Goal: Task Accomplishment & Management: Manage account settings

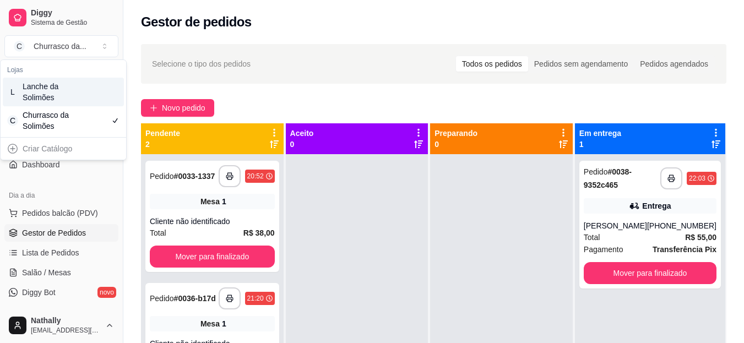
click at [75, 92] on div "L Lanche da Solimões" at bounding box center [63, 92] width 121 height 29
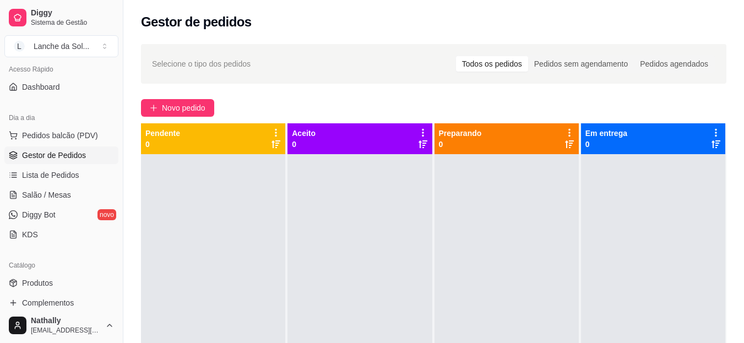
scroll to position [105, 0]
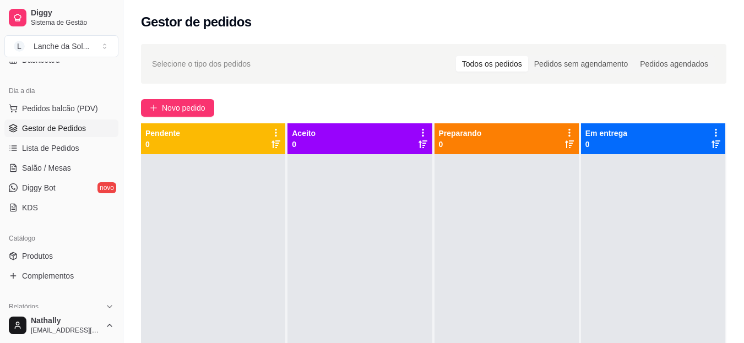
click at [51, 256] on span "Produtos" at bounding box center [37, 255] width 31 height 11
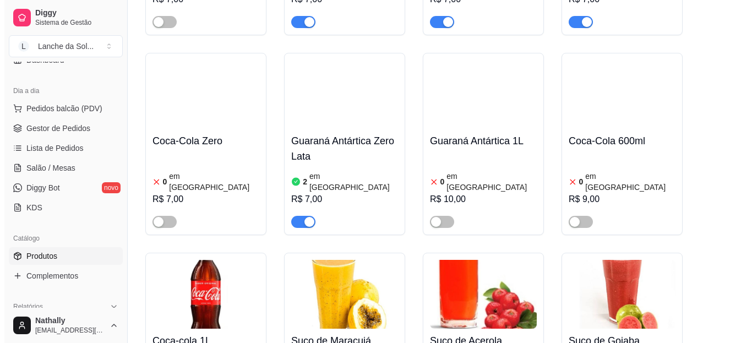
scroll to position [3564, 0]
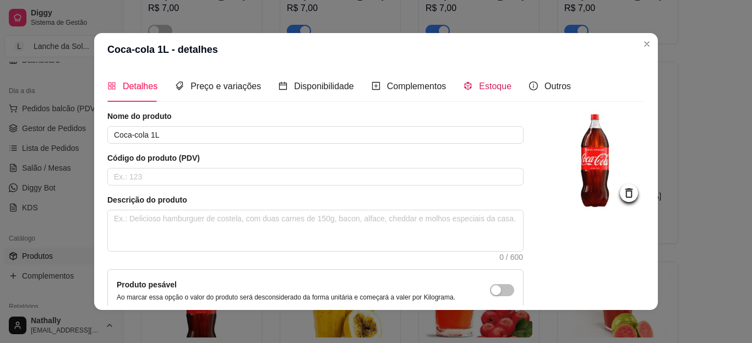
click at [493, 86] on span "Estoque" at bounding box center [495, 85] width 32 height 9
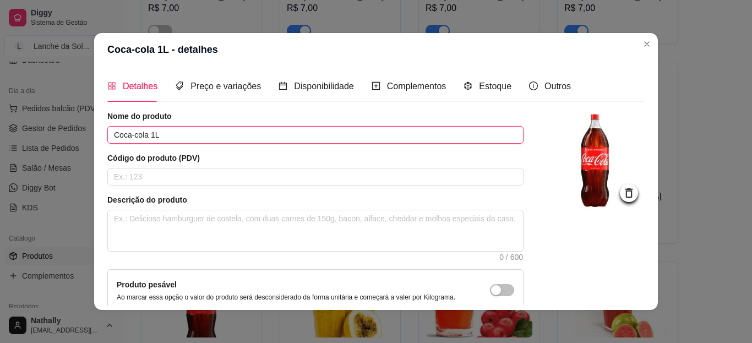
click at [212, 133] on input "Coca-cola 1L" at bounding box center [315, 135] width 416 height 18
type input "C"
type input "R"
type input "Refri 1L"
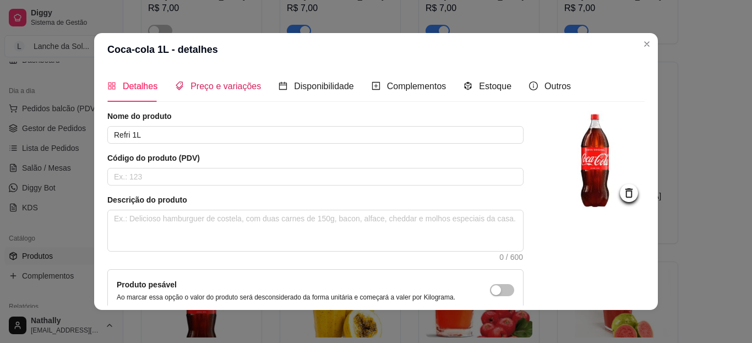
click at [239, 90] on span "Preço e variações" at bounding box center [225, 85] width 70 height 9
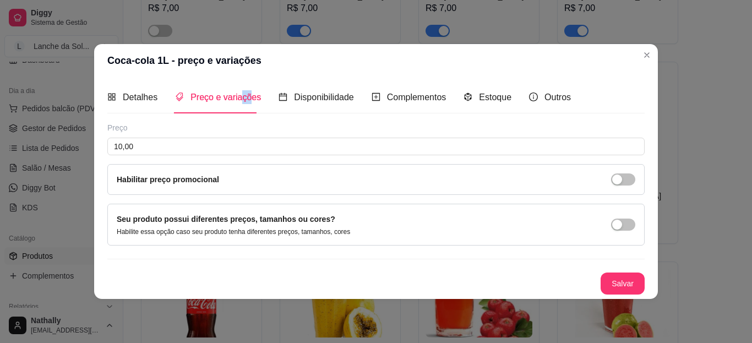
drag, startPoint x: 239, startPoint y: 90, endPoint x: 246, endPoint y: 117, distance: 27.9
click at [246, 117] on div "Detalhes Preço e variações Disponibilidade Complementos Estoque Outros Nome do …" at bounding box center [375, 187] width 537 height 212
drag, startPoint x: 614, startPoint y: 231, endPoint x: 623, endPoint y: 225, distance: 10.9
click at [623, 225] on div "Seu produto possui diferentes preços, tamanhos ou cores? Habilite essa opção ca…" at bounding box center [376, 224] width 519 height 23
click at [623, 225] on button "button" at bounding box center [623, 225] width 24 height 12
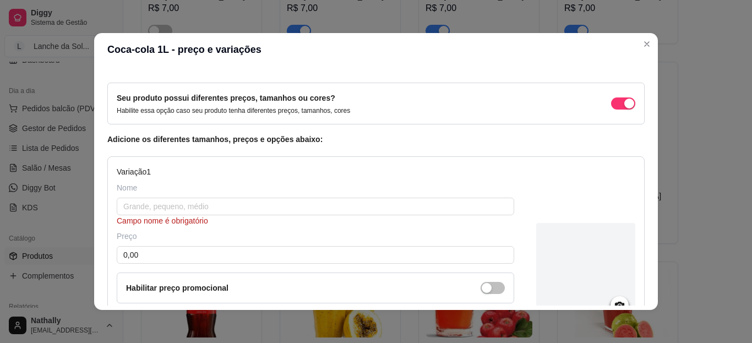
scroll to position [67, 0]
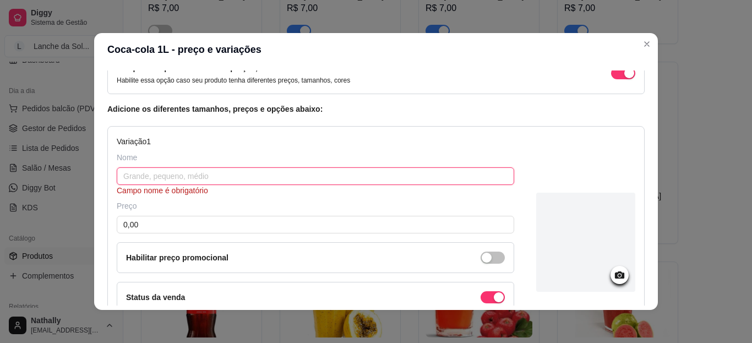
click at [446, 173] on input "text" at bounding box center [315, 176] width 397 height 18
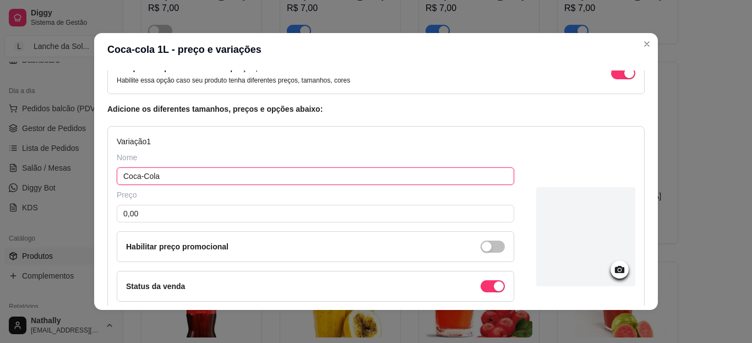
type input "Coca-Cola"
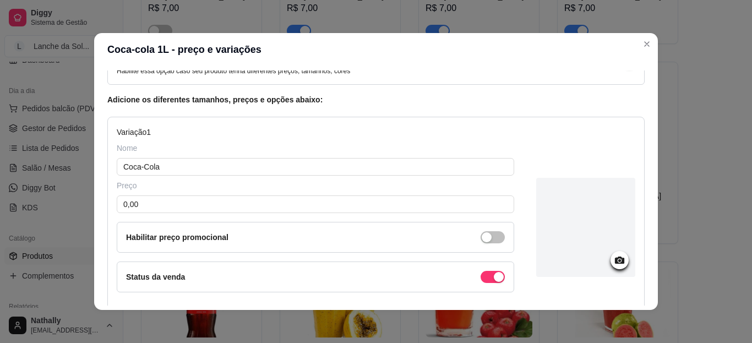
scroll to position [78, 0]
click at [476, 204] on input "0,00" at bounding box center [315, 203] width 397 height 18
type input "10,00"
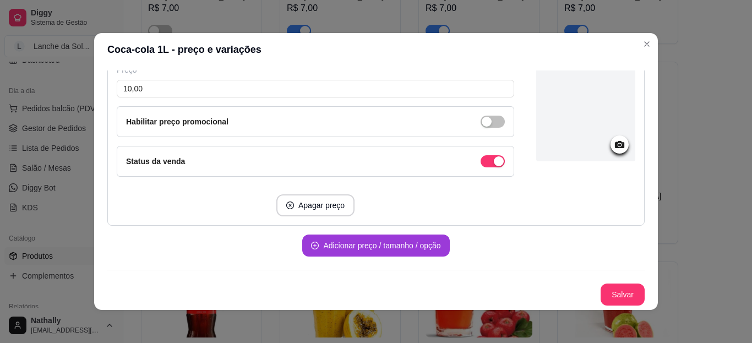
click at [375, 247] on button "Adicionar preço / tamanho / opção" at bounding box center [375, 246] width 147 height 22
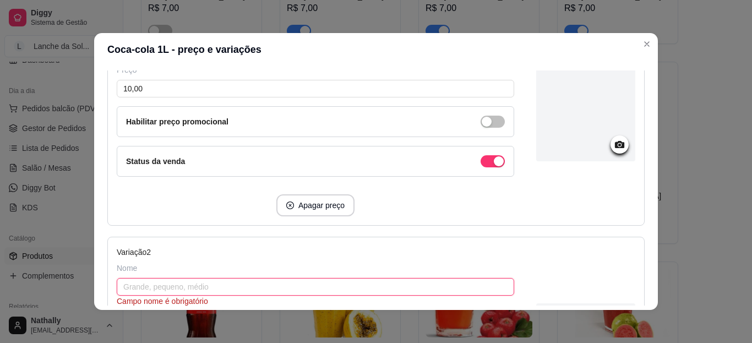
click at [329, 287] on input "text" at bounding box center [315, 287] width 397 height 18
type input "Fanta Laranja"
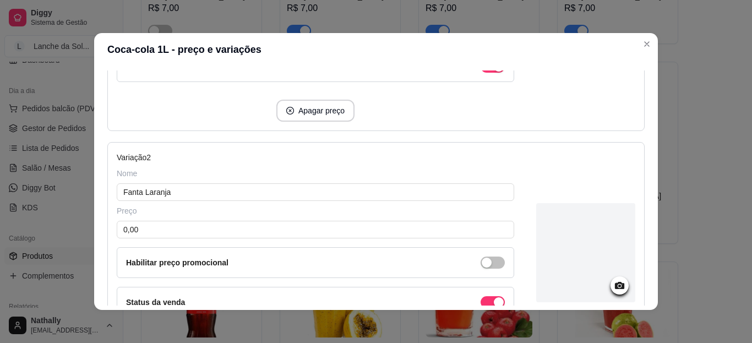
scroll to position [294, 0]
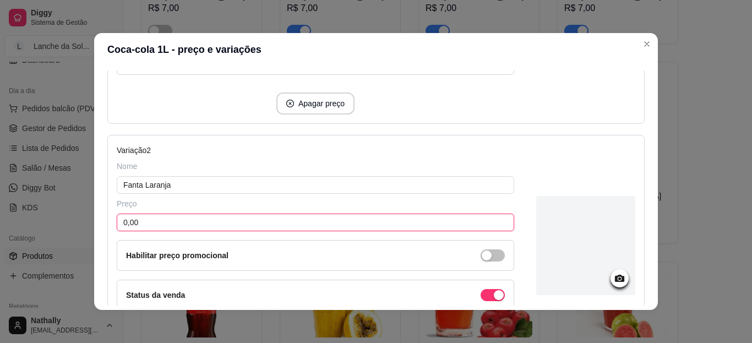
click at [428, 221] on input "0,00" at bounding box center [315, 223] width 397 height 18
type input "10,00"
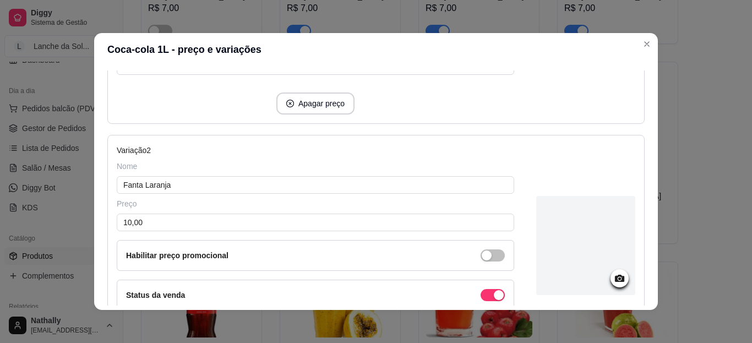
scroll to position [428, 0]
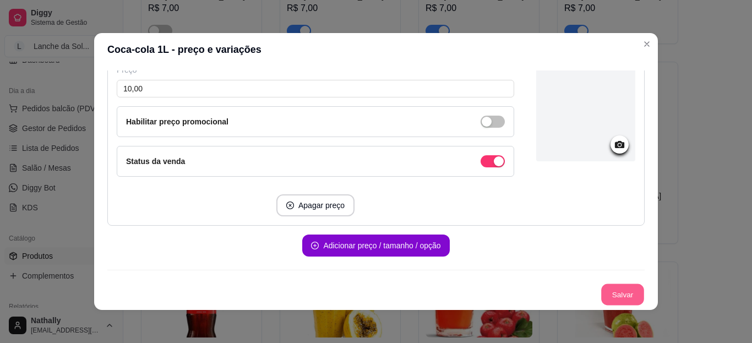
click at [606, 290] on button "Salvar" at bounding box center [622, 294] width 43 height 21
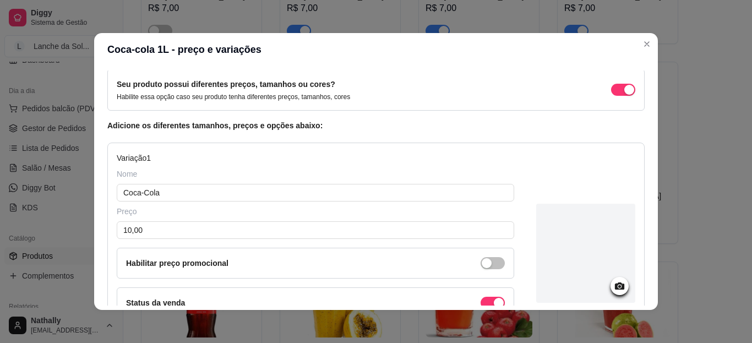
scroll to position [0, 0]
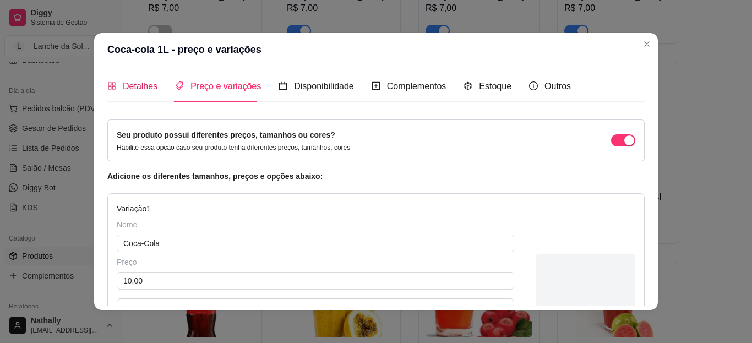
click at [130, 86] on span "Detalhes" at bounding box center [140, 85] width 35 height 9
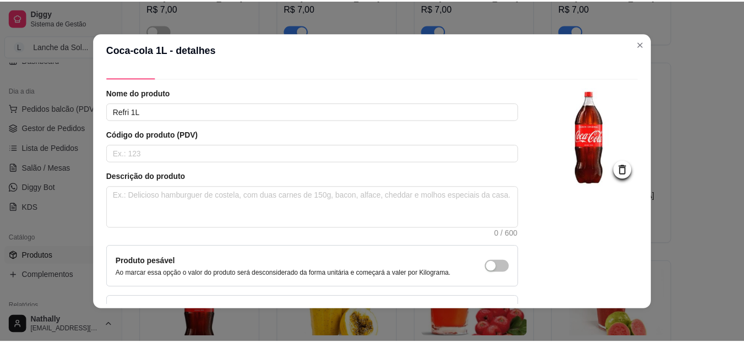
scroll to position [105, 0]
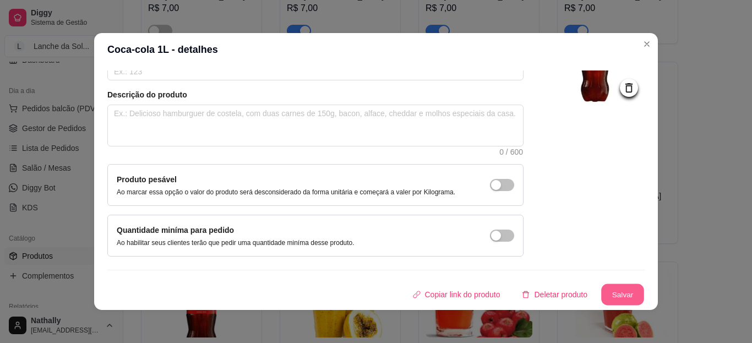
click at [609, 288] on button "Salvar" at bounding box center [622, 294] width 43 height 21
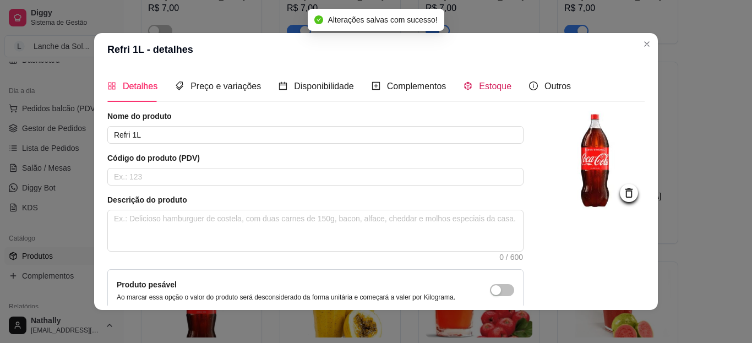
click at [489, 93] on div "Estoque" at bounding box center [487, 86] width 48 height 14
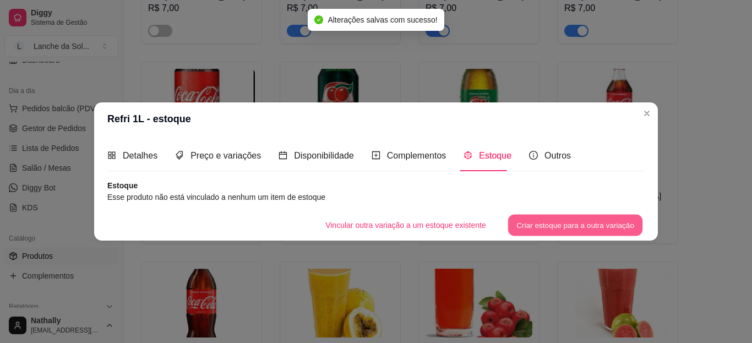
click at [540, 221] on button "Criar estoque para a outra variação" at bounding box center [575, 225] width 135 height 21
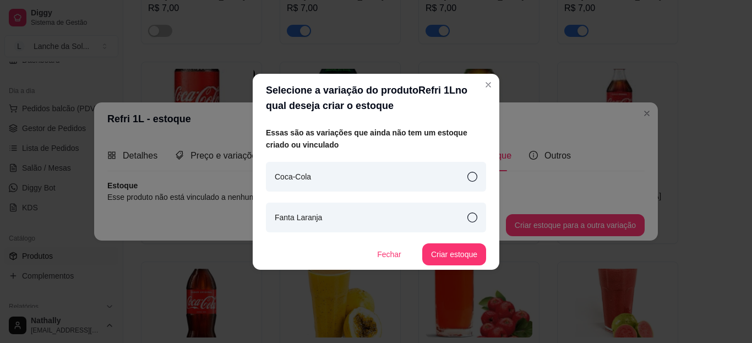
click at [447, 183] on div "Coca-Cola" at bounding box center [376, 177] width 220 height 30
click at [448, 248] on button "Criar estoque" at bounding box center [454, 253] width 62 height 21
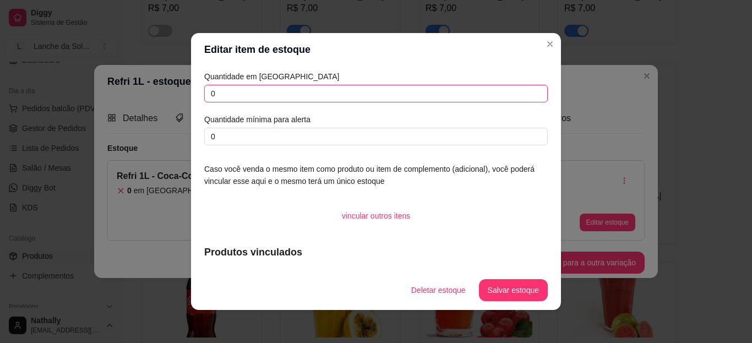
click at [257, 101] on input "0" at bounding box center [375, 94] width 343 height 18
type input "2"
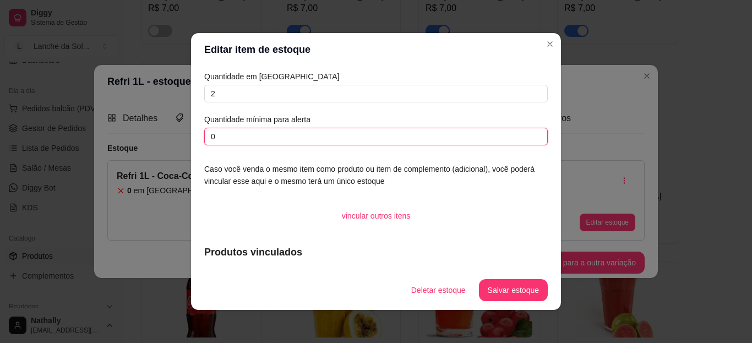
click at [243, 136] on input "0" at bounding box center [375, 137] width 343 height 18
type input "1"
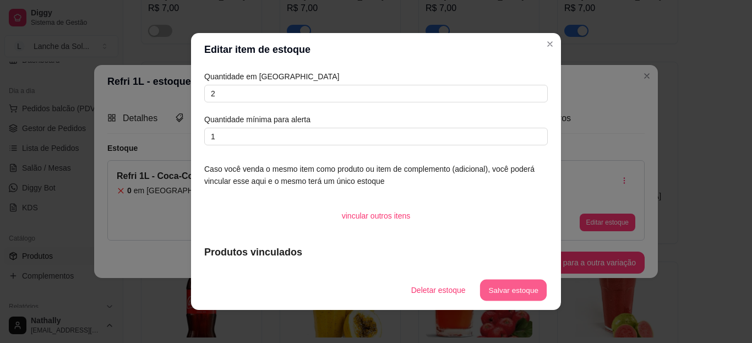
click at [505, 300] on button "Salvar estoque" at bounding box center [512, 290] width 67 height 21
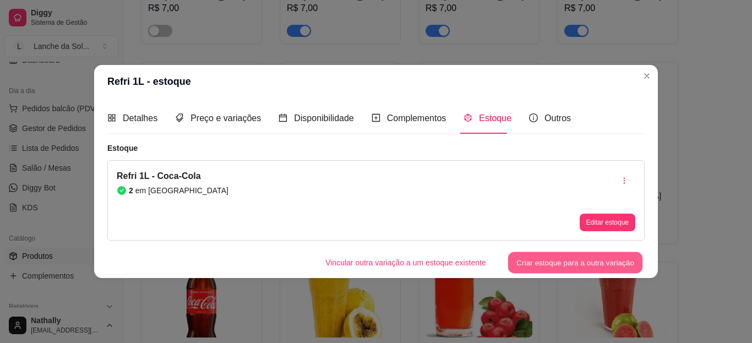
click at [540, 259] on button "Criar estoque para a outra variação" at bounding box center [575, 262] width 135 height 21
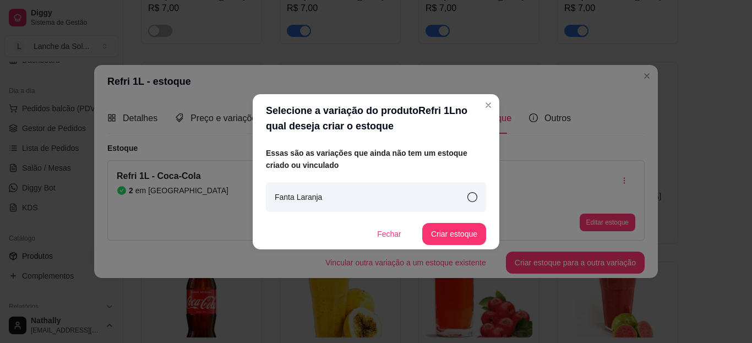
click at [336, 200] on div "Fanta Laranja" at bounding box center [376, 197] width 220 height 30
click at [455, 238] on button "Criar estoque" at bounding box center [454, 233] width 62 height 21
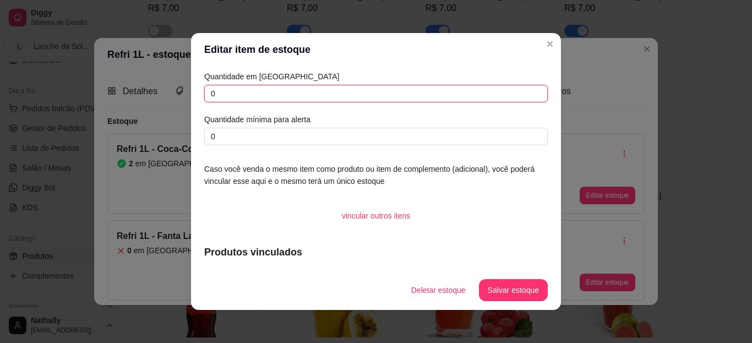
click at [274, 97] on input "0" at bounding box center [375, 94] width 343 height 18
type input "2"
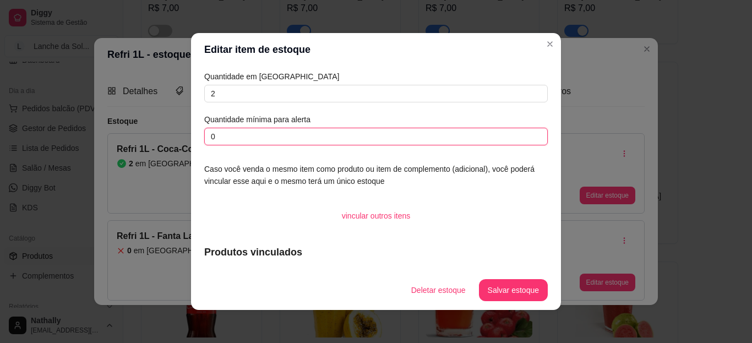
click at [267, 128] on input "0" at bounding box center [375, 137] width 343 height 18
type input "1"
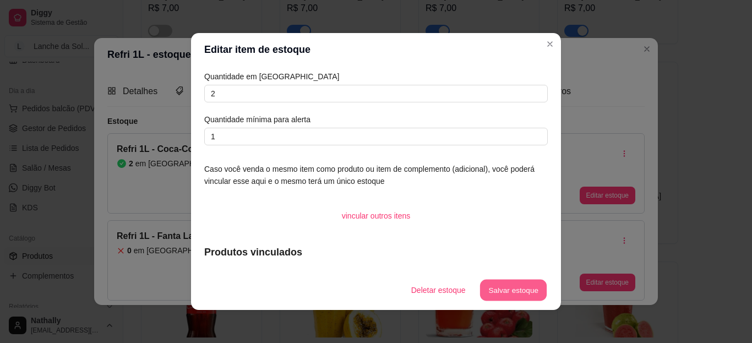
click at [497, 286] on button "Salvar estoque" at bounding box center [512, 290] width 67 height 21
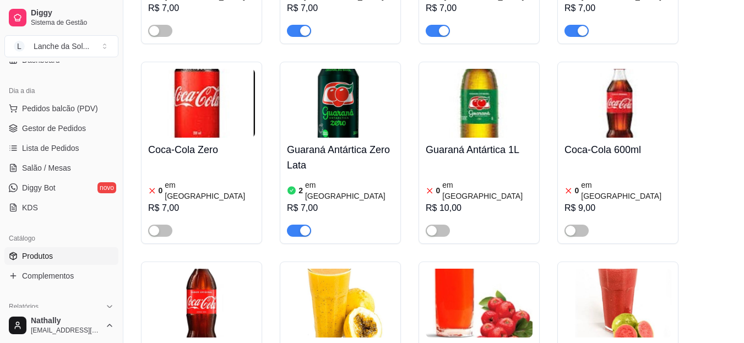
click at [614, 162] on div "0 em estoque R$ 9,00" at bounding box center [617, 199] width 107 height 75
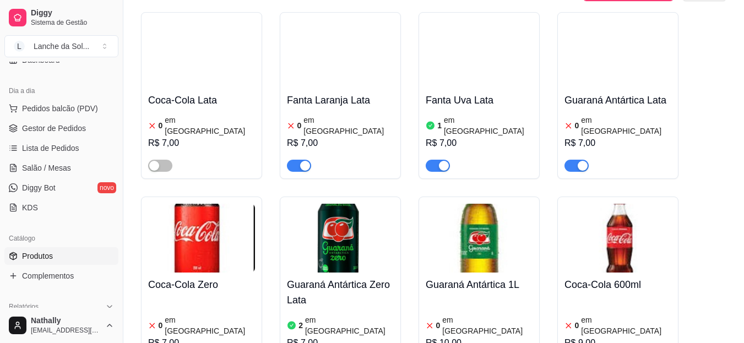
scroll to position [3412, 0]
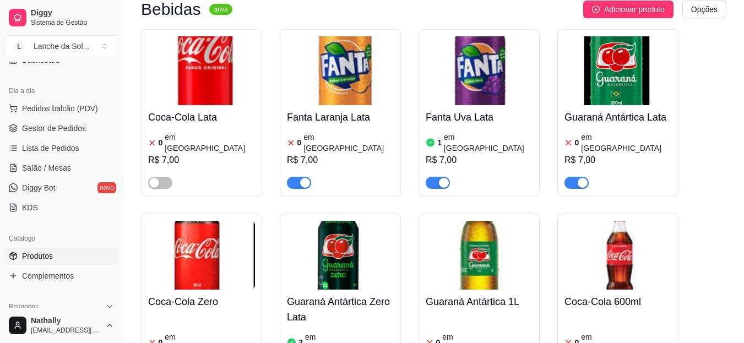
click at [312, 331] on article "em [GEOGRAPHIC_DATA]" at bounding box center [349, 342] width 89 height 22
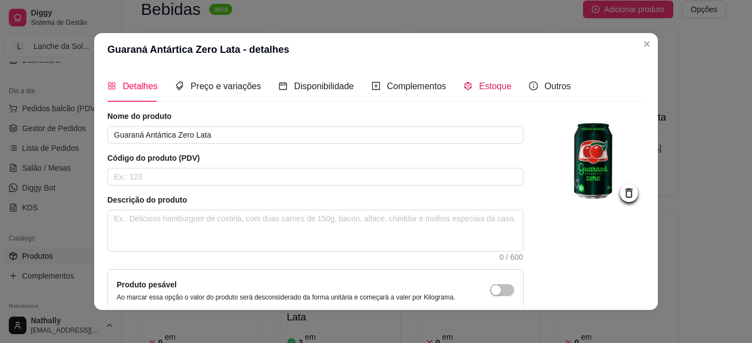
click at [489, 90] on span "Estoque" at bounding box center [495, 85] width 32 height 9
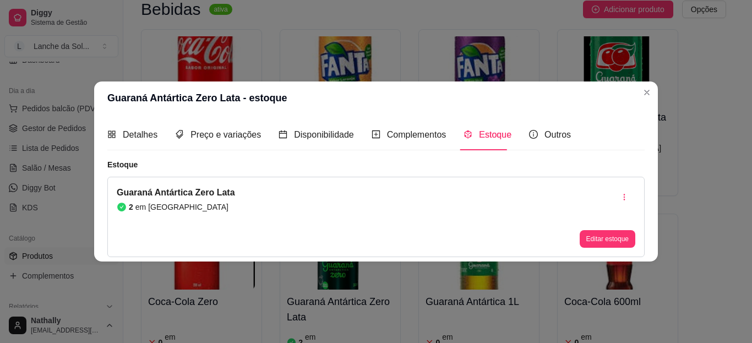
click at [591, 230] on div "Editar estoque" at bounding box center [608, 217] width 56 height 62
click at [593, 244] on button "Editar estoque" at bounding box center [607, 239] width 54 height 17
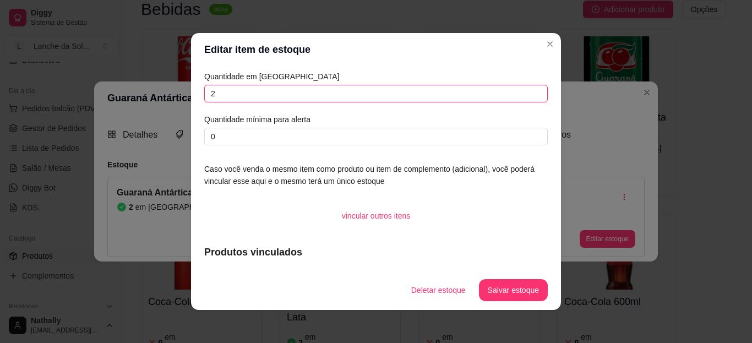
click at [400, 96] on input "2" at bounding box center [375, 94] width 343 height 18
type input "5"
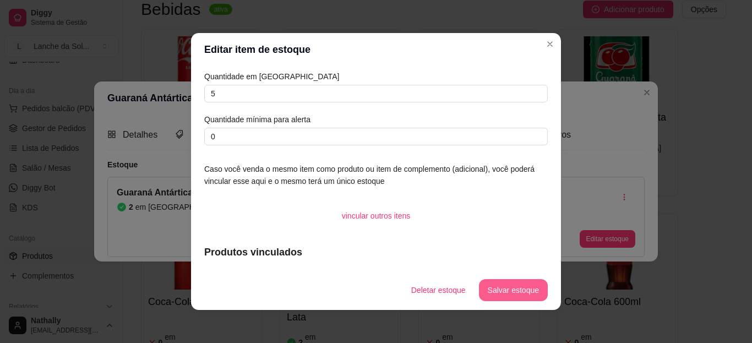
click at [533, 281] on button "Salvar estoque" at bounding box center [513, 290] width 69 height 22
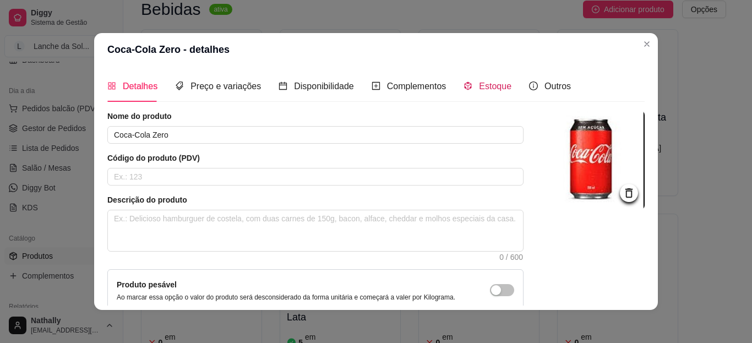
click at [487, 89] on span "Estoque" at bounding box center [495, 85] width 32 height 9
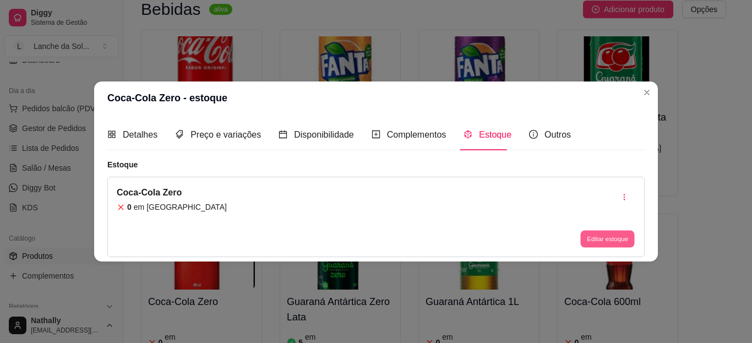
click at [598, 244] on button "Editar estoque" at bounding box center [607, 239] width 54 height 17
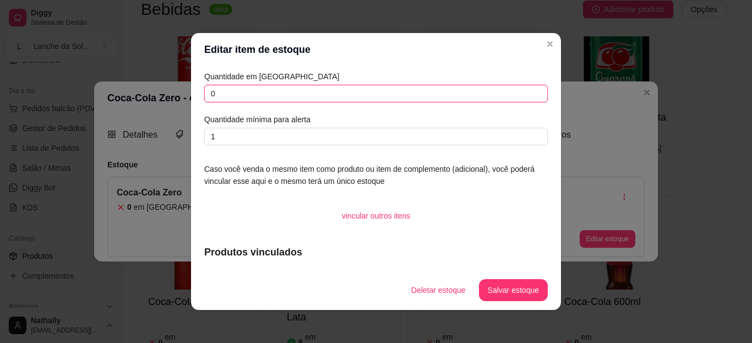
click at [373, 92] on input "0" at bounding box center [375, 94] width 343 height 18
type input "4"
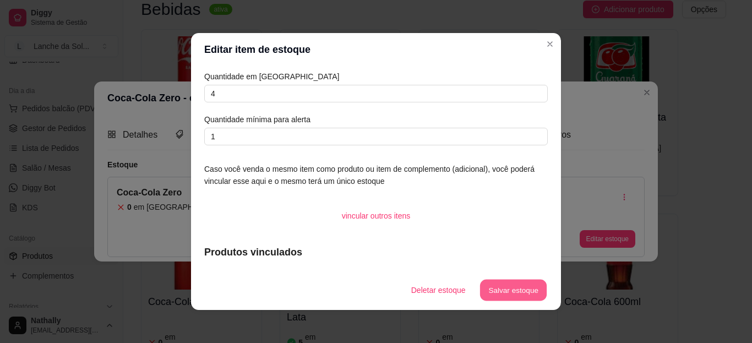
click at [495, 291] on button "Salvar estoque" at bounding box center [512, 290] width 67 height 21
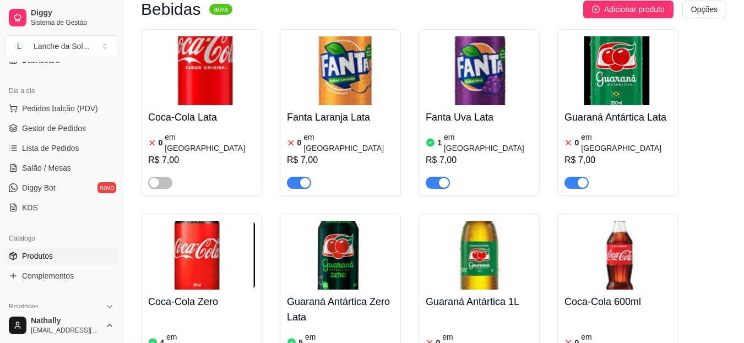
scroll to position [3353, 0]
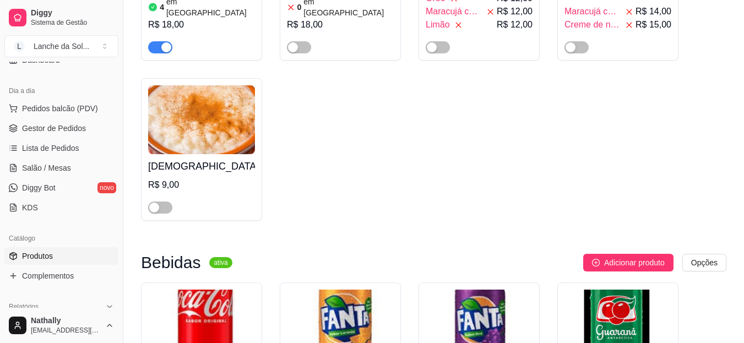
scroll to position [3167, 0]
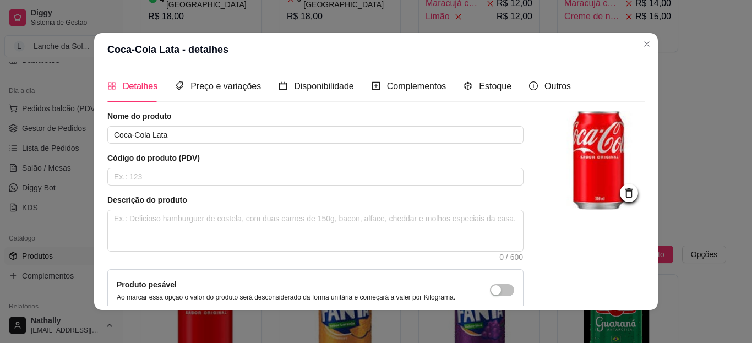
click at [478, 99] on div "Estoque" at bounding box center [487, 85] width 48 height 31
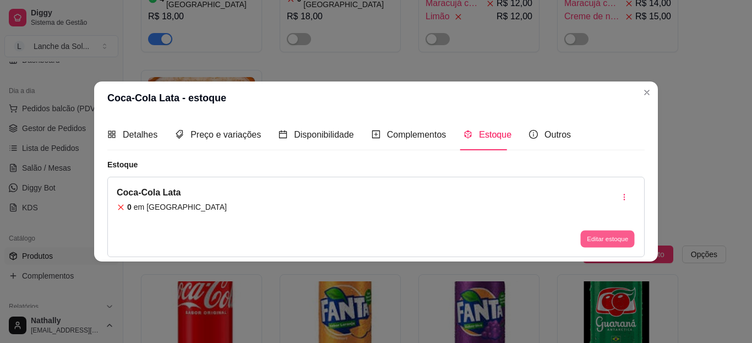
click at [589, 242] on button "Editar estoque" at bounding box center [607, 239] width 54 height 17
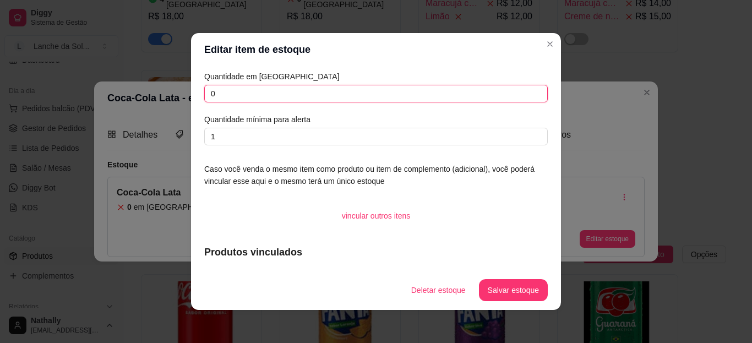
click at [409, 89] on input "0" at bounding box center [375, 94] width 343 height 18
type input "6"
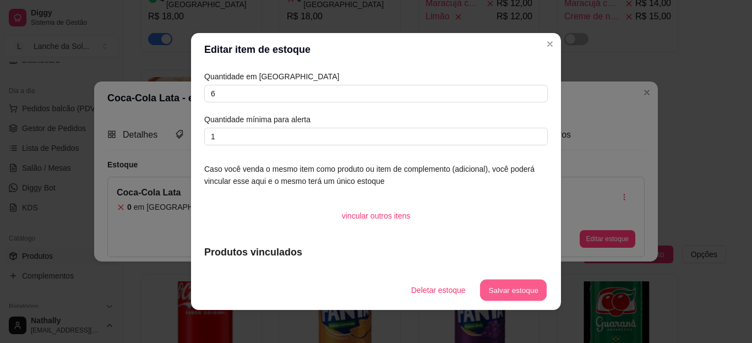
click at [498, 291] on button "Salvar estoque" at bounding box center [512, 290] width 67 height 21
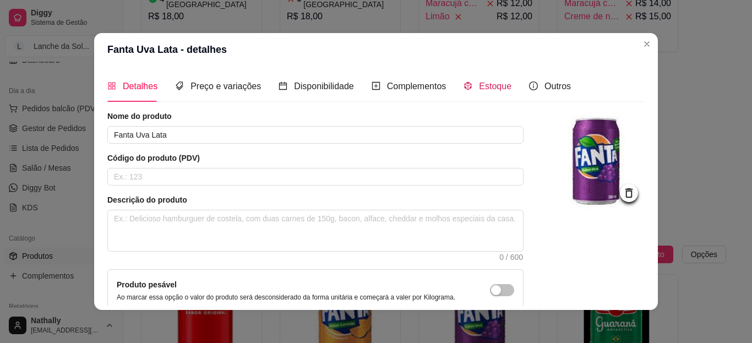
click at [488, 91] on span "Estoque" at bounding box center [495, 85] width 32 height 9
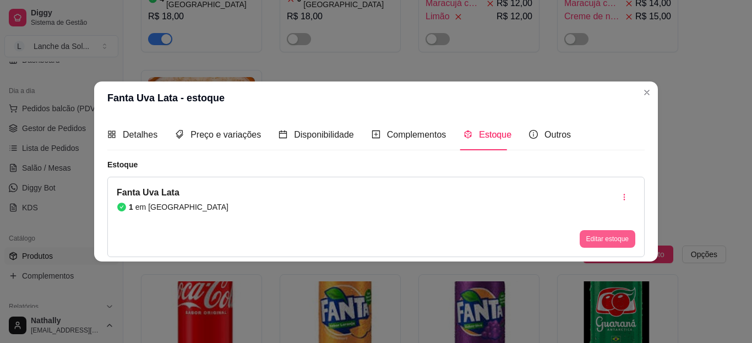
click at [596, 241] on button "Editar estoque" at bounding box center [608, 239] width 56 height 18
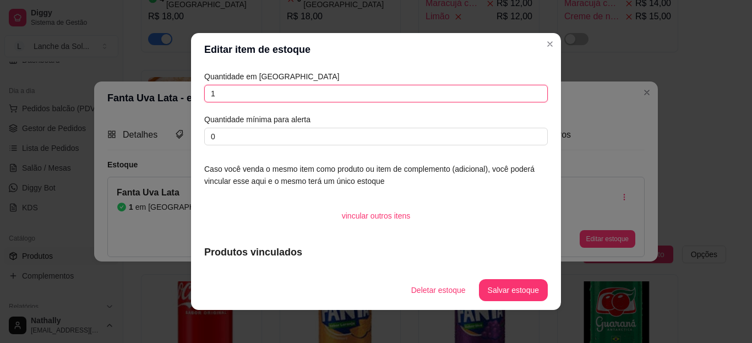
click at [425, 96] on input "1" at bounding box center [375, 94] width 343 height 18
type input "4"
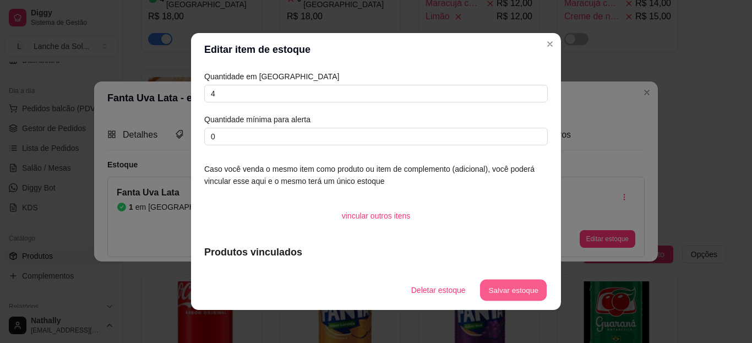
click at [517, 292] on button "Salvar estoque" at bounding box center [512, 290] width 67 height 21
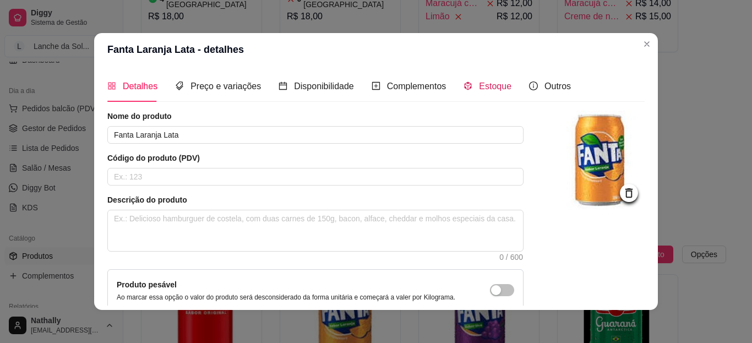
click at [479, 89] on span "Estoque" at bounding box center [495, 85] width 32 height 9
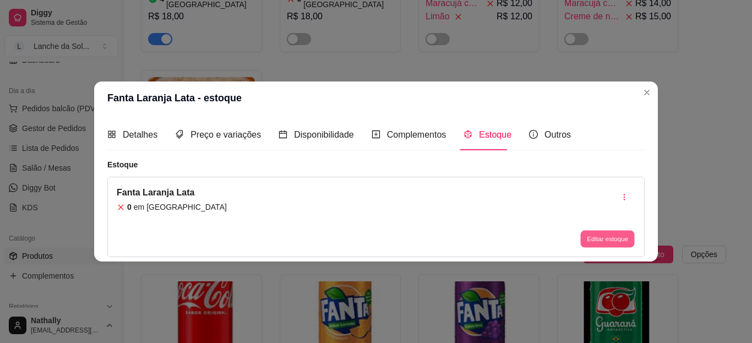
click at [593, 248] on div "Editar estoque" at bounding box center [608, 239] width 56 height 18
click at [587, 244] on button "Editar estoque" at bounding box center [607, 239] width 54 height 17
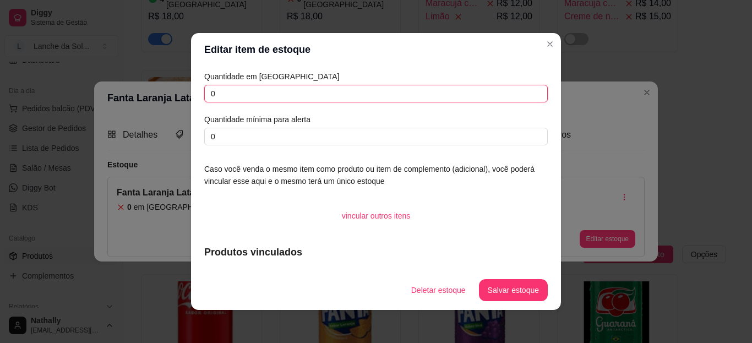
click at [400, 97] on input "0" at bounding box center [375, 94] width 343 height 18
type input "4"
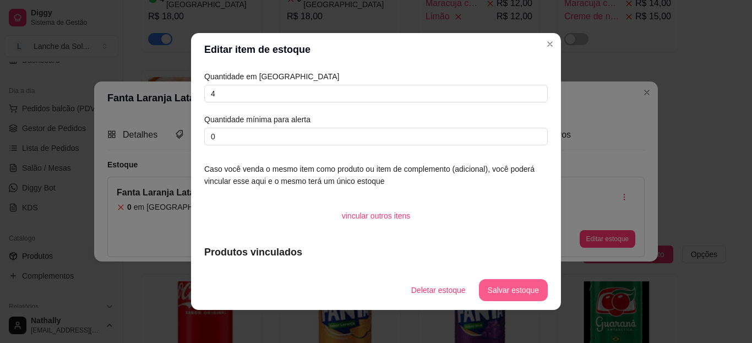
click at [494, 284] on button "Salvar estoque" at bounding box center [513, 290] width 69 height 22
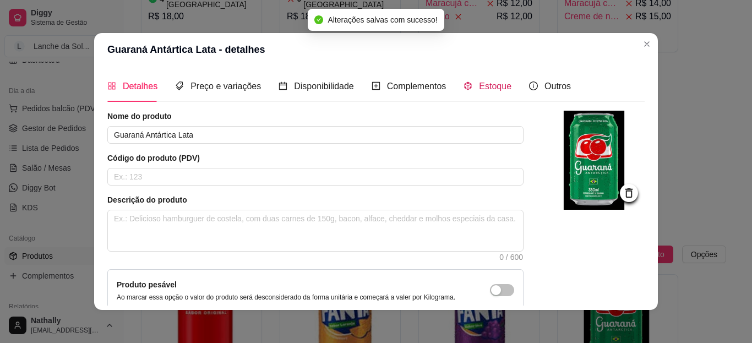
click at [496, 84] on span "Estoque" at bounding box center [495, 85] width 32 height 9
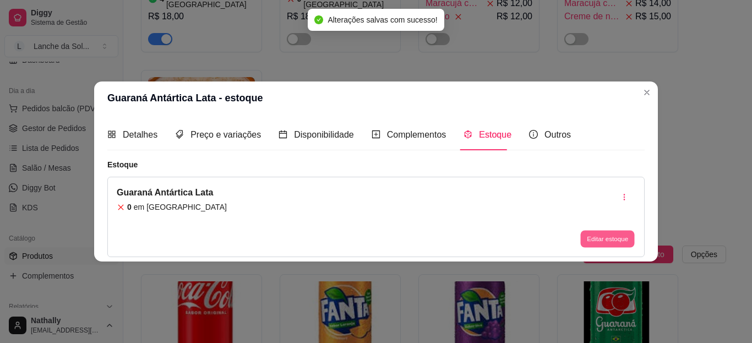
click at [607, 239] on button "Editar estoque" at bounding box center [607, 239] width 54 height 17
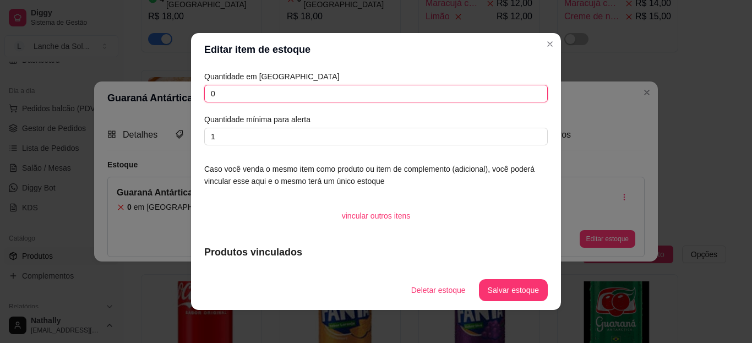
click at [438, 92] on input "0" at bounding box center [375, 94] width 343 height 18
type input "5"
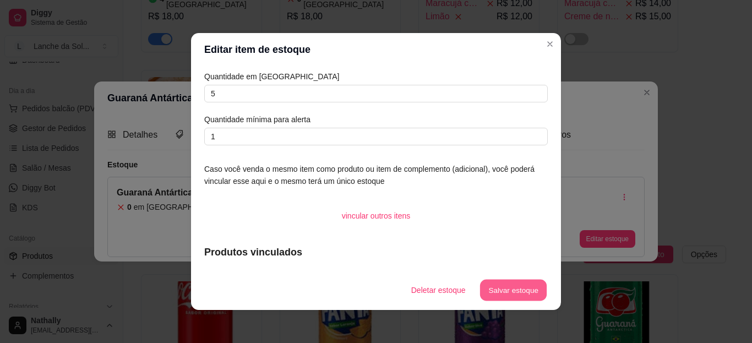
click at [495, 298] on button "Salvar estoque" at bounding box center [512, 290] width 67 height 21
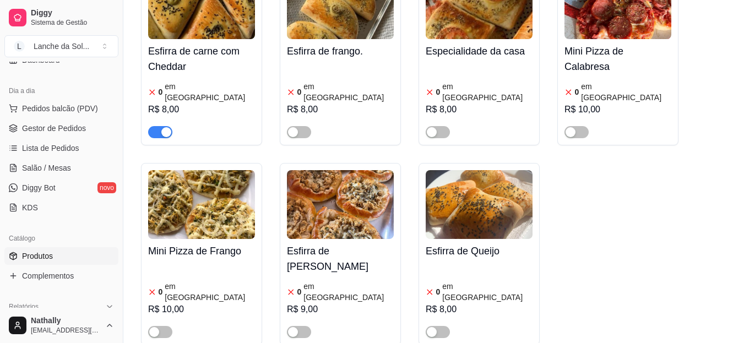
scroll to position [595, 0]
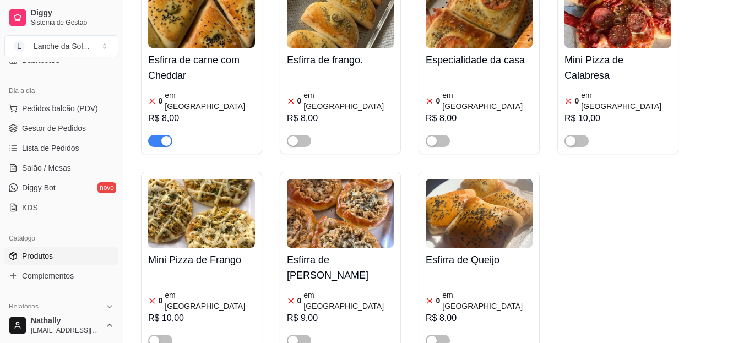
click at [214, 25] on img at bounding box center [201, 13] width 107 height 69
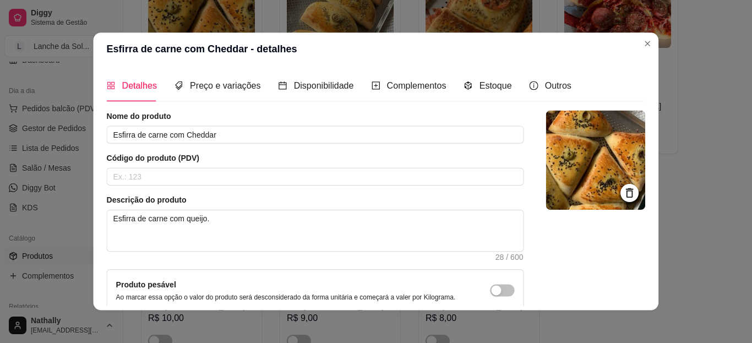
click at [214, 39] on header "Esfirra de carne com Cheddar - detalhes" at bounding box center [376, 48] width 565 height 33
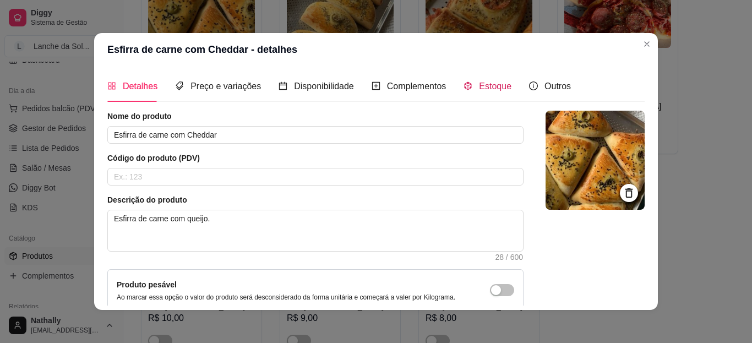
click at [479, 85] on span "Estoque" at bounding box center [495, 85] width 32 height 9
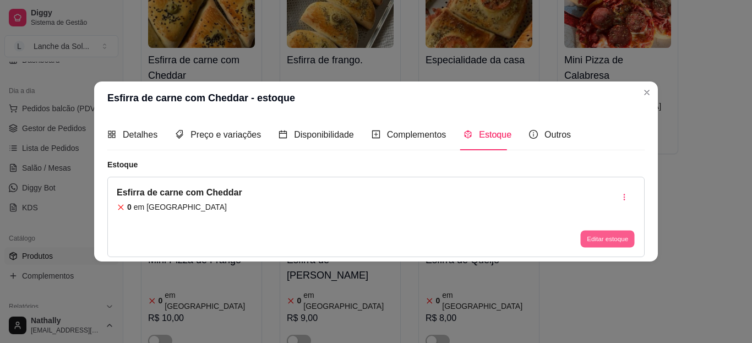
click at [608, 240] on button "Editar estoque" at bounding box center [607, 239] width 54 height 17
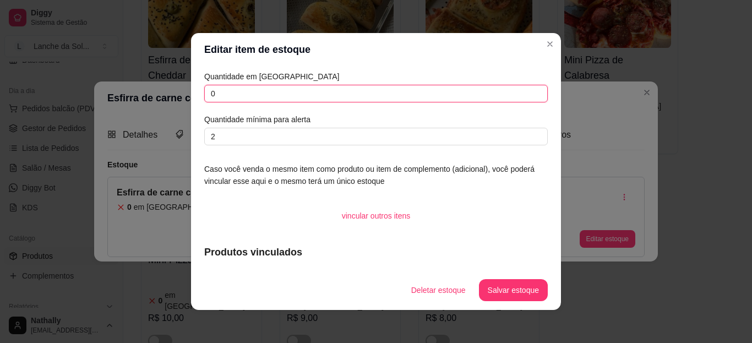
click at [405, 97] on input "0" at bounding box center [375, 94] width 343 height 18
type input "10"
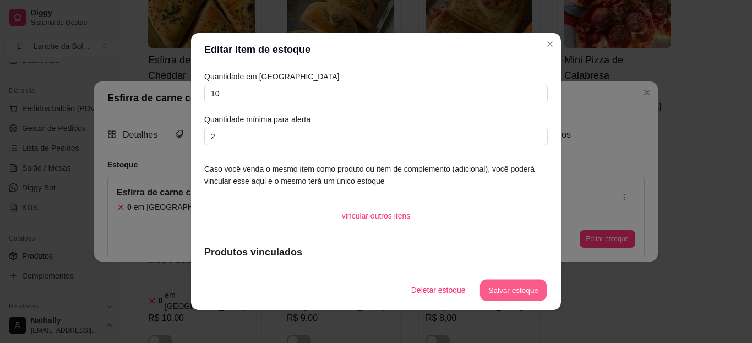
click at [512, 299] on button "Salvar estoque" at bounding box center [512, 290] width 67 height 21
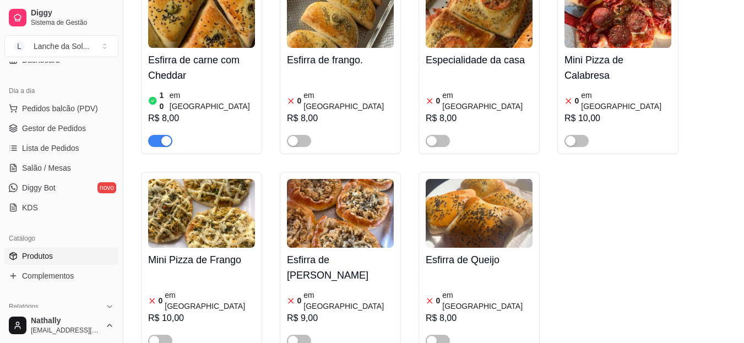
click at [330, 252] on h4 "Esfirra de [PERSON_NAME]" at bounding box center [340, 267] width 107 height 31
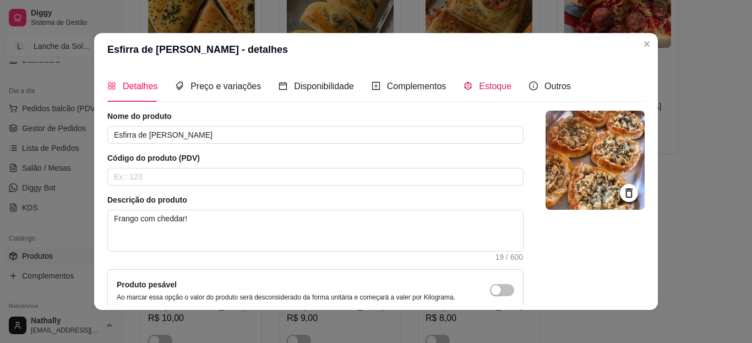
click at [480, 80] on div "Estoque" at bounding box center [487, 86] width 48 height 14
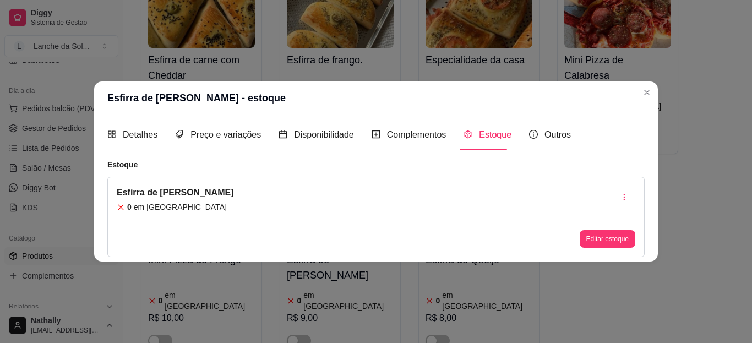
click at [592, 219] on div "Editar estoque" at bounding box center [608, 217] width 56 height 62
drag, startPoint x: 592, startPoint y: 219, endPoint x: 597, endPoint y: 238, distance: 19.8
click at [597, 238] on div "Editar estoque" at bounding box center [608, 217] width 56 height 62
click at [597, 238] on button "Editar estoque" at bounding box center [607, 239] width 54 height 17
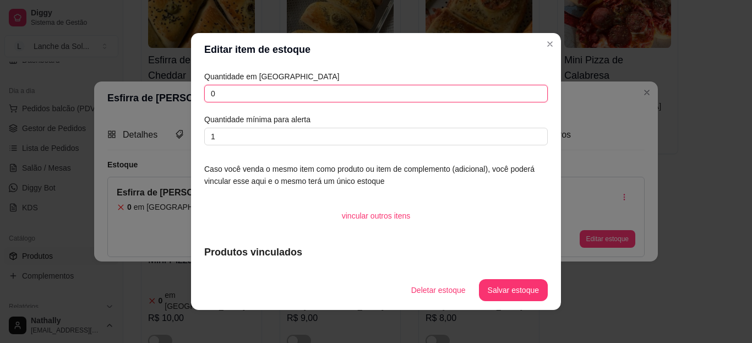
click at [419, 99] on input "0" at bounding box center [375, 94] width 343 height 18
type input "10"
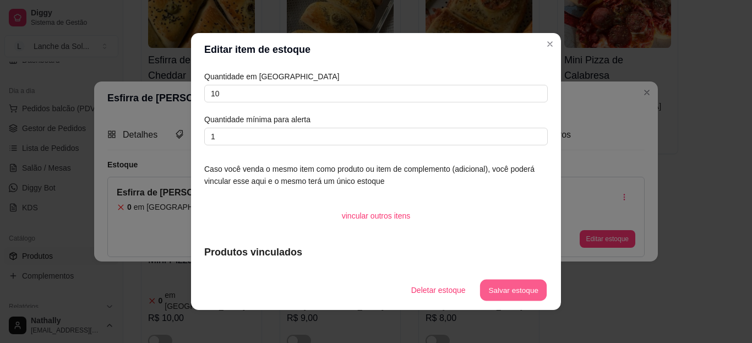
click at [486, 281] on button "Salvar estoque" at bounding box center [512, 290] width 67 height 21
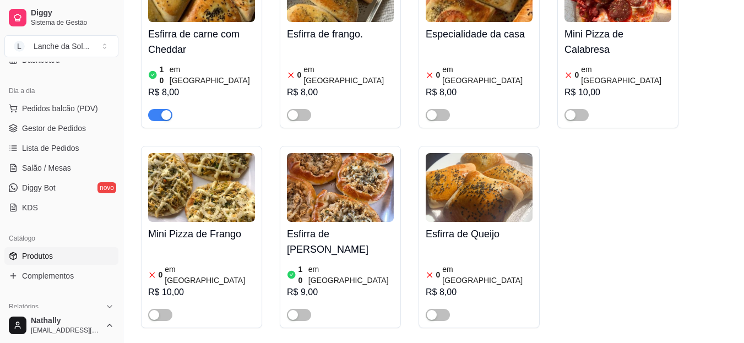
scroll to position [646, 0]
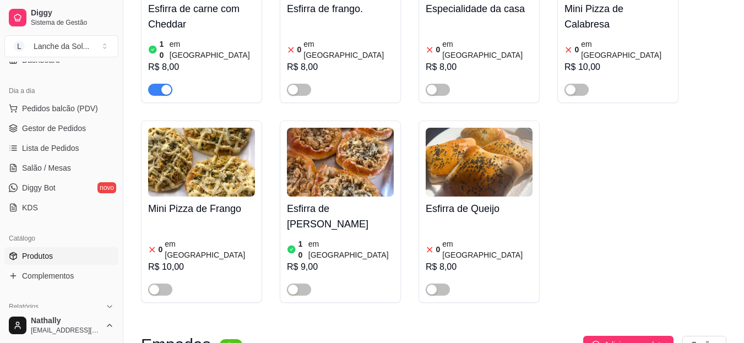
click at [274, 242] on div "Esfirra de carne com Cheddar 10 em estoque R$ 8,00 Esfirra de frango. 0 em esto…" at bounding box center [433, 112] width 585 height 382
click at [297, 285] on div "button" at bounding box center [293, 290] width 10 height 10
click at [444, 84] on span "button" at bounding box center [438, 90] width 24 height 12
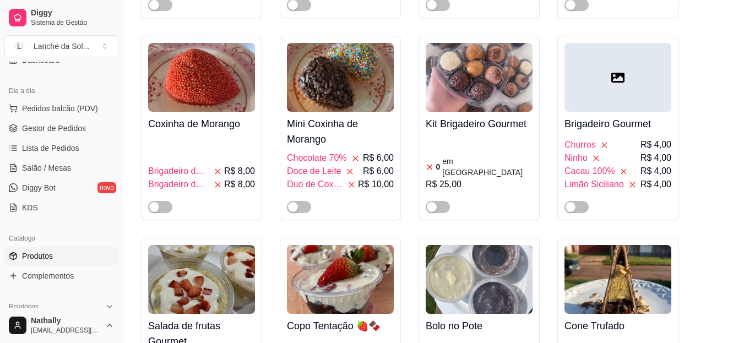
scroll to position [2791, 0]
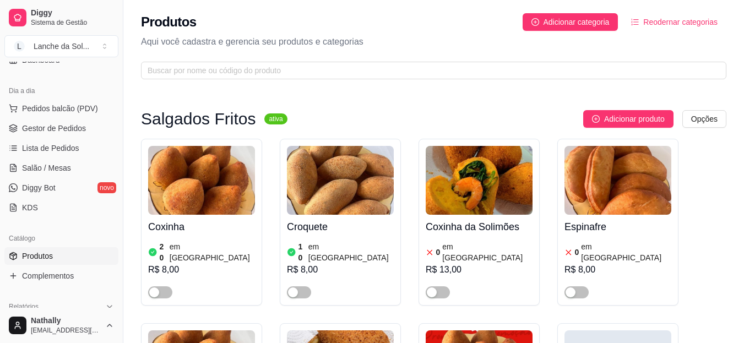
scroll to position [0, 0]
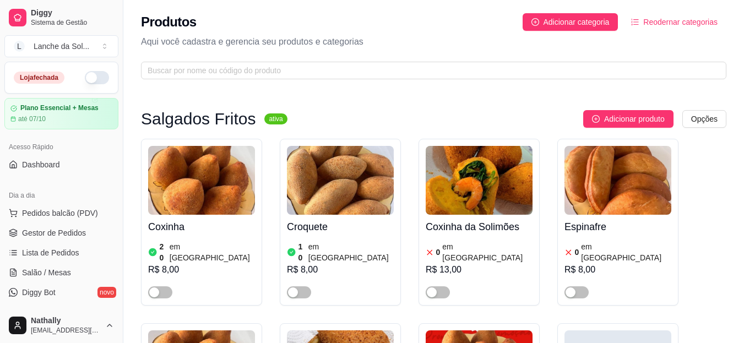
click at [69, 231] on span "Gestor de Pedidos" at bounding box center [54, 232] width 64 height 11
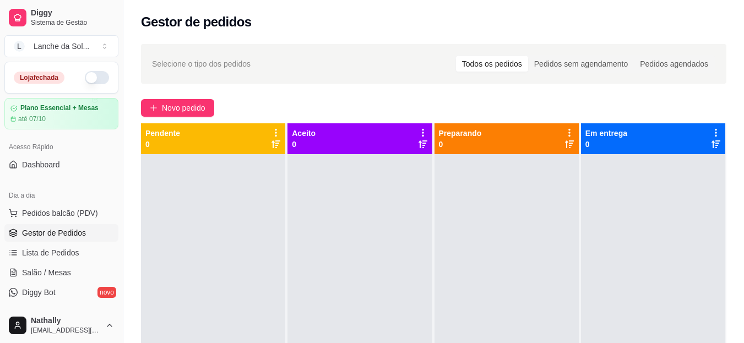
click at [90, 77] on button "button" at bounding box center [97, 77] width 24 height 13
click at [120, 129] on button "Toggle Sidebar" at bounding box center [122, 171] width 9 height 343
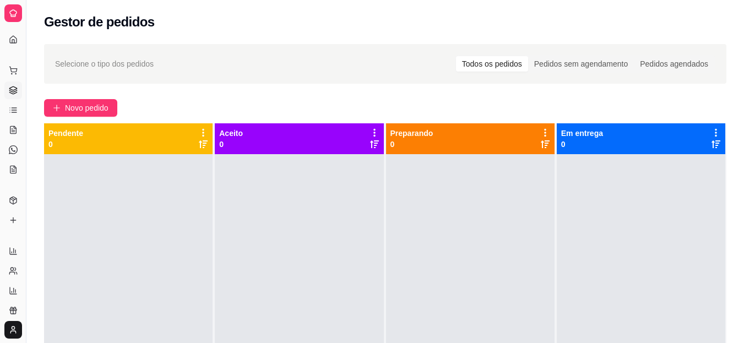
click at [29, 164] on button "Toggle Sidebar" at bounding box center [25, 171] width 9 height 343
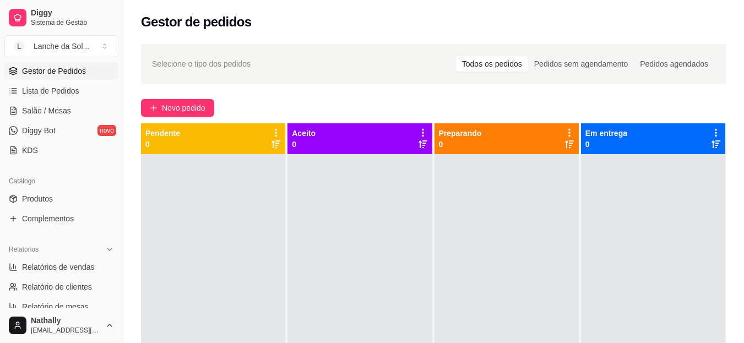
scroll to position [176, 0]
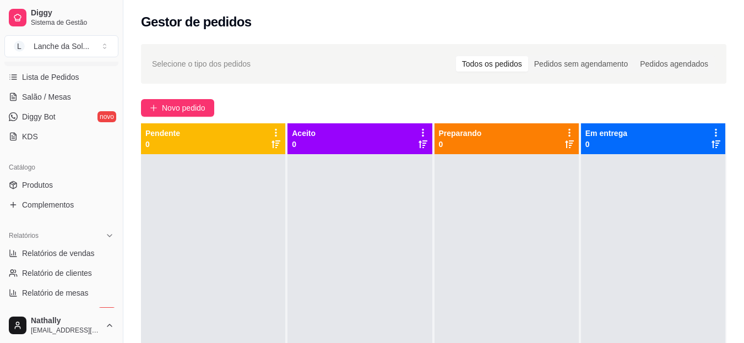
click at [44, 179] on span "Produtos" at bounding box center [37, 184] width 31 height 11
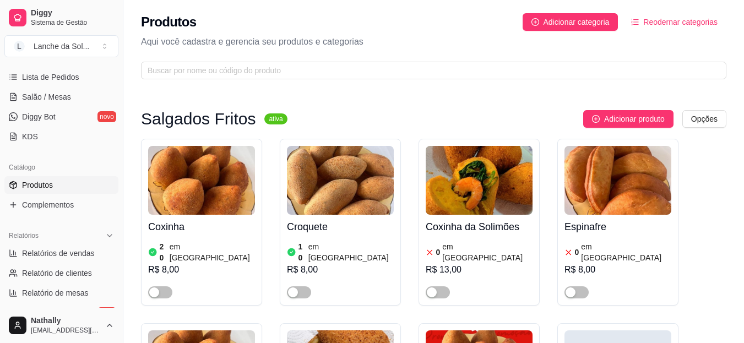
click at [61, 96] on span "Salão / Mesas" at bounding box center [46, 96] width 49 height 11
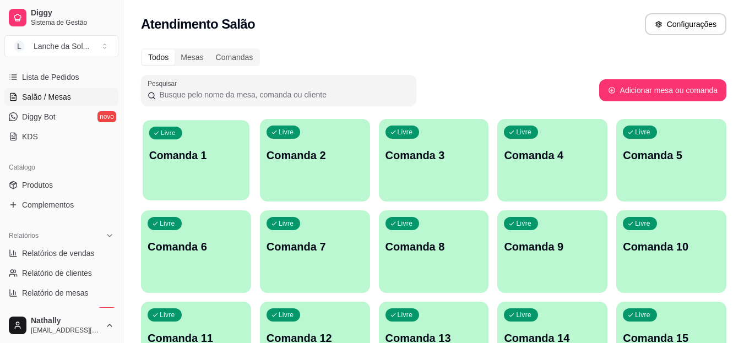
click at [184, 147] on div "Livre Comanda 1" at bounding box center [196, 153] width 107 height 67
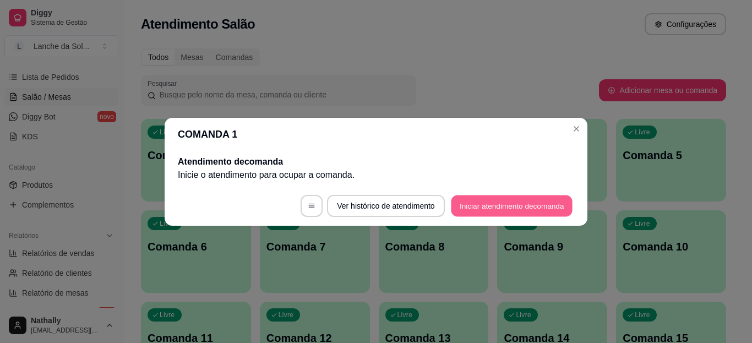
click at [546, 204] on button "Iniciar atendimento de comanda" at bounding box center [512, 205] width 122 height 21
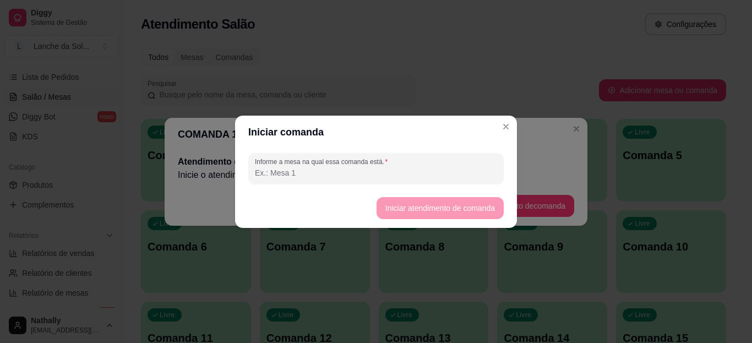
click at [365, 178] on input "Informe a mesa na qual essa comanda está." at bounding box center [376, 172] width 242 height 11
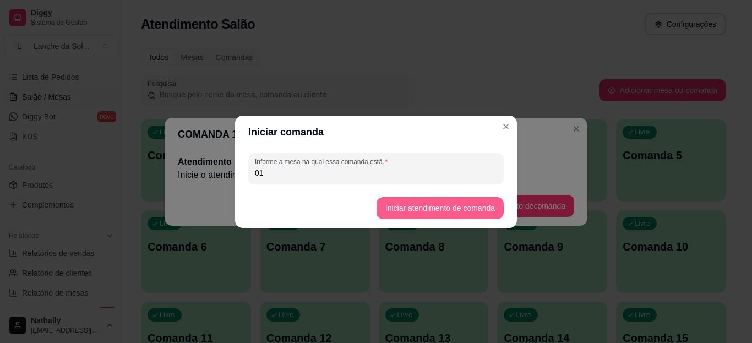
type input "01"
click at [440, 206] on button "Iniciar atendimento de comanda" at bounding box center [439, 207] width 123 height 21
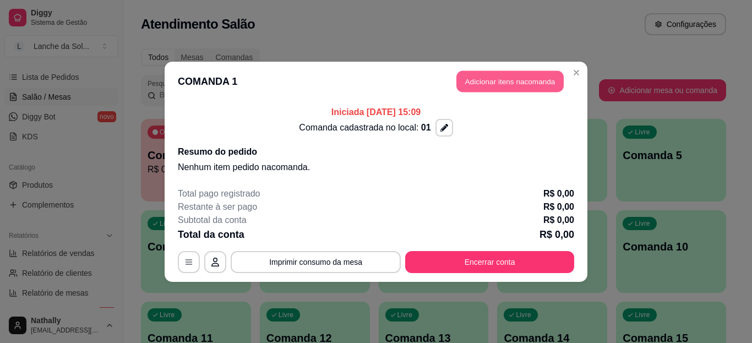
click at [523, 84] on button "Adicionar itens na comanda" at bounding box center [509, 80] width 107 height 21
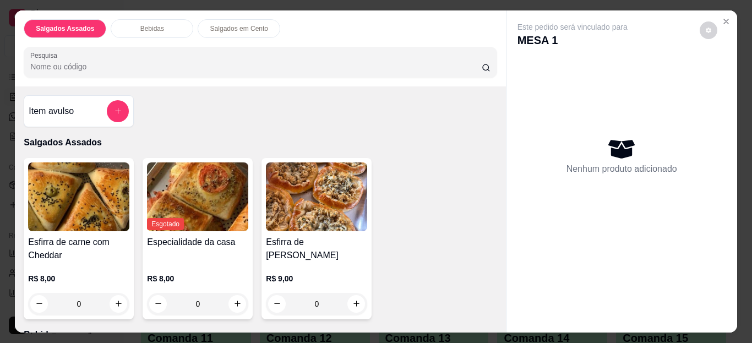
click at [722, 19] on icon "Close" at bounding box center [726, 21] width 9 height 9
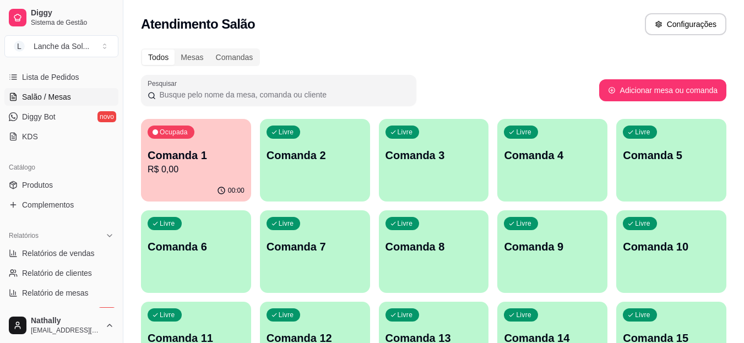
click at [45, 182] on span "Produtos" at bounding box center [37, 184] width 31 height 11
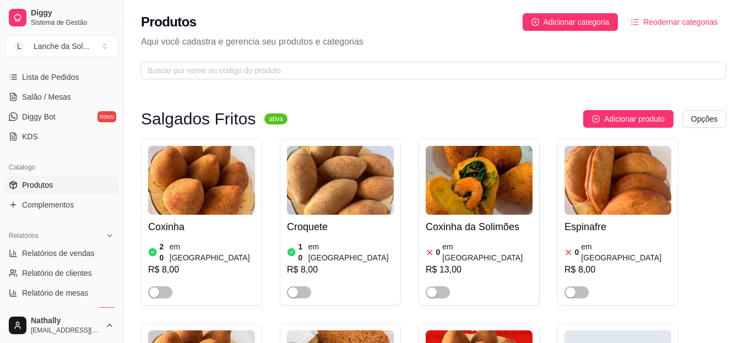
drag, startPoint x: 45, startPoint y: 182, endPoint x: 316, endPoint y: 90, distance: 285.8
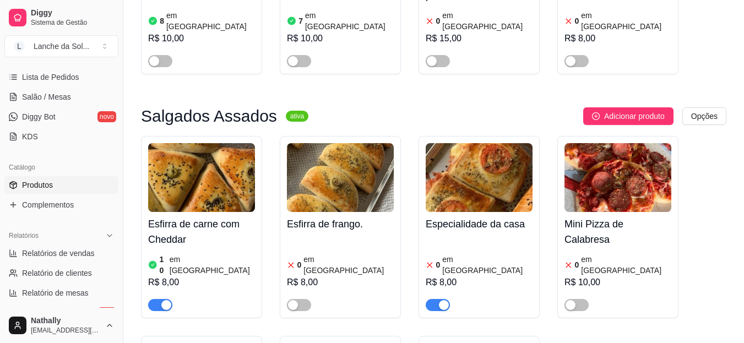
scroll to position [490, 0]
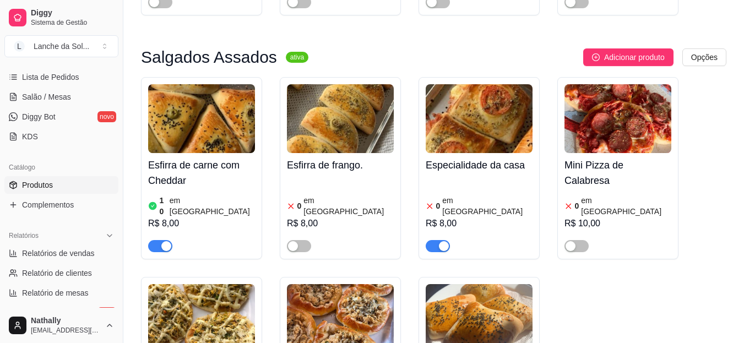
click at [484, 96] on img at bounding box center [479, 118] width 107 height 69
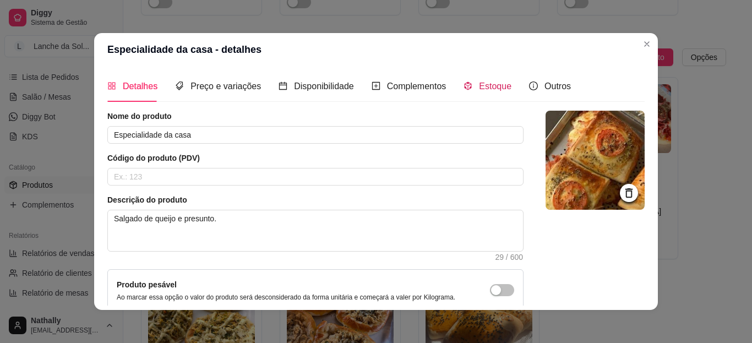
click at [484, 86] on span "Estoque" at bounding box center [495, 85] width 32 height 9
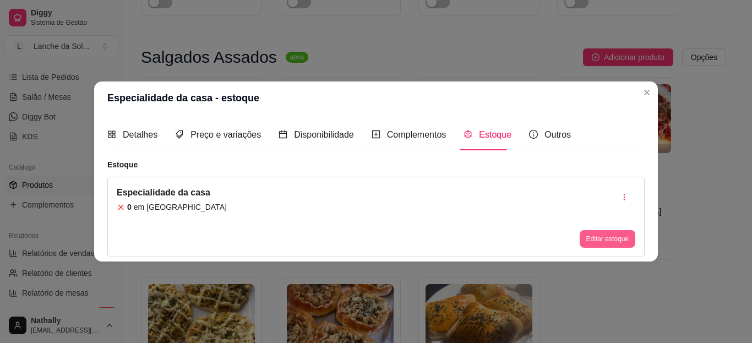
click at [616, 235] on button "Editar estoque" at bounding box center [608, 239] width 56 height 18
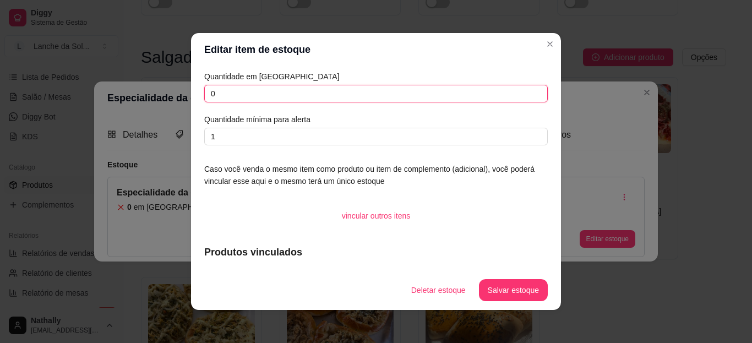
drag, startPoint x: 222, startPoint y: 96, endPoint x: 140, endPoint y: 95, distance: 82.0
click at [140, 95] on div "Editar item de estoque Quantidade em estoque 0 Quantidade mínima para alerta 1 …" at bounding box center [376, 171] width 752 height 343
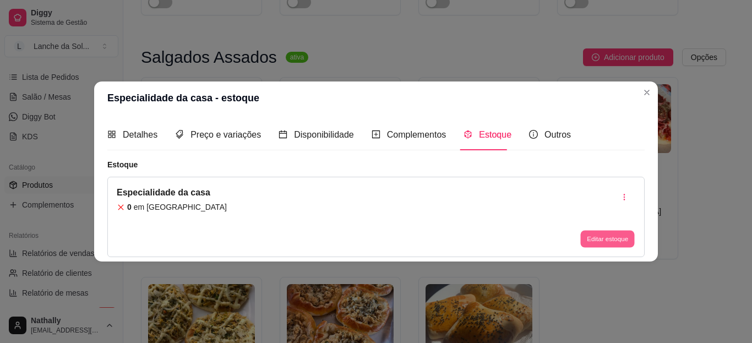
click at [613, 238] on button "Editar estoque" at bounding box center [607, 239] width 54 height 17
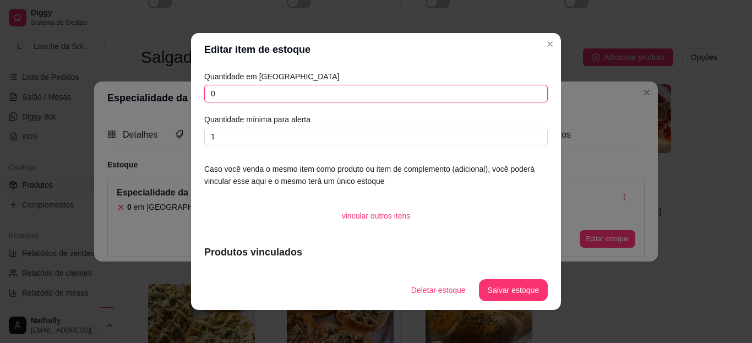
drag, startPoint x: 233, startPoint y: 97, endPoint x: 129, endPoint y: 101, distance: 104.1
click at [129, 101] on div "Editar item de estoque Quantidade em estoque 0 Quantidade mínima para alerta 1 …" at bounding box center [376, 171] width 752 height 343
type input "10"
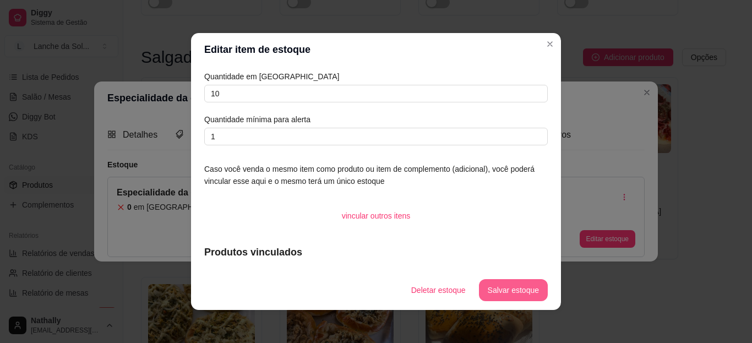
click at [509, 290] on button "Salvar estoque" at bounding box center [513, 290] width 69 height 22
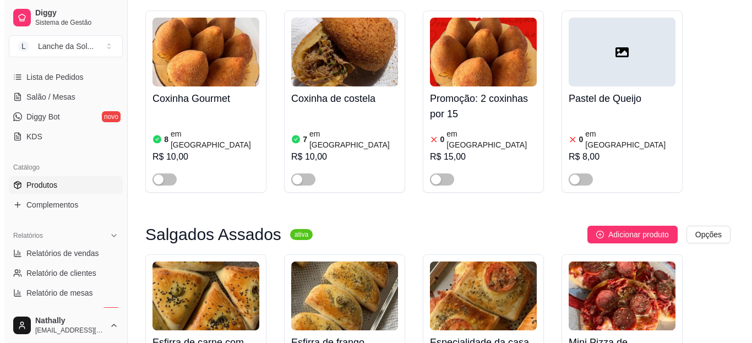
scroll to position [0, 0]
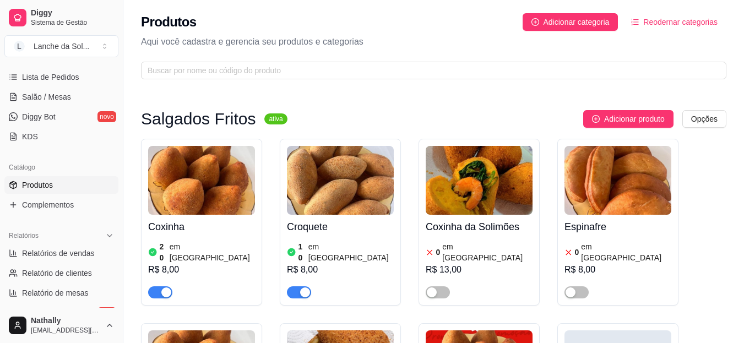
click at [569, 286] on span "button" at bounding box center [576, 292] width 24 height 12
click at [621, 179] on img at bounding box center [617, 180] width 107 height 69
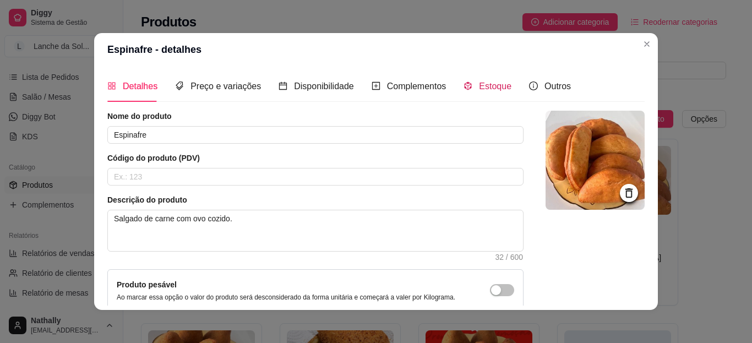
click at [491, 81] on span "Estoque" at bounding box center [495, 85] width 32 height 9
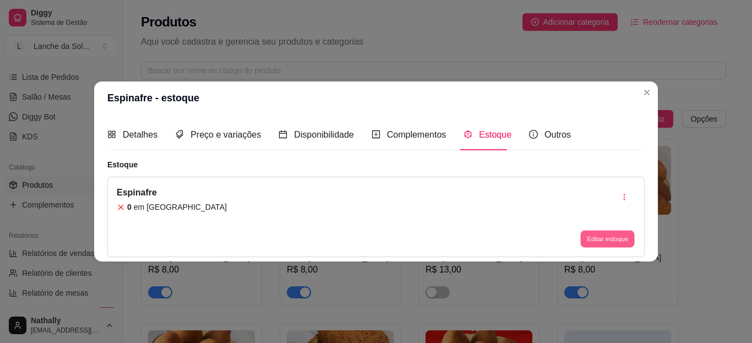
click at [598, 239] on button "Editar estoque" at bounding box center [607, 239] width 54 height 17
click at [591, 237] on button "Editar estoque" at bounding box center [607, 239] width 54 height 17
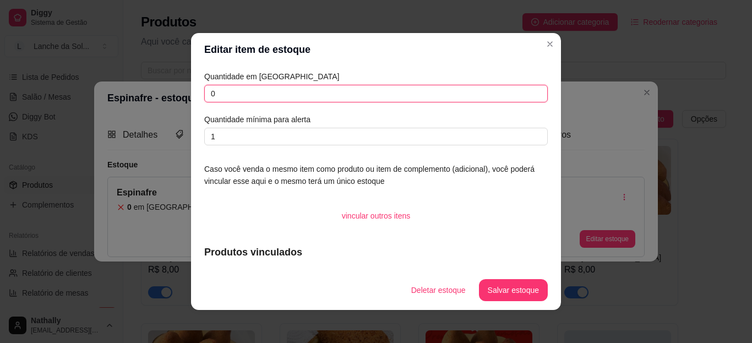
drag, startPoint x: 221, startPoint y: 95, endPoint x: 151, endPoint y: 101, distance: 69.7
click at [151, 101] on div "Editar item de estoque Quantidade em estoque 0 Quantidade mínima para alerta 1 …" at bounding box center [376, 171] width 752 height 343
type input "8"
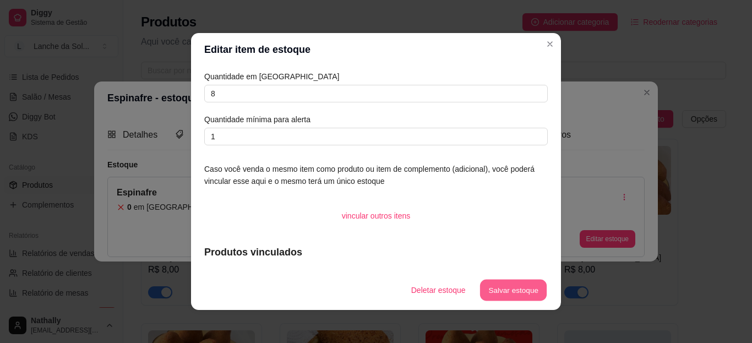
click at [491, 285] on button "Salvar estoque" at bounding box center [512, 290] width 67 height 21
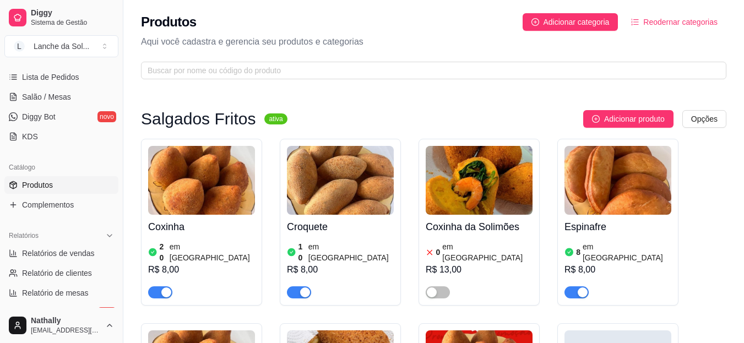
click at [57, 100] on span "Salão / Mesas" at bounding box center [46, 96] width 49 height 11
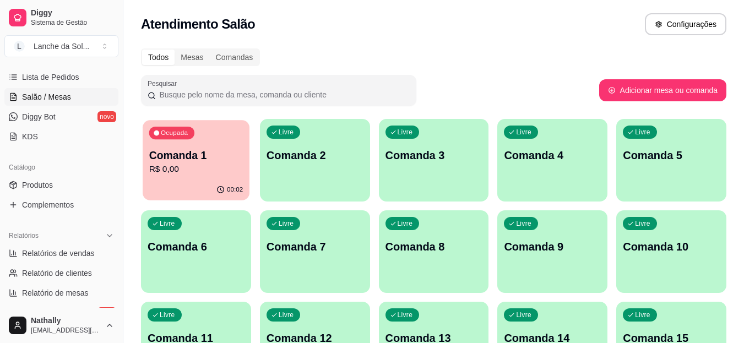
click at [222, 160] on p "Comanda 1" at bounding box center [196, 155] width 94 height 15
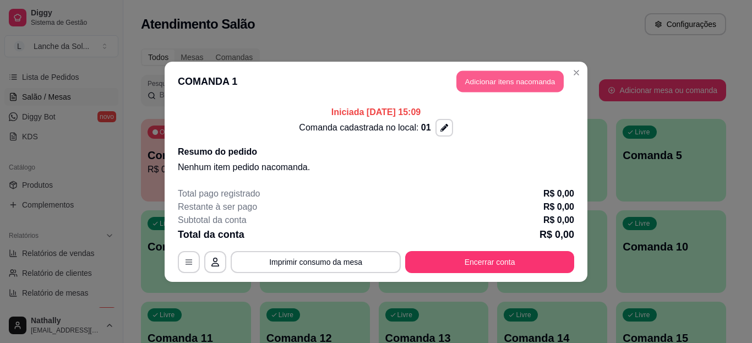
click at [515, 80] on button "Adicionar itens na comanda" at bounding box center [509, 80] width 107 height 21
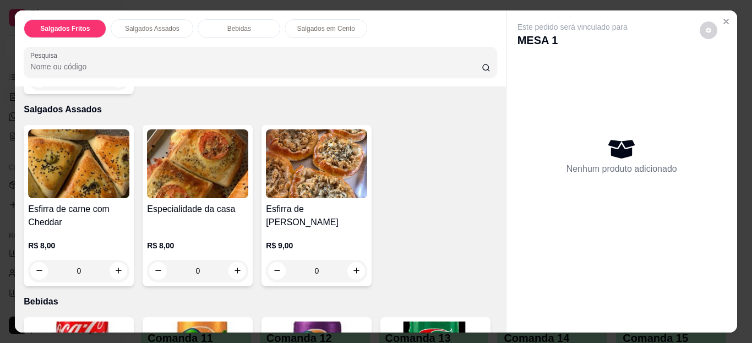
scroll to position [406, 0]
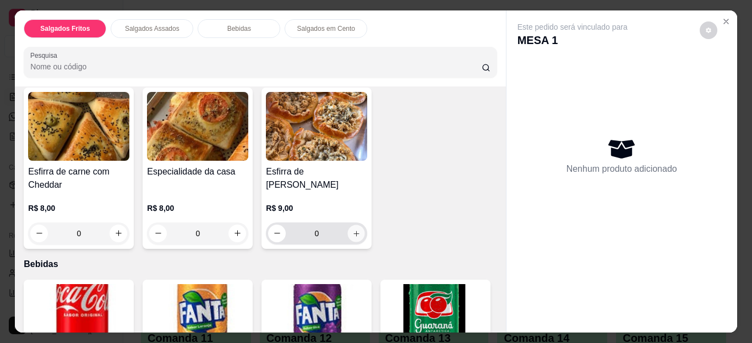
click at [352, 229] on icon "increase-product-quantity" at bounding box center [356, 233] width 8 height 8
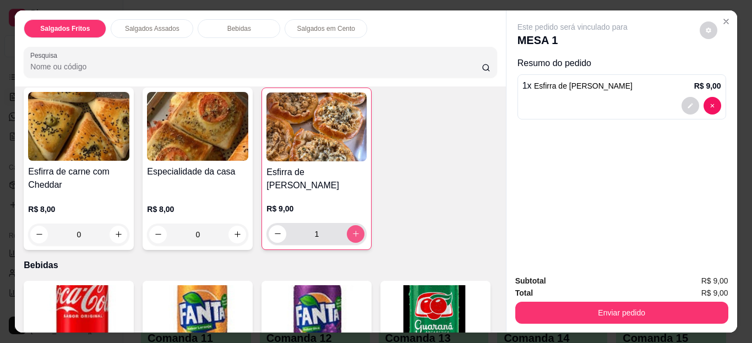
type input "1"
click at [237, 231] on icon "increase-product-quantity" at bounding box center [237, 234] width 8 height 8
type input "1"
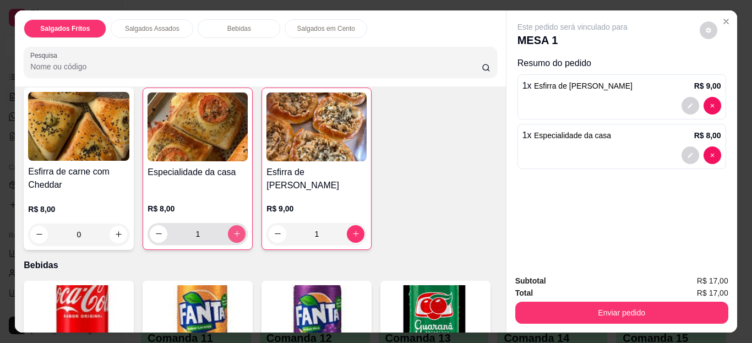
click at [584, 191] on div "Salgados Fritos Salgados Assados Bebidas Salgados em Cento Pesquisa Item avulso…" at bounding box center [376, 171] width 722 height 323
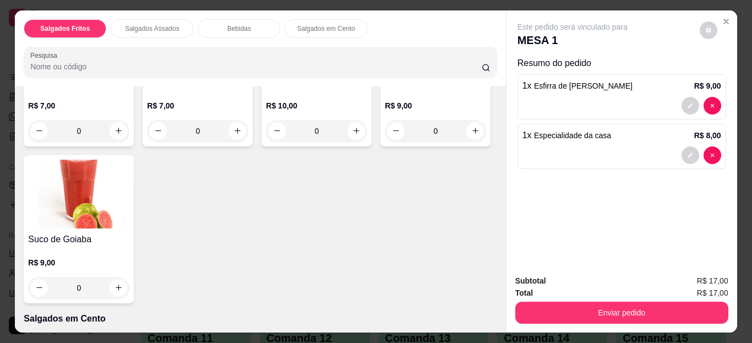
scroll to position [911, 0]
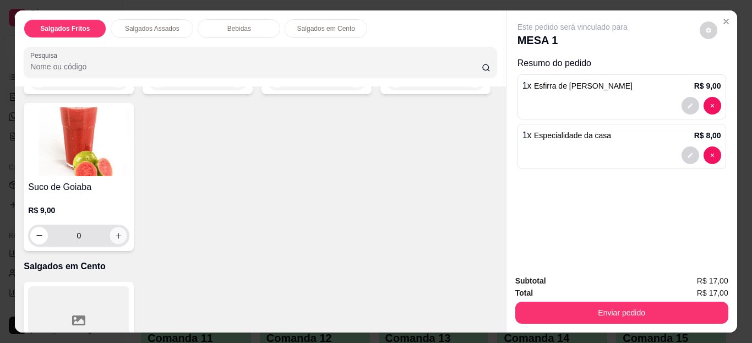
click at [123, 233] on icon "increase-product-quantity" at bounding box center [118, 235] width 8 height 8
type input "1"
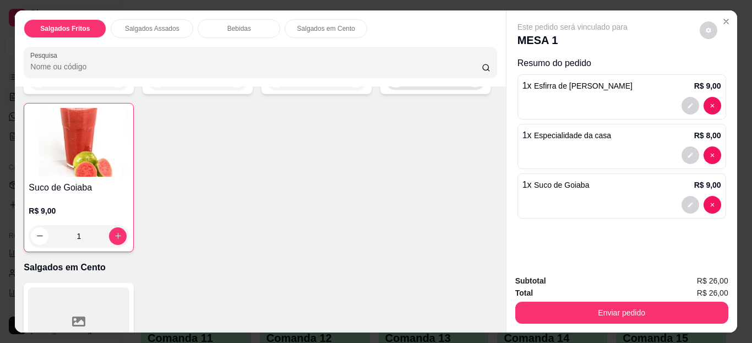
click at [471, 83] on icon "increase-product-quantity" at bounding box center [475, 78] width 8 height 8
type input "1"
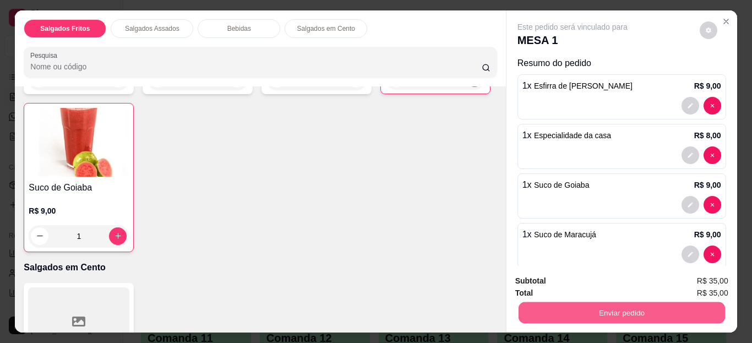
click at [599, 308] on button "Enviar pedido" at bounding box center [621, 312] width 206 height 21
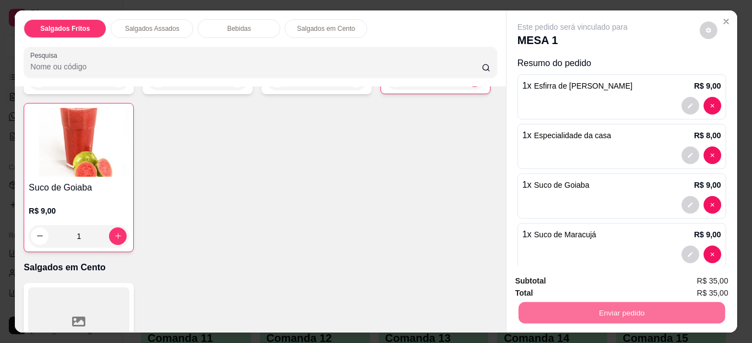
click at [619, 285] on button "Não registrar e enviar pedido" at bounding box center [585, 281] width 111 height 20
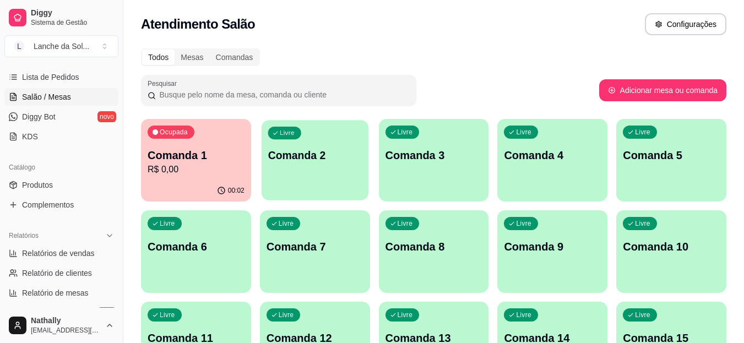
click at [306, 158] on p "Comanda 2" at bounding box center [315, 155] width 94 height 15
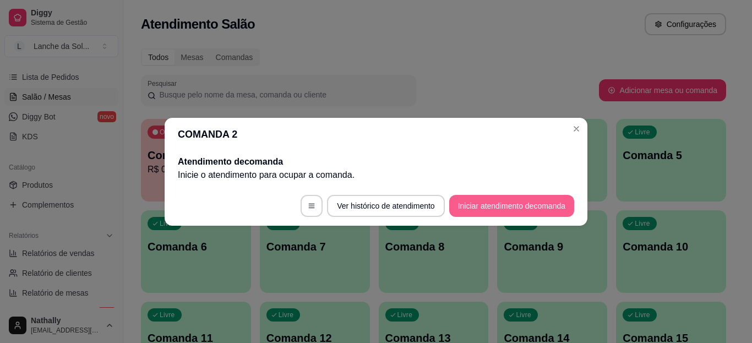
click at [467, 203] on button "Iniciar atendimento de comanda" at bounding box center [511, 206] width 125 height 22
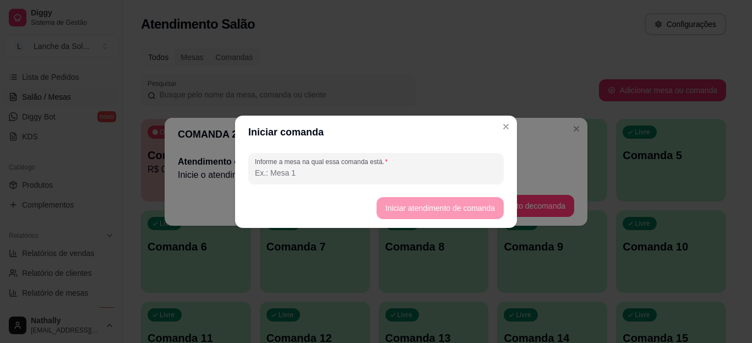
click at [370, 177] on input "Informe a mesa na qual essa comanda está." at bounding box center [376, 172] width 242 height 11
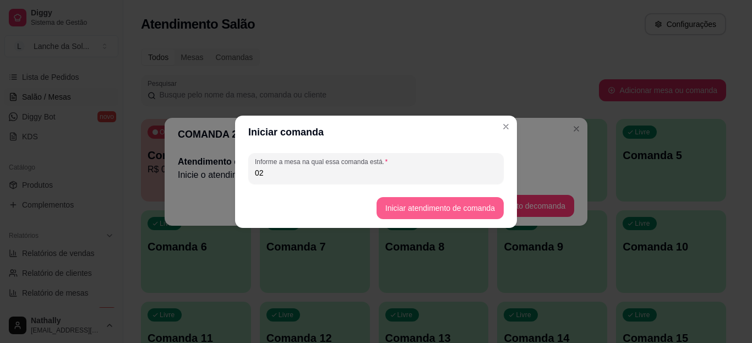
type input "02"
click at [412, 206] on button "Iniciar atendimento de comanda" at bounding box center [439, 207] width 123 height 21
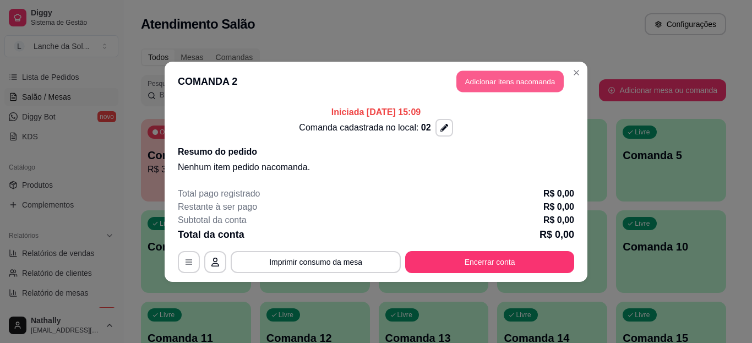
click at [497, 85] on button "Adicionar itens na comanda" at bounding box center [509, 80] width 107 height 21
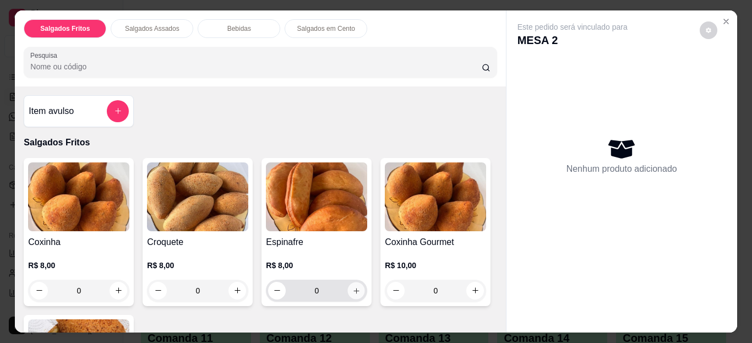
click at [356, 286] on icon "increase-product-quantity" at bounding box center [356, 290] width 8 height 8
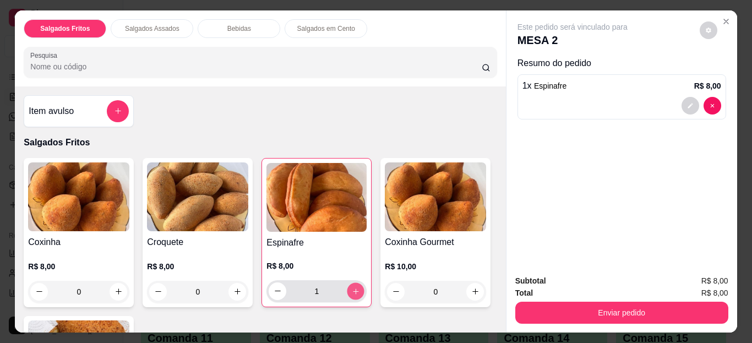
click at [356, 283] on button "increase-product-quantity" at bounding box center [355, 290] width 17 height 17
type input "3"
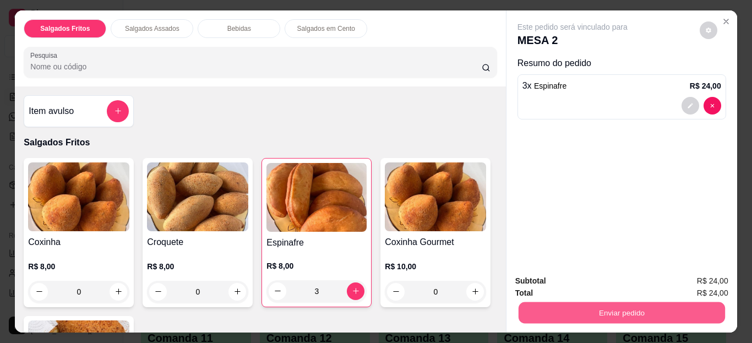
click at [630, 307] on button "Enviar pedido" at bounding box center [621, 312] width 206 height 21
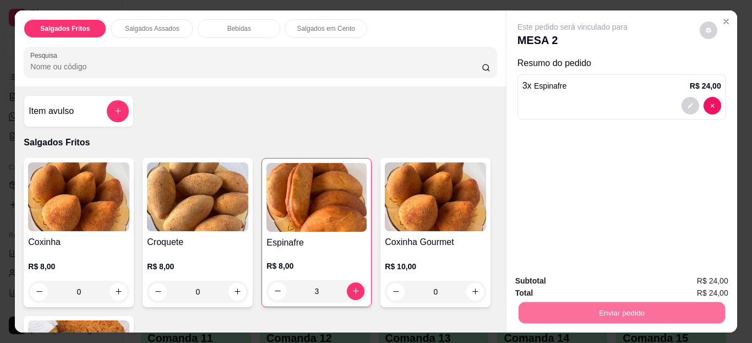
click at [592, 277] on button "Não registrar e enviar pedido" at bounding box center [585, 281] width 111 height 20
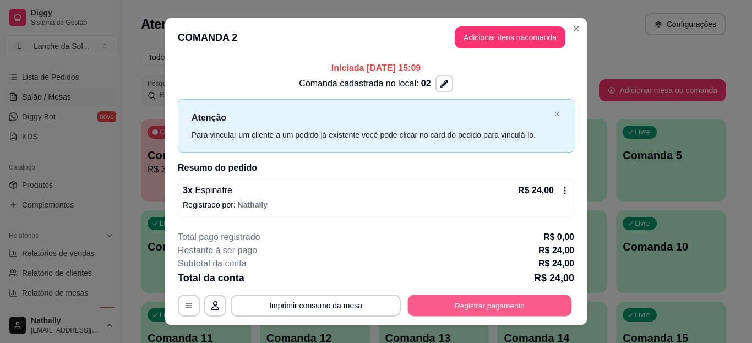
click at [475, 307] on button "Registrar pagamento" at bounding box center [490, 305] width 164 height 21
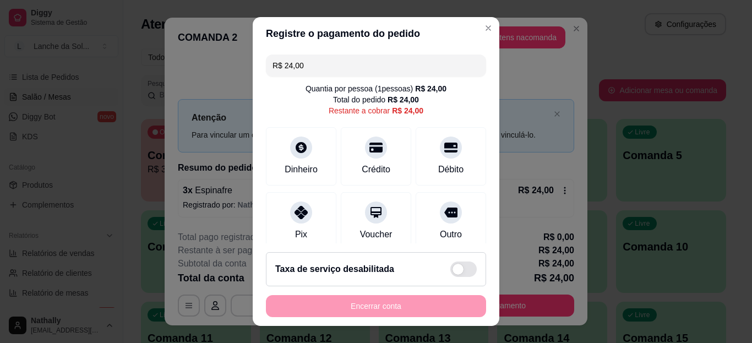
click at [298, 157] on div "Dinheiro" at bounding box center [301, 156] width 70 height 58
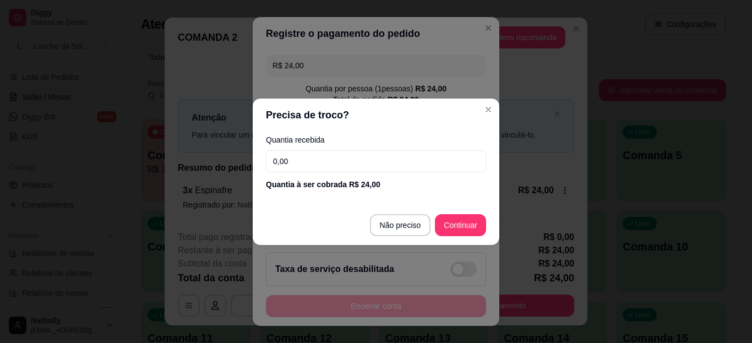
drag, startPoint x: 298, startPoint y: 157, endPoint x: 225, endPoint y: 167, distance: 74.0
click at [225, 167] on div "Precisa de troco? Quantia recebida 0,00 Quantia à ser cobrada R$ 24,00 Não prec…" at bounding box center [376, 171] width 752 height 343
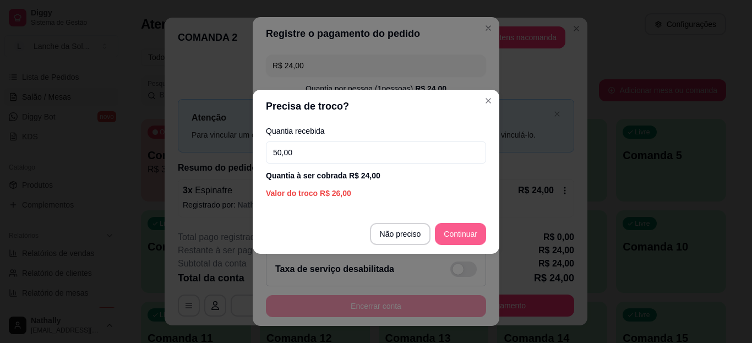
type input "50,00"
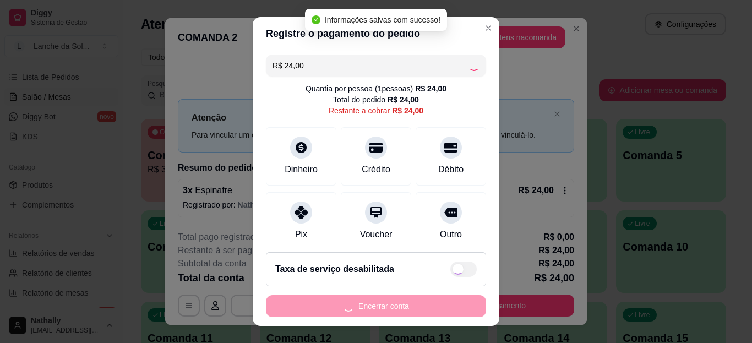
type input "R$ 0,00"
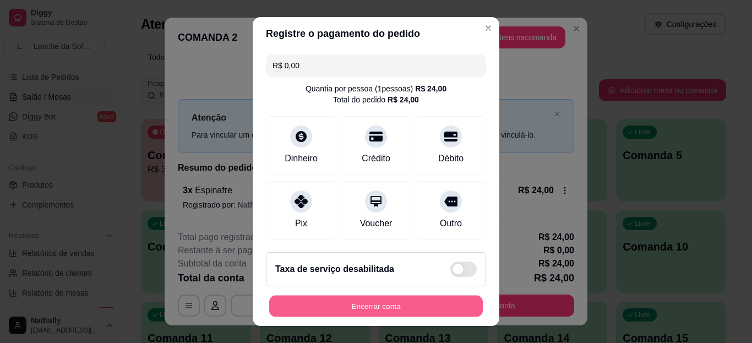
click at [389, 302] on button "Encerrar conta" at bounding box center [376, 305] width 214 height 21
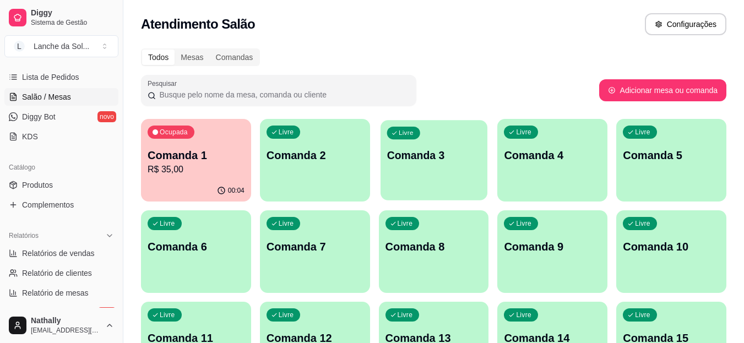
click at [419, 160] on p "Comanda 3" at bounding box center [433, 155] width 94 height 15
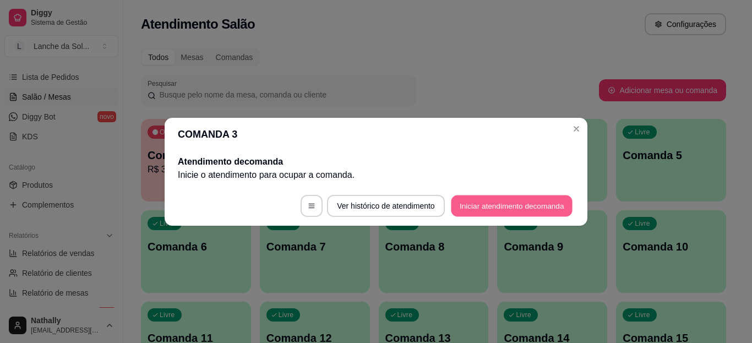
click at [510, 206] on button "Iniciar atendimento de comanda" at bounding box center [512, 205] width 122 height 21
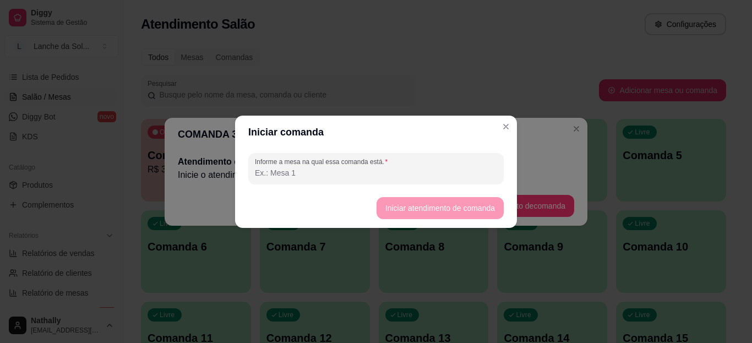
click at [335, 170] on input "Informe a mesa na qual essa comanda está." at bounding box center [376, 172] width 242 height 11
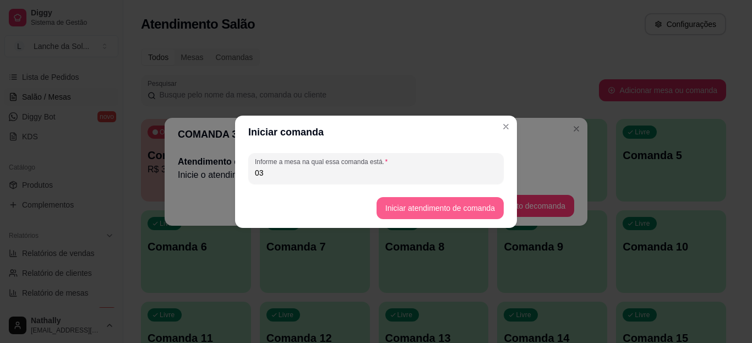
type input "03"
click at [392, 205] on button "Iniciar atendimento de comanda" at bounding box center [439, 207] width 123 height 21
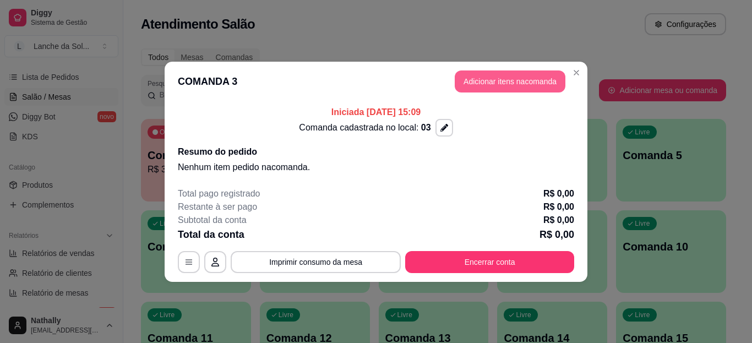
click at [485, 81] on button "Adicionar itens na comanda" at bounding box center [510, 81] width 111 height 22
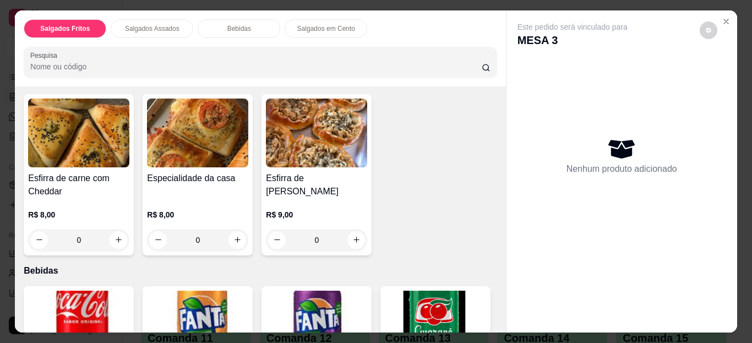
scroll to position [412, 0]
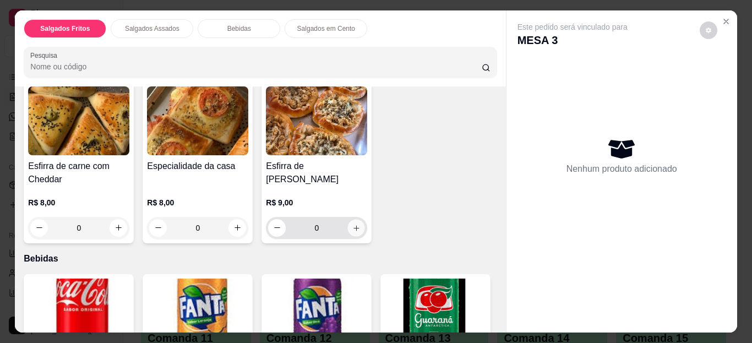
click at [352, 223] on icon "increase-product-quantity" at bounding box center [356, 227] width 8 height 8
type input "1"
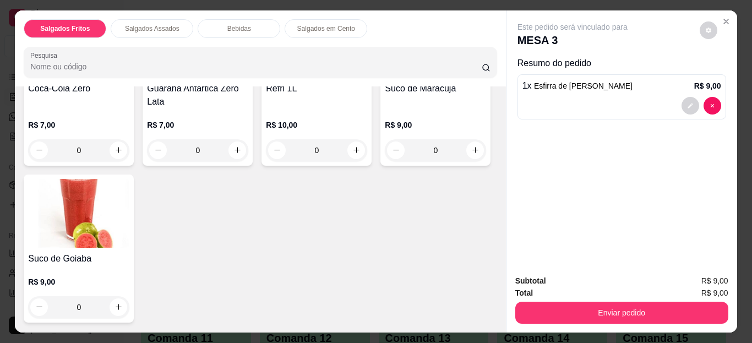
scroll to position [840, 0]
click at [127, 298] on button "increase-product-quantity" at bounding box center [118, 306] width 17 height 17
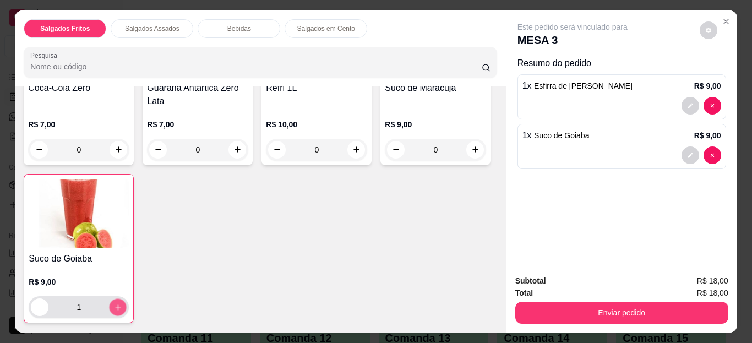
click at [127, 298] on button "increase-product-quantity" at bounding box center [118, 306] width 17 height 17
type input "2"
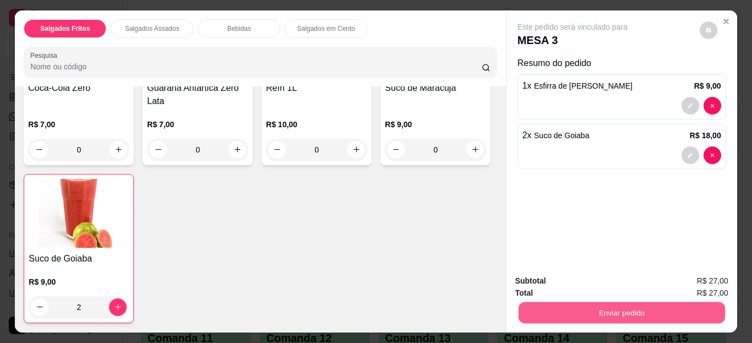
click at [606, 302] on button "Enviar pedido" at bounding box center [621, 312] width 206 height 21
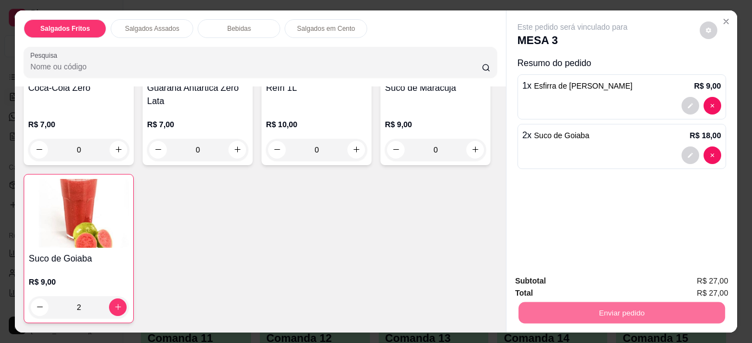
click at [604, 284] on button "Não registrar e enviar pedido" at bounding box center [585, 281] width 111 height 20
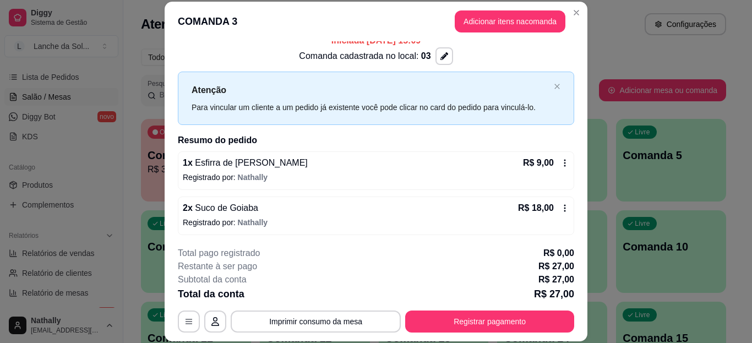
scroll to position [0, 0]
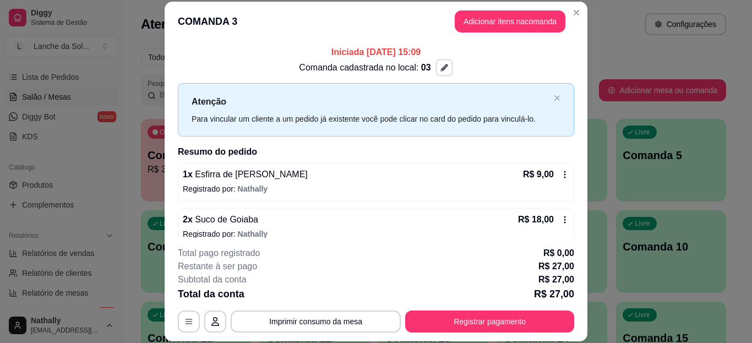
click at [435, 65] on button "button" at bounding box center [443, 67] width 17 height 17
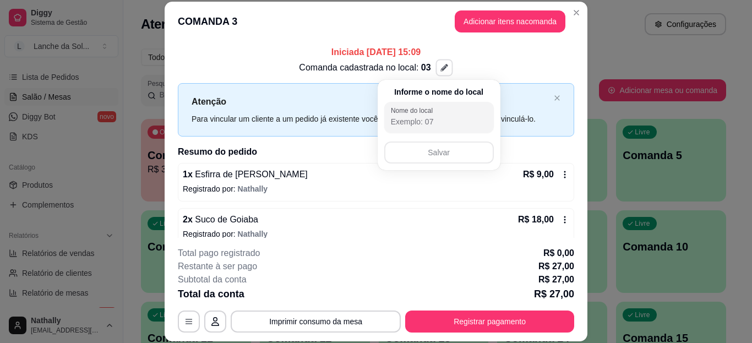
click at [525, 57] on p "Iniciada 13/09/2025 às 15:09" at bounding box center [376, 52] width 396 height 13
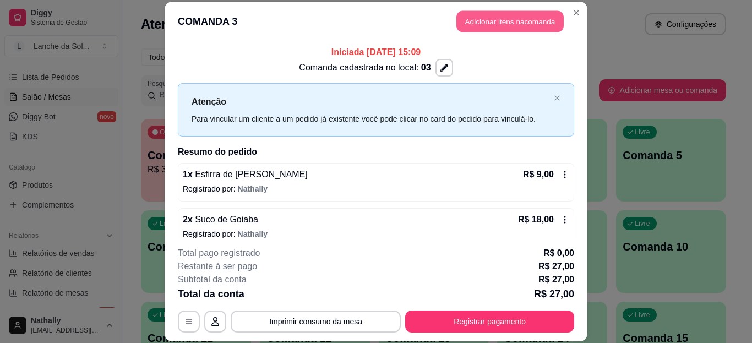
click at [528, 21] on button "Adicionar itens na comanda" at bounding box center [509, 21] width 107 height 21
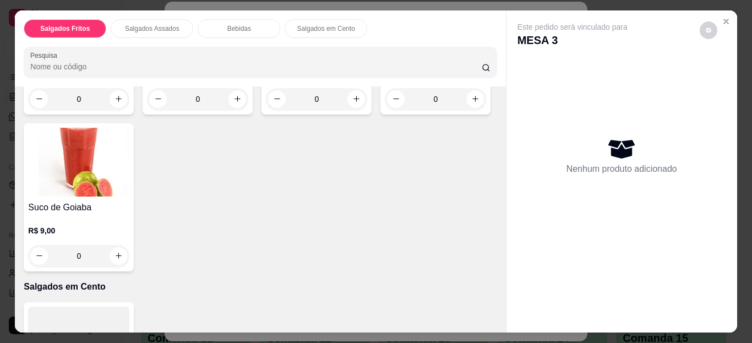
scroll to position [902, 0]
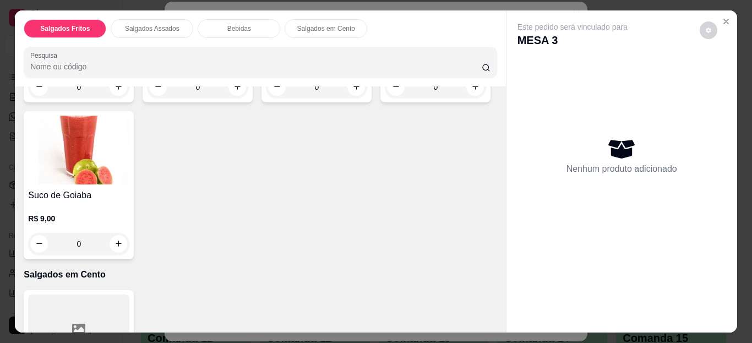
click at [723, 17] on icon "Close" at bounding box center [726, 21] width 9 height 9
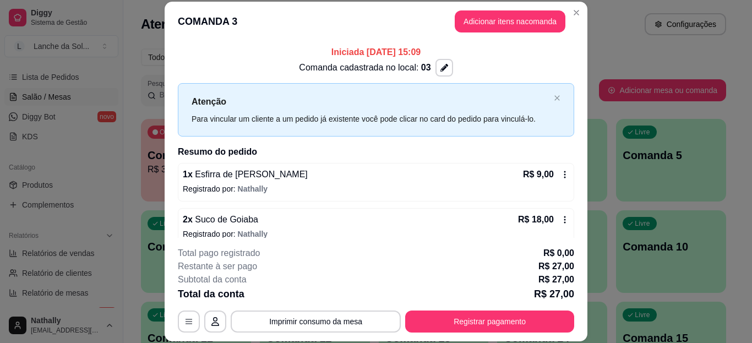
click at [560, 219] on icon at bounding box center [564, 219] width 9 height 9
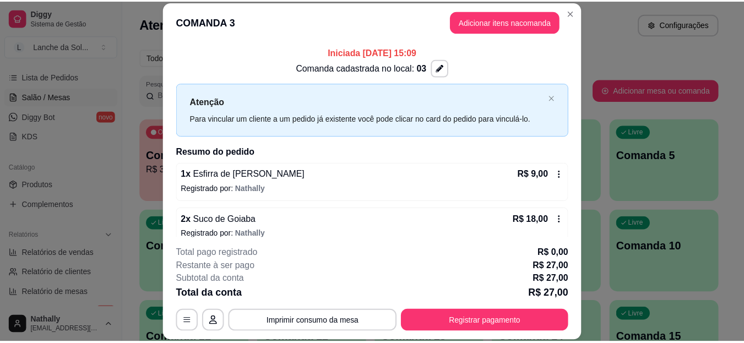
scroll to position [13, 0]
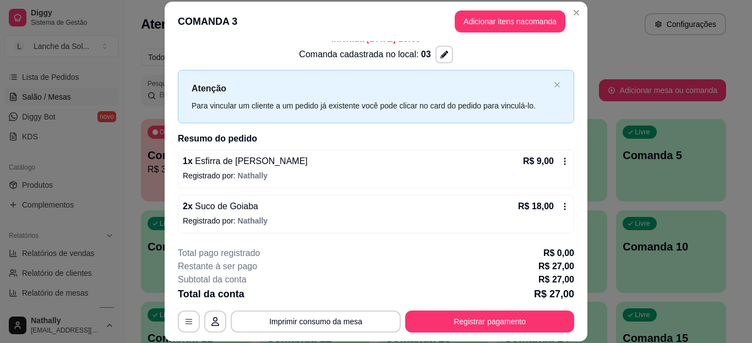
click at [560, 210] on icon at bounding box center [564, 206] width 9 height 9
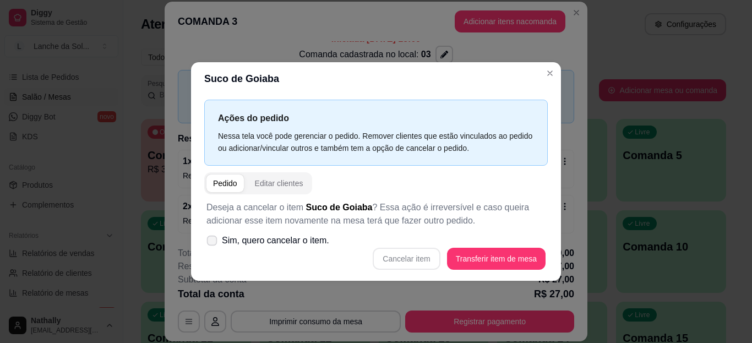
click at [292, 244] on span "Sim, quero cancelar o item." at bounding box center [275, 240] width 107 height 13
click at [213, 244] on input "Sim, quero cancelar o item." at bounding box center [209, 245] width 7 height 7
checkbox input "true"
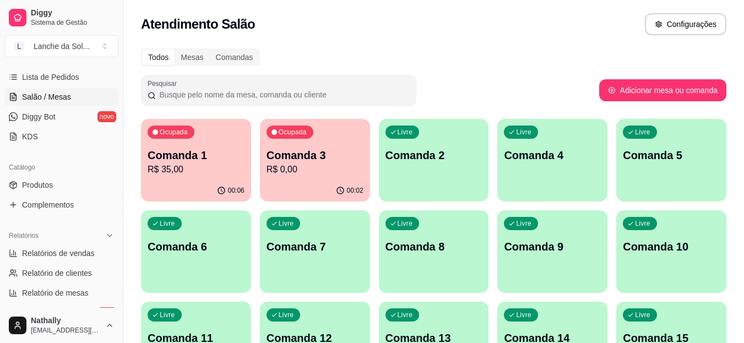
click at [203, 163] on p "R$ 35,00" at bounding box center [196, 169] width 97 height 13
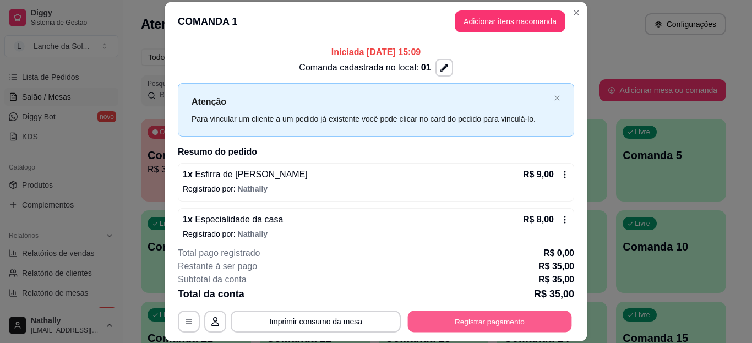
click at [488, 321] on button "Registrar pagamento" at bounding box center [490, 320] width 164 height 21
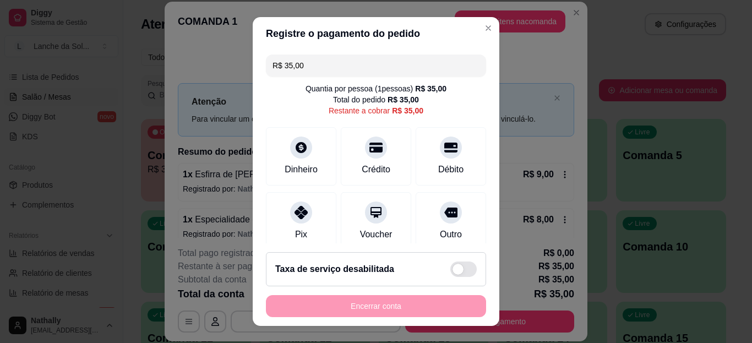
click at [297, 212] on icon at bounding box center [301, 212] width 13 height 13
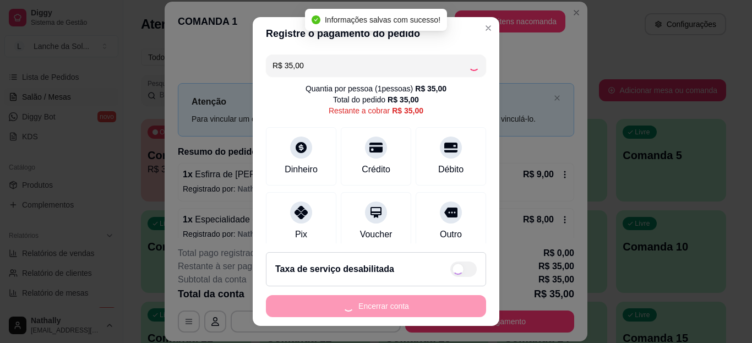
type input "R$ 0,00"
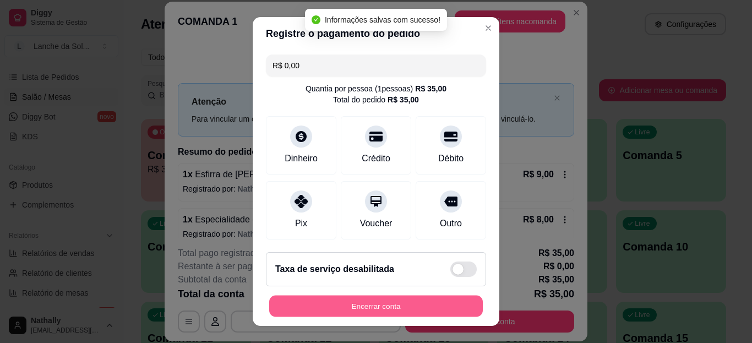
click at [366, 307] on button "Encerrar conta" at bounding box center [376, 305] width 214 height 21
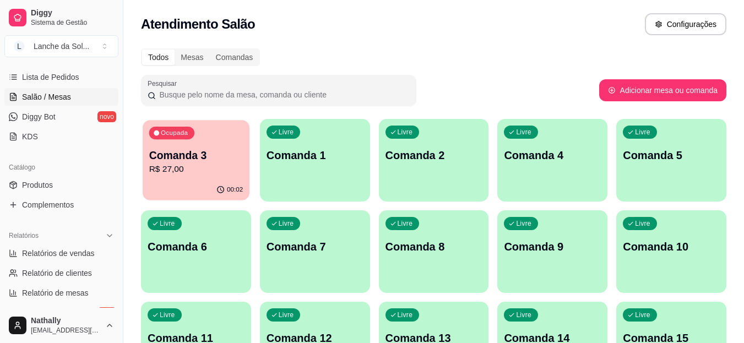
click at [178, 174] on p "R$ 27,00" at bounding box center [196, 169] width 94 height 13
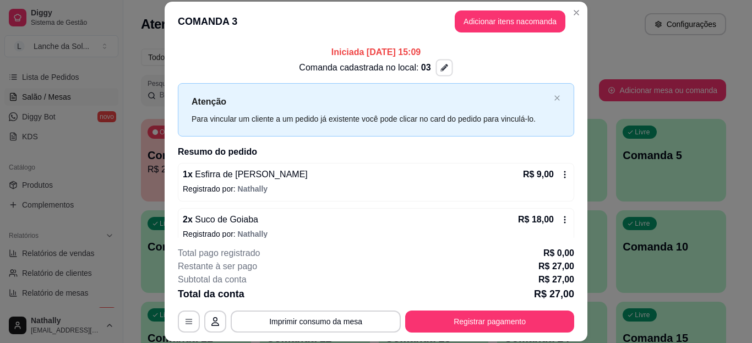
click at [580, 10] on section "**********" at bounding box center [376, 172] width 423 height 340
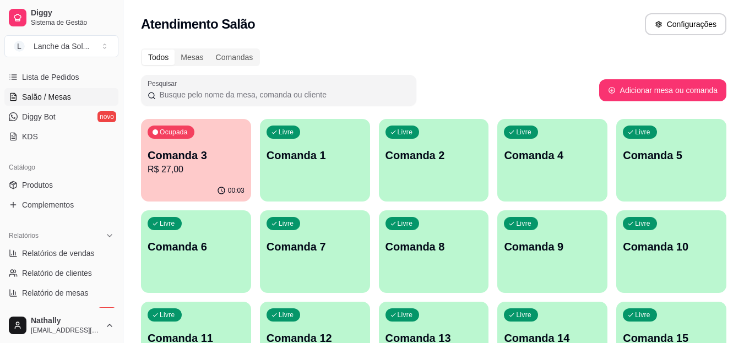
click at [46, 183] on span "Produtos" at bounding box center [37, 184] width 31 height 11
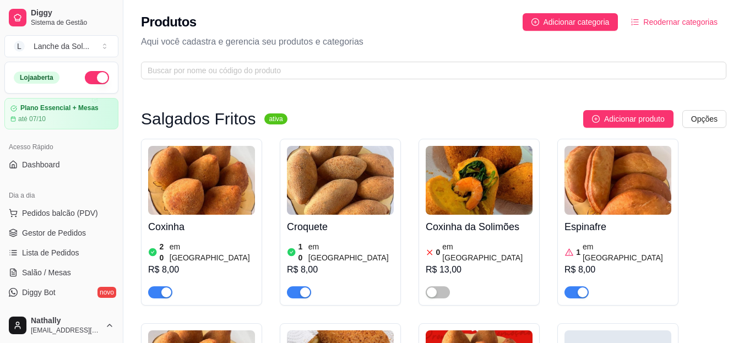
click at [124, 106] on button "Toggle Sidebar" at bounding box center [122, 171] width 9 height 343
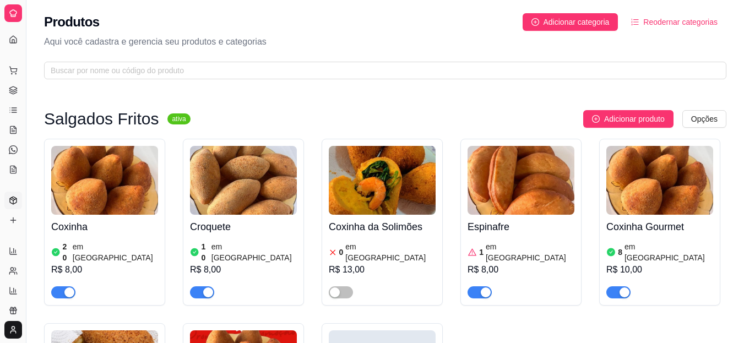
click at [26, 107] on button "Toggle Sidebar" at bounding box center [25, 171] width 9 height 343
click at [26, 107] on div "Diggy Sistema de Gestão L Lanche da Sol ... Loja aberta Plano Essencial + Mesas…" at bounding box center [13, 171] width 26 height 343
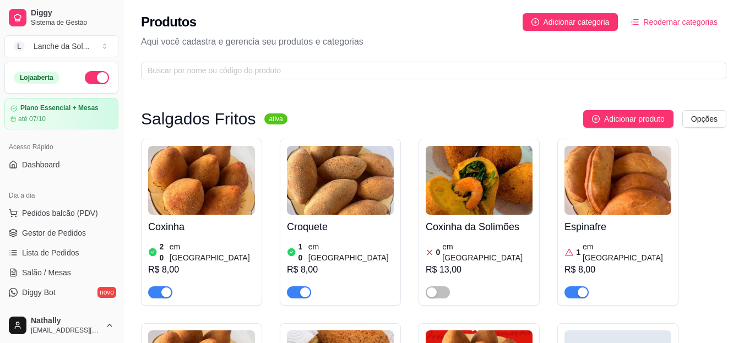
click at [63, 232] on span "Gestor de Pedidos" at bounding box center [54, 232] width 64 height 11
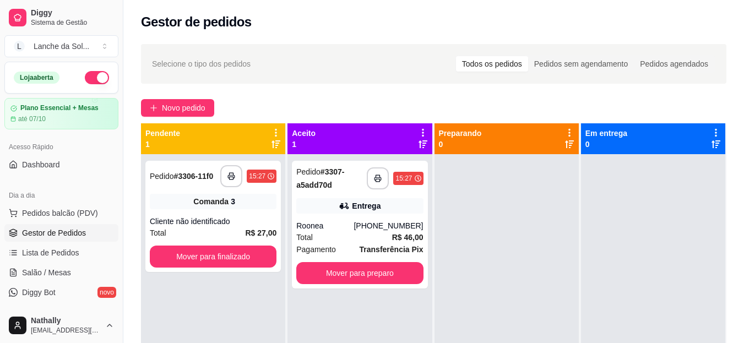
click at [344, 227] on div "Roonea" at bounding box center [324, 225] width 57 height 11
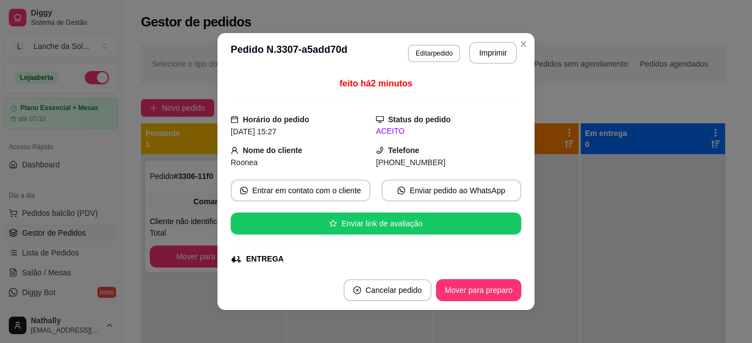
click at [482, 130] on div "ACEITO" at bounding box center [448, 132] width 145 height 12
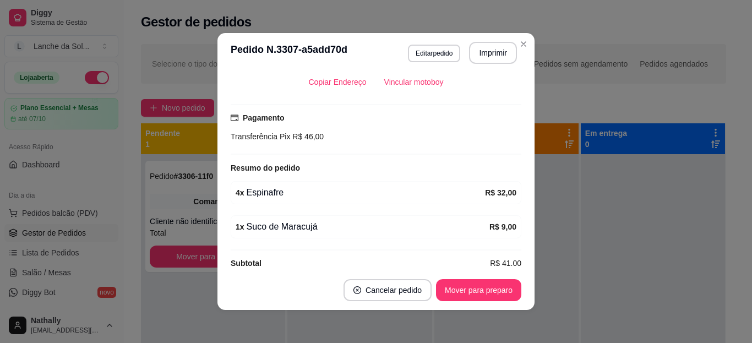
scroll to position [273, 0]
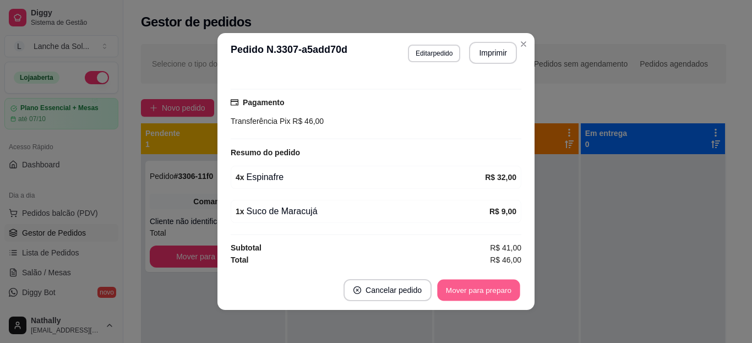
click at [473, 285] on button "Mover para preparo" at bounding box center [478, 290] width 83 height 21
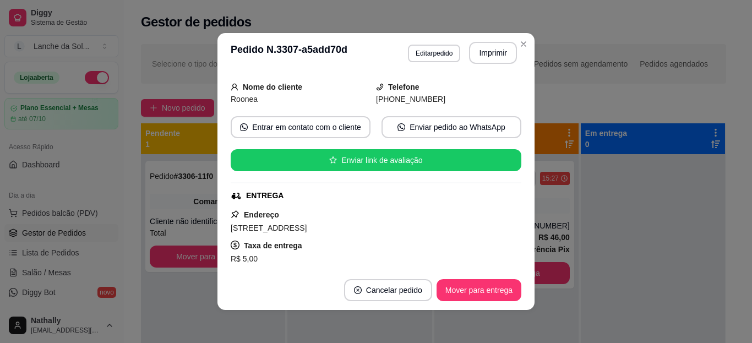
scroll to position [0, 0]
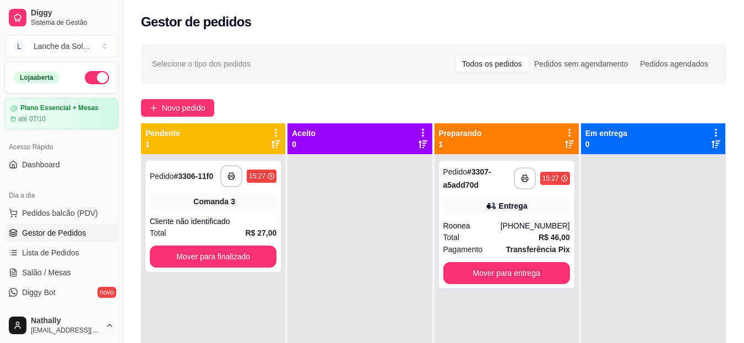
click at [189, 208] on div "Comanda 3" at bounding box center [213, 201] width 127 height 15
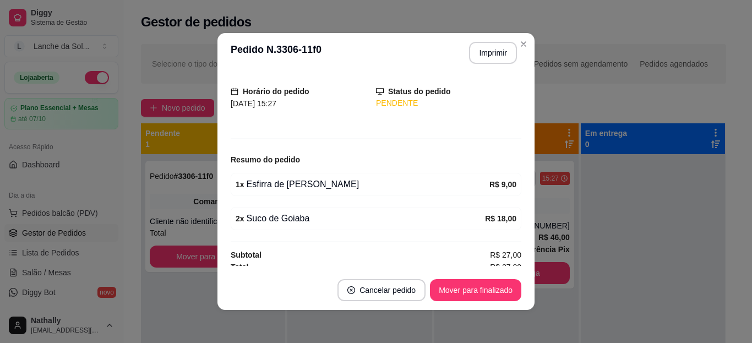
scroll to position [70, 0]
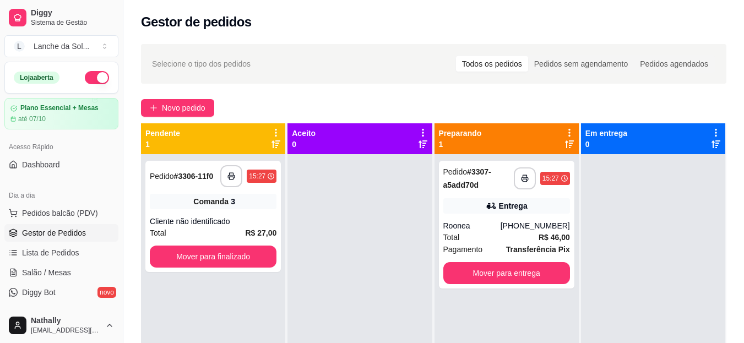
click at [53, 269] on span "Salão / Mesas" at bounding box center [46, 272] width 49 height 11
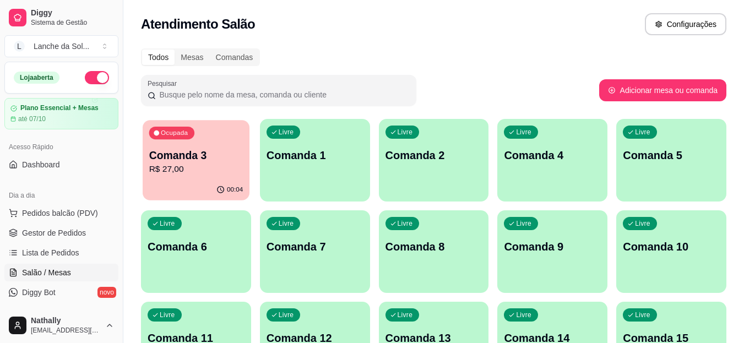
click at [199, 150] on p "Comanda 3" at bounding box center [196, 155] width 94 height 15
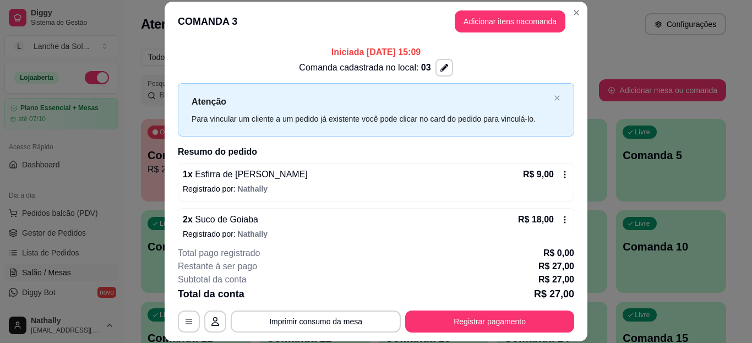
scroll to position [13, 0]
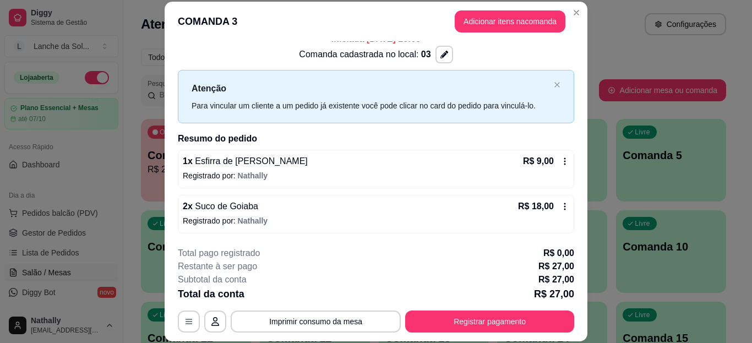
click at [564, 206] on icon at bounding box center [565, 206] width 2 height 7
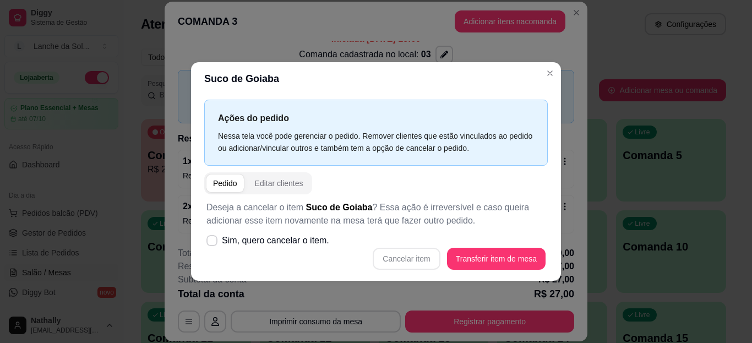
click at [228, 178] on div "Pedido" at bounding box center [225, 183] width 24 height 11
click at [231, 182] on div "Pedido" at bounding box center [225, 183] width 24 height 11
click at [208, 233] on label "Sim, quero cancelar o item." at bounding box center [268, 241] width 132 height 22
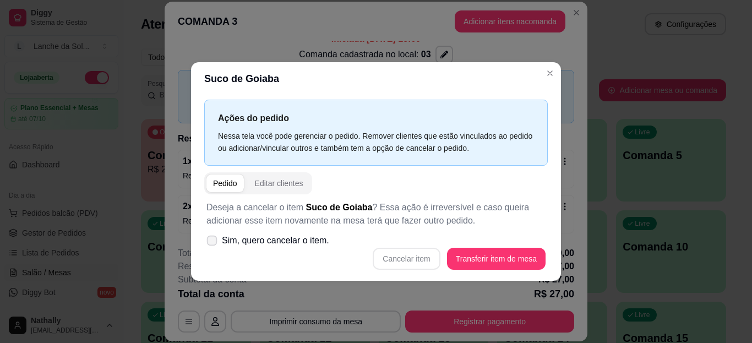
click at [208, 242] on input "Sim, quero cancelar o item." at bounding box center [209, 245] width 7 height 7
checkbox input "true"
click at [406, 258] on button "Cancelar item" at bounding box center [407, 258] width 66 height 21
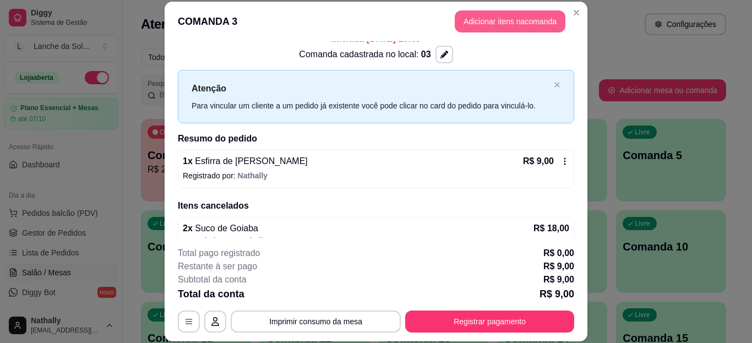
click at [512, 22] on button "Adicionar itens na comanda" at bounding box center [510, 21] width 111 height 22
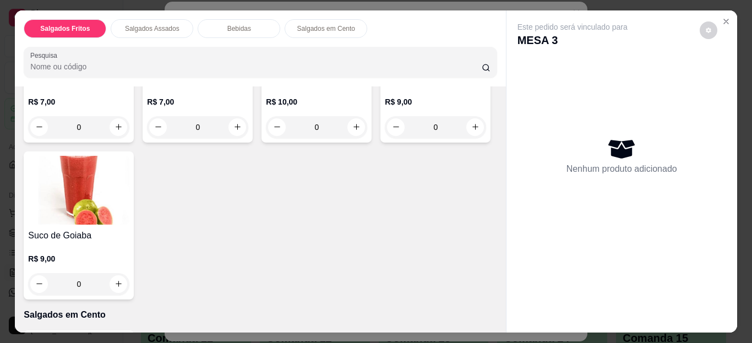
scroll to position [877, 0]
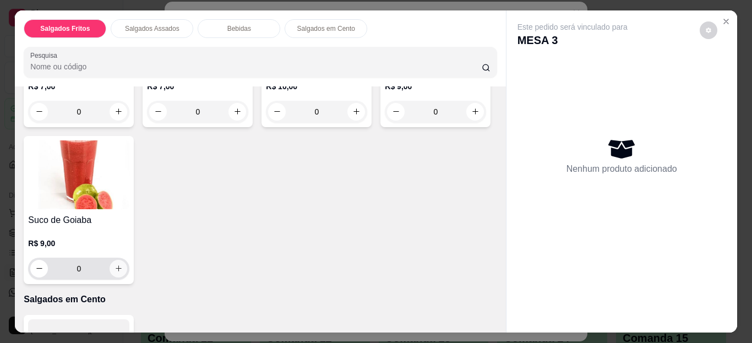
click at [122, 265] on icon "increase-product-quantity" at bounding box center [119, 268] width 6 height 6
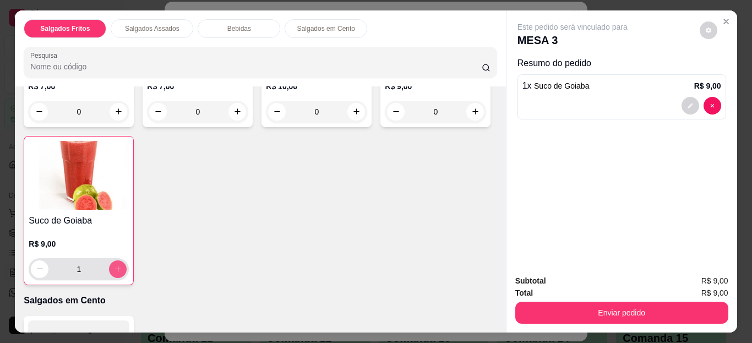
type input "1"
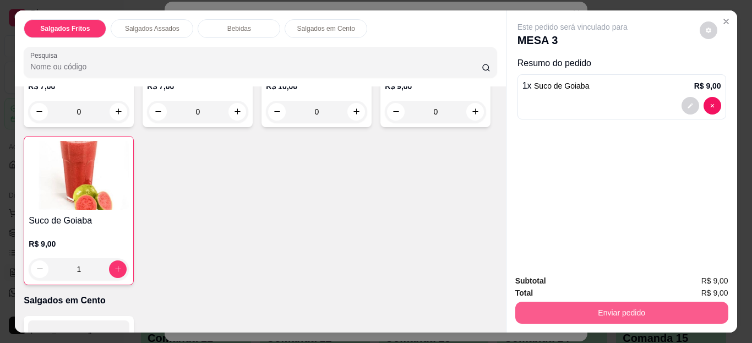
click at [597, 309] on button "Enviar pedido" at bounding box center [621, 313] width 213 height 22
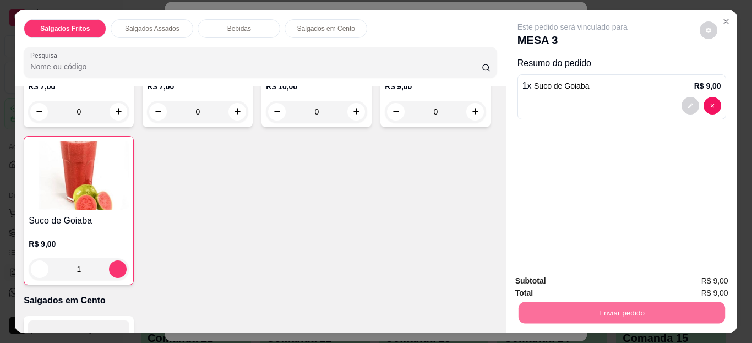
click at [597, 279] on button "Não registrar e enviar pedido" at bounding box center [585, 281] width 111 height 20
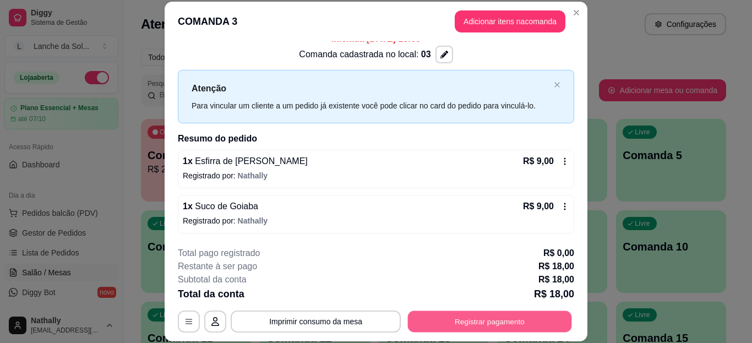
click at [499, 317] on button "Registrar pagamento" at bounding box center [490, 320] width 164 height 21
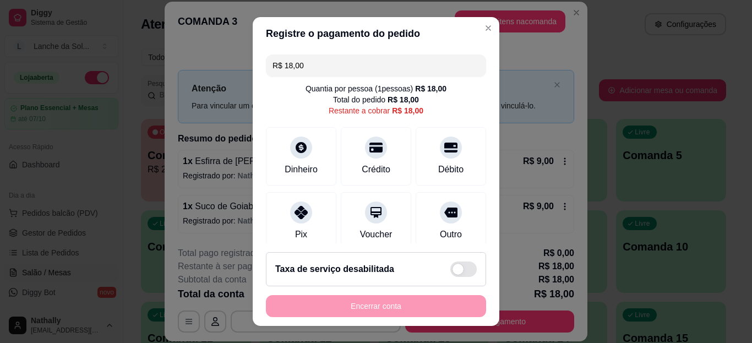
click at [295, 157] on div "Dinheiro" at bounding box center [301, 156] width 70 height 58
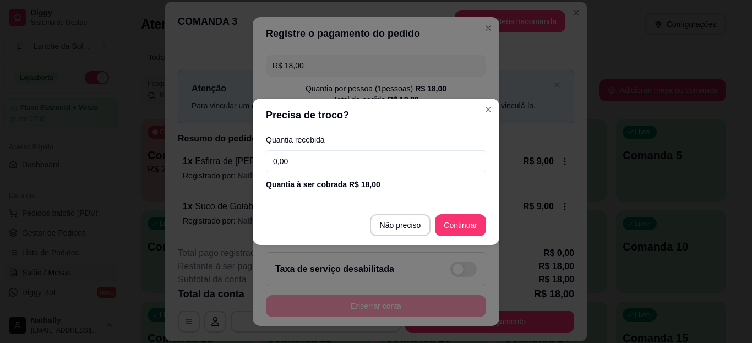
drag, startPoint x: 315, startPoint y: 162, endPoint x: 268, endPoint y: 158, distance: 48.1
click at [268, 158] on input "0,00" at bounding box center [376, 161] width 220 height 22
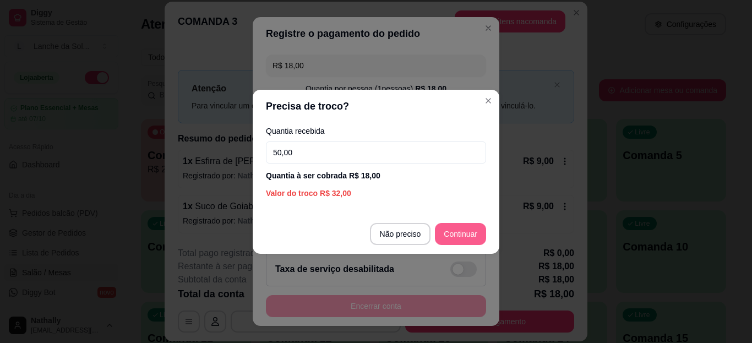
type input "50,00"
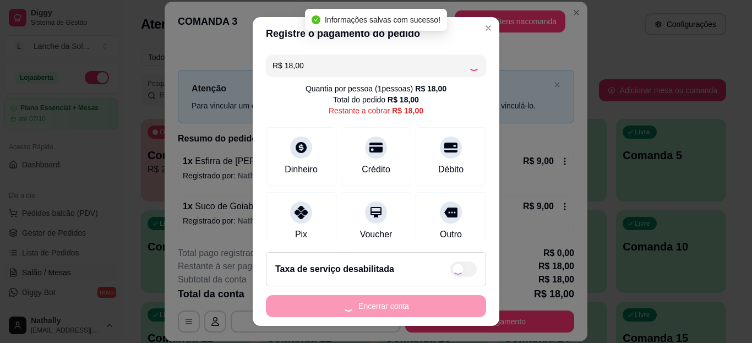
type input "R$ 0,00"
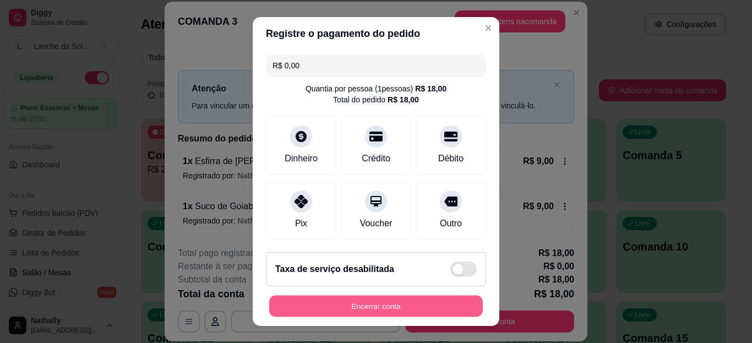
click at [361, 309] on button "Encerrar conta" at bounding box center [376, 305] width 214 height 21
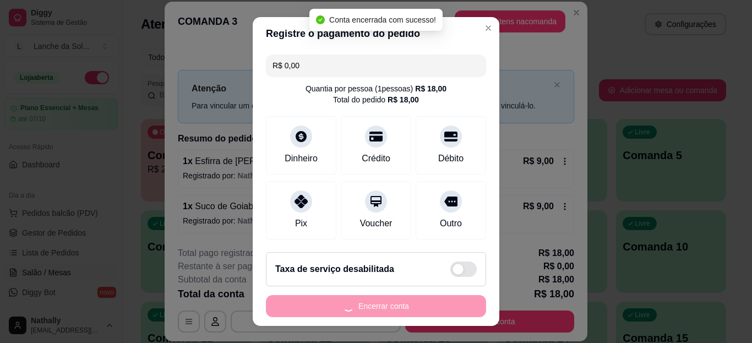
scroll to position [0, 0]
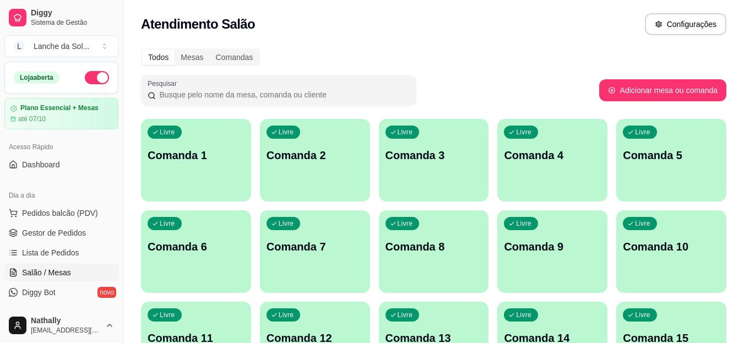
click at [65, 232] on span "Gestor de Pedidos" at bounding box center [54, 232] width 64 height 11
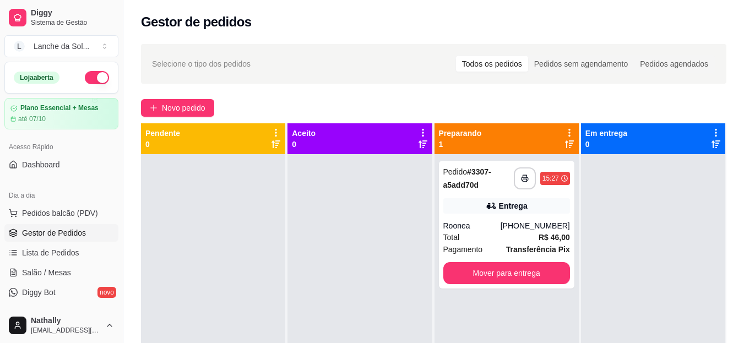
click at [474, 193] on div "**********" at bounding box center [506, 225] width 135 height 128
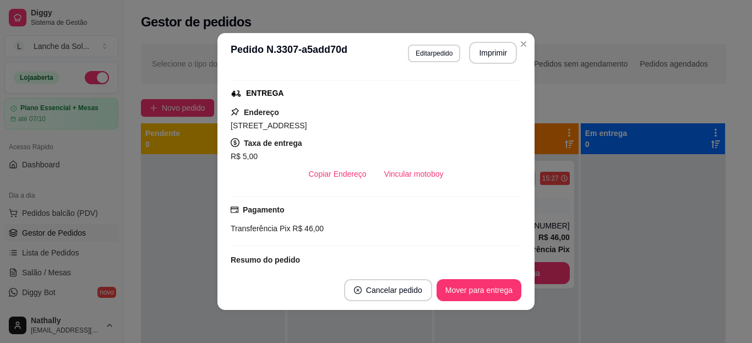
scroll to position [149, 0]
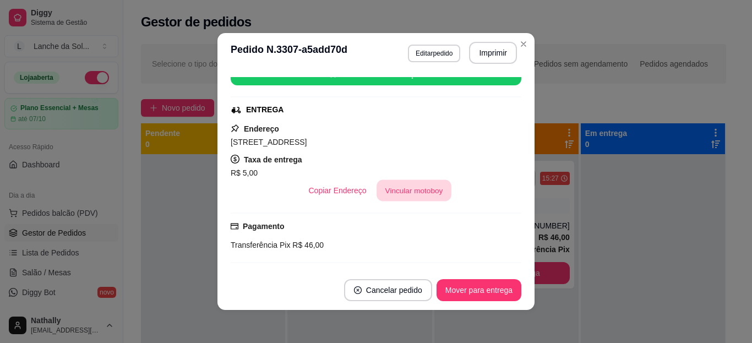
click at [406, 192] on button "Vincular motoboy" at bounding box center [414, 190] width 75 height 21
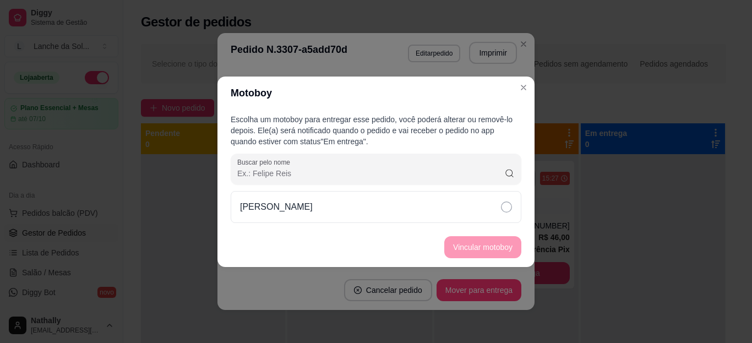
click at [503, 209] on icon at bounding box center [506, 206] width 11 height 11
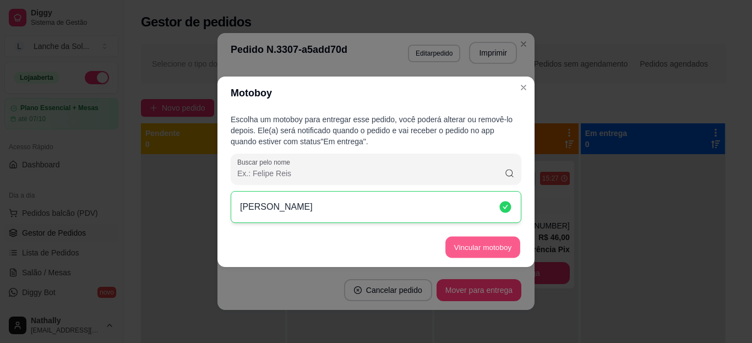
click at [484, 241] on button "Vincular motoboy" at bounding box center [482, 246] width 75 height 21
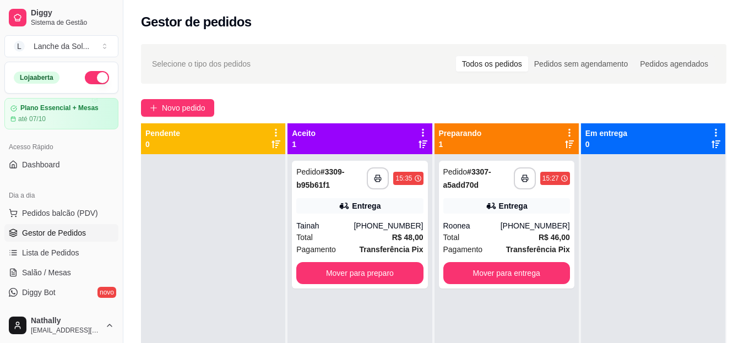
click at [388, 215] on div "**********" at bounding box center [359, 225] width 135 height 128
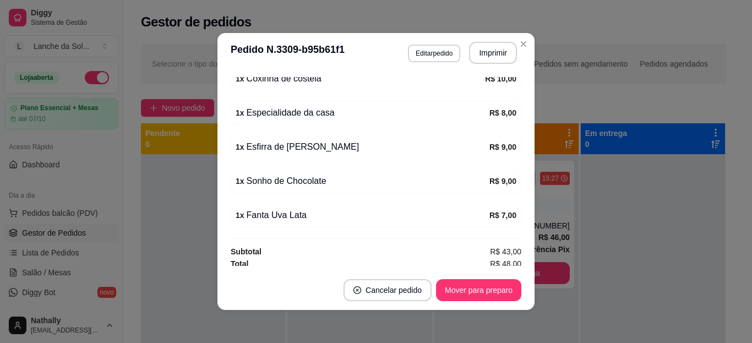
scroll to position [351, 0]
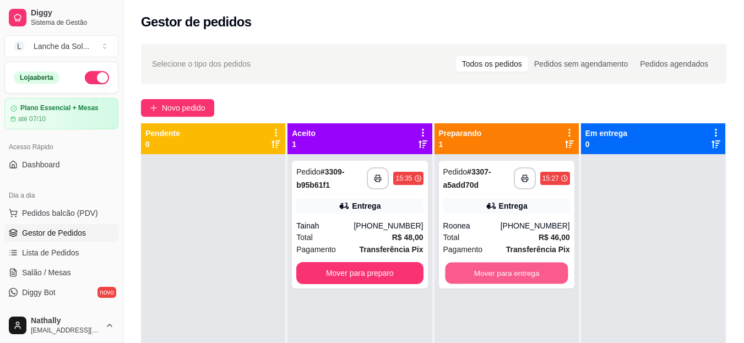
click at [505, 271] on button "Mover para entrega" at bounding box center [506, 273] width 123 height 21
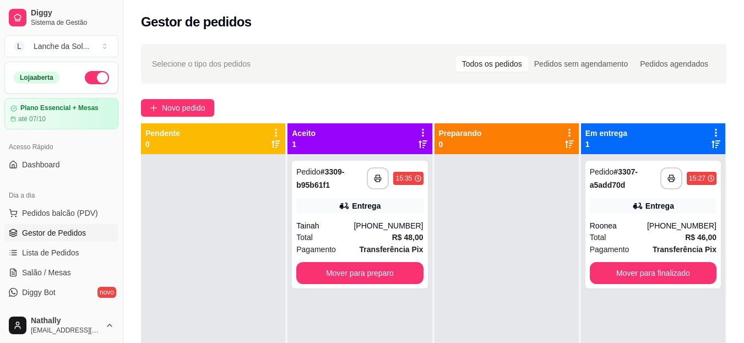
click at [635, 250] on div "Pagamento Transferência Pix" at bounding box center [653, 249] width 127 height 12
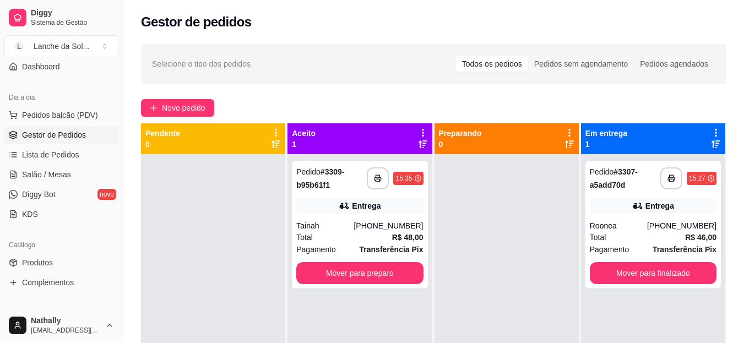
scroll to position [105, 0]
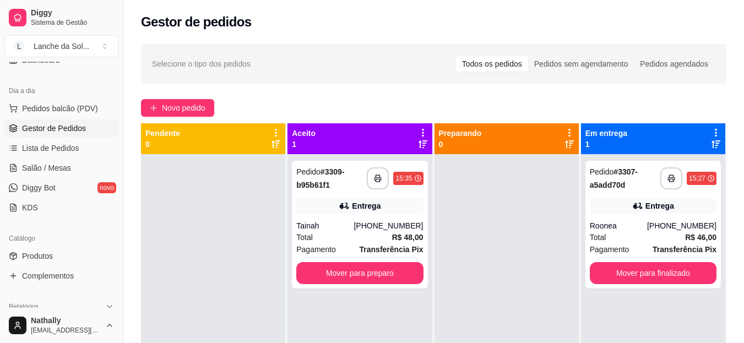
click at [57, 250] on link "Produtos" at bounding box center [61, 256] width 114 height 18
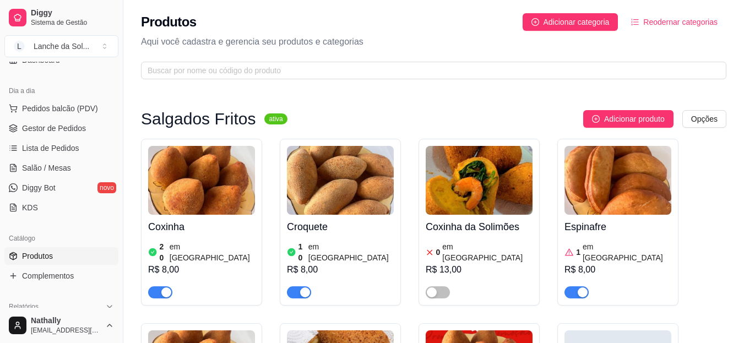
click at [166, 287] on div "button" at bounding box center [166, 292] width 10 height 10
click at [298, 286] on button "button" at bounding box center [299, 292] width 24 height 12
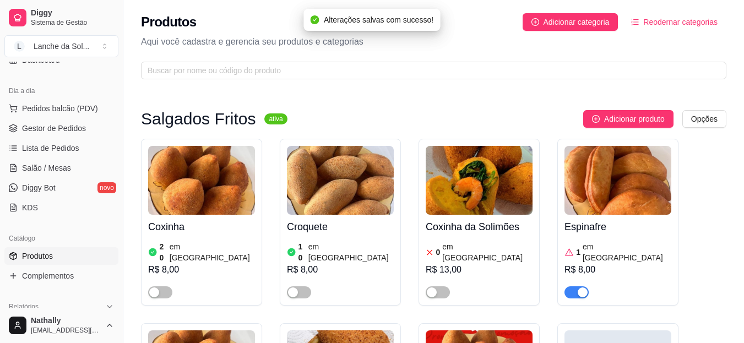
click at [295, 287] on div "button" at bounding box center [293, 292] width 10 height 10
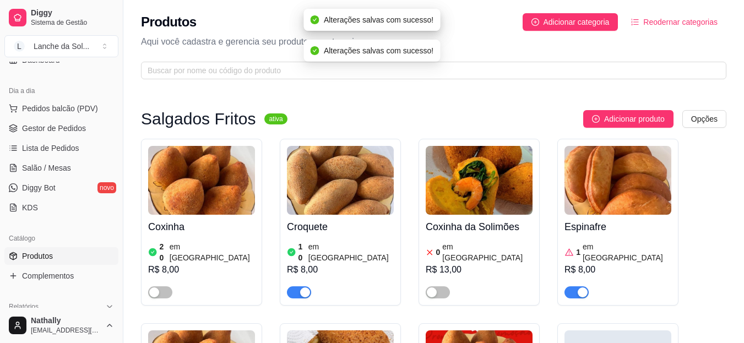
click at [159, 287] on div "button" at bounding box center [154, 292] width 10 height 10
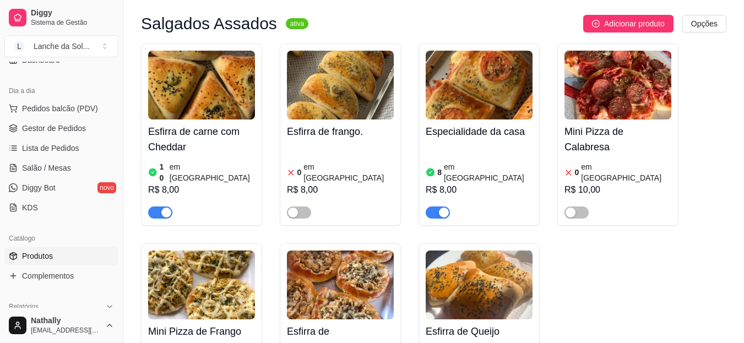
scroll to position [617, 0]
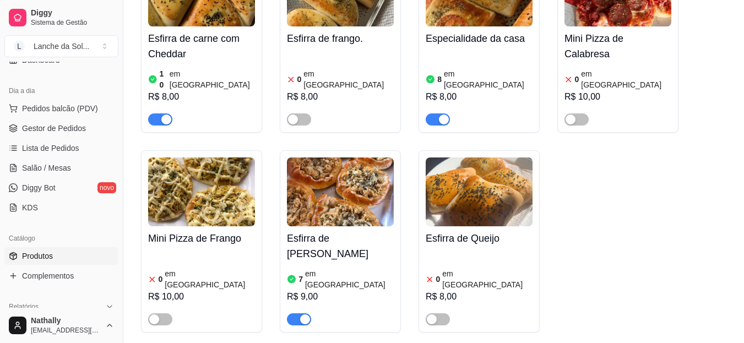
click at [341, 268] on article "em [GEOGRAPHIC_DATA]" at bounding box center [349, 279] width 89 height 22
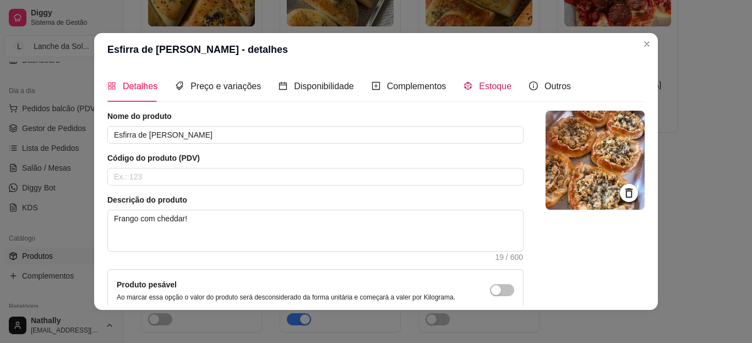
click at [493, 81] on span "Estoque" at bounding box center [495, 85] width 32 height 9
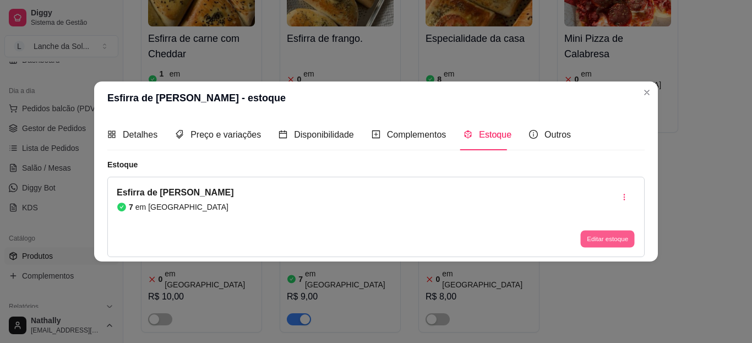
click at [587, 242] on button "Editar estoque" at bounding box center [607, 239] width 54 height 17
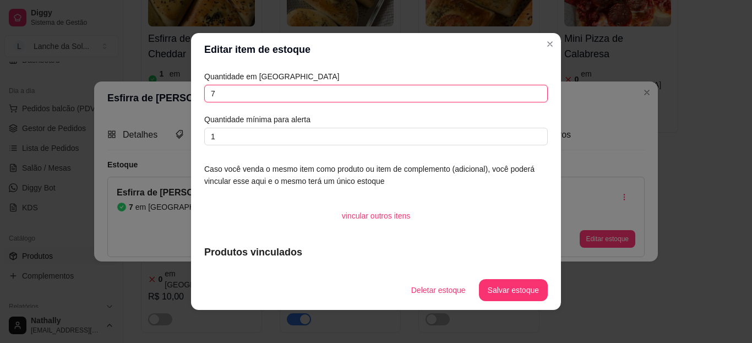
click at [408, 101] on input "7" at bounding box center [375, 94] width 343 height 18
type input "6"
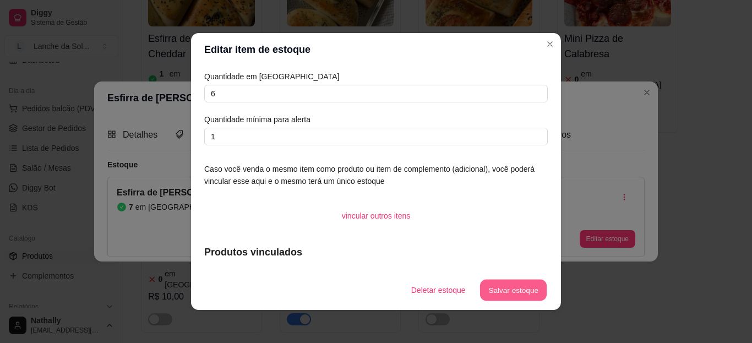
click at [489, 288] on button "Salvar estoque" at bounding box center [512, 290] width 67 height 21
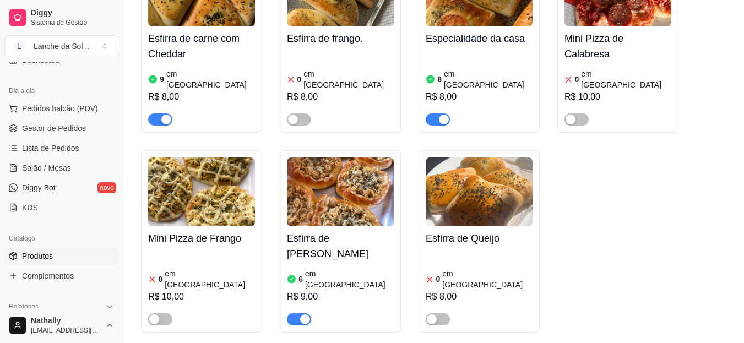
click at [64, 149] on span "Lista de Pedidos" at bounding box center [50, 148] width 57 height 11
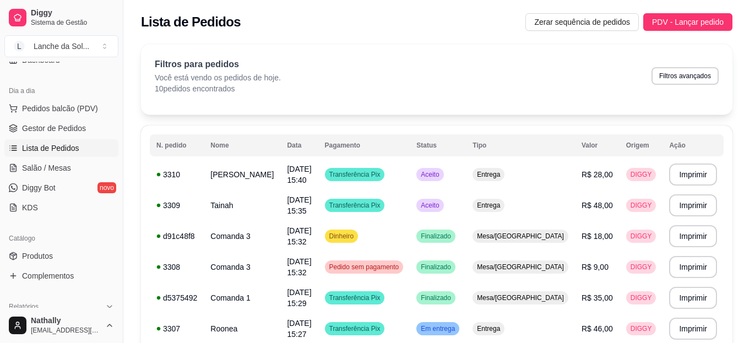
click at [122, 84] on button "Toggle Sidebar" at bounding box center [122, 171] width 9 height 343
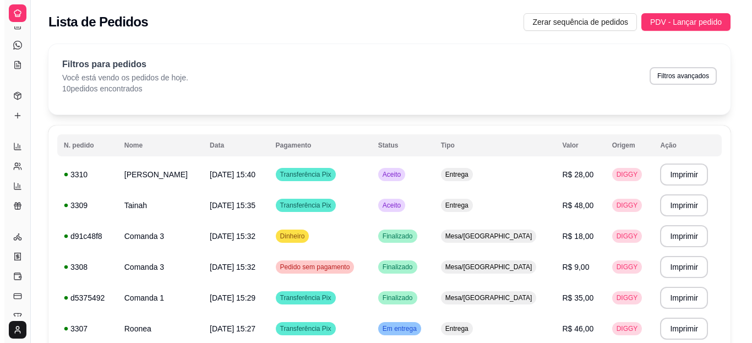
scroll to position [30, 0]
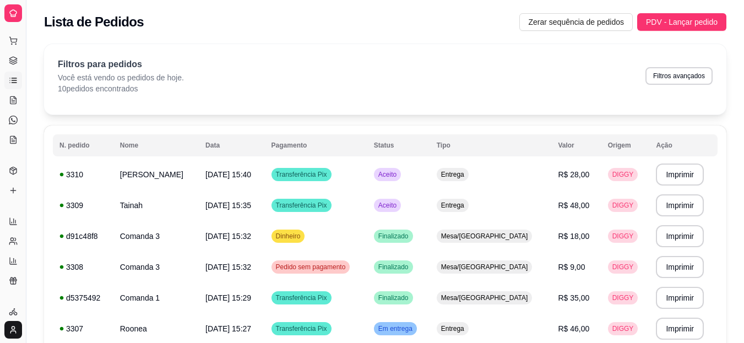
click at [13, 67] on link "Gestor de Pedidos" at bounding box center [13, 61] width 18 height 18
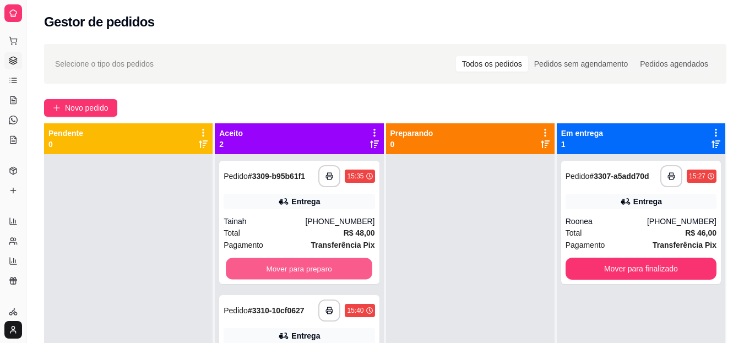
click at [310, 272] on button "Mover para preparo" at bounding box center [299, 268] width 146 height 21
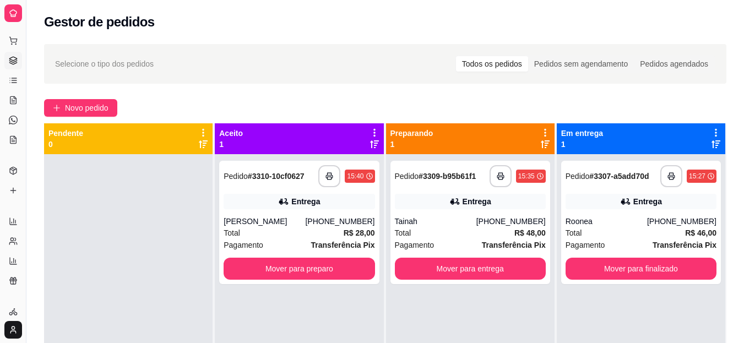
click at [315, 209] on div "**********" at bounding box center [299, 222] width 160 height 123
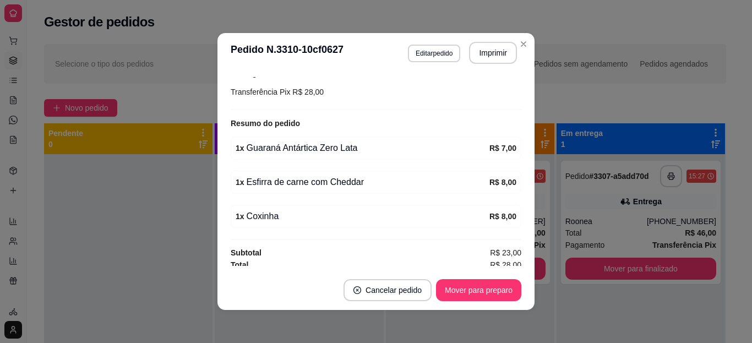
scroll to position [307, 0]
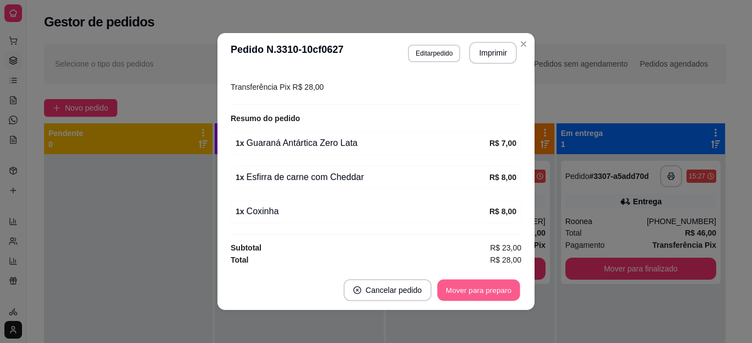
click at [473, 286] on button "Mover para preparo" at bounding box center [478, 290] width 83 height 21
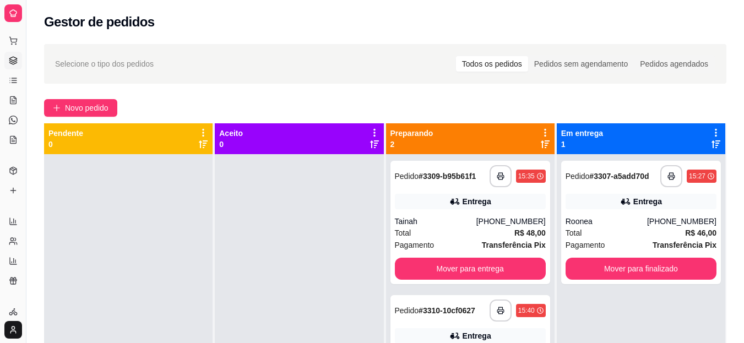
click at [468, 219] on div "Tainah" at bounding box center [435, 221] width 81 height 11
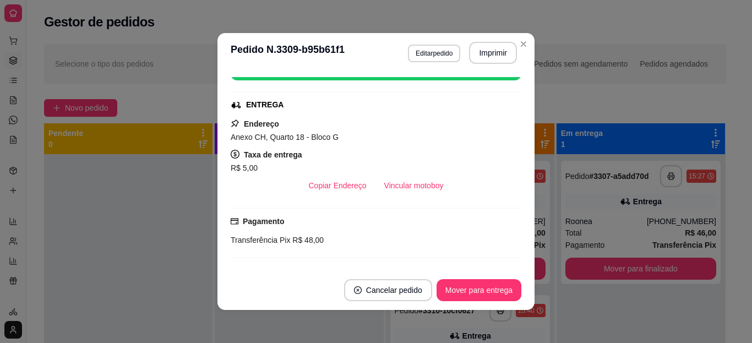
scroll to position [101, 0]
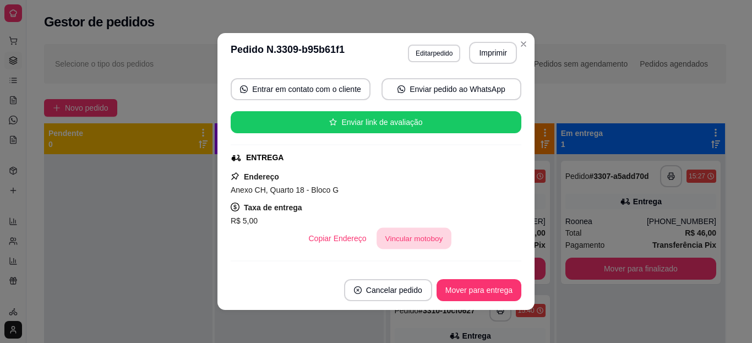
click at [394, 240] on button "Vincular motoboy" at bounding box center [414, 238] width 75 height 21
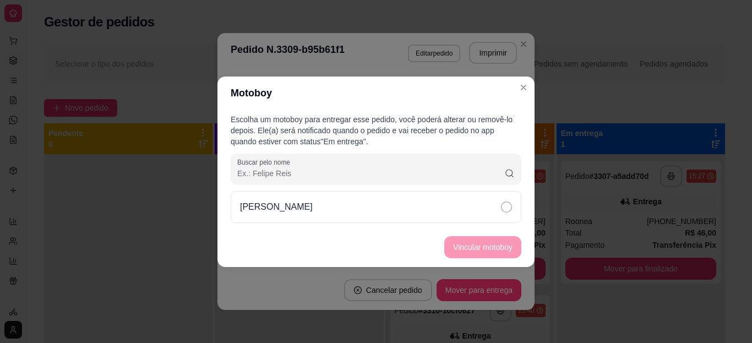
click at [322, 203] on div "Francisco Bentes" at bounding box center [376, 207] width 291 height 32
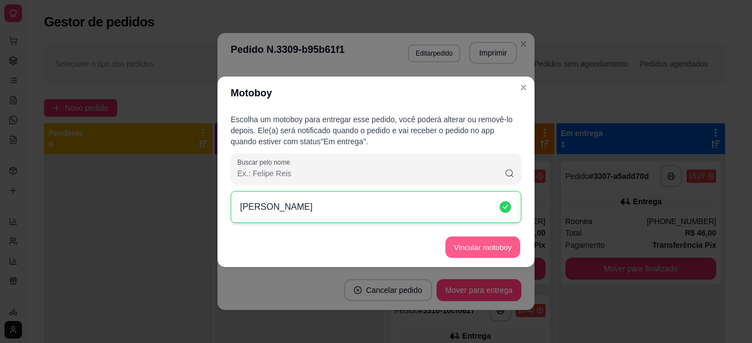
click at [466, 246] on button "Vincular motoboy" at bounding box center [482, 246] width 75 height 21
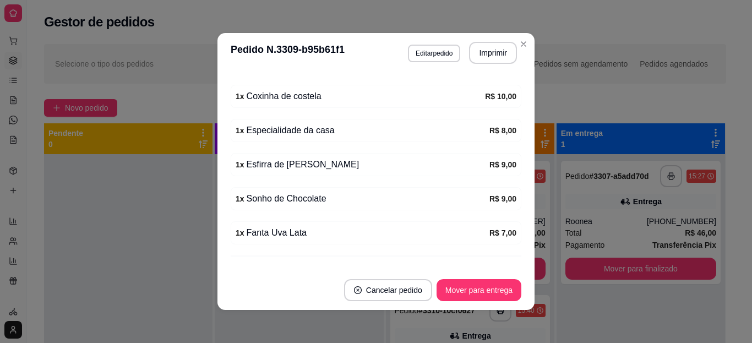
scroll to position [405, 0]
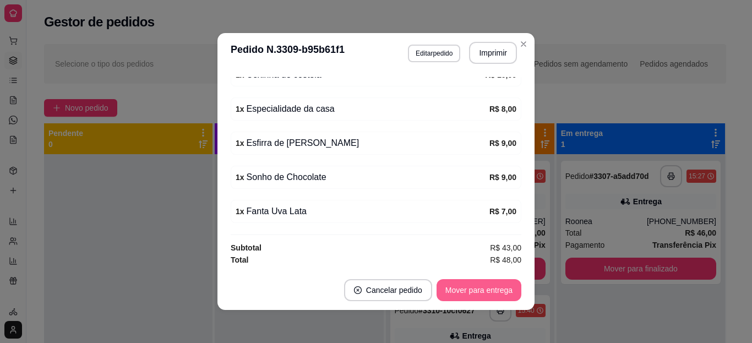
click at [468, 293] on button "Mover para entrega" at bounding box center [479, 290] width 85 height 22
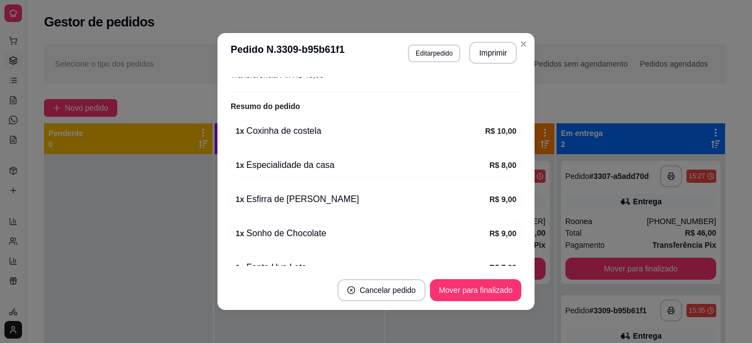
scroll to position [353, 0]
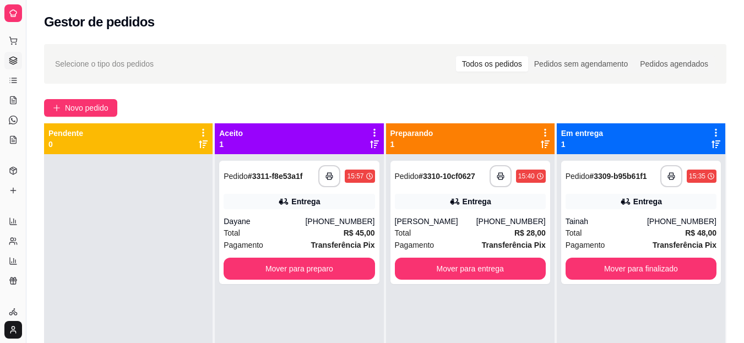
click at [311, 238] on div "Total R$ 45,00" at bounding box center [298, 233] width 151 height 12
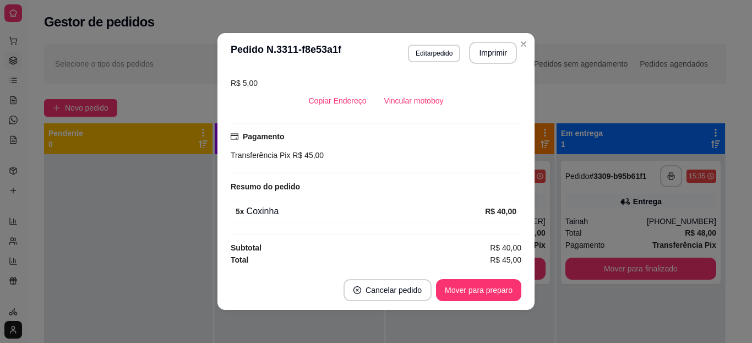
scroll to position [0, 0]
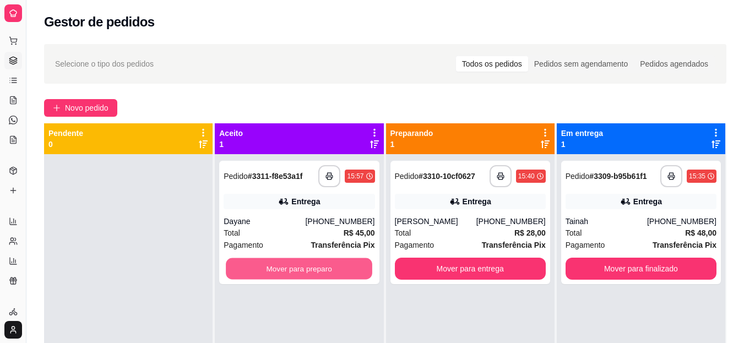
click at [339, 264] on button "Mover para preparo" at bounding box center [299, 268] width 146 height 21
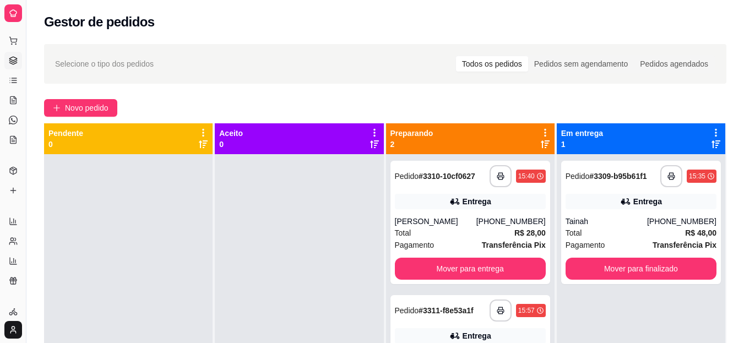
click at [457, 319] on div "**********" at bounding box center [470, 310] width 151 height 22
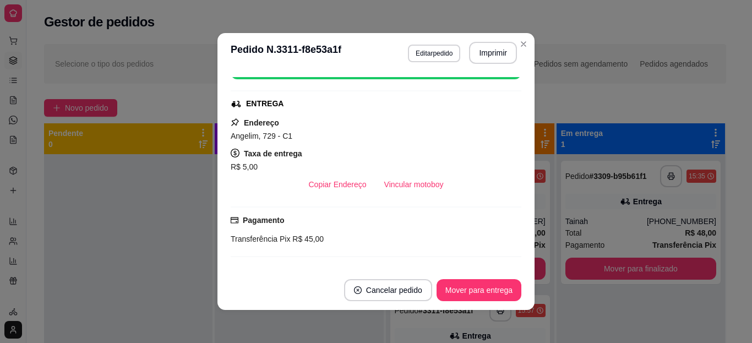
scroll to position [239, 0]
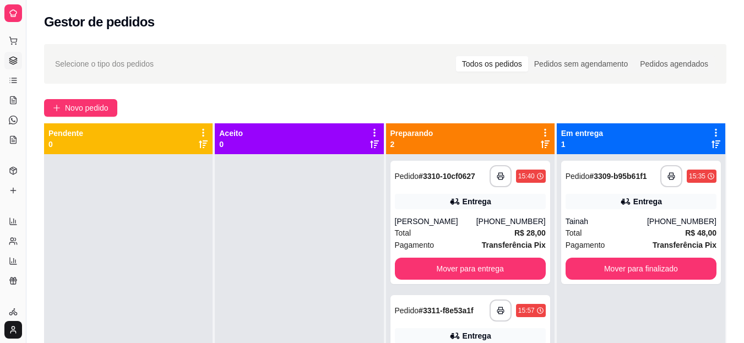
click at [424, 210] on div "**********" at bounding box center [470, 222] width 160 height 123
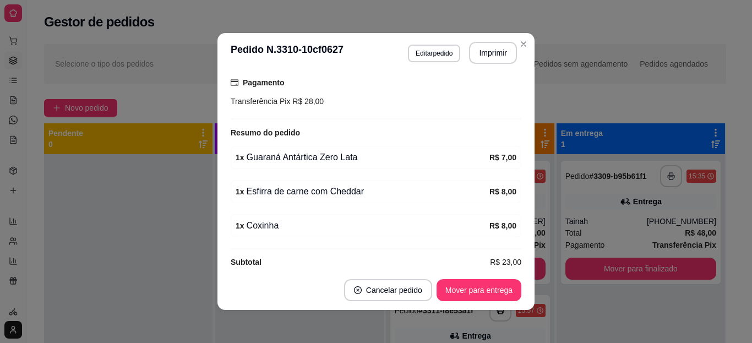
scroll to position [295, 0]
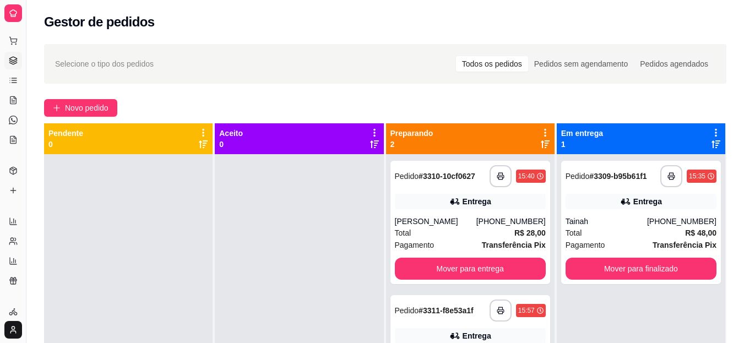
click at [462, 240] on div "Pagamento Transferência Pix" at bounding box center [470, 245] width 151 height 12
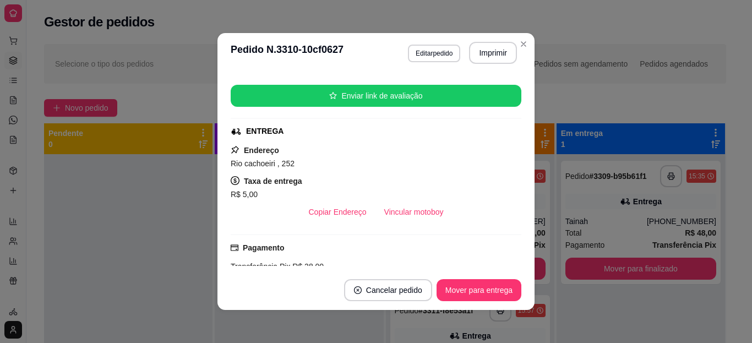
scroll to position [136, 0]
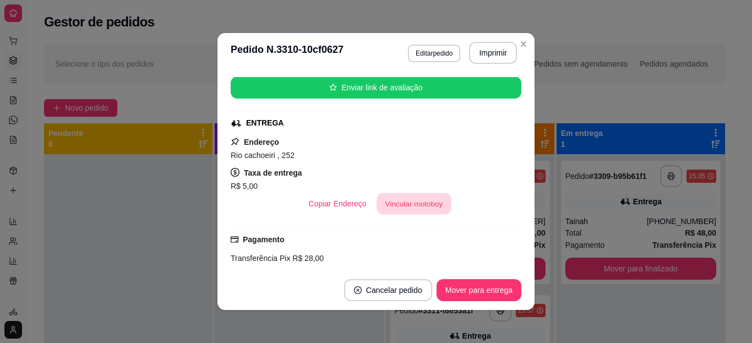
click at [392, 195] on button "Vincular motoboy" at bounding box center [414, 203] width 75 height 21
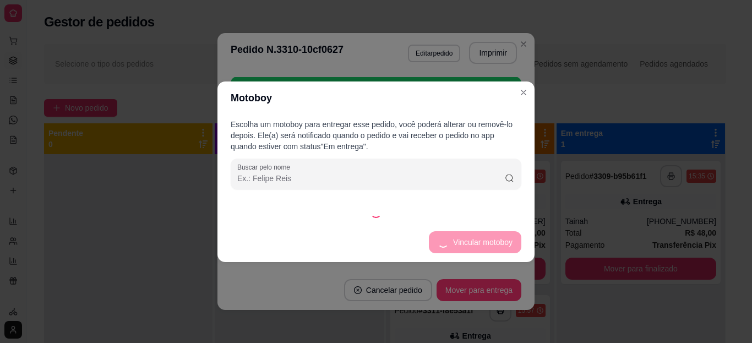
click at [452, 204] on div "Escolha um motoboy para entregar esse pedido, você poderá alterar ou removê-lo …" at bounding box center [375, 168] width 317 height 108
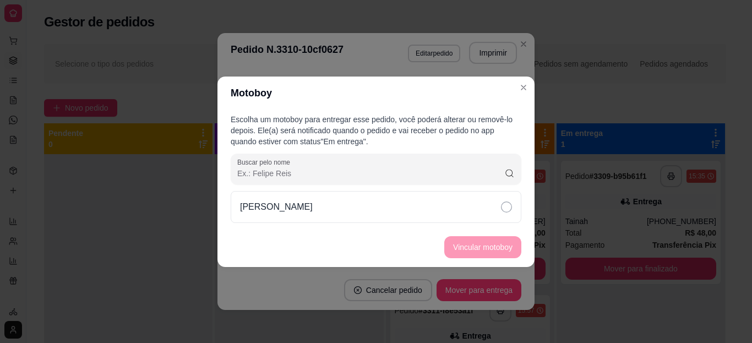
click at [454, 205] on div "Francisco Bentes" at bounding box center [376, 207] width 291 height 32
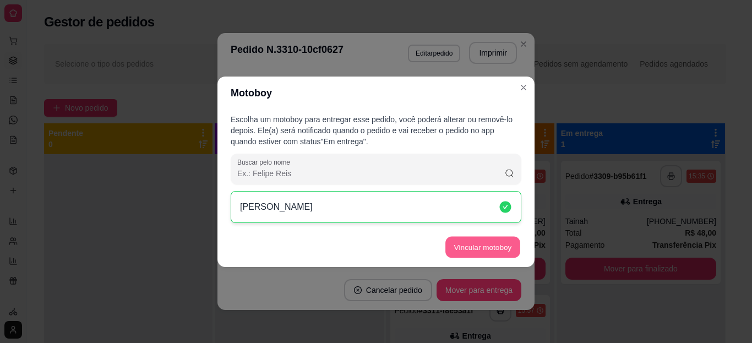
click at [460, 241] on button "Vincular motoboy" at bounding box center [482, 246] width 75 height 21
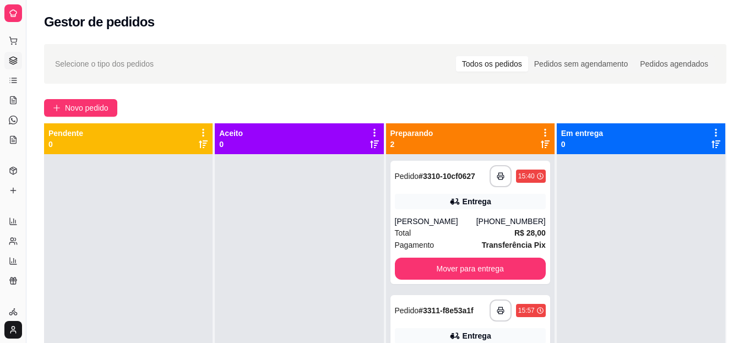
click at [456, 253] on div "**********" at bounding box center [470, 222] width 160 height 123
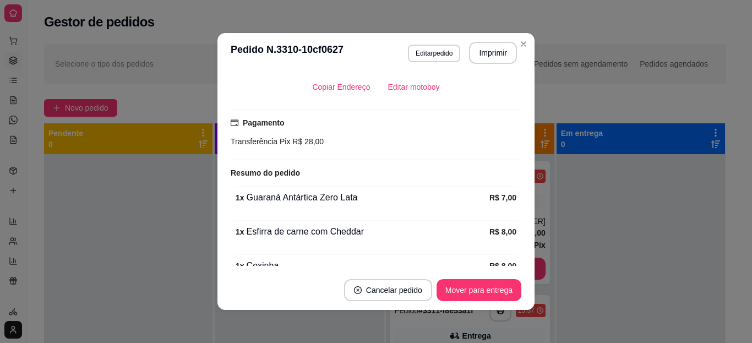
scroll to position [318, 0]
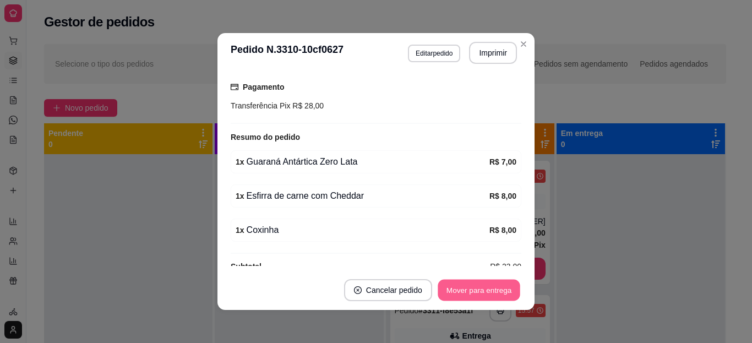
click at [482, 286] on button "Mover para entrega" at bounding box center [479, 290] width 83 height 21
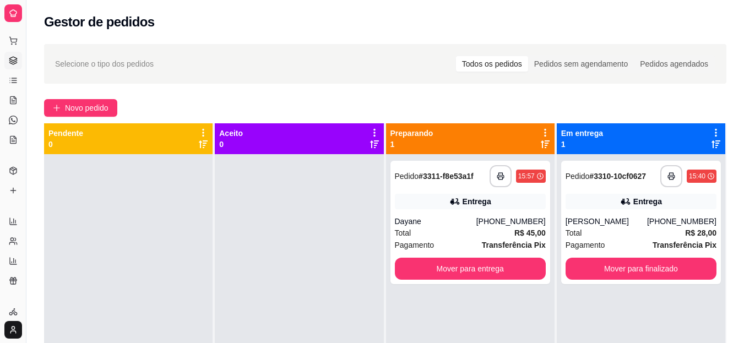
click at [603, 220] on div "wagner" at bounding box center [605, 221] width 81 height 11
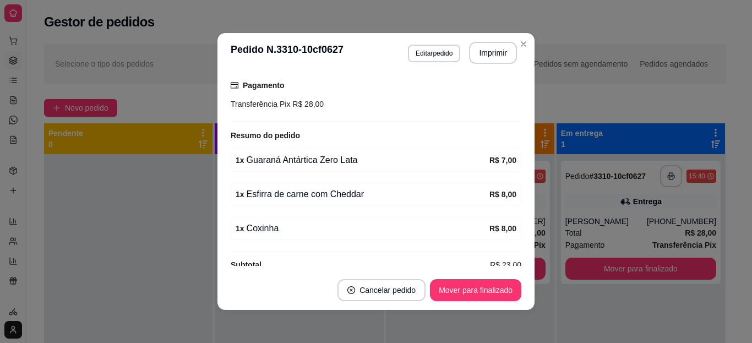
scroll to position [337, 0]
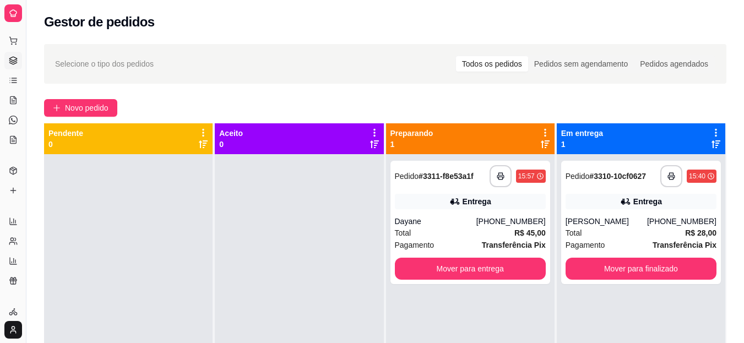
click at [466, 217] on div "Dayane" at bounding box center [435, 221] width 81 height 11
click at [592, 206] on div "Entrega" at bounding box center [640, 201] width 151 height 15
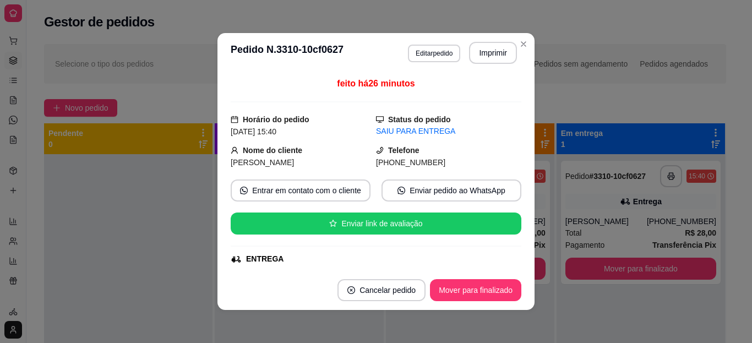
scroll to position [192, 0]
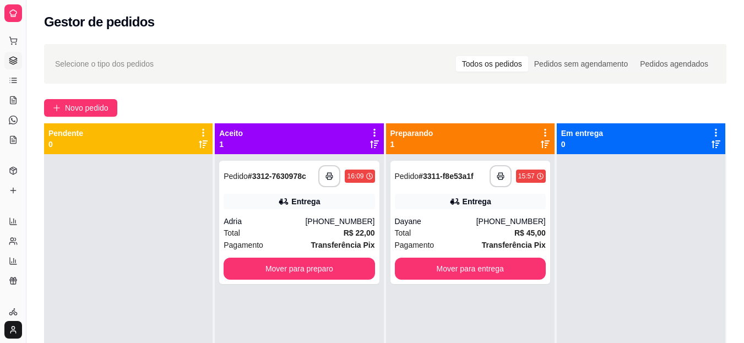
click at [291, 230] on div "Total R$ 22,00" at bounding box center [298, 233] width 151 height 12
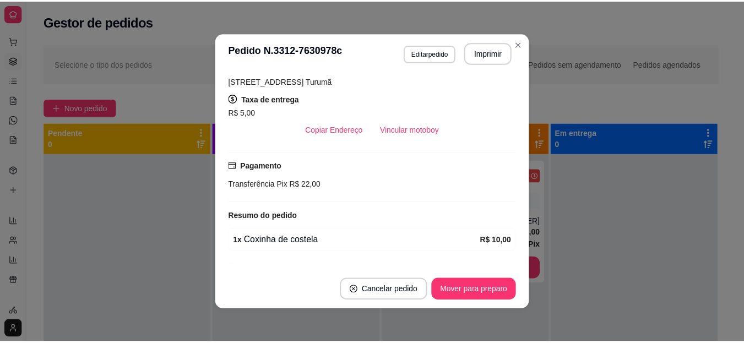
scroll to position [273, 0]
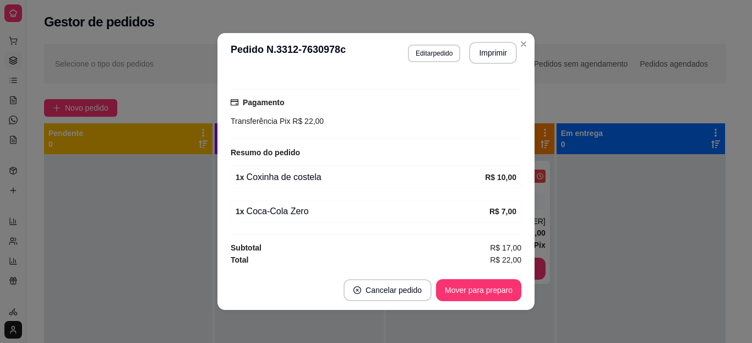
click at [554, 0] on html "**********" at bounding box center [376, 171] width 752 height 343
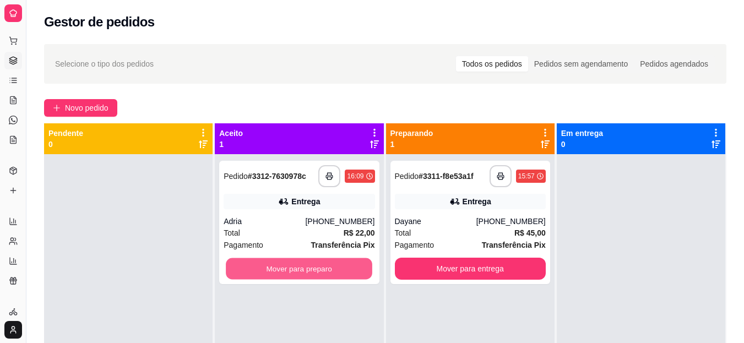
click at [296, 272] on button "Mover para preparo" at bounding box center [299, 268] width 146 height 21
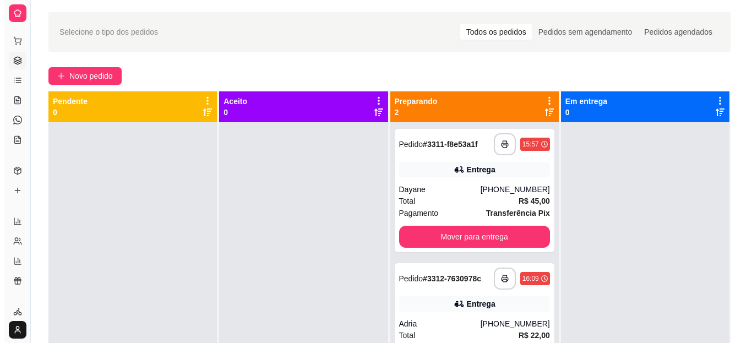
scroll to position [36, 0]
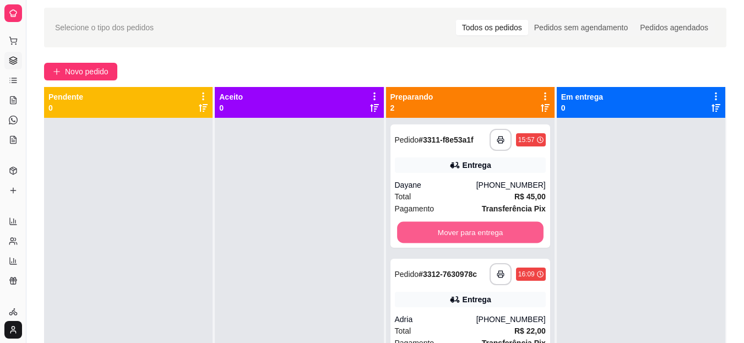
click at [461, 222] on button "Mover para entrega" at bounding box center [470, 232] width 146 height 21
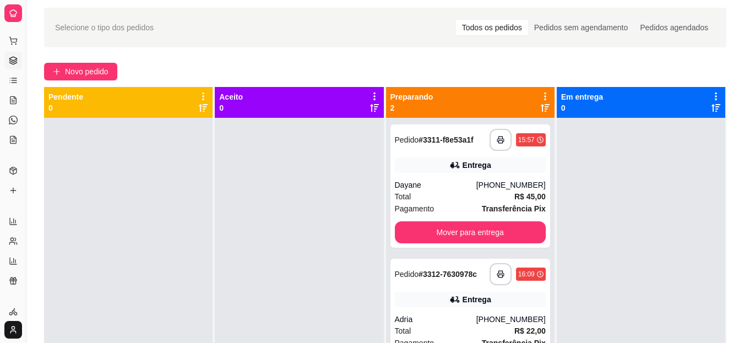
click at [456, 198] on div "Total R$ 45,00" at bounding box center [470, 196] width 151 height 12
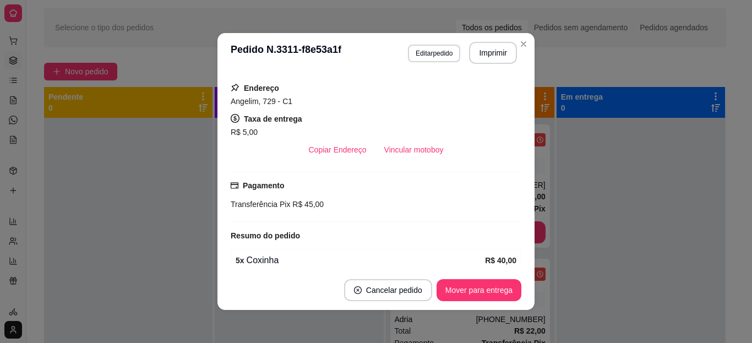
scroll to position [193, 0]
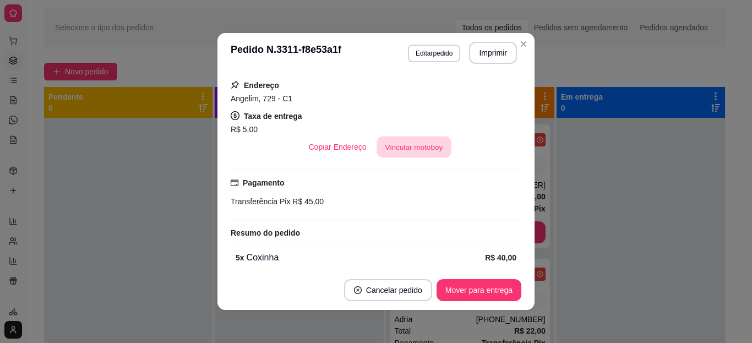
click at [401, 147] on button "Vincular motoboy" at bounding box center [414, 147] width 75 height 21
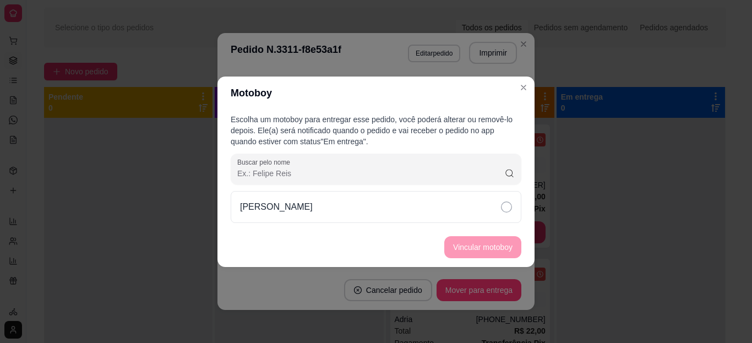
click at [419, 212] on div "Francisco Bentes" at bounding box center [376, 207] width 291 height 32
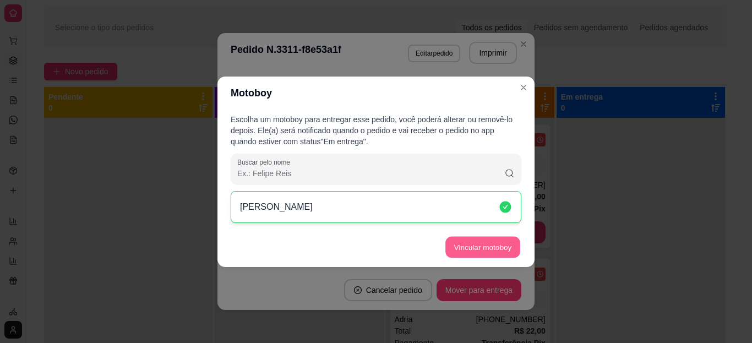
click at [465, 242] on button "Vincular motoboy" at bounding box center [482, 246] width 75 height 21
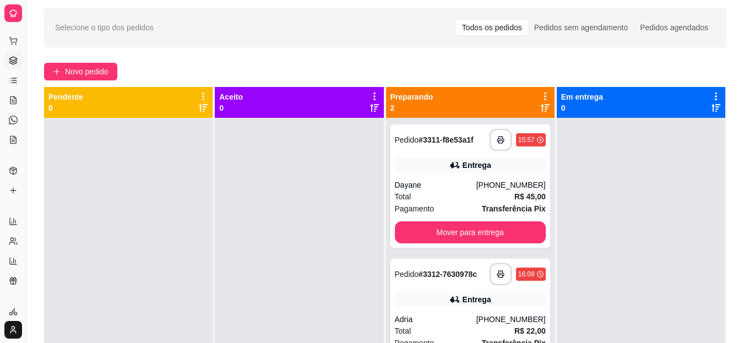
click at [439, 300] on div "Entrega" at bounding box center [470, 299] width 151 height 15
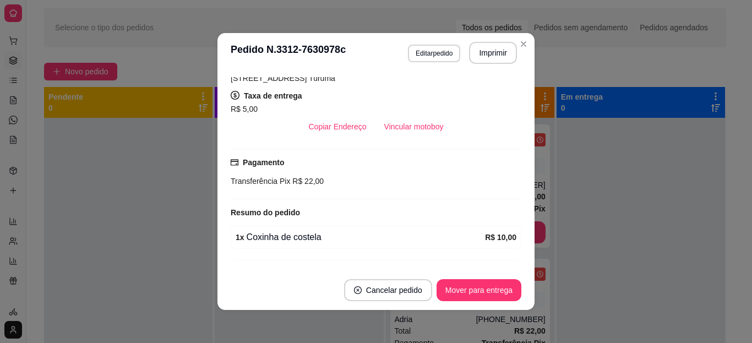
scroll to position [225, 0]
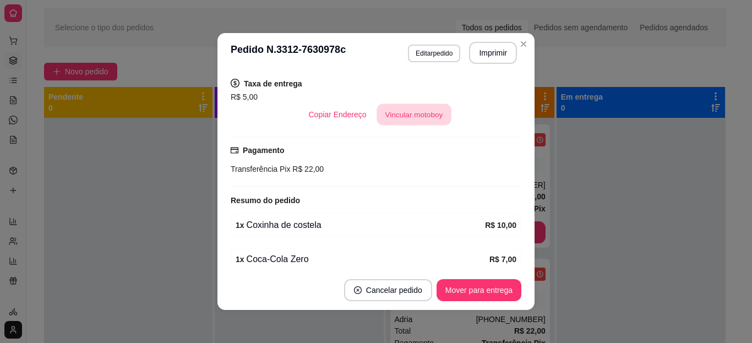
click at [417, 121] on button "Vincular motoboy" at bounding box center [414, 114] width 75 height 21
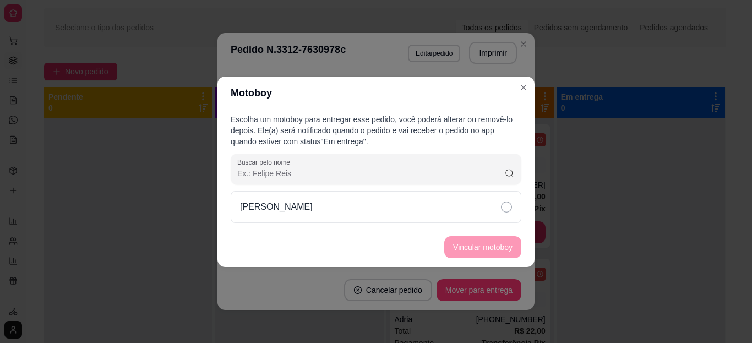
click at [470, 219] on div "Francisco Bentes" at bounding box center [376, 207] width 291 height 32
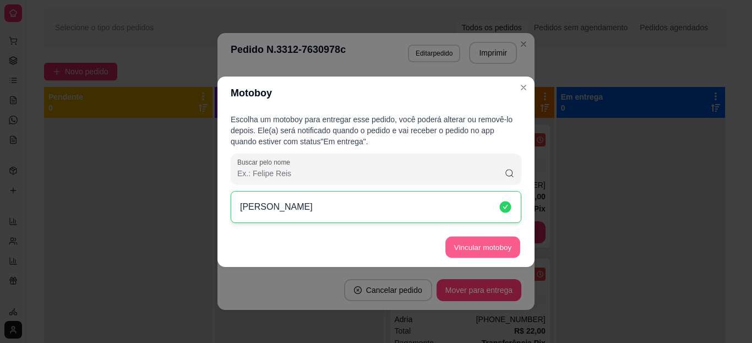
click at [469, 248] on button "Vincular motoboy" at bounding box center [482, 246] width 75 height 21
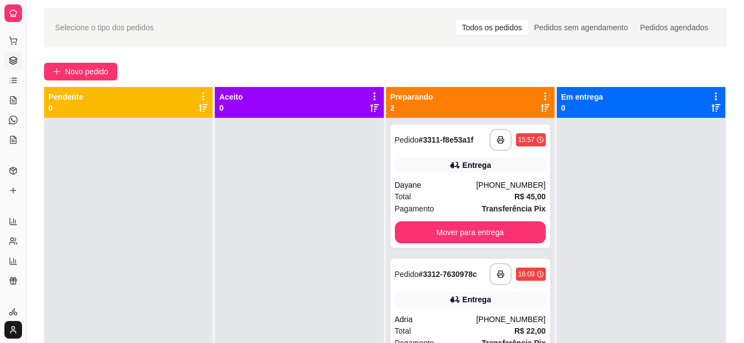
click at [456, 304] on div "Entrega" at bounding box center [470, 299] width 151 height 15
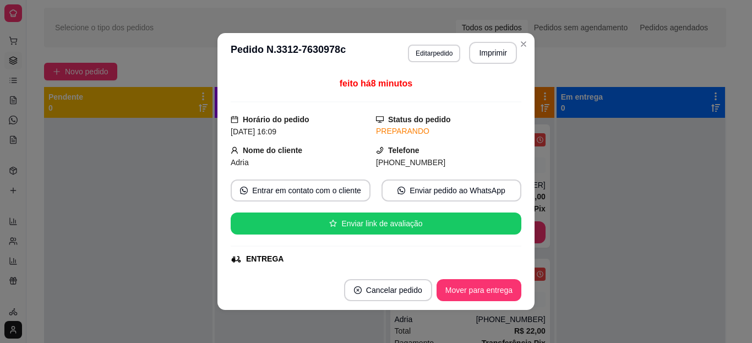
scroll to position [303, 0]
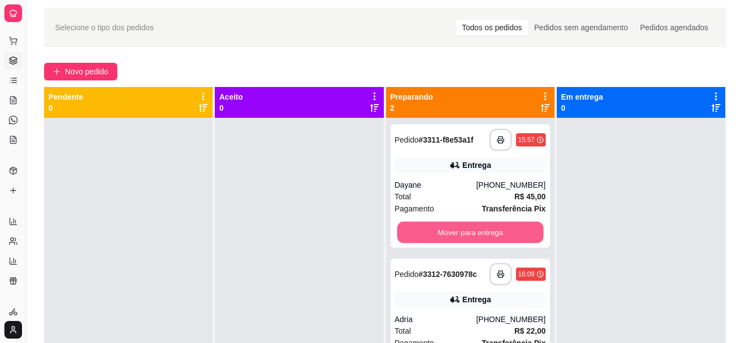
click at [457, 235] on button "Mover para entrega" at bounding box center [470, 232] width 146 height 21
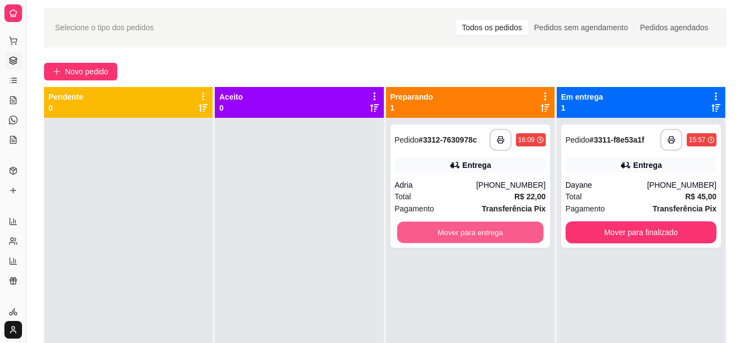
click at [457, 235] on button "Mover para entrega" at bounding box center [470, 232] width 146 height 21
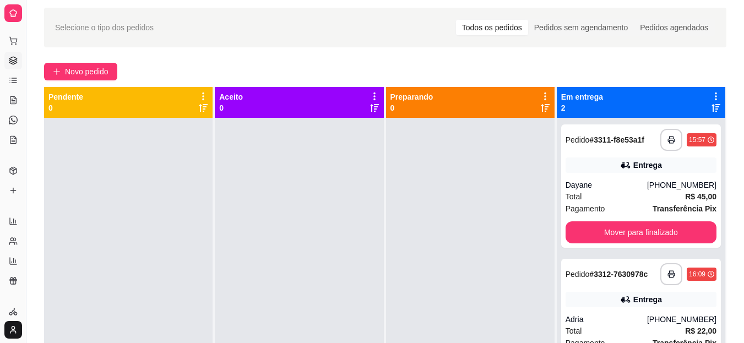
click at [624, 162] on icon at bounding box center [625, 165] width 11 height 11
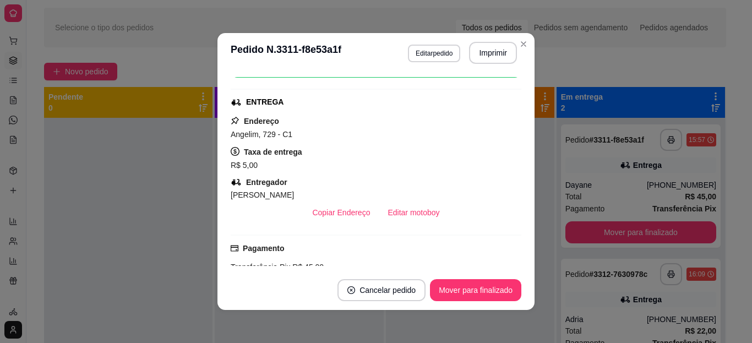
scroll to position [166, 0]
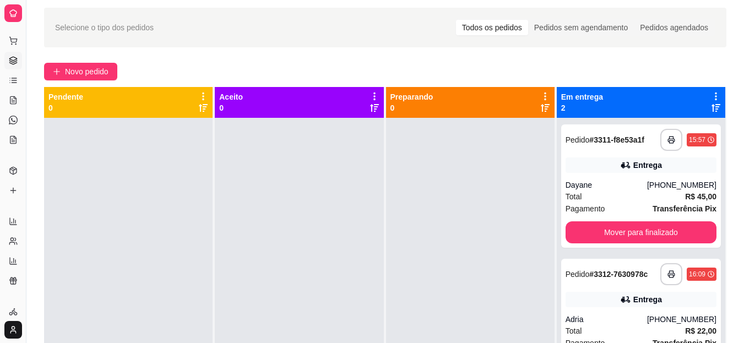
click at [598, 297] on div "Entrega" at bounding box center [640, 299] width 151 height 15
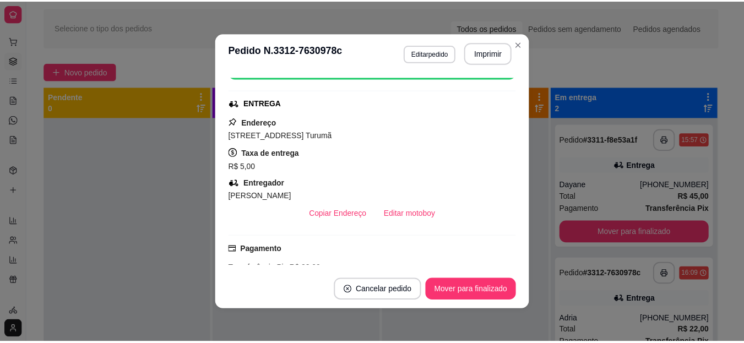
scroll to position [160, 0]
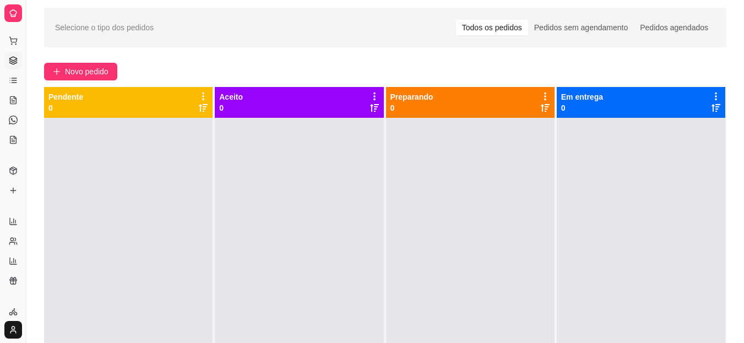
click at [13, 172] on icon at bounding box center [13, 173] width 0 height 4
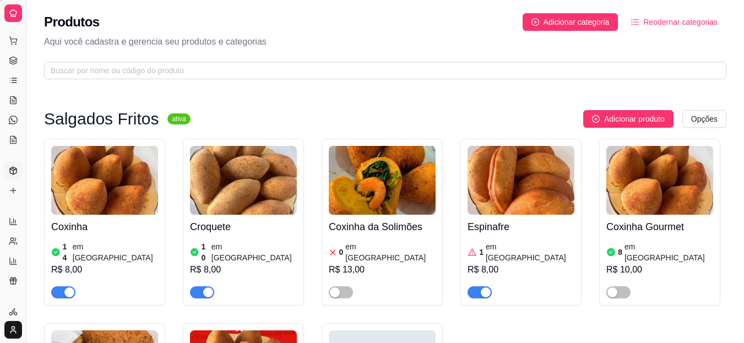
click at [64, 286] on button "button" at bounding box center [63, 292] width 24 height 12
click at [207, 287] on div "button" at bounding box center [208, 292] width 10 height 10
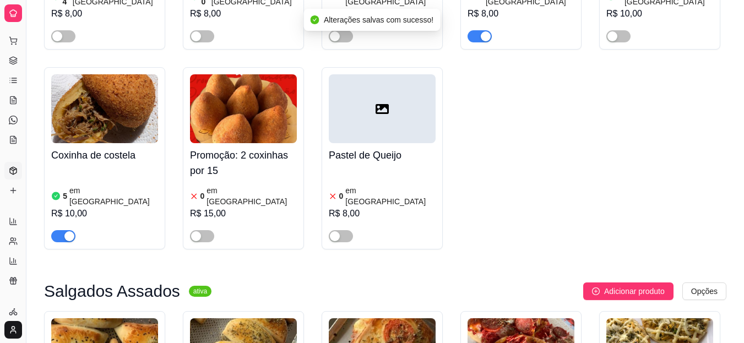
scroll to position [358, 0]
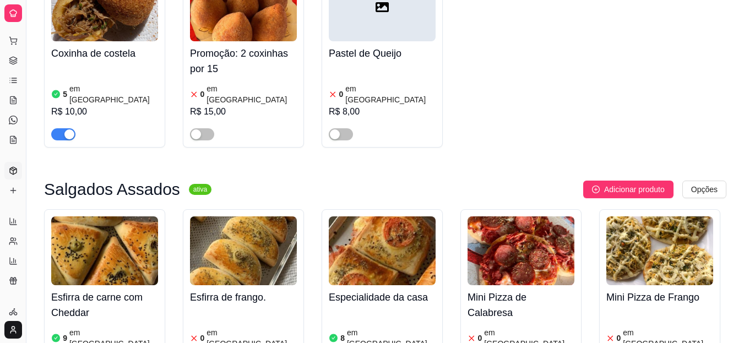
click at [67, 129] on div "button" at bounding box center [69, 134] width 10 height 10
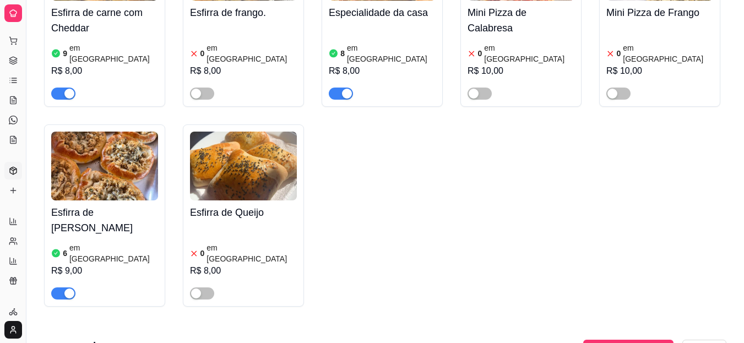
scroll to position [591, 0]
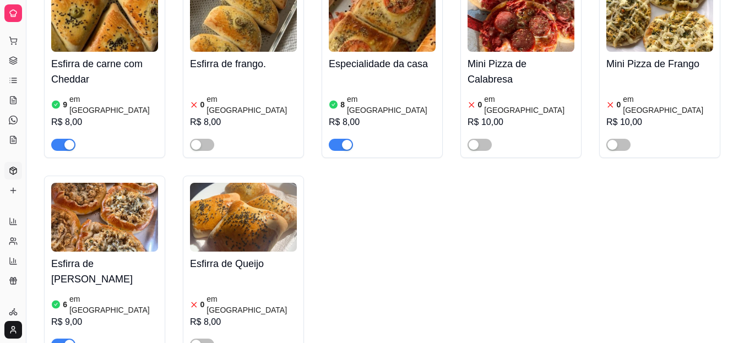
click at [92, 94] on article "em [GEOGRAPHIC_DATA]" at bounding box center [113, 105] width 89 height 22
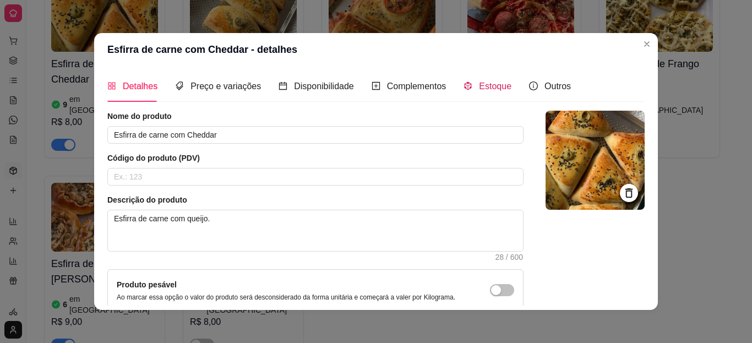
click at [490, 89] on span "Estoque" at bounding box center [495, 85] width 32 height 9
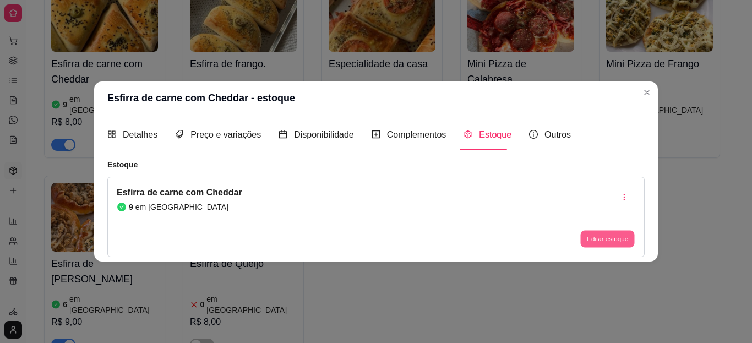
click at [597, 239] on button "Editar estoque" at bounding box center [607, 239] width 54 height 17
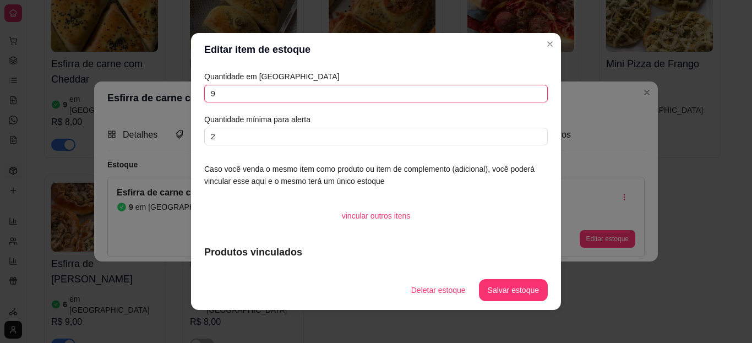
click at [421, 91] on input "9" at bounding box center [375, 94] width 343 height 18
type input "8"
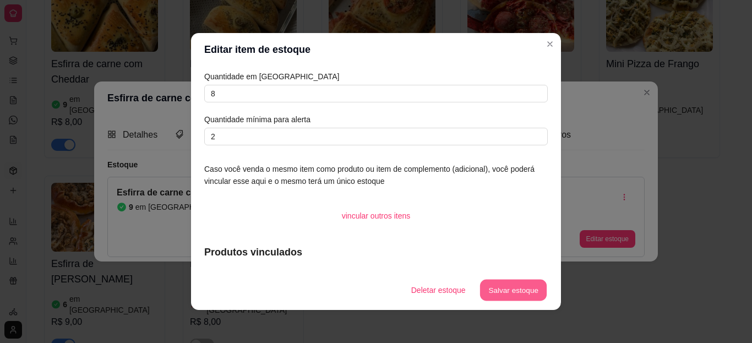
click at [498, 295] on button "Salvar estoque" at bounding box center [512, 290] width 67 height 21
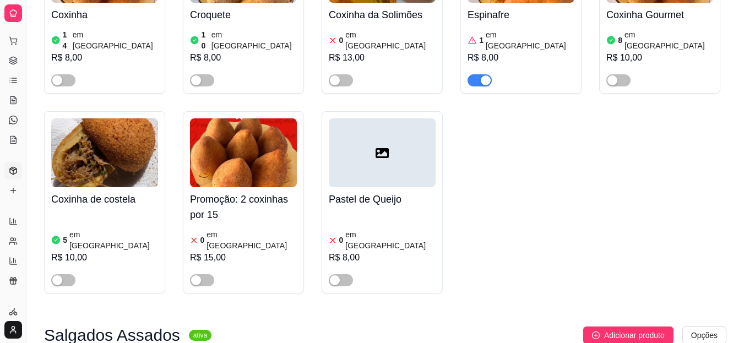
scroll to position [0, 0]
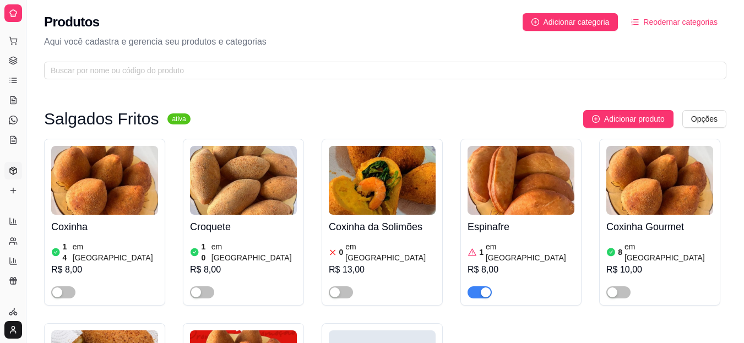
click at [14, 139] on icon at bounding box center [13, 139] width 9 height 9
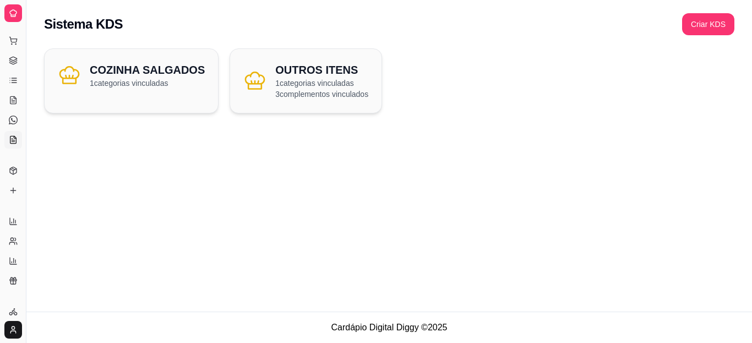
click at [18, 119] on link "Diggy Bot novo" at bounding box center [13, 120] width 18 height 18
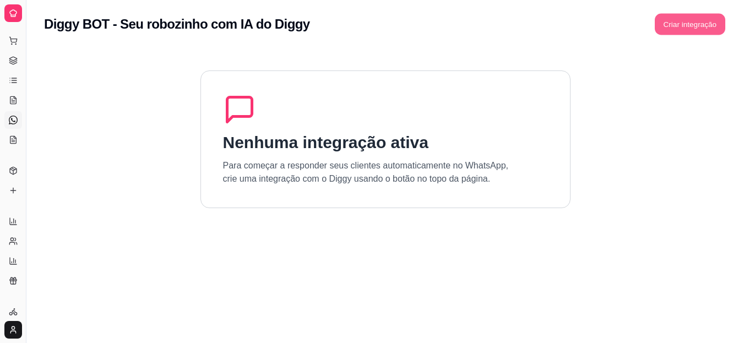
click at [683, 21] on button "Criar integração" at bounding box center [690, 24] width 70 height 21
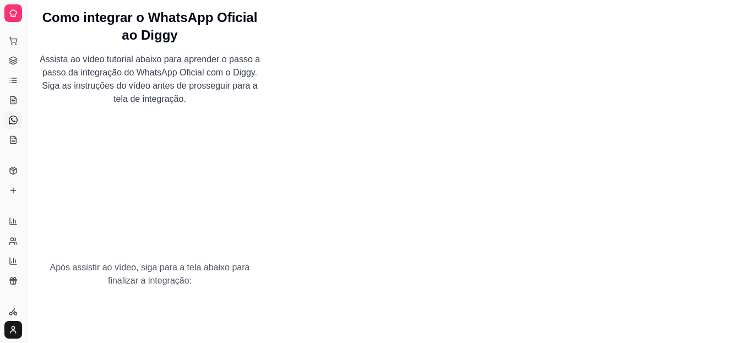
click at [15, 178] on link "Produtos" at bounding box center [13, 171] width 18 height 18
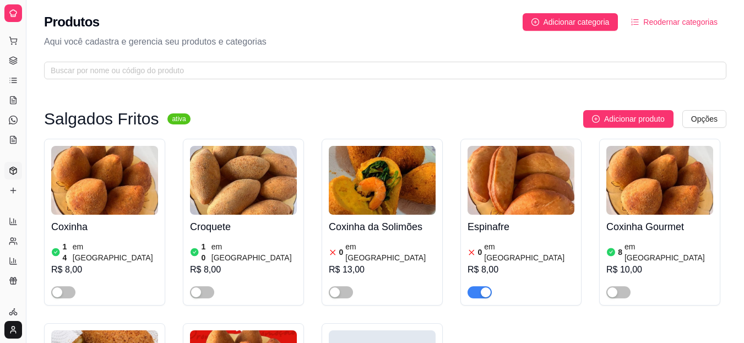
click at [9, 41] on icon at bounding box center [13, 40] width 9 height 9
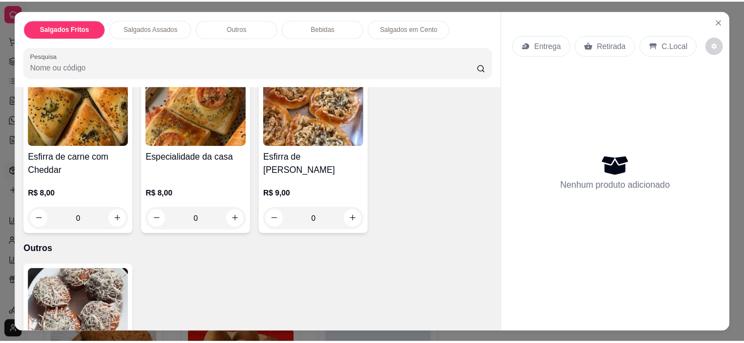
scroll to position [265, 0]
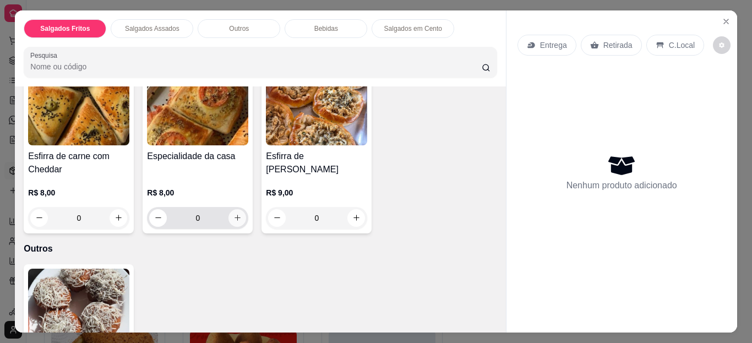
click at [235, 209] on button "increase-product-quantity" at bounding box center [237, 218] width 18 height 18
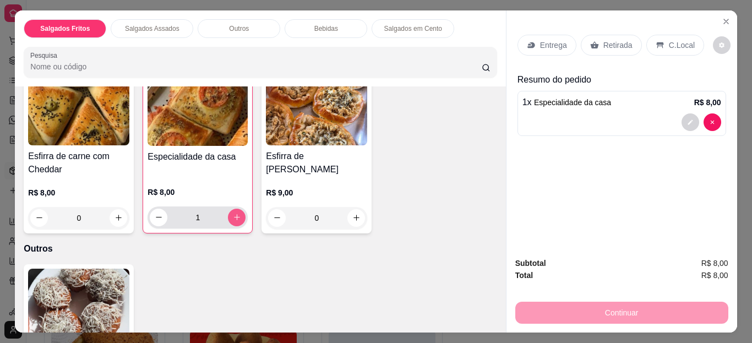
click at [235, 209] on button "increase-product-quantity" at bounding box center [237, 218] width 18 height 18
click at [235, 209] on button "increase-product-quantity" at bounding box center [236, 217] width 17 height 17
type input "3"
click at [675, 44] on p "C.Local" at bounding box center [682, 45] width 26 height 11
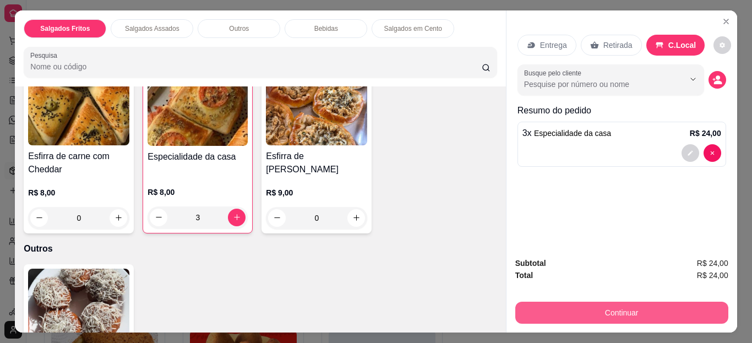
click at [574, 305] on button "Continuar" at bounding box center [621, 313] width 213 height 22
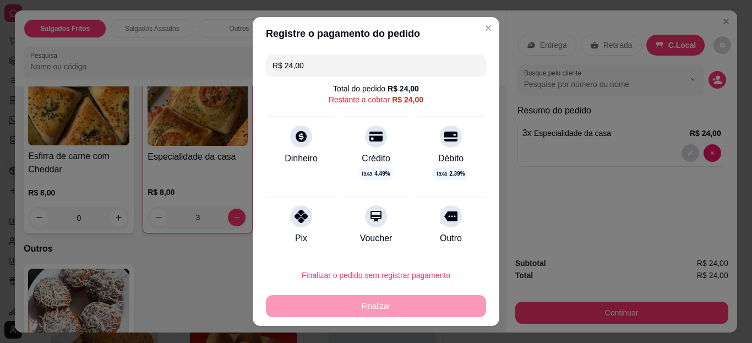
click at [290, 216] on div at bounding box center [301, 216] width 22 height 22
type input "R$ 0,00"
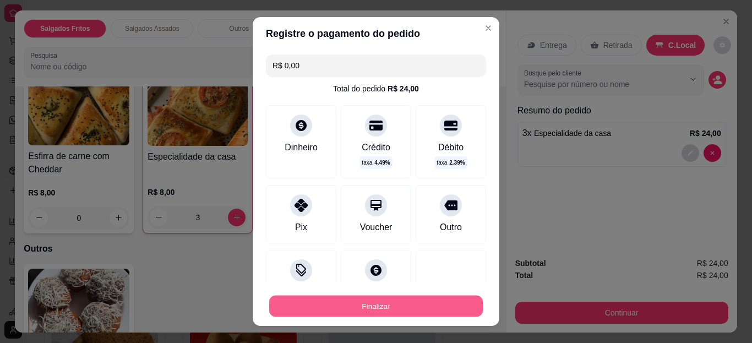
click at [375, 307] on button "Finalizar" at bounding box center [376, 305] width 214 height 21
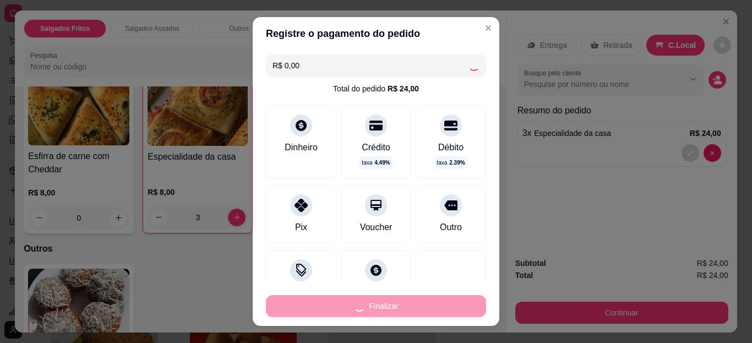
type input "0"
type input "-R$ 24,00"
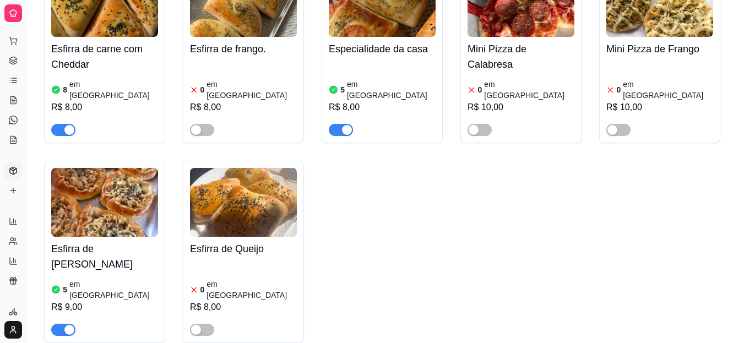
scroll to position [599, 0]
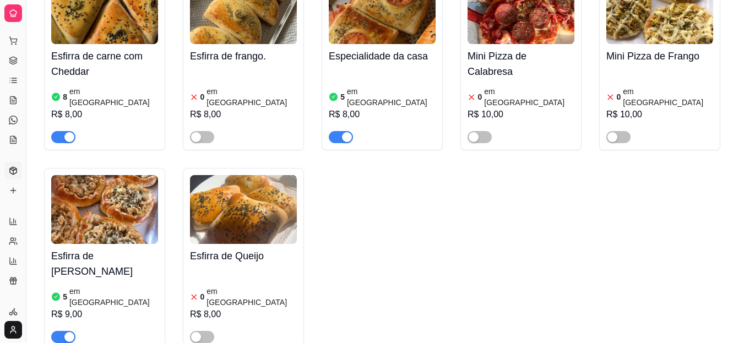
click at [14, 78] on icon at bounding box center [14, 78] width 5 height 0
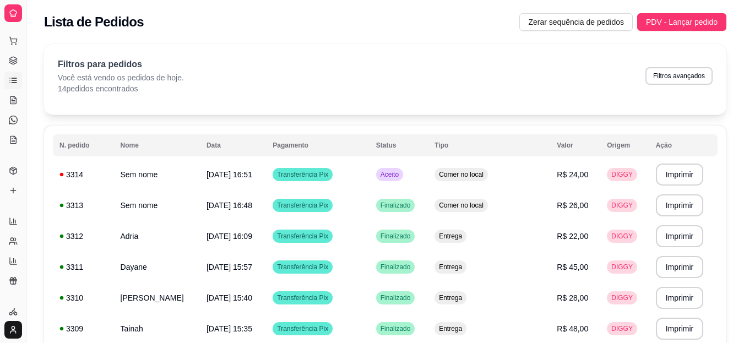
click at [8, 66] on link "Gestor de Pedidos" at bounding box center [13, 61] width 18 height 18
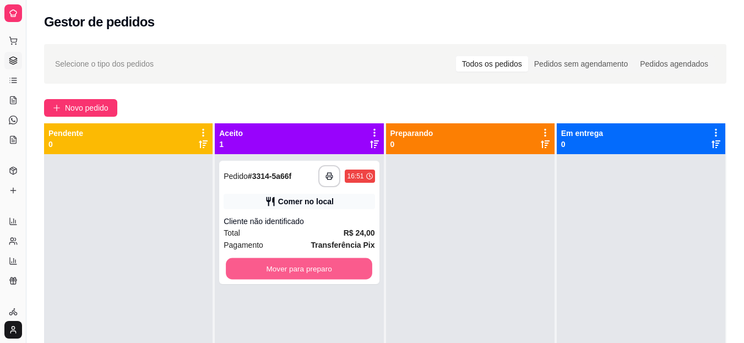
click at [346, 259] on button "Mover para preparo" at bounding box center [299, 268] width 146 height 21
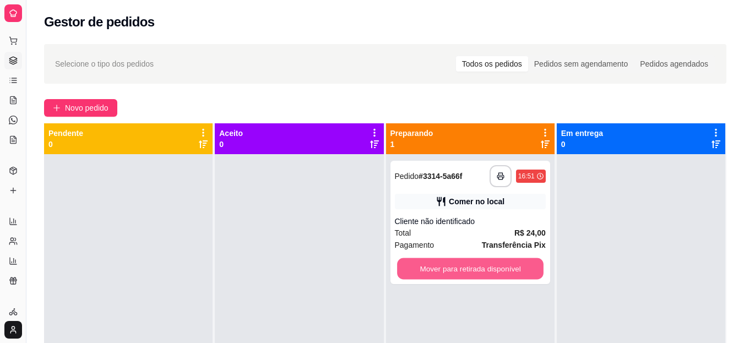
click at [446, 264] on button "Mover para retirada disponível" at bounding box center [470, 268] width 146 height 21
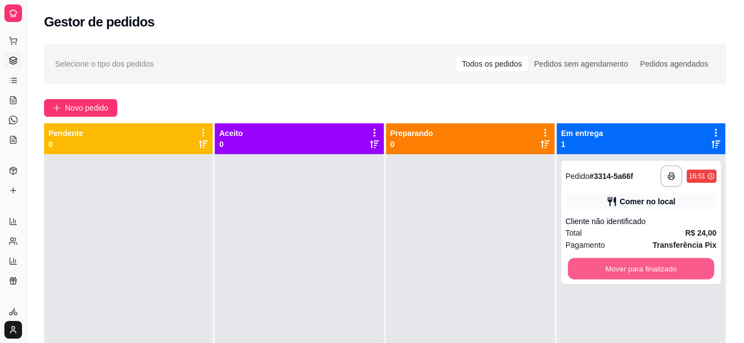
click at [612, 270] on button "Mover para finalizado" at bounding box center [641, 268] width 146 height 21
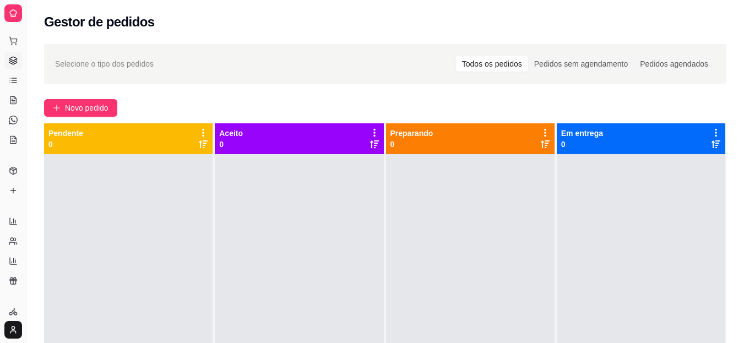
click at [12, 169] on icon at bounding box center [13, 170] width 9 height 9
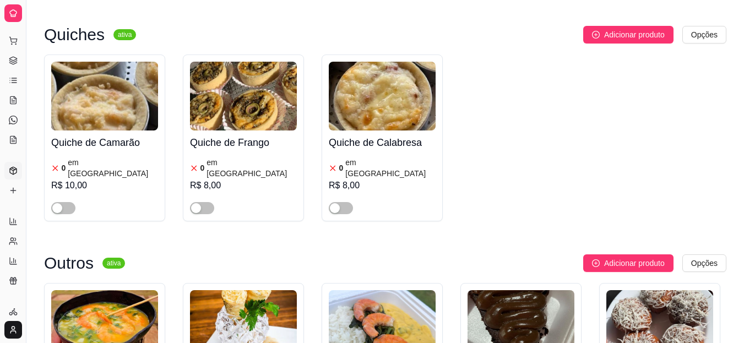
scroll to position [1500, 0]
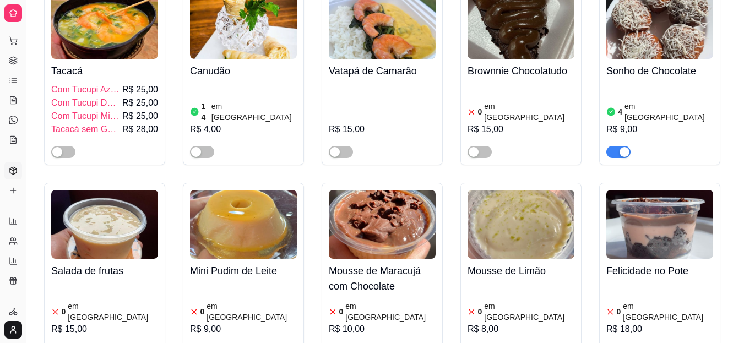
click at [25, 37] on button "Toggle Sidebar" at bounding box center [25, 171] width 9 height 343
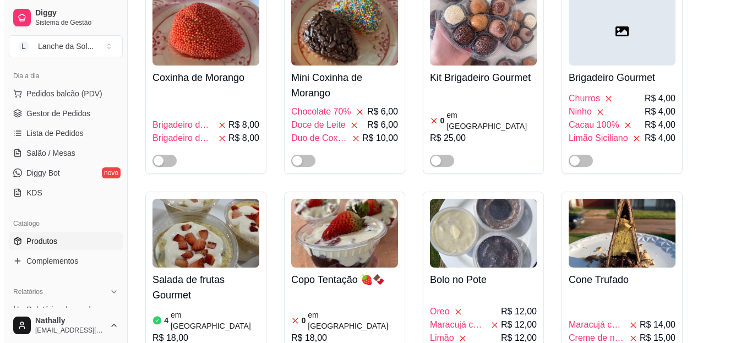
scroll to position [2824, 0]
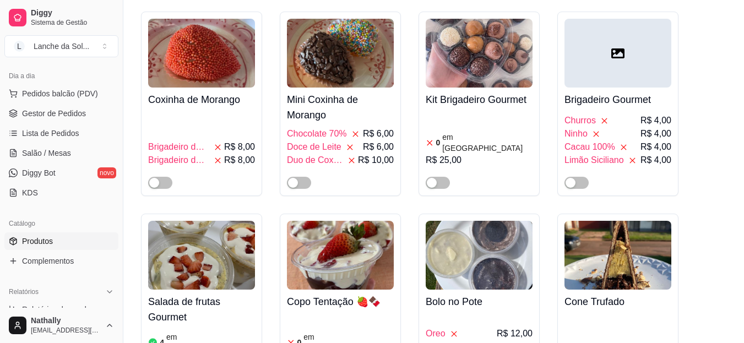
click at [68, 91] on span "Pedidos balcão (PDV)" at bounding box center [60, 93] width 76 height 11
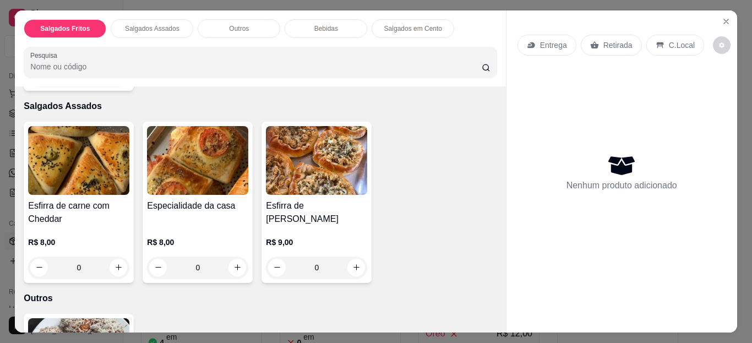
scroll to position [220, 0]
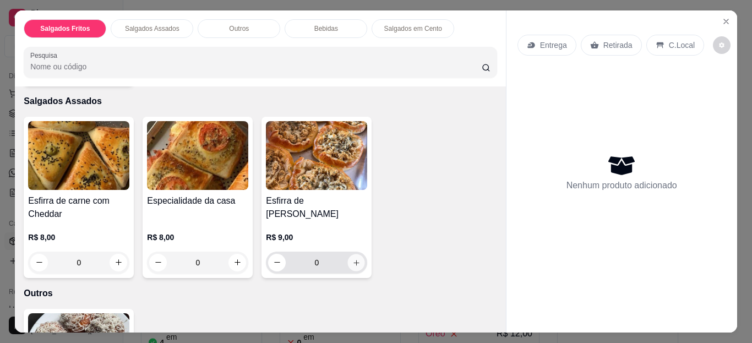
click at [355, 263] on button "increase-product-quantity" at bounding box center [356, 262] width 17 height 17
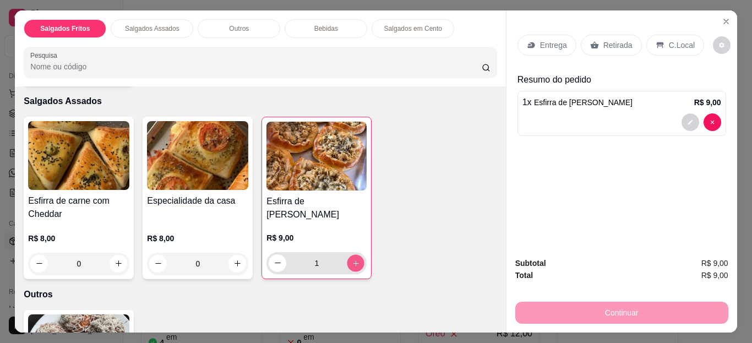
click at [355, 263] on button "increase-product-quantity" at bounding box center [355, 262] width 17 height 17
type input "2"
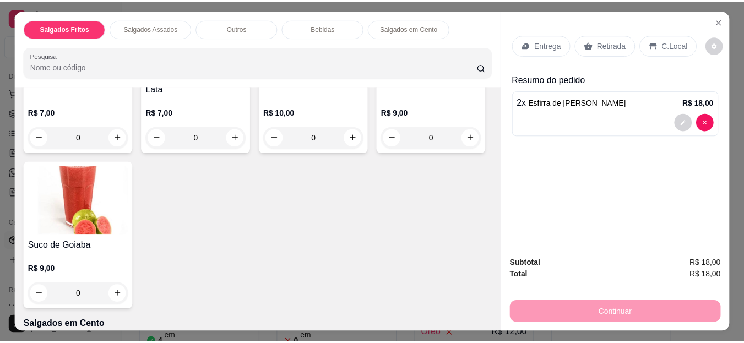
scroll to position [881, 0]
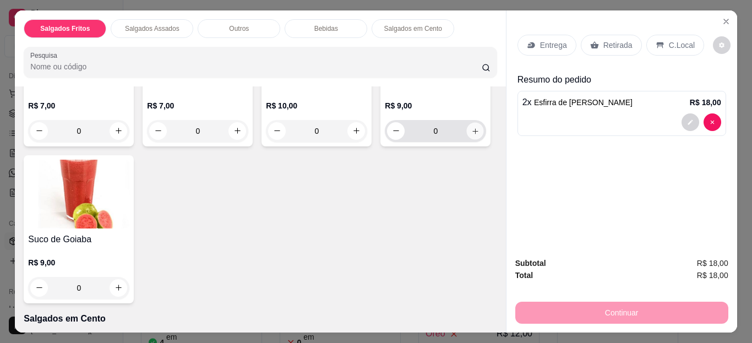
click at [467, 139] on button "increase-product-quantity" at bounding box center [475, 130] width 17 height 17
type input "1"
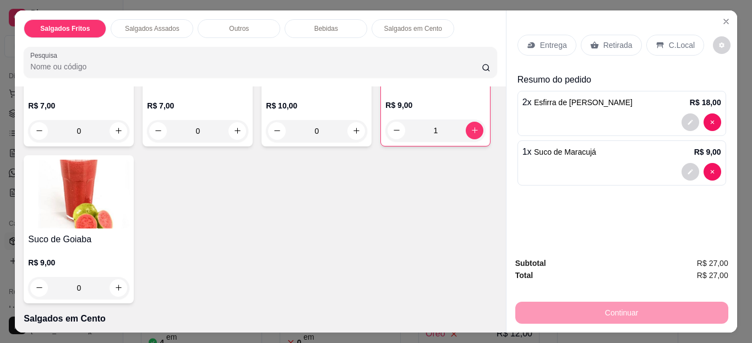
click at [607, 43] on p "Retirada" at bounding box center [617, 45] width 29 height 11
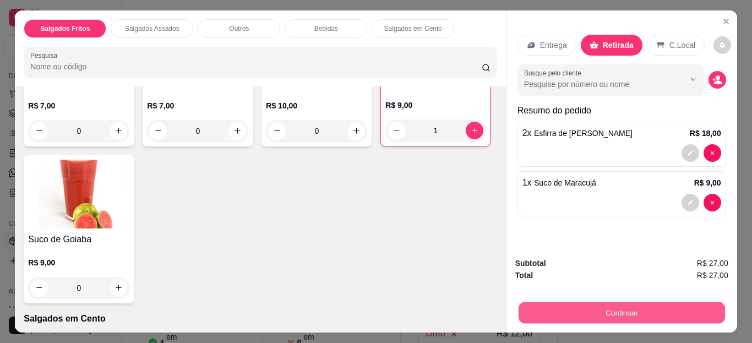
click at [525, 313] on button "Continuar" at bounding box center [621, 312] width 206 height 21
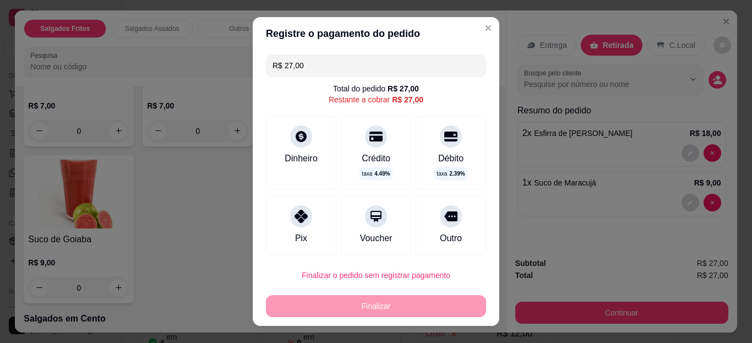
click at [299, 210] on icon at bounding box center [301, 216] width 13 height 13
type input "R$ 0,00"
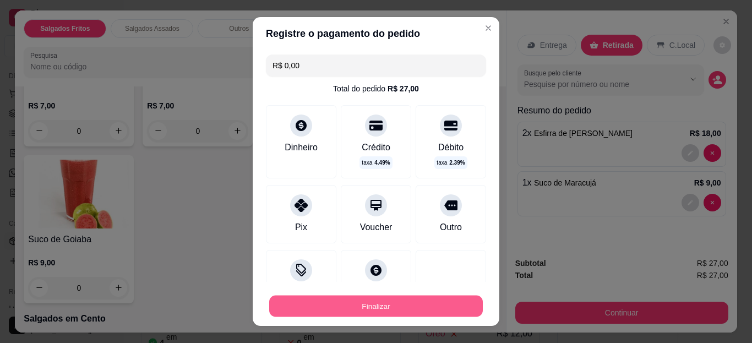
click at [311, 303] on button "Finalizar" at bounding box center [376, 305] width 214 height 21
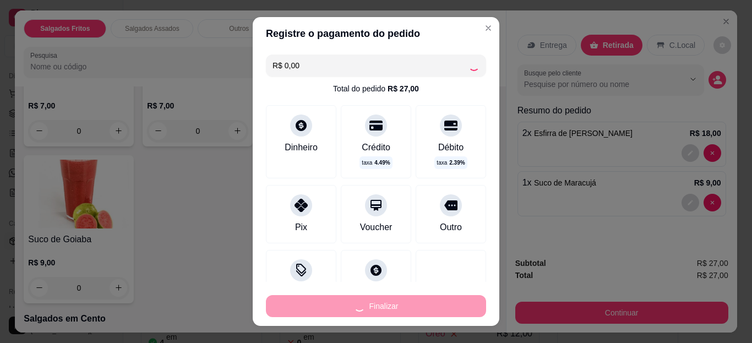
type input "0"
type input "-R$ 27,00"
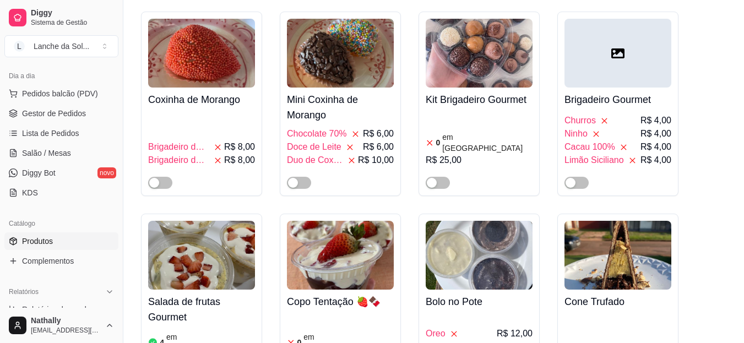
click at [61, 114] on span "Gestor de Pedidos" at bounding box center [54, 113] width 64 height 11
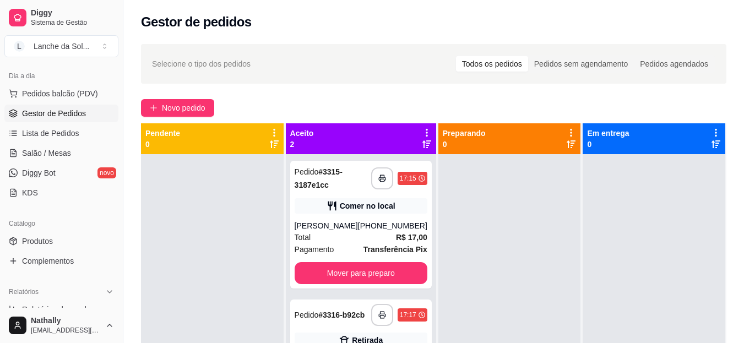
click at [396, 237] on strong "R$ 17,00" at bounding box center [411, 237] width 31 height 9
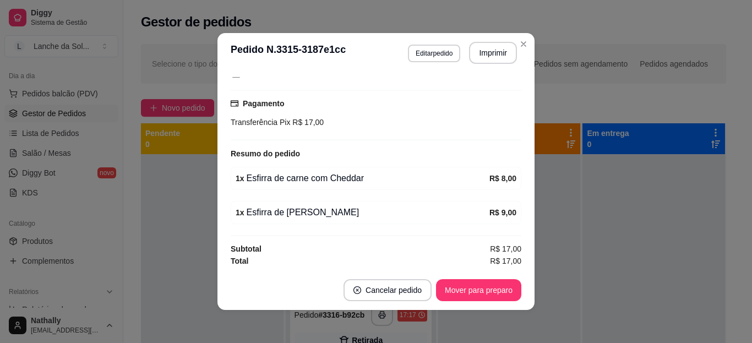
scroll to position [154, 0]
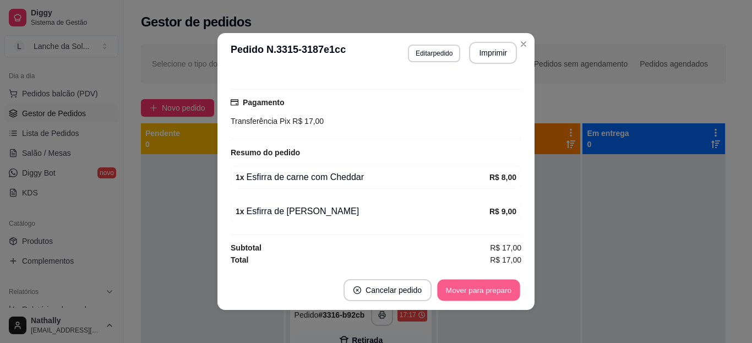
click at [498, 289] on button "Mover para preparo" at bounding box center [478, 290] width 83 height 21
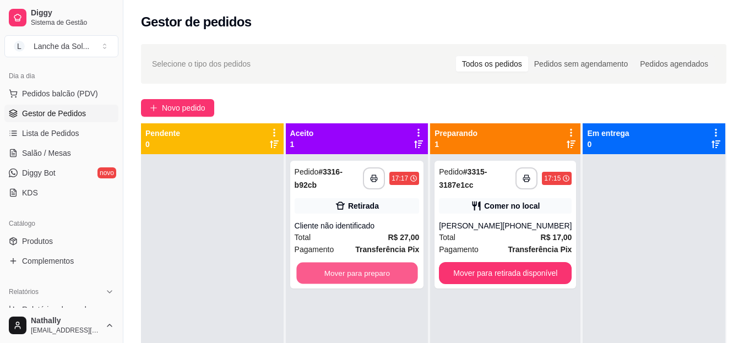
click at [401, 272] on button "Mover para preparo" at bounding box center [356, 273] width 121 height 21
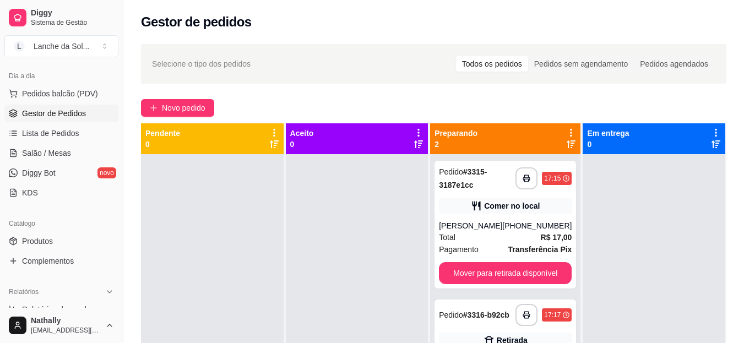
click at [502, 317] on div "Pedido # 3316-b92cb" at bounding box center [474, 314] width 70 height 13
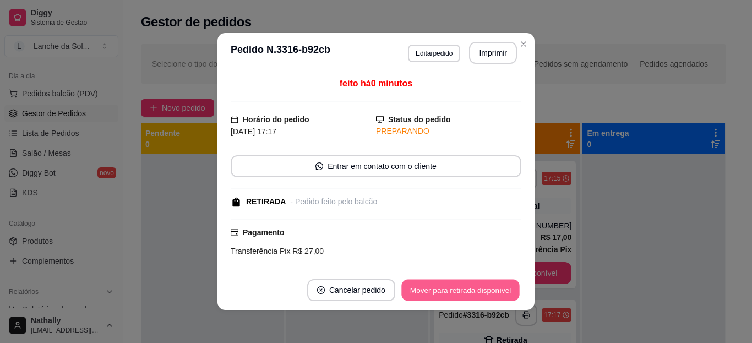
click at [484, 284] on button "Mover para retirada disponível" at bounding box center [460, 290] width 118 height 21
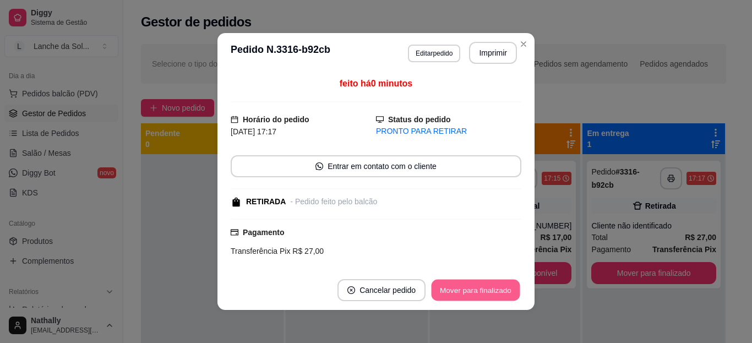
click at [484, 284] on button "Mover para finalizado" at bounding box center [476, 290] width 89 height 21
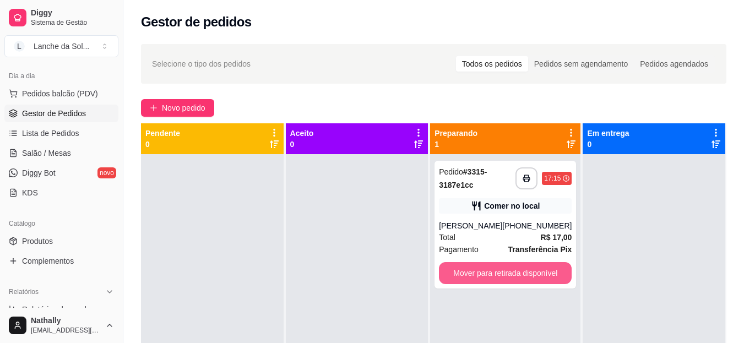
click at [487, 277] on button "Mover para retirada disponível" at bounding box center [505, 273] width 133 height 22
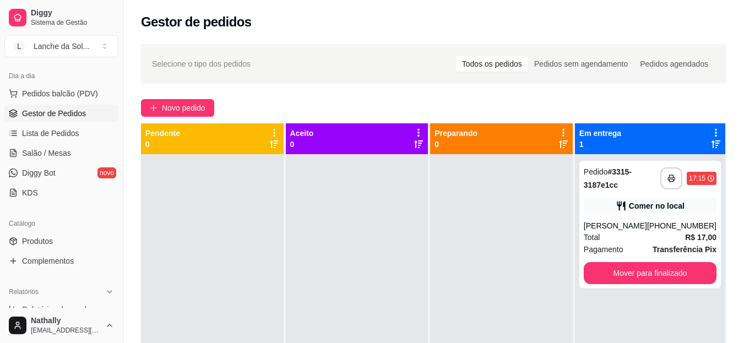
click at [643, 208] on div "Comer no local" at bounding box center [657, 205] width 56 height 11
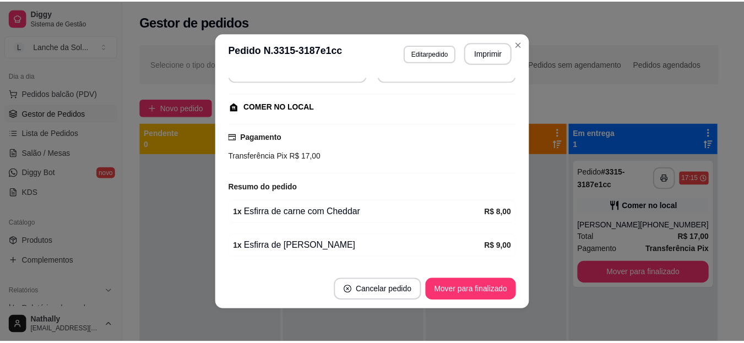
scroll to position [127, 0]
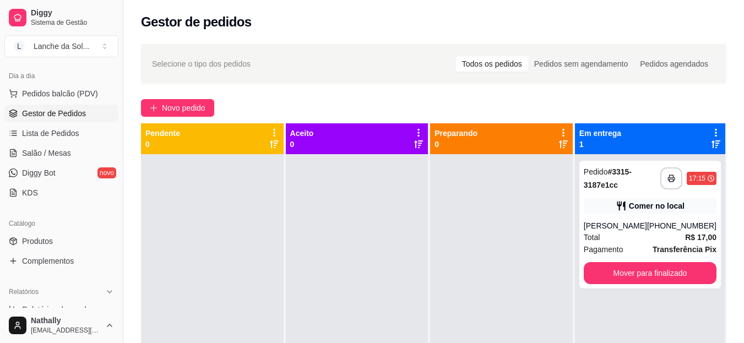
click at [70, 158] on link "Salão / Mesas" at bounding box center [61, 153] width 114 height 18
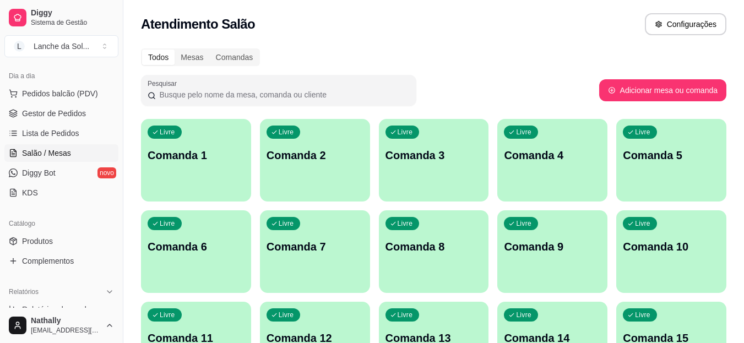
click at [70, 132] on span "Lista de Pedidos" at bounding box center [50, 133] width 57 height 11
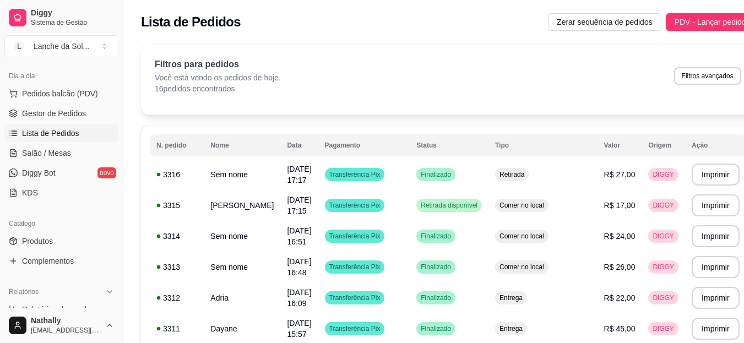
click at [192, 147] on th "N. pedido" at bounding box center [177, 145] width 54 height 22
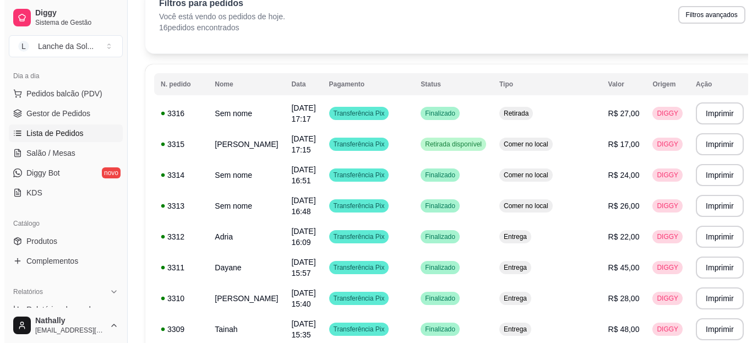
scroll to position [66, 0]
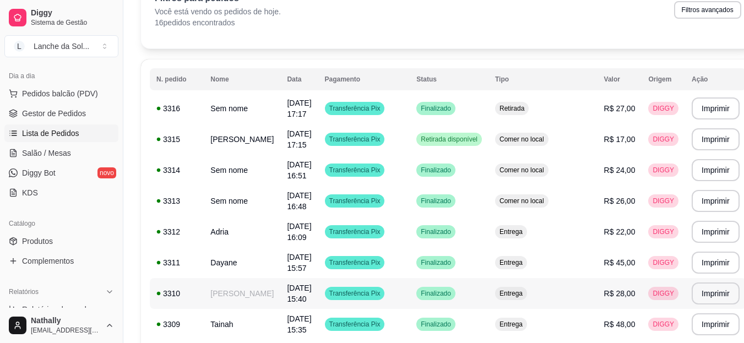
click at [362, 297] on span "Transferência Pix" at bounding box center [355, 293] width 56 height 9
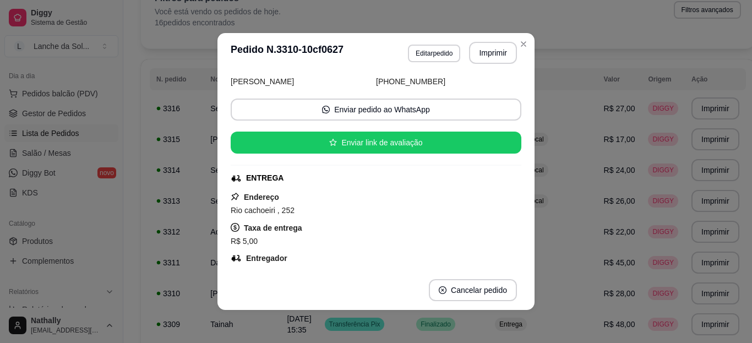
scroll to position [0, 0]
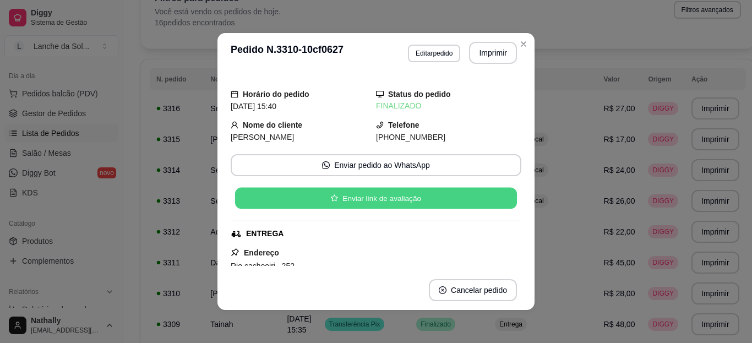
click at [391, 199] on button "Enviar link de avaliação" at bounding box center [376, 198] width 282 height 21
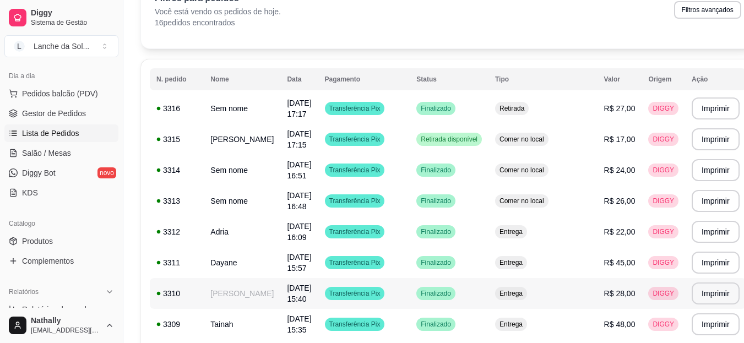
click at [298, 291] on span "13/09/25 às 15:40" at bounding box center [299, 293] width 24 height 20
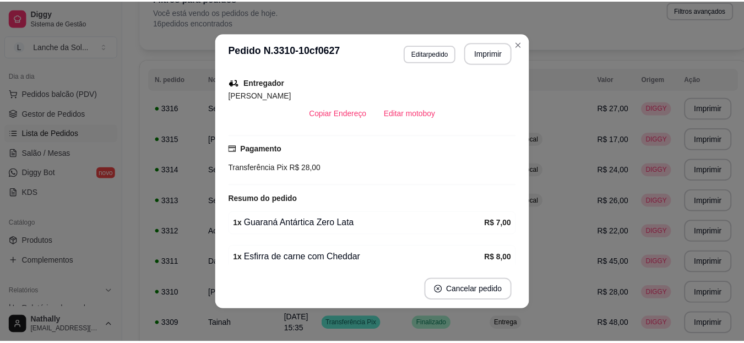
scroll to position [312, 0]
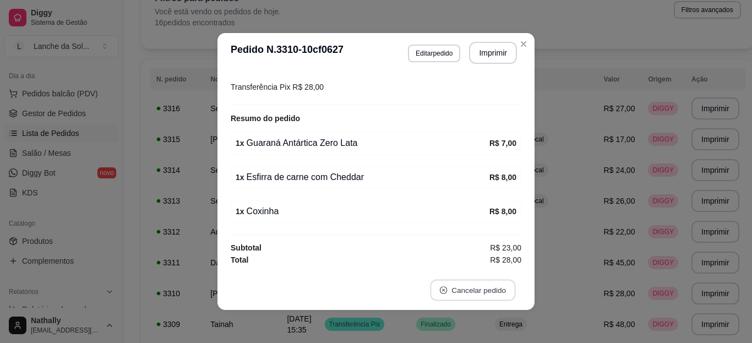
click at [476, 291] on button "Cancelar pedido" at bounding box center [472, 290] width 85 height 21
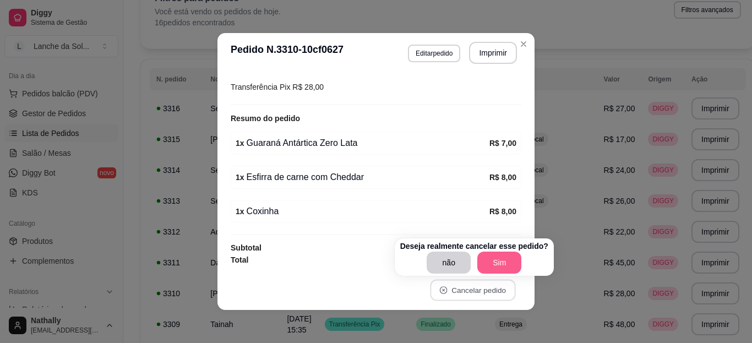
click at [494, 263] on button "Sim" at bounding box center [499, 263] width 44 height 22
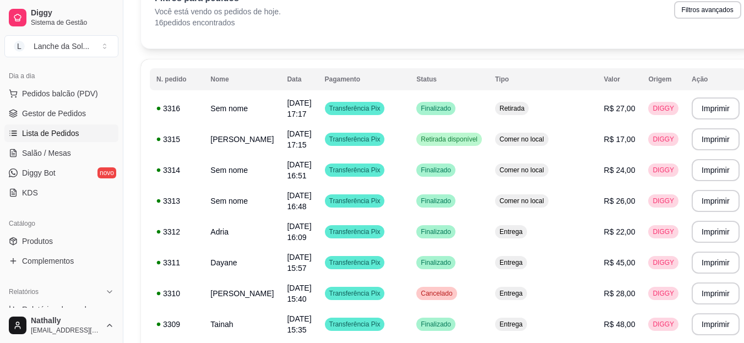
click at [27, 248] on link "Produtos" at bounding box center [61, 241] width 114 height 18
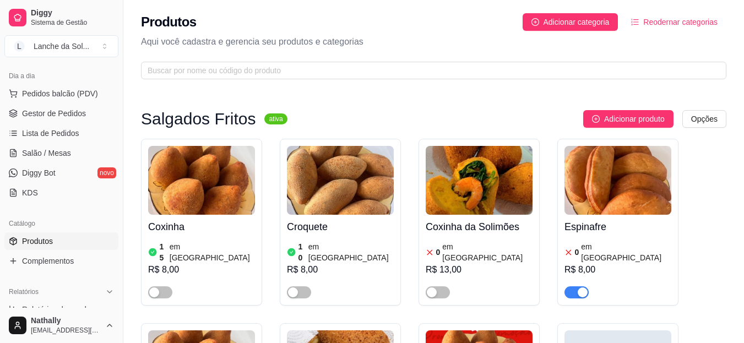
click at [151, 287] on div "button" at bounding box center [154, 292] width 10 height 10
click at [63, 97] on span "Pedidos balcão (PDV)" at bounding box center [60, 93] width 76 height 11
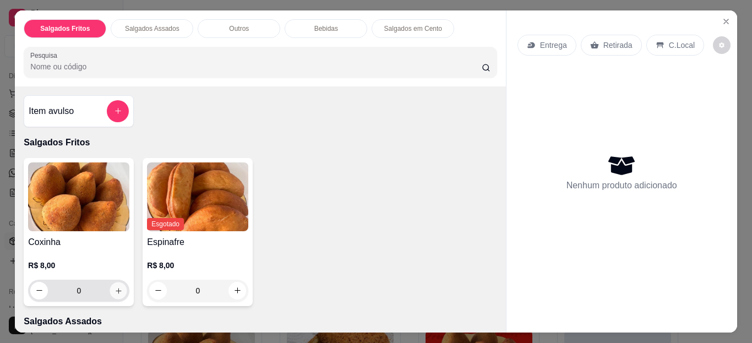
click at [116, 288] on icon "increase-product-quantity" at bounding box center [119, 291] width 6 height 6
type input "1"
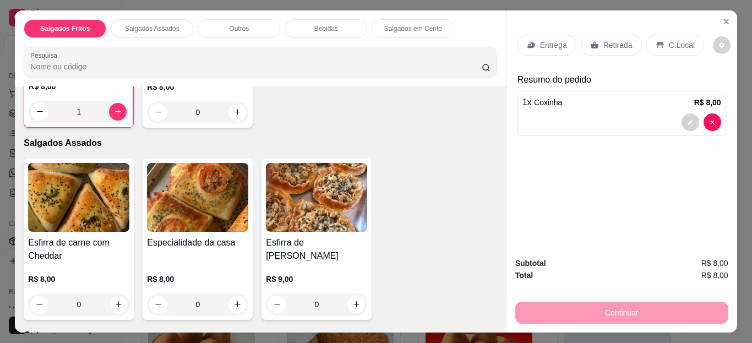
scroll to position [220, 0]
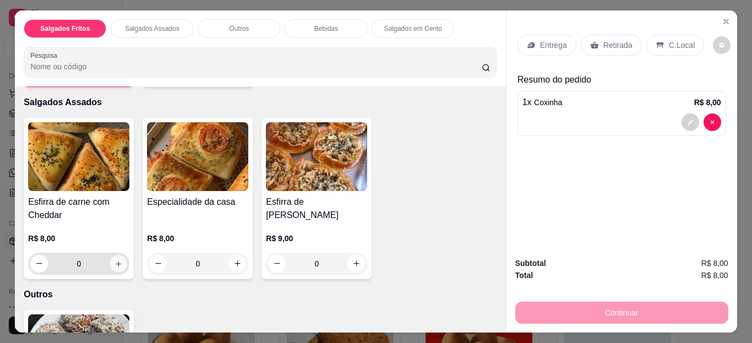
click at [116, 260] on icon "increase-product-quantity" at bounding box center [118, 263] width 8 height 8
type input "1"
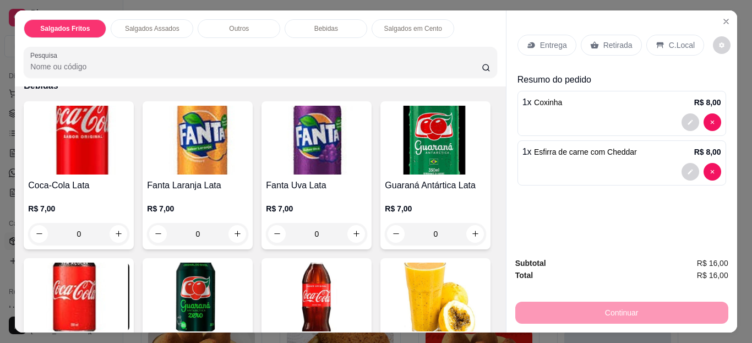
scroll to position [690, 0]
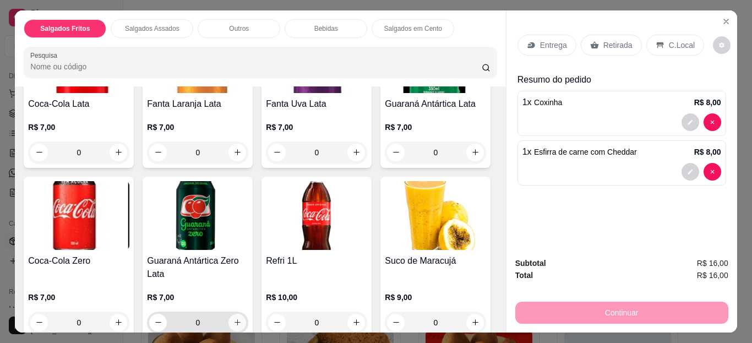
click at [242, 319] on icon "increase-product-quantity" at bounding box center [237, 322] width 8 height 8
type input "1"
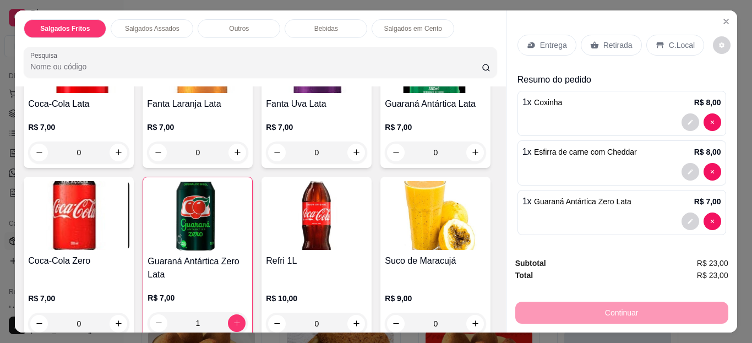
click at [550, 40] on p "Entrega" at bounding box center [553, 45] width 27 height 11
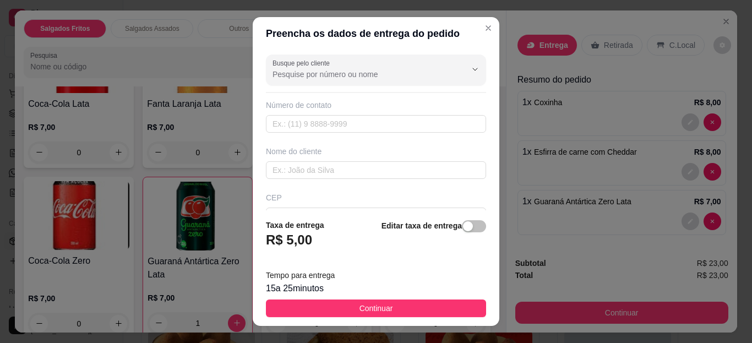
click at [342, 310] on button "Continuar" at bounding box center [376, 308] width 220 height 18
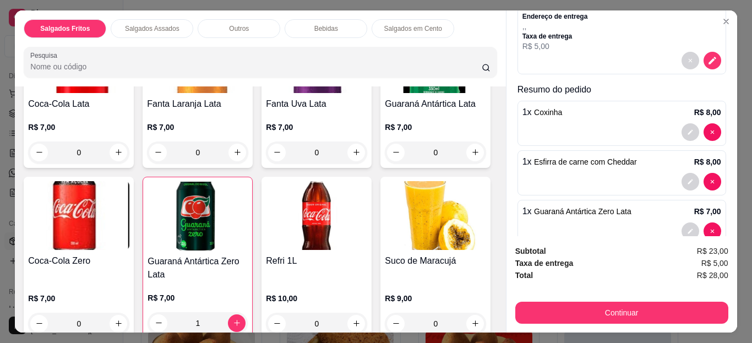
scroll to position [85, 0]
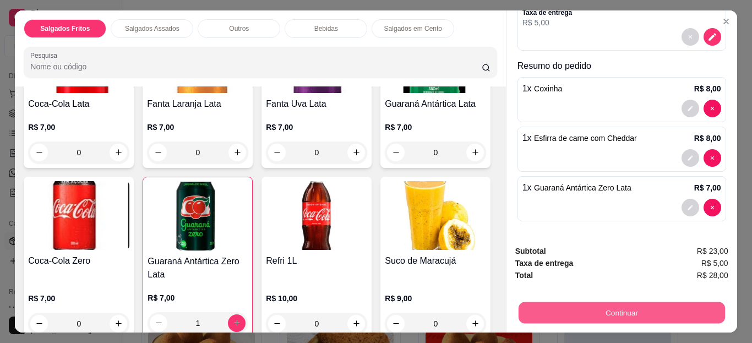
click at [634, 310] on button "Continuar" at bounding box center [621, 312] width 206 height 21
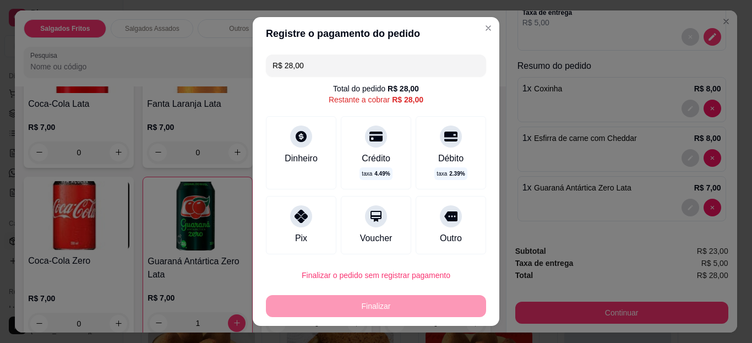
click at [304, 143] on div "Dinheiro" at bounding box center [301, 152] width 70 height 73
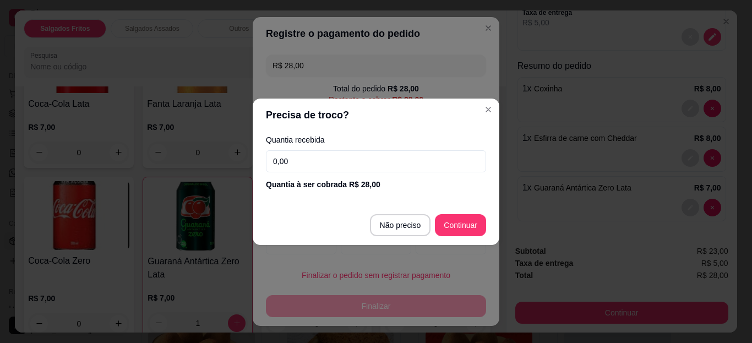
click at [335, 161] on input "0,00" at bounding box center [376, 161] width 220 height 22
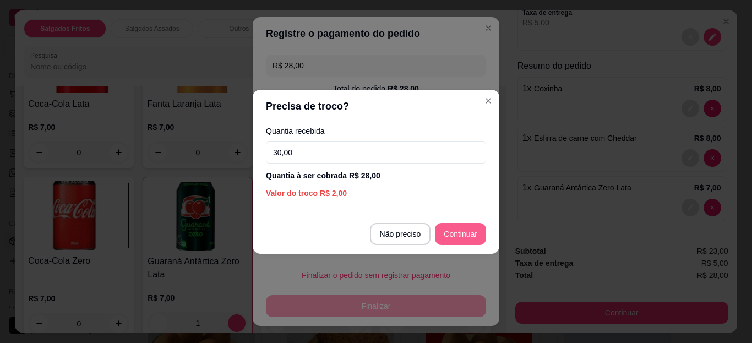
type input "30,00"
type input "R$ 0,00"
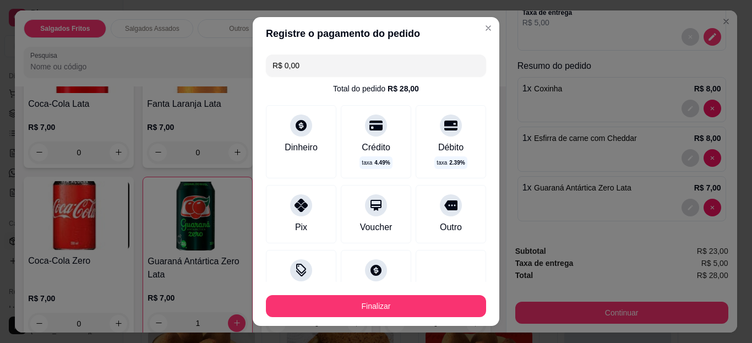
scroll to position [88, 0]
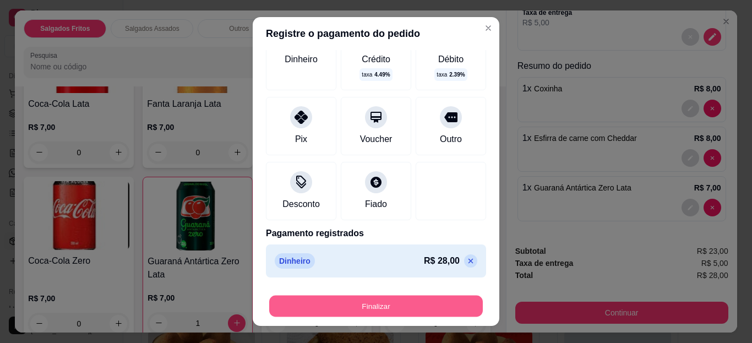
click at [400, 303] on button "Finalizar" at bounding box center [376, 305] width 214 height 21
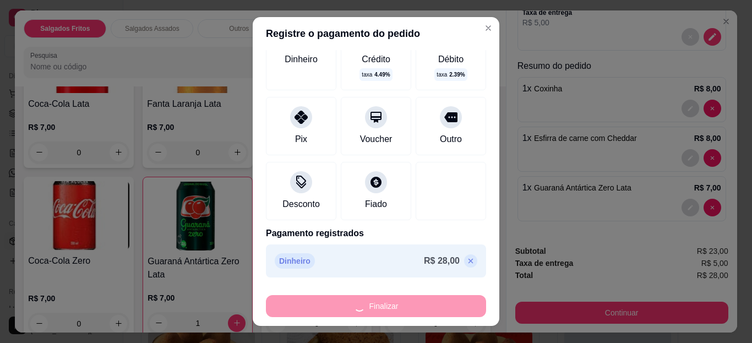
type input "0"
type input "-R$ 28,00"
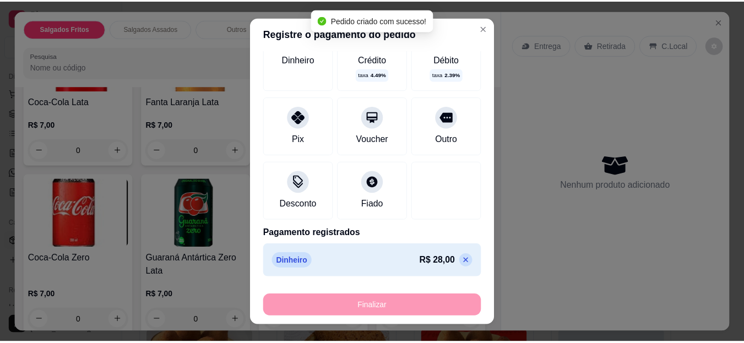
scroll to position [688, 0]
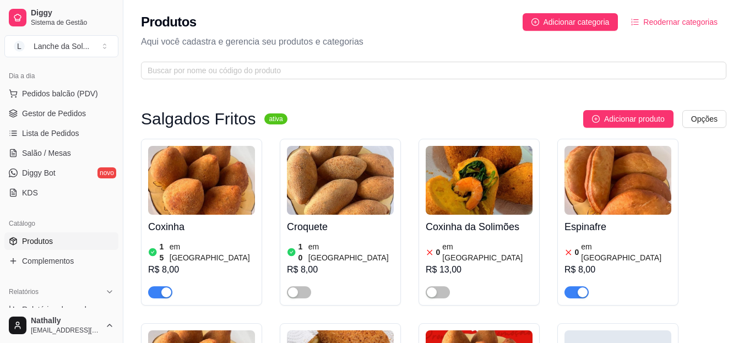
click at [166, 287] on div "button" at bounding box center [166, 292] width 10 height 10
click at [53, 112] on span "Gestor de Pedidos" at bounding box center [54, 113] width 64 height 11
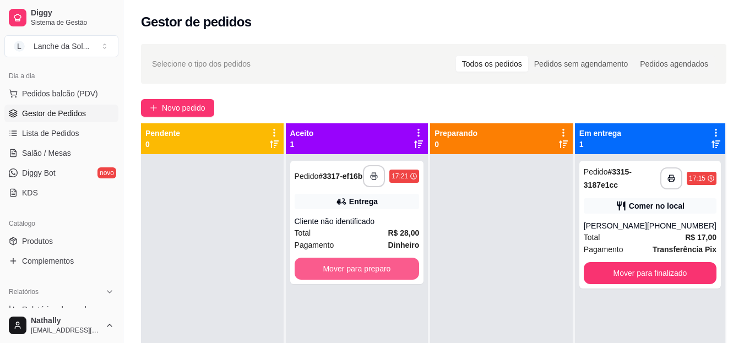
click at [322, 277] on button "Mover para preparo" at bounding box center [357, 269] width 125 height 22
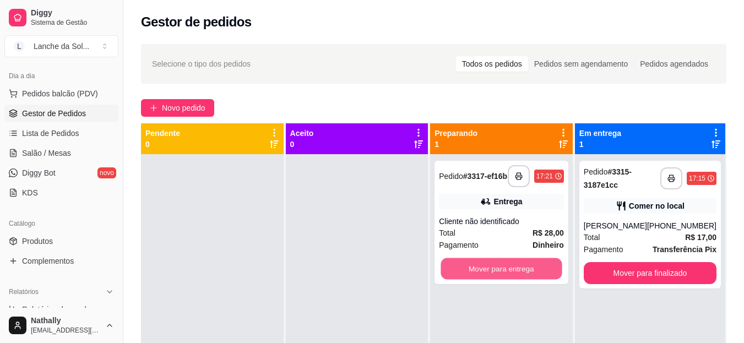
click at [487, 272] on button "Mover para entrega" at bounding box center [501, 268] width 121 height 21
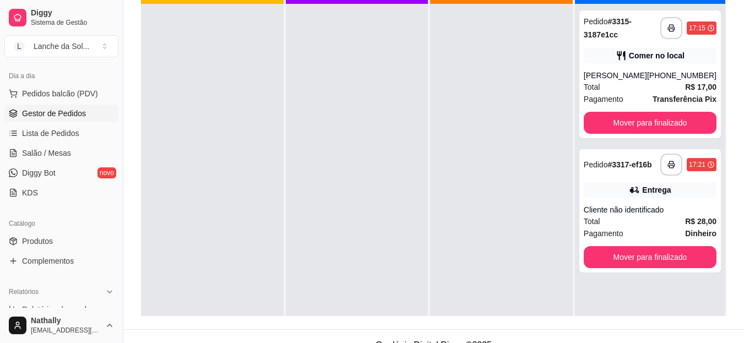
scroll to position [153, 0]
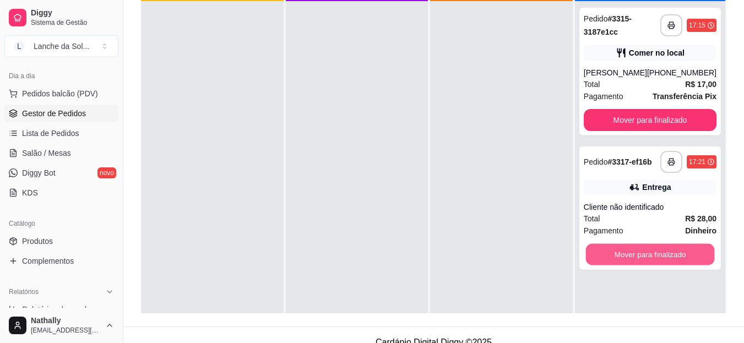
click at [636, 251] on button "Mover para finalizado" at bounding box center [649, 254] width 129 height 21
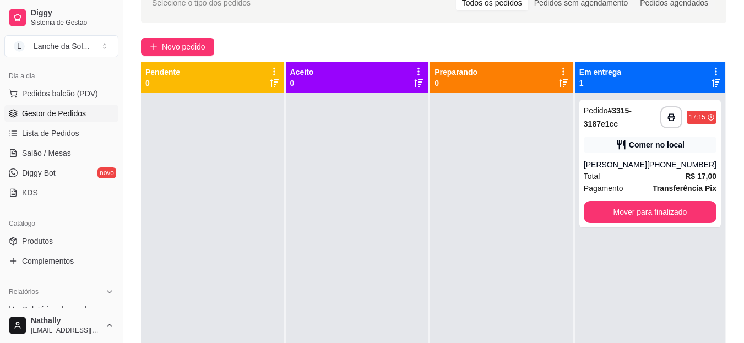
scroll to position [0, 0]
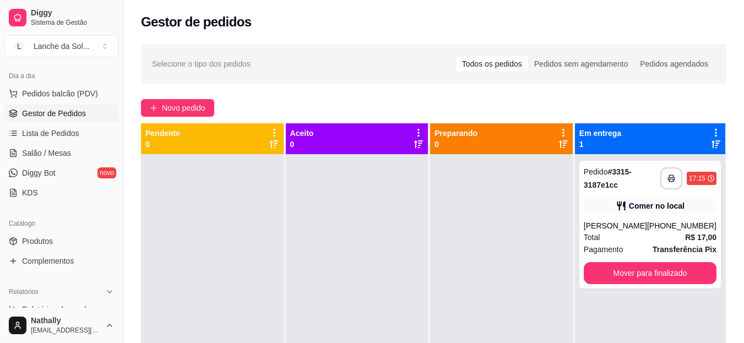
click at [26, 243] on span "Produtos" at bounding box center [37, 241] width 31 height 11
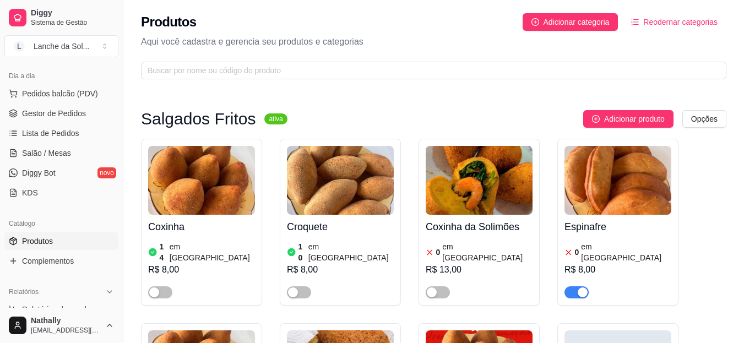
click at [26, 243] on span "Produtos" at bounding box center [37, 241] width 31 height 11
click at [50, 137] on span "Lista de Pedidos" at bounding box center [50, 133] width 57 height 11
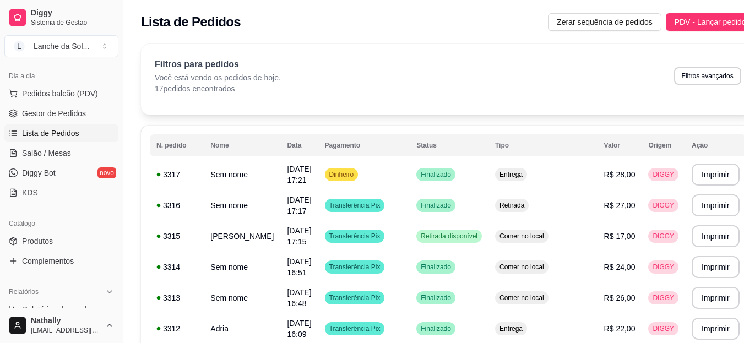
click at [35, 241] on span "Produtos" at bounding box center [37, 241] width 31 height 11
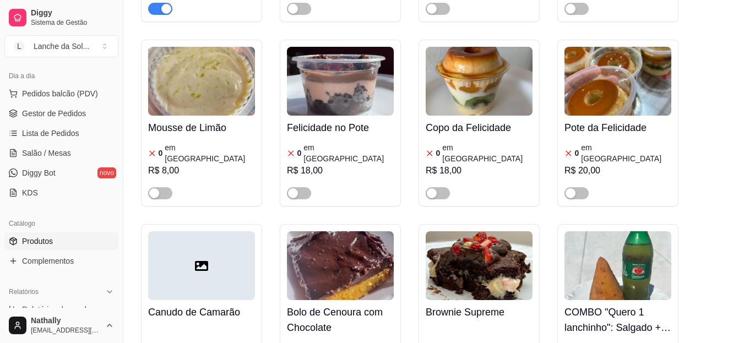
scroll to position [2095, 0]
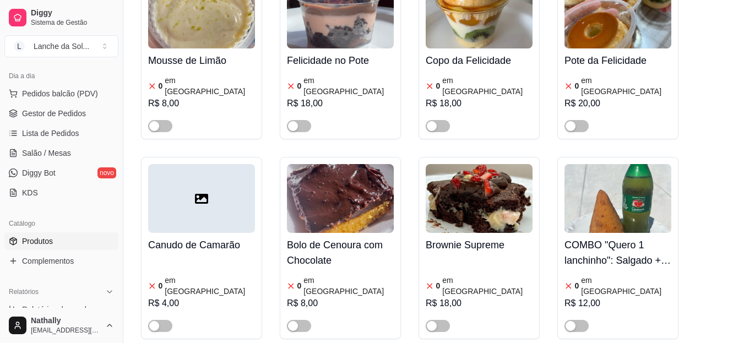
click at [65, 116] on span "Gestor de Pedidos" at bounding box center [54, 113] width 64 height 11
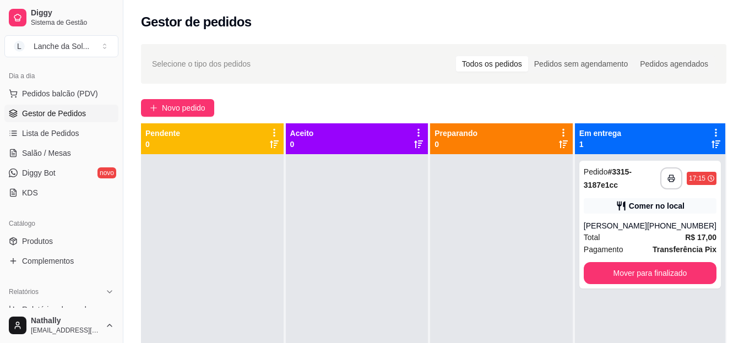
click at [664, 206] on div "Comer no local" at bounding box center [657, 205] width 56 height 11
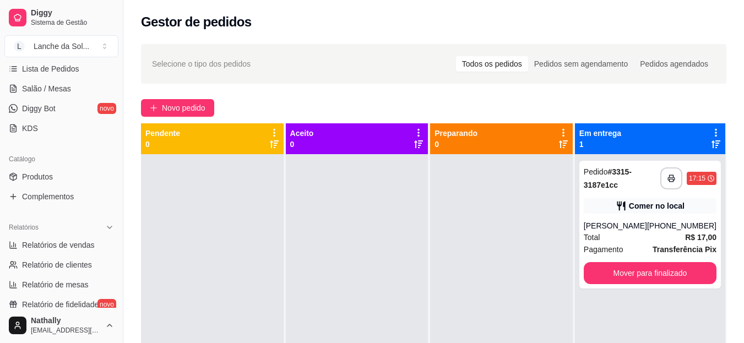
scroll to position [187, 0]
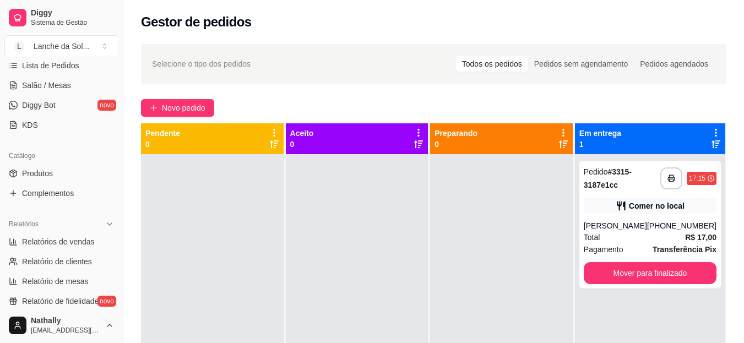
click at [70, 165] on link "Produtos" at bounding box center [61, 174] width 114 height 18
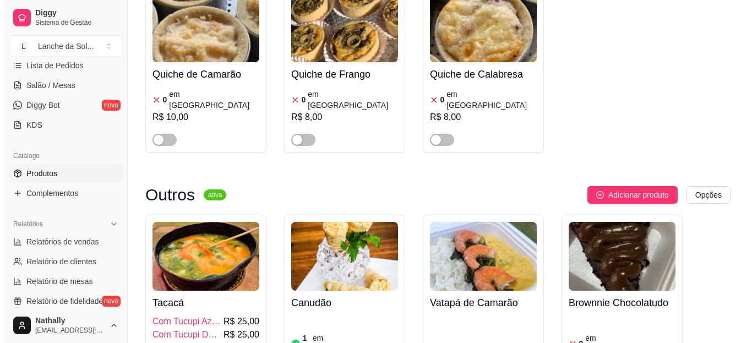
scroll to position [1427, 0]
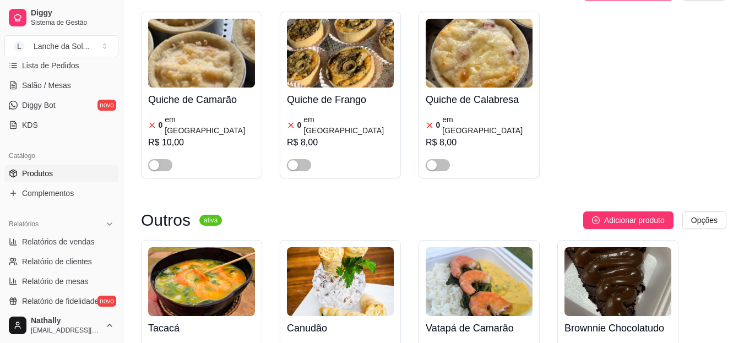
click at [648, 211] on button "Adicionar produto" at bounding box center [628, 220] width 90 height 18
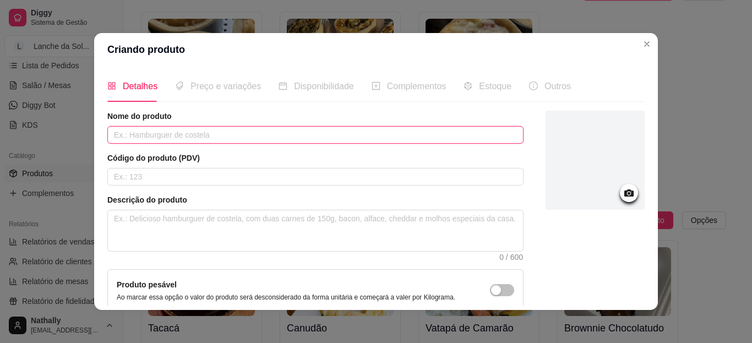
click at [181, 132] on input "text" at bounding box center [315, 135] width 416 height 18
click at [178, 134] on input "Bolo Trufado de Choclate" at bounding box center [315, 135] width 416 height 18
type input "Bolo Trufado de Chocolate com Maracujá"
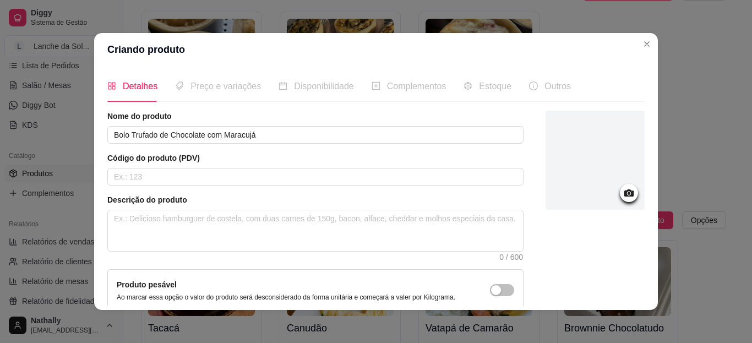
scroll to position [105, 0]
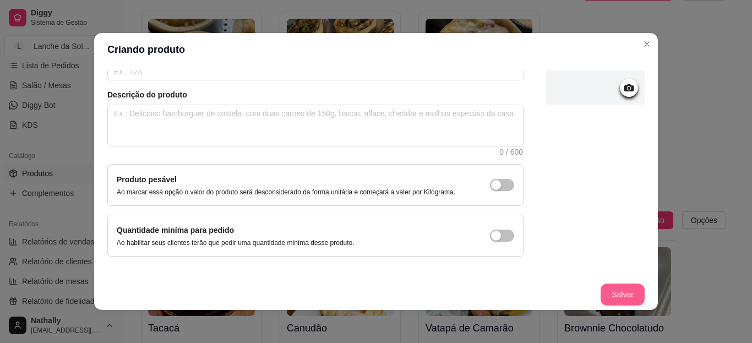
click at [601, 297] on button "Salvar" at bounding box center [623, 294] width 44 height 22
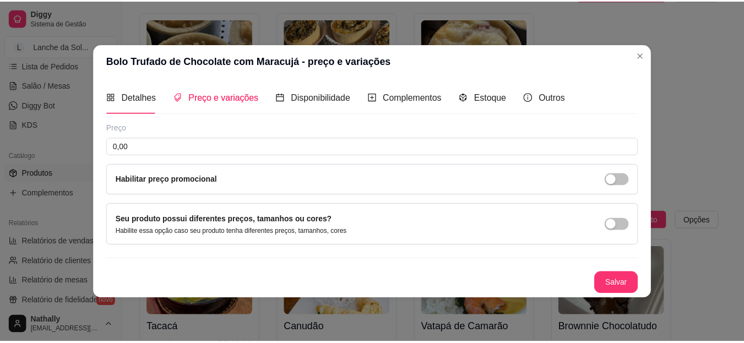
scroll to position [0, 0]
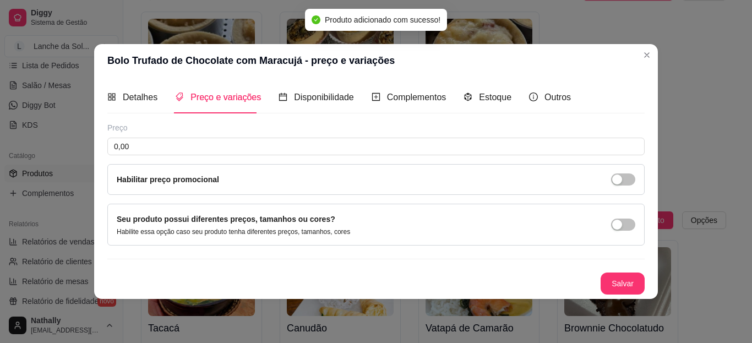
drag, startPoint x: 636, startPoint y: 242, endPoint x: 636, endPoint y: 179, distance: 62.8
click at [636, 179] on div "Detalhes Preço e variações Disponibilidade Complementos Estoque Outros Nome do …" at bounding box center [375, 187] width 537 height 212
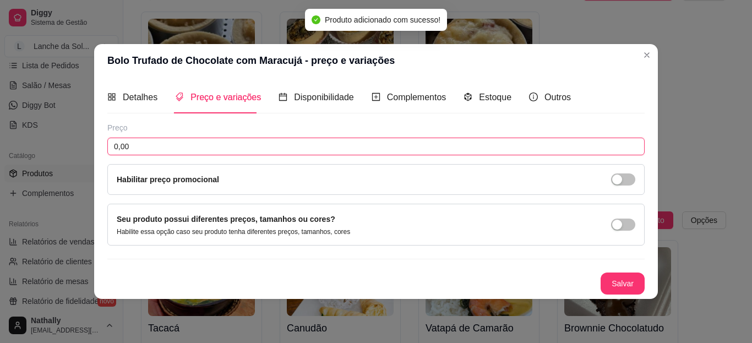
click at [226, 143] on input "0,00" at bounding box center [375, 147] width 537 height 18
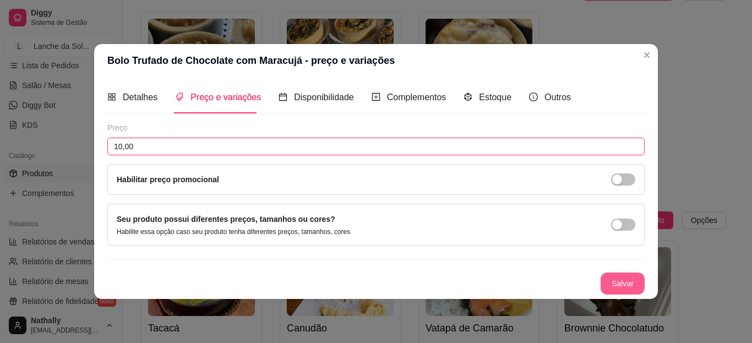
type input "10,00"
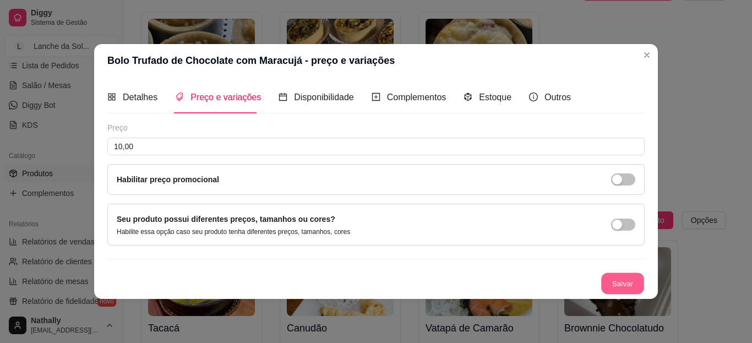
click at [618, 281] on button "Salvar" at bounding box center [622, 282] width 43 height 21
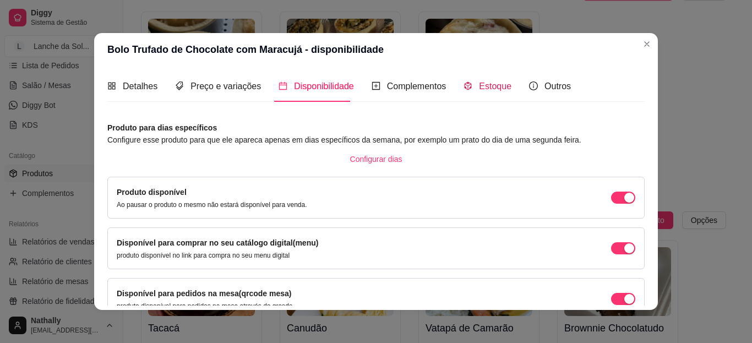
click at [479, 83] on span "Estoque" at bounding box center [495, 85] width 32 height 9
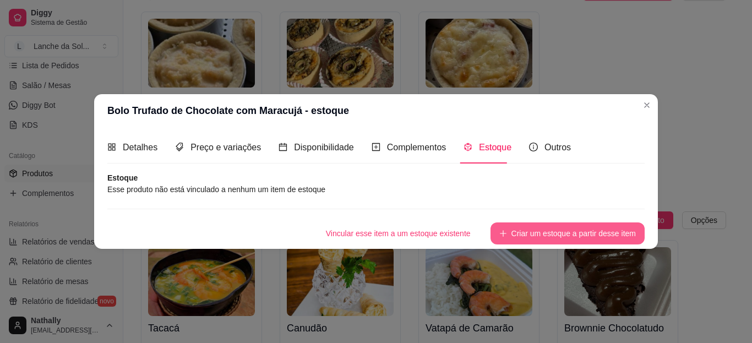
click at [553, 231] on button "Criar um estoque a partir desse item" at bounding box center [567, 233] width 154 height 22
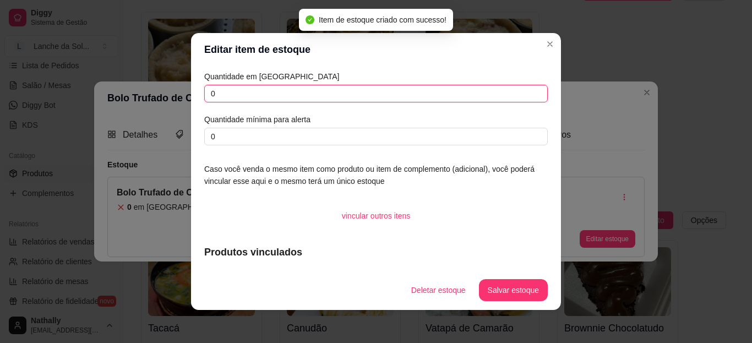
click at [310, 88] on input "0" at bounding box center [375, 94] width 343 height 18
click at [310, 88] on input "01" at bounding box center [375, 94] width 343 height 18
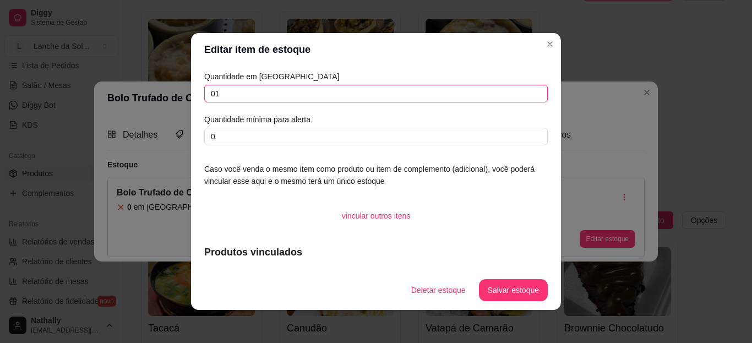
type input "0"
type input "12"
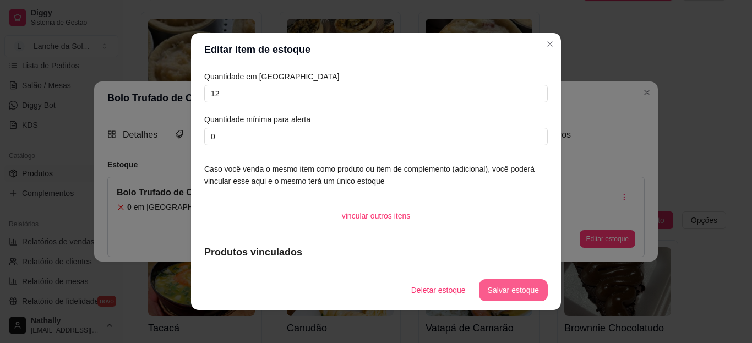
click at [497, 290] on button "Salvar estoque" at bounding box center [513, 290] width 69 height 22
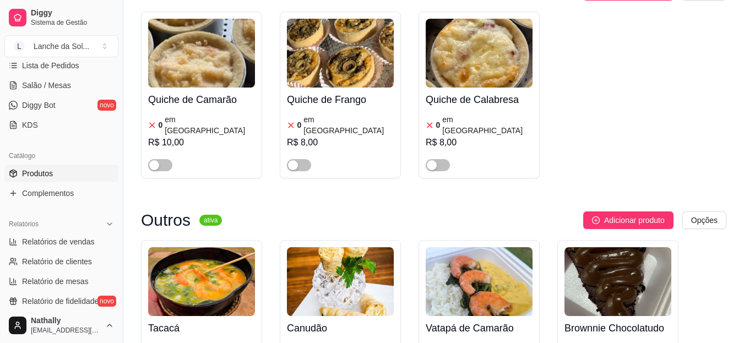
click at [115, 148] on div "Diggy Sistema de Gestão L Lanche da Sol ... Loja aberta Plano Essencial + Mesas…" at bounding box center [61, 171] width 123 height 343
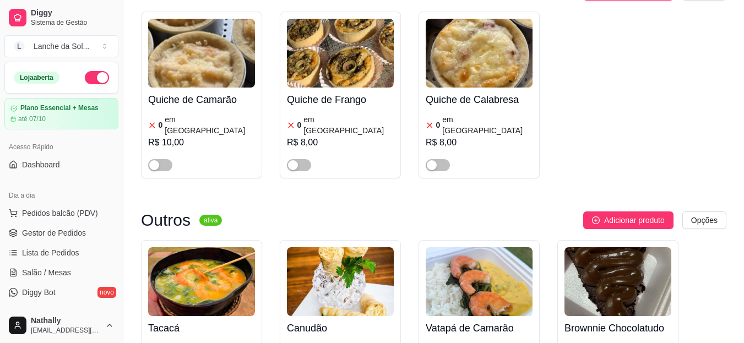
click at [56, 216] on span "Pedidos balcão (PDV)" at bounding box center [60, 213] width 76 height 11
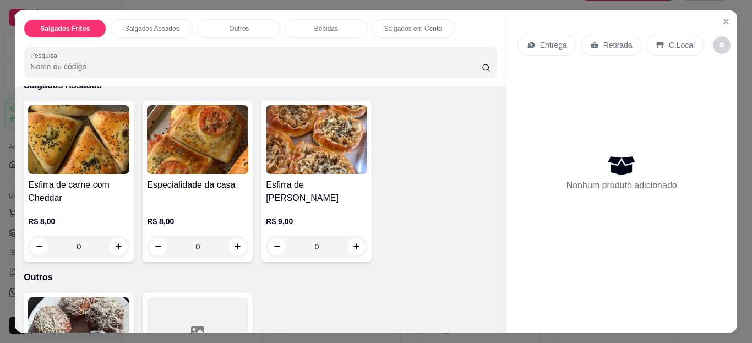
scroll to position [268, 0]
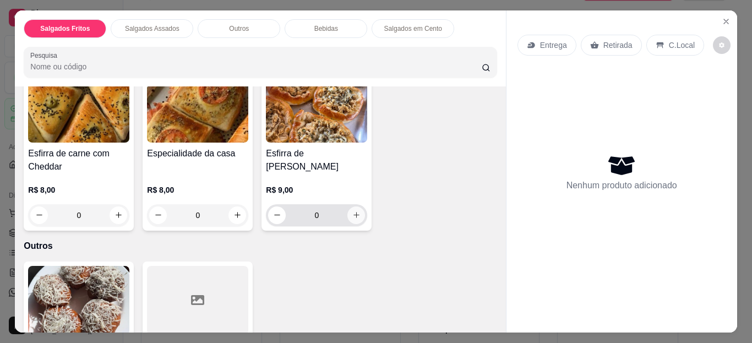
click at [353, 213] on icon "increase-product-quantity" at bounding box center [356, 215] width 8 height 8
type input "1"
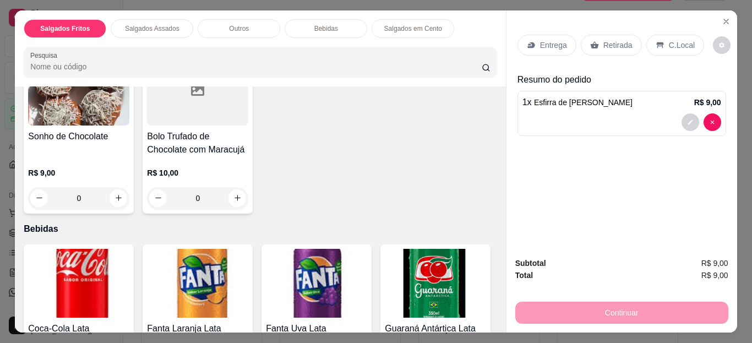
scroll to position [484, 0]
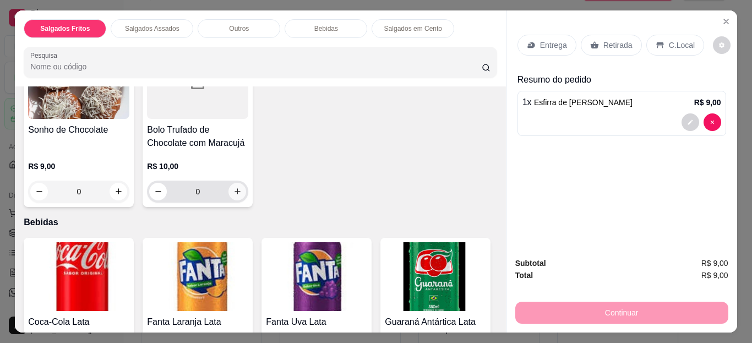
click at [233, 189] on icon "increase-product-quantity" at bounding box center [237, 191] width 8 height 8
type input "1"
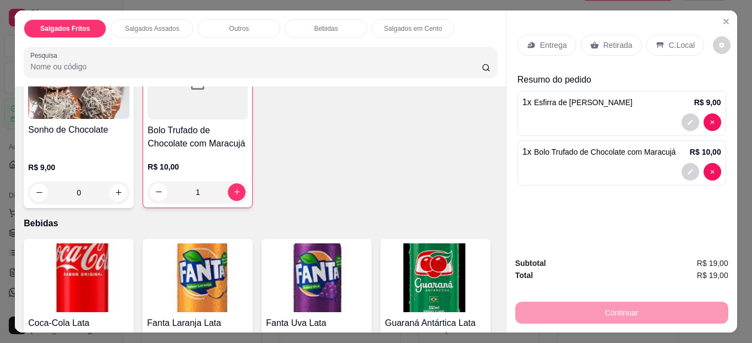
click at [657, 35] on div "C.Local" at bounding box center [675, 45] width 58 height 21
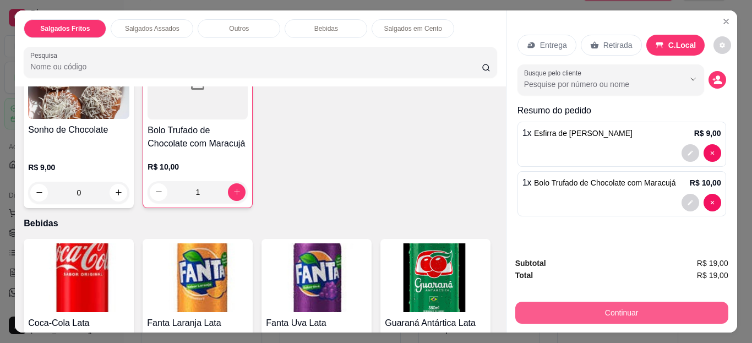
click at [650, 306] on button "Continuar" at bounding box center [621, 313] width 213 height 22
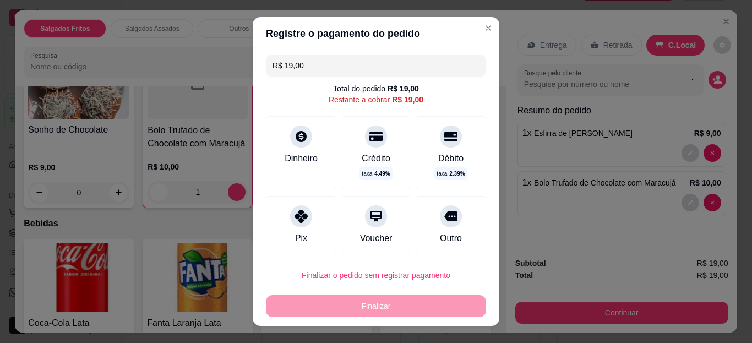
click at [295, 229] on div "Pix" at bounding box center [301, 225] width 70 height 58
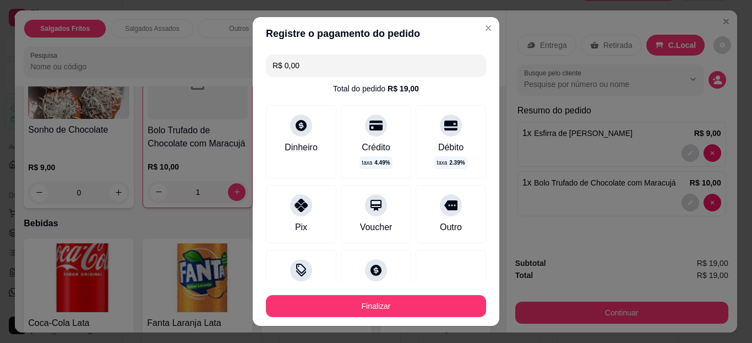
type input "R$ 0,00"
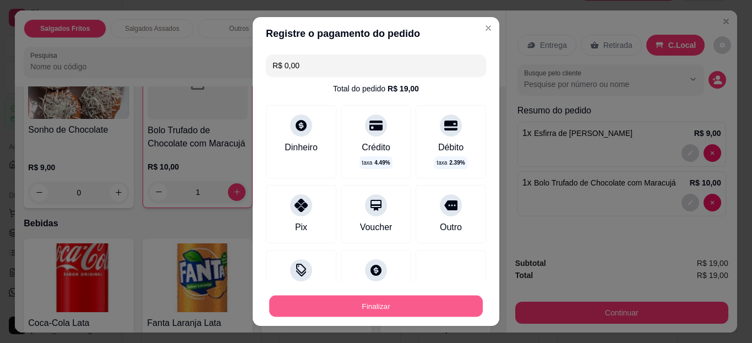
click at [426, 306] on button "Finalizar" at bounding box center [376, 305] width 214 height 21
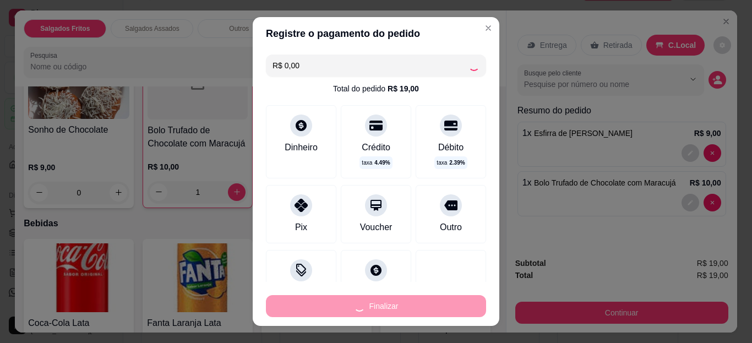
type input "0"
type input "-R$ 19,00"
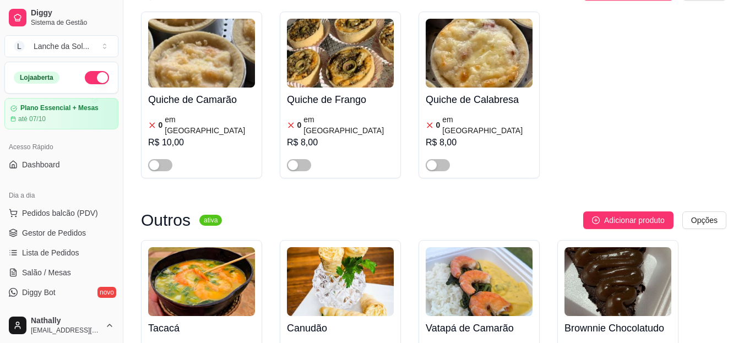
click at [48, 216] on span "Pedidos balcão (PDV)" at bounding box center [60, 213] width 76 height 11
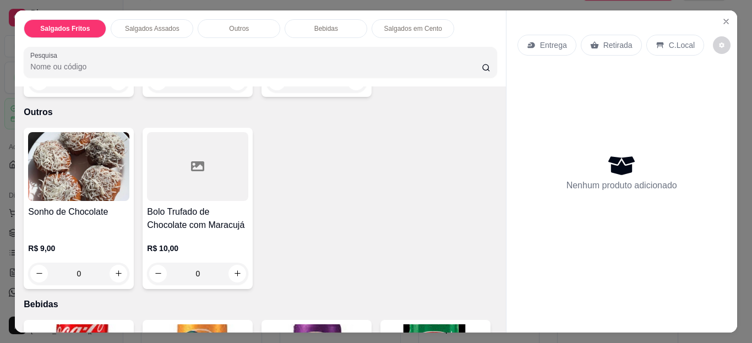
scroll to position [408, 0]
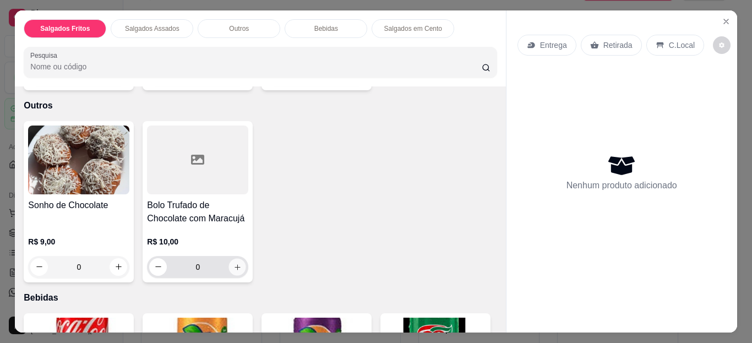
click at [238, 263] on button "increase-product-quantity" at bounding box center [237, 266] width 17 height 17
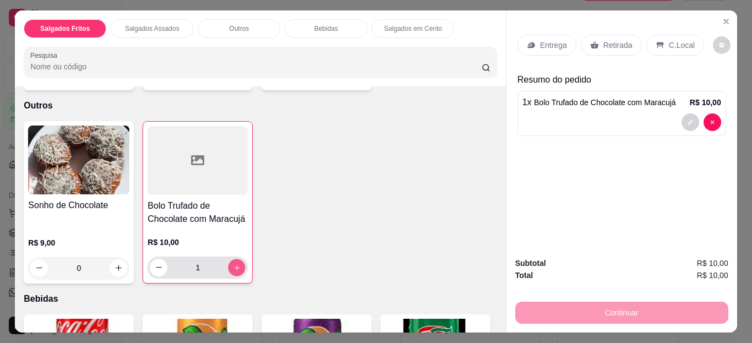
click at [238, 263] on button "increase-product-quantity" at bounding box center [236, 267] width 17 height 17
type input "2"
click at [635, 42] on div "Retirada" at bounding box center [611, 45] width 61 height 21
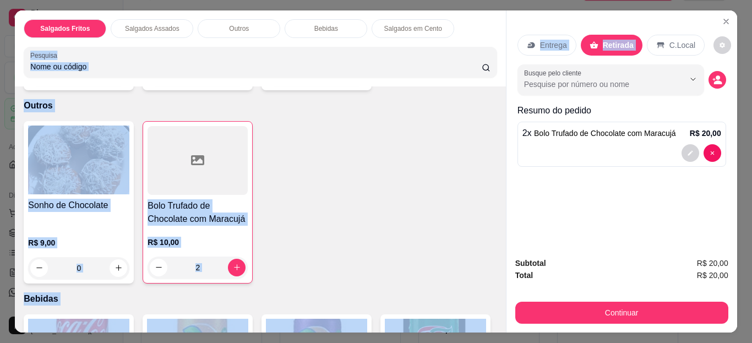
drag, startPoint x: 635, startPoint y: 42, endPoint x: 438, endPoint y: 31, distance: 197.3
click at [438, 31] on div "Salgados Fritos Salgados Assados Outros Bebidas Salgados em Cento Pesquisa Item…" at bounding box center [376, 171] width 722 height 323
click at [548, 44] on p "Entrega" at bounding box center [553, 45] width 27 height 11
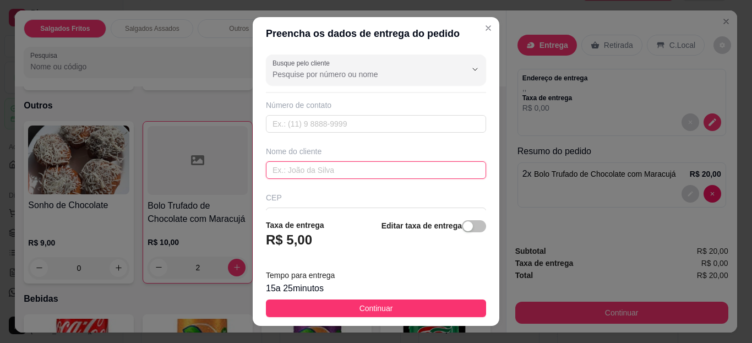
click at [319, 171] on input "text" at bounding box center [376, 170] width 220 height 18
type input "Larissa"
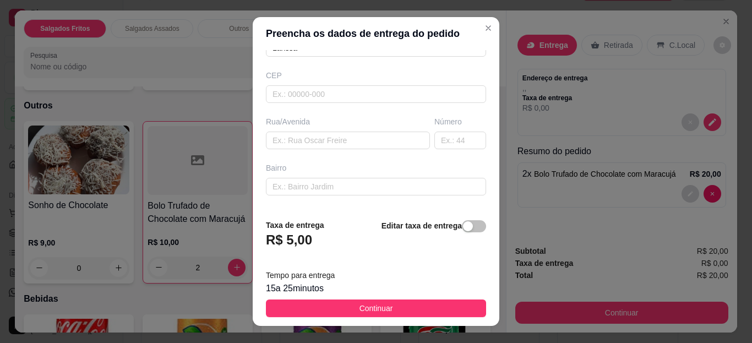
scroll to position [122, 0]
click at [328, 143] on input "text" at bounding box center [348, 141] width 164 height 18
type input "Rua Papagaio"
click at [448, 145] on input "text" at bounding box center [460, 141] width 52 height 18
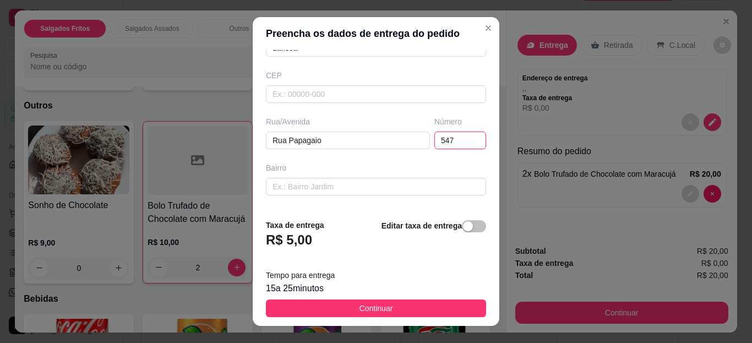
type input "547"
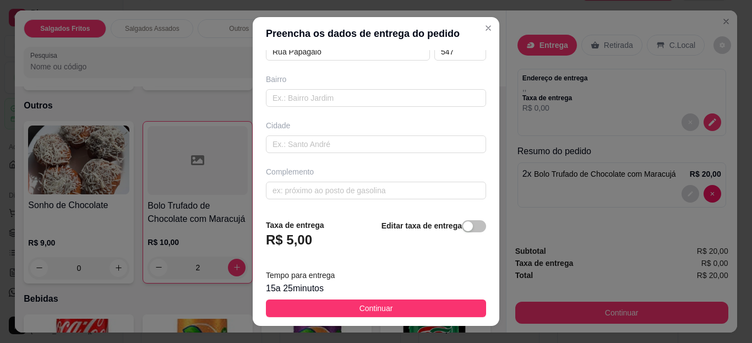
click at [428, 307] on button "Continuar" at bounding box center [376, 308] width 220 height 18
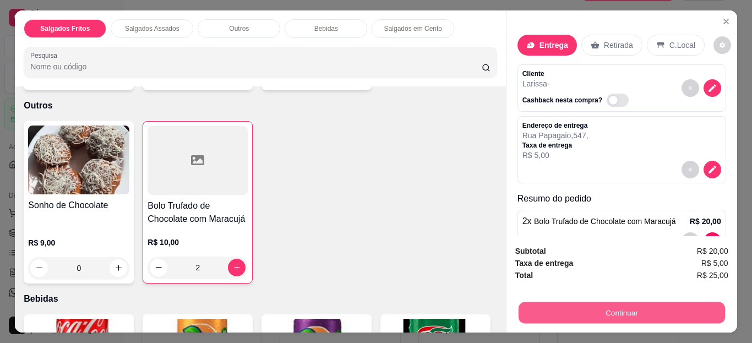
click at [590, 308] on button "Continuar" at bounding box center [621, 312] width 206 height 21
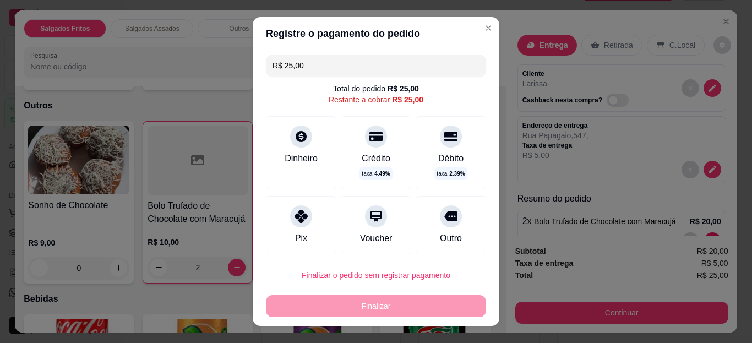
click at [303, 217] on div at bounding box center [301, 216] width 22 height 22
type input "R$ 0,00"
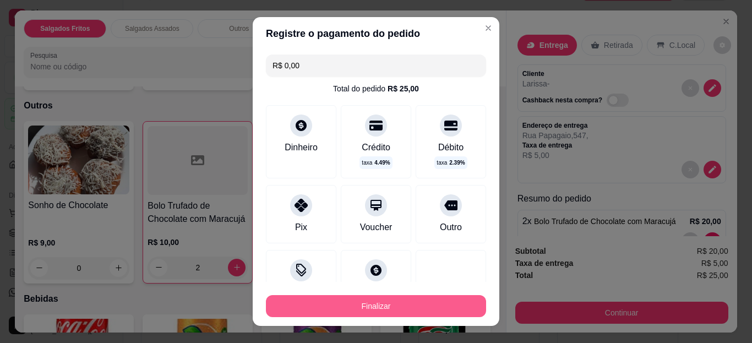
click at [400, 315] on button "Finalizar" at bounding box center [376, 306] width 220 height 22
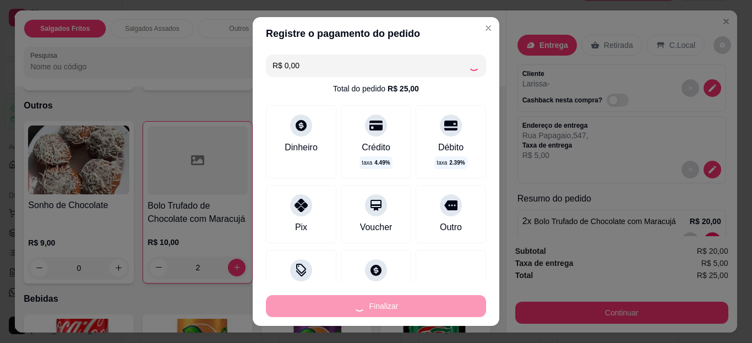
type input "0"
type input "-R$ 25,00"
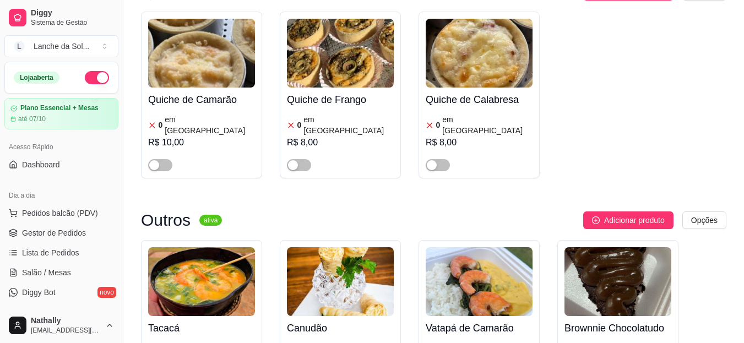
click at [73, 215] on span "Pedidos balcão (PDV)" at bounding box center [60, 213] width 76 height 11
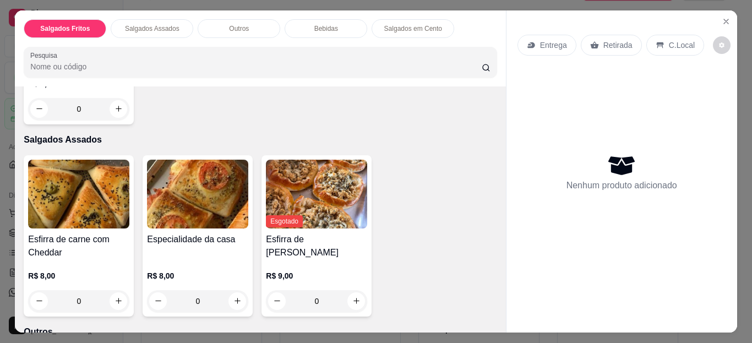
scroll to position [389, 0]
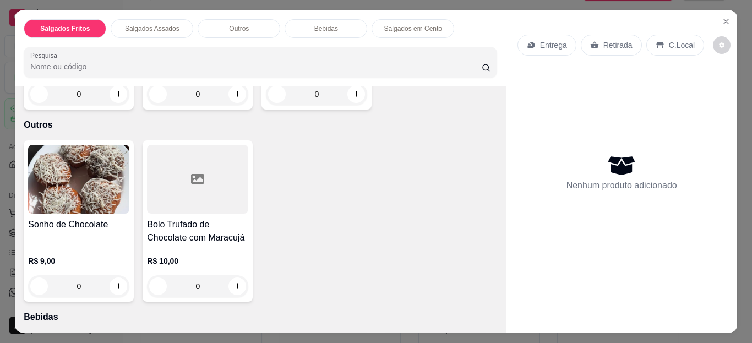
click at [490, 175] on div "Item avulso Salgados Fritos Esgotado Espinafre R$ 8,00 0 Salgados Assados Esfir…" at bounding box center [260, 209] width 490 height 247
click at [234, 286] on button "increase-product-quantity" at bounding box center [237, 286] width 18 height 18
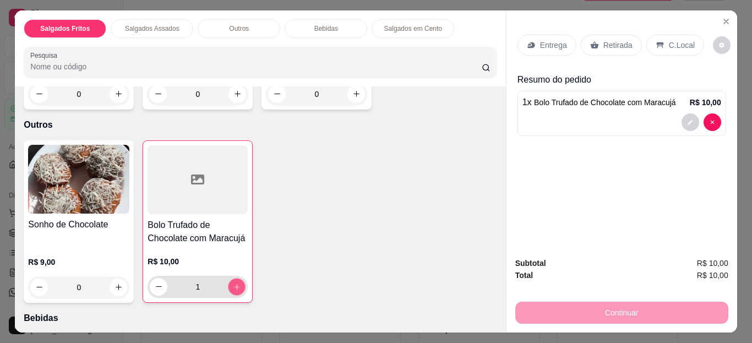
click at [234, 286] on icon "increase-product-quantity" at bounding box center [237, 286] width 8 height 8
type input "3"
click at [674, 35] on div "C.Local" at bounding box center [675, 45] width 58 height 21
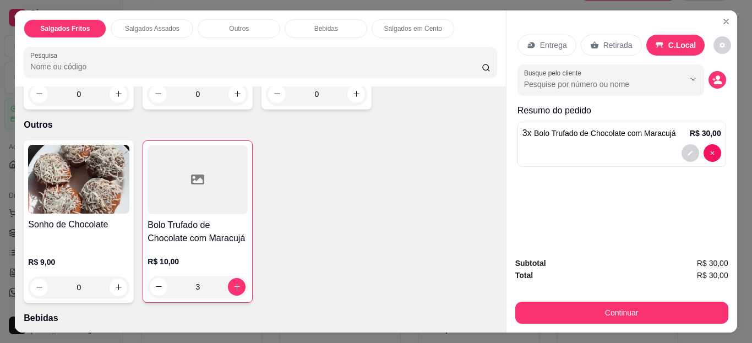
click at [561, 40] on p "Entrega" at bounding box center [553, 45] width 27 height 11
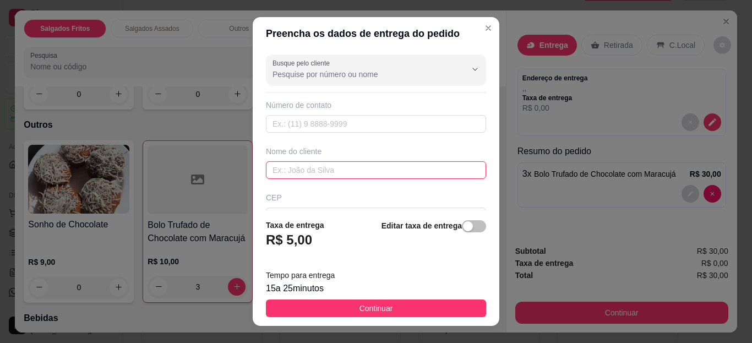
click at [355, 177] on input "text" at bounding box center [376, 170] width 220 height 18
type input "Victor Albarado"
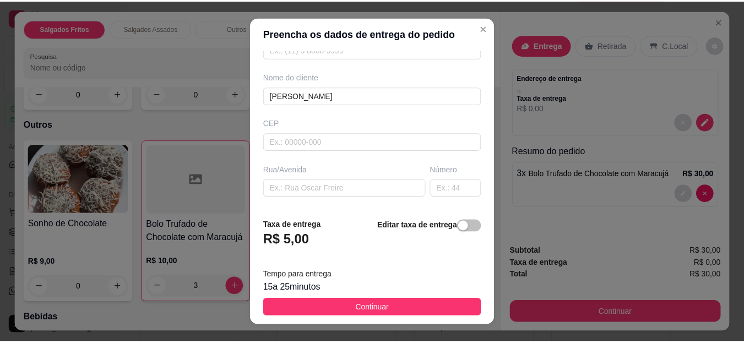
scroll to position [81, 0]
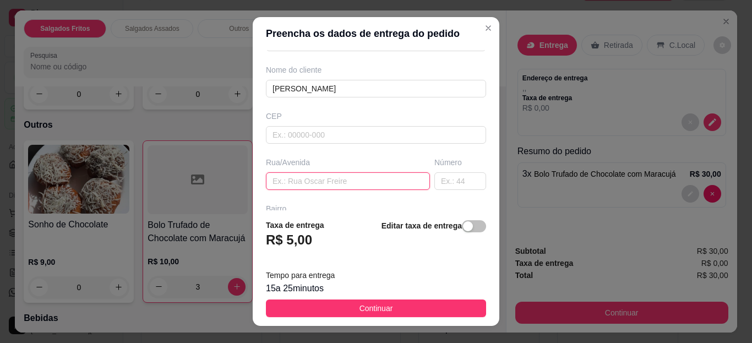
click at [323, 182] on input "text" at bounding box center [348, 181] width 164 height 18
type input "Alojamaneto Marajá"
click at [440, 182] on input "text" at bounding box center [460, 181] width 52 height 18
type input "5"
click at [422, 310] on button "Continuar" at bounding box center [376, 308] width 220 height 18
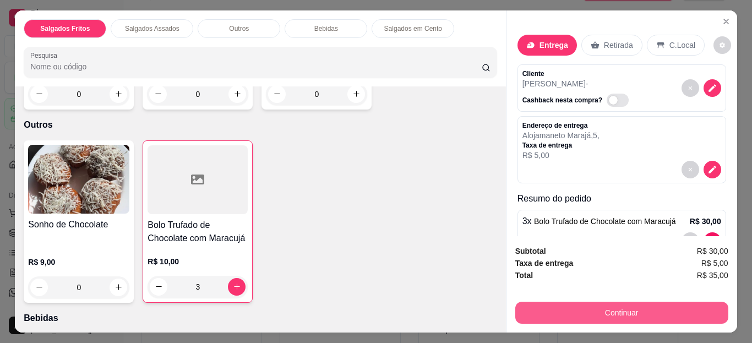
click at [591, 310] on button "Continuar" at bounding box center [621, 313] width 213 height 22
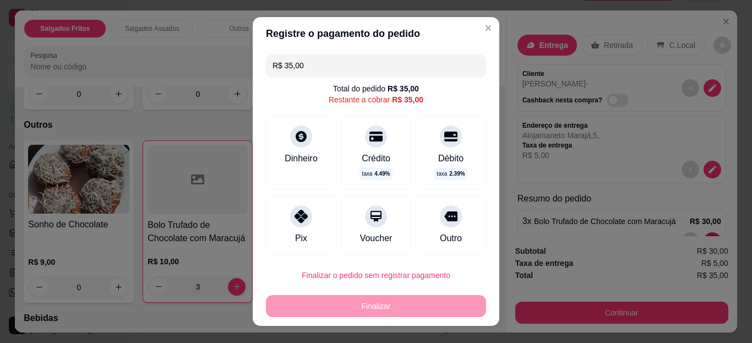
click at [331, 231] on div "Pix Voucher Outro" at bounding box center [376, 225] width 220 height 58
click at [295, 212] on icon at bounding box center [301, 216] width 13 height 13
type input "R$ 0,00"
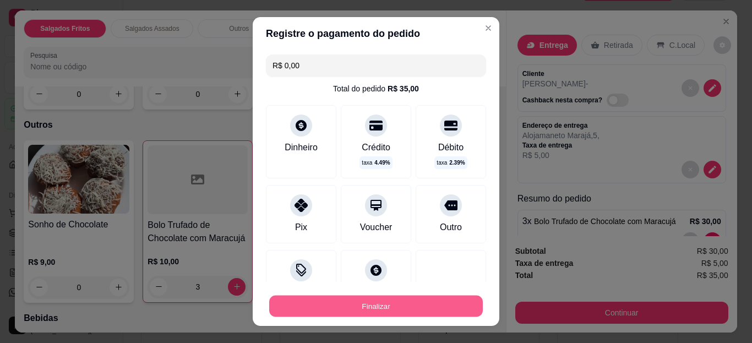
click at [423, 306] on button "Finalizar" at bounding box center [376, 305] width 214 height 21
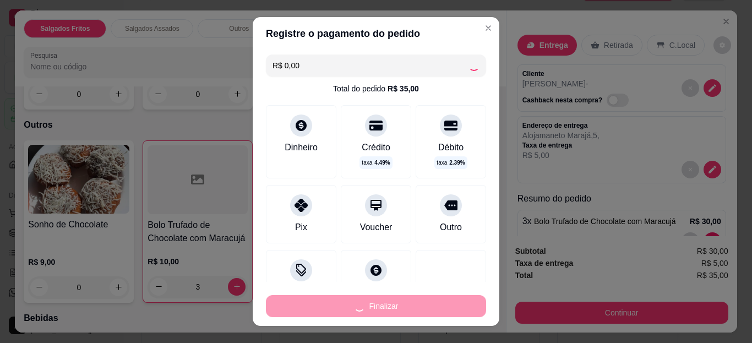
type input "0"
type input "-R$ 35,00"
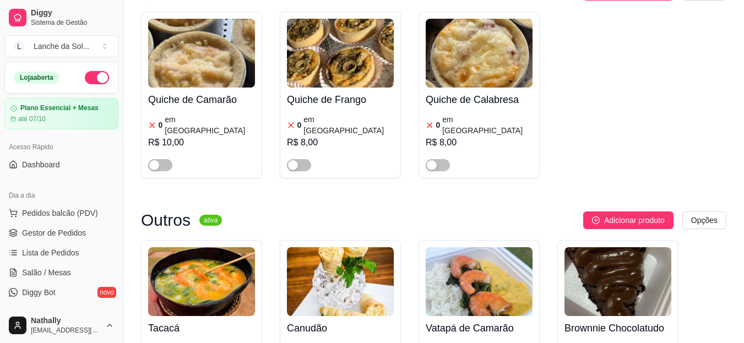
click at [41, 231] on span "Gestor de Pedidos" at bounding box center [54, 232] width 64 height 11
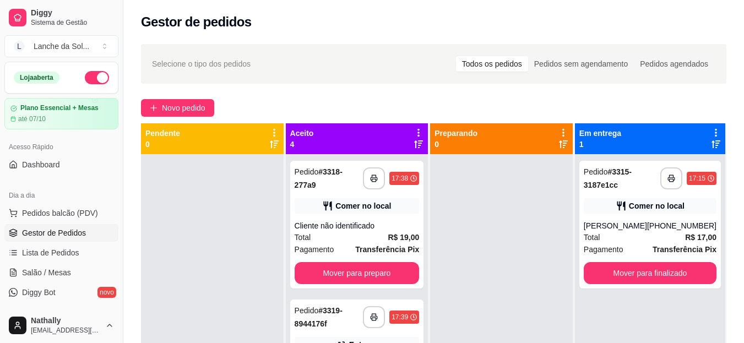
scroll to position [43, 0]
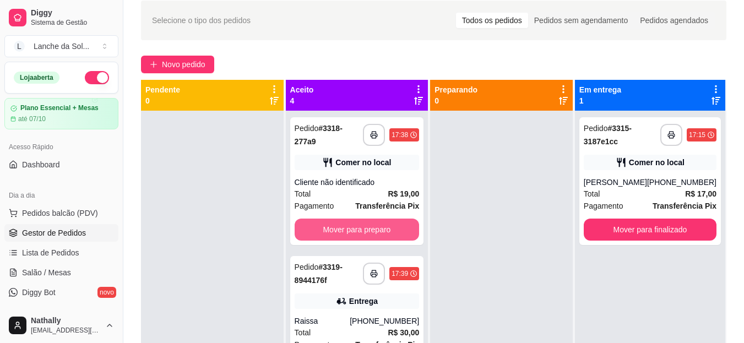
click at [378, 227] on button "Mover para preparo" at bounding box center [357, 230] width 125 height 22
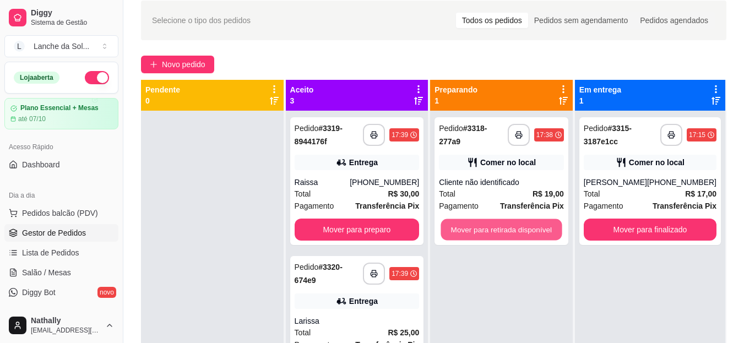
click at [480, 227] on button "Mover para retirada disponível" at bounding box center [501, 229] width 121 height 21
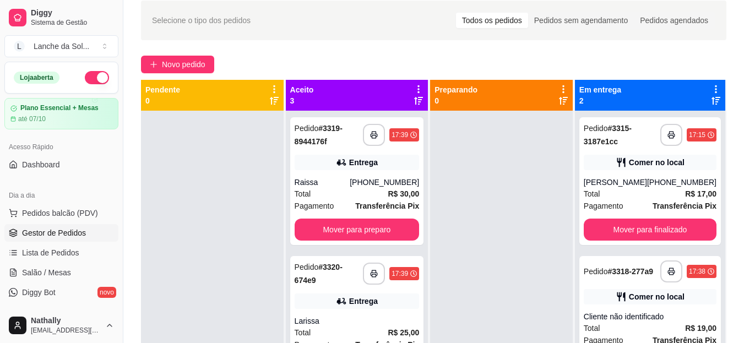
scroll to position [31, 0]
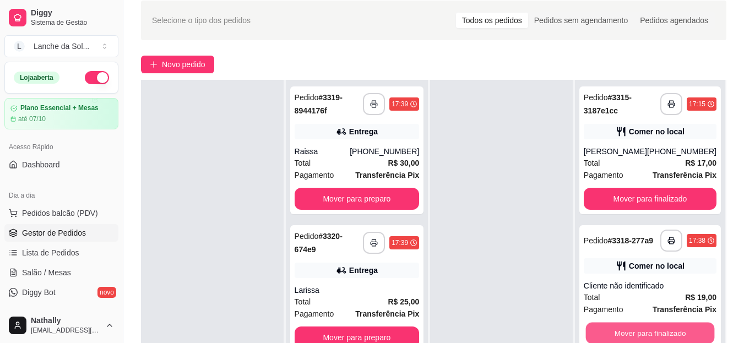
click at [670, 331] on button "Mover para finalizado" at bounding box center [649, 333] width 129 height 21
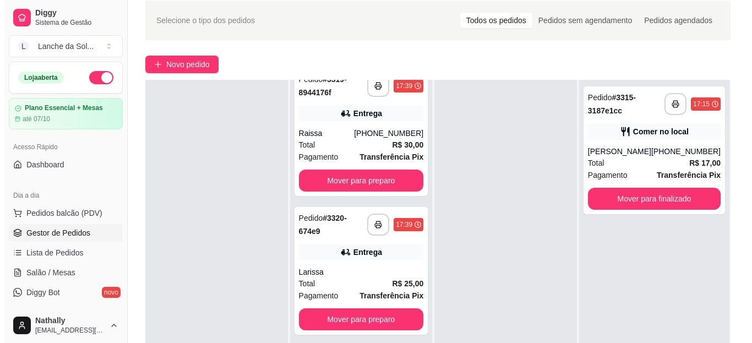
scroll to position [18, 0]
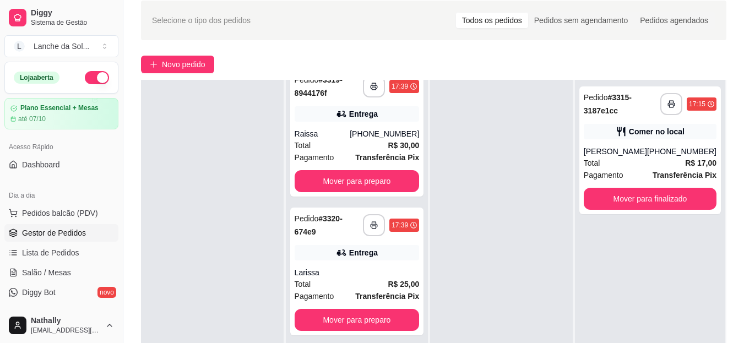
click at [351, 155] on div "Pagamento Transferência Pix" at bounding box center [357, 157] width 125 height 12
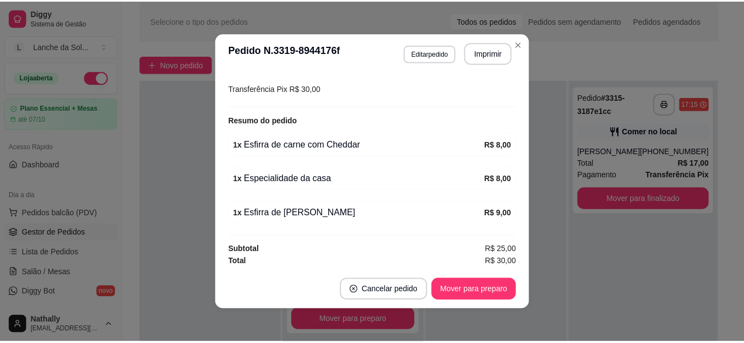
scroll to position [307, 0]
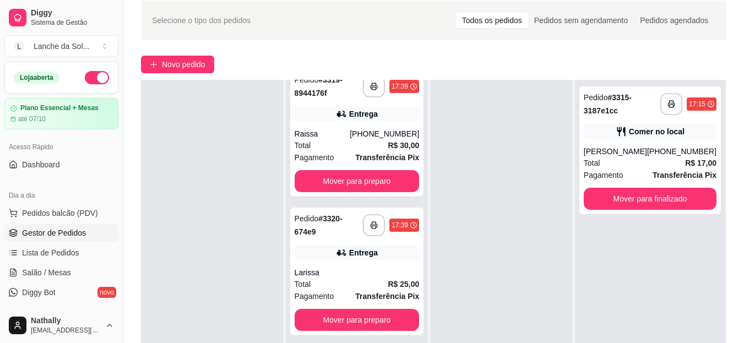
click at [50, 280] on link "Salão / Mesas" at bounding box center [61, 273] width 114 height 18
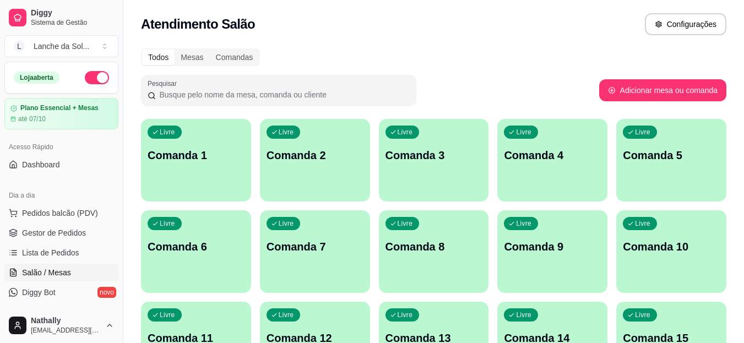
click at [227, 151] on p "Comanda 1" at bounding box center [196, 155] width 97 height 15
click at [227, 151] on body "Diggy Sistema de Gestão L Lanche da Sol ... Loja aberta Plano Essencial + Mesas…" at bounding box center [372, 171] width 744 height 343
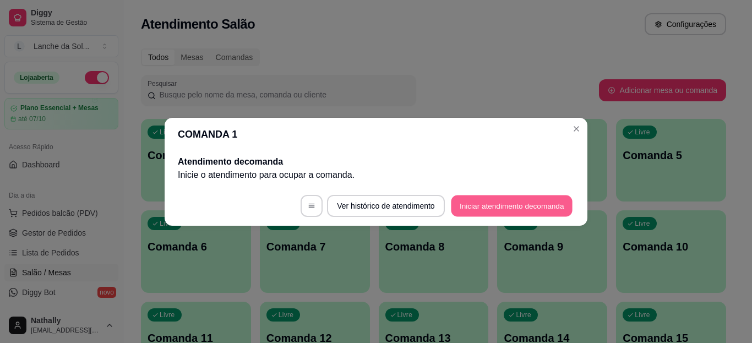
click at [470, 208] on button "Iniciar atendimento de comanda" at bounding box center [512, 205] width 122 height 21
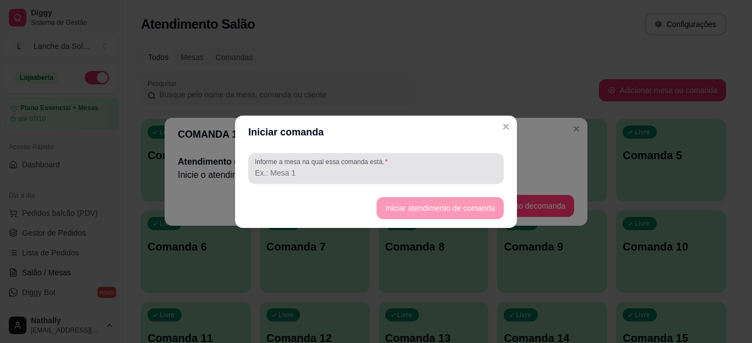
click at [454, 179] on div at bounding box center [376, 168] width 242 height 22
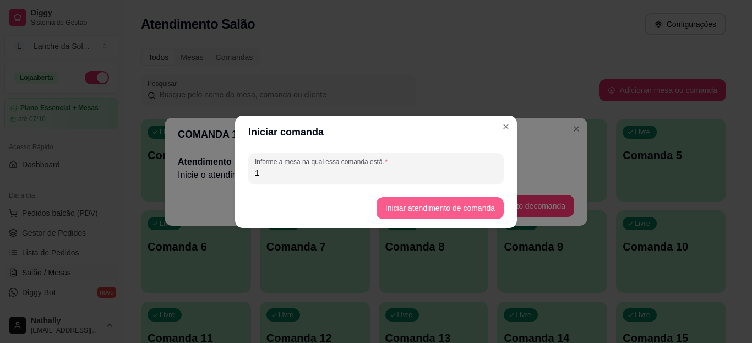
type input "1"
click at [441, 204] on button "Iniciar atendimento de comanda" at bounding box center [439, 207] width 123 height 21
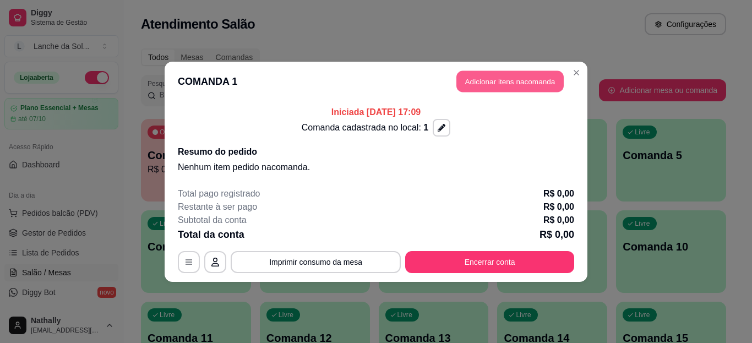
click at [509, 80] on button "Adicionar itens na comanda" at bounding box center [509, 80] width 107 height 21
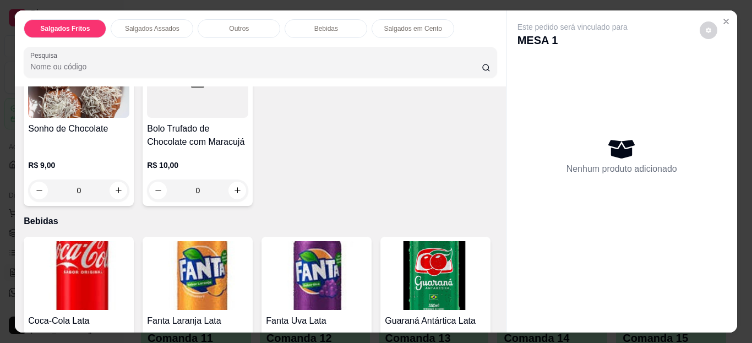
scroll to position [490, 0]
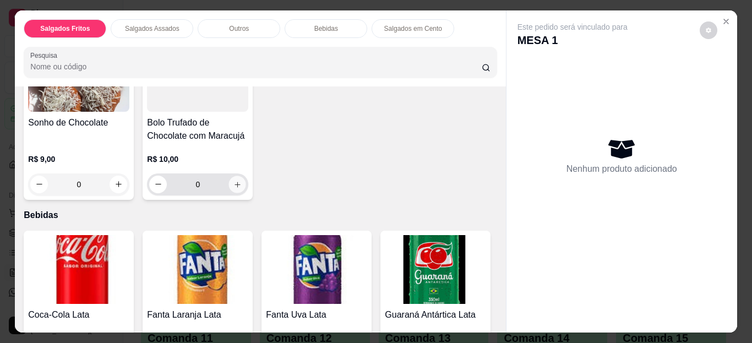
click at [229, 183] on button "increase-product-quantity" at bounding box center [237, 184] width 17 height 17
type input "1"
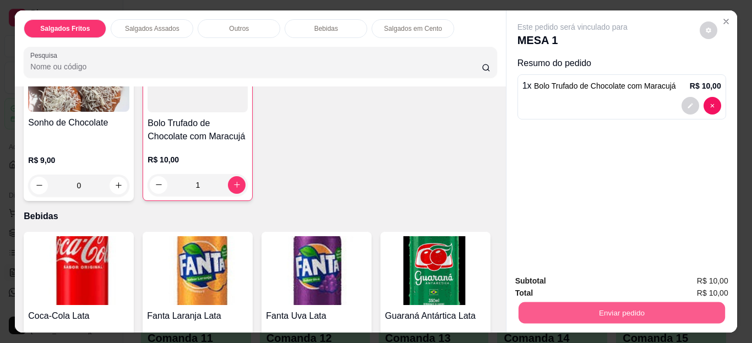
click at [557, 309] on button "Enviar pedido" at bounding box center [621, 312] width 206 height 21
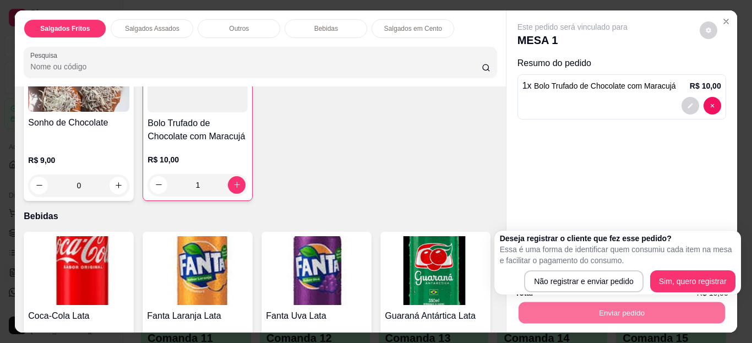
click at [635, 256] on p "Essa é uma forma de identificar quem consumiu cada item na mesa e facilitar o p…" at bounding box center [618, 255] width 236 height 22
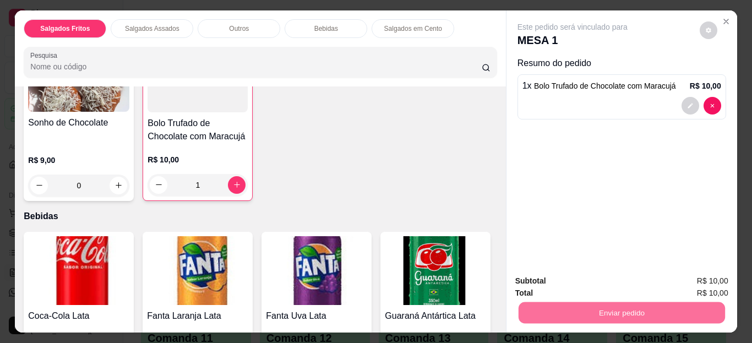
click at [608, 277] on button "Não registrar e enviar pedido" at bounding box center [585, 281] width 114 height 21
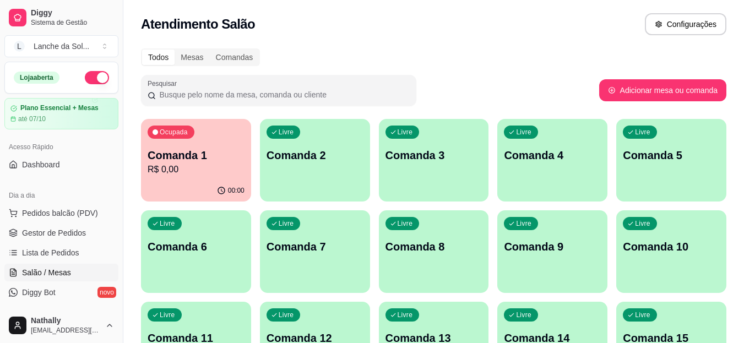
click at [59, 237] on span "Gestor de Pedidos" at bounding box center [54, 232] width 64 height 11
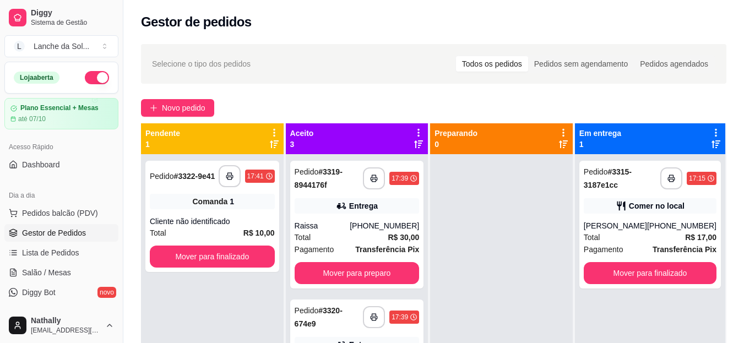
click at [328, 234] on div "Total R$ 30,00" at bounding box center [357, 237] width 125 height 12
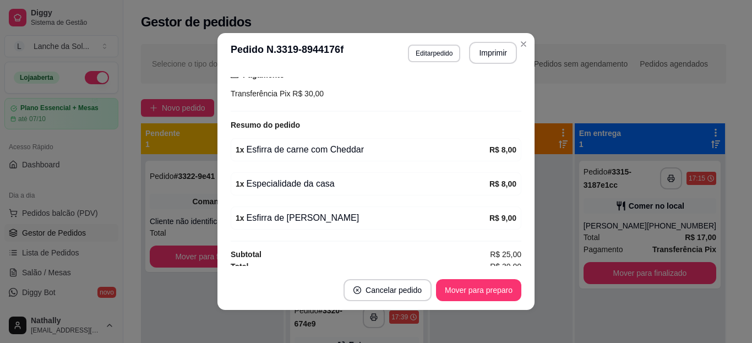
scroll to position [302, 0]
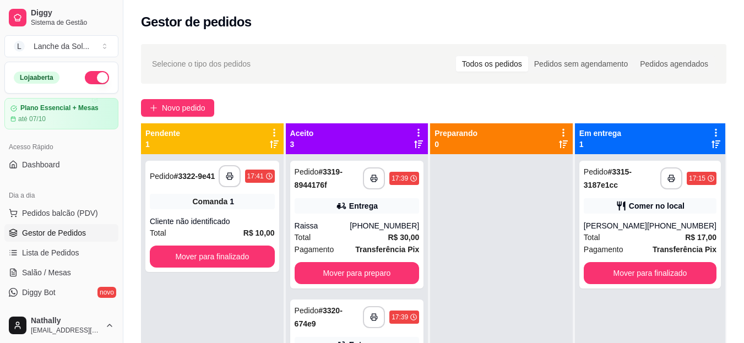
click at [336, 325] on div "Pedido # 3320-674e9" at bounding box center [329, 317] width 69 height 26
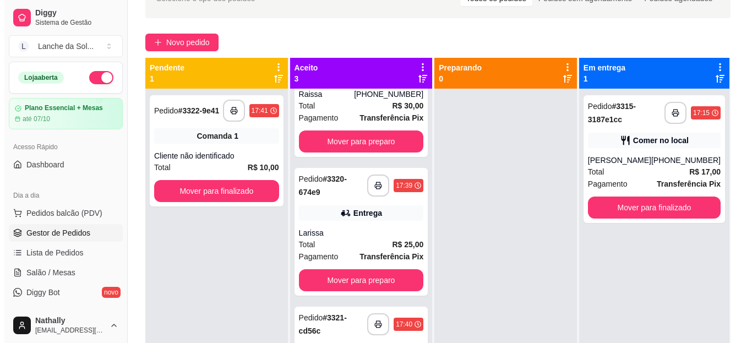
scroll to position [84, 0]
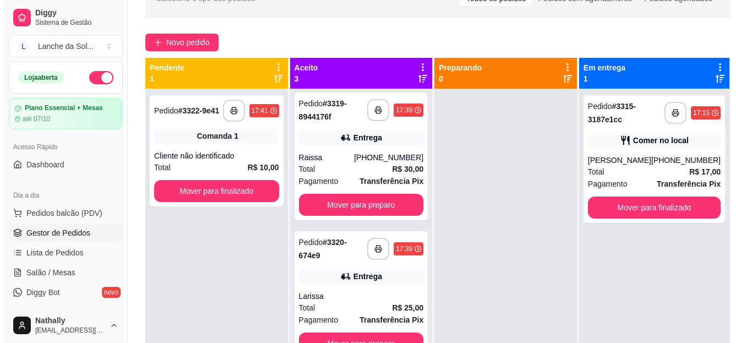
scroll to position [0, 0]
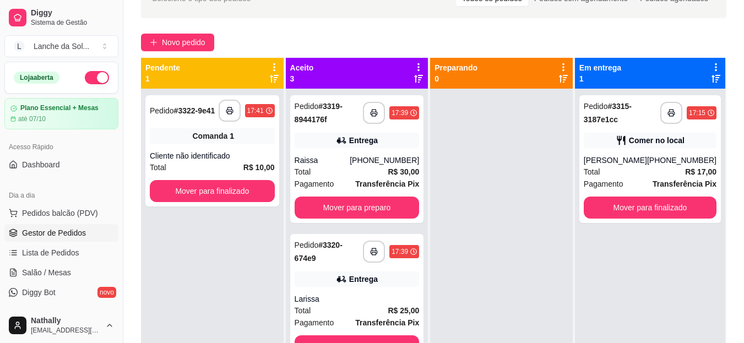
click at [356, 154] on div "**********" at bounding box center [357, 159] width 134 height 128
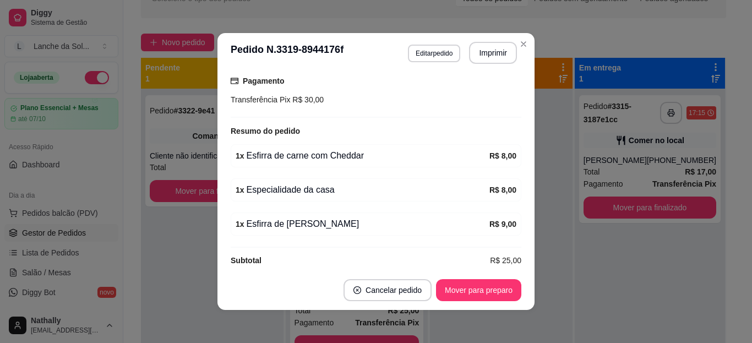
scroll to position [307, 0]
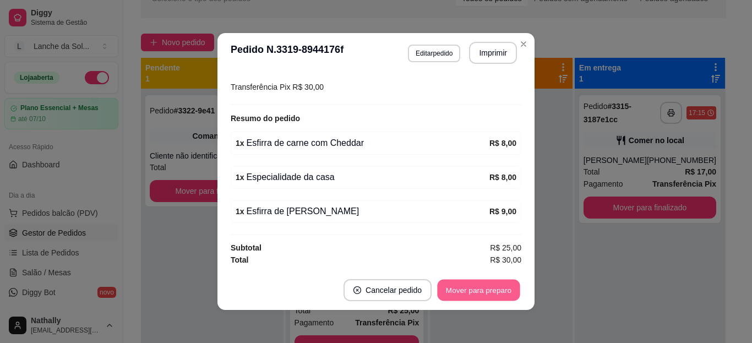
click at [463, 295] on button "Mover para preparo" at bounding box center [478, 290] width 83 height 21
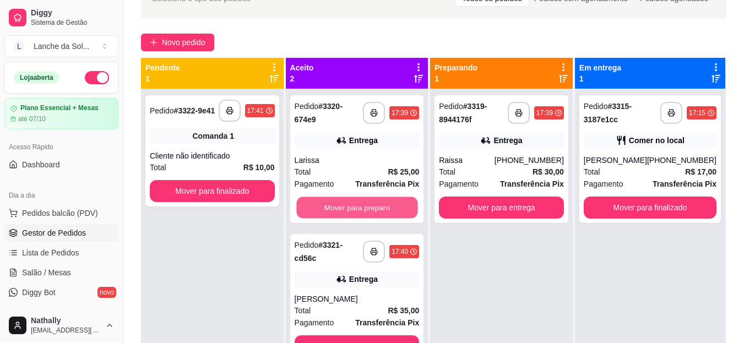
click at [355, 211] on button "Mover para preparo" at bounding box center [356, 207] width 121 height 21
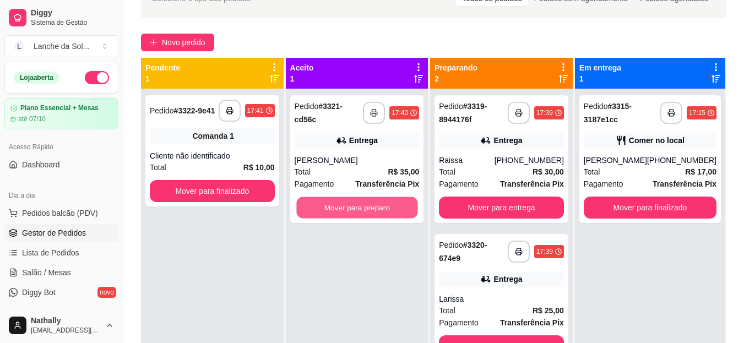
click at [355, 211] on button "Mover para preparo" at bounding box center [356, 207] width 121 height 21
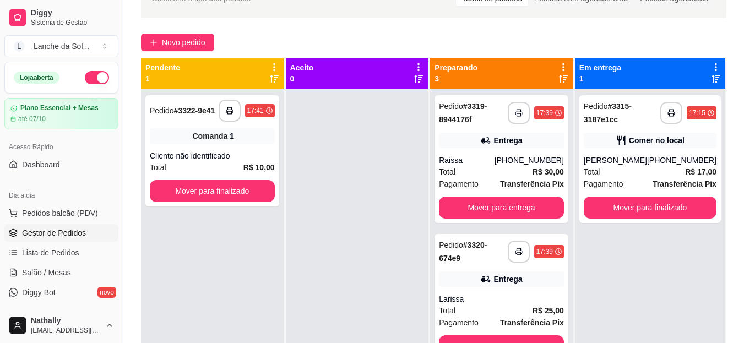
click at [505, 161] on div "(93) 99110-7015" at bounding box center [528, 160] width 69 height 11
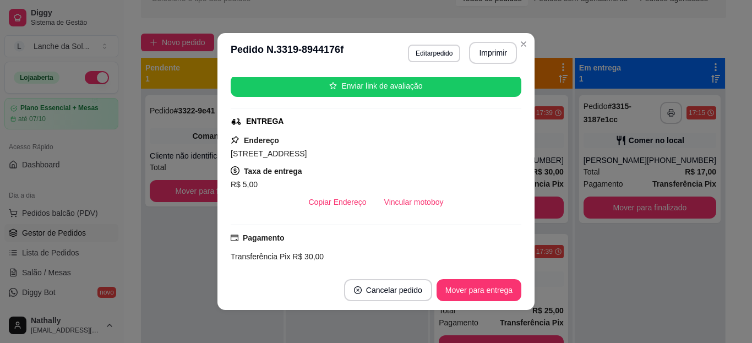
scroll to position [144, 0]
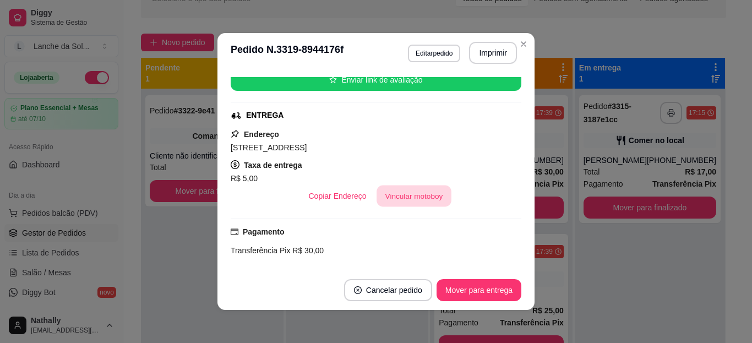
click at [410, 199] on button "Vincular motoboy" at bounding box center [414, 196] width 75 height 21
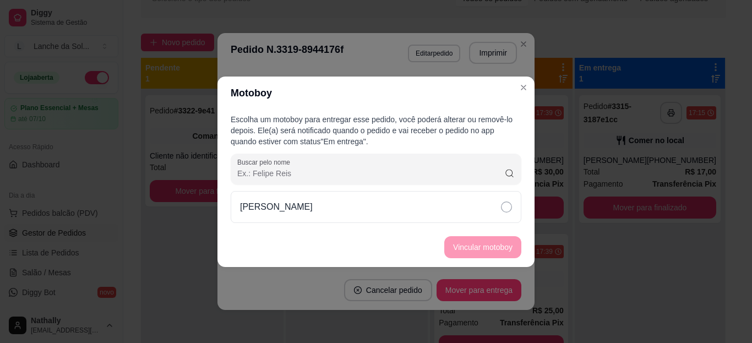
click at [372, 211] on div "Francisco Bentes" at bounding box center [376, 207] width 291 height 32
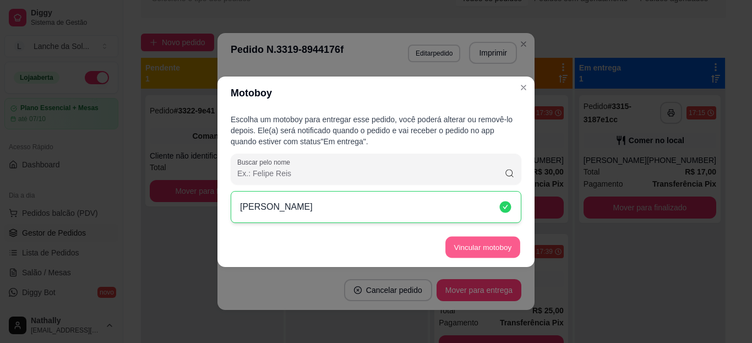
click at [461, 243] on button "Vincular motoboy" at bounding box center [482, 246] width 75 height 21
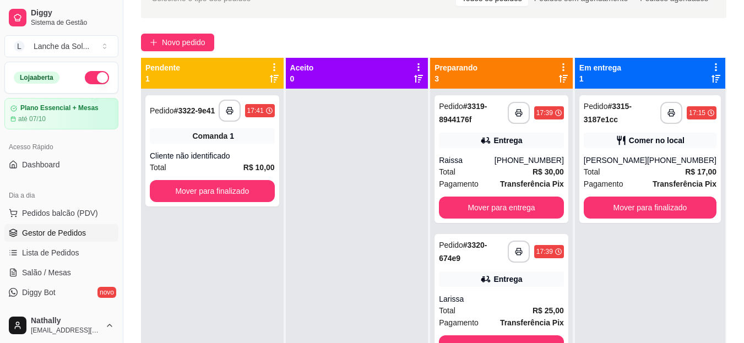
click at [647, 139] on div "Comer no local" at bounding box center [657, 140] width 56 height 11
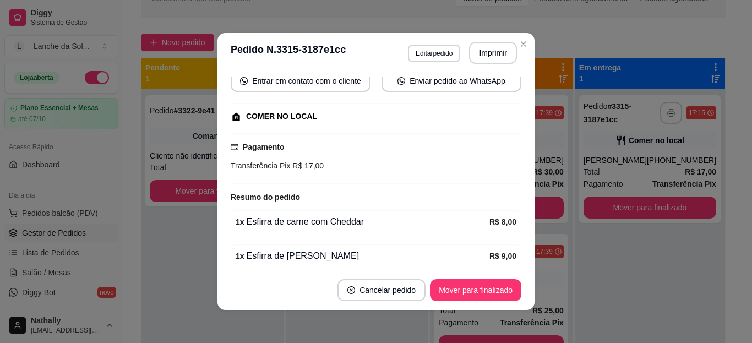
scroll to position [154, 0]
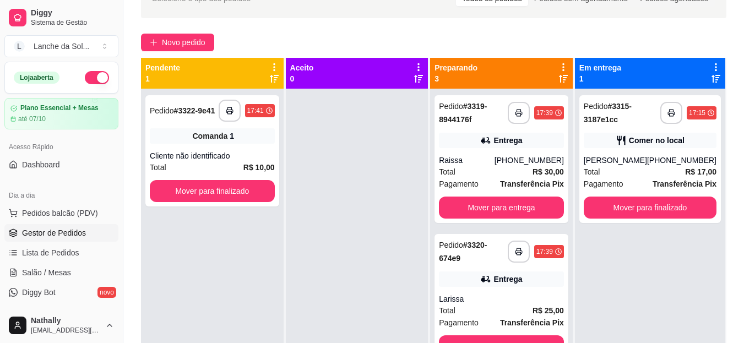
click at [494, 295] on div "Larissa" at bounding box center [501, 298] width 125 height 11
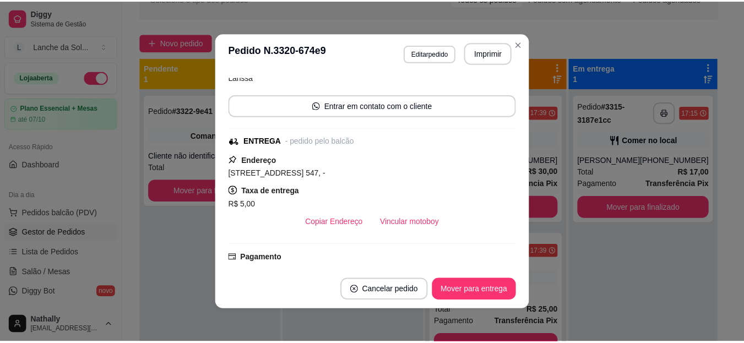
scroll to position [117, 0]
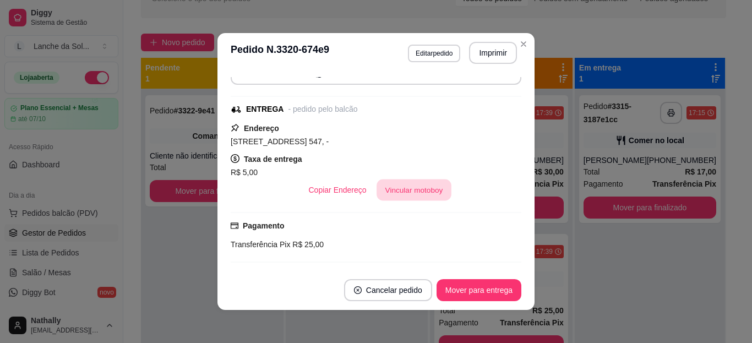
click at [402, 191] on button "Vincular motoboy" at bounding box center [414, 189] width 75 height 21
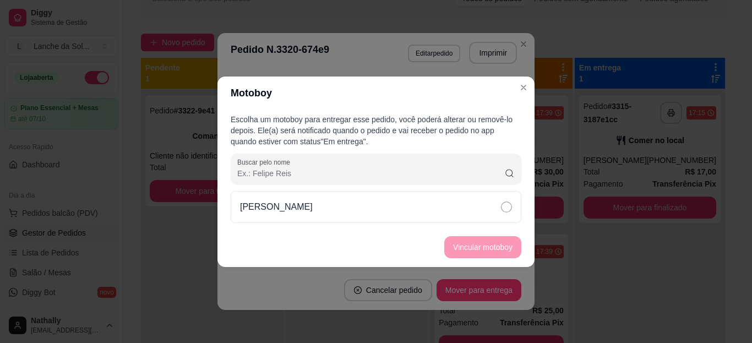
click at [389, 210] on div "Francisco Bentes" at bounding box center [376, 207] width 291 height 32
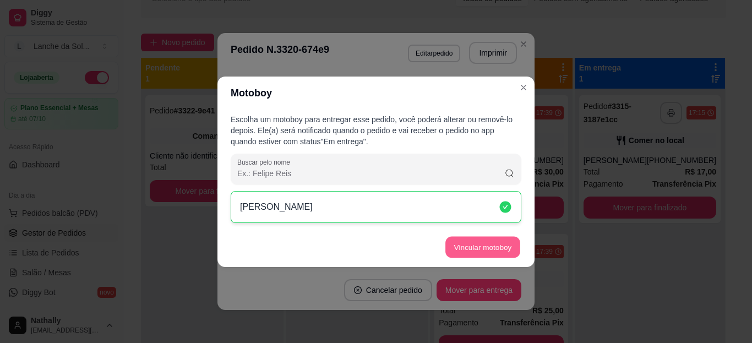
click at [454, 239] on button "Vincular motoboy" at bounding box center [482, 246] width 75 height 21
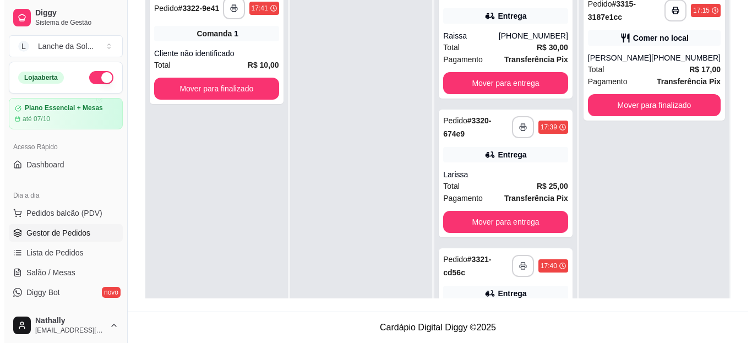
scroll to position [84, 0]
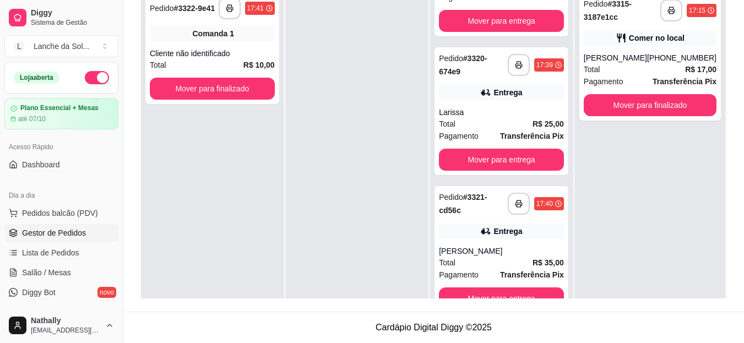
click at [509, 250] on div "Victor Albarado" at bounding box center [501, 251] width 125 height 11
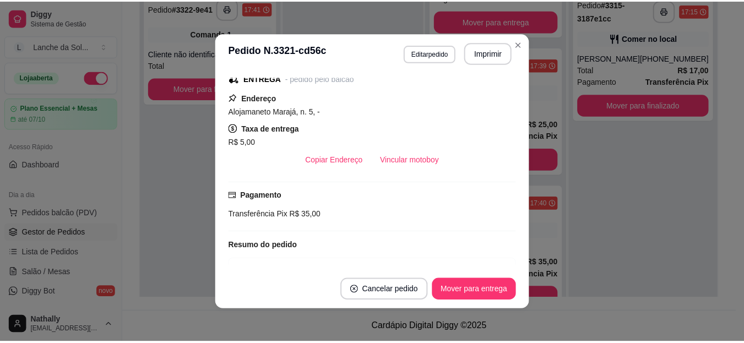
scroll to position [156, 0]
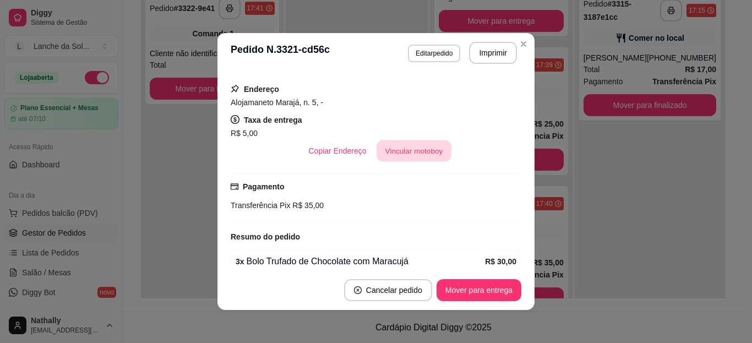
click at [410, 157] on button "Vincular motoboy" at bounding box center [414, 150] width 75 height 21
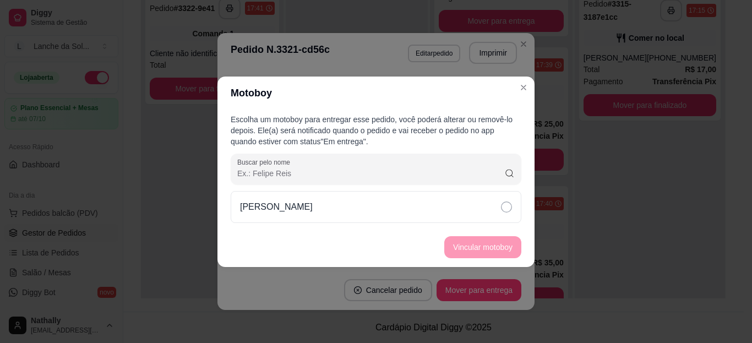
click at [471, 208] on div "Francisco Bentes" at bounding box center [376, 207] width 291 height 32
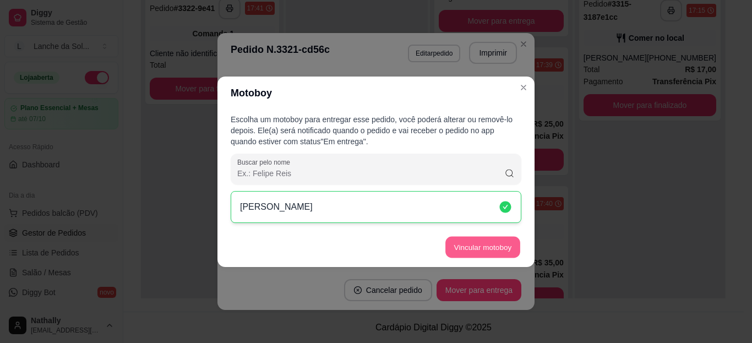
click at [472, 244] on button "Vincular motoboy" at bounding box center [482, 246] width 75 height 21
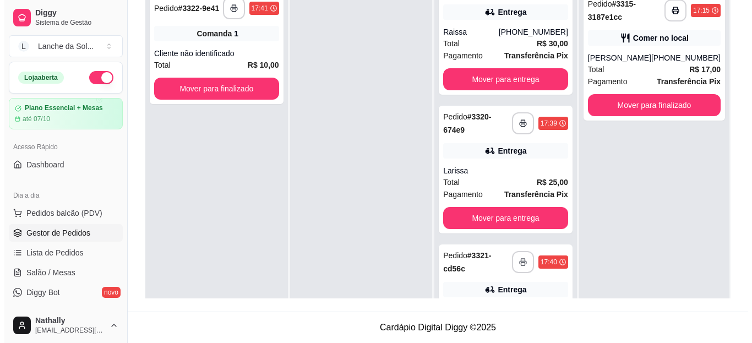
scroll to position [0, 0]
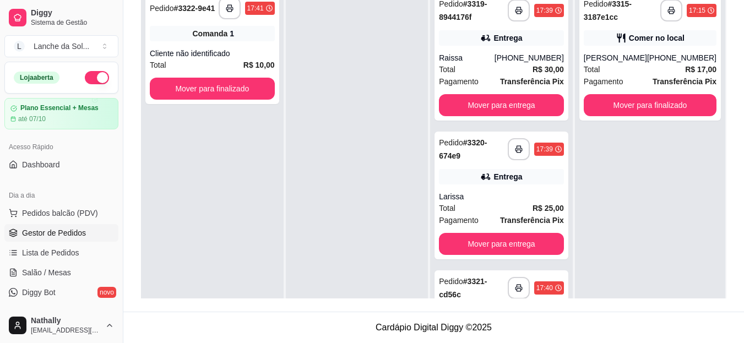
click at [471, 68] on div "Total R$ 30,00" at bounding box center [501, 69] width 125 height 12
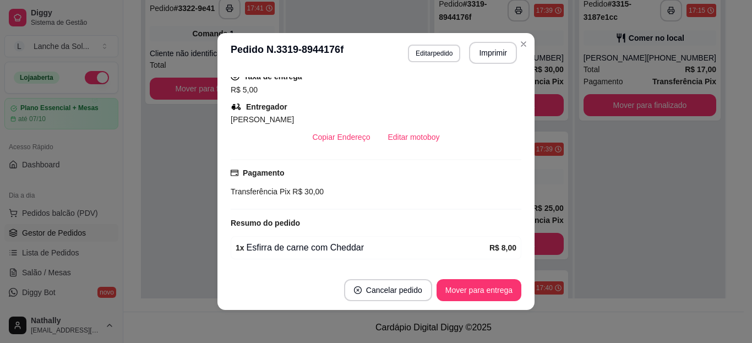
scroll to position [242, 0]
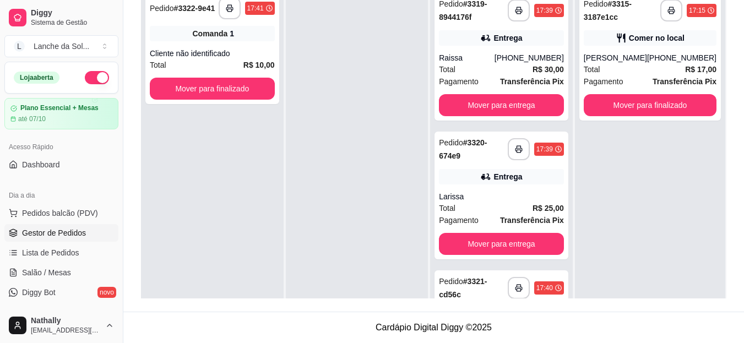
click at [521, 50] on div "**********" at bounding box center [501, 57] width 134 height 128
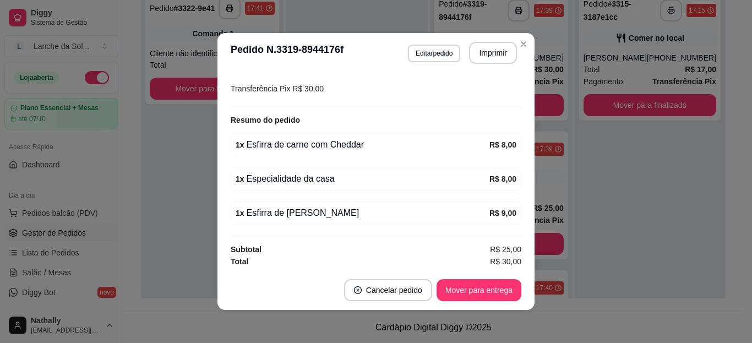
scroll to position [337, 0]
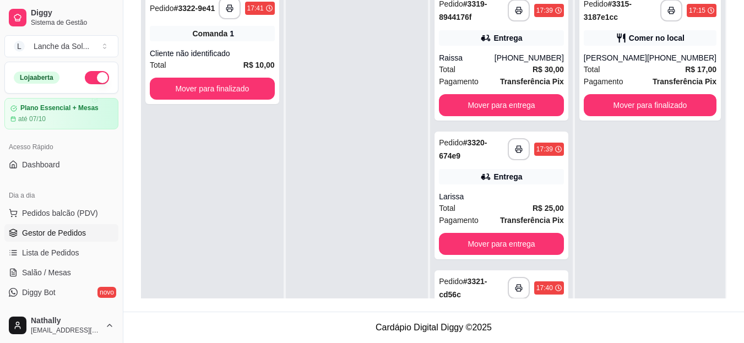
click at [472, 198] on div "Larissa" at bounding box center [501, 196] width 125 height 11
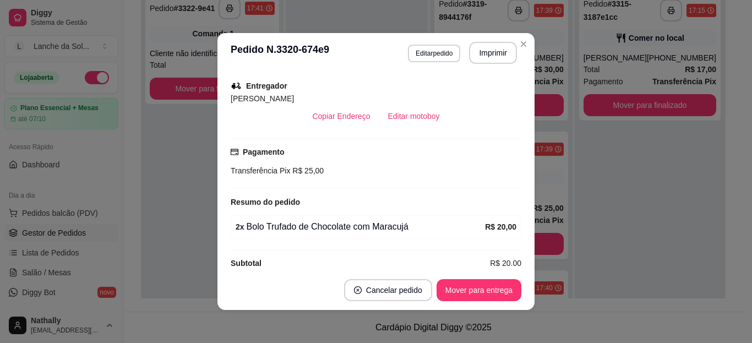
scroll to position [236, 0]
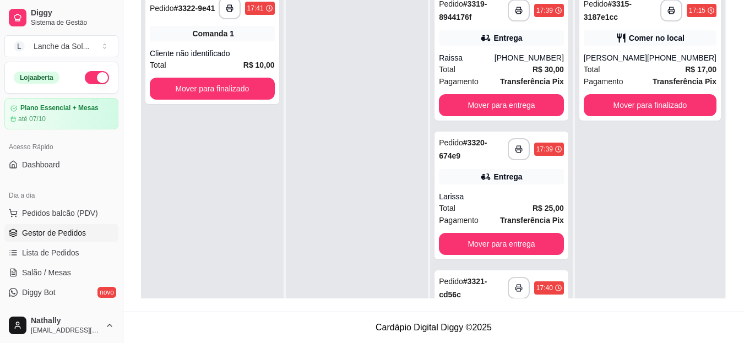
click at [486, 282] on strong "# 3321-cd56c" at bounding box center [463, 288] width 48 height 22
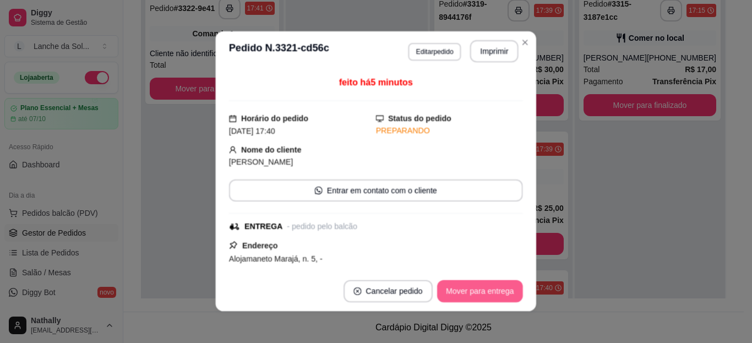
click at [486, 282] on button "Mover para entrega" at bounding box center [480, 291] width 86 height 22
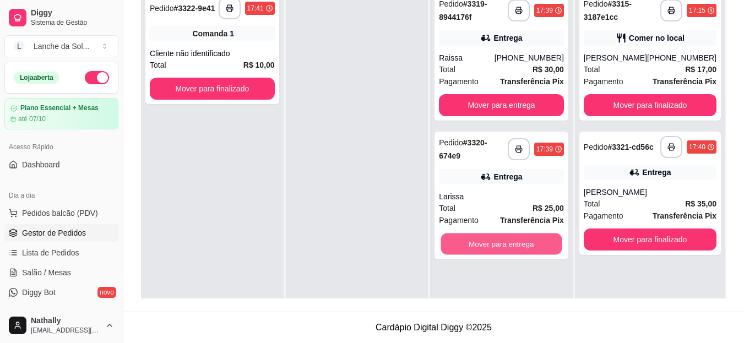
click at [544, 243] on button "Mover para entrega" at bounding box center [501, 243] width 121 height 21
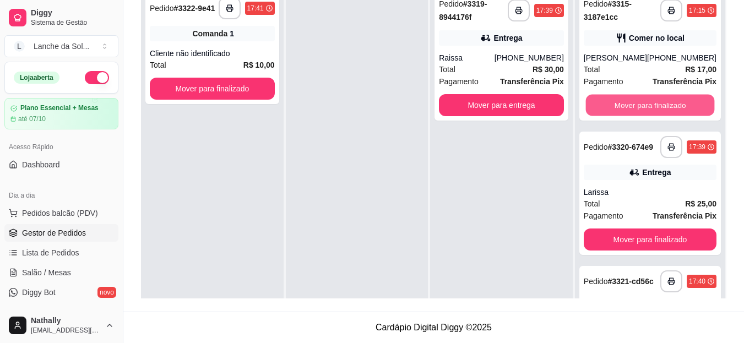
click at [635, 99] on button "Mover para finalizado" at bounding box center [649, 105] width 129 height 21
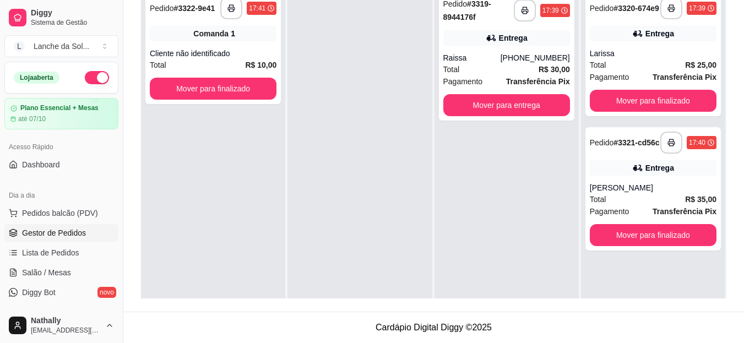
click at [535, 63] on div "(93) 99110-7015" at bounding box center [534, 57] width 69 height 11
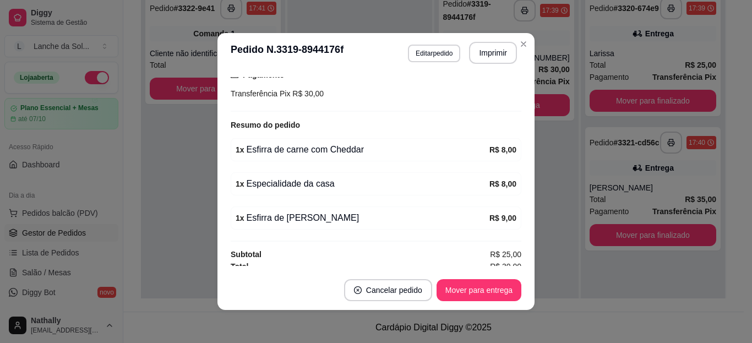
scroll to position [337, 0]
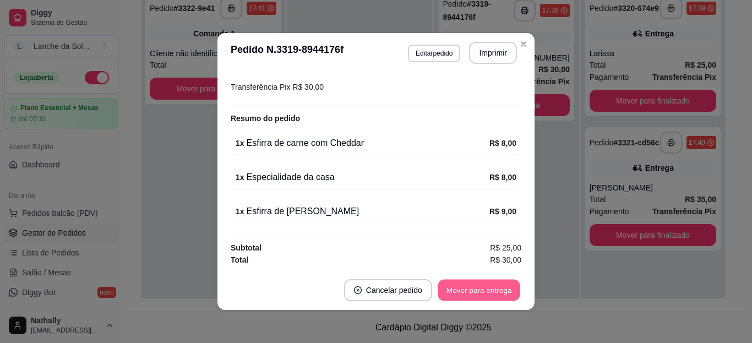
click at [494, 285] on button "Mover para entrega" at bounding box center [479, 290] width 83 height 21
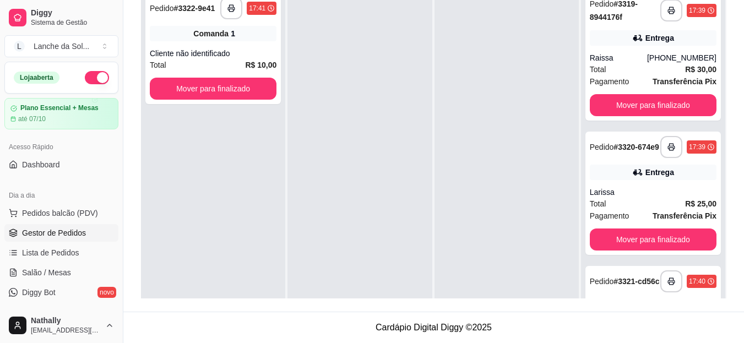
click at [662, 63] on div "(93) 99110-7015" at bounding box center [681, 57] width 69 height 11
click at [614, 62] on div "Raissa" at bounding box center [618, 57] width 57 height 11
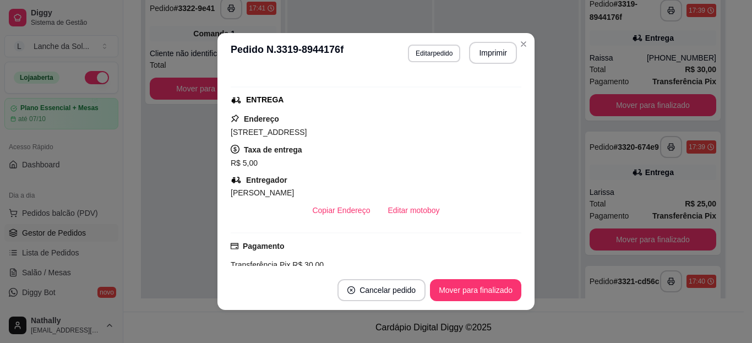
scroll to position [255, 0]
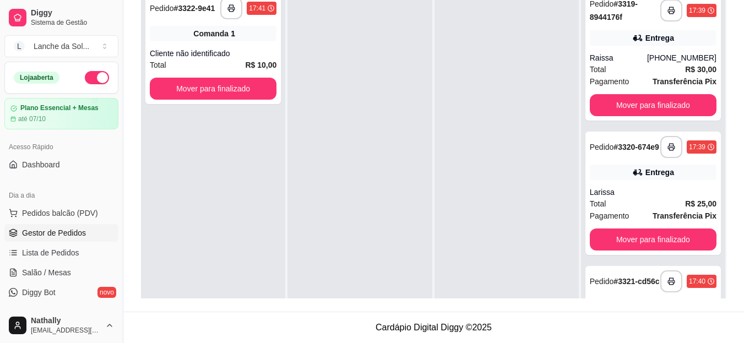
click at [601, 188] on div "**********" at bounding box center [652, 193] width 135 height 123
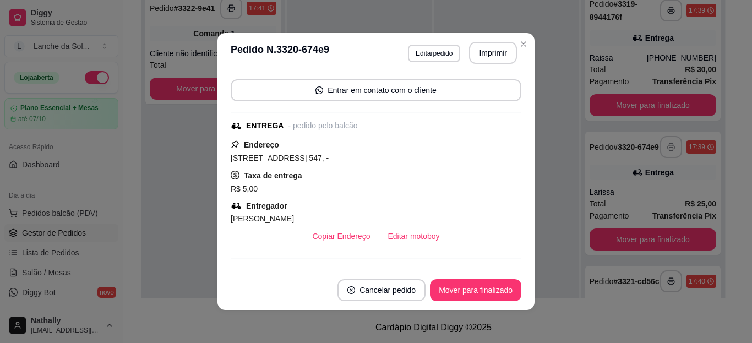
scroll to position [216, 0]
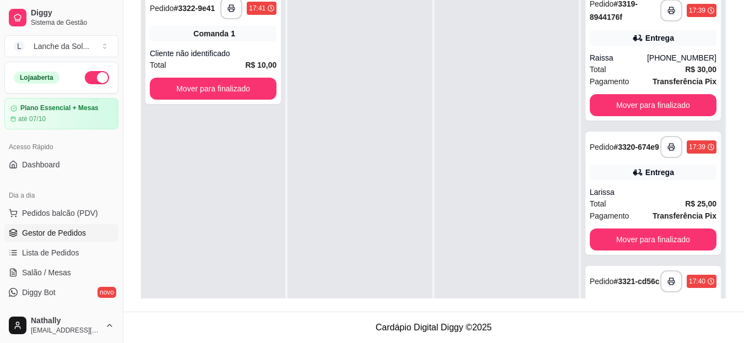
click at [615, 288] on div "Pedido # 3321-cd56c" at bounding box center [625, 281] width 70 height 13
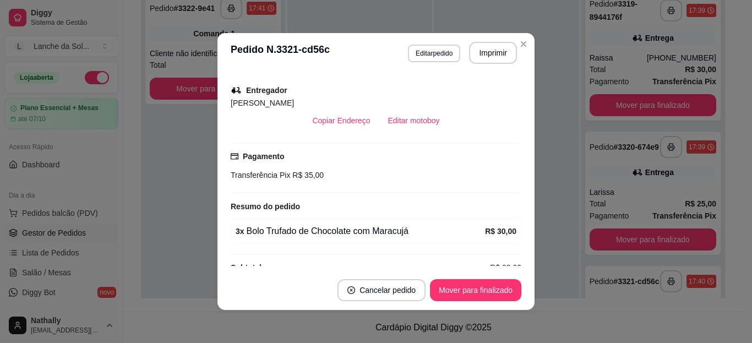
scroll to position [236, 0]
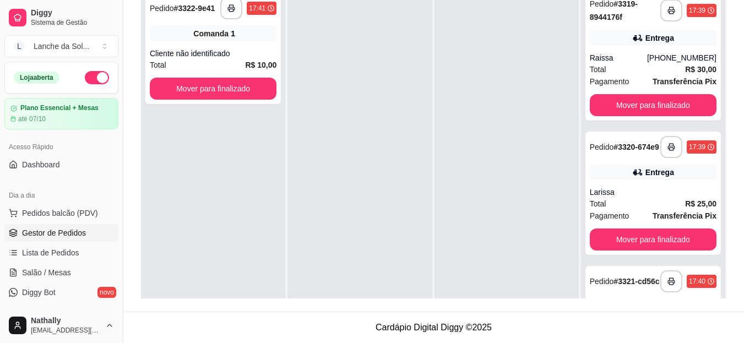
click at [602, 81] on span "Pagamento" at bounding box center [610, 81] width 40 height 12
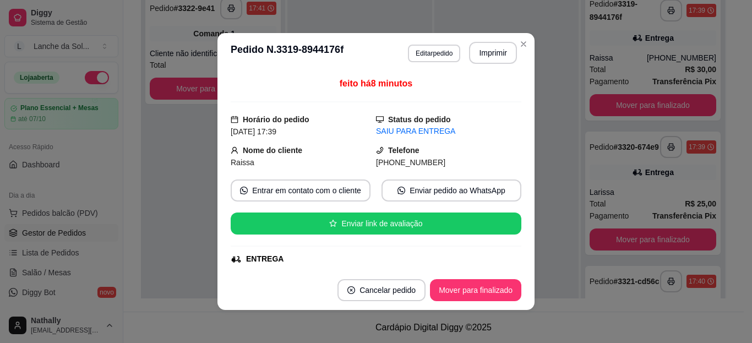
scroll to position [252, 0]
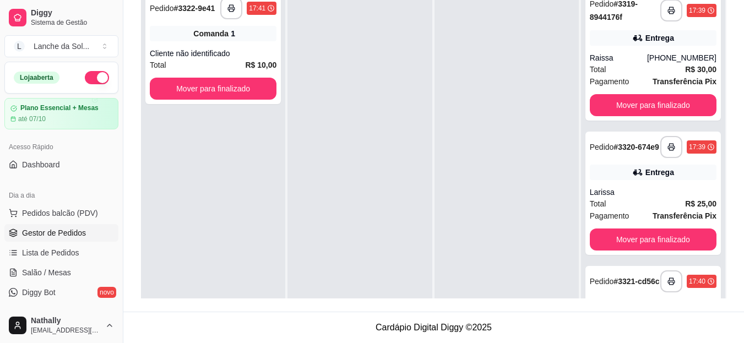
click at [597, 167] on div "**********" at bounding box center [652, 193] width 135 height 123
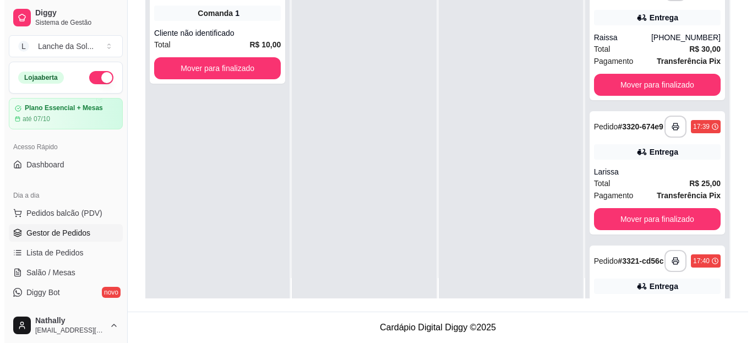
scroll to position [84, 0]
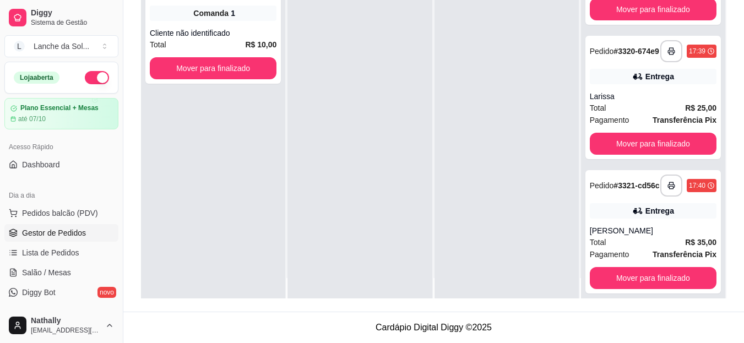
click at [666, 255] on strong "Transferência Pix" at bounding box center [684, 254] width 64 height 9
click at [624, 230] on div "Victor Albarado" at bounding box center [653, 230] width 127 height 11
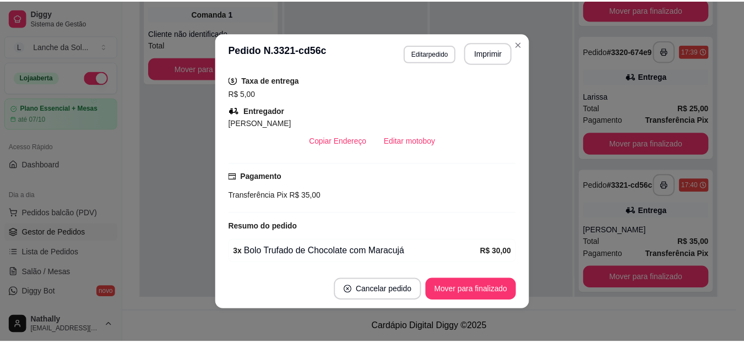
scroll to position [221, 0]
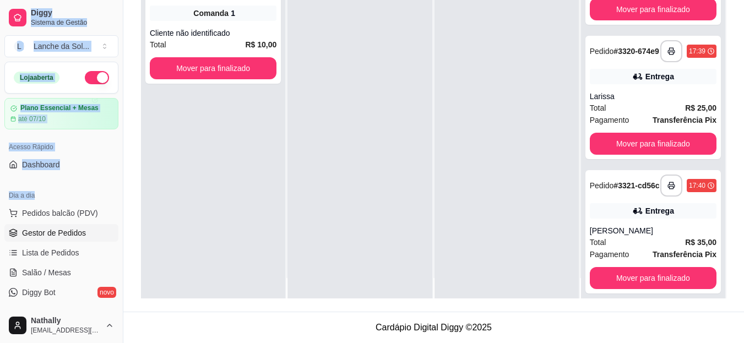
drag, startPoint x: 95, startPoint y: 195, endPoint x: 0, endPoint y: 369, distance: 198.3
click at [0, 175] on html "**********" at bounding box center [372, 3] width 744 height 343
click at [58, 260] on link "Lista de Pedidos" at bounding box center [61, 253] width 114 height 18
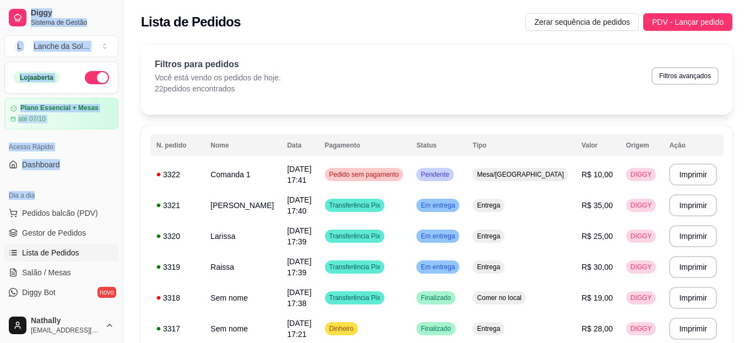
click at [69, 271] on link "Salão / Mesas" at bounding box center [61, 273] width 114 height 18
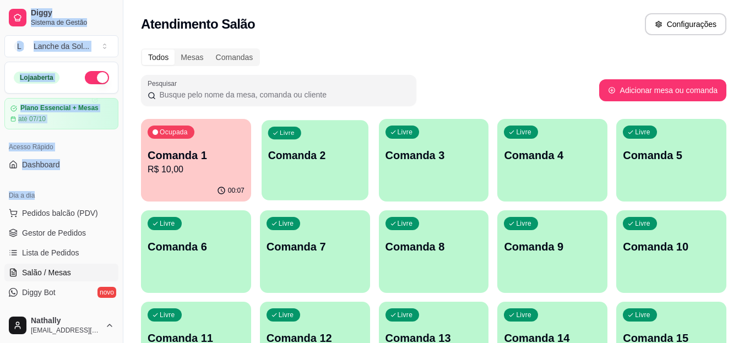
click at [305, 177] on div "Livre Comanda 2" at bounding box center [314, 153] width 107 height 67
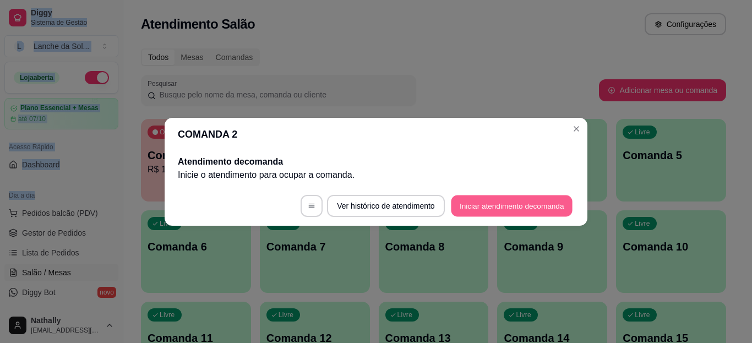
click at [467, 204] on button "Iniciar atendimento de comanda" at bounding box center [512, 205] width 122 height 21
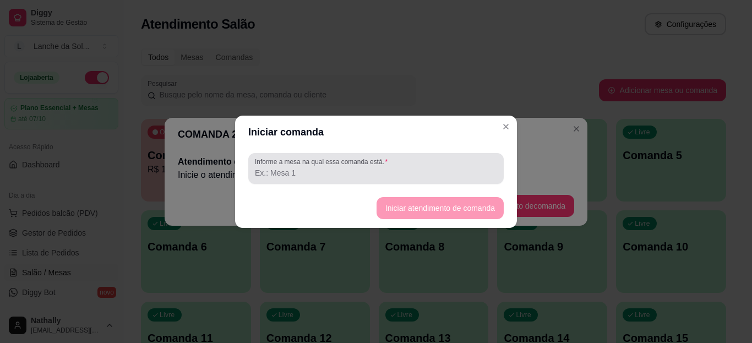
click at [366, 181] on div "Informe a mesa na qual essa comanda está." at bounding box center [375, 168] width 255 height 31
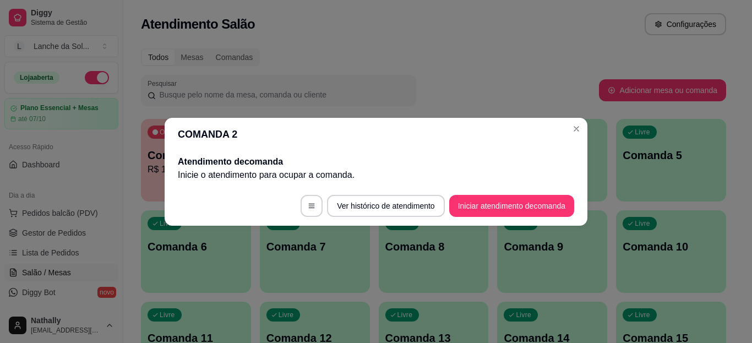
click at [566, 128] on header "COMANDA 2" at bounding box center [376, 134] width 423 height 33
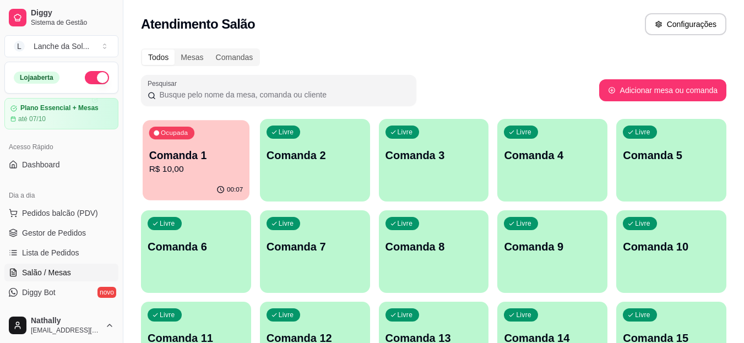
click at [196, 171] on p "R$ 10,00" at bounding box center [196, 169] width 94 height 13
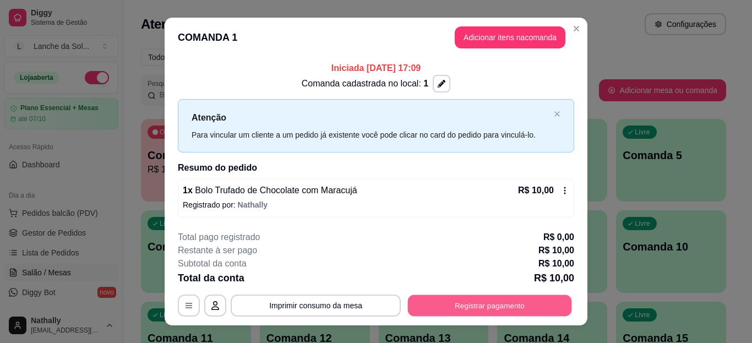
click at [452, 310] on button "Registrar pagamento" at bounding box center [490, 305] width 164 height 21
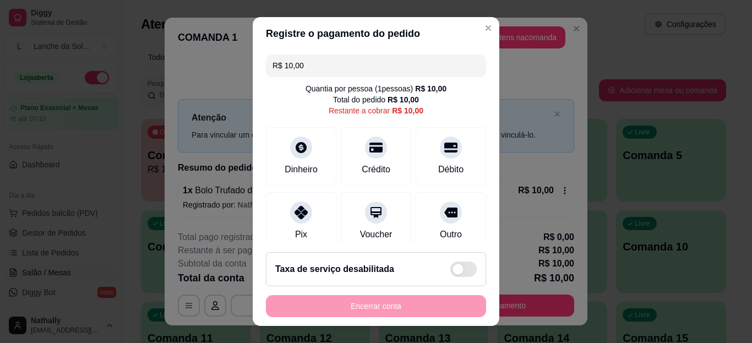
click at [301, 219] on div at bounding box center [301, 212] width 22 height 22
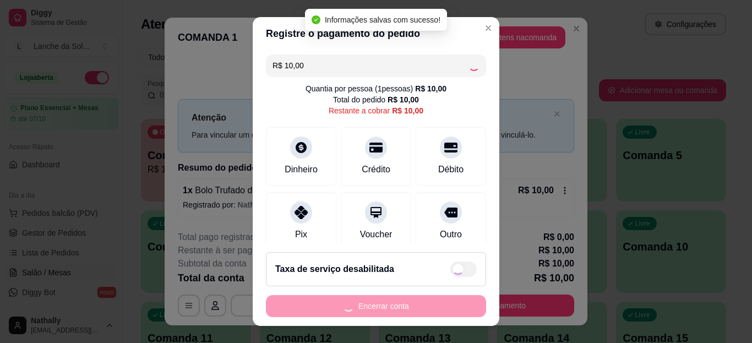
type input "R$ 0,00"
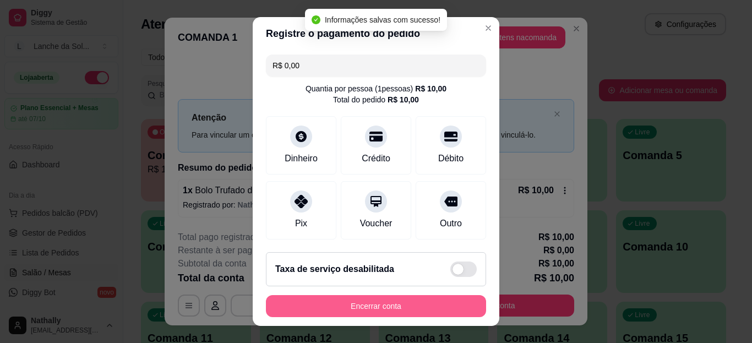
click at [358, 309] on button "Encerrar conta" at bounding box center [376, 306] width 220 height 22
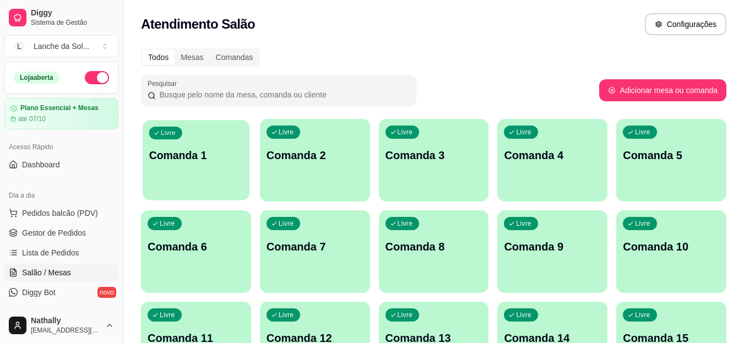
click at [249, 145] on div "Livre Comanda 1" at bounding box center [196, 153] width 107 height 67
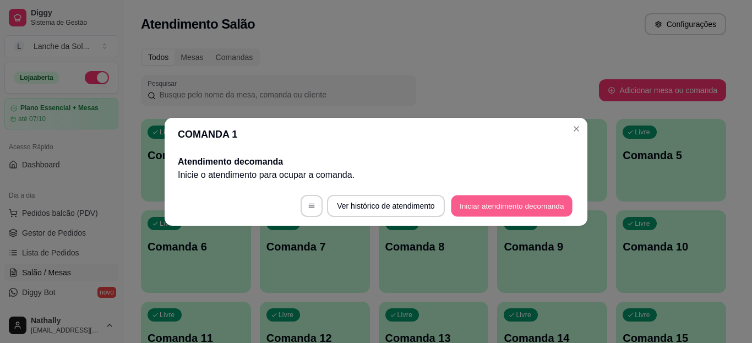
click at [488, 198] on button "Iniciar atendimento de comanda" at bounding box center [512, 205] width 122 height 21
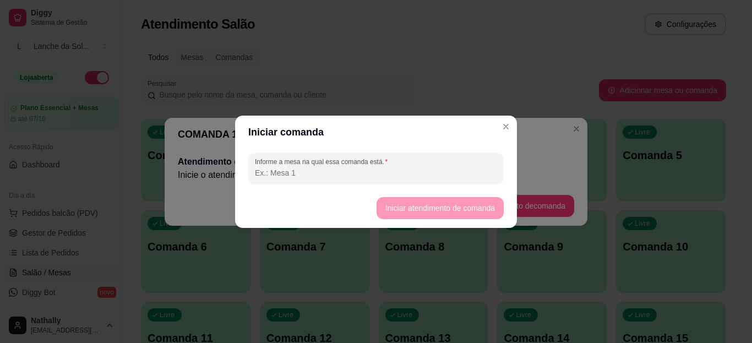
click at [384, 171] on input "Informe a mesa na qual essa comanda está." at bounding box center [376, 172] width 242 height 11
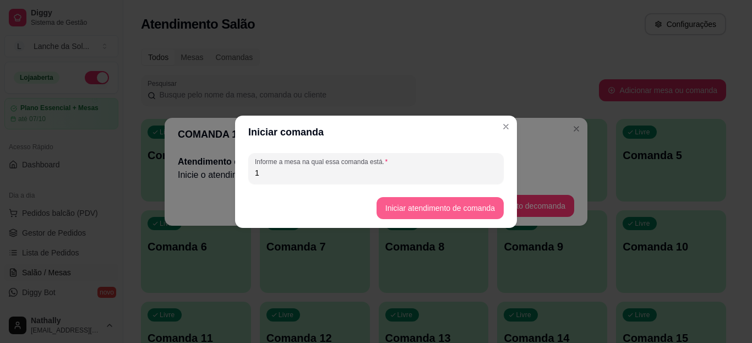
type input "1"
click at [410, 206] on button "Iniciar atendimento de comanda" at bounding box center [439, 207] width 123 height 21
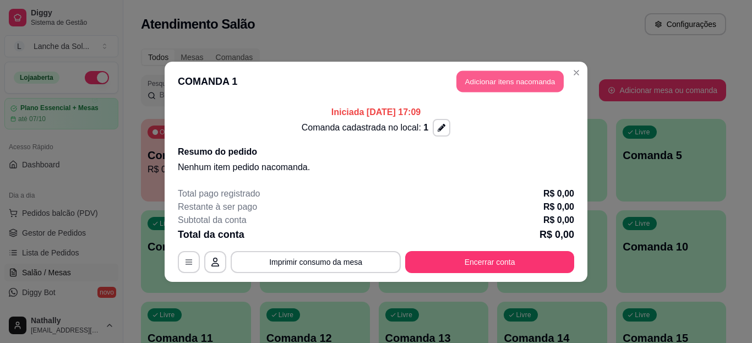
click at [498, 85] on button "Adicionar itens na comanda" at bounding box center [509, 80] width 107 height 21
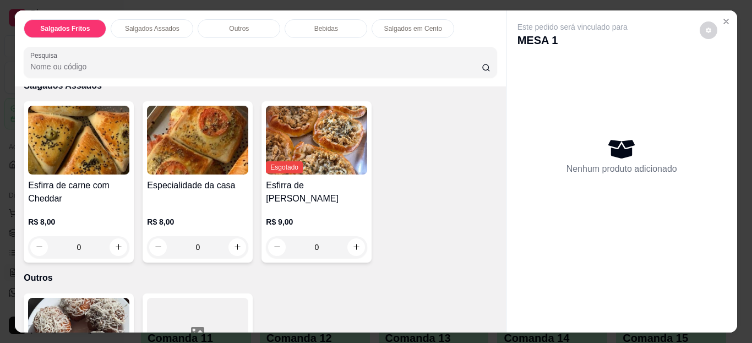
scroll to position [239, 0]
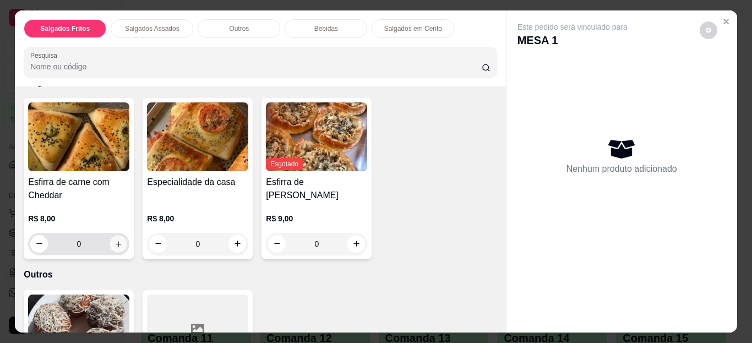
click at [114, 239] on icon "increase-product-quantity" at bounding box center [118, 243] width 8 height 8
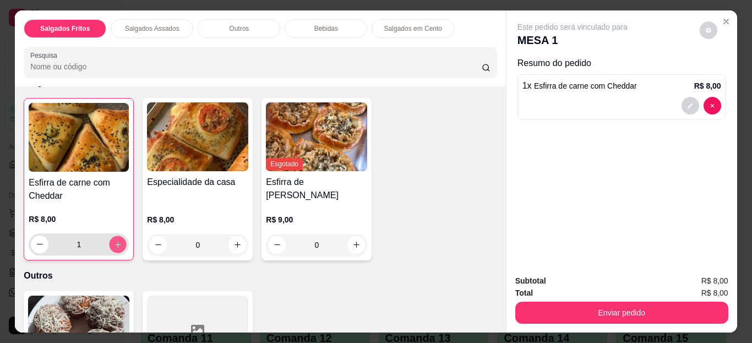
click at [114, 240] on icon "increase-product-quantity" at bounding box center [118, 244] width 8 height 8
type input "2"
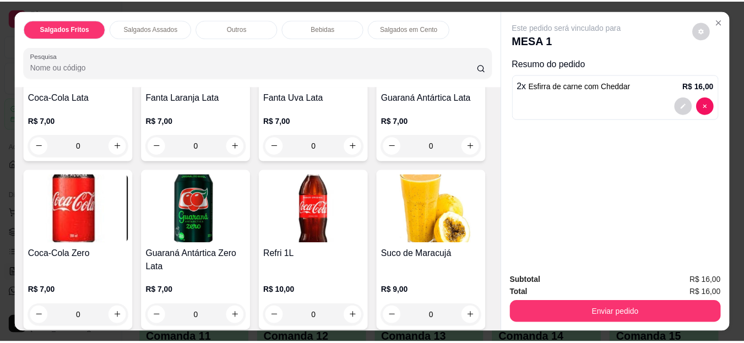
scroll to position [874, 0]
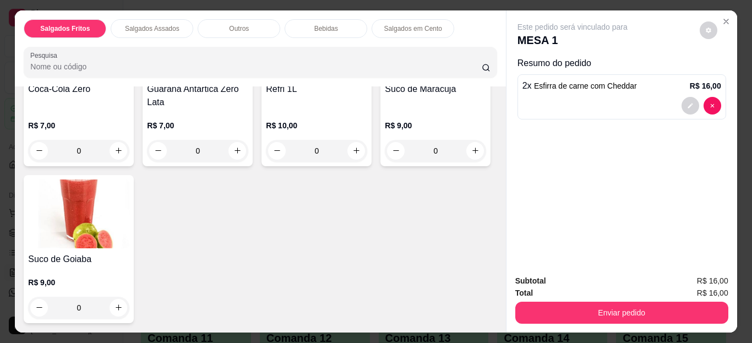
click at [723, 18] on icon "Close" at bounding box center [726, 21] width 9 height 9
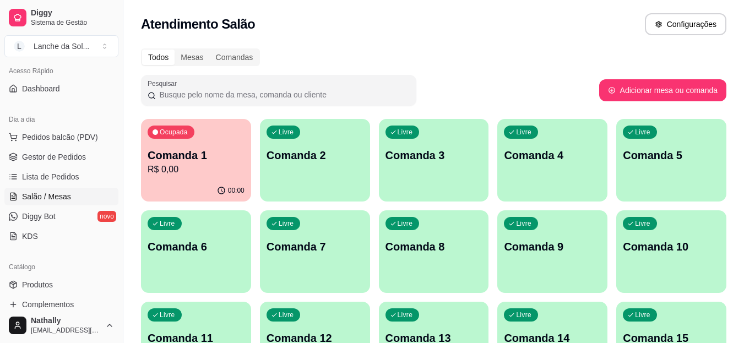
scroll to position [83, 0]
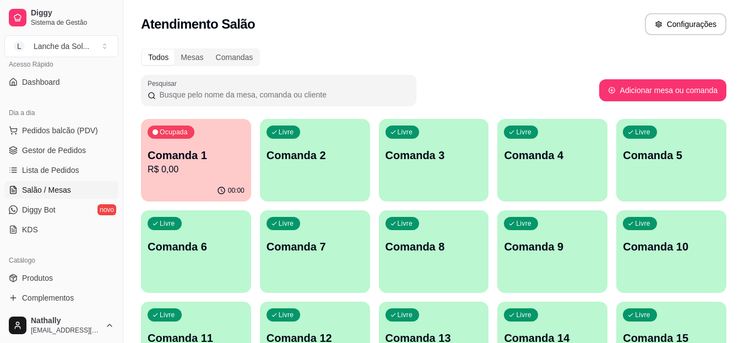
click at [57, 273] on link "Produtos" at bounding box center [61, 278] width 114 height 18
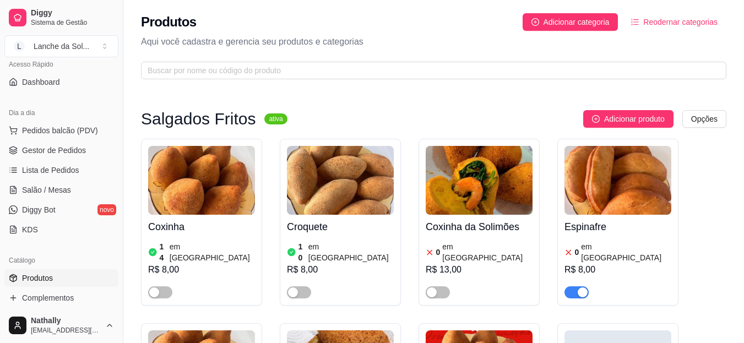
click at [166, 286] on span "button" at bounding box center [160, 292] width 24 height 12
click at [303, 286] on span "button" at bounding box center [299, 292] width 24 height 12
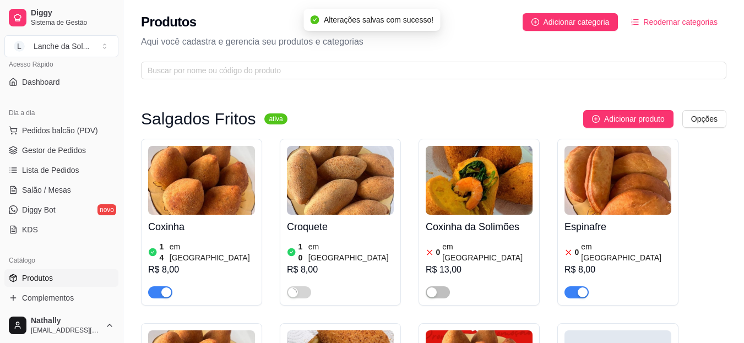
click at [586, 287] on div "button" at bounding box center [582, 292] width 10 height 10
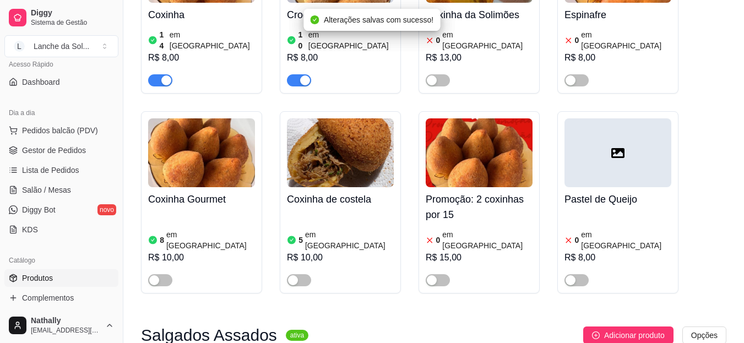
scroll to position [263, 0]
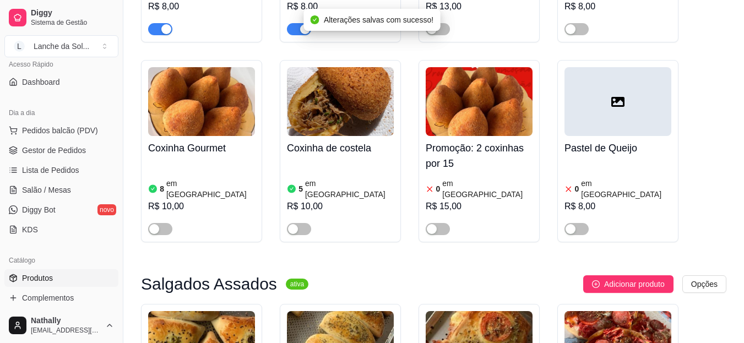
click at [299, 223] on button "button" at bounding box center [299, 229] width 24 height 12
click at [163, 223] on span "button" at bounding box center [160, 229] width 24 height 12
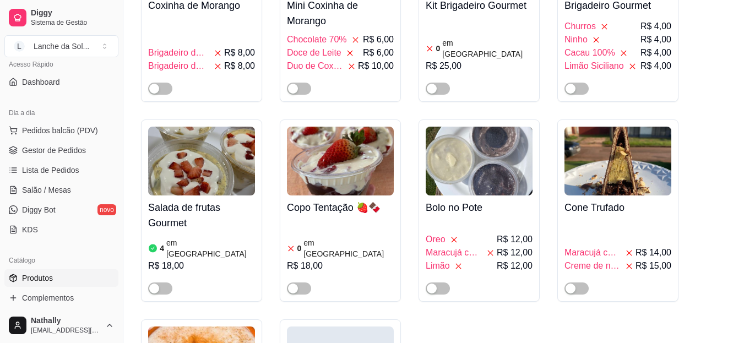
scroll to position [2944, 0]
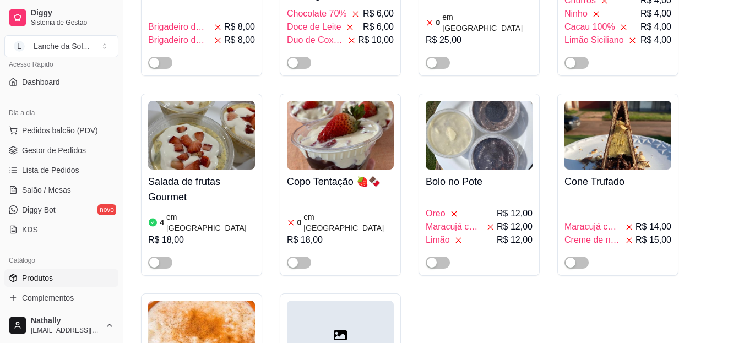
click at [161, 257] on button "button" at bounding box center [160, 263] width 24 height 12
click at [181, 211] on article "em [GEOGRAPHIC_DATA]" at bounding box center [210, 222] width 89 height 22
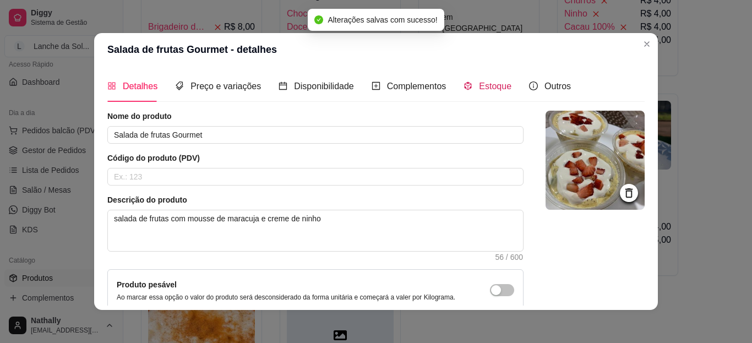
click at [479, 84] on span "Estoque" at bounding box center [495, 85] width 32 height 9
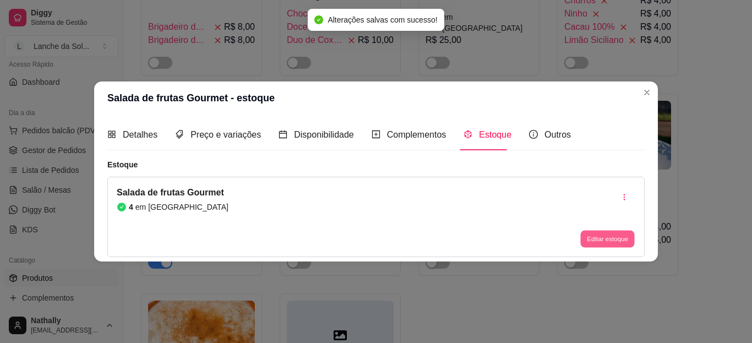
click at [590, 239] on button "Editar estoque" at bounding box center [607, 239] width 54 height 17
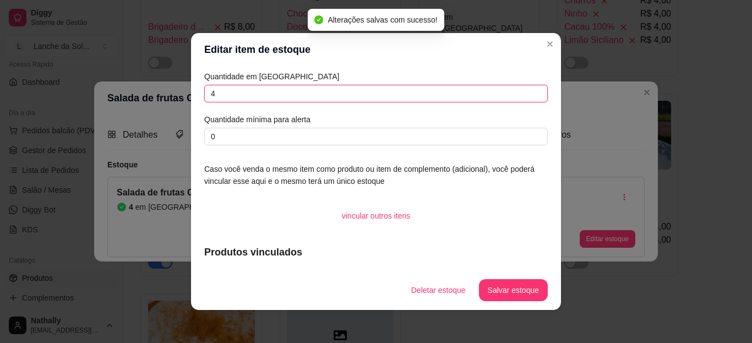
click at [429, 95] on input "4" at bounding box center [375, 94] width 343 height 18
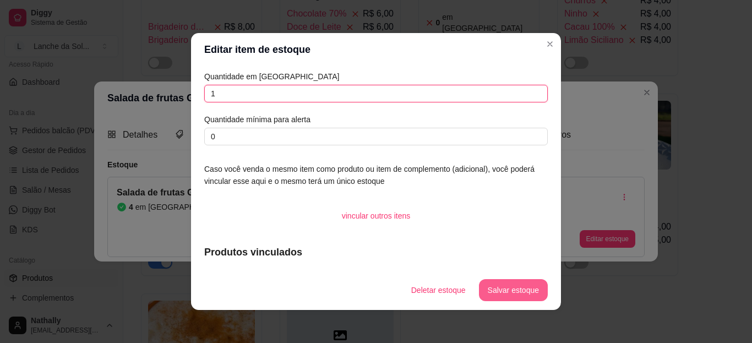
type input "1"
click at [497, 281] on button "Salvar estoque" at bounding box center [512, 290] width 67 height 21
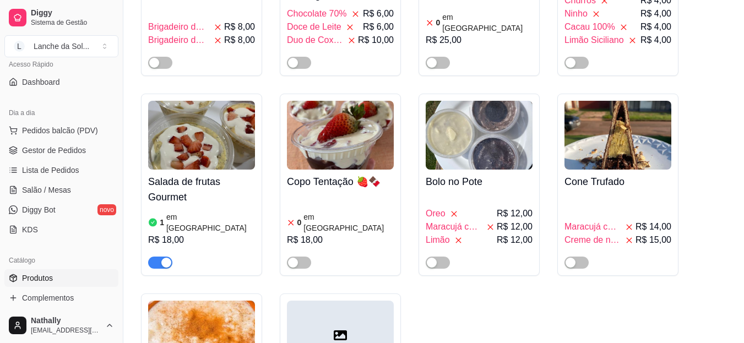
click at [51, 198] on link "Salão / Mesas" at bounding box center [61, 190] width 114 height 18
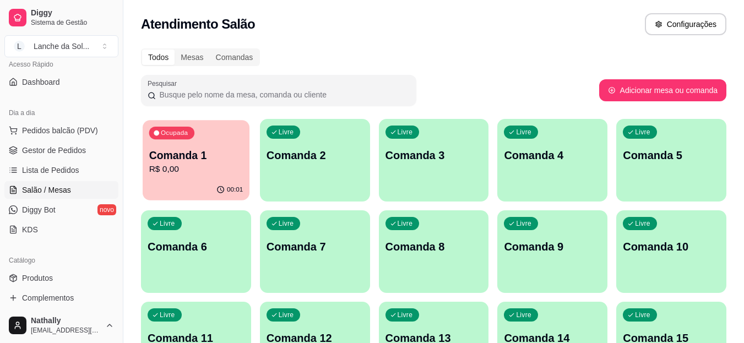
click at [165, 179] on button "Ocupada Comanda 1 R$ 0,00 00:01" at bounding box center [196, 160] width 107 height 80
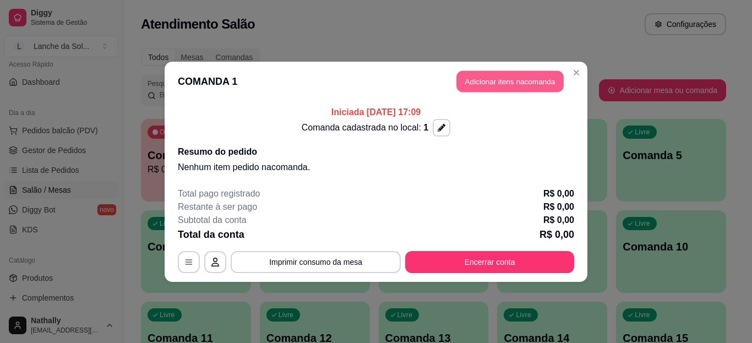
click at [517, 81] on button "Adicionar itens na comanda" at bounding box center [509, 80] width 107 height 21
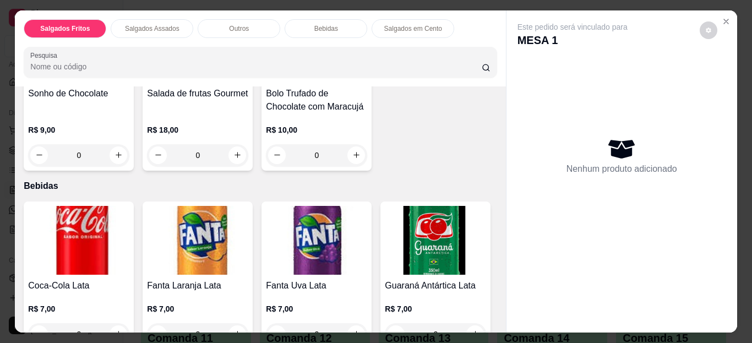
scroll to position [577, 0]
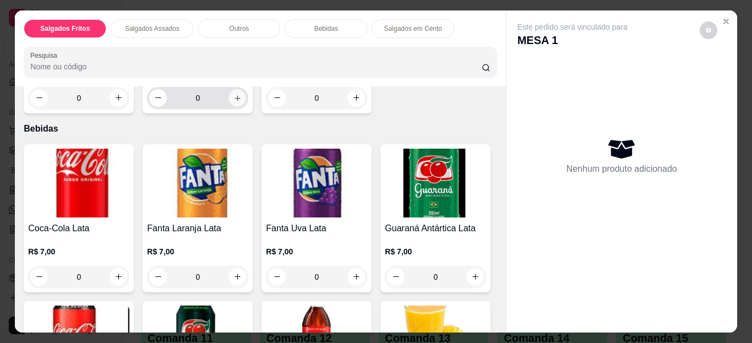
click at [235, 102] on icon "increase-product-quantity" at bounding box center [237, 98] width 8 height 8
type input "1"
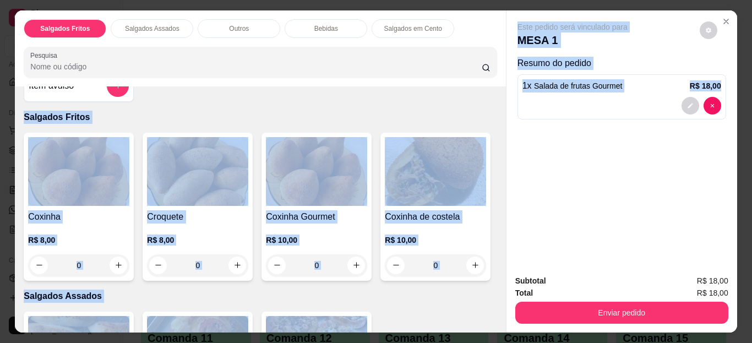
scroll to position [0, 0]
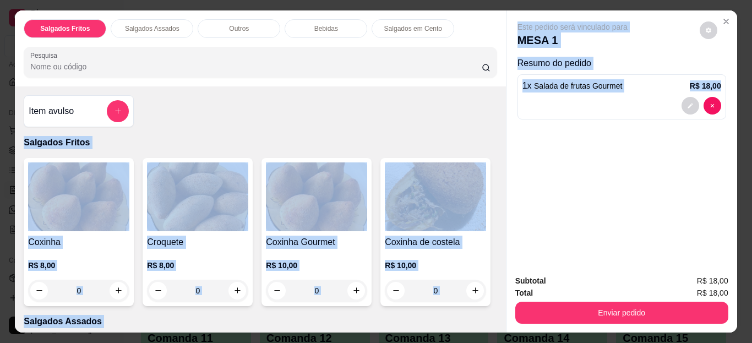
drag, startPoint x: 509, startPoint y: 140, endPoint x: 495, endPoint y: 105, distance: 37.8
click at [495, 105] on div "Salgados Fritos Salgados Assados Outros Bebidas Salgados em Cento Pesquisa Item…" at bounding box center [376, 171] width 722 height 323
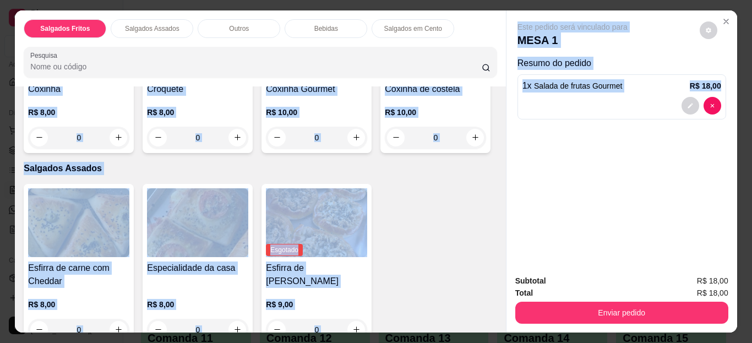
scroll to position [157, 0]
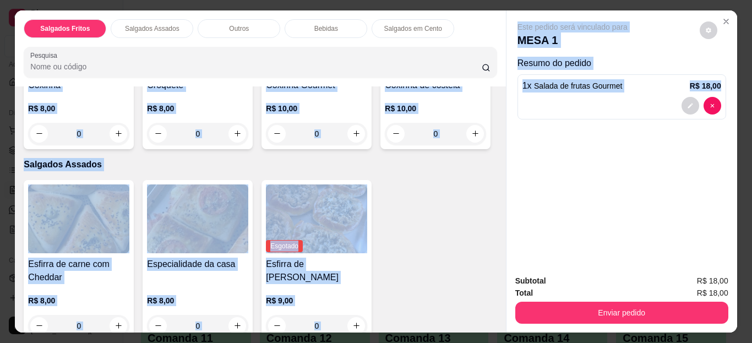
click at [416, 149] on div "Coxinha R$ 8,00 0 Croquete R$ 8,00 0 Coxinha Gourmet R$ 10,00 0 Coxinha de cost…" at bounding box center [260, 75] width 473 height 148
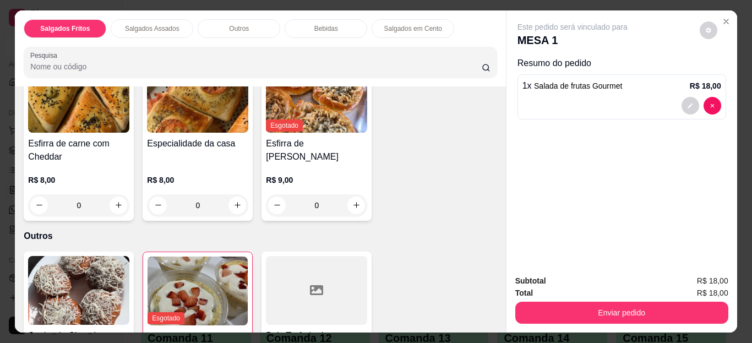
scroll to position [381, 0]
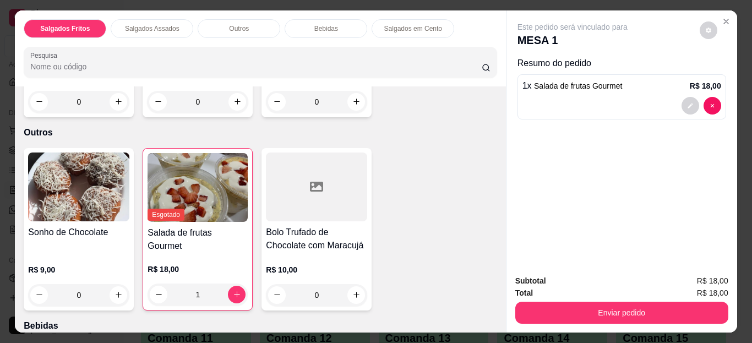
click at [115, 106] on icon "increase-product-quantity" at bounding box center [118, 101] width 8 height 8
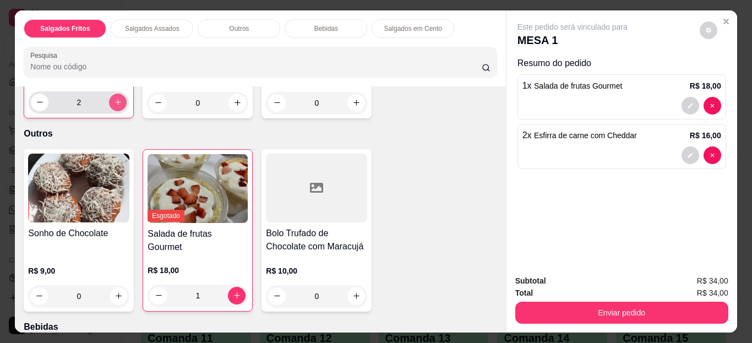
type input "2"
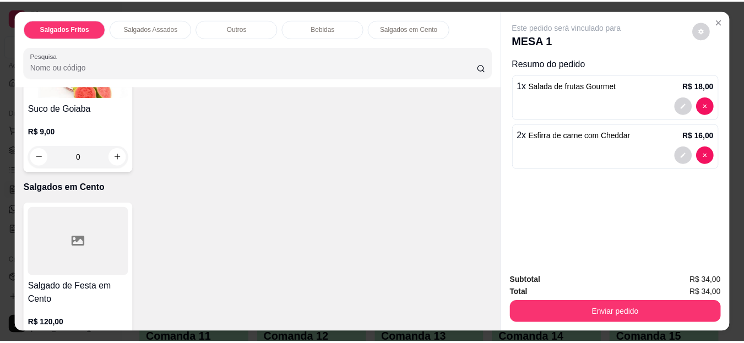
scroll to position [1030, 0]
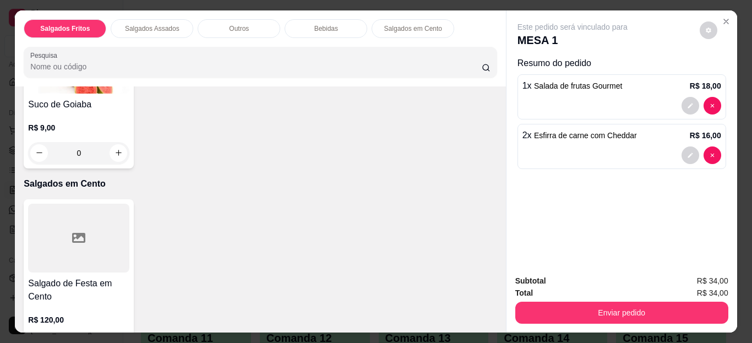
type input "1"
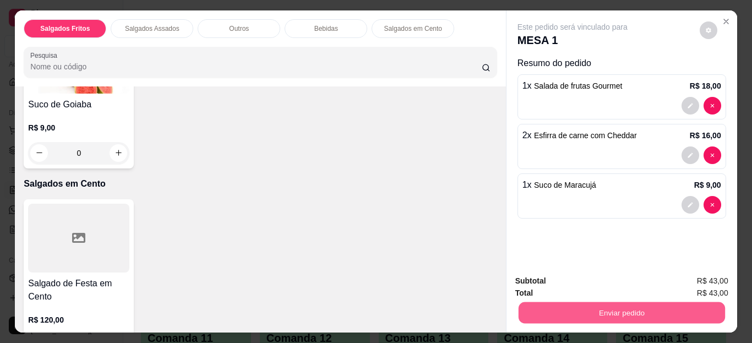
click at [561, 309] on button "Enviar pedido" at bounding box center [621, 312] width 206 height 21
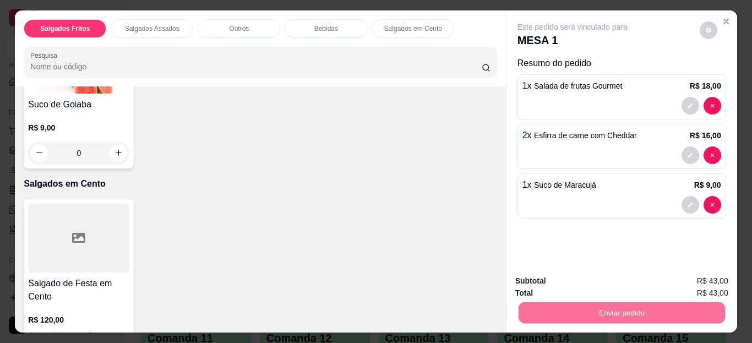
click at [558, 282] on button "Não registrar e enviar pedido" at bounding box center [585, 281] width 111 height 20
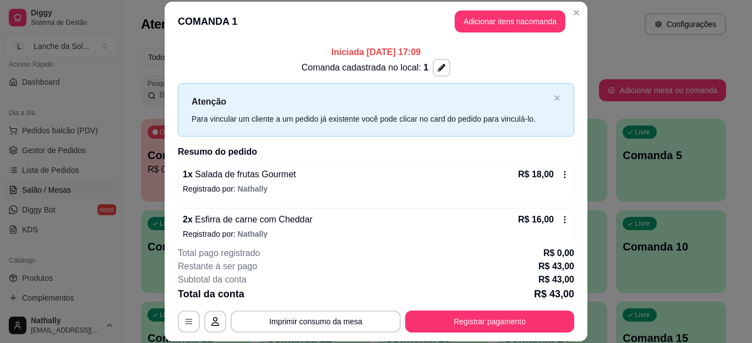
click at [573, 21] on header "COMANDA 1 Adicionar itens na comanda" at bounding box center [376, 22] width 423 height 40
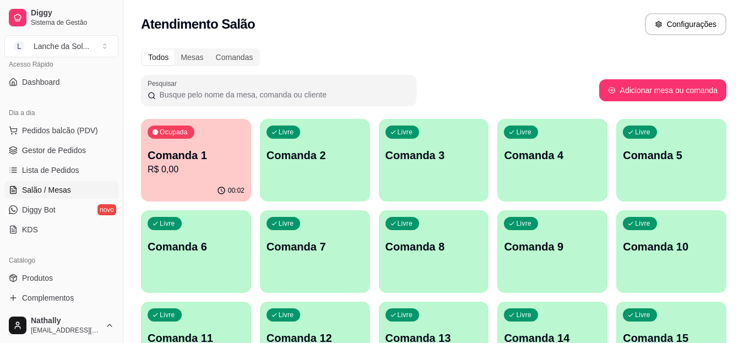
click at [28, 280] on span "Produtos" at bounding box center [37, 277] width 31 height 11
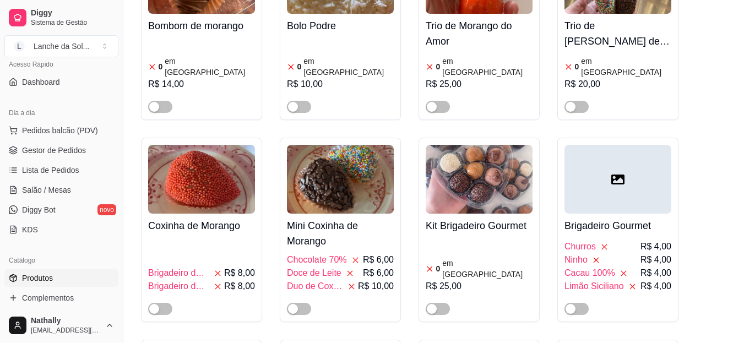
scroll to position [2842, 0]
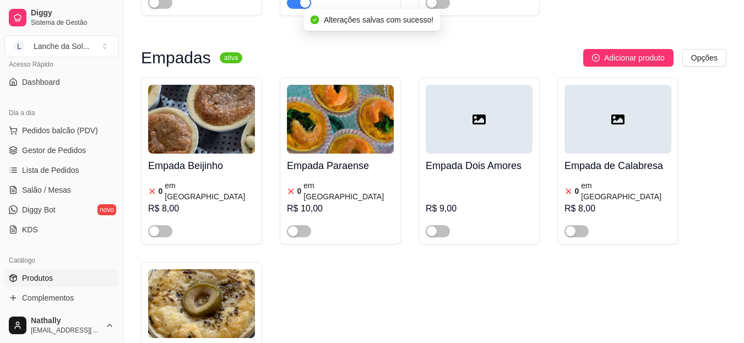
scroll to position [0, 0]
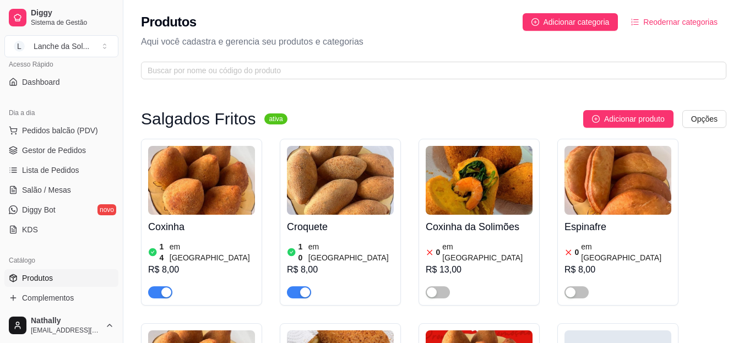
click at [69, 124] on button "Pedidos balcão (PDV)" at bounding box center [61, 131] width 114 height 18
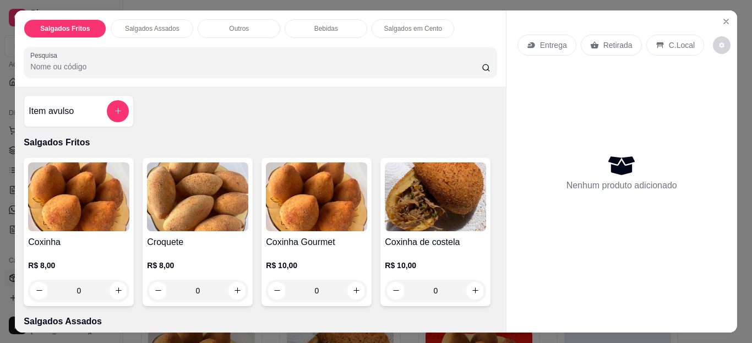
click at [724, 19] on icon "Close" at bounding box center [726, 21] width 4 height 4
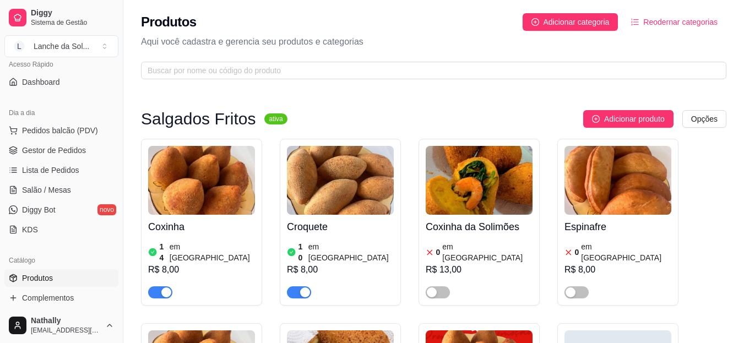
click at [63, 150] on span "Gestor de Pedidos" at bounding box center [54, 150] width 64 height 11
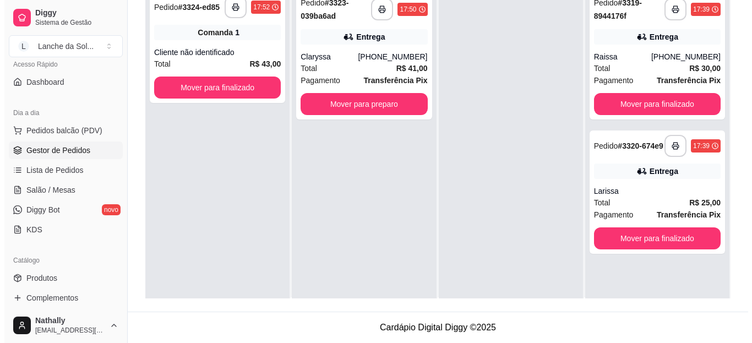
scroll to position [145, 0]
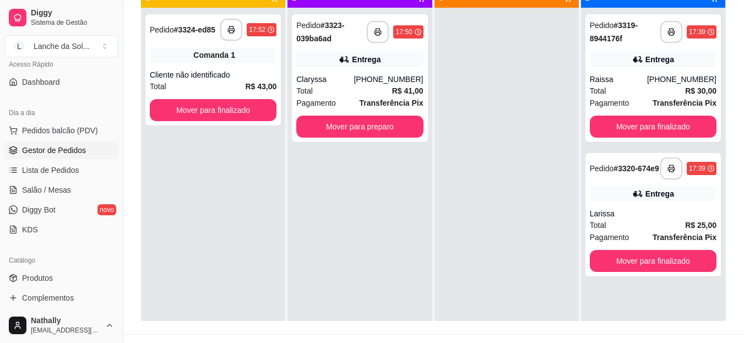
click at [632, 83] on div "Raissa" at bounding box center [618, 79] width 57 height 11
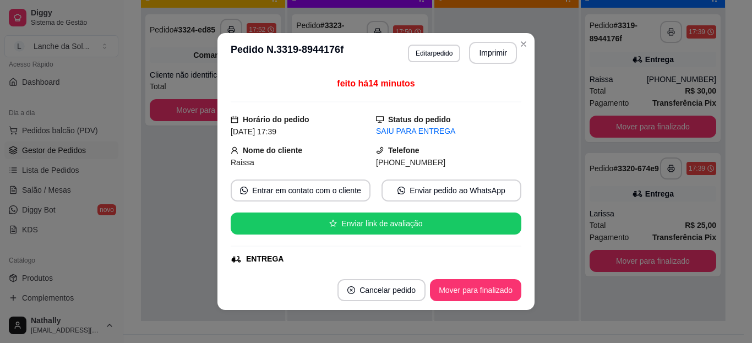
scroll to position [132, 0]
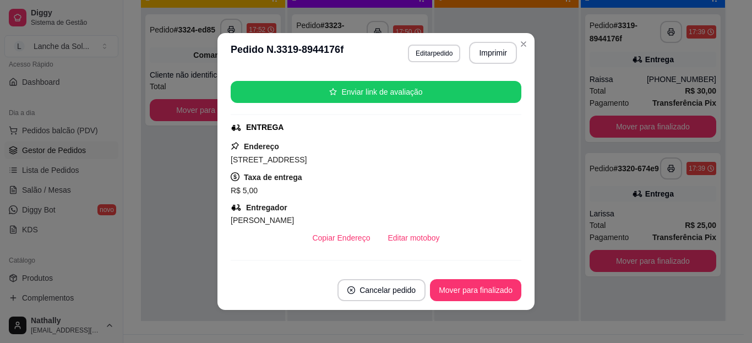
click at [506, 154] on div "Rua Cruz alta , 147 - Guaribao" at bounding box center [376, 159] width 291 height 13
drag, startPoint x: 506, startPoint y: 154, endPoint x: 517, endPoint y: 159, distance: 12.1
click at [517, 159] on div "feito há 14 minutos Horário do pedido 13/09/2025 17:39 Status do pedido SAIU PA…" at bounding box center [375, 172] width 317 height 198
drag, startPoint x: 517, startPoint y: 159, endPoint x: 510, endPoint y: 174, distance: 16.5
click at [510, 174] on div "feito há 14 minutos Horário do pedido 13/09/2025 17:39 Status do pedido SAIU PA…" at bounding box center [375, 172] width 317 height 198
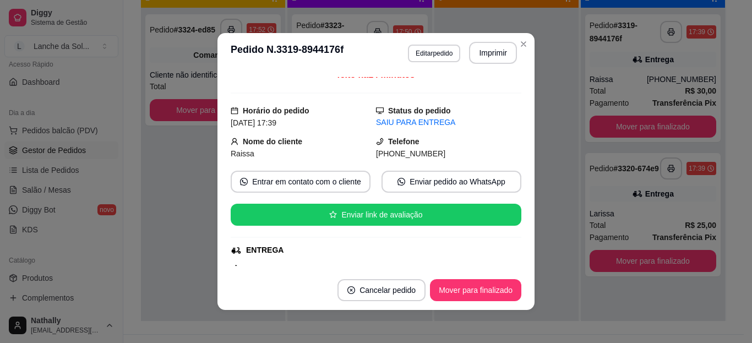
scroll to position [0, 0]
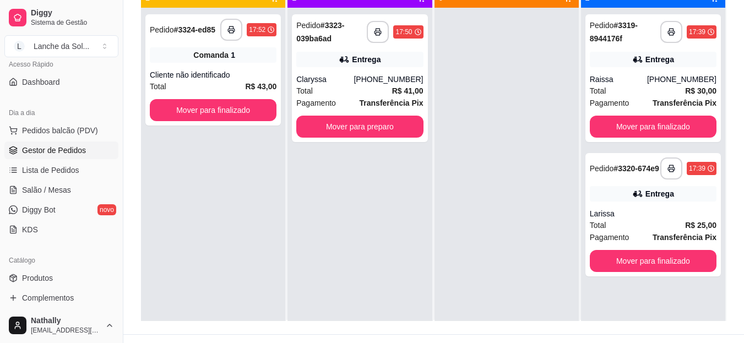
click at [372, 69] on div "**********" at bounding box center [359, 78] width 135 height 128
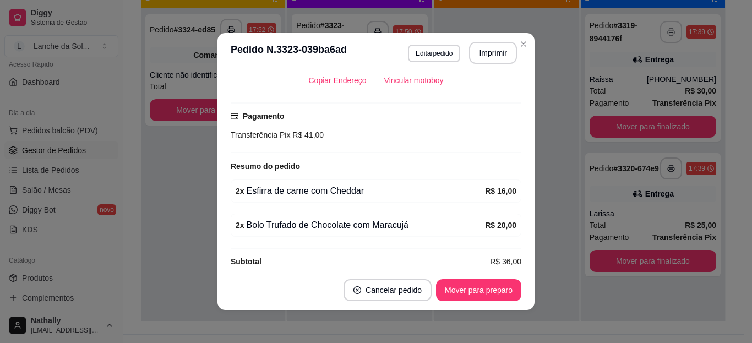
scroll to position [273, 0]
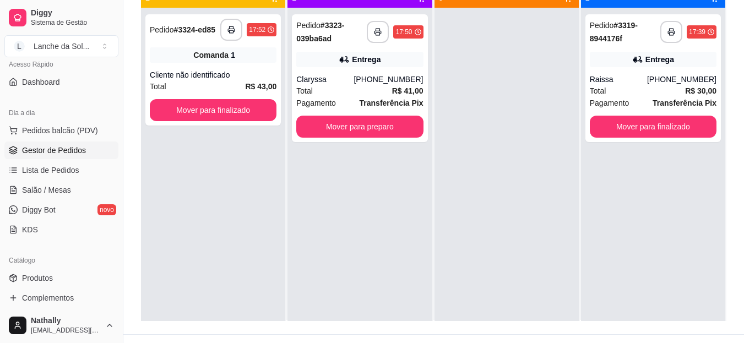
click at [370, 90] on div "Total R$ 41,00" at bounding box center [359, 91] width 127 height 12
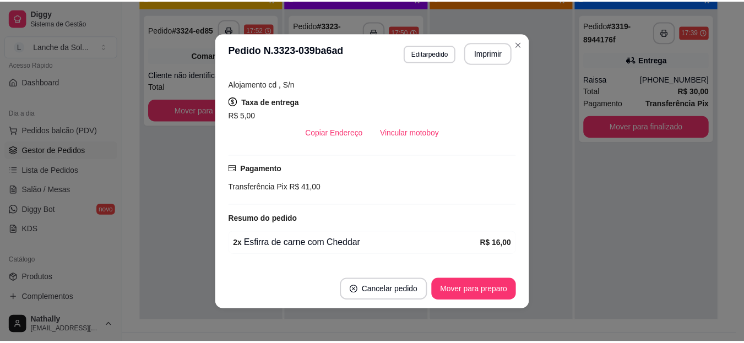
scroll to position [238, 0]
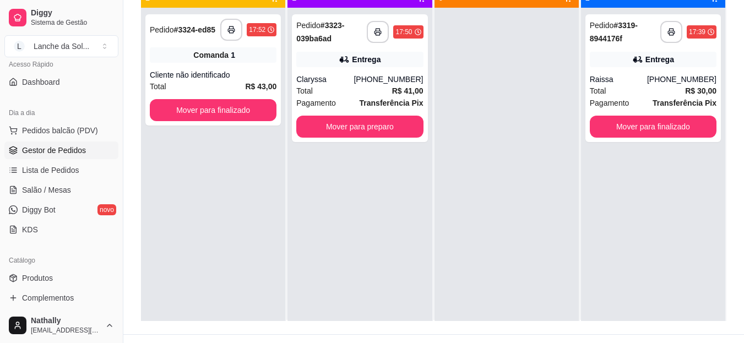
click at [51, 193] on span "Salão / Mesas" at bounding box center [46, 189] width 49 height 11
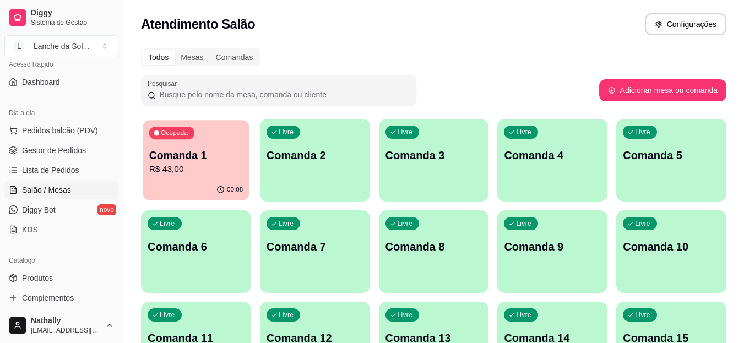
click at [199, 178] on div "Ocupada Comanda 1 R$ 43,00" at bounding box center [196, 149] width 107 height 59
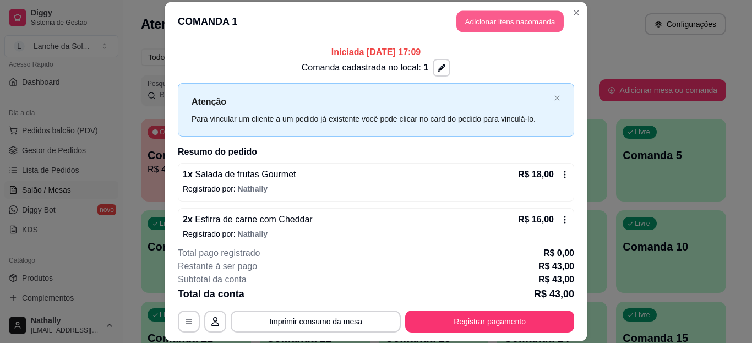
click at [527, 20] on button "Adicionar itens na comanda" at bounding box center [509, 21] width 107 height 21
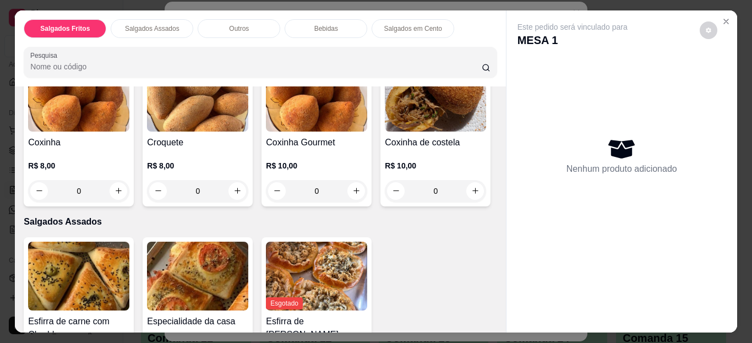
scroll to position [153, 0]
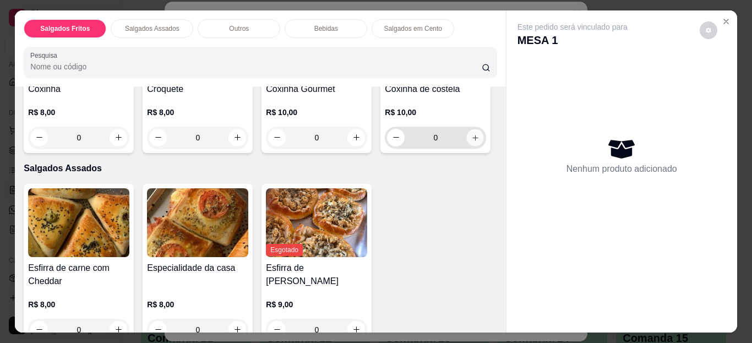
click at [471, 141] on icon "increase-product-quantity" at bounding box center [475, 137] width 8 height 8
type input "1"
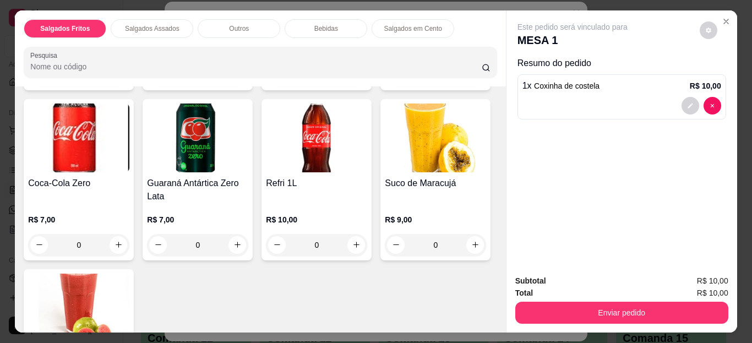
scroll to position [773, 0]
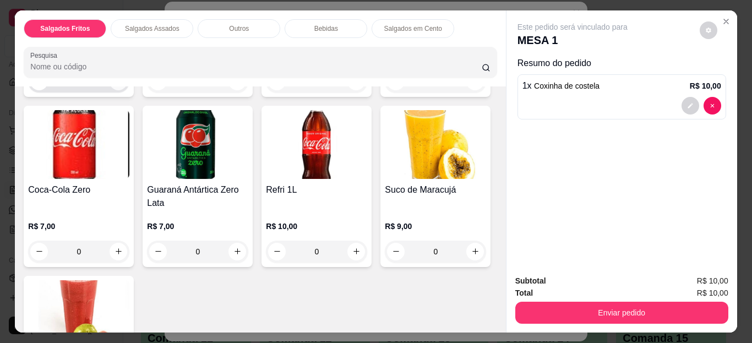
click at [116, 85] on icon "increase-product-quantity" at bounding box center [118, 81] width 8 height 8
type input "1"
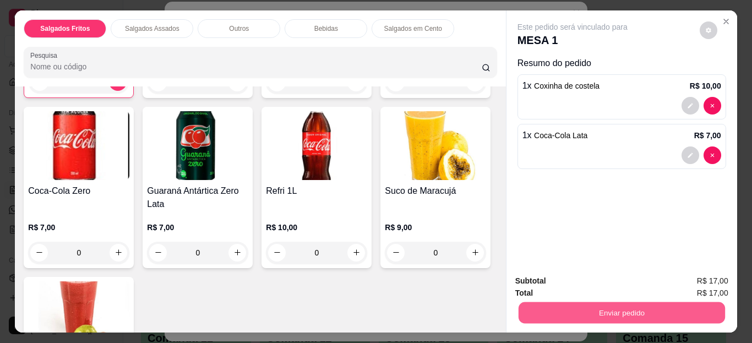
click at [582, 306] on button "Enviar pedido" at bounding box center [621, 312] width 206 height 21
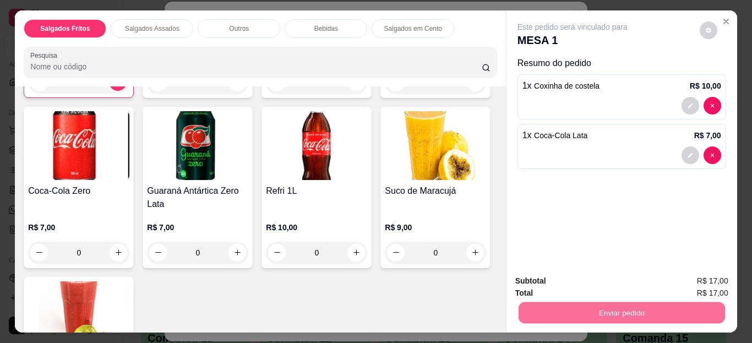
click at [545, 275] on button "Não registrar e enviar pedido" at bounding box center [585, 281] width 111 height 20
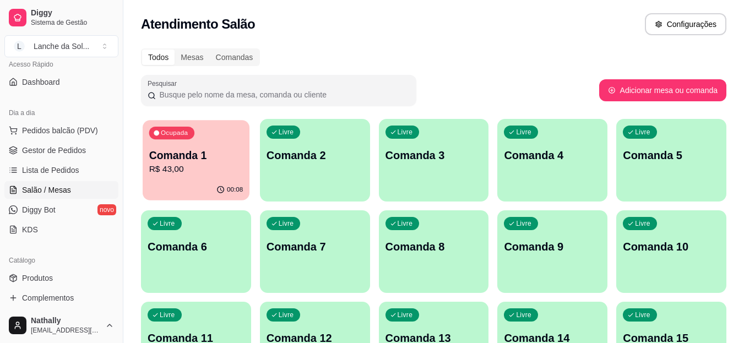
click at [226, 160] on p "Comanda 1" at bounding box center [196, 155] width 94 height 15
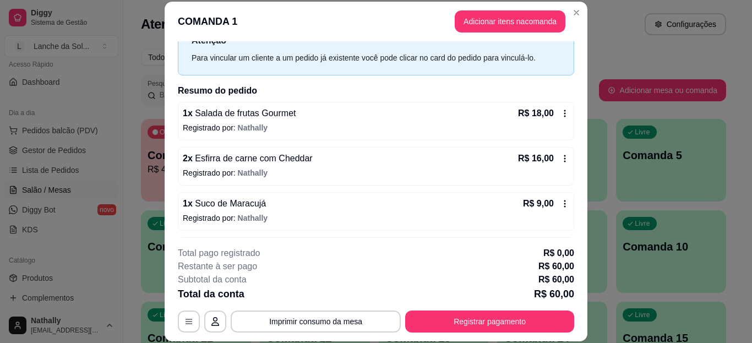
scroll to position [56, 0]
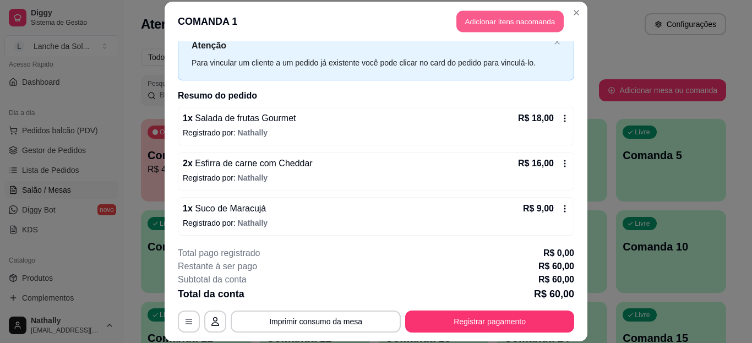
click at [529, 30] on button "Adicionar itens na comanda" at bounding box center [509, 21] width 107 height 21
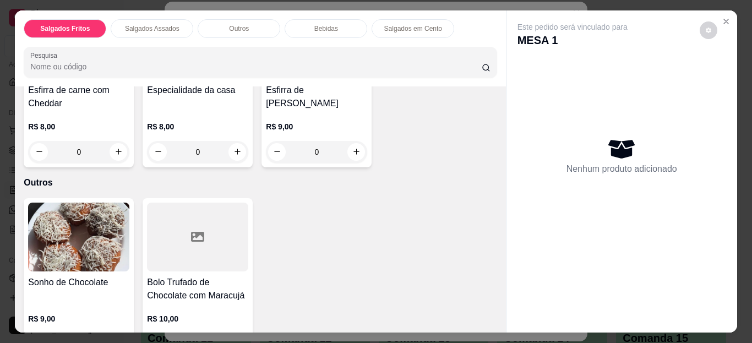
scroll to position [367, 0]
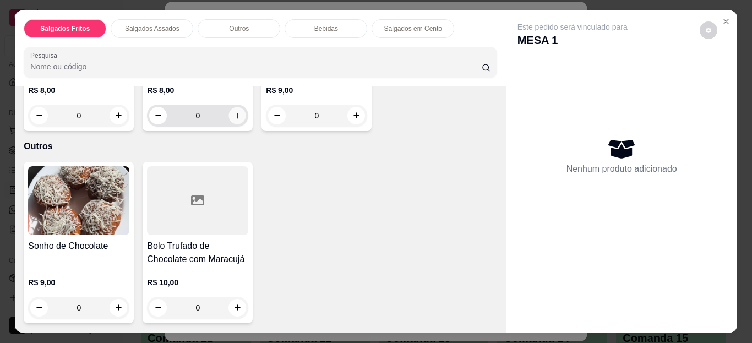
click at [233, 119] on icon "increase-product-quantity" at bounding box center [237, 115] width 8 height 8
type input "1"
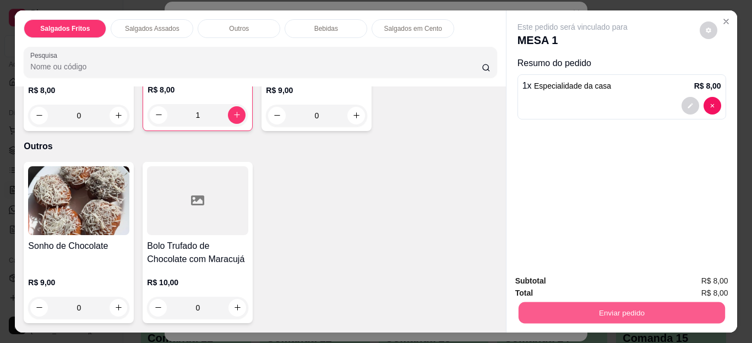
click at [546, 303] on button "Enviar pedido" at bounding box center [621, 312] width 206 height 21
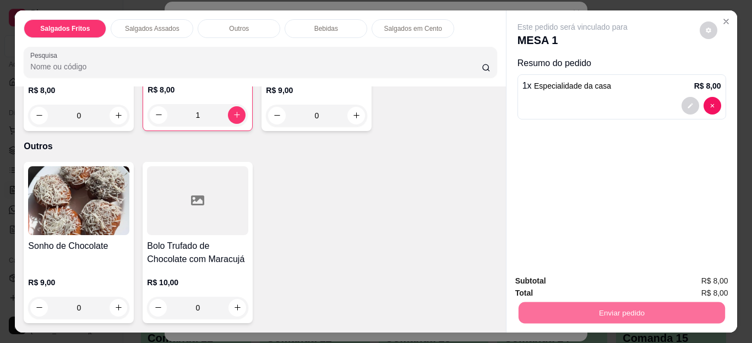
click at [550, 278] on button "Não registrar e enviar pedido" at bounding box center [585, 281] width 111 height 20
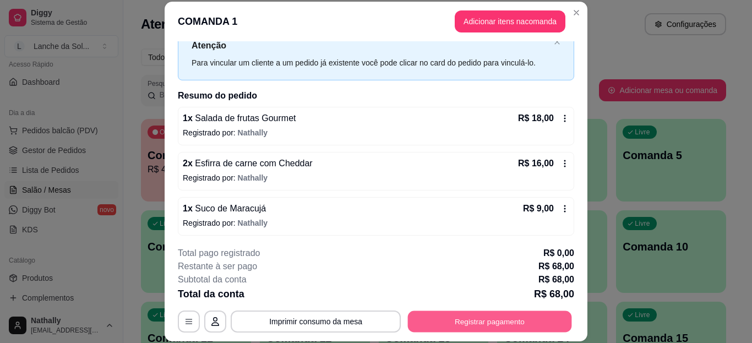
click at [457, 321] on button "Registrar pagamento" at bounding box center [490, 320] width 164 height 21
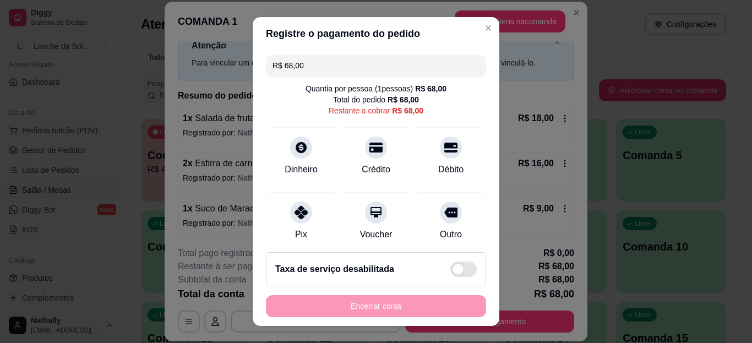
click at [311, 222] on div "Pix" at bounding box center [301, 221] width 70 height 58
type input "R$ 0,00"
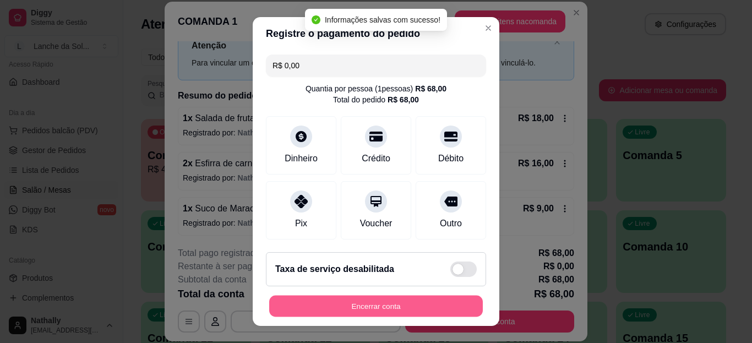
click at [393, 306] on button "Encerrar conta" at bounding box center [376, 305] width 214 height 21
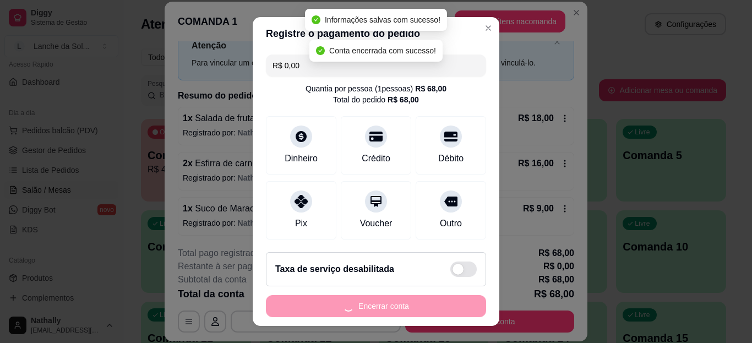
scroll to position [0, 0]
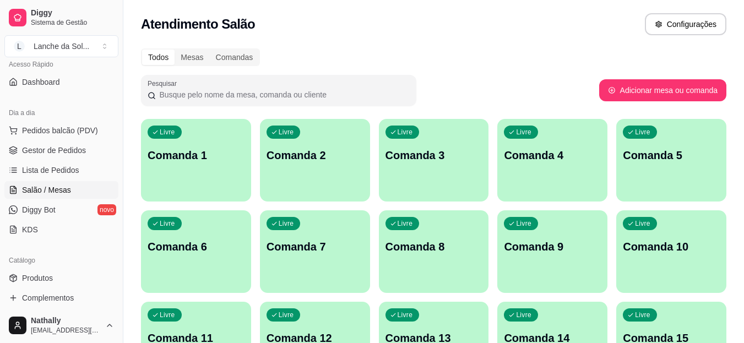
click at [53, 149] on span "Gestor de Pedidos" at bounding box center [54, 150] width 64 height 11
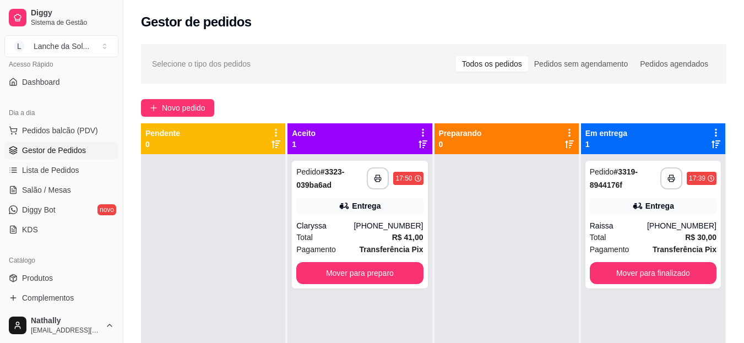
click at [328, 234] on div "Total R$ 41,00" at bounding box center [359, 237] width 127 height 12
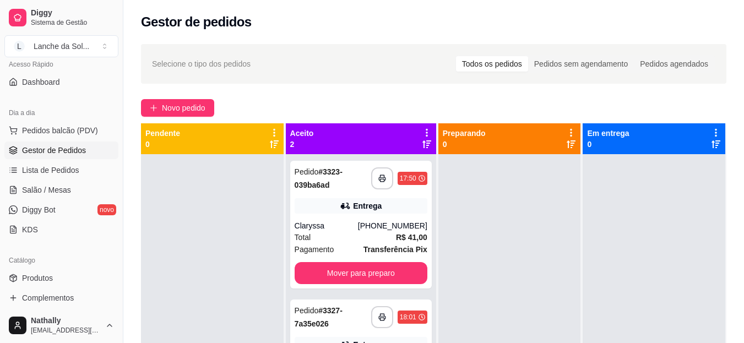
click at [42, 276] on span "Produtos" at bounding box center [37, 277] width 31 height 11
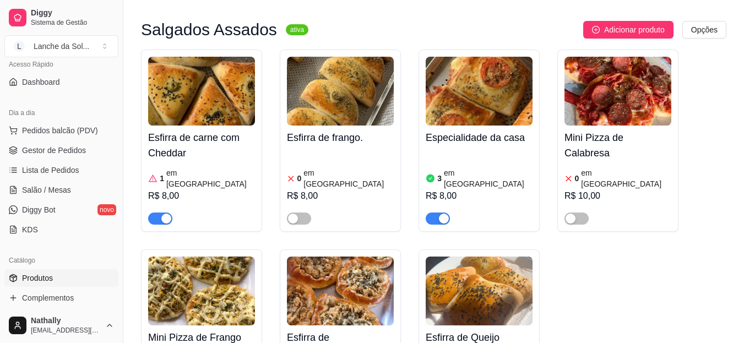
scroll to position [526, 0]
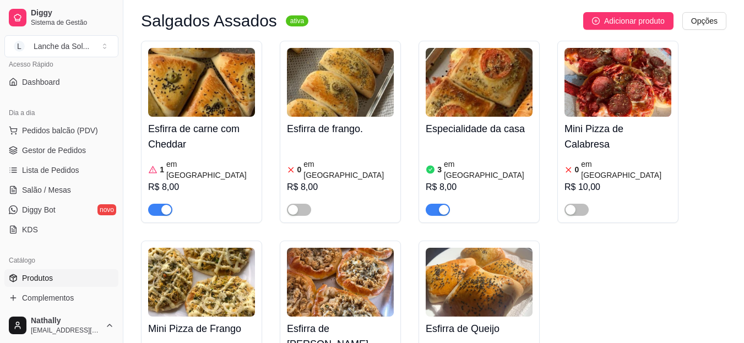
click at [456, 141] on div "3 em estoque R$ 8,00" at bounding box center [479, 178] width 107 height 75
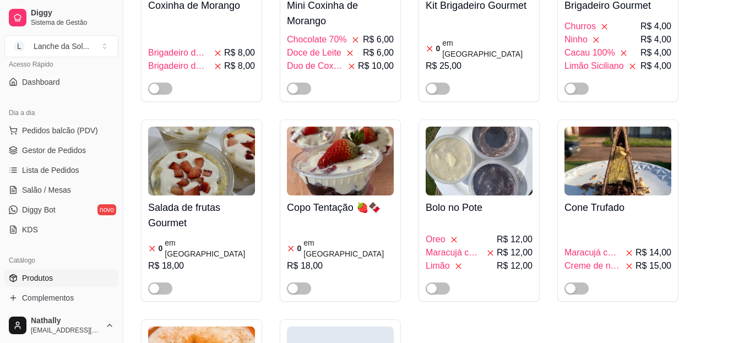
scroll to position [2935, 0]
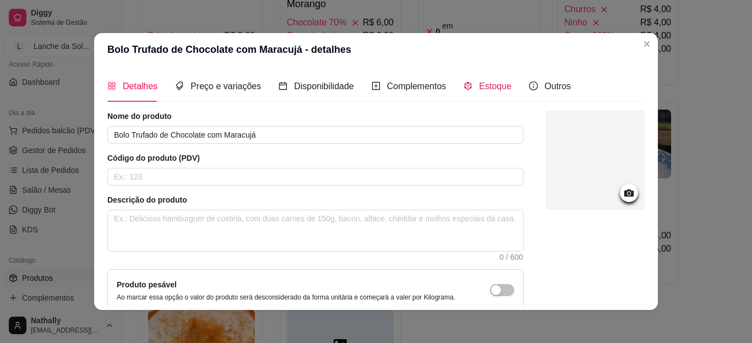
click at [481, 90] on span "Estoque" at bounding box center [495, 85] width 32 height 9
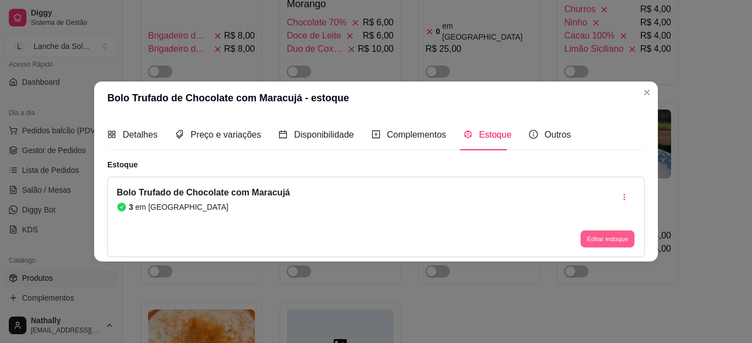
click at [600, 247] on button "Editar estoque" at bounding box center [607, 239] width 54 height 17
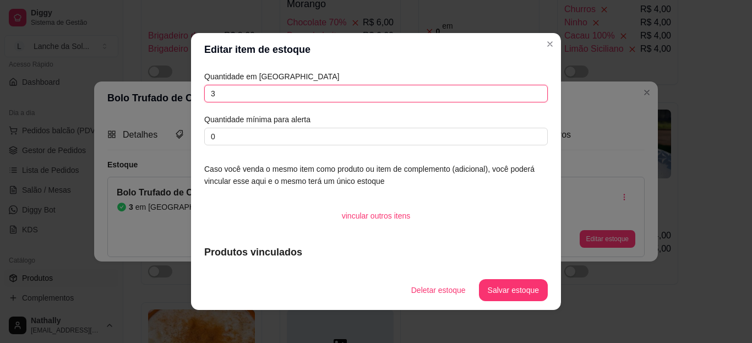
click at [328, 93] on input "3" at bounding box center [375, 94] width 343 height 18
type input "2"
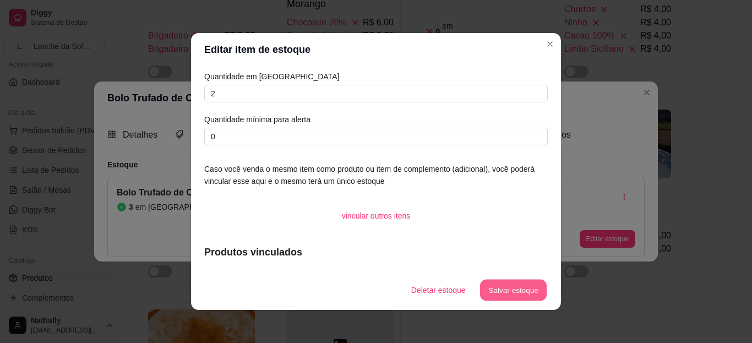
click at [512, 294] on button "Salvar estoque" at bounding box center [512, 290] width 67 height 21
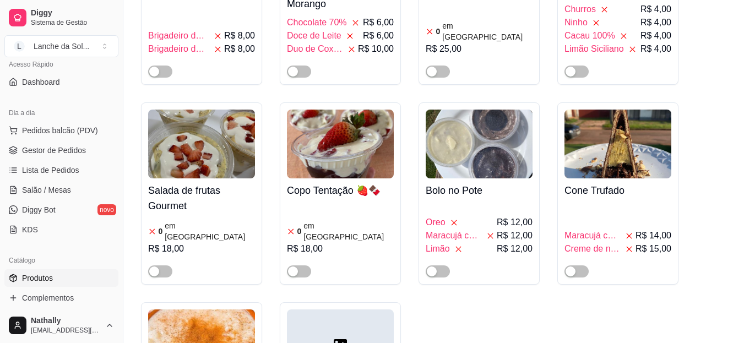
click at [64, 151] on span "Gestor de Pedidos" at bounding box center [54, 150] width 64 height 11
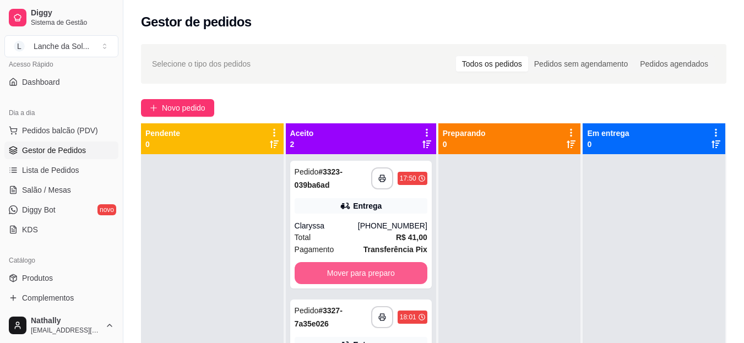
click at [353, 271] on button "Mover para preparo" at bounding box center [361, 273] width 133 height 22
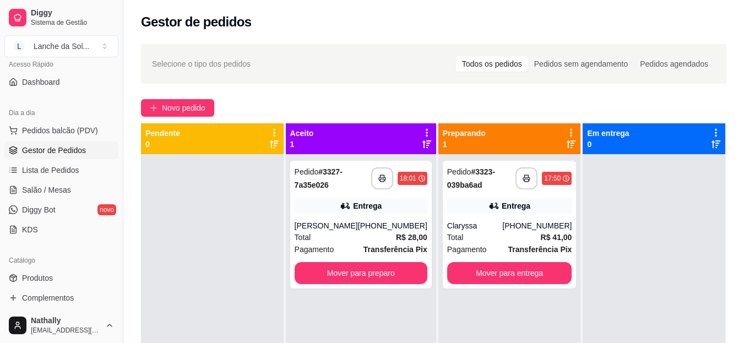
click at [362, 236] on div "Total R$ 28,00" at bounding box center [361, 237] width 133 height 12
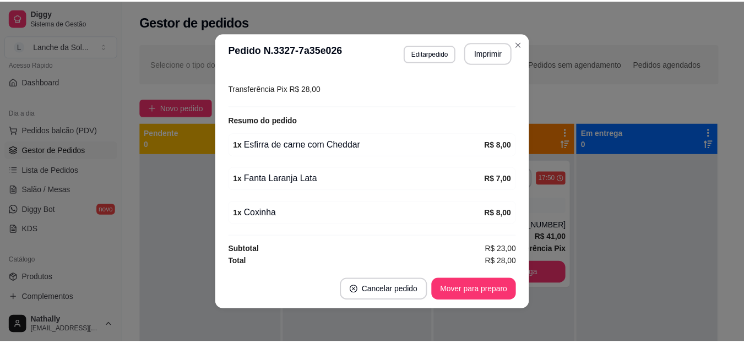
scroll to position [307, 0]
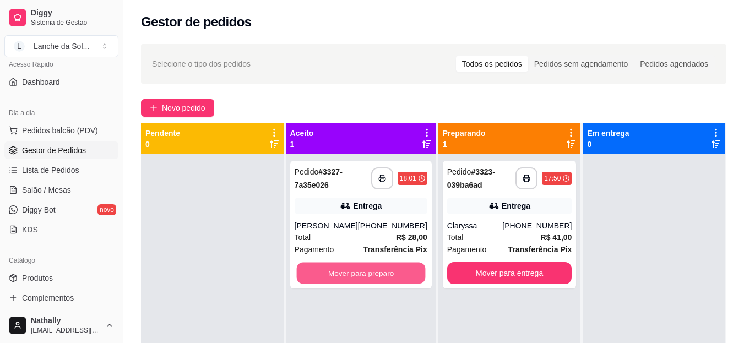
click at [334, 270] on button "Mover para preparo" at bounding box center [360, 273] width 129 height 21
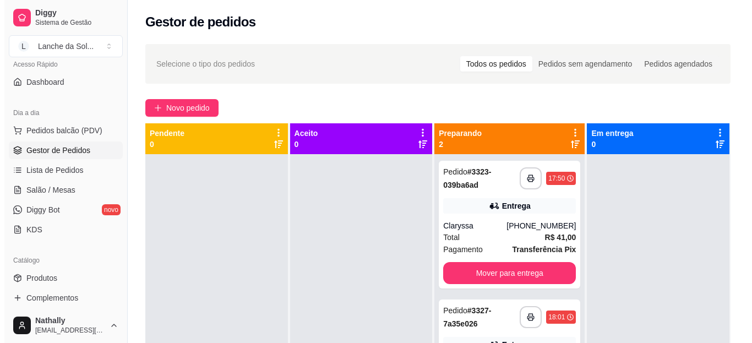
scroll to position [17, 0]
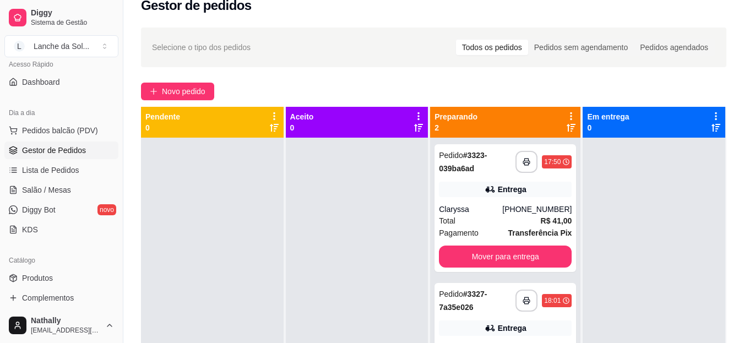
click at [63, 132] on span "Pedidos balcão (PDV)" at bounding box center [60, 130] width 76 height 11
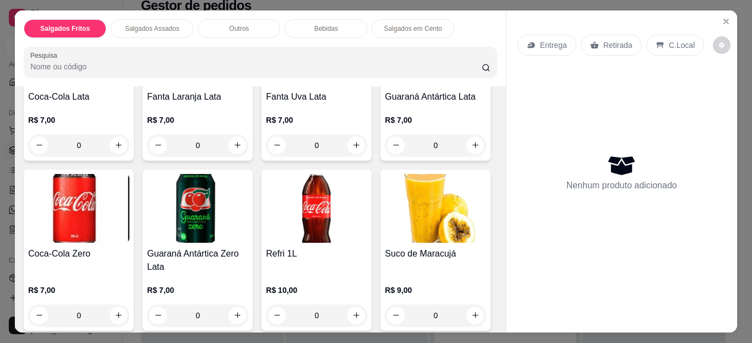
scroll to position [673, 0]
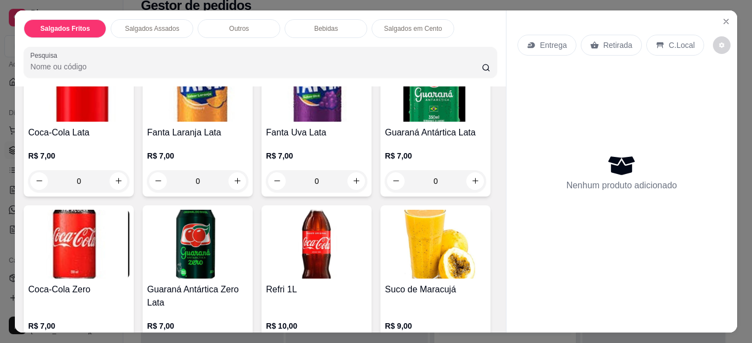
click at [233, 6] on icon "increase-product-quantity" at bounding box center [237, 2] width 8 height 8
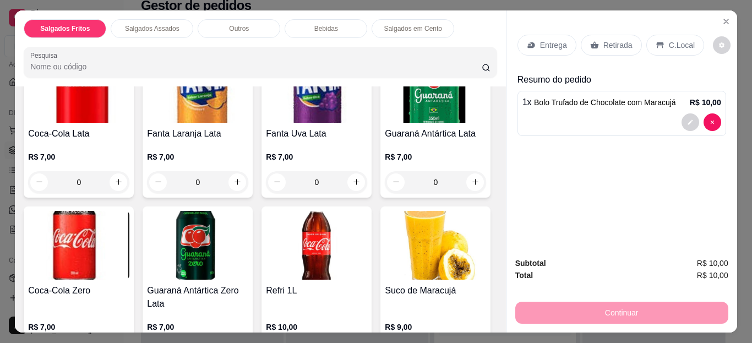
click at [233, 7] on icon "increase-product-quantity" at bounding box center [237, 2] width 8 height 8
type input "2"
click at [556, 40] on p "Entrega" at bounding box center [553, 45] width 27 height 11
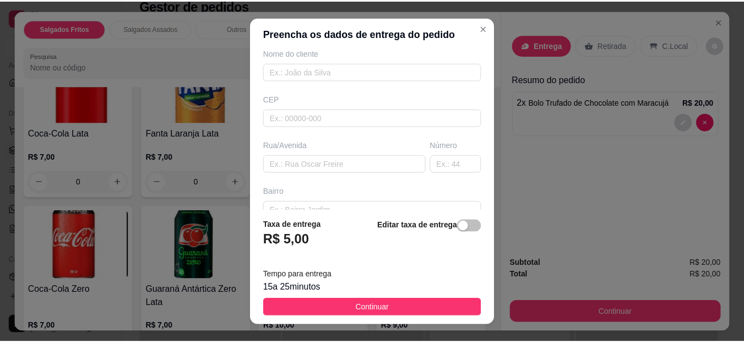
scroll to position [134, 0]
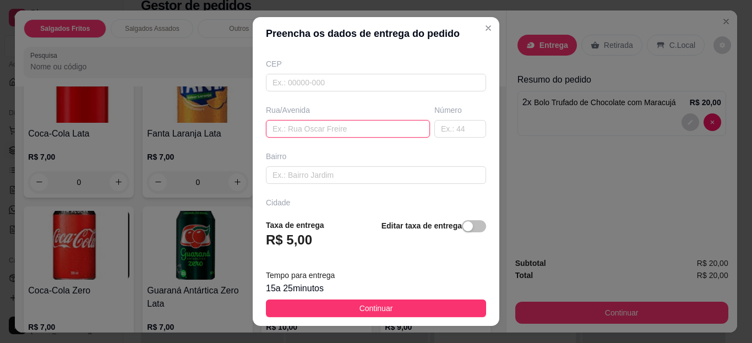
click at [356, 126] on input "text" at bounding box center [348, 129] width 164 height 18
type input "C"
drag, startPoint x: 412, startPoint y: 130, endPoint x: 439, endPoint y: 130, distance: 27.0
click at [439, 130] on div "Rua/Avenida Curus Número" at bounding box center [376, 121] width 225 height 33
type input "Curus"
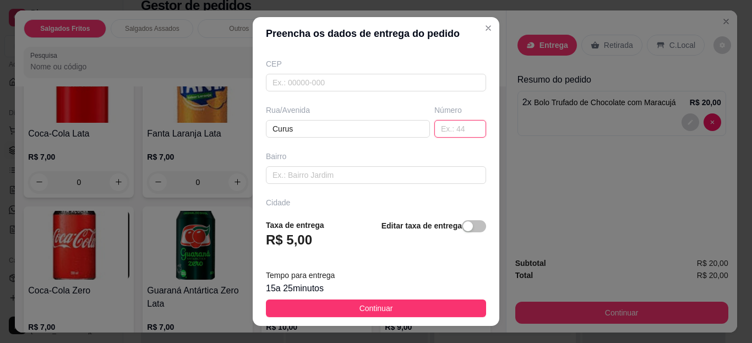
click at [439, 130] on input "text" at bounding box center [460, 129] width 52 height 18
type input "376"
click at [359, 312] on span "Continuar" at bounding box center [376, 308] width 34 height 12
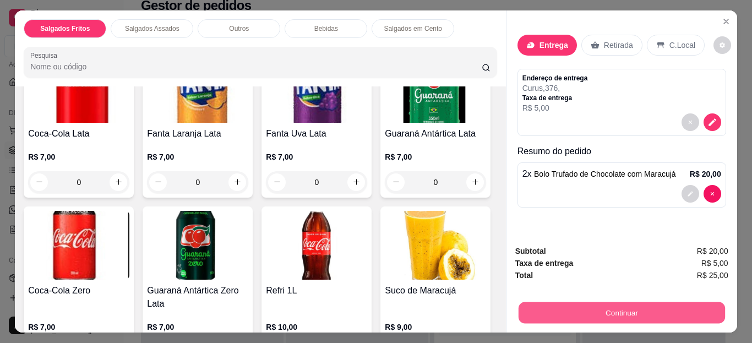
click at [566, 314] on button "Continuar" at bounding box center [621, 312] width 206 height 21
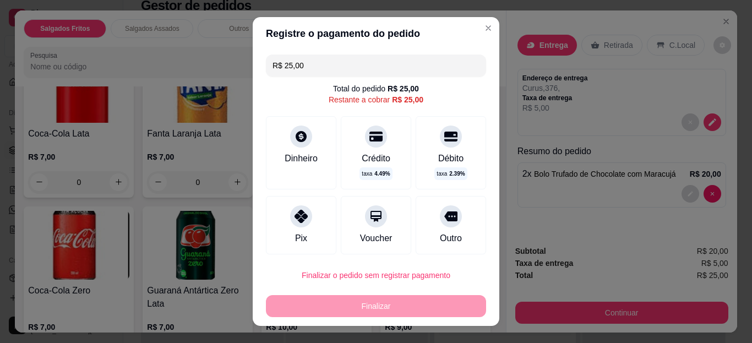
click at [299, 220] on icon at bounding box center [301, 216] width 13 height 13
type input "R$ 0,00"
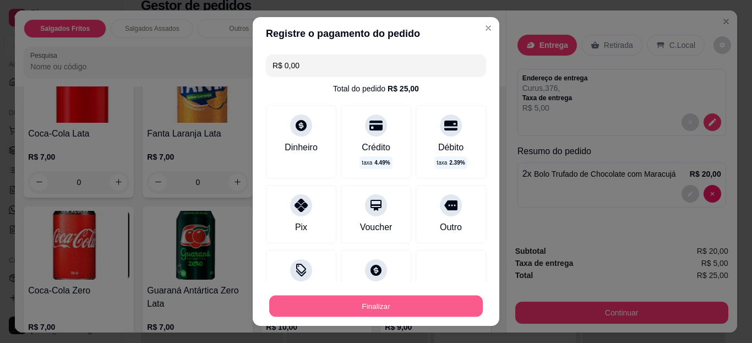
click at [346, 304] on button "Finalizar" at bounding box center [376, 305] width 214 height 21
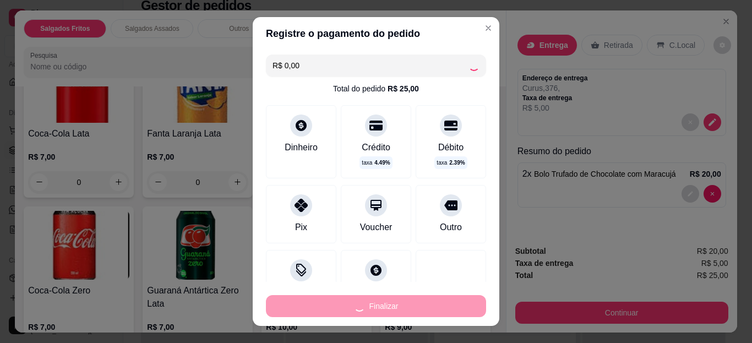
type input "0"
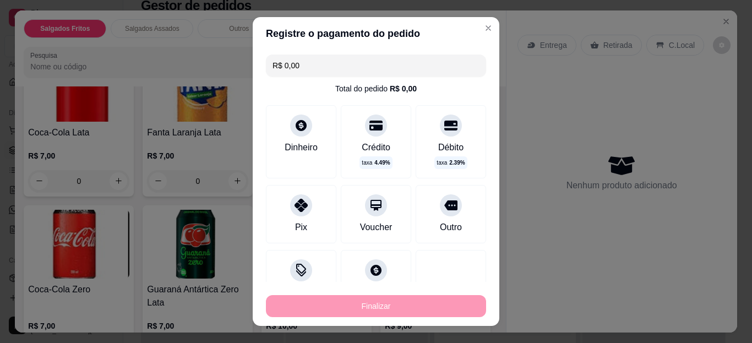
type input "-R$ 25,00"
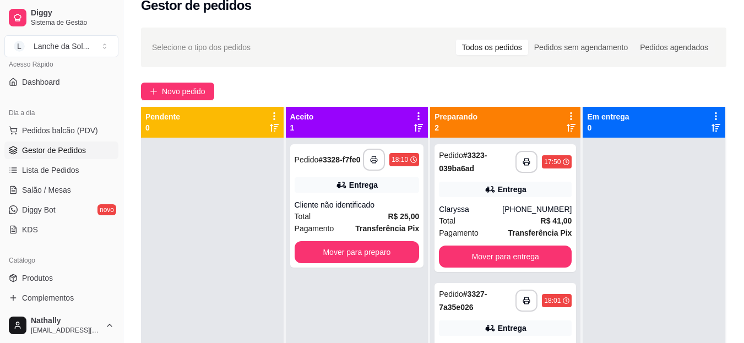
click at [56, 186] on span "Salão / Mesas" at bounding box center [46, 189] width 49 height 11
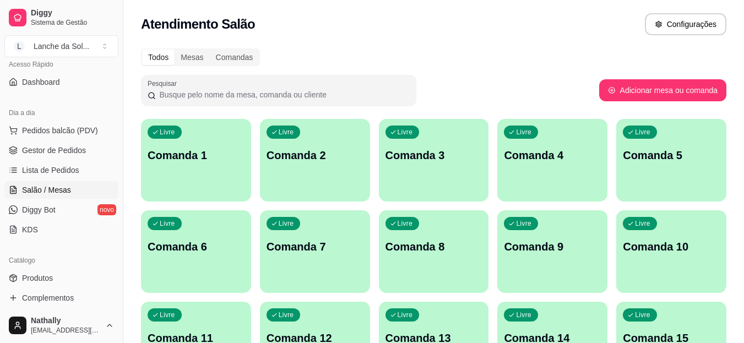
click at [61, 153] on span "Gestor de Pedidos" at bounding box center [54, 150] width 64 height 11
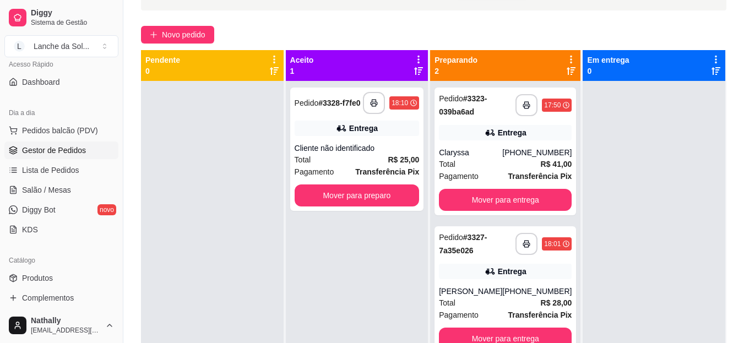
scroll to position [74, 0]
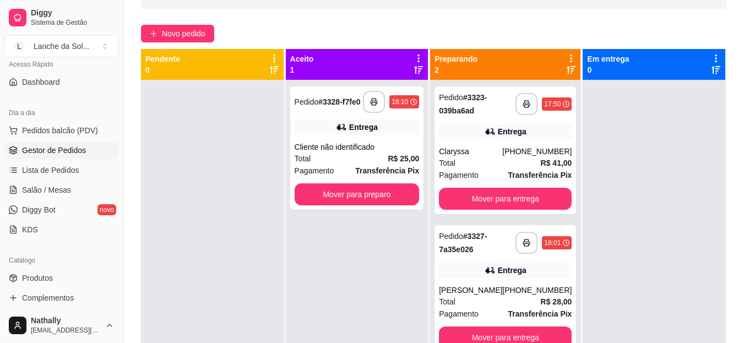
click at [50, 173] on span "Lista de Pedidos" at bounding box center [50, 170] width 57 height 11
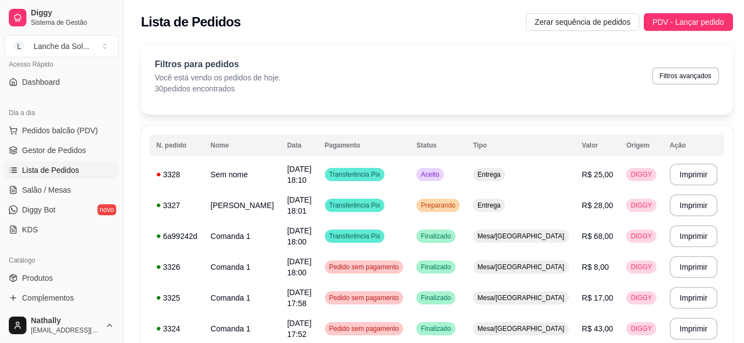
click at [50, 195] on link "Salão / Mesas" at bounding box center [61, 190] width 114 height 18
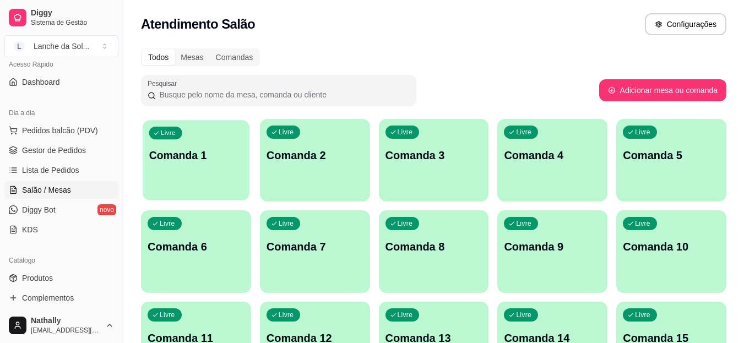
click at [211, 176] on div "Livre Comanda 1" at bounding box center [196, 153] width 107 height 67
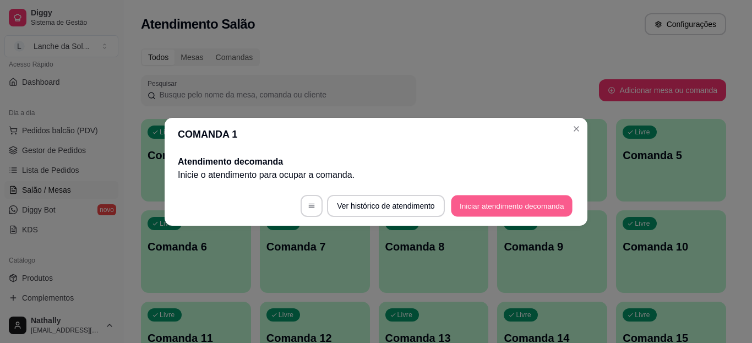
click at [467, 201] on button "Iniciar atendimento de comanda" at bounding box center [512, 205] width 122 height 21
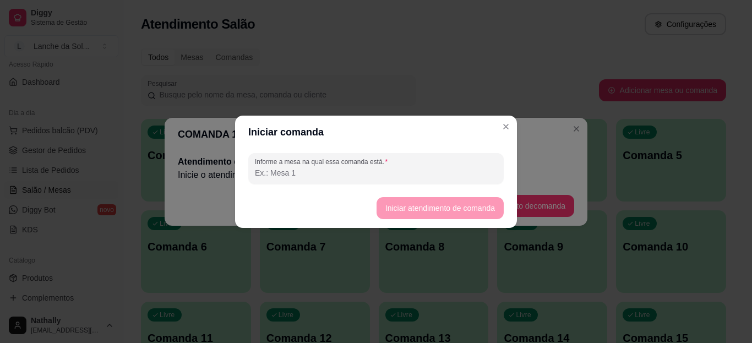
click at [372, 168] on input "Informe a mesa na qual essa comanda está." at bounding box center [376, 172] width 242 height 11
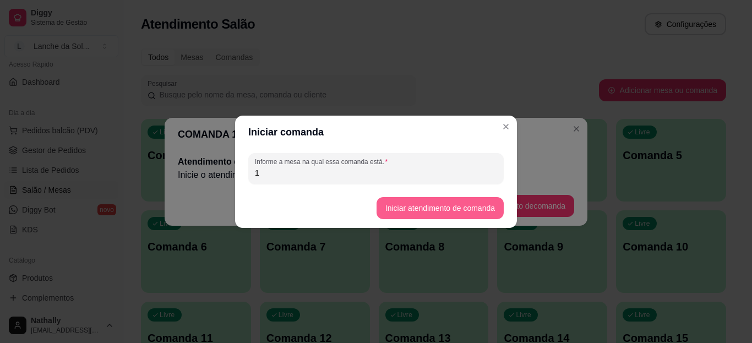
type input "1"
click at [400, 209] on button "Iniciar atendimento de comanda" at bounding box center [439, 207] width 123 height 21
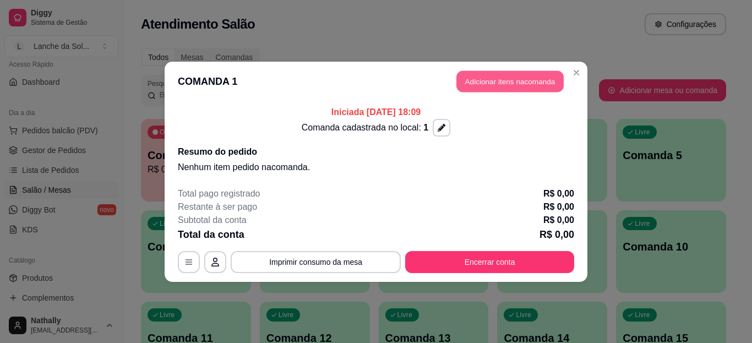
click at [505, 81] on button "Adicionar itens na comanda" at bounding box center [509, 80] width 107 height 21
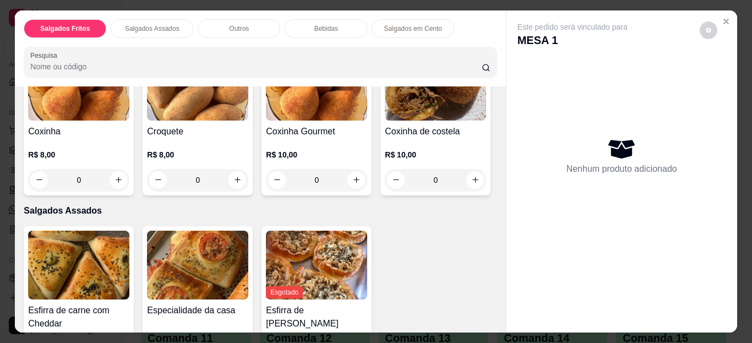
scroll to position [117, 0]
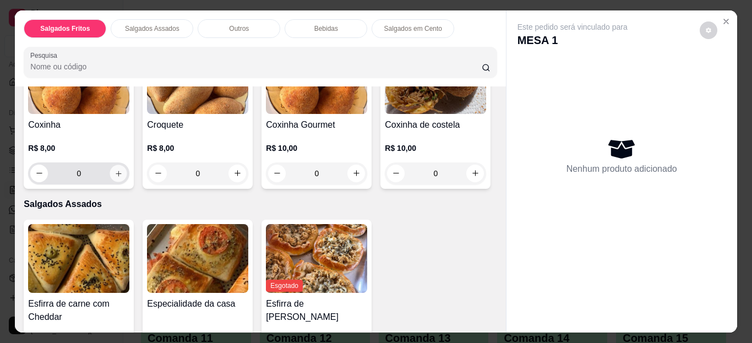
click at [114, 171] on icon "increase-product-quantity" at bounding box center [118, 173] width 8 height 8
type input "1"
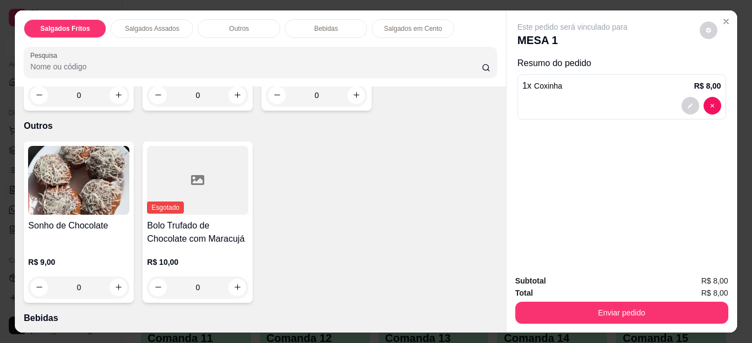
scroll to position [406, 0]
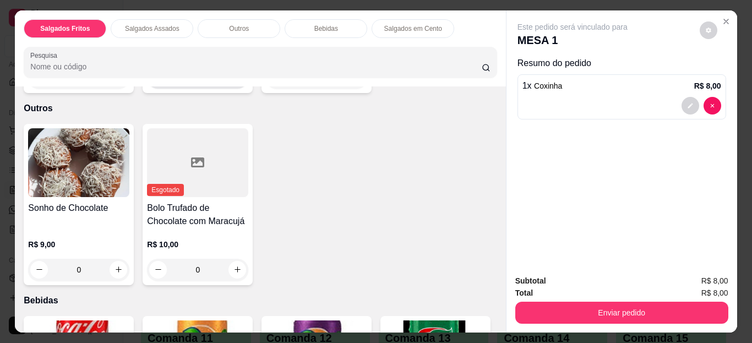
click at [233, 81] on icon "increase-product-quantity" at bounding box center [237, 77] width 8 height 8
type input "1"
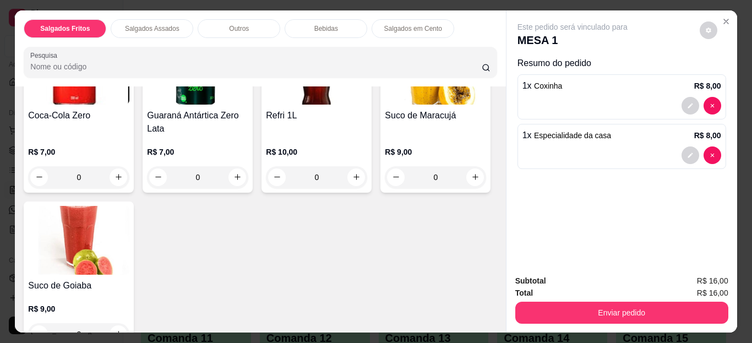
click at [492, 233] on div "Item avulso Salgados Fritos Coxinha R$ 8,00 1 Croquete R$ 8,00 0 Coxinha Gourme…" at bounding box center [260, 209] width 490 height 247
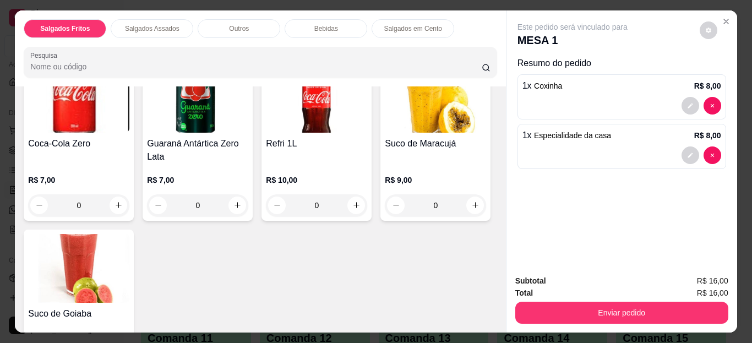
click at [111, 46] on div "0" at bounding box center [78, 35] width 97 height 22
click at [114, 39] on icon "increase-product-quantity" at bounding box center [118, 35] width 8 height 8
type input "1"
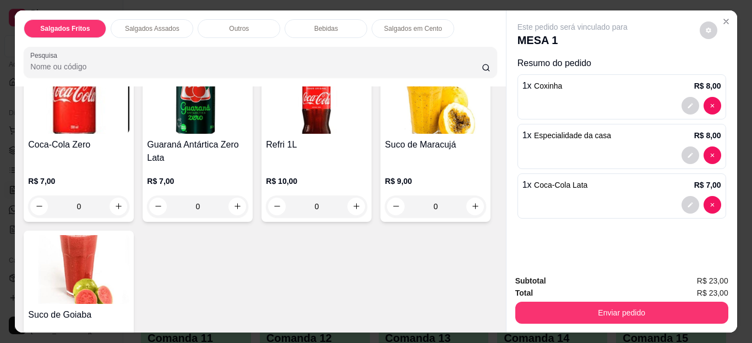
scroll to position [820, 0]
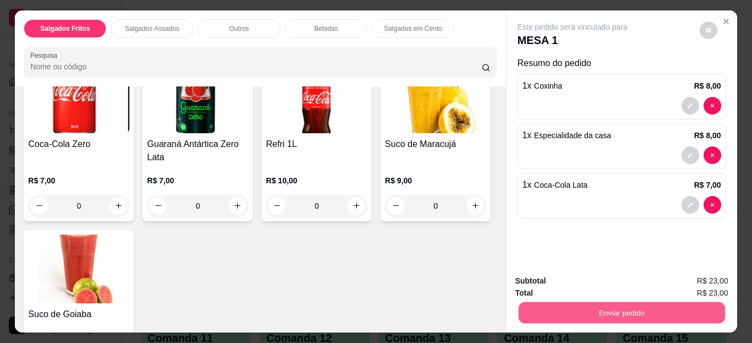
click at [549, 307] on button "Enviar pedido" at bounding box center [621, 312] width 206 height 21
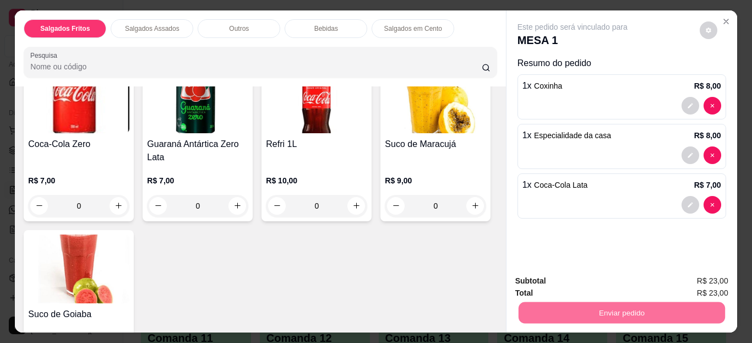
click at [558, 278] on button "Não registrar e enviar pedido" at bounding box center [585, 281] width 111 height 20
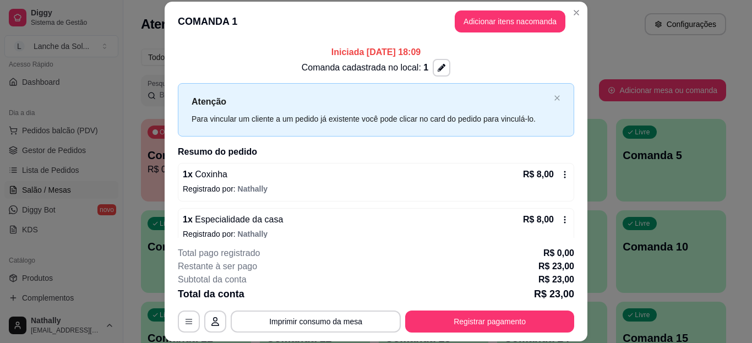
scroll to position [58, 0]
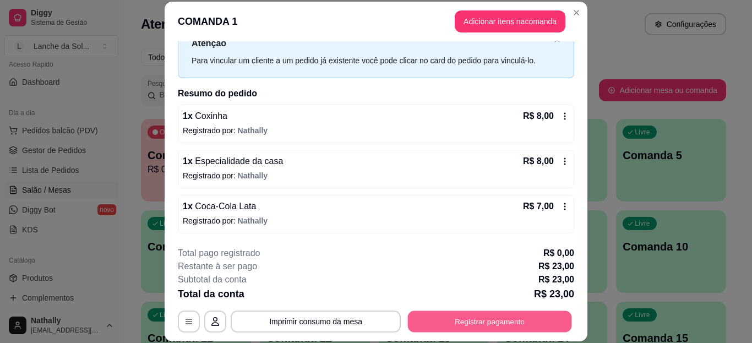
click at [446, 325] on button "Registrar pagamento" at bounding box center [490, 320] width 164 height 21
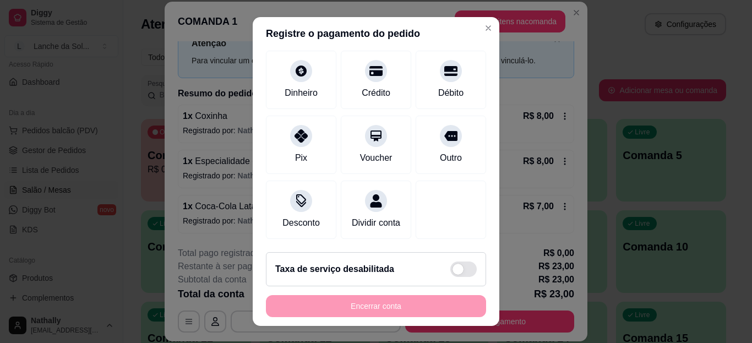
scroll to position [79, 0]
click at [302, 216] on div "Desconto" at bounding box center [300, 222] width 37 height 13
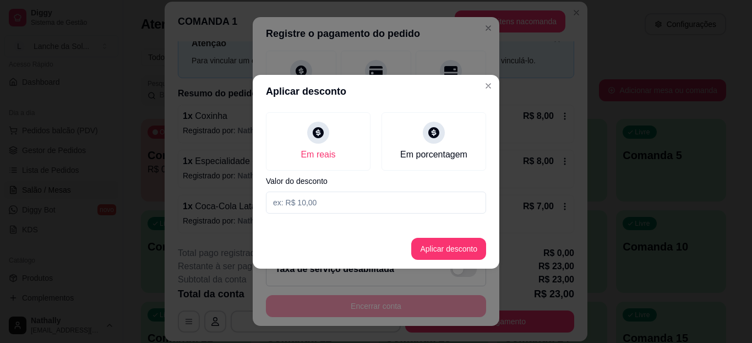
click at [327, 201] on input at bounding box center [376, 203] width 220 height 22
type input "3,00"
click at [434, 246] on button "Aplicar desconto" at bounding box center [449, 248] width 72 height 21
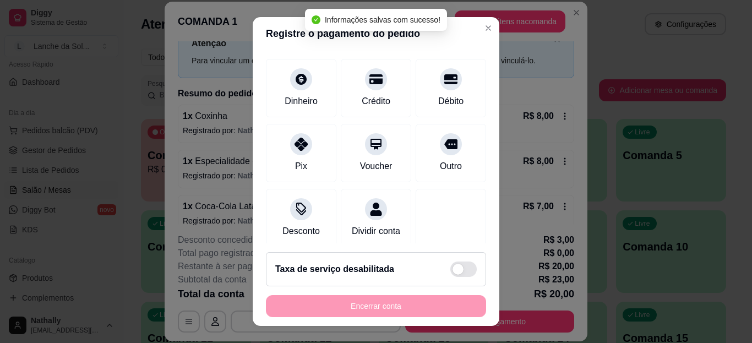
scroll to position [90, 0]
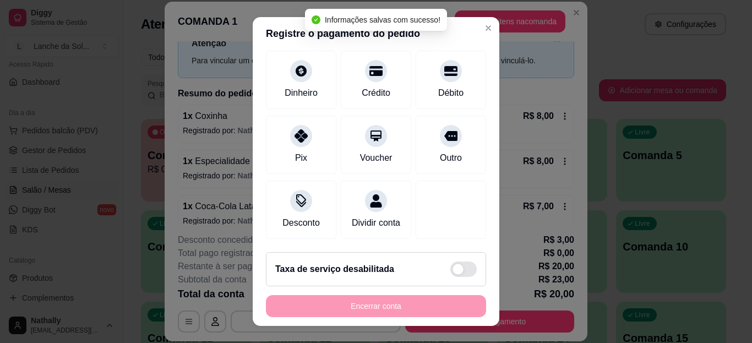
click at [365, 308] on div "Encerrar conta" at bounding box center [376, 306] width 220 height 22
click at [298, 137] on icon at bounding box center [301, 135] width 13 height 13
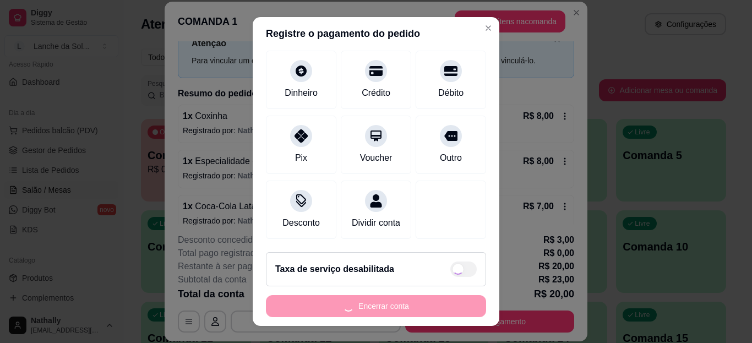
type input "R$ 0,00"
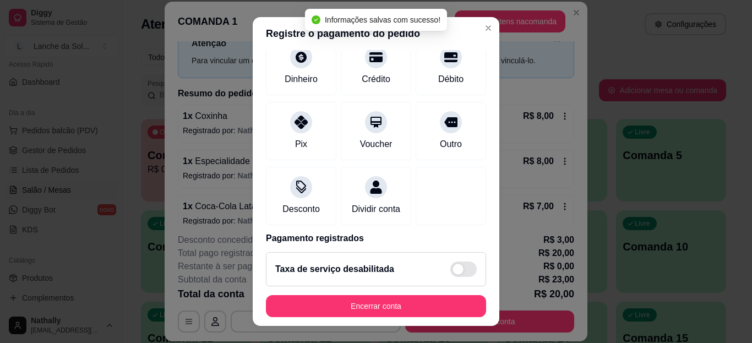
scroll to position [79, 0]
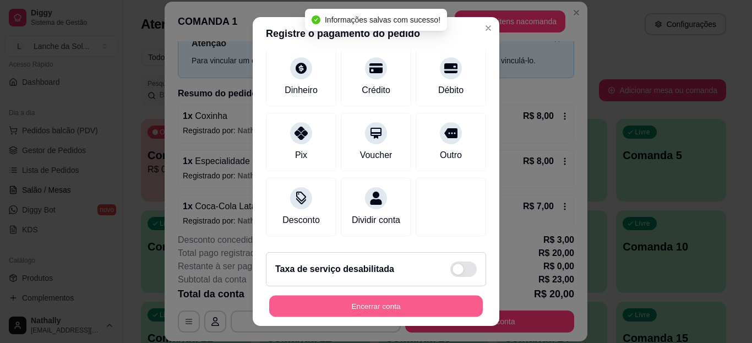
click at [329, 302] on button "Encerrar conta" at bounding box center [376, 305] width 214 height 21
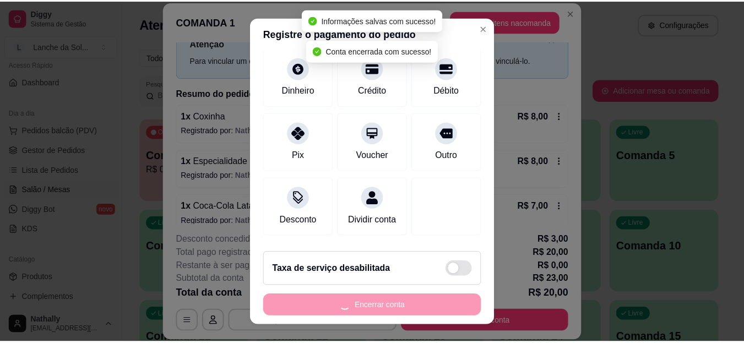
scroll to position [0, 0]
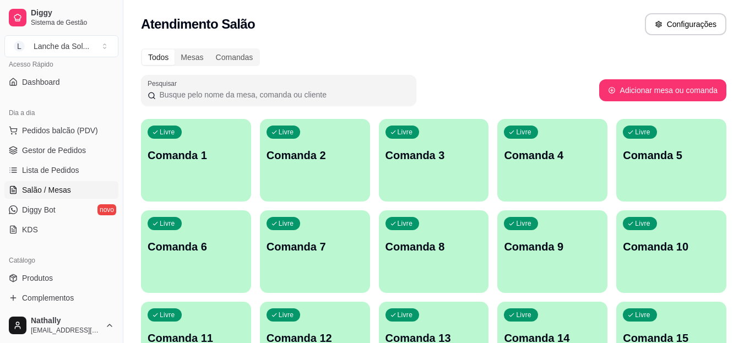
click at [62, 144] on link "Gestor de Pedidos" at bounding box center [61, 150] width 114 height 18
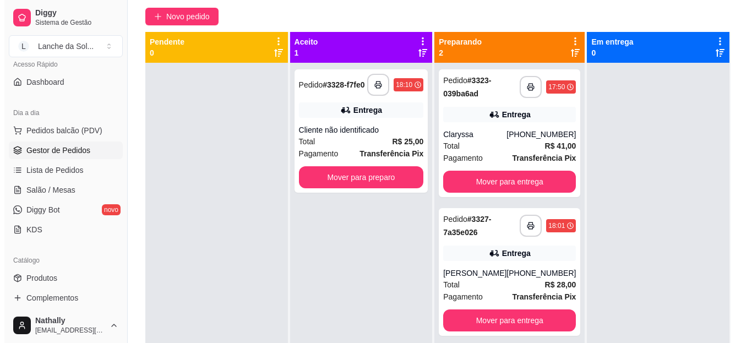
scroll to position [100, 0]
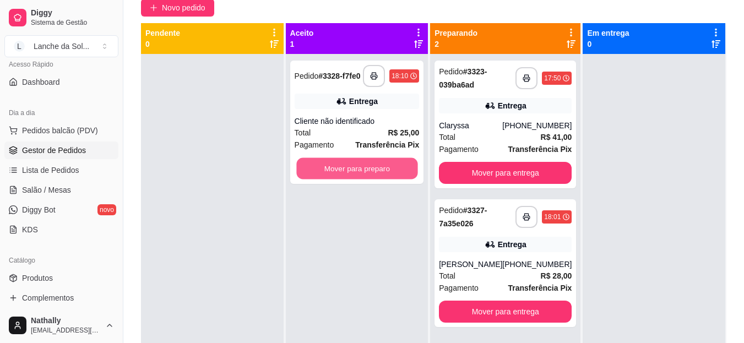
click at [361, 166] on button "Mover para preparo" at bounding box center [356, 168] width 121 height 21
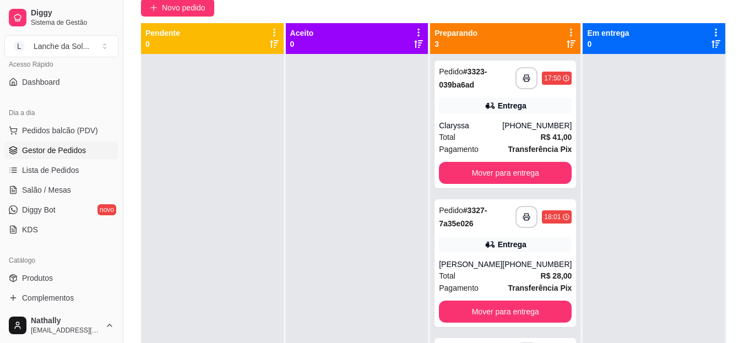
click at [508, 282] on span "Transferência Pix" at bounding box center [540, 288] width 64 height 12
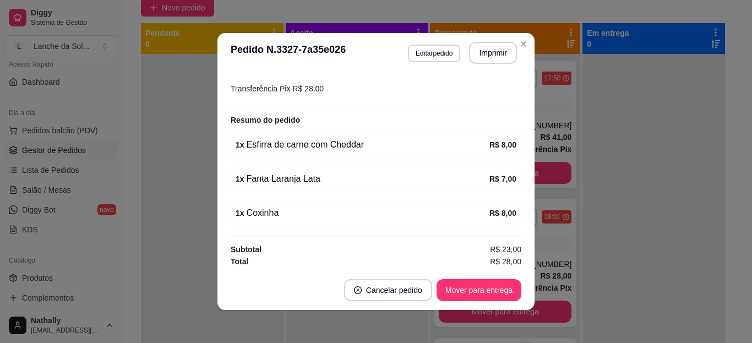
scroll to position [307, 0]
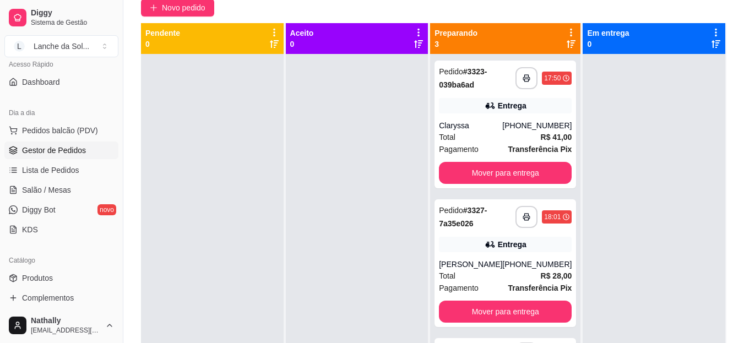
click at [532, 147] on strong "Transferência Pix" at bounding box center [540, 149] width 64 height 9
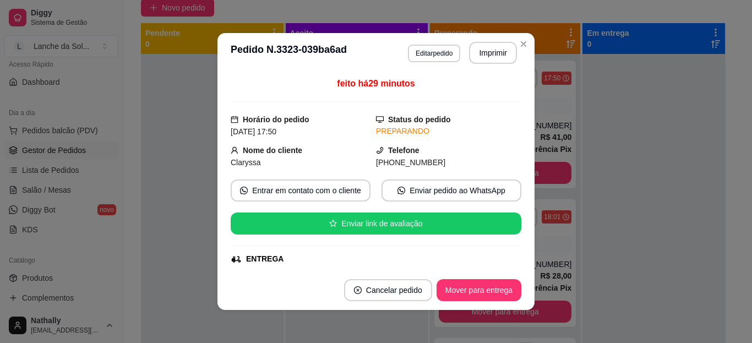
scroll to position [161, 0]
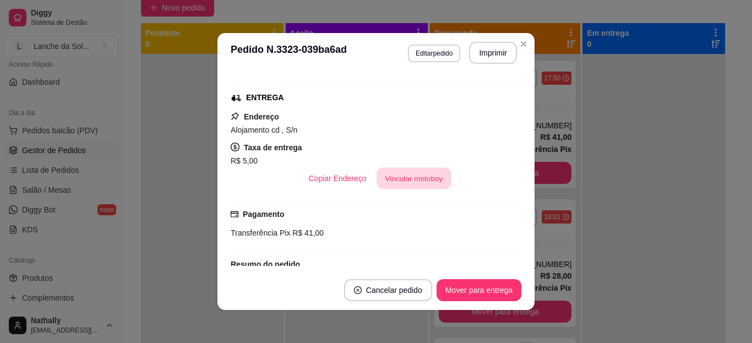
click at [416, 184] on button "Vincular motoboy" at bounding box center [414, 178] width 75 height 21
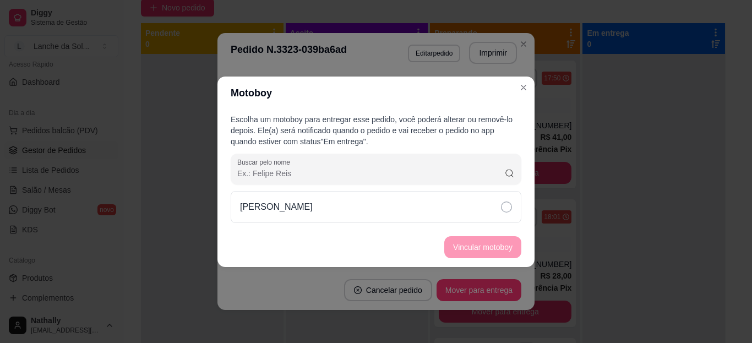
click at [345, 208] on div "Francisco Bentes" at bounding box center [376, 207] width 291 height 32
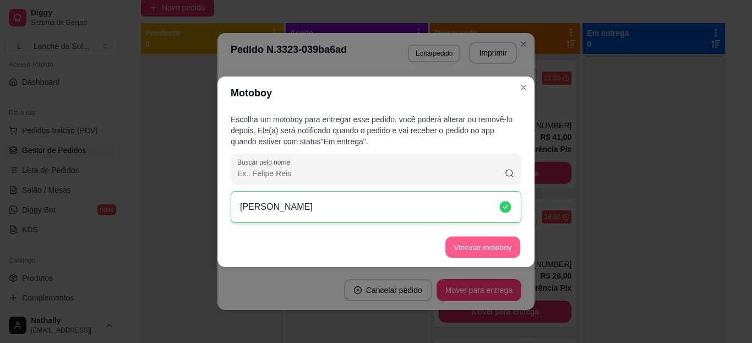
click at [460, 246] on button "Vincular motoboy" at bounding box center [482, 246] width 75 height 21
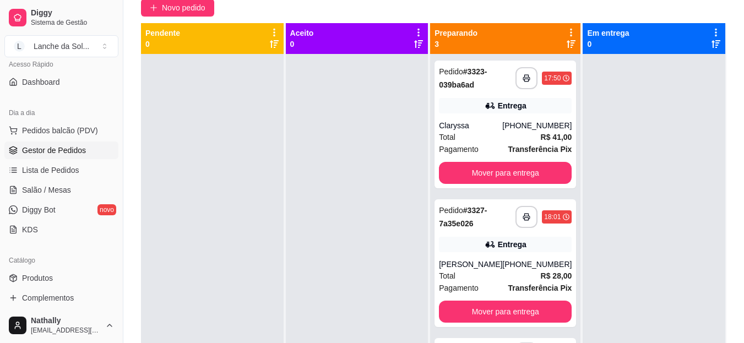
click at [502, 257] on div "**********" at bounding box center [504, 263] width 141 height 128
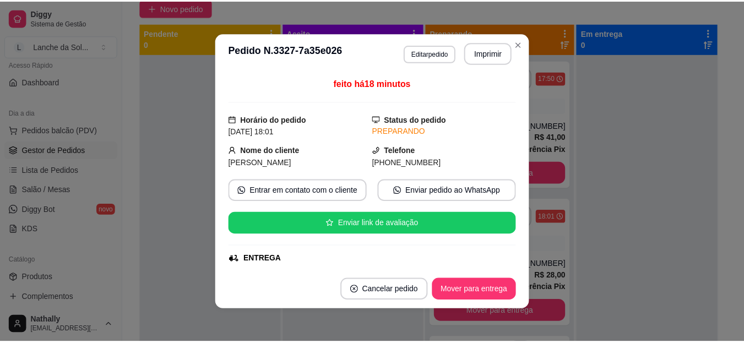
scroll to position [123, 0]
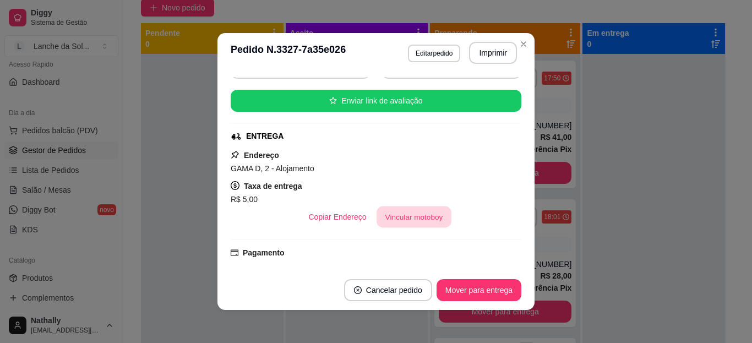
click at [408, 210] on button "Vincular motoboy" at bounding box center [414, 216] width 75 height 21
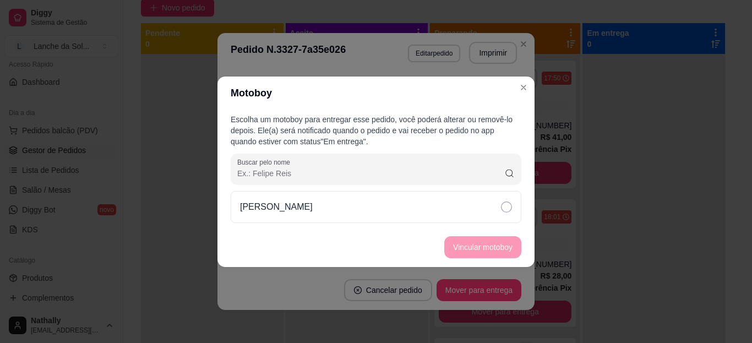
click at [456, 206] on div "Francisco Bentes" at bounding box center [376, 207] width 291 height 32
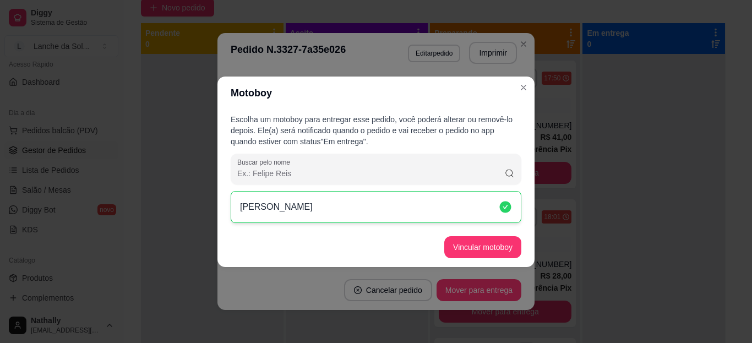
drag, startPoint x: 469, startPoint y: 258, endPoint x: 487, endPoint y: 248, distance: 20.2
click at [487, 248] on footer "Vincular motoboy" at bounding box center [375, 247] width 317 height 40
click at [487, 248] on button "Vincular motoboy" at bounding box center [482, 246] width 75 height 21
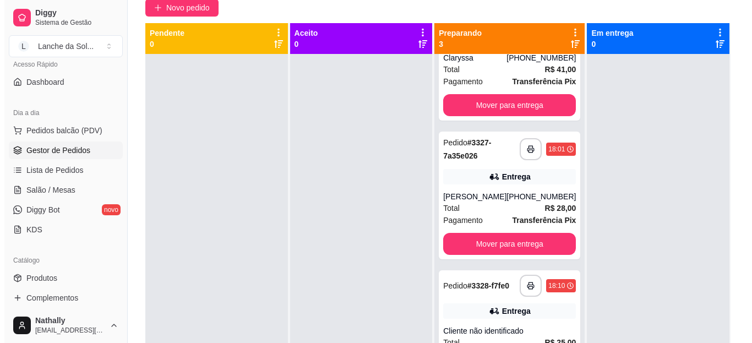
scroll to position [84, 0]
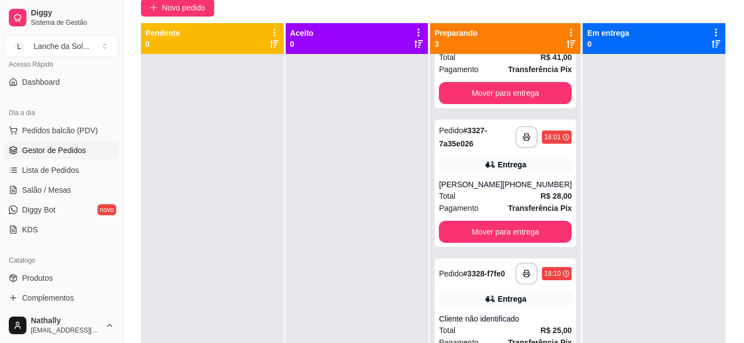
click at [497, 314] on div "Cliente não identificado" at bounding box center [505, 318] width 133 height 11
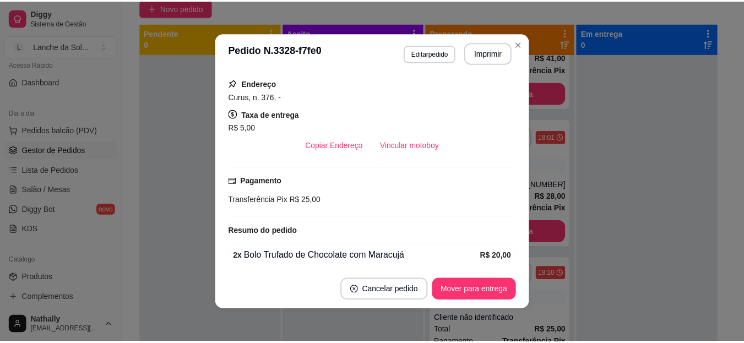
scroll to position [182, 0]
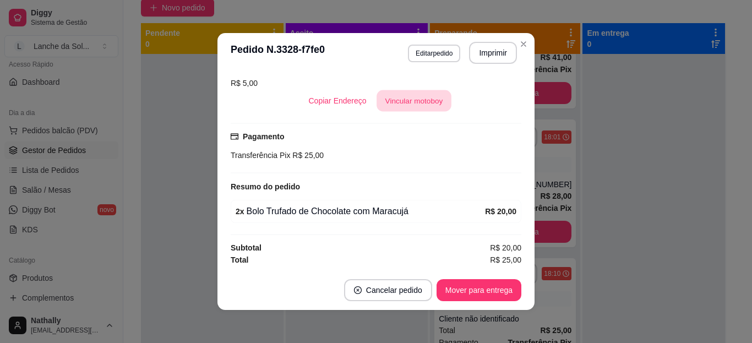
click at [417, 102] on button "Vincular motoboy" at bounding box center [414, 100] width 75 height 21
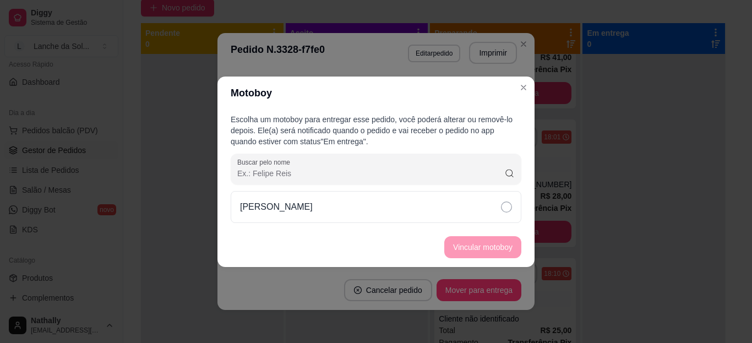
click at [450, 217] on div "Francisco Bentes" at bounding box center [376, 207] width 291 height 32
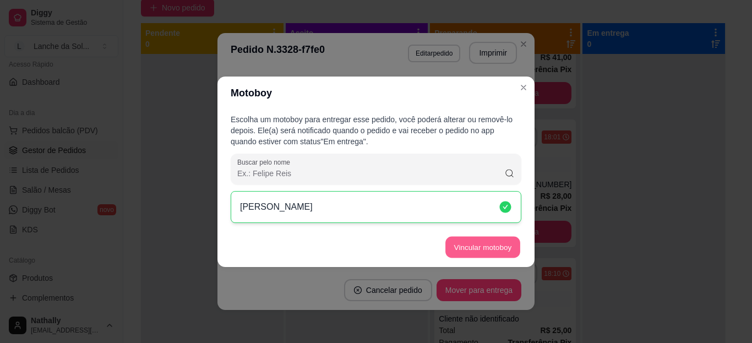
click at [463, 247] on button "Vincular motoboy" at bounding box center [482, 246] width 75 height 21
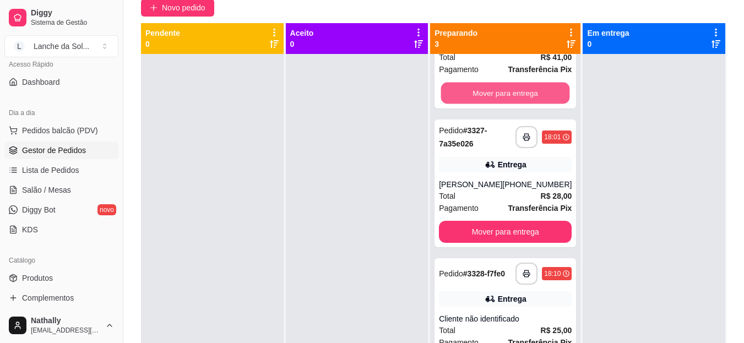
click at [491, 83] on button "Mover para entrega" at bounding box center [505, 93] width 129 height 21
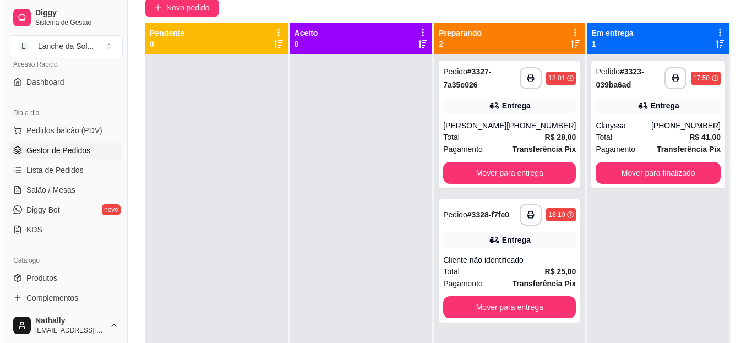
scroll to position [0, 0]
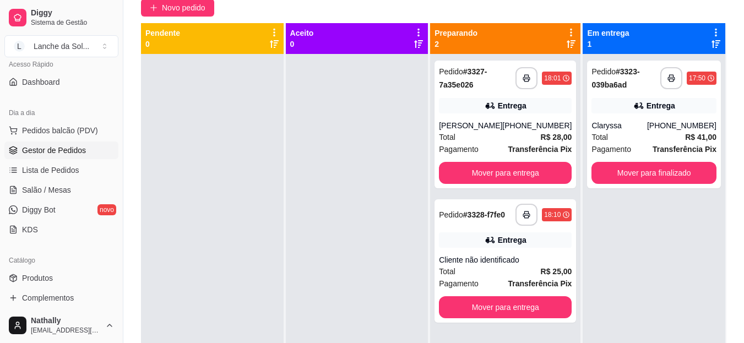
click at [499, 87] on div "Pedido # 3327-7a35e026" at bounding box center [477, 78] width 77 height 26
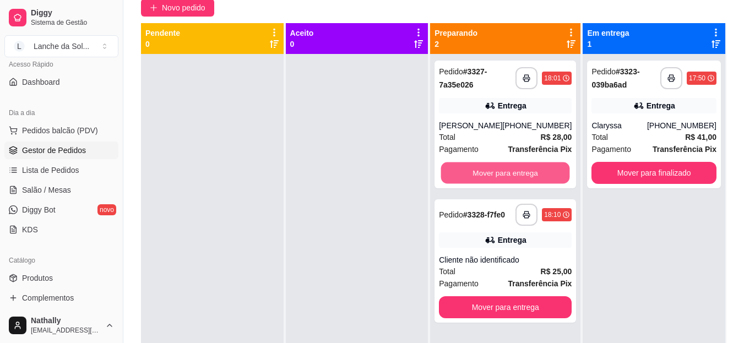
click at [497, 179] on button "Mover para entrega" at bounding box center [505, 172] width 129 height 21
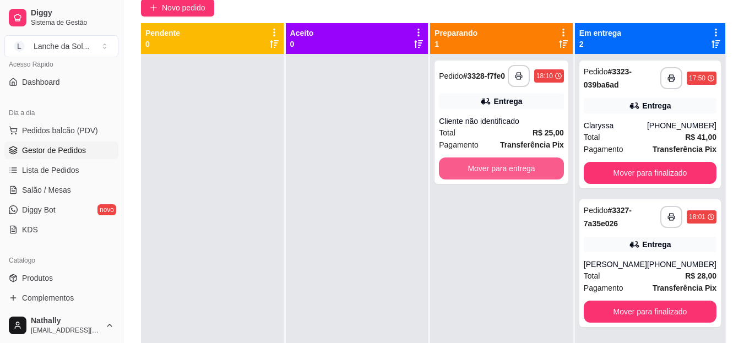
click at [518, 166] on button "Mover para entrega" at bounding box center [501, 168] width 125 height 22
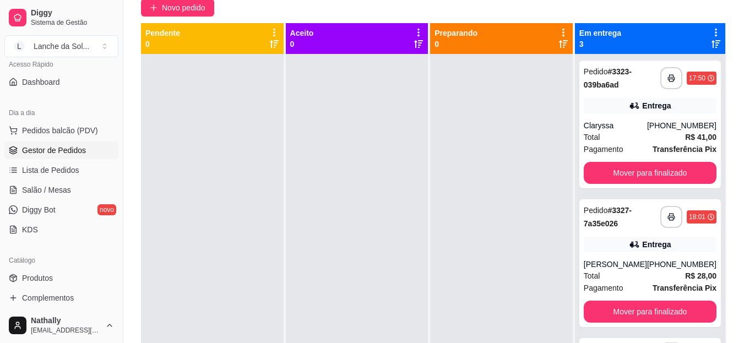
click at [645, 276] on div "Total R$ 28,00" at bounding box center [650, 276] width 133 height 12
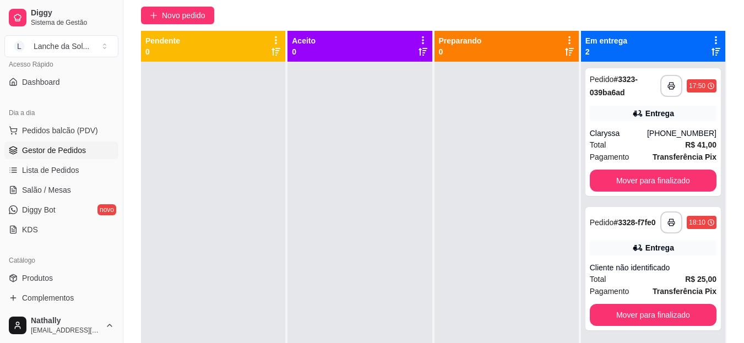
scroll to position [75, 0]
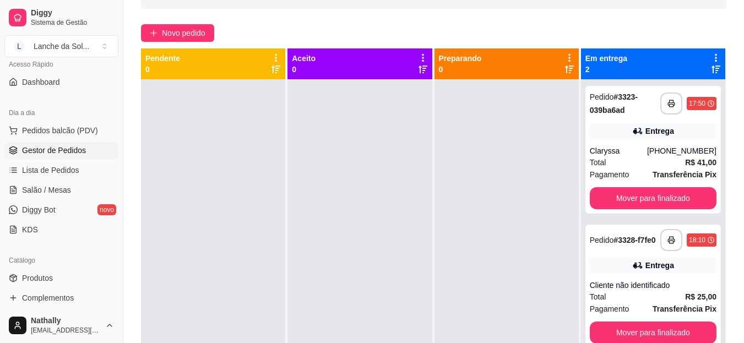
click at [64, 170] on span "Lista de Pedidos" at bounding box center [50, 170] width 57 height 11
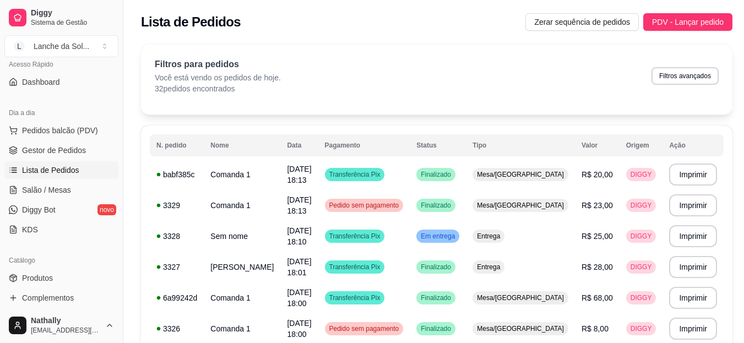
click at [77, 187] on link "Salão / Mesas" at bounding box center [61, 190] width 114 height 18
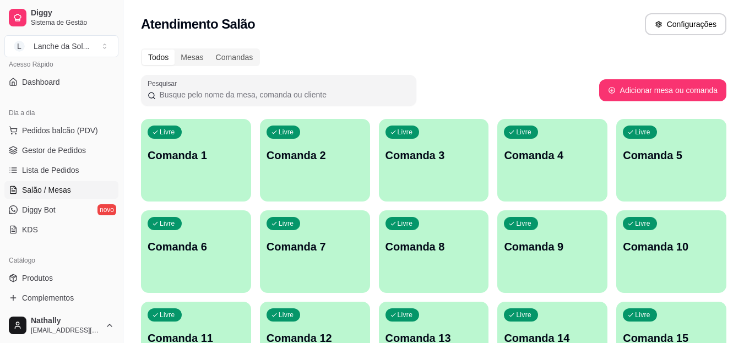
click at [62, 279] on link "Produtos" at bounding box center [61, 278] width 114 height 18
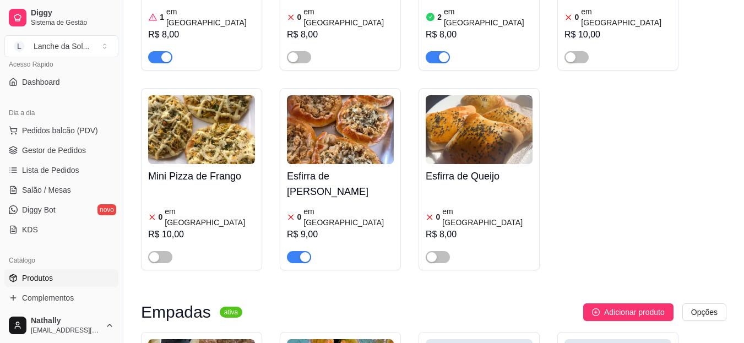
scroll to position [721, 0]
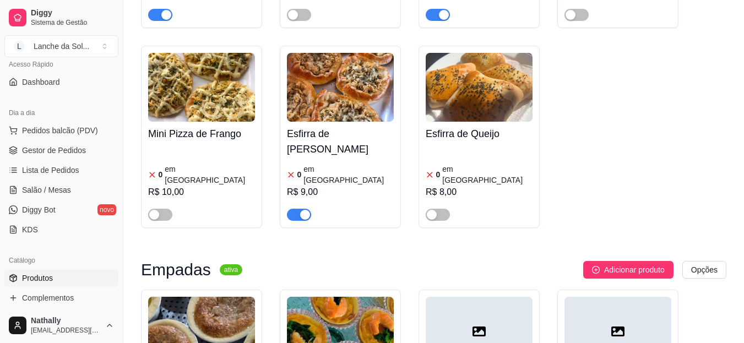
click at [302, 210] on div "button" at bounding box center [305, 215] width 10 height 10
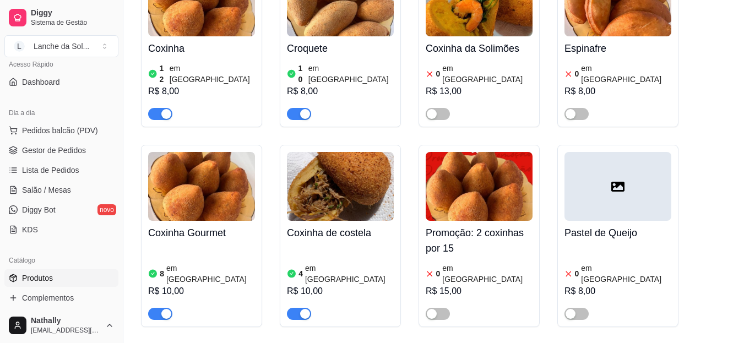
scroll to position [0, 0]
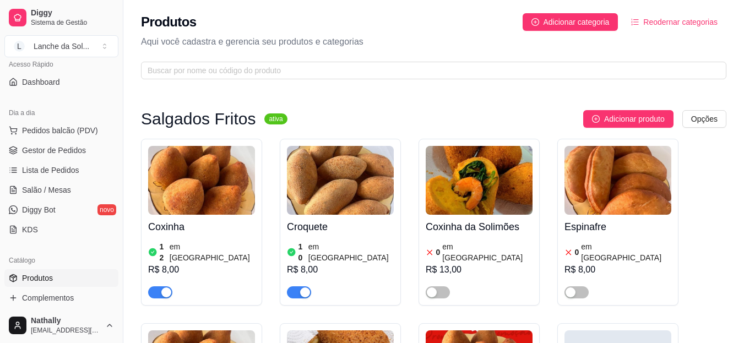
click at [96, 48] on button "L Lanche da Sol ..." at bounding box center [61, 46] width 114 height 22
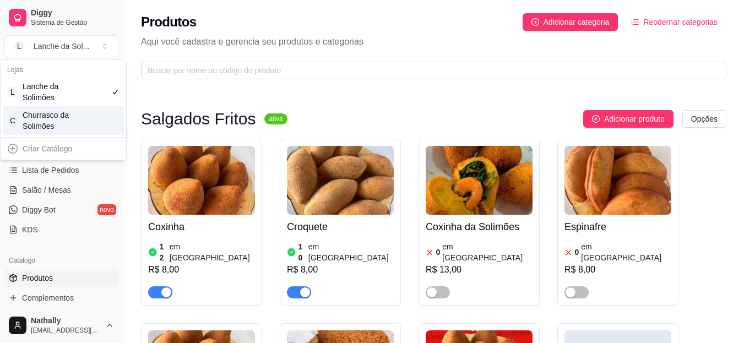
click at [91, 121] on div "C Churrasco da Solimões" at bounding box center [63, 120] width 121 height 29
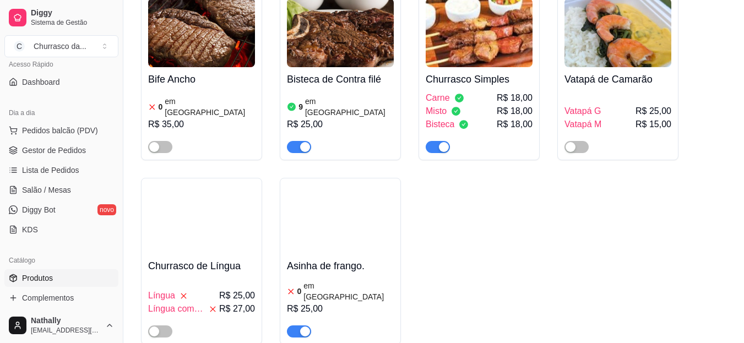
scroll to position [352, 0]
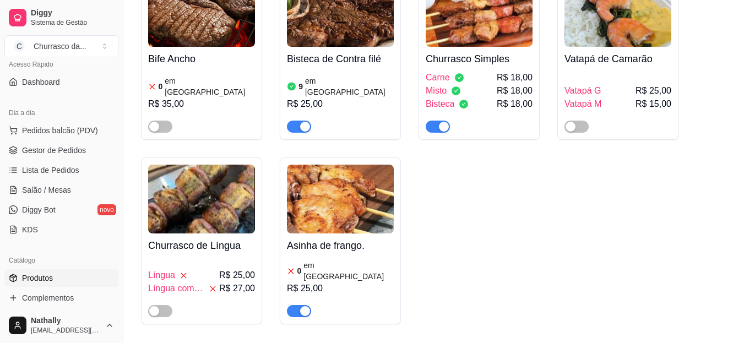
click at [323, 260] on article "em [GEOGRAPHIC_DATA]" at bounding box center [348, 271] width 90 height 22
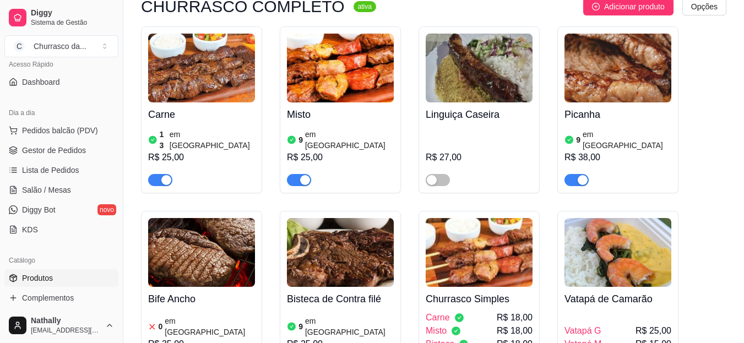
scroll to position [107, 0]
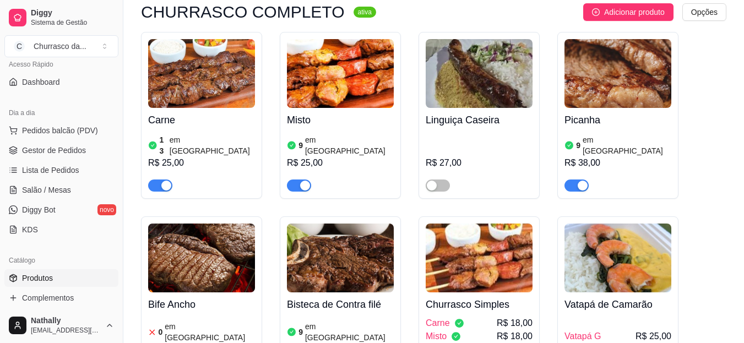
click at [93, 51] on button "C Churrasco da ..." at bounding box center [61, 46] width 114 height 22
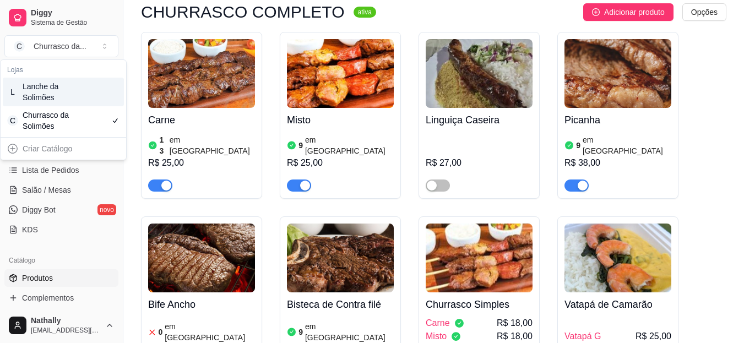
click at [87, 106] on div "L Lanche da Solimões" at bounding box center [63, 92] width 121 height 29
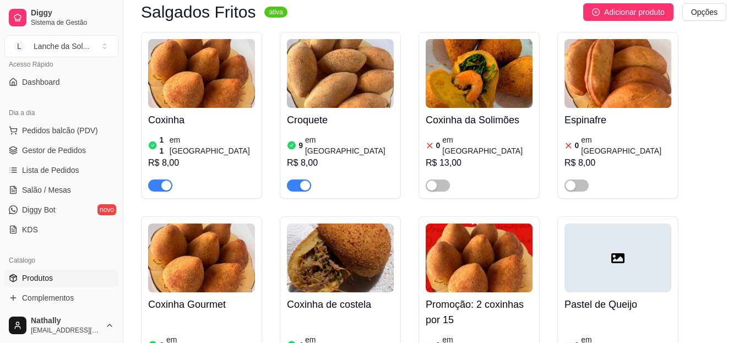
click at [66, 151] on span "Gestor de Pedidos" at bounding box center [54, 150] width 64 height 11
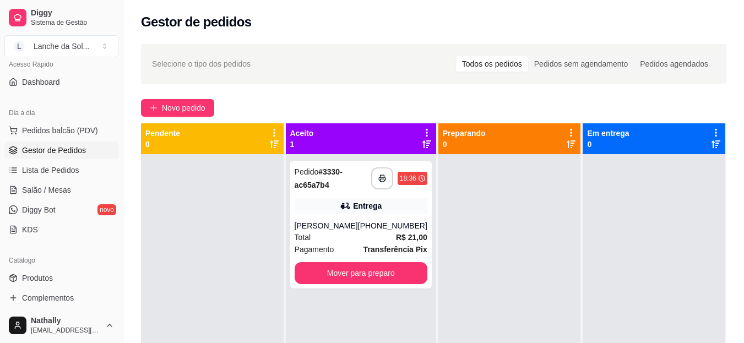
click at [362, 241] on div "Total R$ 21,00" at bounding box center [361, 237] width 133 height 12
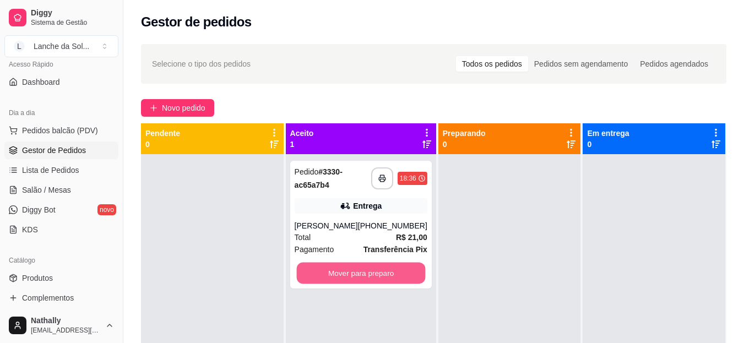
click at [314, 274] on button "Mover para preparo" at bounding box center [360, 273] width 129 height 21
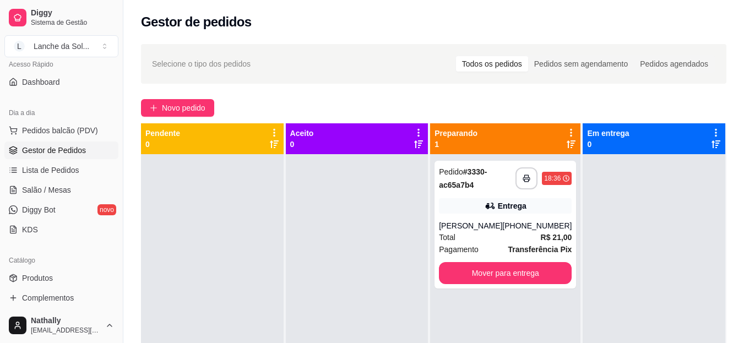
click at [61, 166] on span "Lista de Pedidos" at bounding box center [50, 170] width 57 height 11
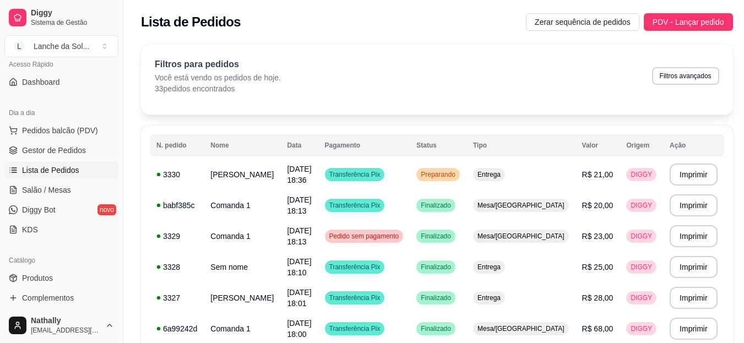
click at [51, 197] on link "Salão / Mesas" at bounding box center [61, 190] width 114 height 18
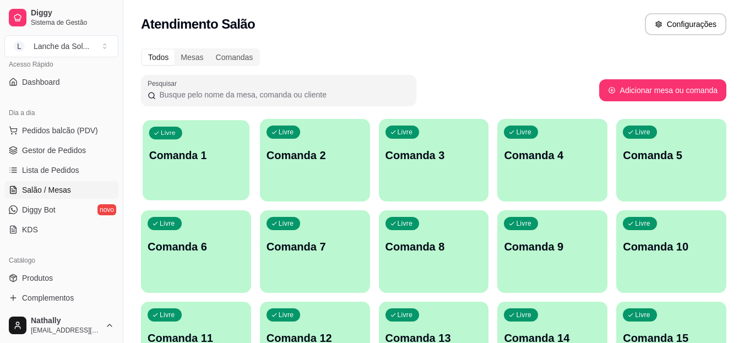
click at [193, 148] on p "Comanda 1" at bounding box center [196, 155] width 94 height 15
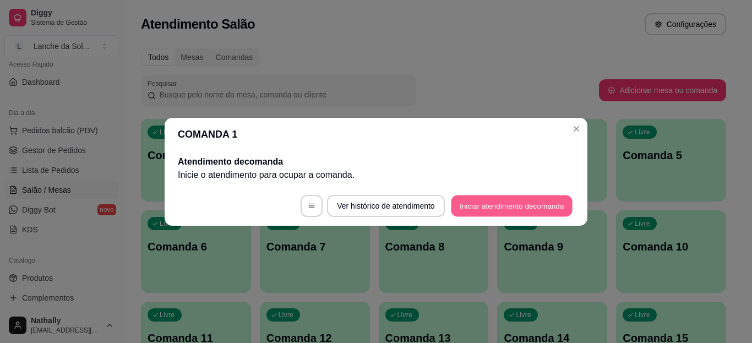
click at [492, 213] on button "Iniciar atendimento de comanda" at bounding box center [512, 205] width 122 height 21
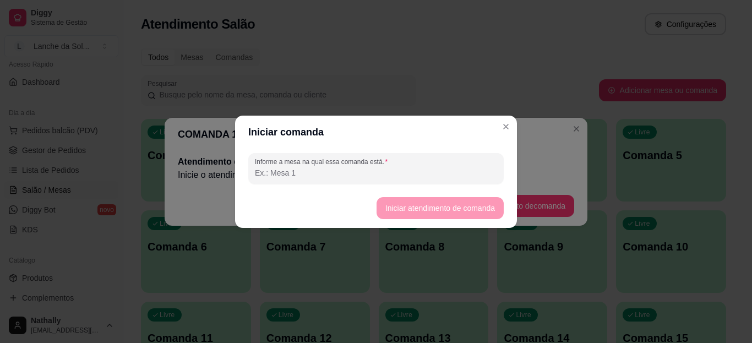
click at [314, 176] on input "Informe a mesa na qual essa comanda está." at bounding box center [376, 172] width 242 height 11
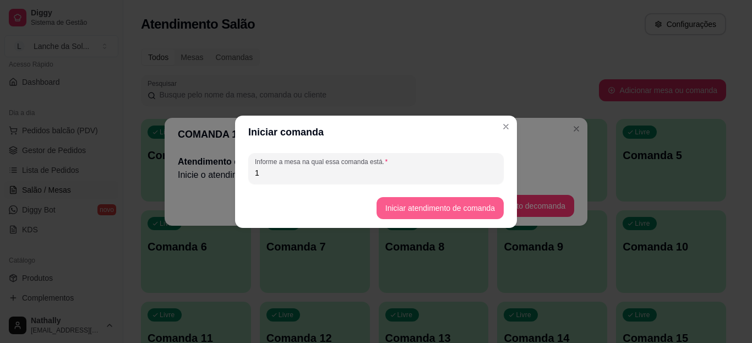
type input "1"
click at [397, 214] on button "Iniciar atendimento de comanda" at bounding box center [439, 207] width 123 height 21
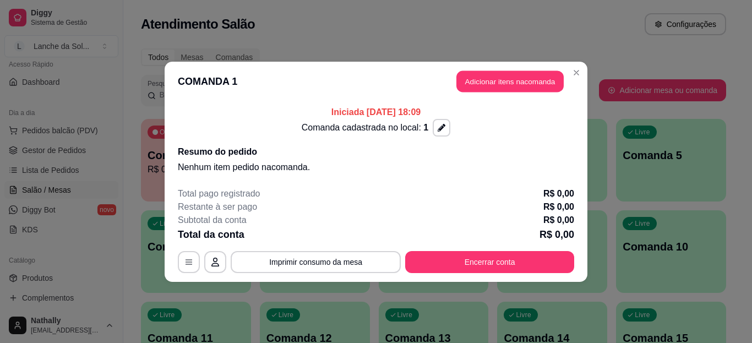
click at [520, 83] on button "Adicionar itens na comanda" at bounding box center [509, 80] width 107 height 21
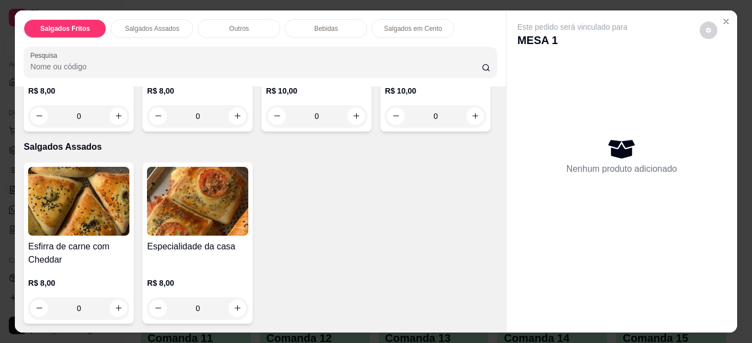
scroll to position [203, 0]
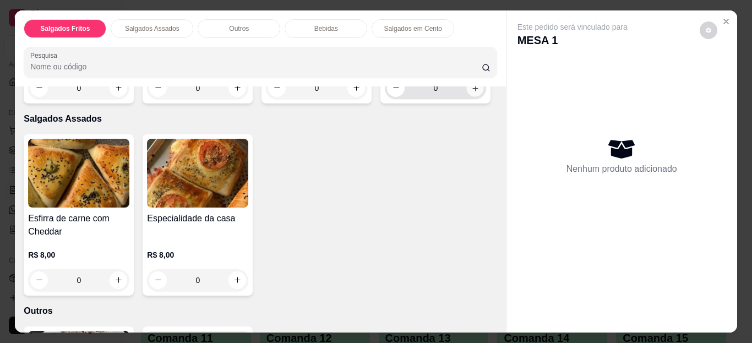
click at [467, 96] on button "increase-product-quantity" at bounding box center [475, 87] width 17 height 17
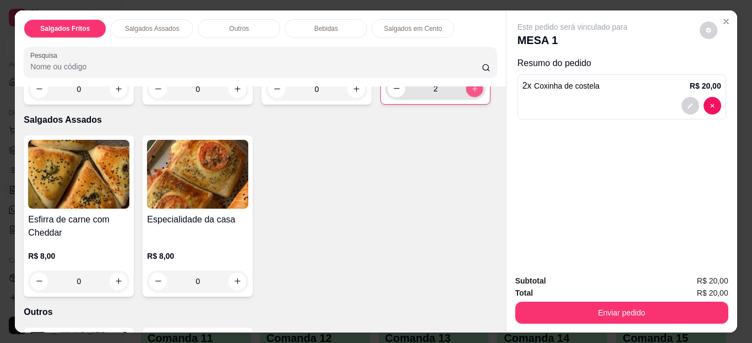
click at [466, 97] on button "increase-product-quantity" at bounding box center [474, 88] width 17 height 17
type input "3"
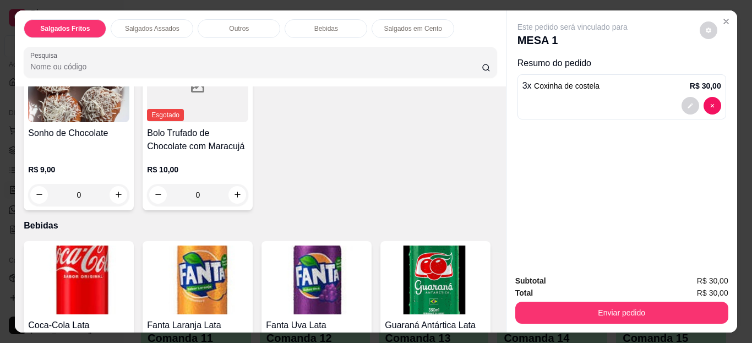
scroll to position [535, 0]
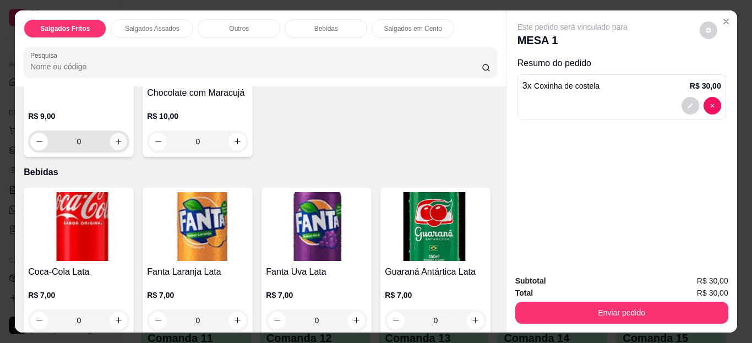
click at [114, 145] on icon "increase-product-quantity" at bounding box center [118, 141] width 8 height 8
type input "1"
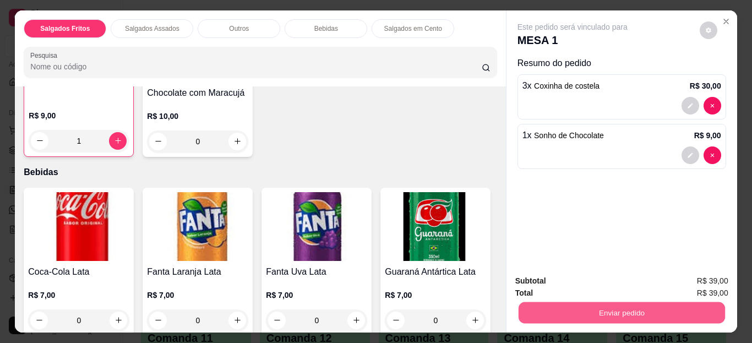
click at [572, 310] on button "Enviar pedido" at bounding box center [621, 312] width 206 height 21
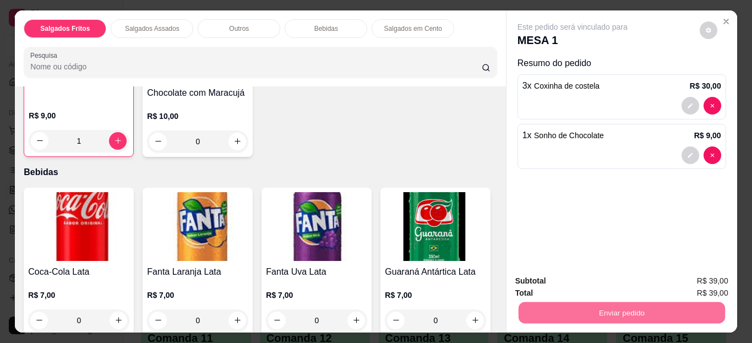
click at [585, 280] on button "Não registrar e enviar pedido" at bounding box center [585, 281] width 114 height 21
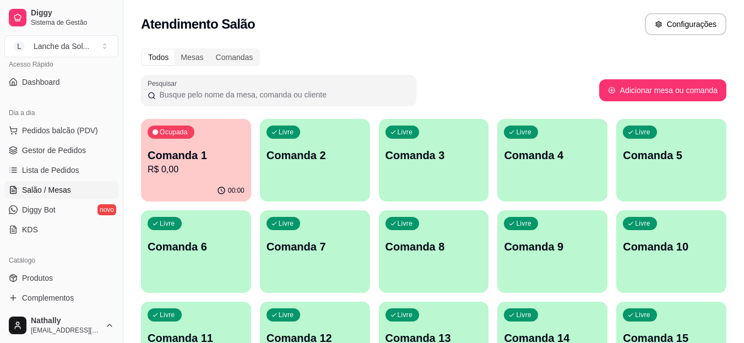
click at [62, 152] on span "Gestor de Pedidos" at bounding box center [54, 150] width 64 height 11
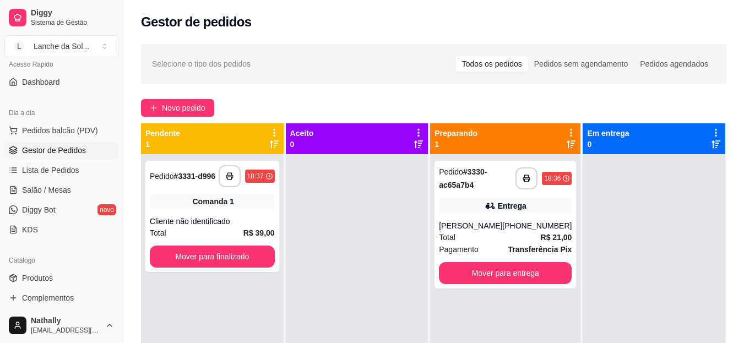
click at [62, 189] on span "Salão / Mesas" at bounding box center [46, 189] width 49 height 11
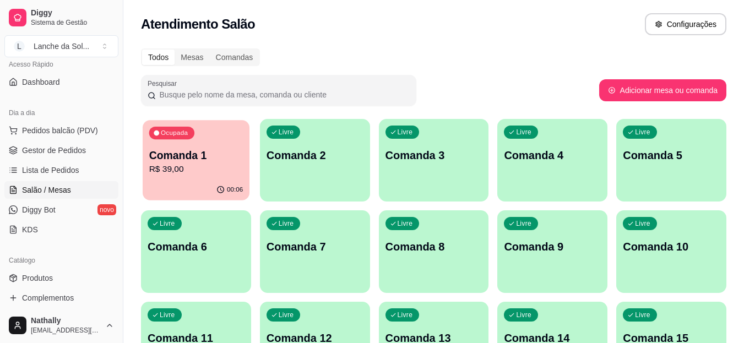
click at [204, 178] on div "Ocupada Comanda 1 R$ 39,00" at bounding box center [196, 149] width 107 height 59
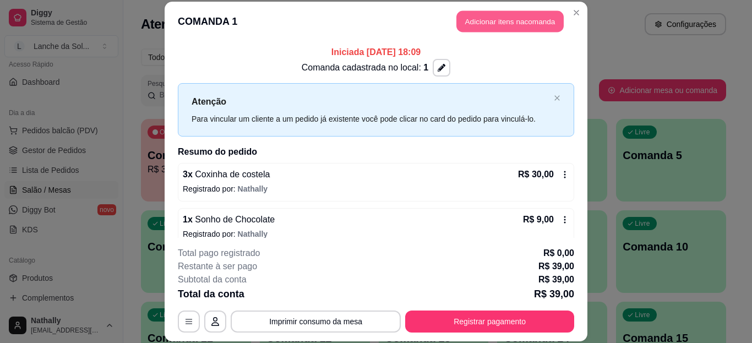
click at [522, 13] on button "Adicionar itens na comanda" at bounding box center [509, 21] width 107 height 21
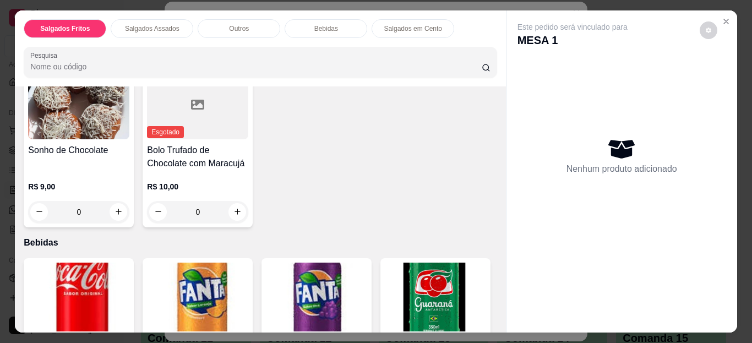
scroll to position [459, 0]
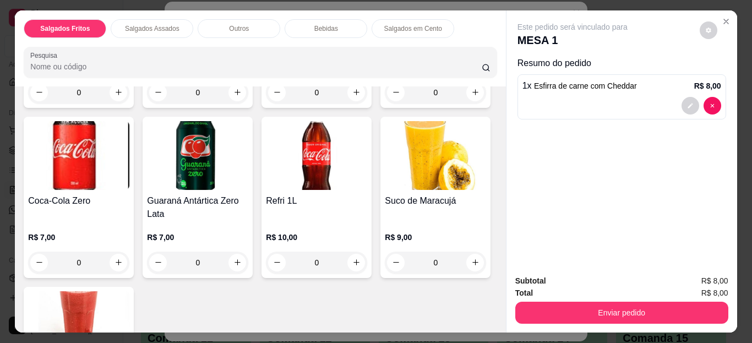
scroll to position [751, 0]
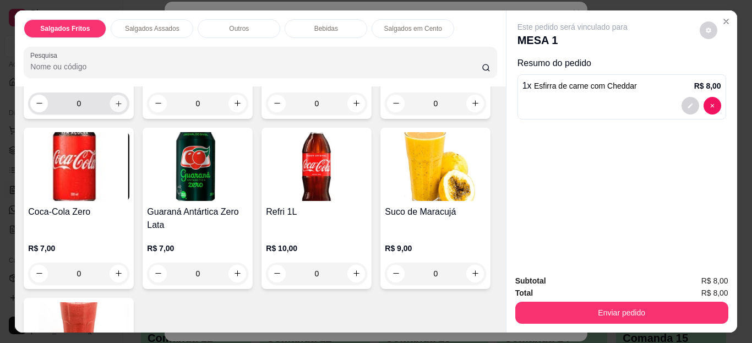
click at [114, 107] on icon "increase-product-quantity" at bounding box center [118, 103] width 8 height 8
type input "1"
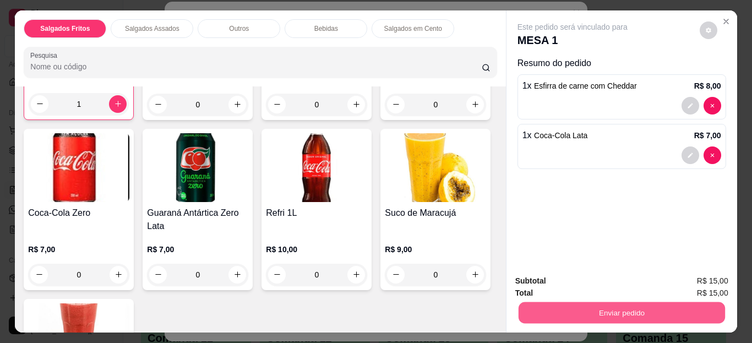
click at [554, 304] on button "Enviar pedido" at bounding box center [621, 312] width 206 height 21
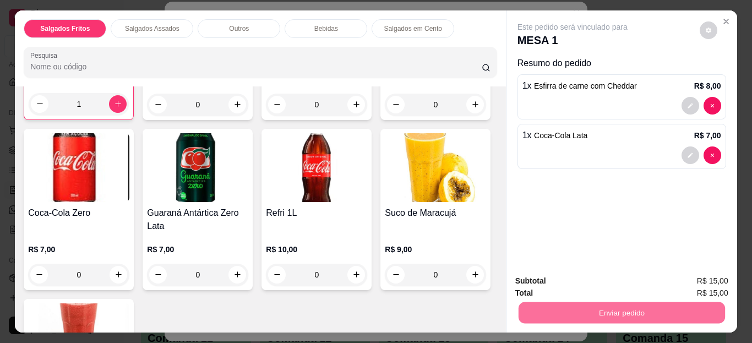
click at [563, 286] on button "Não registrar e enviar pedido" at bounding box center [585, 281] width 111 height 20
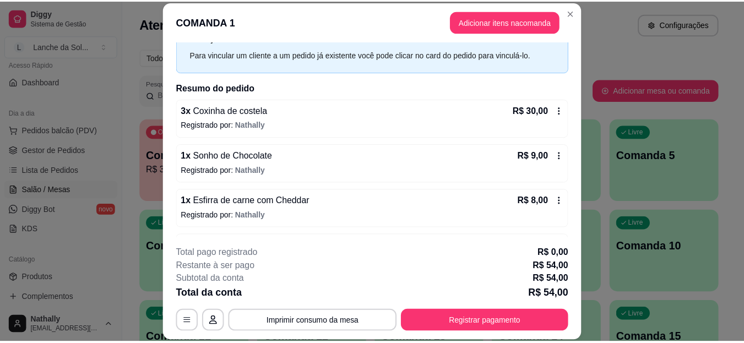
scroll to position [0, 0]
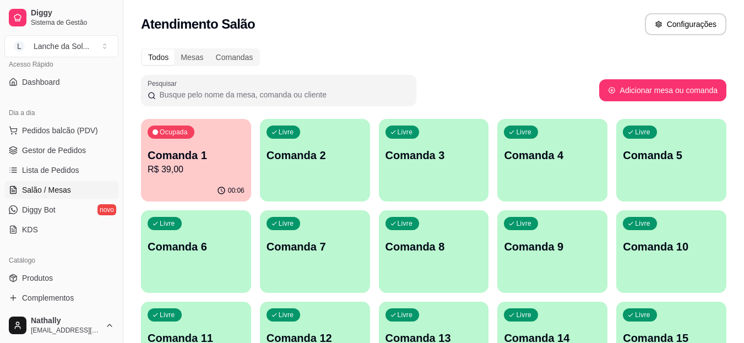
click at [77, 156] on link "Gestor de Pedidos" at bounding box center [61, 150] width 114 height 18
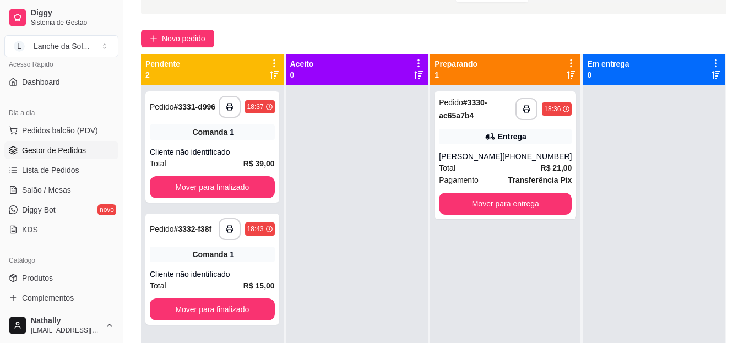
scroll to position [70, 0]
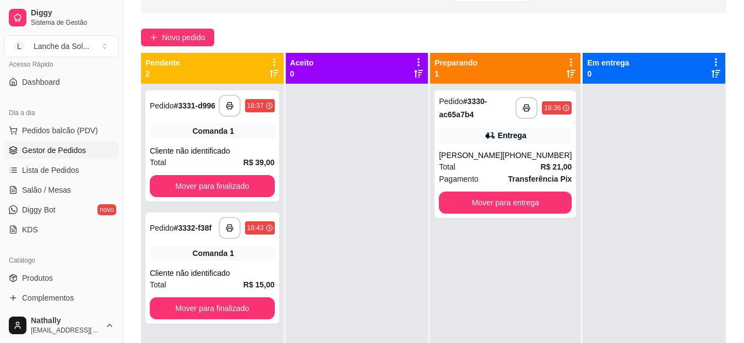
click at [86, 46] on div "Lanche da Sol ..." at bounding box center [62, 46] width 56 height 11
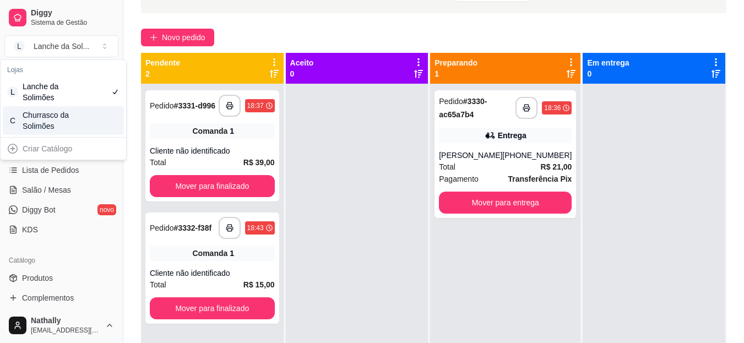
click at [62, 119] on div "Churrasco da Solimões" at bounding box center [48, 121] width 50 height 22
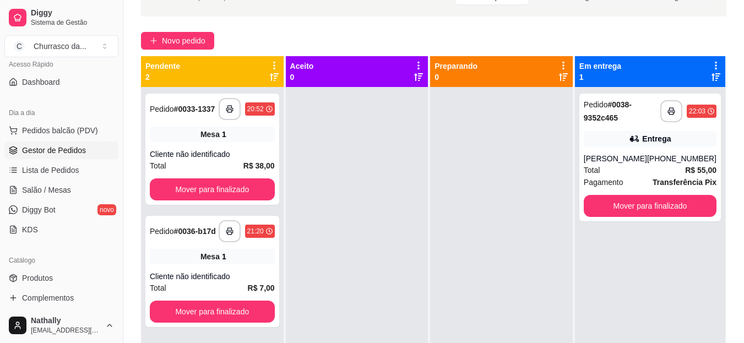
scroll to position [69, 0]
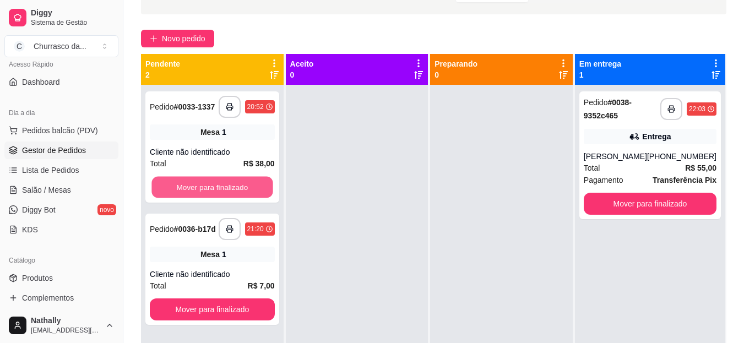
click at [244, 190] on button "Mover para finalizado" at bounding box center [211, 187] width 121 height 21
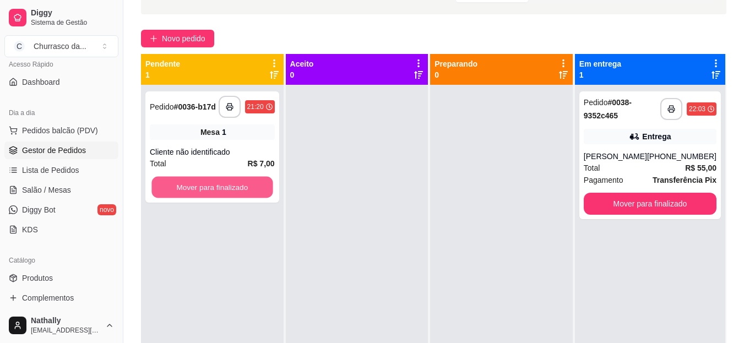
click at [244, 190] on button "Mover para finalizado" at bounding box center [211, 187] width 121 height 21
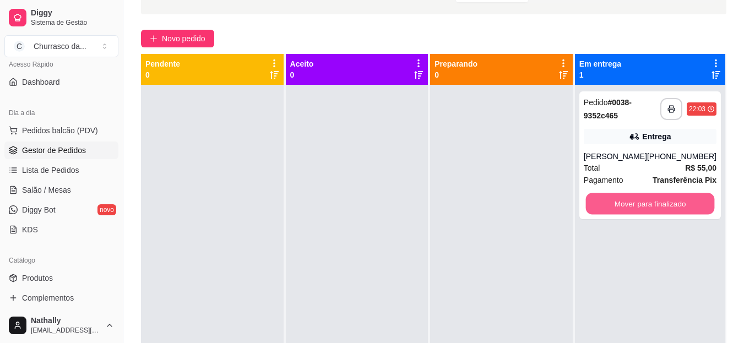
click at [667, 207] on button "Mover para finalizado" at bounding box center [649, 203] width 129 height 21
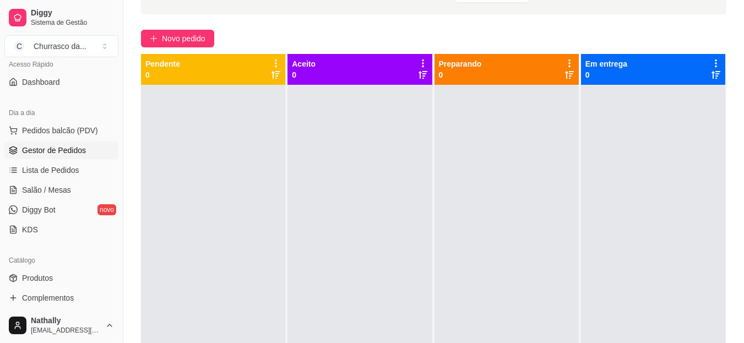
click at [52, 274] on span "Produtos" at bounding box center [37, 277] width 31 height 11
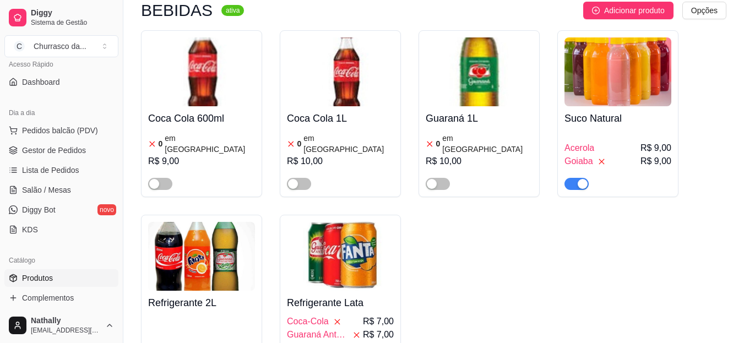
scroll to position [714, 0]
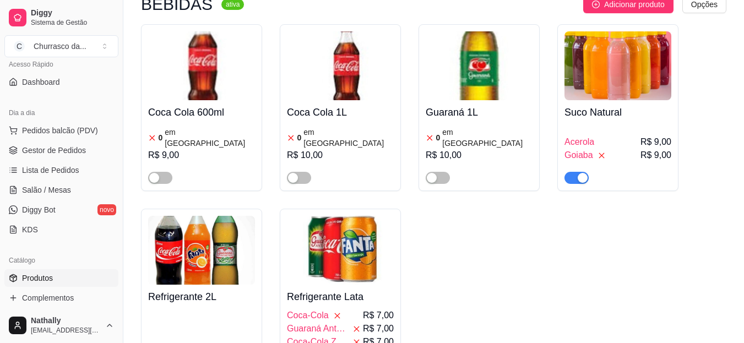
click at [577, 172] on button "button" at bounding box center [576, 178] width 24 height 12
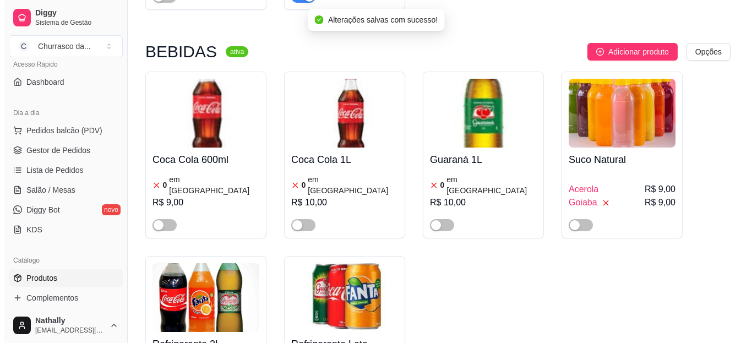
scroll to position [634, 0]
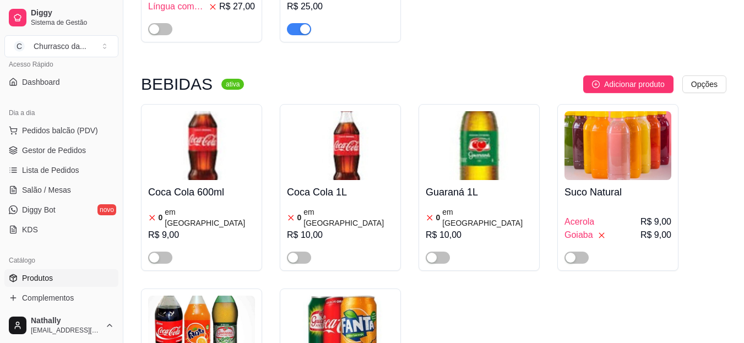
click at [459, 206] on article "em [GEOGRAPHIC_DATA]" at bounding box center [487, 217] width 90 height 22
click at [324, 184] on h4 "Coca Cola 1L" at bounding box center [340, 191] width 107 height 15
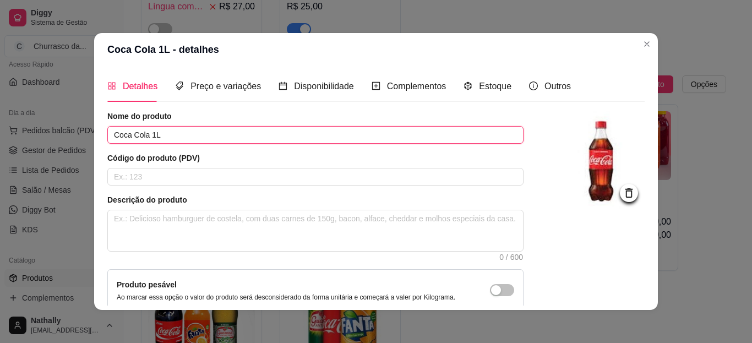
click at [222, 140] on input "Coca Cola 1L" at bounding box center [315, 135] width 416 height 18
type input "C"
type input "Refri 1L"
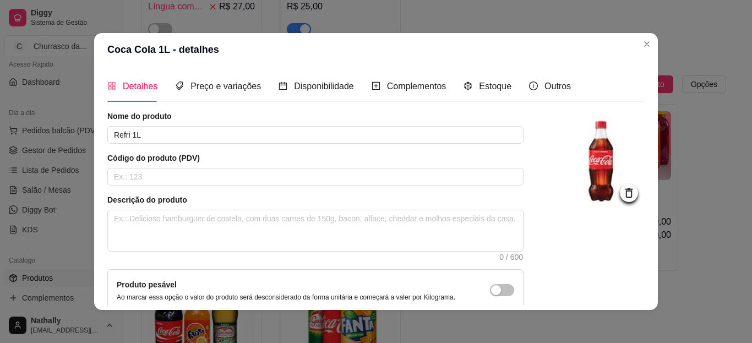
scroll to position [105, 0]
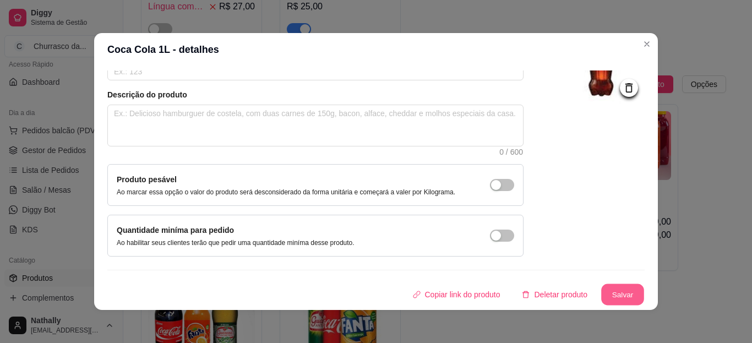
click at [609, 293] on button "Salvar" at bounding box center [622, 294] width 43 height 21
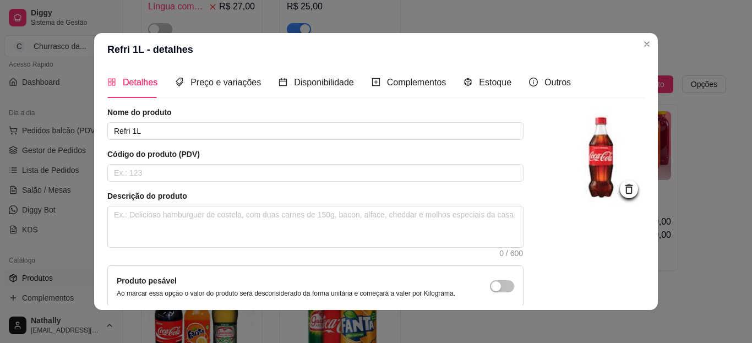
scroll to position [0, 0]
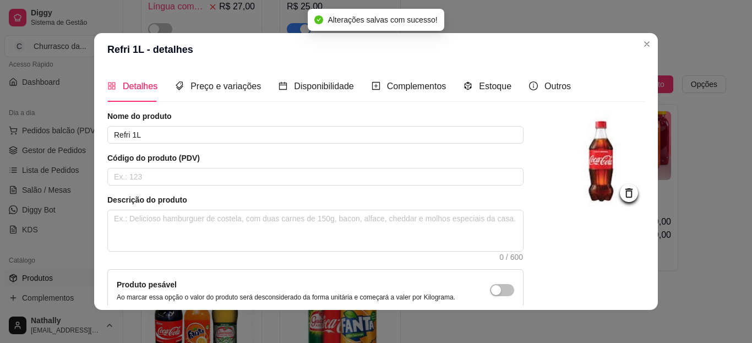
click at [233, 78] on div "Preço e variações" at bounding box center [218, 85] width 86 height 31
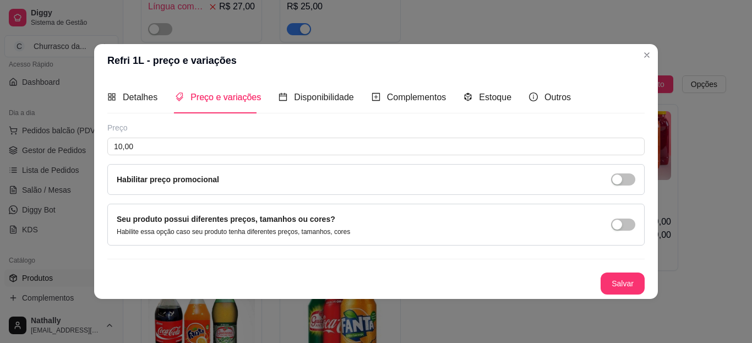
click at [620, 225] on div "button" at bounding box center [617, 225] width 10 height 10
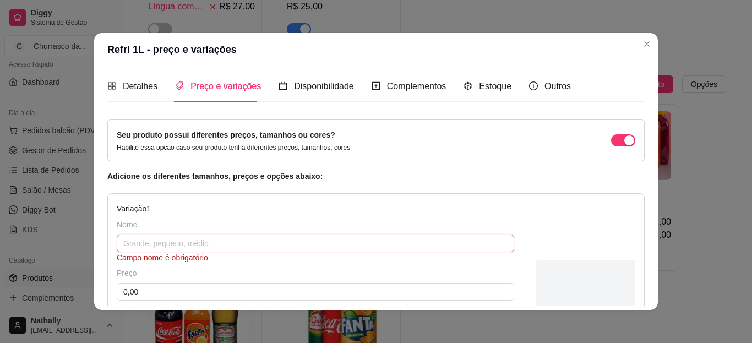
click at [483, 238] on input "text" at bounding box center [315, 244] width 397 height 18
type input "Coca-Cola"
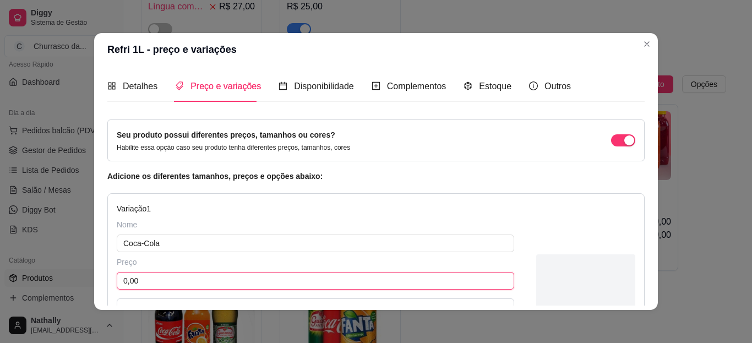
click at [382, 275] on input "0,00" at bounding box center [315, 281] width 397 height 18
type input "10,00"
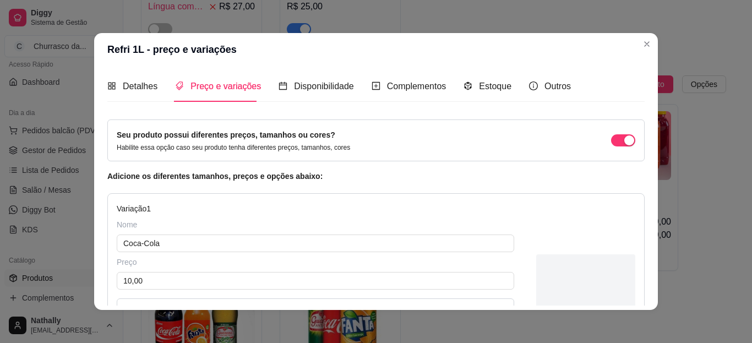
scroll to position [192, 0]
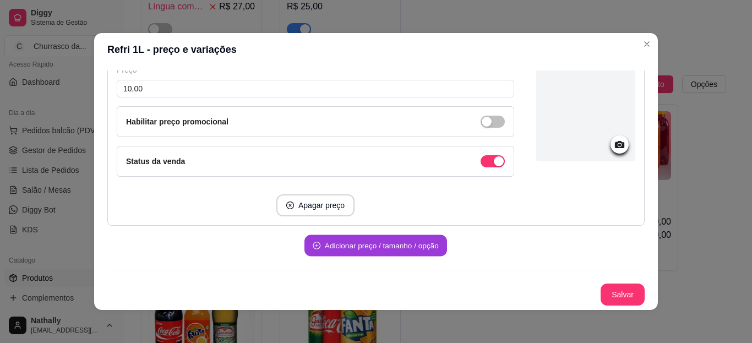
click at [376, 239] on button "Adicionar preço / tamanho / opção" at bounding box center [375, 245] width 143 height 21
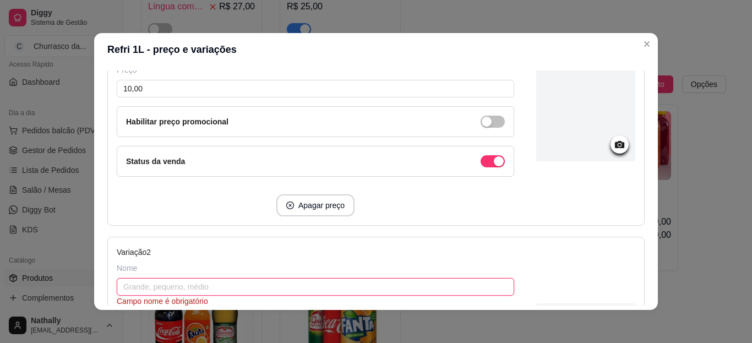
click at [297, 280] on input "text" at bounding box center [315, 287] width 397 height 18
type input "Fanta Laranja"
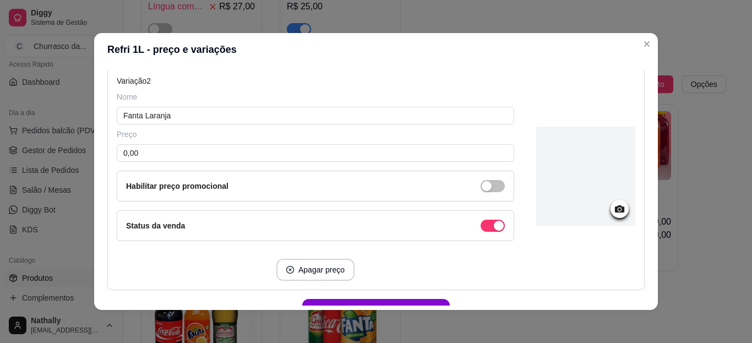
scroll to position [382, 0]
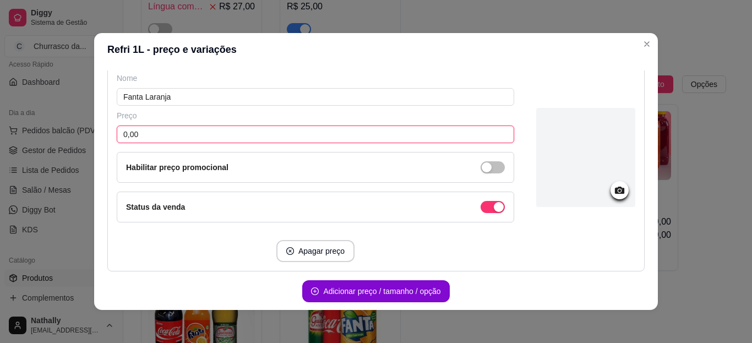
click at [415, 133] on input "0,00" at bounding box center [315, 135] width 397 height 18
type input "10,00"
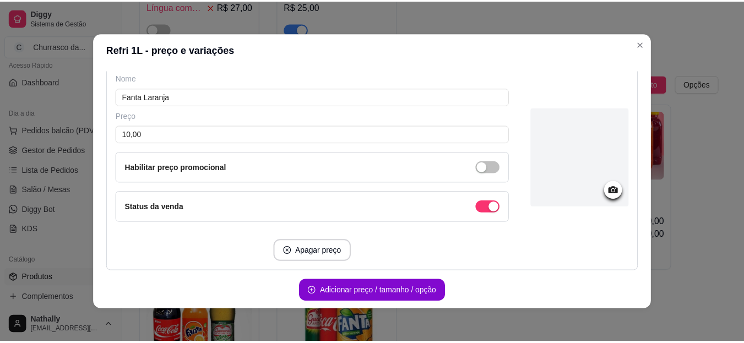
scroll to position [428, 0]
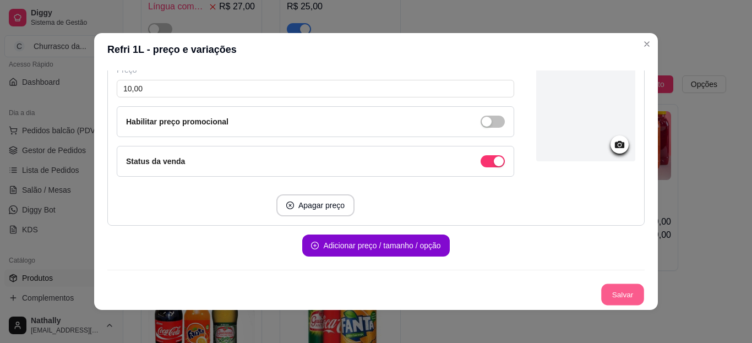
click at [614, 292] on button "Salvar" at bounding box center [622, 294] width 43 height 21
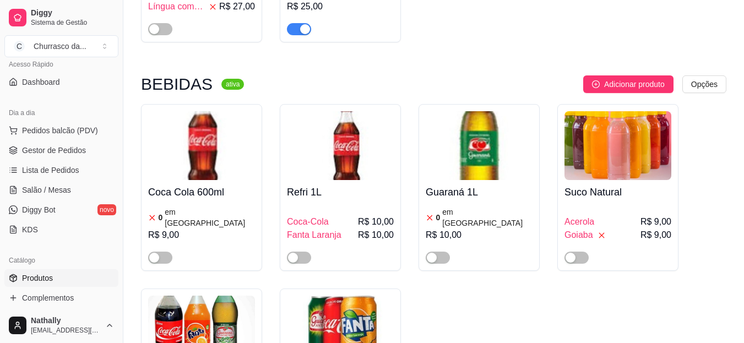
click at [295, 253] on div "button" at bounding box center [293, 258] width 10 height 10
click at [332, 228] on span "Fanta Laranja" at bounding box center [314, 234] width 54 height 13
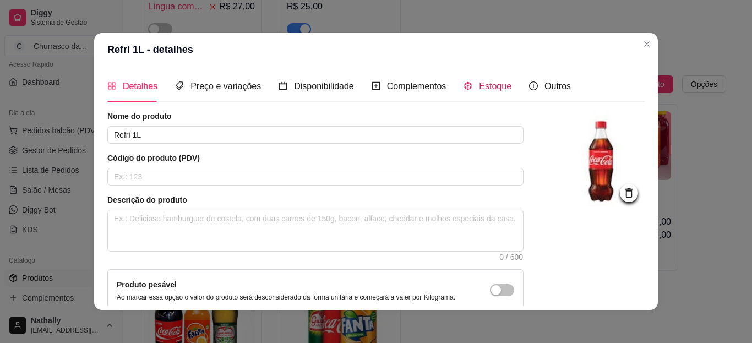
click at [484, 82] on span "Estoque" at bounding box center [495, 85] width 32 height 9
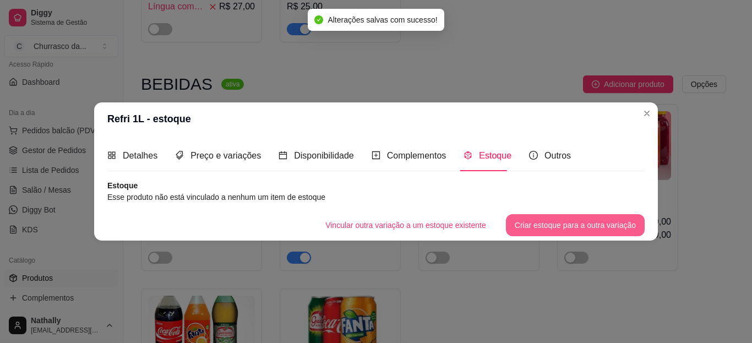
click at [534, 220] on button "Criar estoque para a outra variação" at bounding box center [575, 225] width 139 height 22
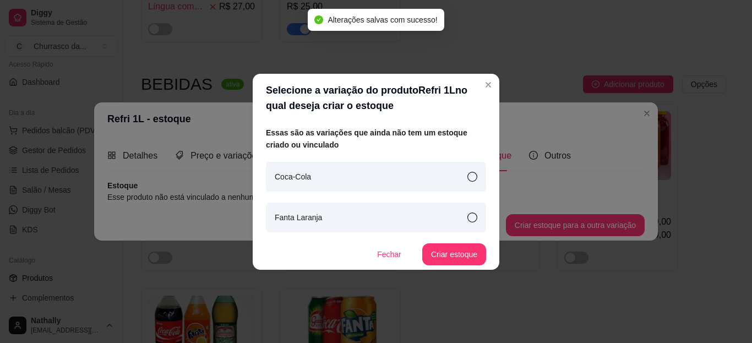
click at [425, 173] on div "Coca-Cola" at bounding box center [376, 177] width 220 height 30
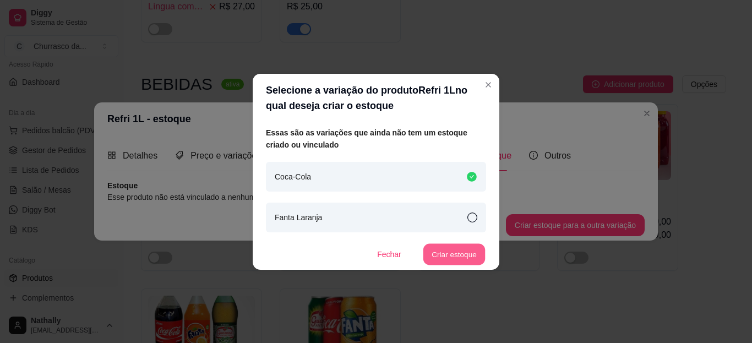
click at [443, 243] on button "Criar estoque" at bounding box center [454, 253] width 62 height 21
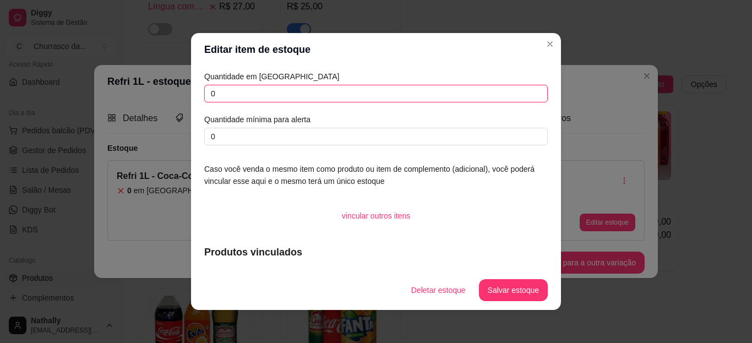
click at [247, 87] on input "0" at bounding box center [375, 94] width 343 height 18
click at [247, 87] on input "2" at bounding box center [375, 94] width 343 height 18
type input "2"
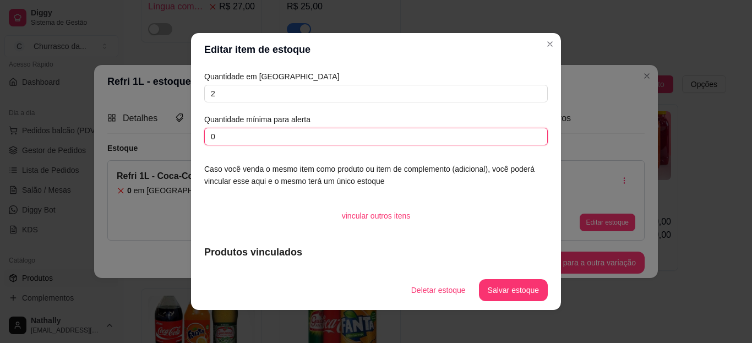
click at [226, 137] on input "0" at bounding box center [375, 137] width 343 height 18
click at [226, 137] on input "1" at bounding box center [375, 137] width 343 height 18
type input "1"
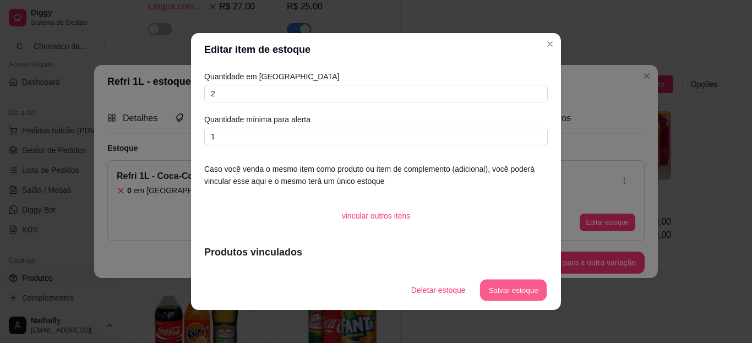
click at [498, 294] on button "Salvar estoque" at bounding box center [512, 290] width 67 height 21
click at [498, 294] on div "Deletar estoque Salvar estoque" at bounding box center [460, 290] width 176 height 22
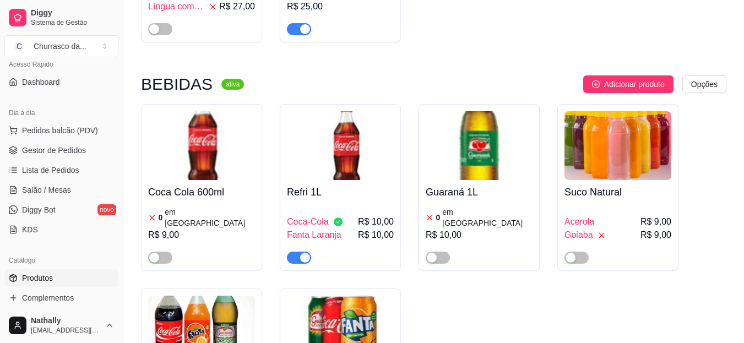
click at [365, 215] on span "R$ 10,00" at bounding box center [376, 221] width 36 height 13
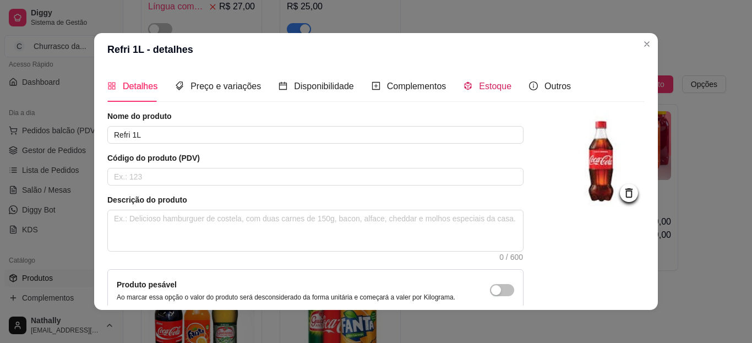
click at [481, 90] on span "Estoque" at bounding box center [495, 85] width 32 height 9
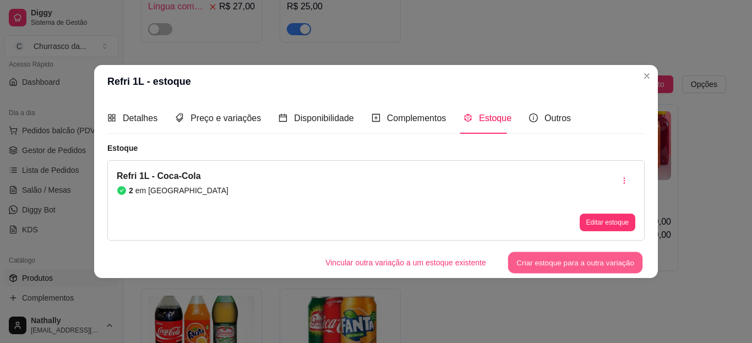
click at [576, 261] on button "Criar estoque para a outra variação" at bounding box center [575, 262] width 135 height 21
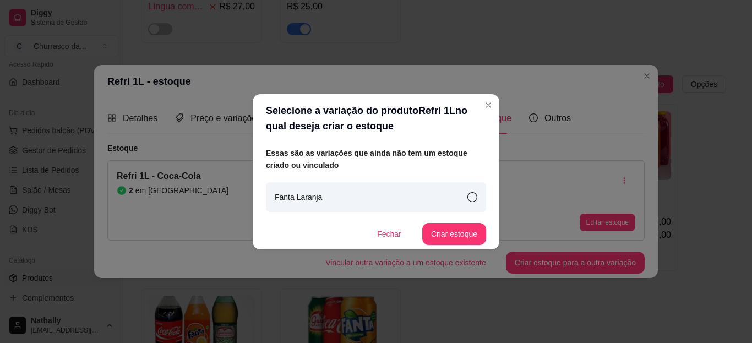
click at [421, 189] on div "Fanta Laranja" at bounding box center [376, 197] width 220 height 30
click at [448, 235] on button "Criar estoque" at bounding box center [454, 233] width 62 height 21
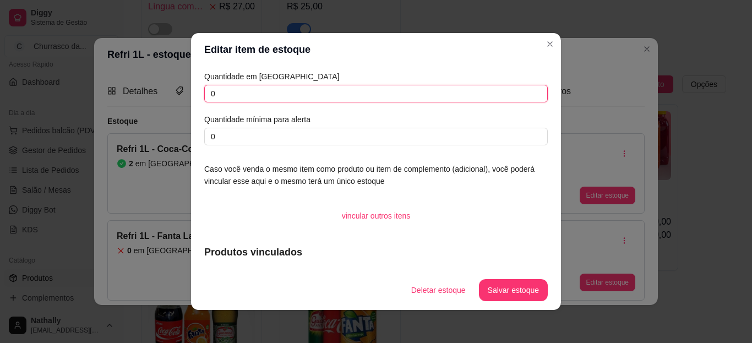
click at [290, 98] on input "0" at bounding box center [375, 94] width 343 height 18
click at [290, 98] on input "2" at bounding box center [375, 94] width 343 height 18
type input "2"
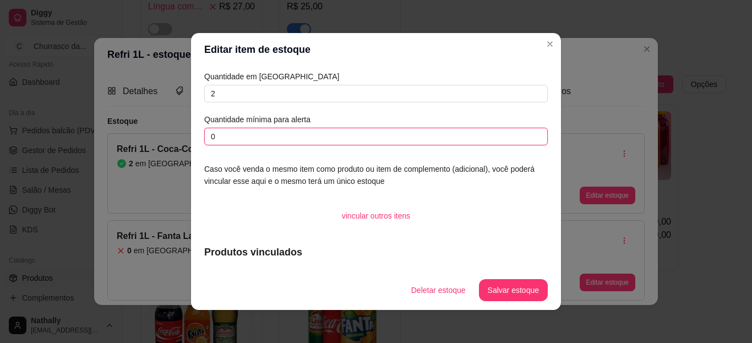
click at [269, 137] on input "0" at bounding box center [375, 137] width 343 height 18
type input "0"
click at [269, 137] on input "text" at bounding box center [375, 137] width 343 height 18
click at [269, 137] on input "1" at bounding box center [375, 137] width 343 height 18
type input "1"
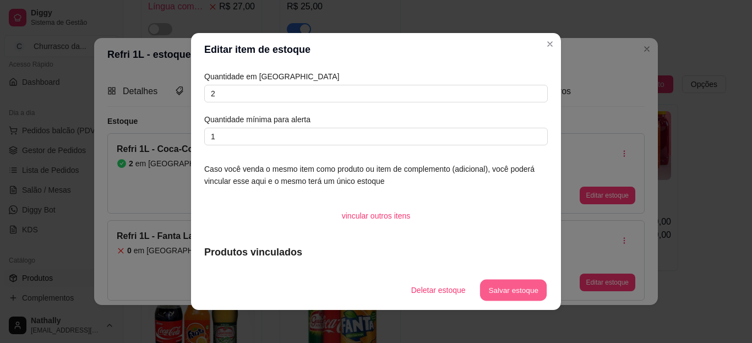
click at [492, 293] on button "Salvar estoque" at bounding box center [512, 290] width 67 height 21
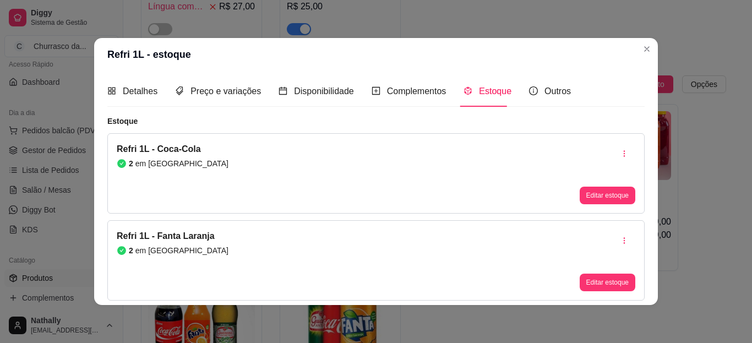
click at [618, 38] on header "Refri 1L - estoque" at bounding box center [376, 54] width 564 height 33
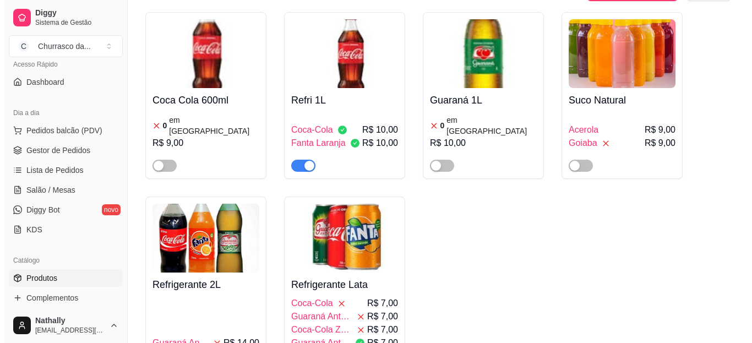
scroll to position [738, 0]
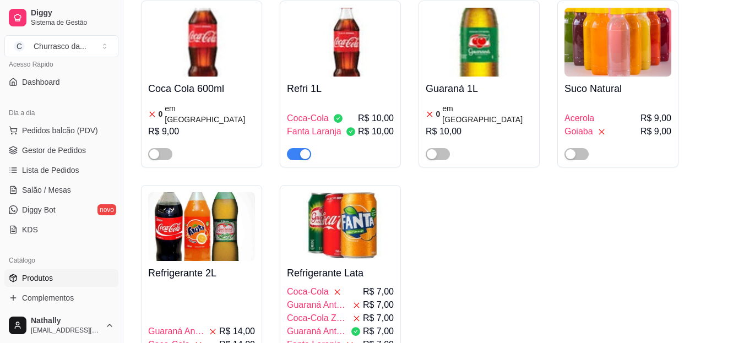
click at [299, 312] on span "Coca-Cola Zero" at bounding box center [317, 318] width 61 height 13
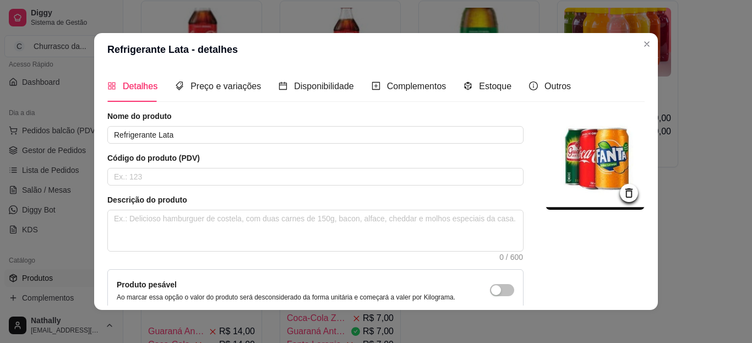
click at [468, 94] on div "Estoque" at bounding box center [487, 85] width 48 height 31
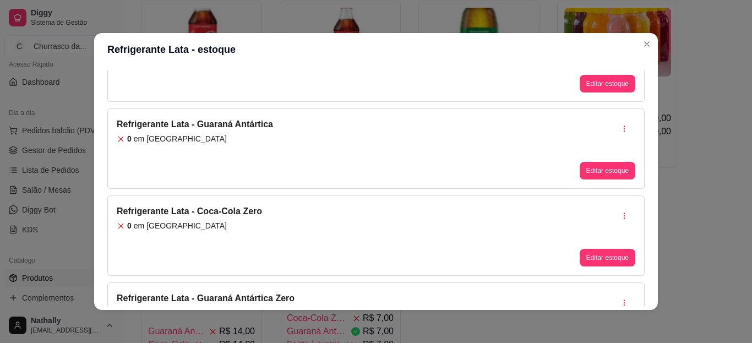
scroll to position [108, 0]
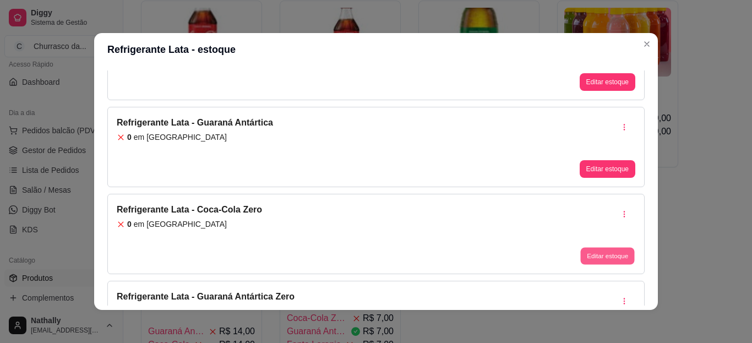
click at [580, 250] on button "Editar estoque" at bounding box center [607, 256] width 54 height 17
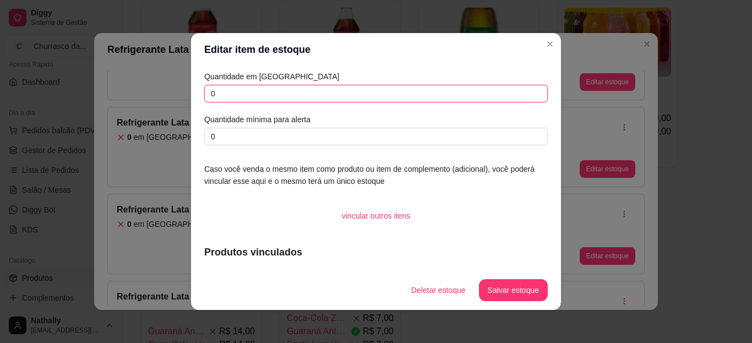
click at [416, 93] on input "0" at bounding box center [375, 94] width 343 height 18
type input "4"
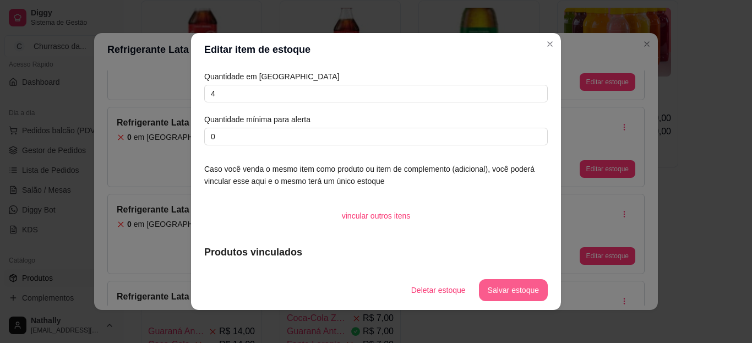
click at [498, 292] on button "Salvar estoque" at bounding box center [513, 290] width 69 height 22
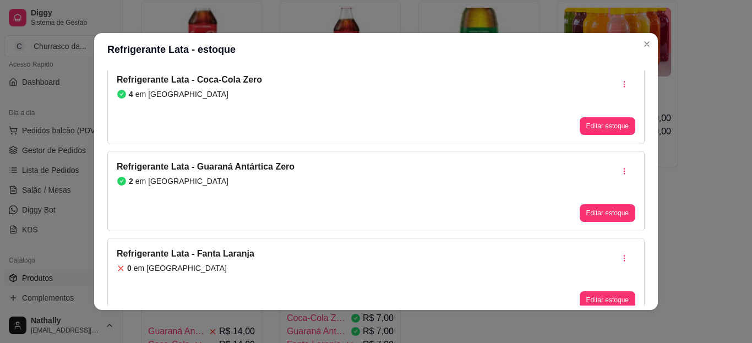
scroll to position [243, 0]
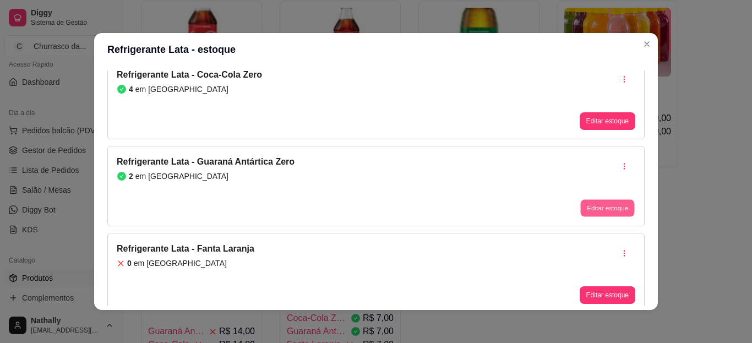
click at [602, 211] on button "Editar estoque" at bounding box center [607, 208] width 54 height 17
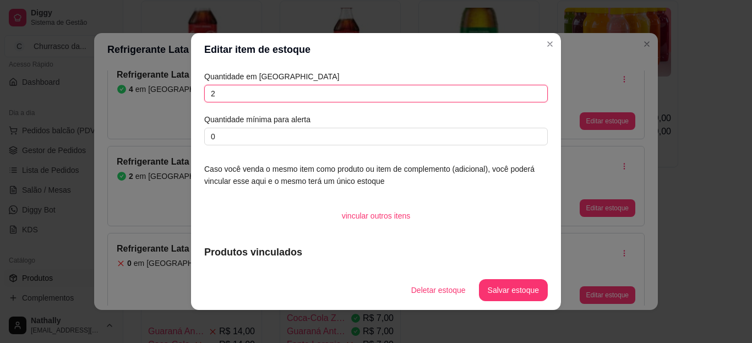
click at [409, 89] on input "2" at bounding box center [375, 94] width 343 height 18
type input "4"
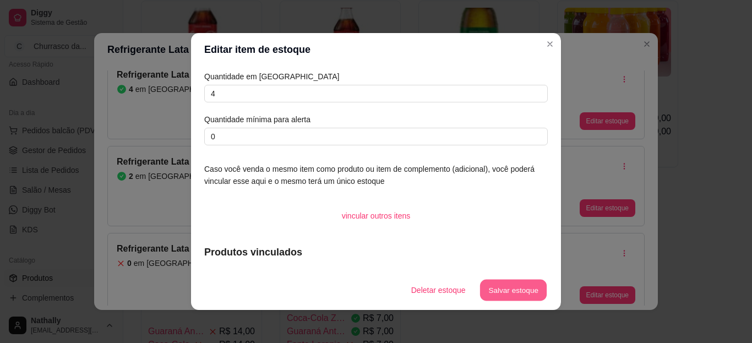
click at [499, 291] on button "Salvar estoque" at bounding box center [512, 290] width 67 height 21
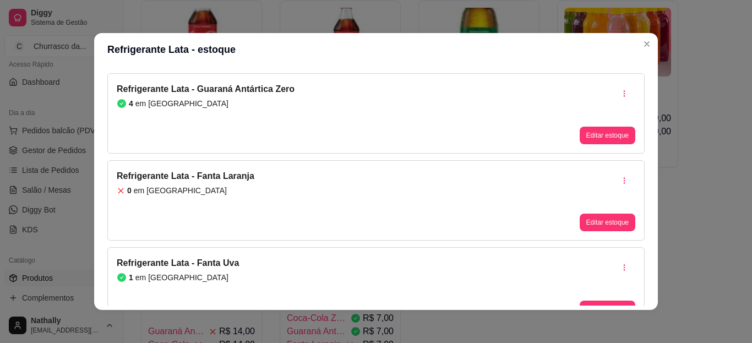
scroll to position [338, 0]
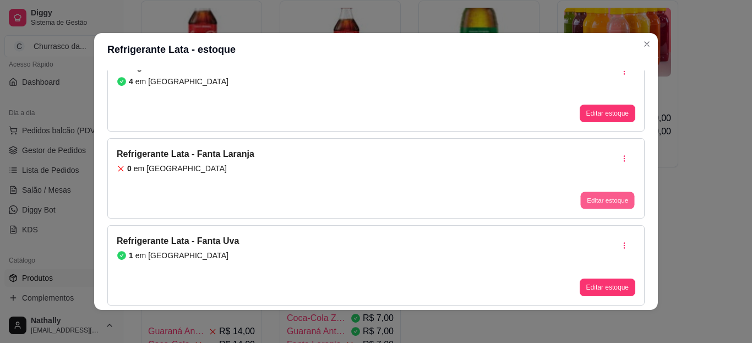
click at [593, 201] on button "Editar estoque" at bounding box center [607, 200] width 54 height 17
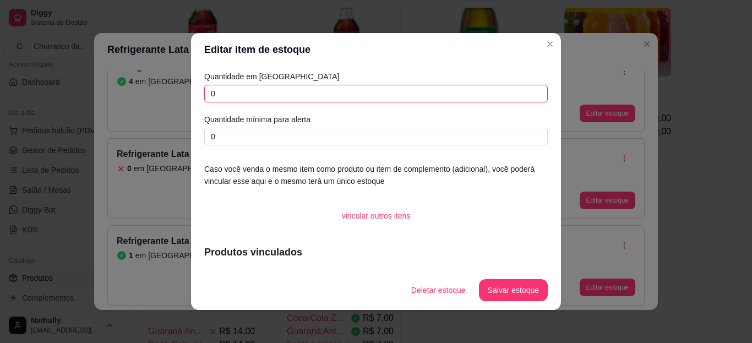
click at [433, 92] on input "0" at bounding box center [375, 94] width 343 height 18
type input "4"
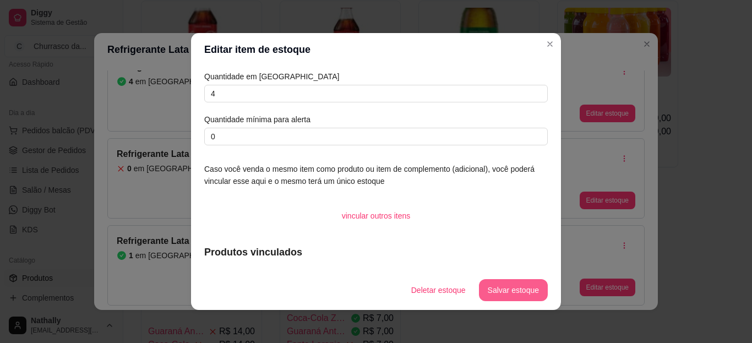
click at [494, 280] on button "Salvar estoque" at bounding box center [513, 290] width 69 height 22
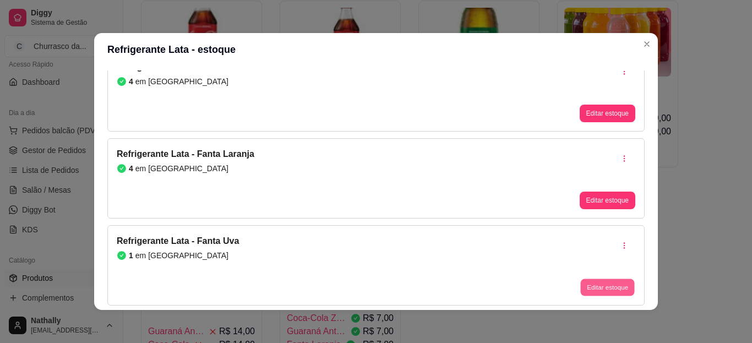
click at [580, 283] on button "Editar estoque" at bounding box center [607, 287] width 54 height 17
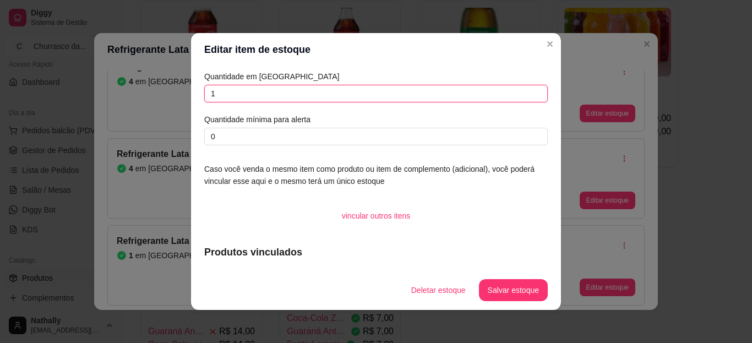
click at [458, 93] on input "1" at bounding box center [375, 94] width 343 height 18
click at [458, 93] on input "4" at bounding box center [375, 94] width 343 height 18
type input "4"
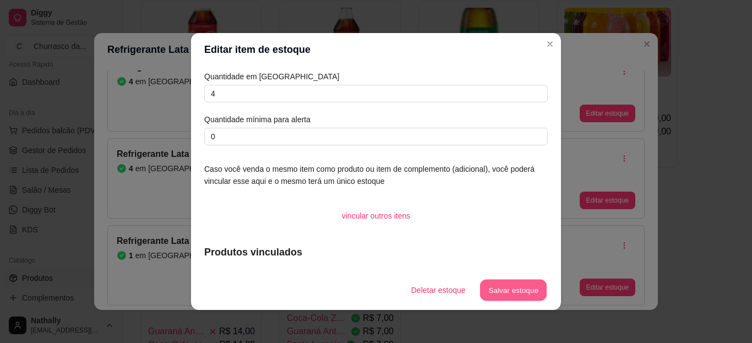
click at [526, 293] on button "Salvar estoque" at bounding box center [512, 290] width 67 height 21
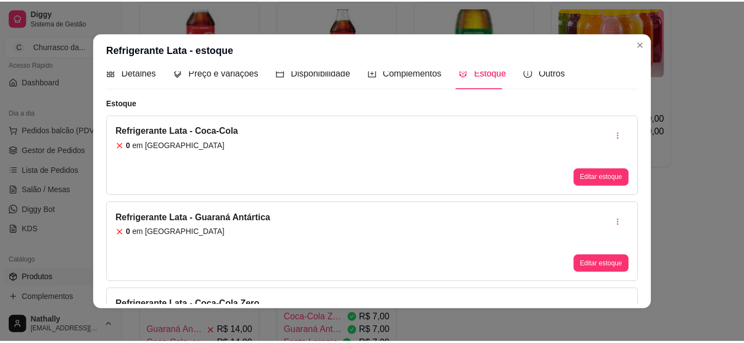
scroll to position [12, 0]
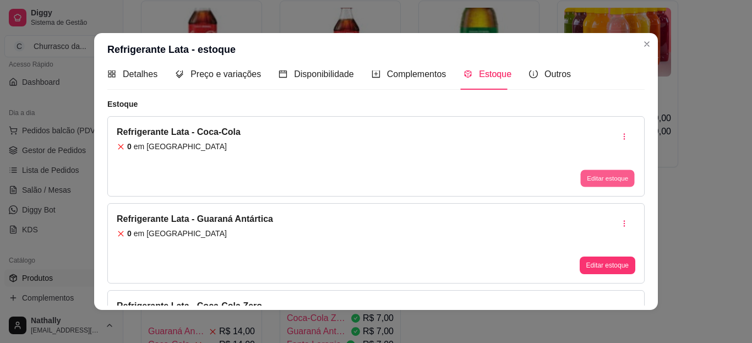
click at [584, 183] on button "Editar estoque" at bounding box center [607, 178] width 54 height 17
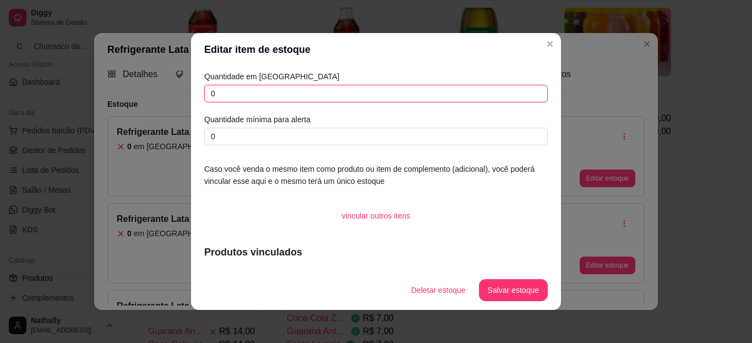
click at [384, 90] on input "0" at bounding box center [375, 94] width 343 height 18
type input "0"
type input "3"
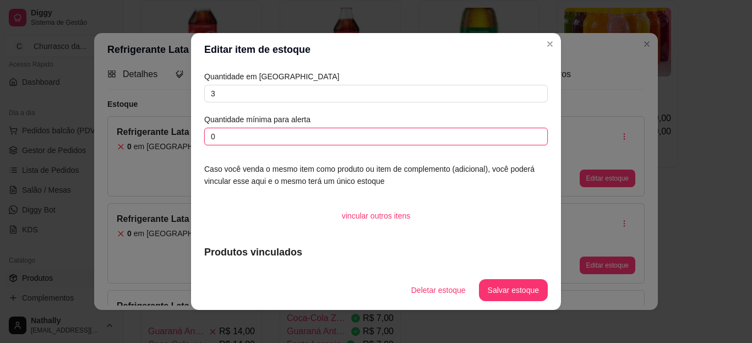
click at [422, 131] on input "0" at bounding box center [375, 137] width 343 height 18
click at [422, 131] on input "1" at bounding box center [375, 137] width 343 height 18
type input "1"
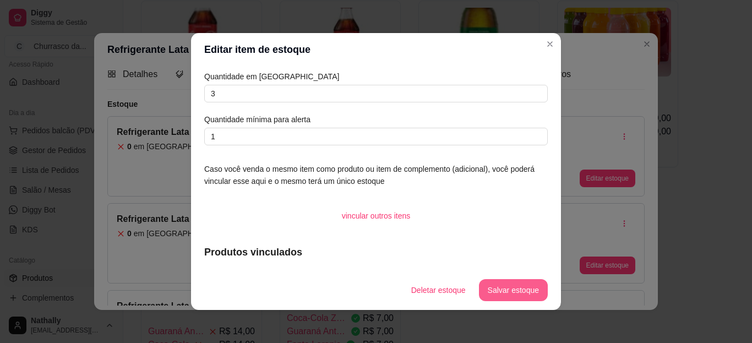
click at [494, 288] on button "Salvar estoque" at bounding box center [513, 290] width 69 height 22
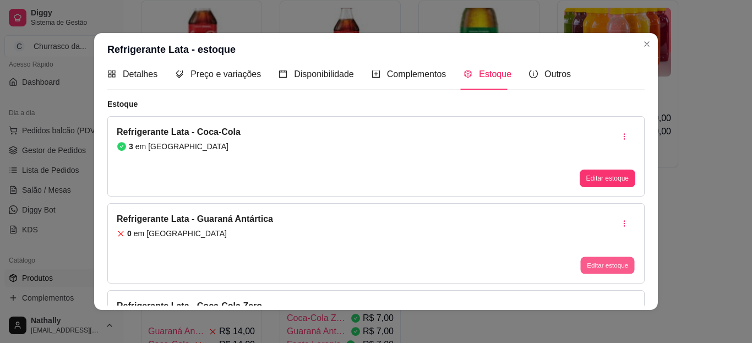
click at [590, 269] on button "Editar estoque" at bounding box center [607, 265] width 54 height 17
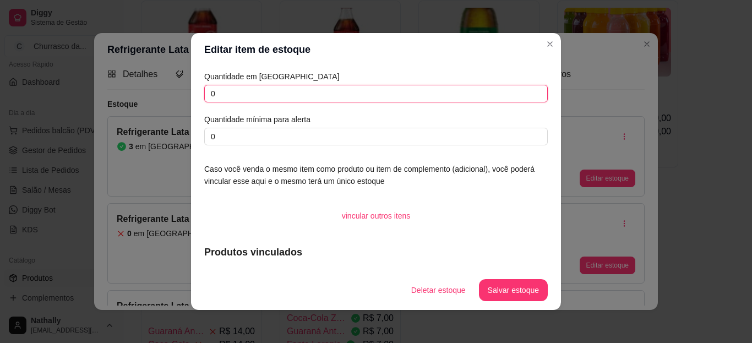
click at [426, 97] on input "0" at bounding box center [375, 94] width 343 height 18
type input "5"
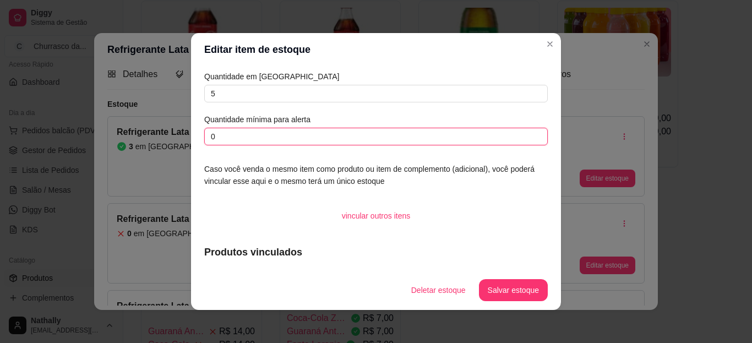
click at [397, 138] on input "0" at bounding box center [375, 137] width 343 height 18
click at [397, 138] on input "1" at bounding box center [375, 137] width 343 height 18
type input "1"
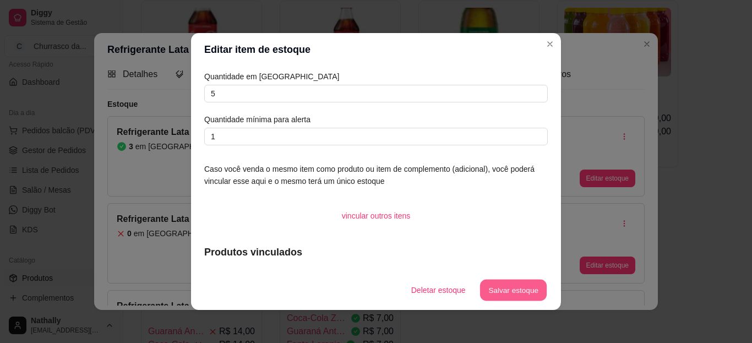
click at [504, 297] on button "Salvar estoque" at bounding box center [512, 290] width 67 height 21
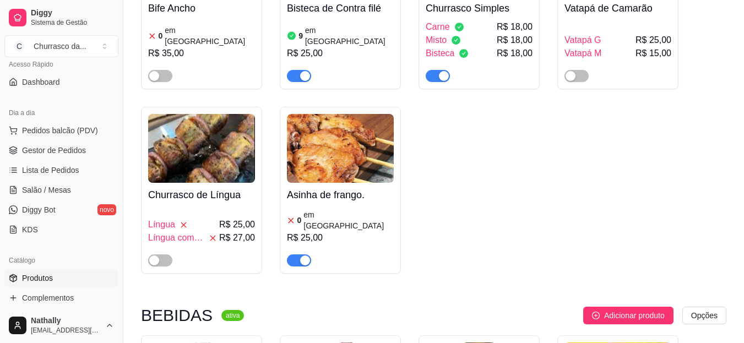
scroll to position [400, 0]
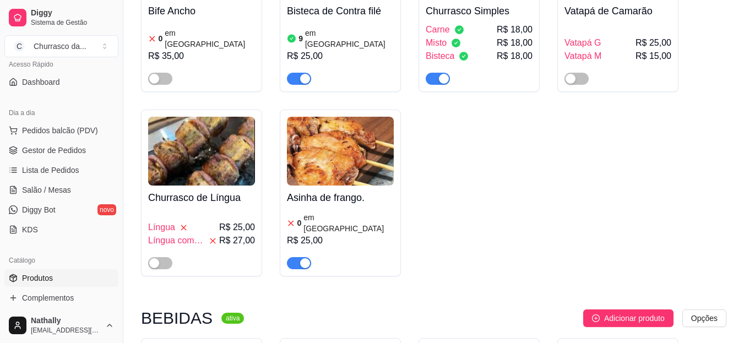
click at [351, 212] on div "0 em [GEOGRAPHIC_DATA]" at bounding box center [340, 223] width 107 height 22
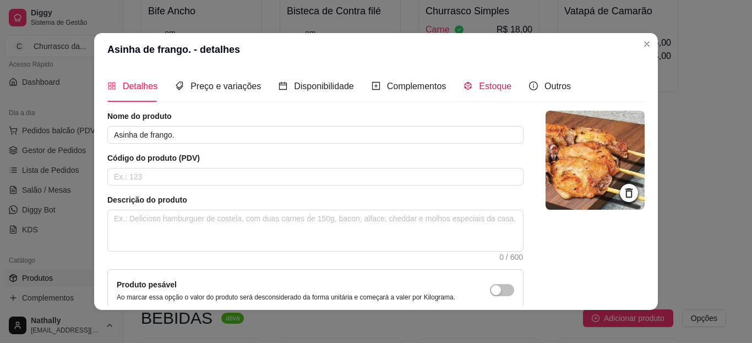
click at [486, 88] on span "Estoque" at bounding box center [495, 85] width 32 height 9
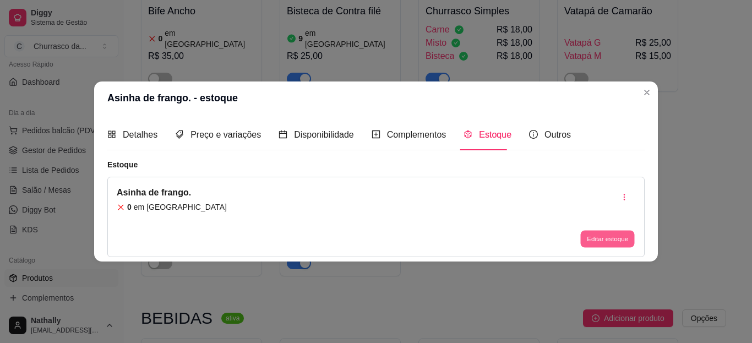
click at [604, 237] on button "Editar estoque" at bounding box center [607, 239] width 54 height 17
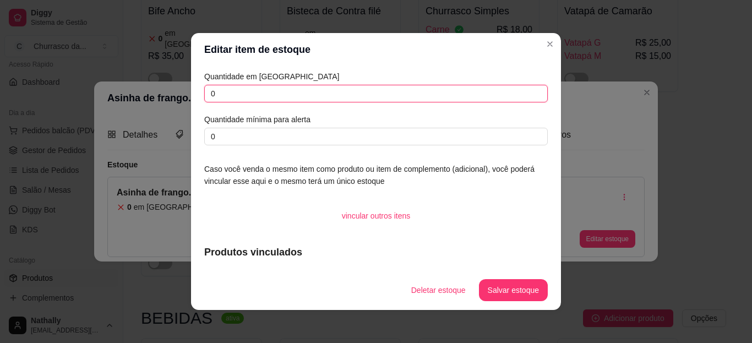
click at [458, 87] on input "0" at bounding box center [375, 94] width 343 height 18
type input "5"
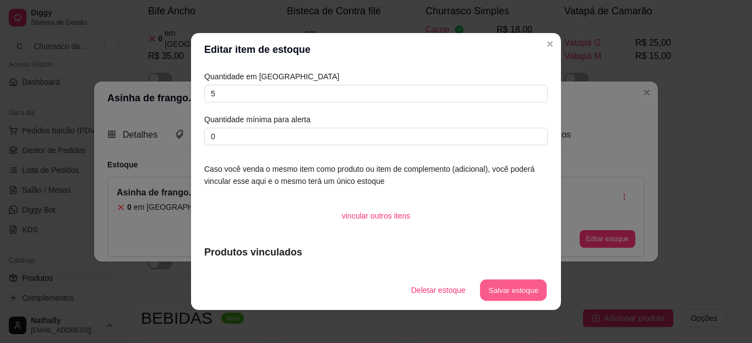
click at [494, 282] on button "Salvar estoque" at bounding box center [512, 290] width 67 height 21
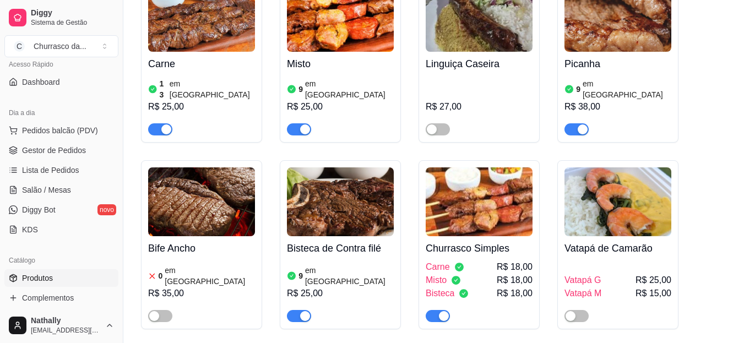
scroll to position [166, 0]
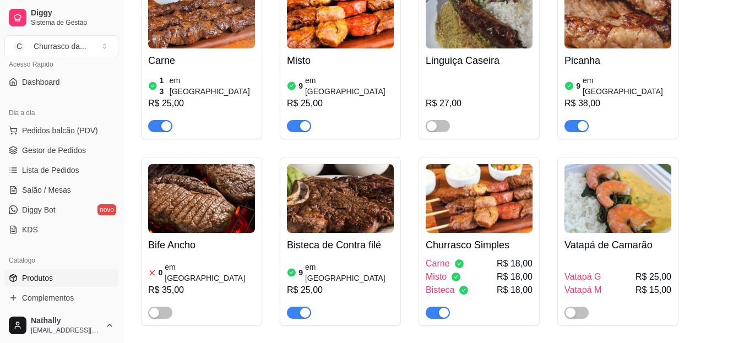
click at [606, 65] on h4 "Picanha" at bounding box center [617, 60] width 107 height 15
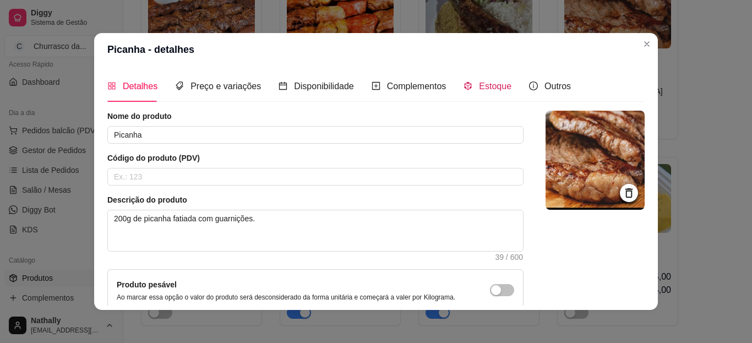
click at [487, 88] on span "Estoque" at bounding box center [495, 85] width 32 height 9
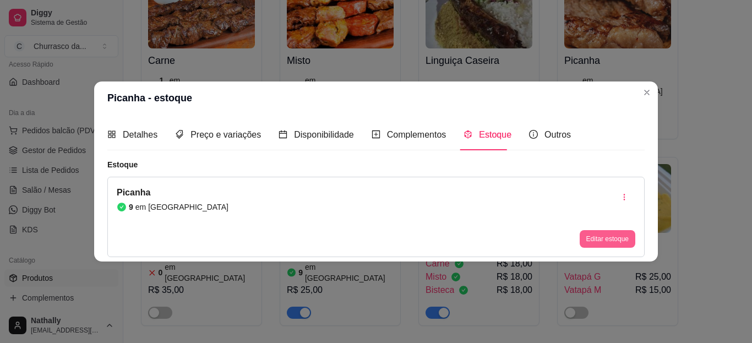
click at [585, 242] on button "Editar estoque" at bounding box center [608, 239] width 56 height 18
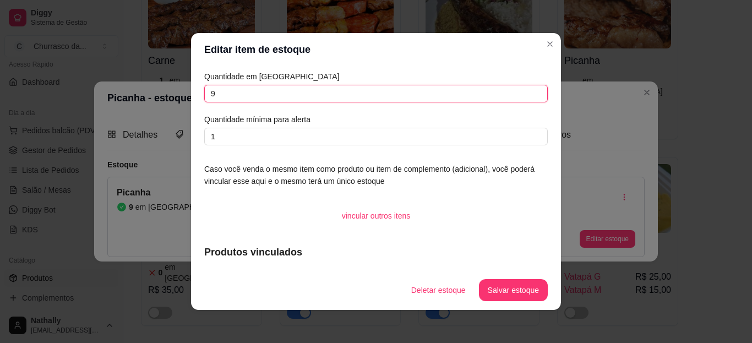
click at [414, 85] on input "9" at bounding box center [375, 94] width 343 height 18
click at [414, 85] on input "1" at bounding box center [375, 94] width 343 height 18
type input "12"
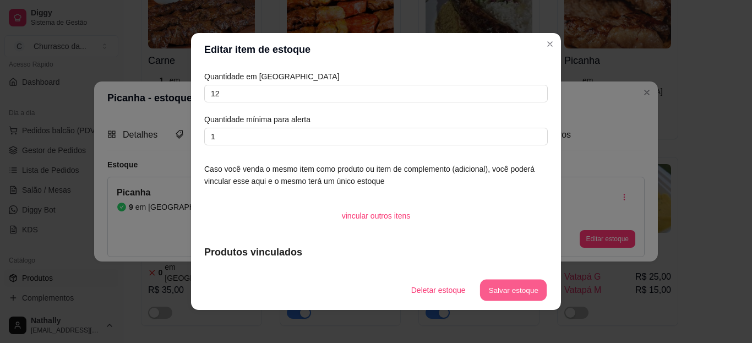
click at [492, 280] on button "Salvar estoque" at bounding box center [512, 290] width 67 height 21
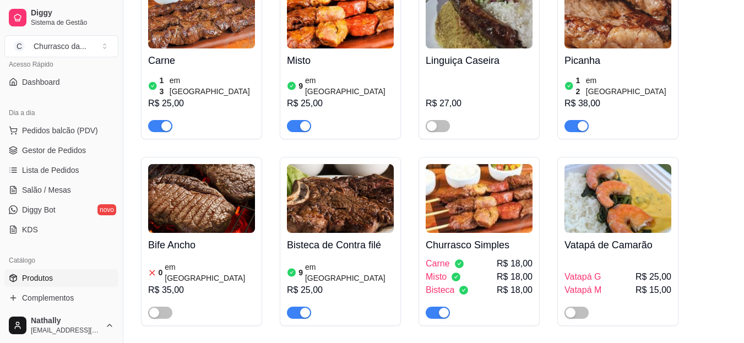
click at [341, 257] on div "9 em estoque R$ 25,00" at bounding box center [340, 288] width 107 height 62
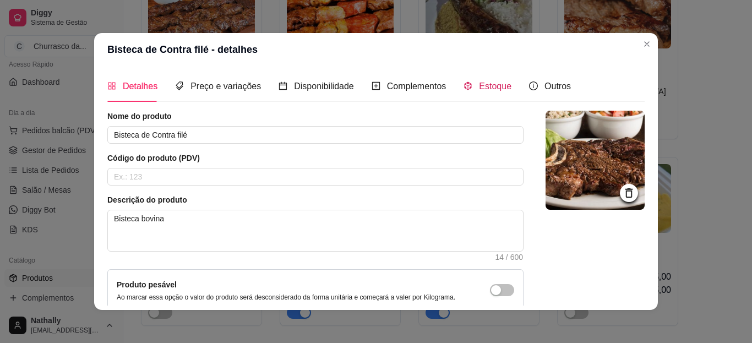
click at [479, 90] on span "Estoque" at bounding box center [495, 85] width 32 height 9
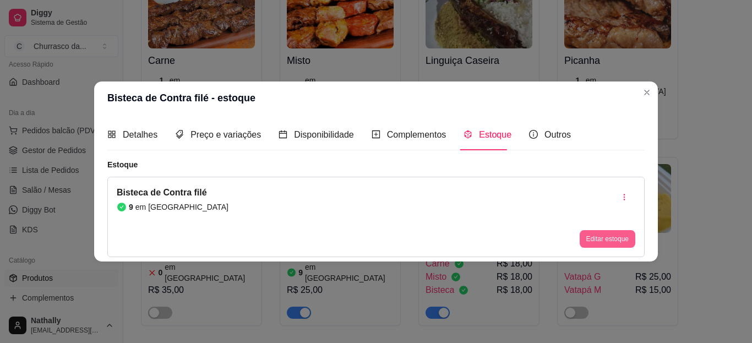
drag, startPoint x: 607, startPoint y: 249, endPoint x: 608, endPoint y: 244, distance: 5.6
click at [608, 244] on div "Bisteca de Contra filé 9 em estoque Editar estoque" at bounding box center [375, 217] width 537 height 80
click at [608, 244] on button "Editar estoque" at bounding box center [607, 239] width 54 height 17
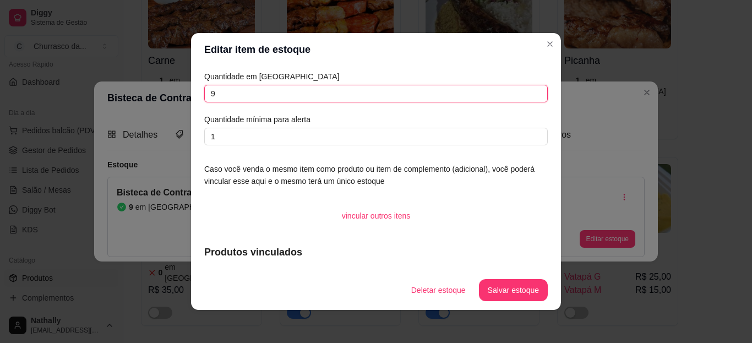
click at [470, 89] on input "9" at bounding box center [375, 94] width 343 height 18
click at [470, 89] on input "1" at bounding box center [375, 94] width 343 height 18
type input "12"
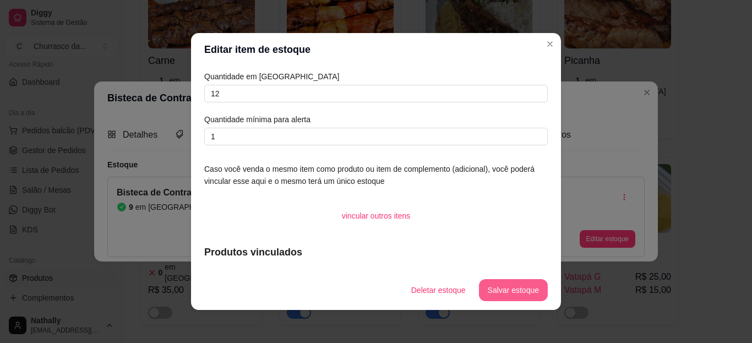
click at [493, 295] on button "Salvar estoque" at bounding box center [513, 290] width 69 height 22
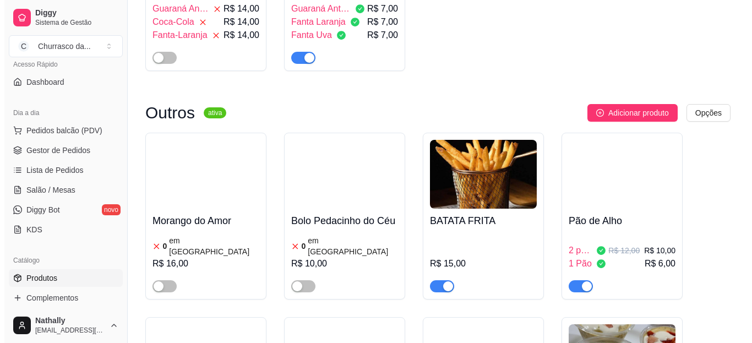
scroll to position [1128, 0]
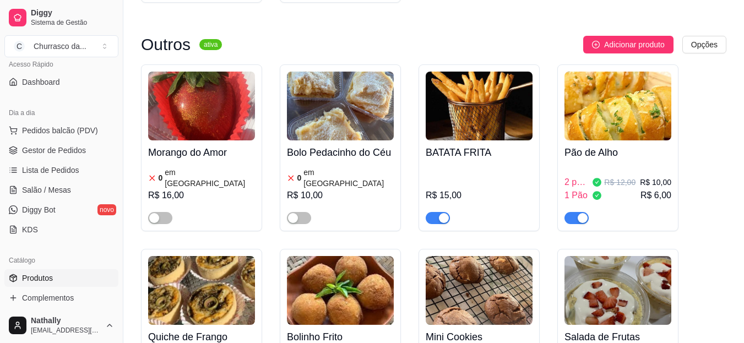
click at [624, 189] on div "1 Pão R$ 6,00" at bounding box center [617, 195] width 107 height 13
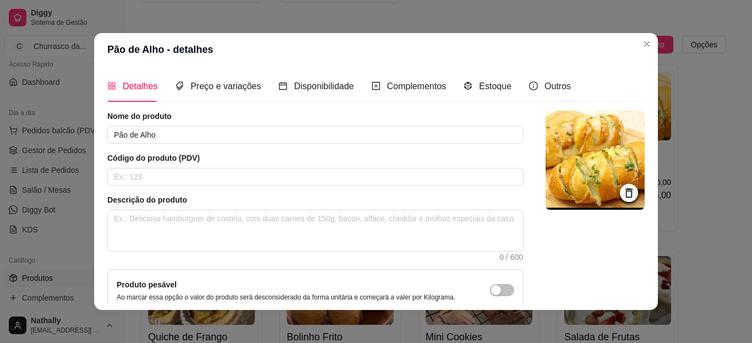
click at [463, 74] on div "Estoque" at bounding box center [487, 85] width 48 height 31
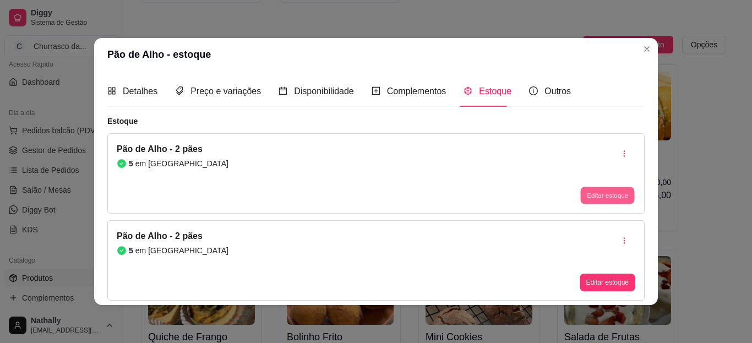
click at [592, 194] on button "Editar estoque" at bounding box center [607, 195] width 54 height 17
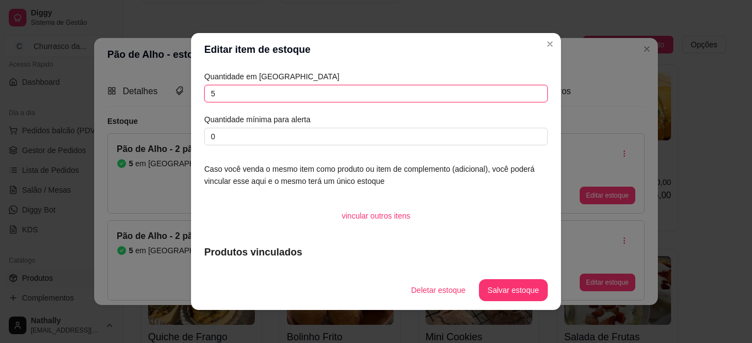
click at [404, 97] on input "5" at bounding box center [375, 94] width 343 height 18
type input "4"
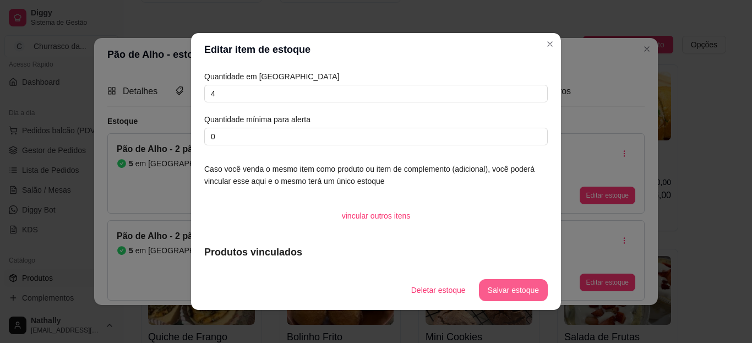
click at [498, 291] on button "Salvar estoque" at bounding box center [513, 290] width 69 height 22
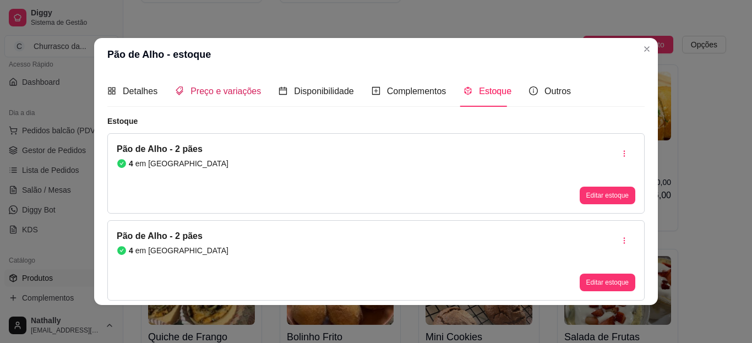
click at [205, 86] on span "Preço e variações" at bounding box center [225, 90] width 70 height 9
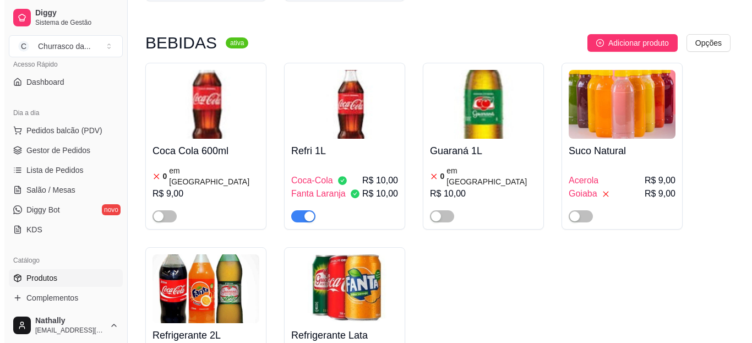
scroll to position [684, 0]
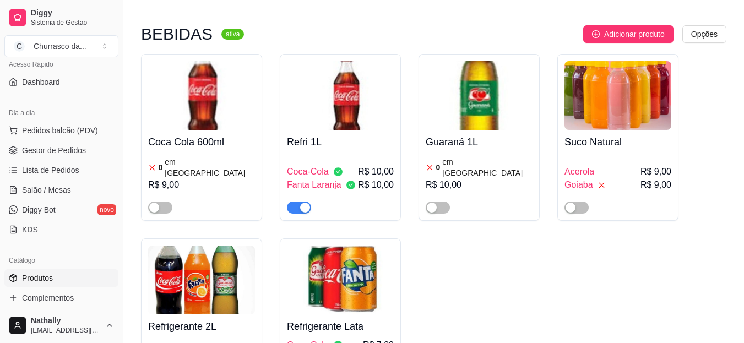
click at [593, 165] on span "Acerola" at bounding box center [579, 171] width 30 height 13
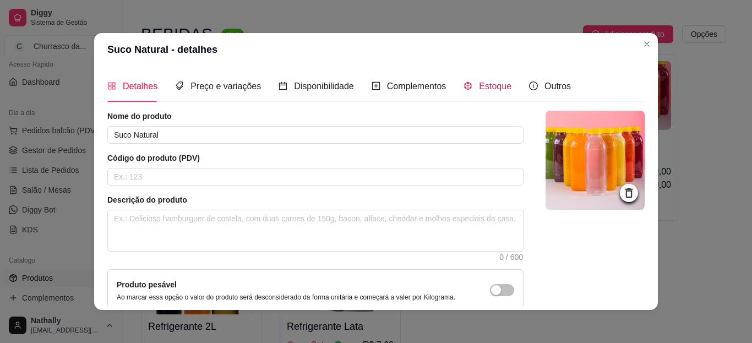
click at [479, 85] on span "Estoque" at bounding box center [495, 85] width 32 height 9
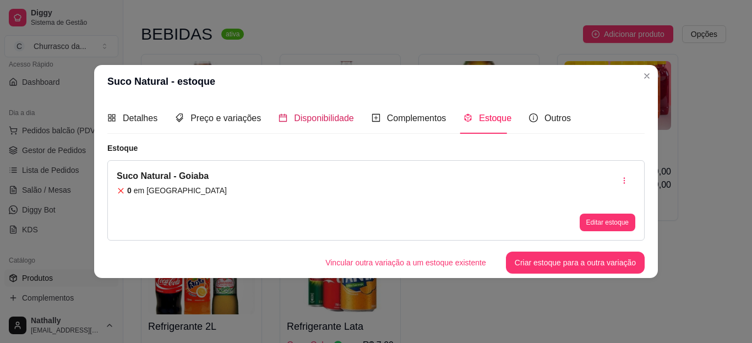
click at [297, 119] on span "Disponibilidade" at bounding box center [324, 117] width 60 height 9
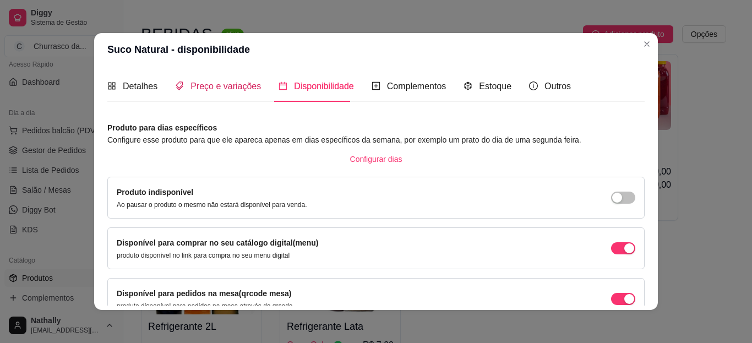
click at [235, 90] on span "Preço e variações" at bounding box center [225, 85] width 70 height 9
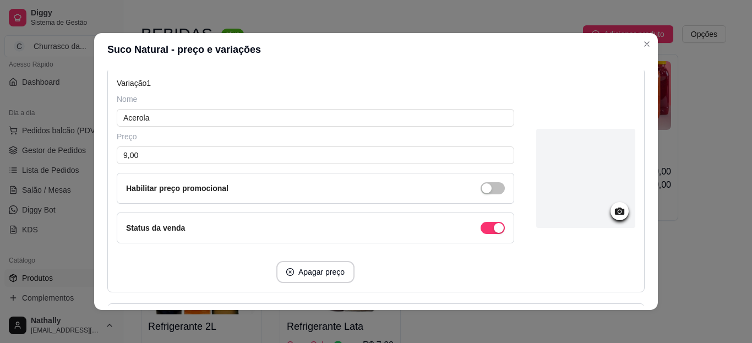
scroll to position [118, 0]
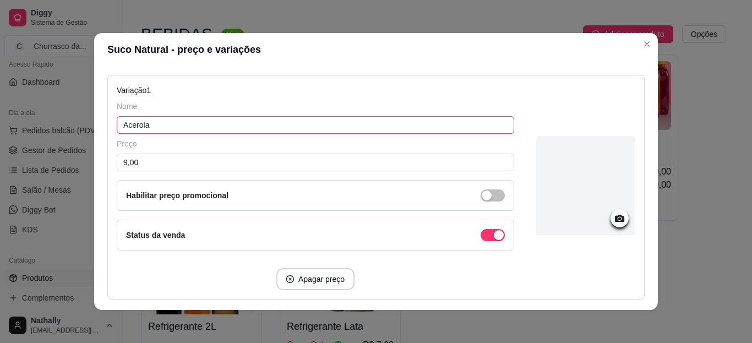
click at [466, 121] on input "Acerola" at bounding box center [315, 125] width 397 height 18
type input "Maracujá"
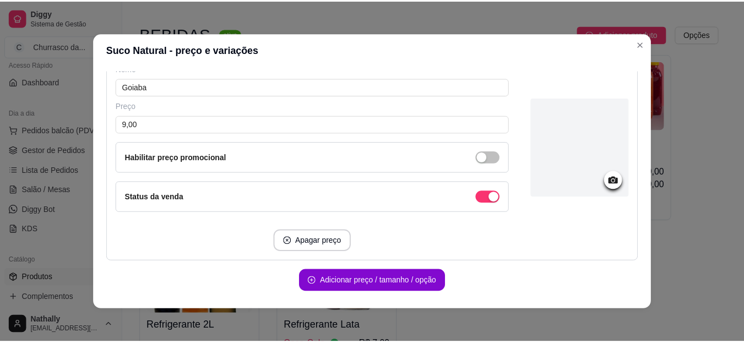
scroll to position [428, 0]
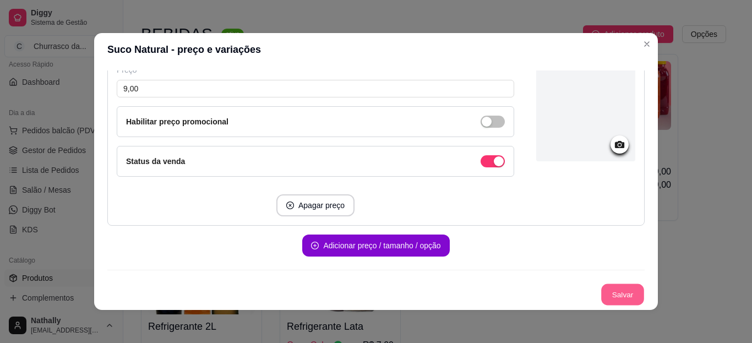
click at [602, 295] on button "Salvar" at bounding box center [622, 294] width 43 height 21
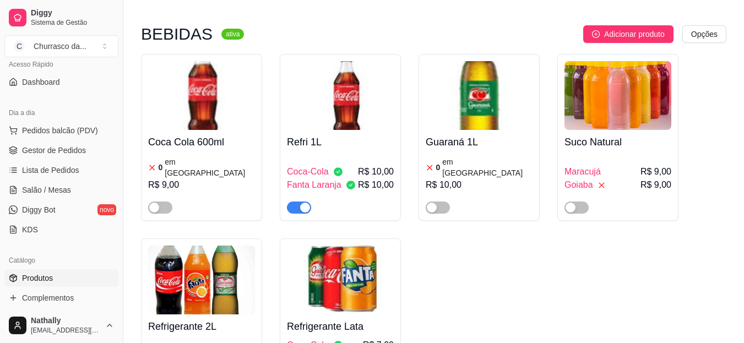
click at [595, 134] on h4 "Suco Natural" at bounding box center [617, 141] width 107 height 15
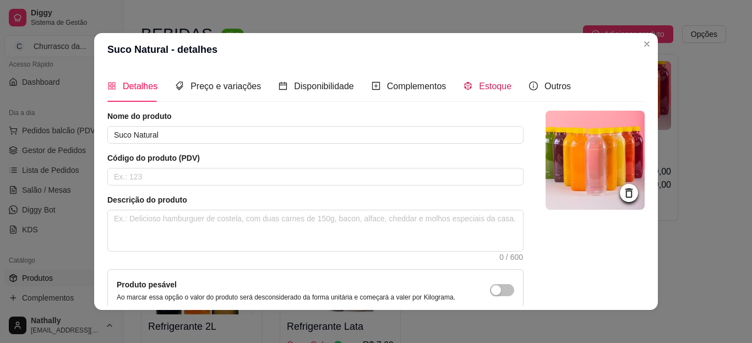
click at [464, 83] on icon "code-sandbox" at bounding box center [467, 85] width 9 height 9
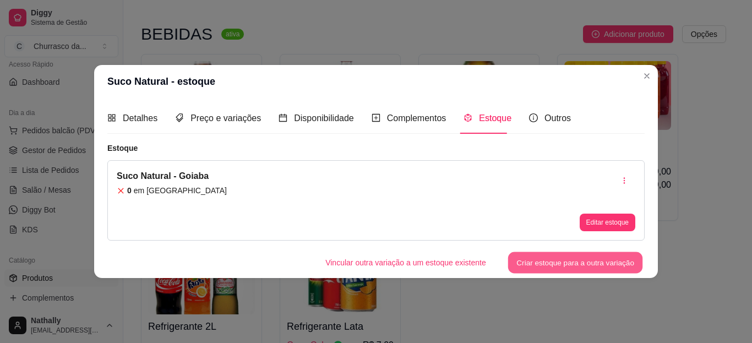
click at [555, 257] on button "Criar estoque para a outra variação" at bounding box center [575, 262] width 135 height 21
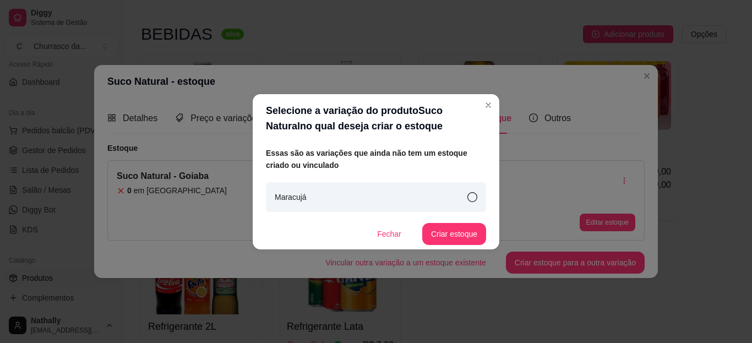
click at [434, 200] on div "Maracujá" at bounding box center [376, 197] width 220 height 30
click at [464, 236] on button "Criar estoque" at bounding box center [454, 233] width 62 height 21
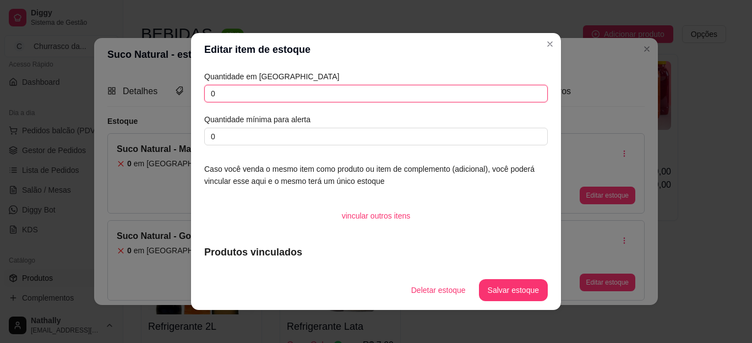
click at [482, 94] on input "0" at bounding box center [375, 94] width 343 height 18
type input "4"
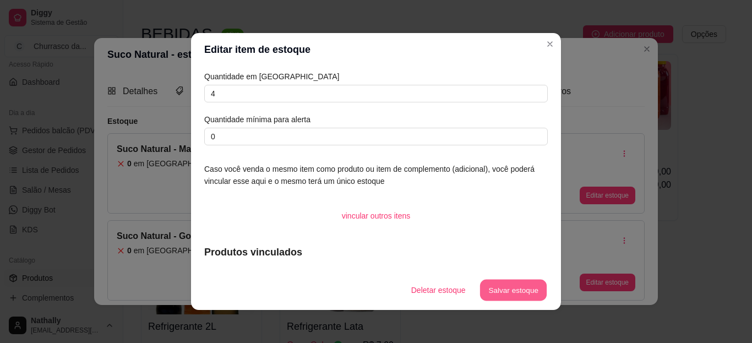
click at [482, 292] on button "Salvar estoque" at bounding box center [512, 290] width 67 height 21
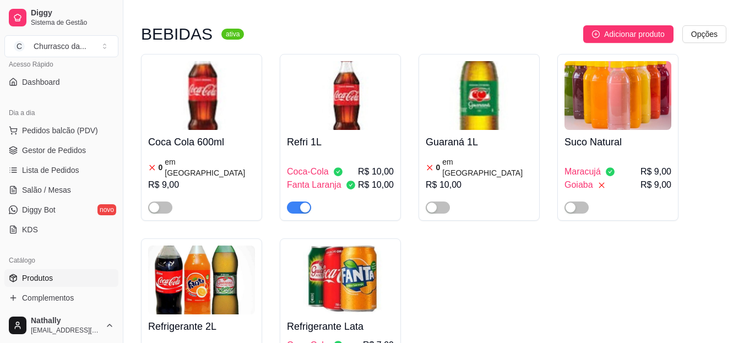
click at [575, 203] on div "button" at bounding box center [570, 208] width 10 height 10
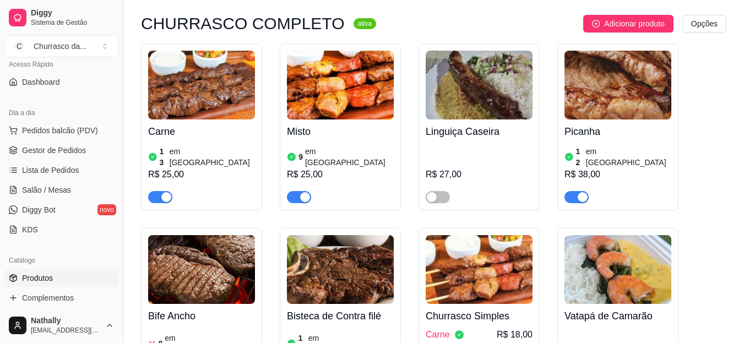
scroll to position [101, 0]
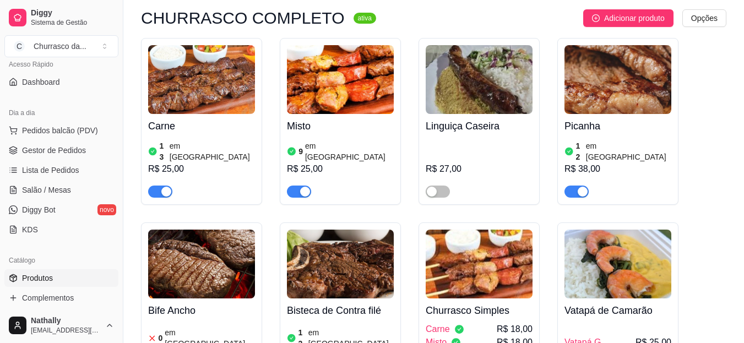
click at [82, 45] on div "Churrasco da ..." at bounding box center [60, 46] width 53 height 11
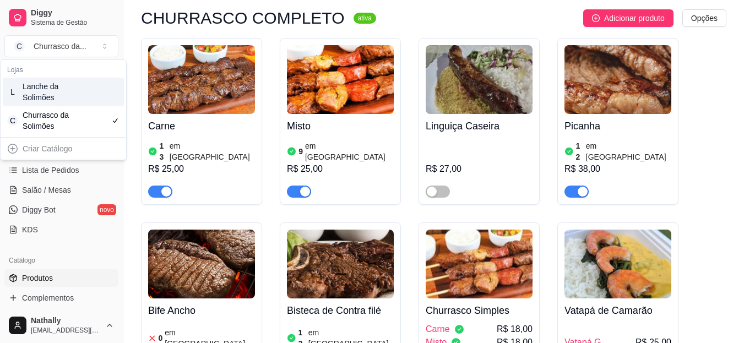
click at [74, 81] on div "L Lanche da Solimões" at bounding box center [63, 92] width 121 height 29
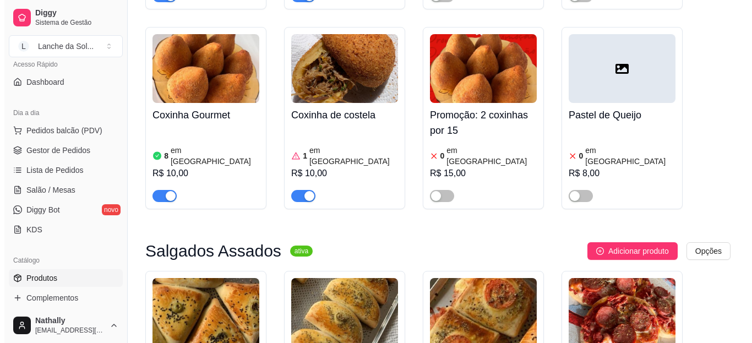
scroll to position [304, 0]
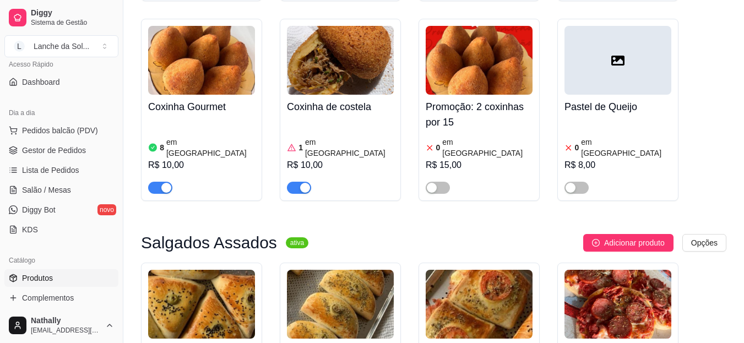
click at [66, 134] on span "Pedidos balcão (PDV)" at bounding box center [60, 130] width 76 height 11
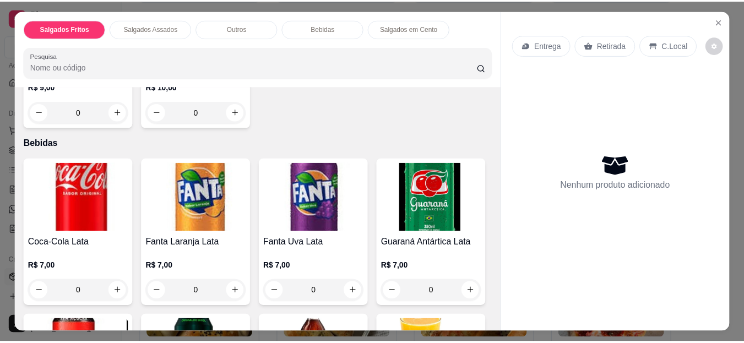
scroll to position [555, 0]
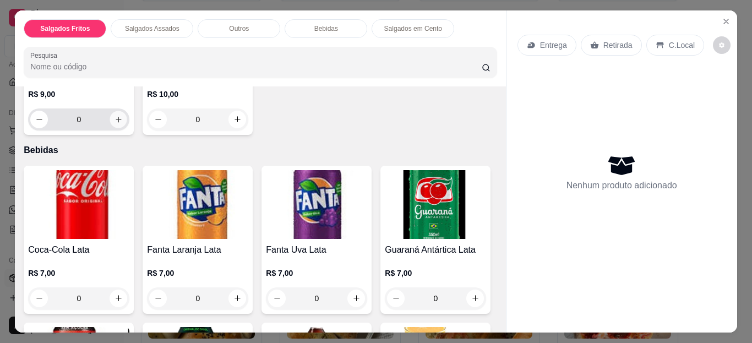
click at [112, 128] on button "increase-product-quantity" at bounding box center [118, 119] width 17 height 17
type input "1"
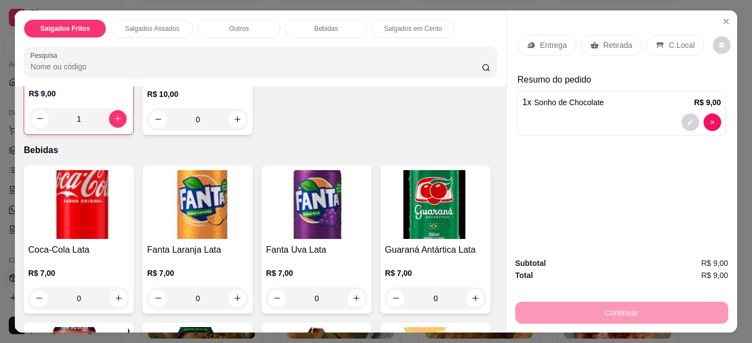
click at [611, 44] on p "Retirada" at bounding box center [617, 45] width 29 height 11
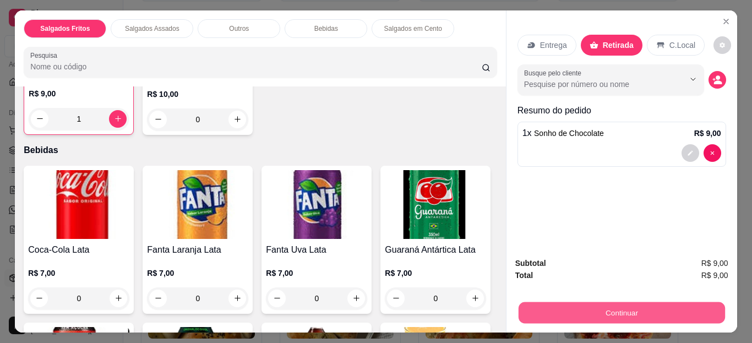
click at [573, 310] on button "Continuar" at bounding box center [621, 312] width 206 height 21
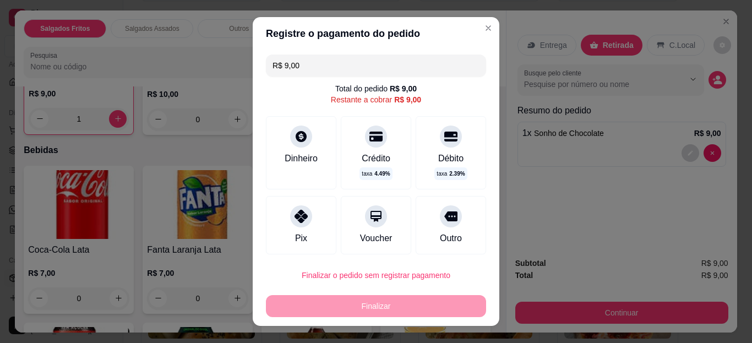
click at [312, 212] on div "Pix" at bounding box center [301, 225] width 70 height 58
type input "R$ 0,00"
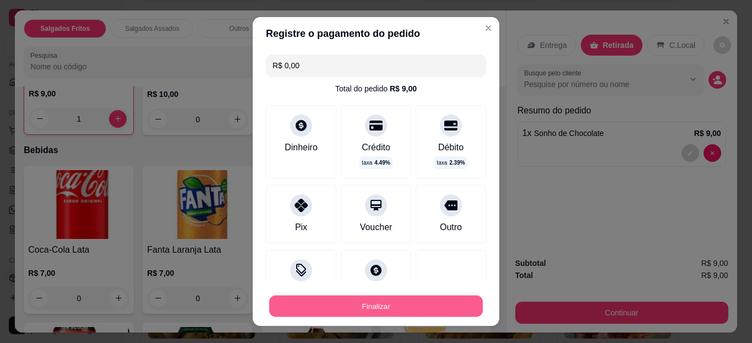
click at [367, 299] on button "Finalizar" at bounding box center [376, 305] width 214 height 21
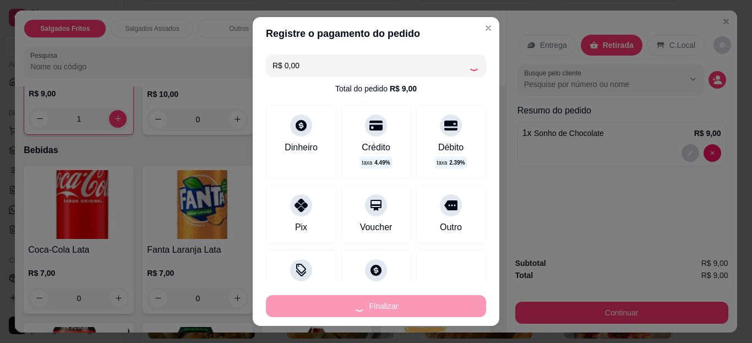
type input "0"
type input "-R$ 9,00"
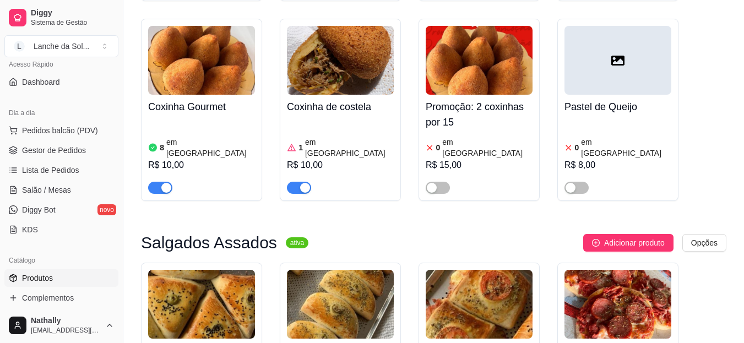
click at [36, 159] on link "Gestor de Pedidos" at bounding box center [61, 150] width 114 height 18
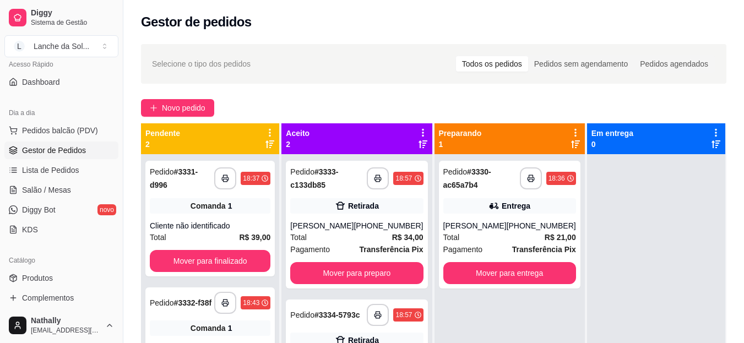
click at [392, 238] on strong "R$ 34,00" at bounding box center [407, 237] width 31 height 9
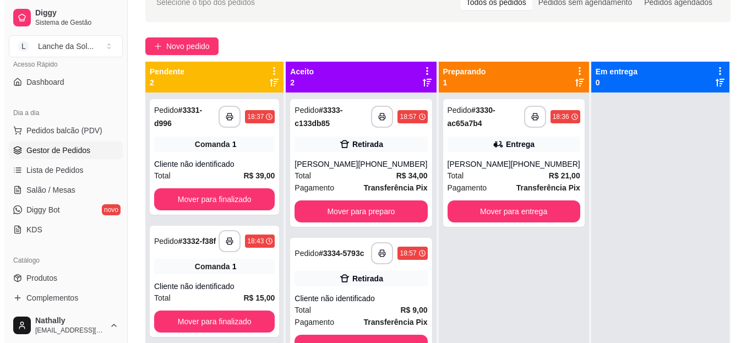
scroll to position [75, 0]
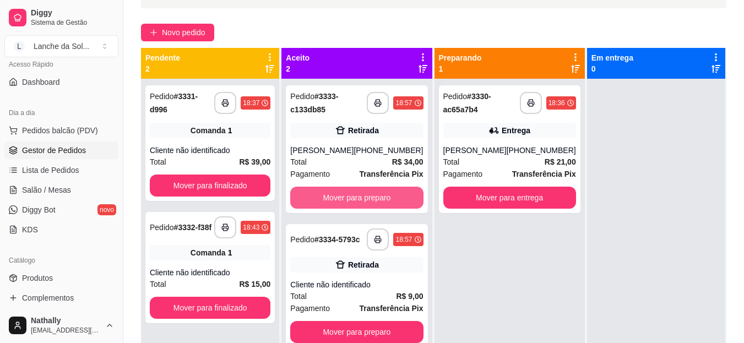
click at [378, 190] on button "Mover para preparo" at bounding box center [356, 198] width 133 height 22
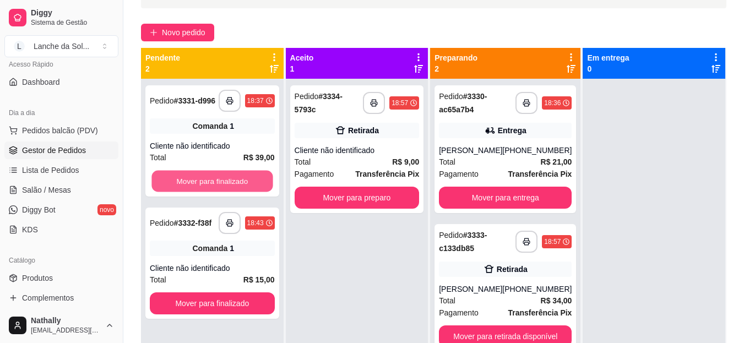
click at [208, 178] on button "Mover para finalizado" at bounding box center [211, 181] width 121 height 21
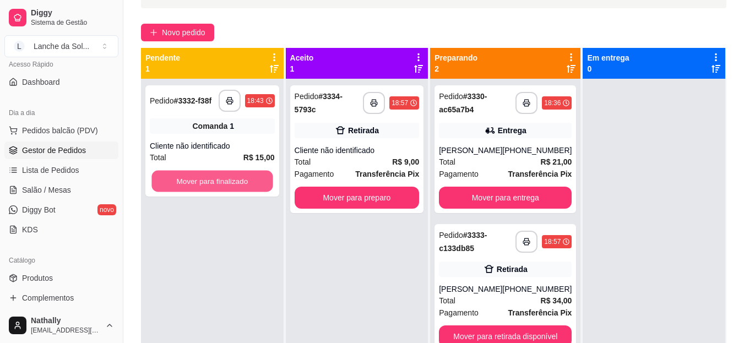
click at [208, 178] on button "Mover para finalizado" at bounding box center [211, 181] width 121 height 21
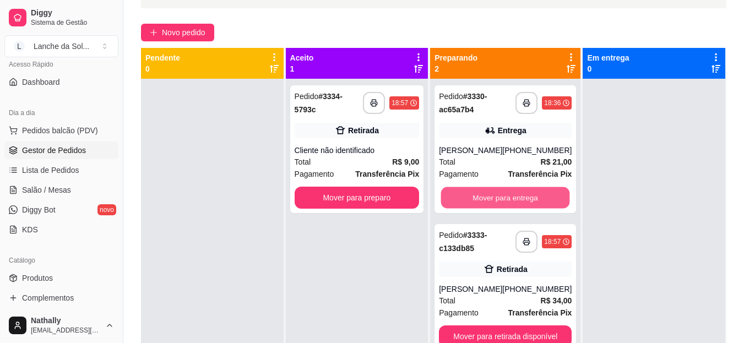
click at [494, 204] on button "Mover para entrega" at bounding box center [505, 197] width 129 height 21
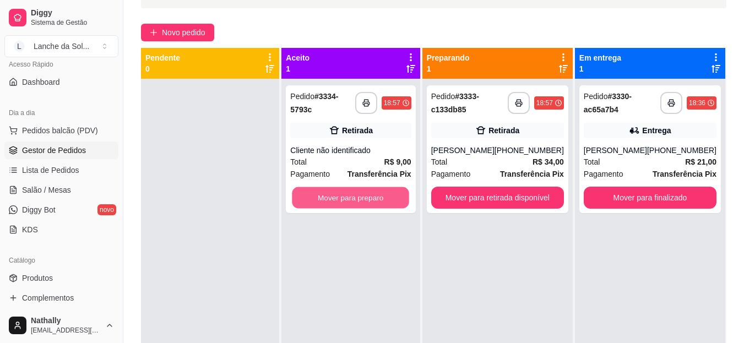
click at [352, 199] on button "Mover para preparo" at bounding box center [350, 197] width 117 height 21
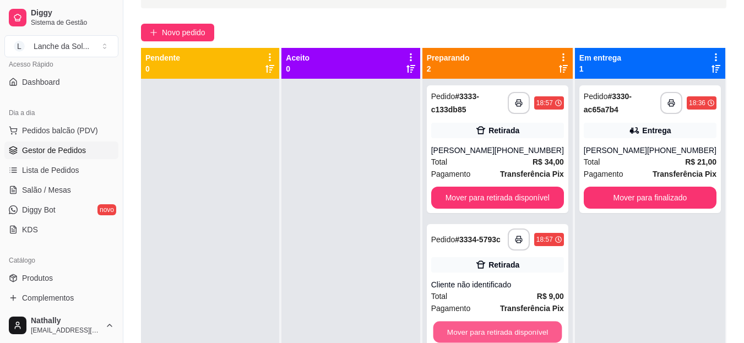
click at [514, 335] on button "Mover para retirada disponível" at bounding box center [497, 331] width 129 height 21
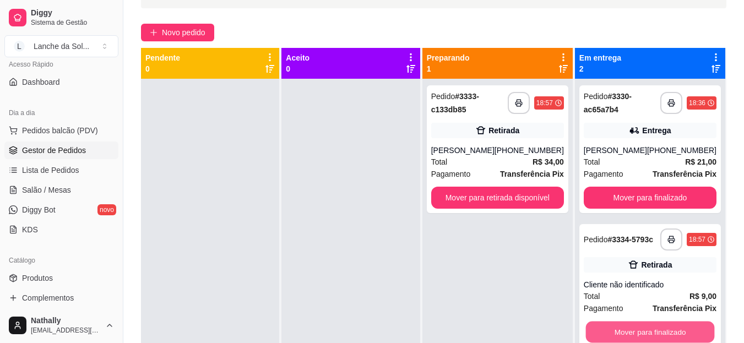
click at [639, 334] on button "Mover para finalizado" at bounding box center [649, 331] width 129 height 21
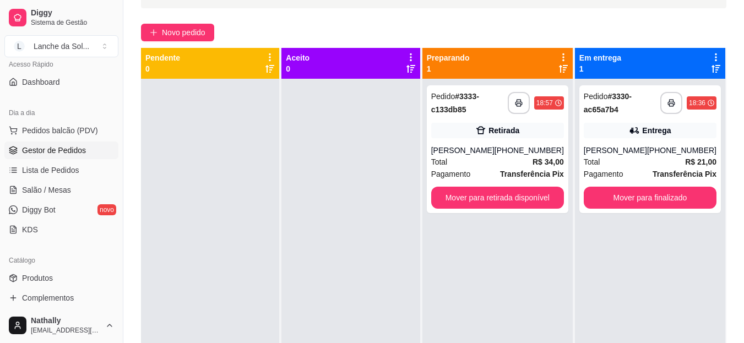
click at [494, 153] on div "[PERSON_NAME]" at bounding box center [462, 150] width 63 height 11
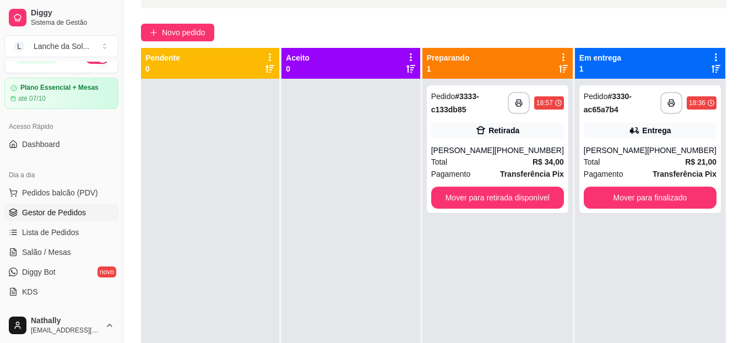
scroll to position [0, 0]
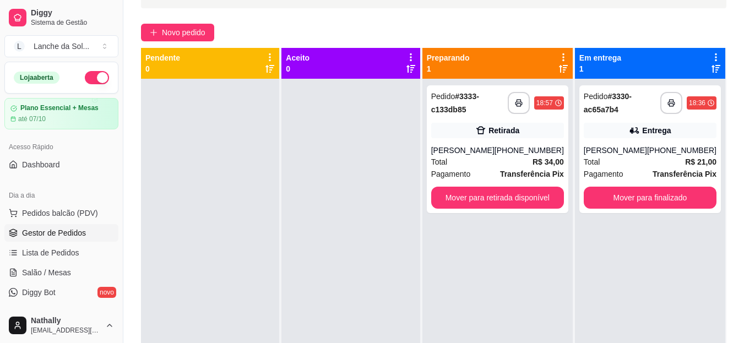
drag, startPoint x: 89, startPoint y: 81, endPoint x: 92, endPoint y: 74, distance: 8.1
click at [92, 74] on button "button" at bounding box center [97, 77] width 24 height 13
click at [95, 74] on span at bounding box center [102, 77] width 15 height 15
click at [88, 46] on button "L Lanche da Sol ..." at bounding box center [61, 46] width 114 height 22
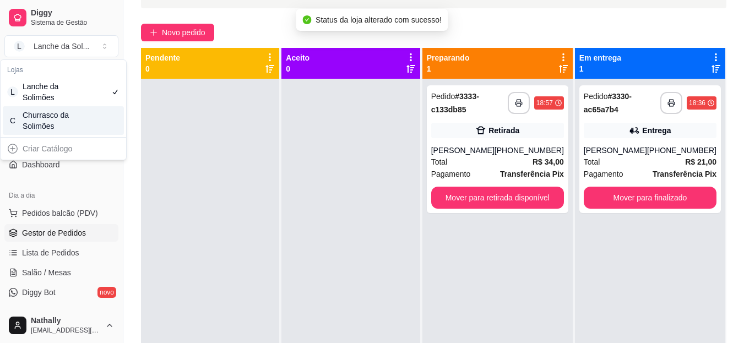
click at [61, 117] on div "Churrasco da Solimões" at bounding box center [48, 121] width 50 height 22
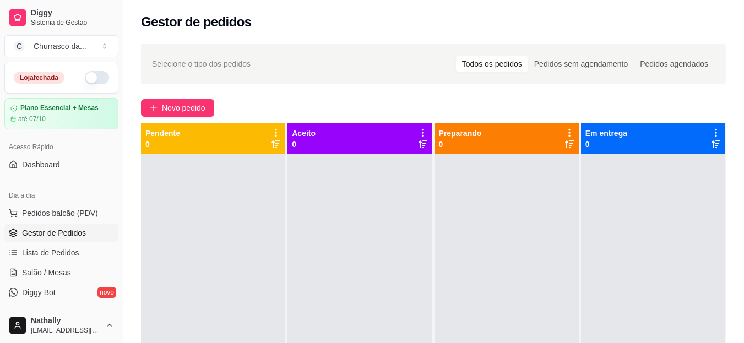
click at [93, 77] on button "button" at bounding box center [97, 77] width 24 height 13
click at [89, 43] on button "C Churrasco da ..." at bounding box center [61, 46] width 114 height 22
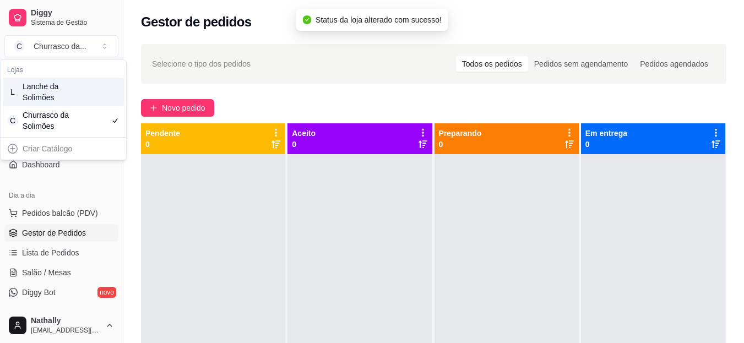
click at [64, 92] on div "Lanche da Solimões" at bounding box center [48, 92] width 50 height 22
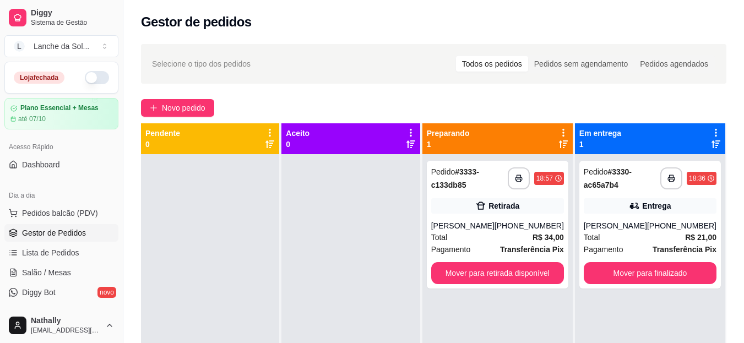
click at [611, 226] on div "[PERSON_NAME]" at bounding box center [615, 225] width 63 height 11
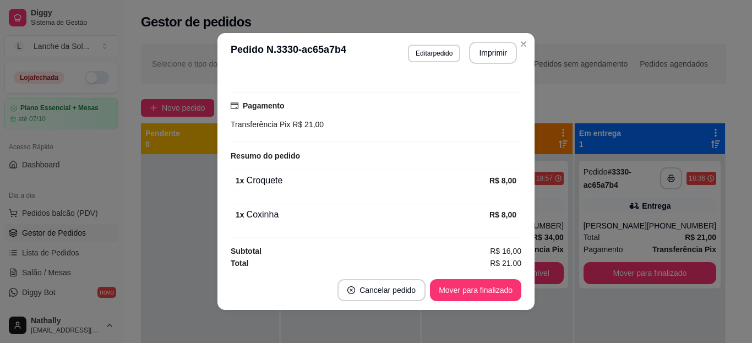
scroll to position [273, 0]
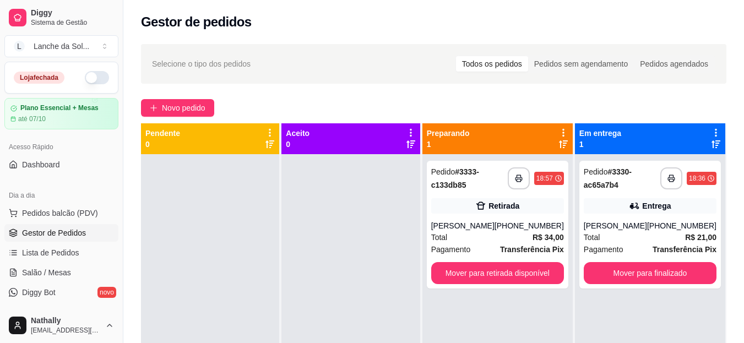
click at [540, 238] on strong "R$ 34,00" at bounding box center [547, 237] width 31 height 9
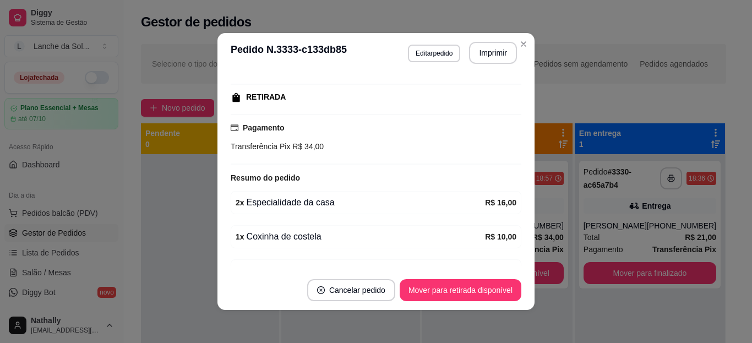
scroll to position [221, 0]
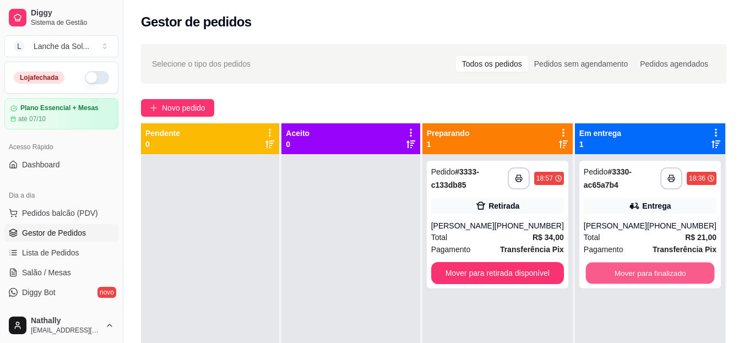
click at [657, 272] on button "Mover para finalizado" at bounding box center [649, 273] width 129 height 21
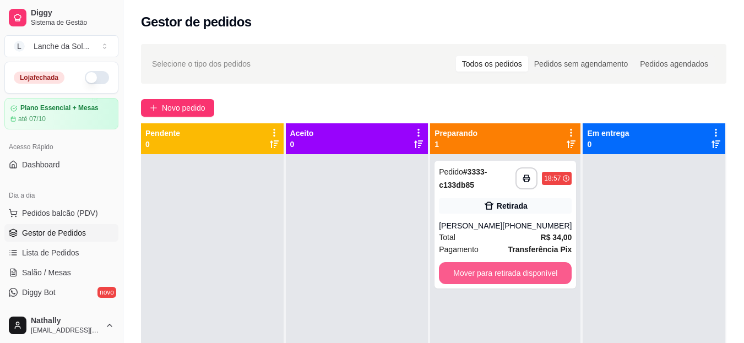
click at [521, 275] on button "Mover para retirada disponível" at bounding box center [505, 273] width 133 height 22
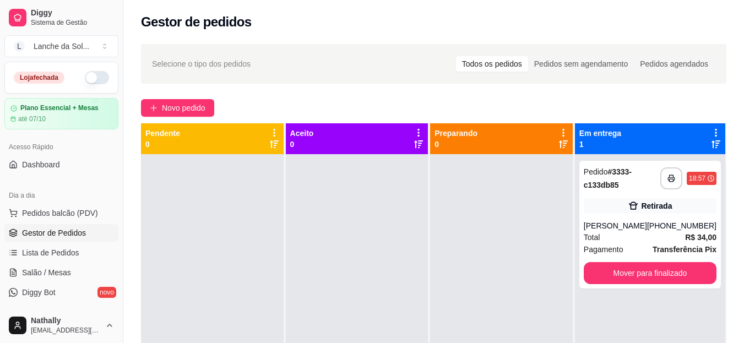
click at [596, 233] on span "Total" at bounding box center [592, 237] width 17 height 12
click at [101, 46] on button "L Lanche da Sol ..." at bounding box center [61, 46] width 114 height 22
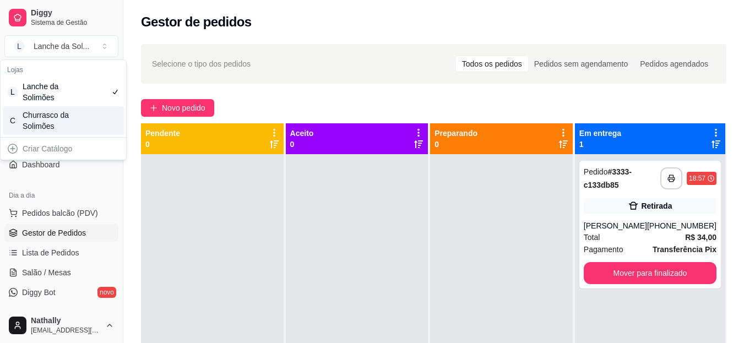
click at [69, 113] on div "Churrasco da Solimões" at bounding box center [48, 121] width 50 height 22
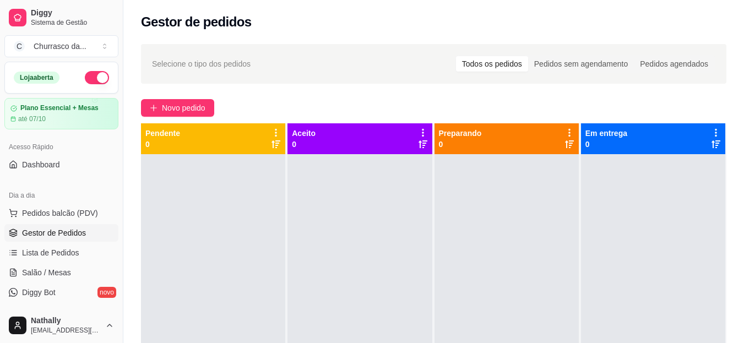
click at [88, 45] on button "C Churrasco da ..." at bounding box center [61, 46] width 114 height 22
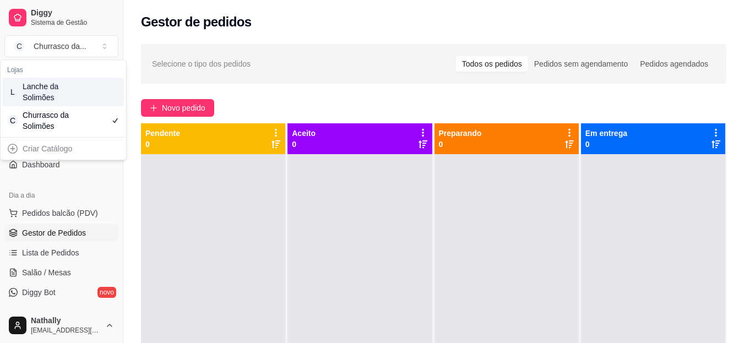
click at [79, 85] on div "L Lanche da Solimões" at bounding box center [63, 92] width 121 height 29
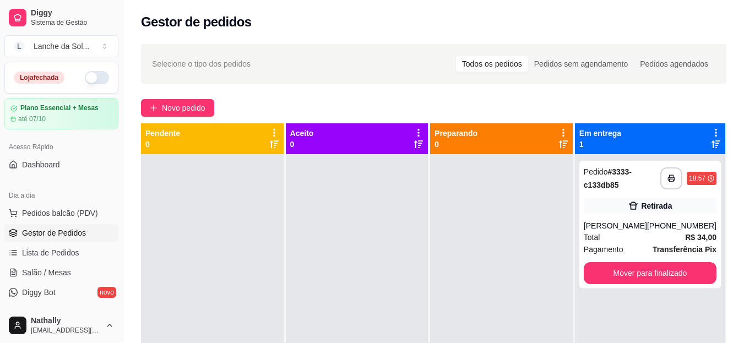
click at [96, 46] on button "L Lanche da Sol ..." at bounding box center [61, 46] width 114 height 22
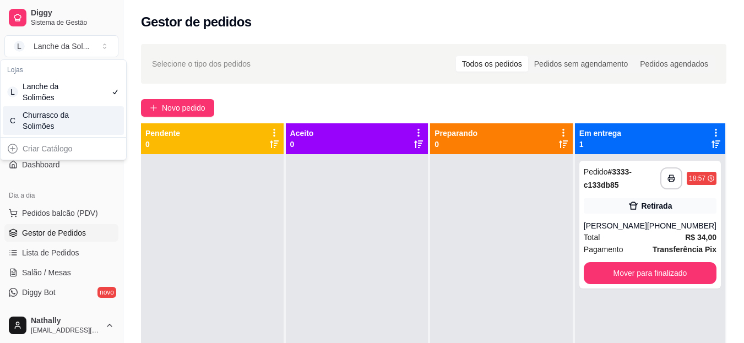
click at [63, 119] on div "Churrasco da Solimões" at bounding box center [48, 121] width 50 height 22
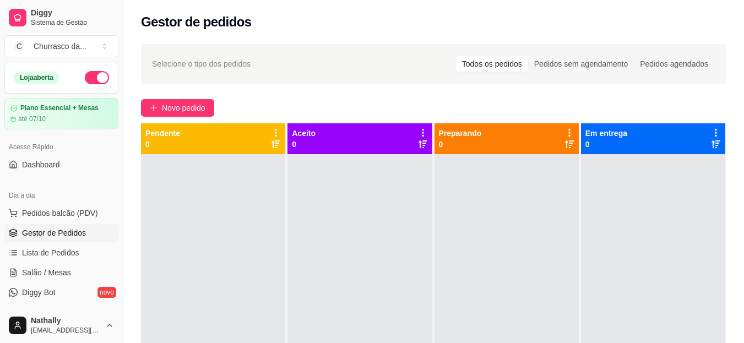
click at [95, 42] on button "C Churrasco da ..." at bounding box center [61, 46] width 114 height 22
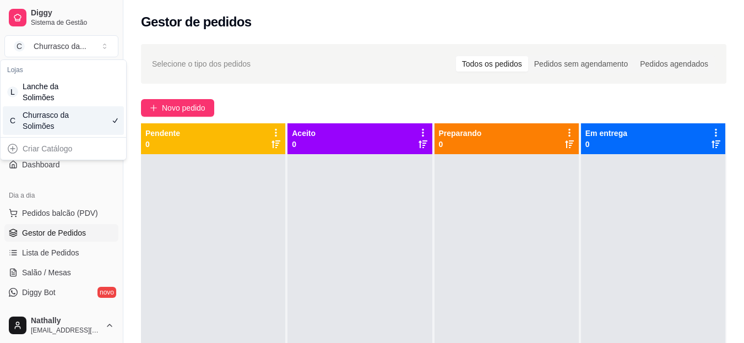
click at [63, 113] on div "Churrasco da Solimões" at bounding box center [48, 121] width 50 height 22
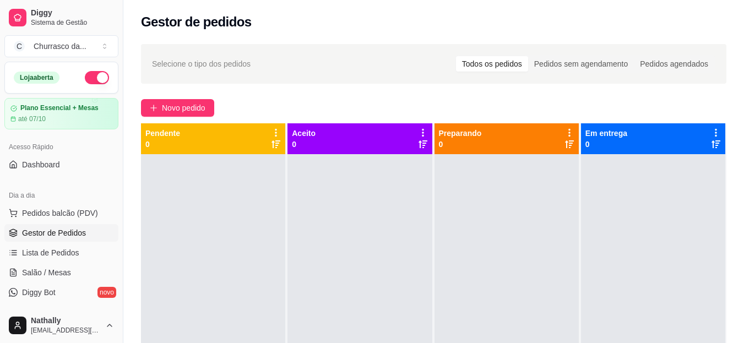
click at [104, 54] on button "C Churrasco da ..." at bounding box center [61, 46] width 114 height 22
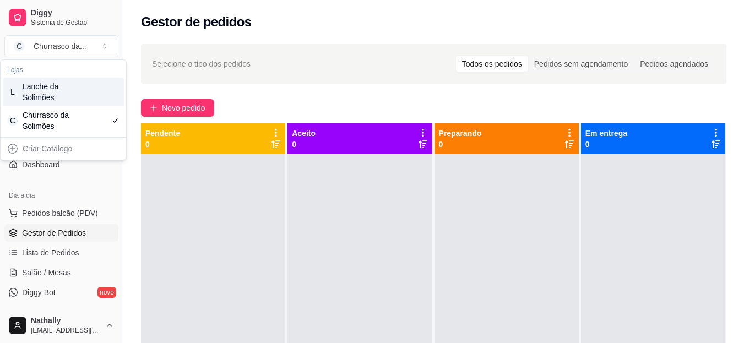
click at [85, 95] on div "L Lanche da Solimões" at bounding box center [63, 92] width 121 height 29
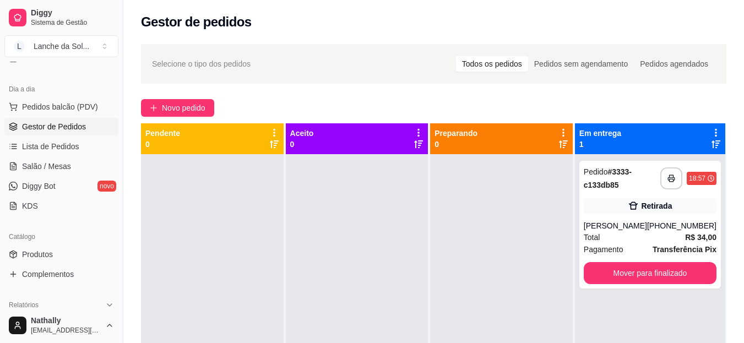
scroll to position [118, 0]
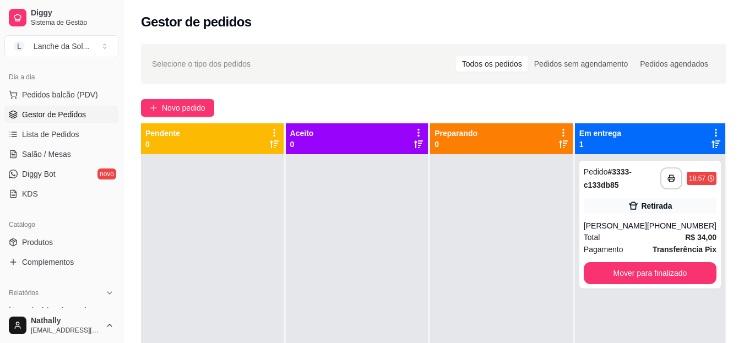
click at [69, 150] on span "Salão / Mesas" at bounding box center [46, 154] width 49 height 11
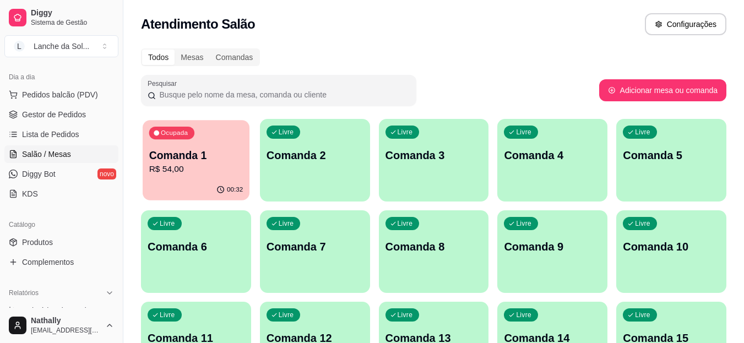
click at [212, 155] on p "Comanda 1" at bounding box center [196, 155] width 94 height 15
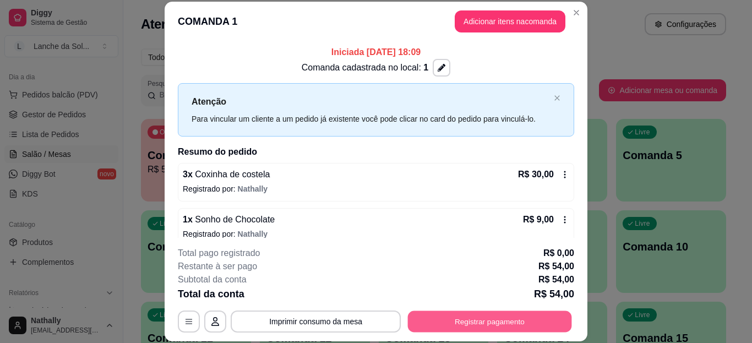
click at [444, 324] on button "Registrar pagamento" at bounding box center [490, 320] width 164 height 21
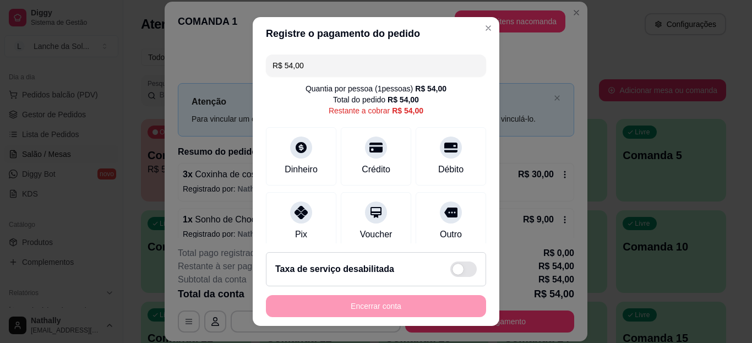
click at [295, 210] on icon at bounding box center [301, 212] width 13 height 13
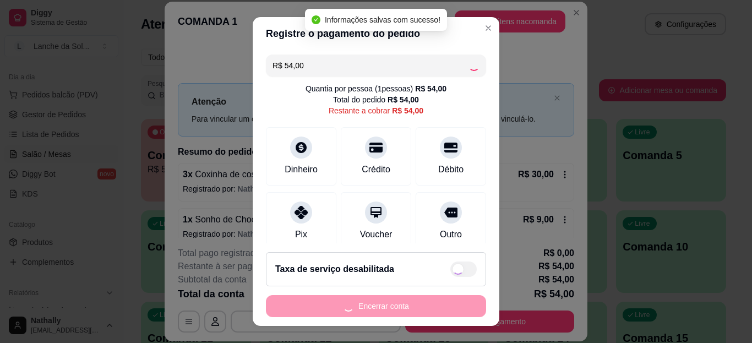
type input "R$ 0,00"
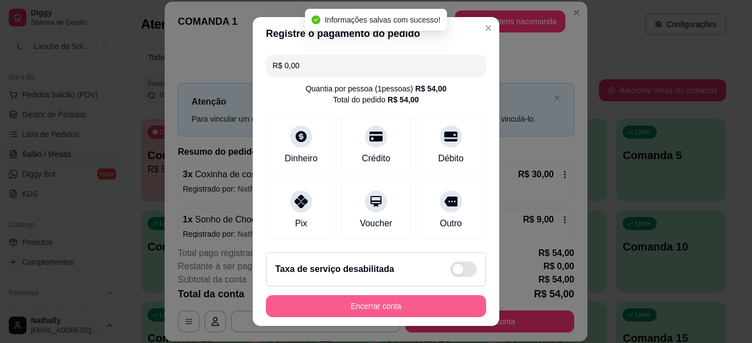
click at [374, 308] on button "Encerrar conta" at bounding box center [376, 306] width 220 height 22
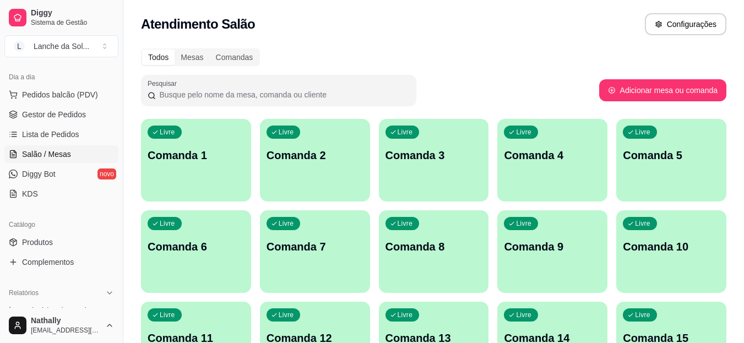
click at [55, 120] on link "Gestor de Pedidos" at bounding box center [61, 115] width 114 height 18
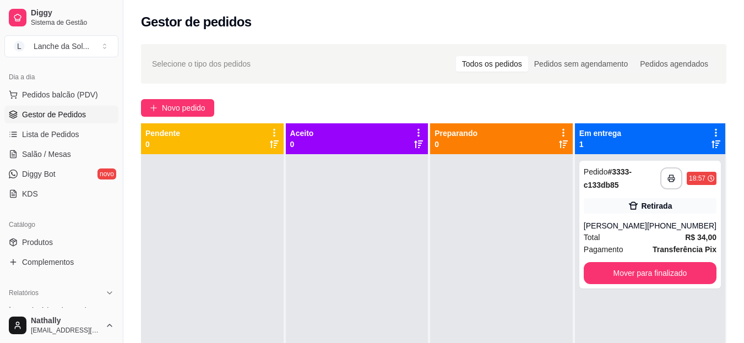
click at [116, 137] on div "Diggy Sistema de Gestão L Lanche da Sol ... Loja fechada Plano Essencial + Mesa…" at bounding box center [61, 171] width 123 height 343
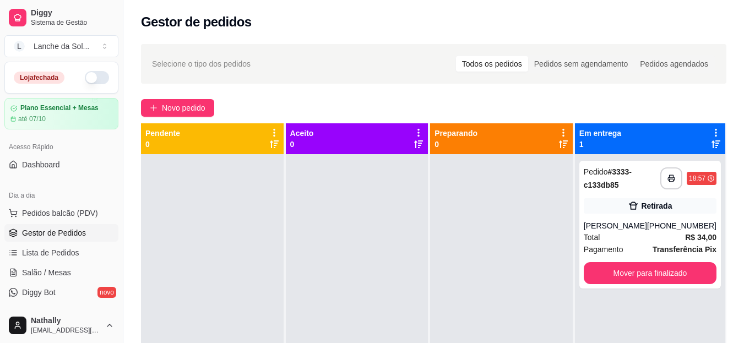
click at [126, 64] on button "Toggle Sidebar" at bounding box center [122, 171] width 9 height 343
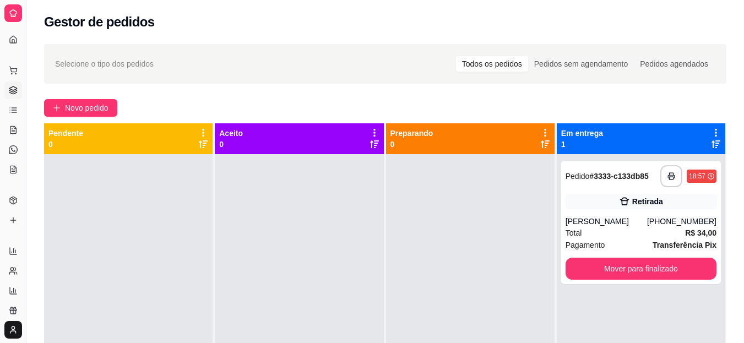
click at [29, 52] on button "Toggle Sidebar" at bounding box center [25, 171] width 9 height 343
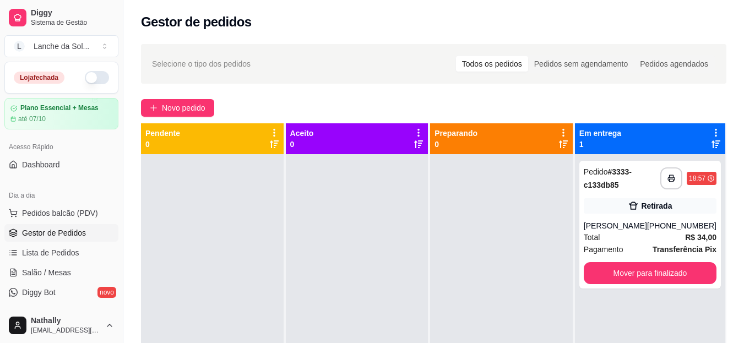
click at [77, 214] on span "Pedidos balcão (PDV)" at bounding box center [60, 213] width 76 height 11
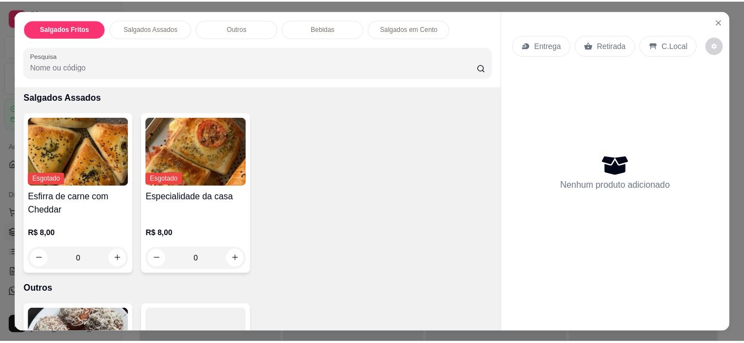
scroll to position [246, 0]
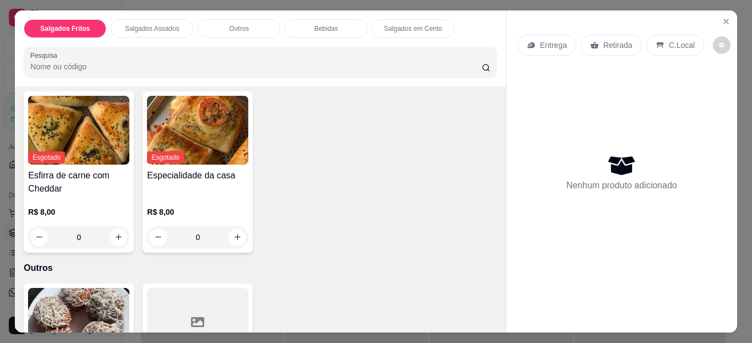
click at [722, 18] on icon "Close" at bounding box center [726, 21] width 9 height 9
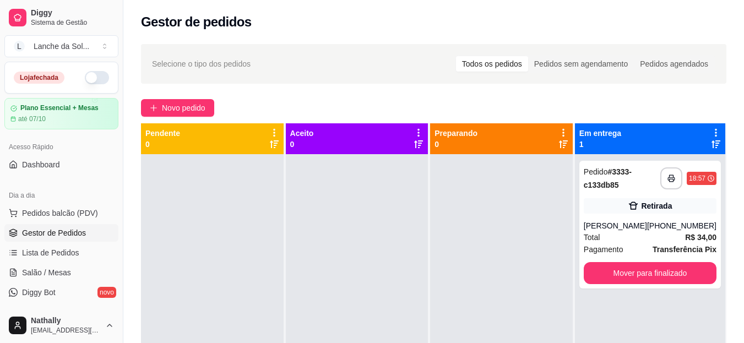
click at [48, 273] on span "Salão / Mesas" at bounding box center [46, 272] width 49 height 11
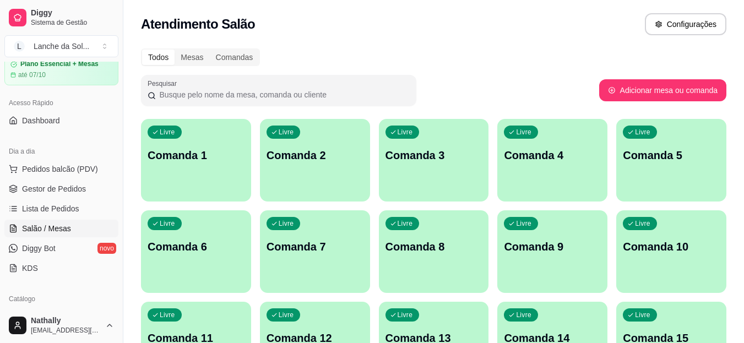
scroll to position [74, 0]
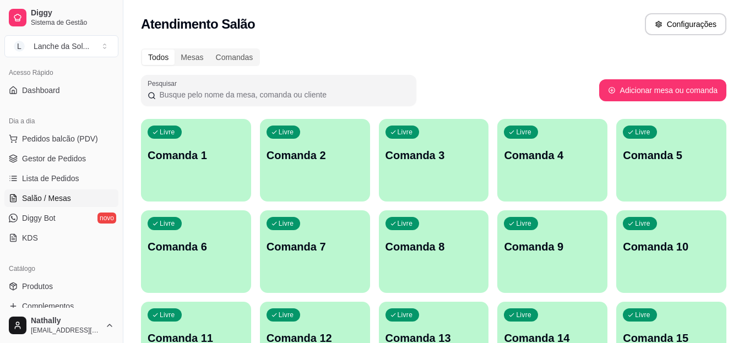
click at [47, 282] on span "Produtos" at bounding box center [37, 286] width 31 height 11
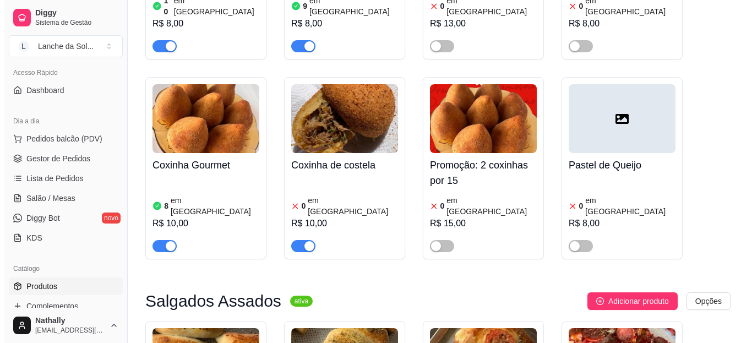
scroll to position [254, 0]
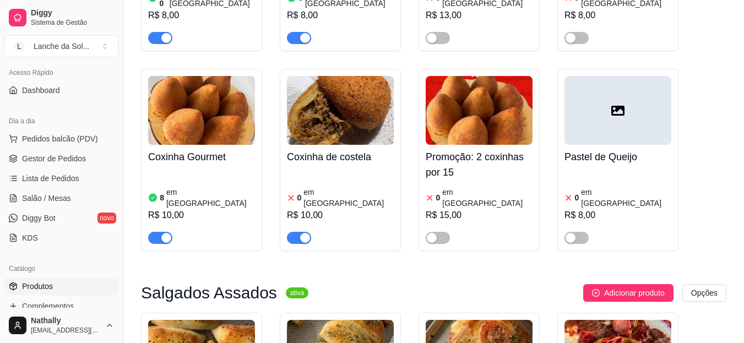
click at [353, 222] on div at bounding box center [340, 233] width 107 height 22
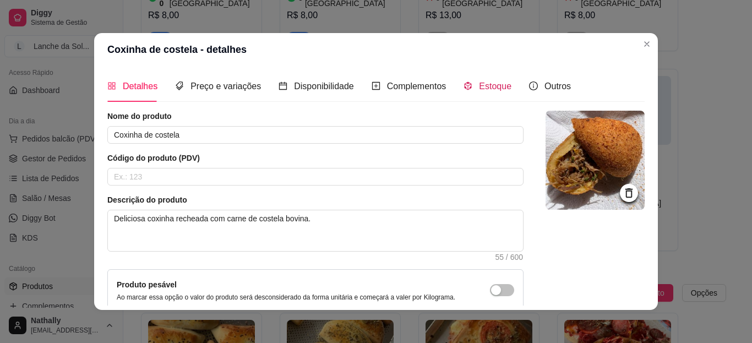
click at [488, 81] on span "Estoque" at bounding box center [495, 85] width 32 height 9
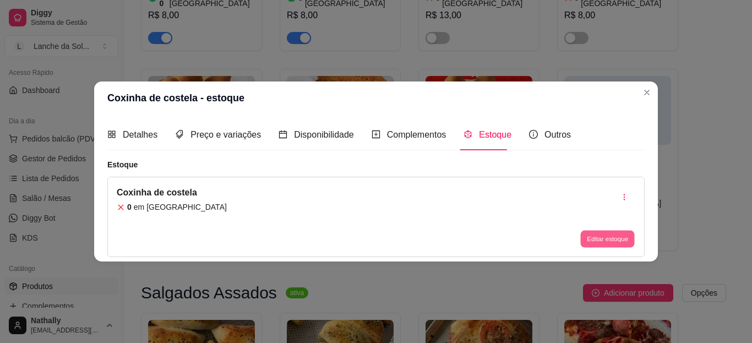
click at [588, 243] on button "Editar estoque" at bounding box center [607, 239] width 54 height 17
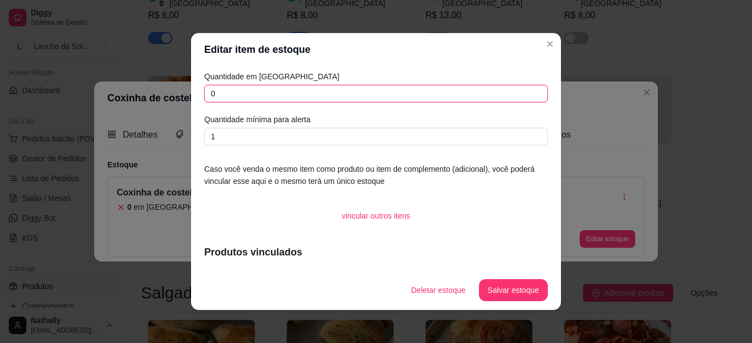
click at [415, 86] on input "0" at bounding box center [375, 94] width 343 height 18
type input "2"
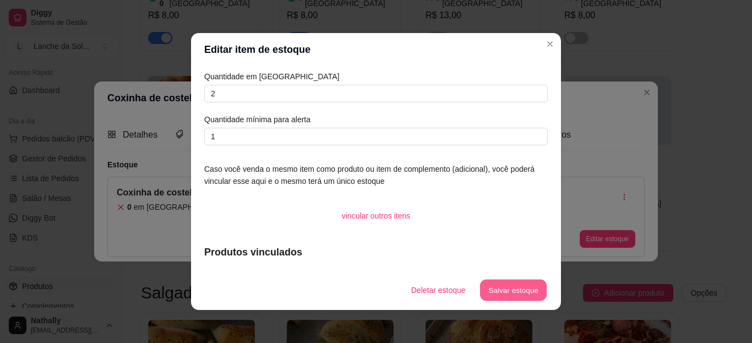
click at [495, 288] on button "Salvar estoque" at bounding box center [512, 290] width 67 height 21
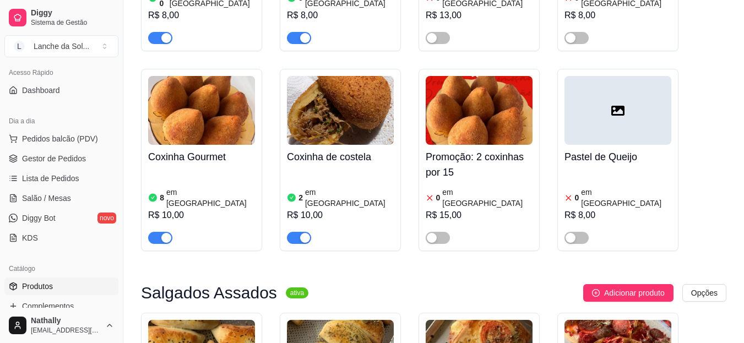
click at [79, 133] on span "Pedidos balcão (PDV)" at bounding box center [60, 138] width 76 height 11
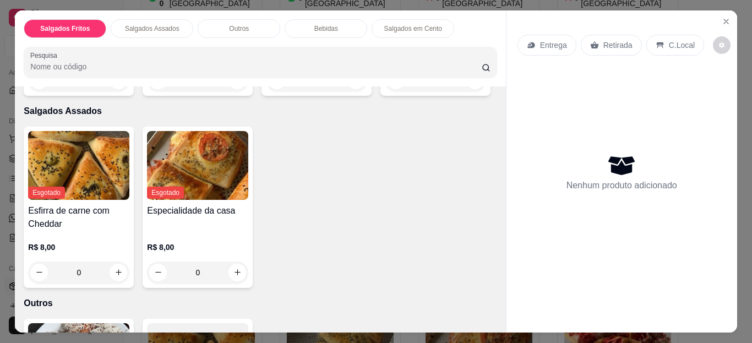
scroll to position [217, 0]
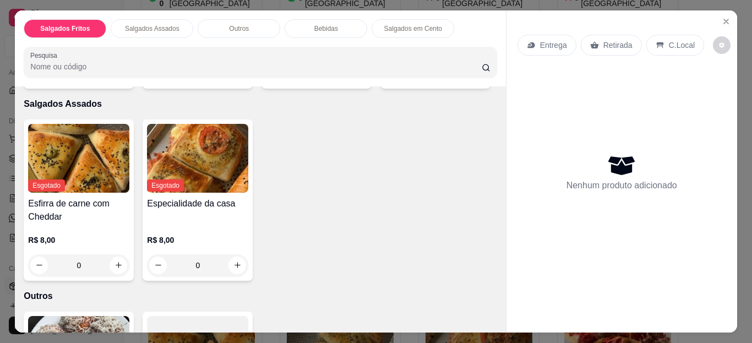
click at [471, 77] on icon "increase-product-quantity" at bounding box center [475, 73] width 8 height 8
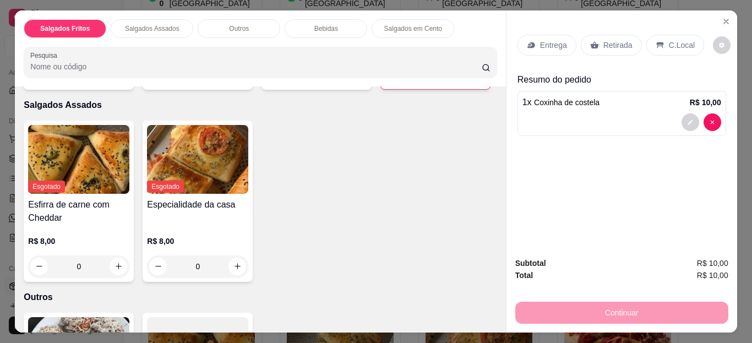
click at [471, 78] on icon "increase-product-quantity" at bounding box center [475, 73] width 8 height 8
type input "2"
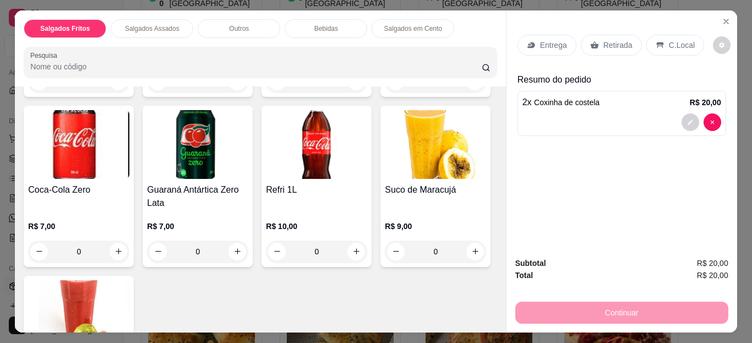
scroll to position [770, 0]
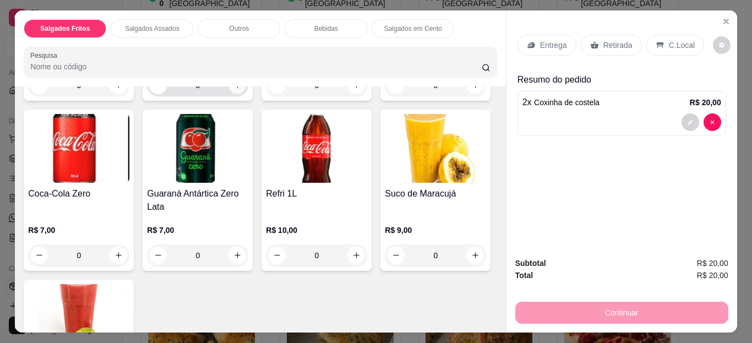
click at [235, 88] on icon "increase-product-quantity" at bounding box center [238, 86] width 6 height 6
type input "1"
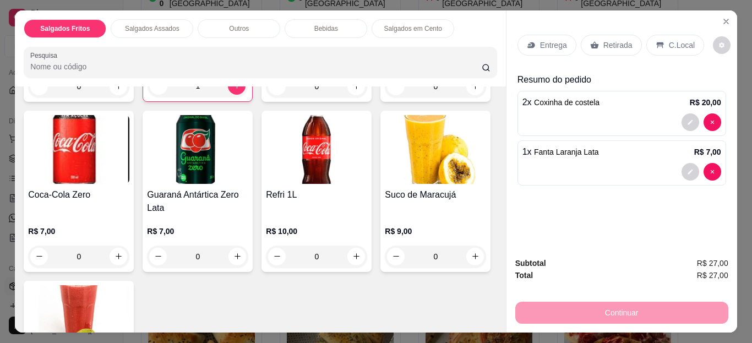
click at [624, 43] on p "Retirada" at bounding box center [617, 45] width 29 height 11
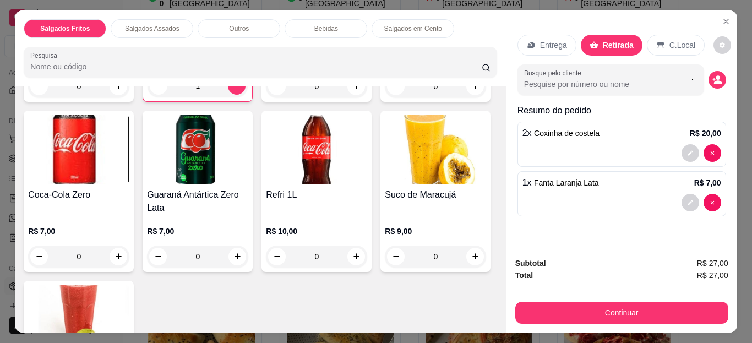
click at [669, 42] on p "C.Local" at bounding box center [682, 45] width 26 height 11
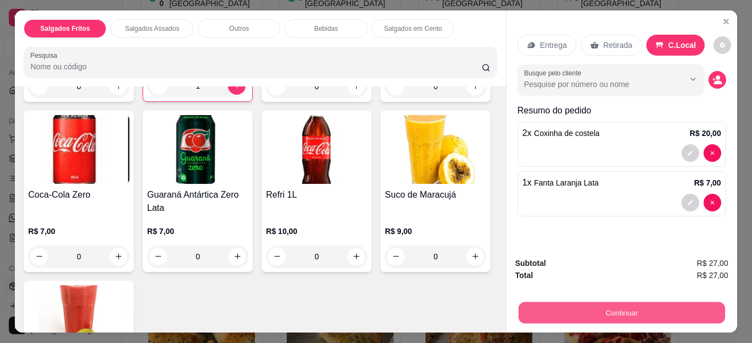
click at [554, 319] on button "Continuar" at bounding box center [621, 312] width 206 height 21
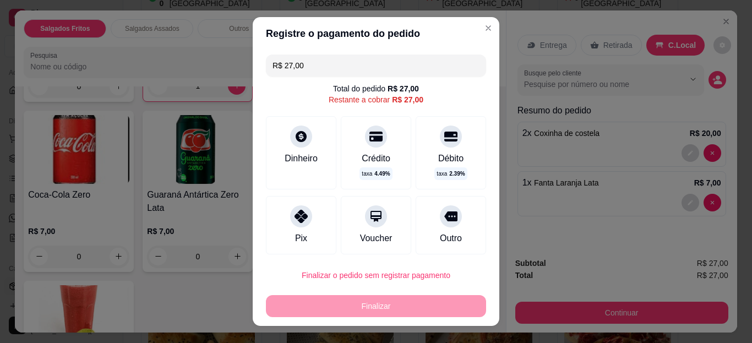
click at [297, 233] on div "Pix" at bounding box center [301, 238] width 12 height 13
type input "R$ 0,00"
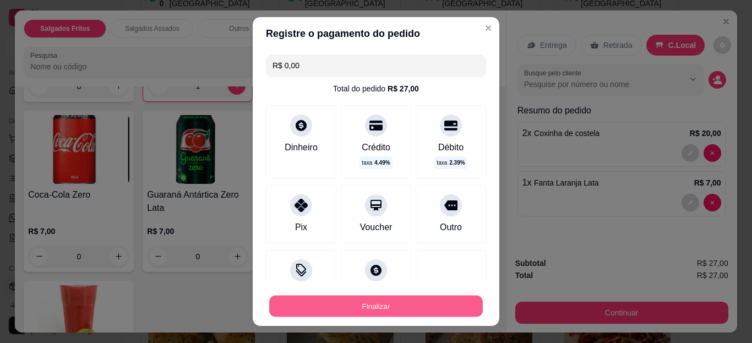
click at [383, 306] on button "Finalizar" at bounding box center [376, 305] width 214 height 21
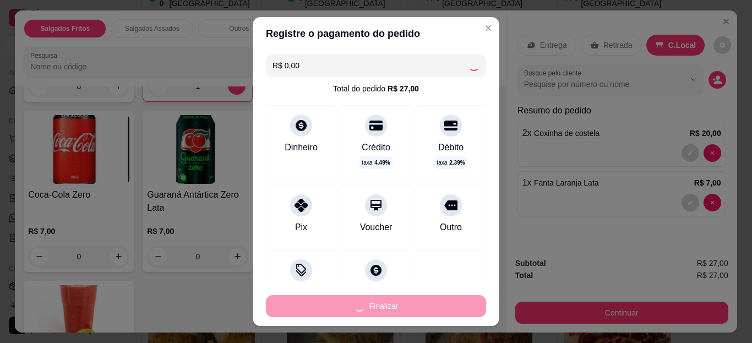
type input "0"
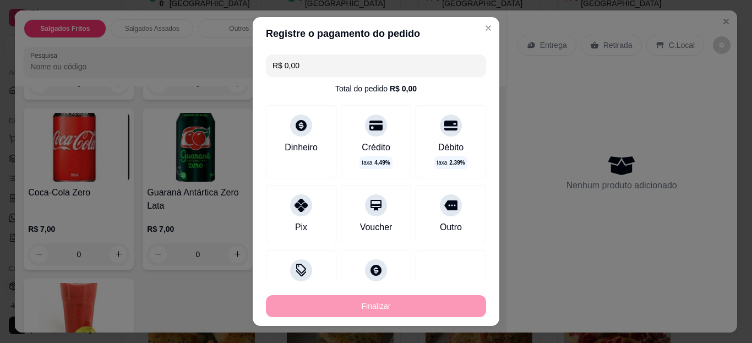
type input "-R$ 27,00"
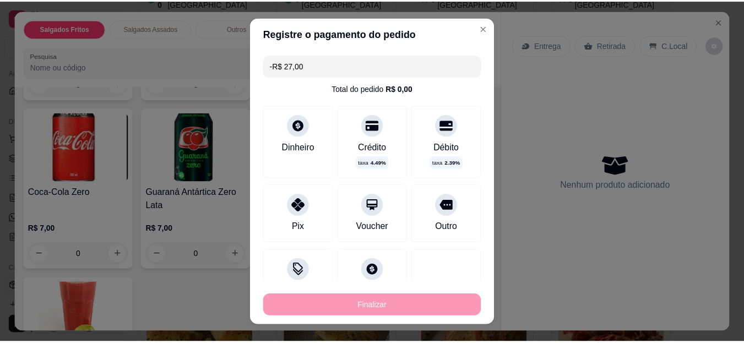
scroll to position [768, 0]
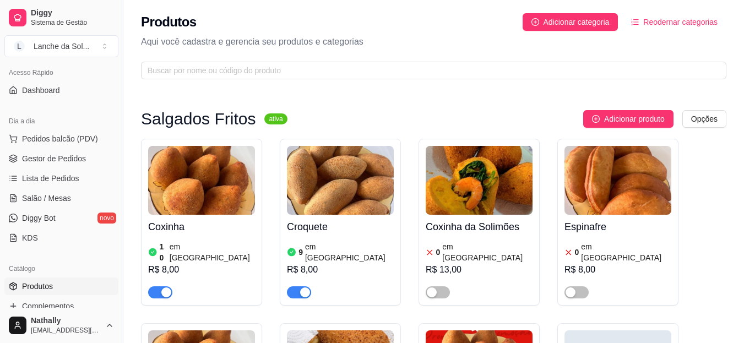
click at [30, 159] on span "Gestor de Pedidos" at bounding box center [54, 158] width 64 height 11
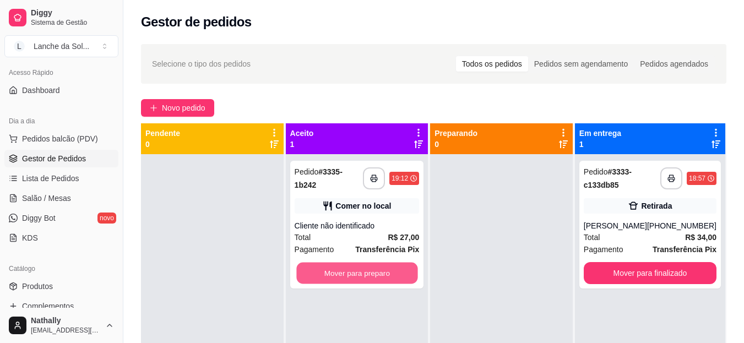
click at [389, 267] on button "Mover para preparo" at bounding box center [356, 273] width 121 height 21
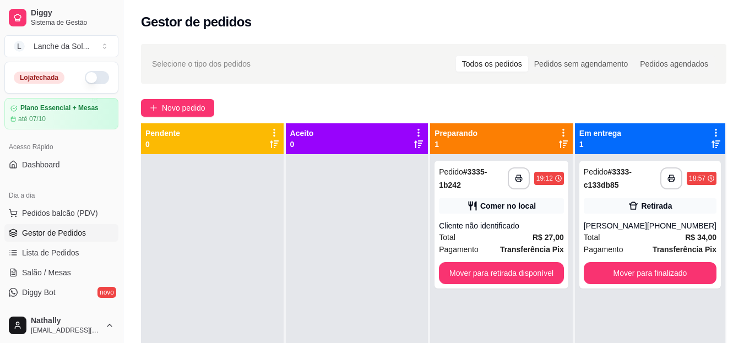
click at [105, 39] on button "L Lanche da Sol ..." at bounding box center [61, 46] width 114 height 22
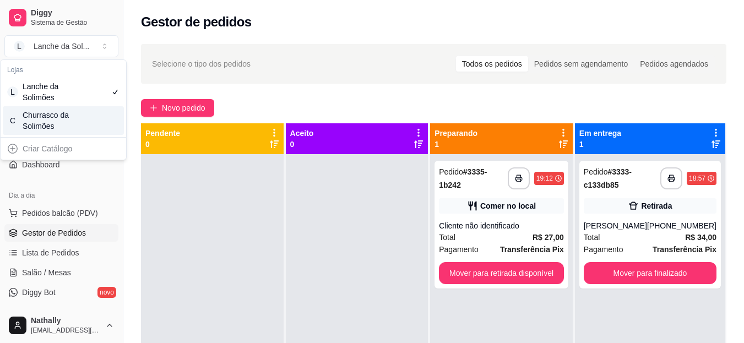
click at [71, 132] on div "C Churrasco da Solimões" at bounding box center [63, 120] width 121 height 29
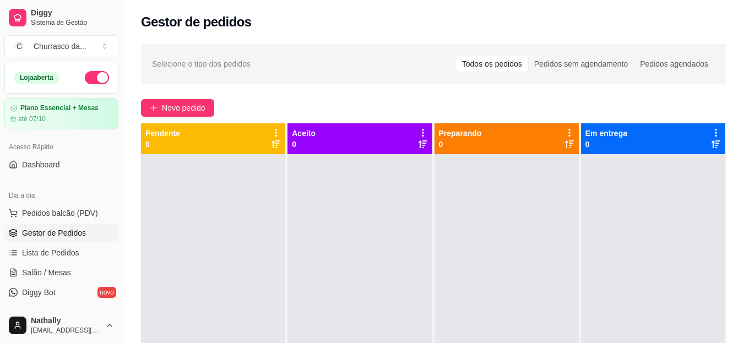
click at [90, 45] on button "C Churrasco da ..." at bounding box center [61, 46] width 114 height 22
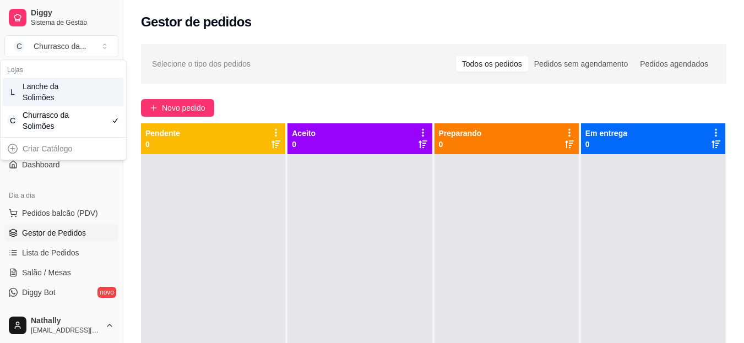
click at [76, 85] on div "L Lanche da Solimões" at bounding box center [63, 92] width 121 height 29
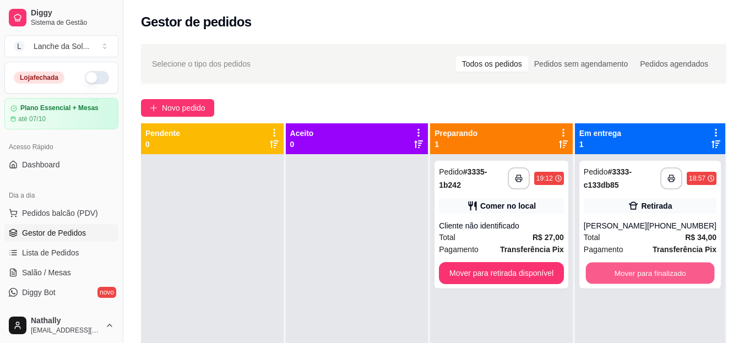
click at [644, 270] on button "Mover para finalizado" at bounding box center [649, 273] width 129 height 21
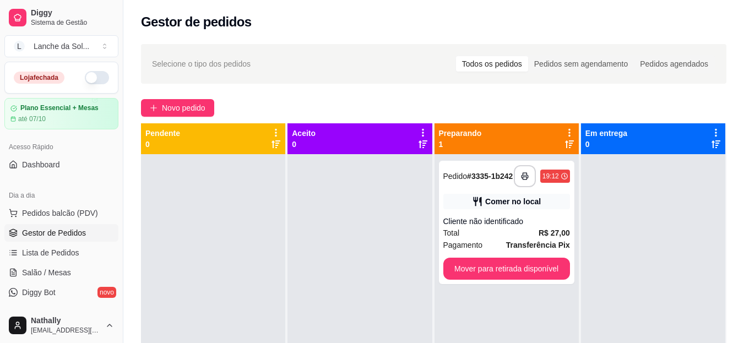
click at [65, 42] on div "Lanche da Sol ..." at bounding box center [62, 46] width 56 height 11
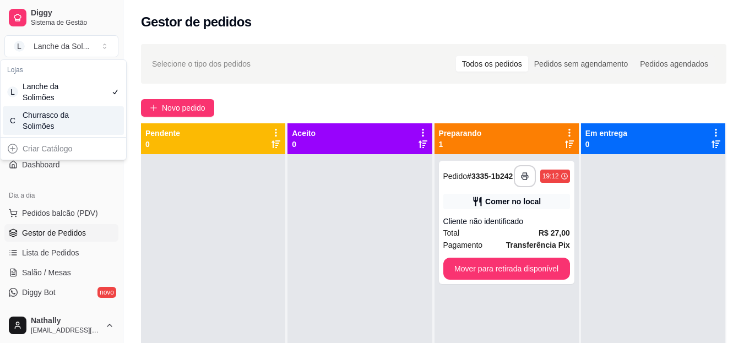
click at [90, 124] on div "C Churrasco da Solimões" at bounding box center [63, 120] width 121 height 29
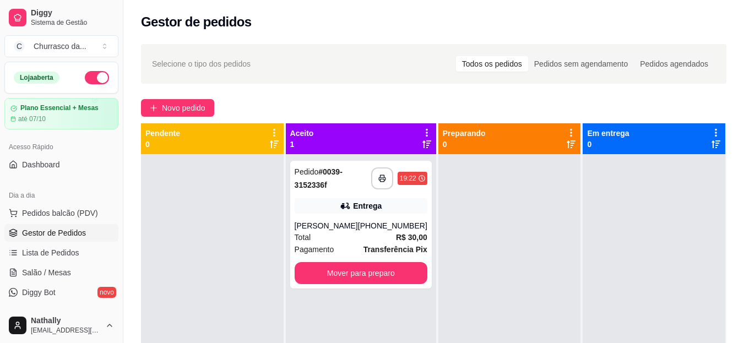
click at [314, 238] on div "Total R$ 30,00" at bounding box center [361, 237] width 133 height 12
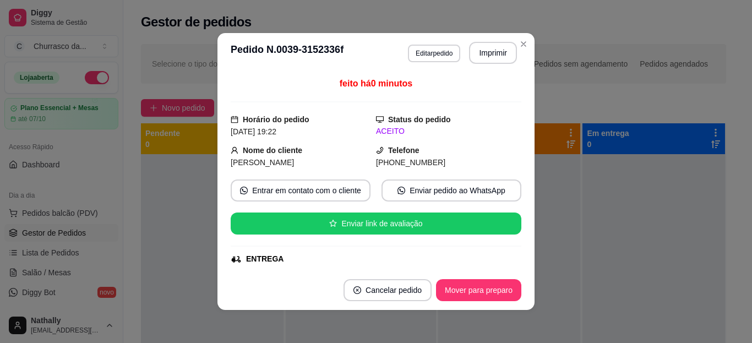
click at [509, 262] on div "ENTREGA" at bounding box center [376, 259] width 291 height 12
click at [513, 260] on div "feito há 0 minutos Horário do pedido [DATE] 19:22 Status do pedido ACEITO Nome …" at bounding box center [376, 171] width 291 height 189
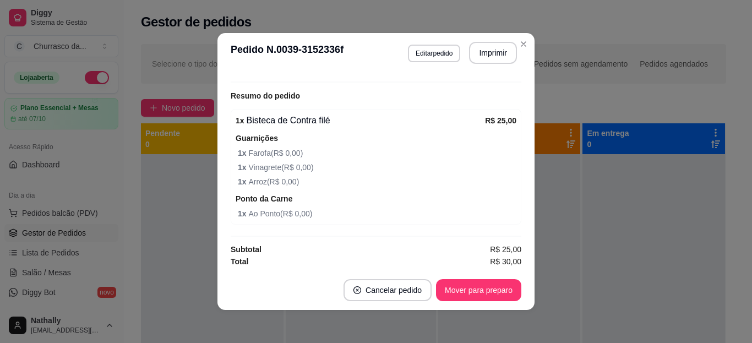
scroll to position [330, 0]
click at [492, 290] on button "Mover para preparo" at bounding box center [478, 290] width 83 height 21
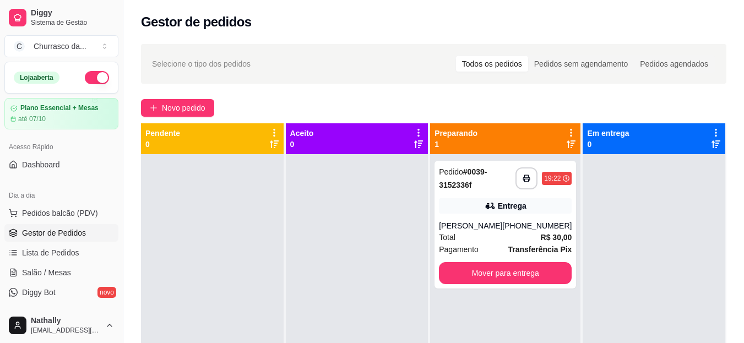
click at [462, 206] on div "Entrega" at bounding box center [505, 205] width 133 height 15
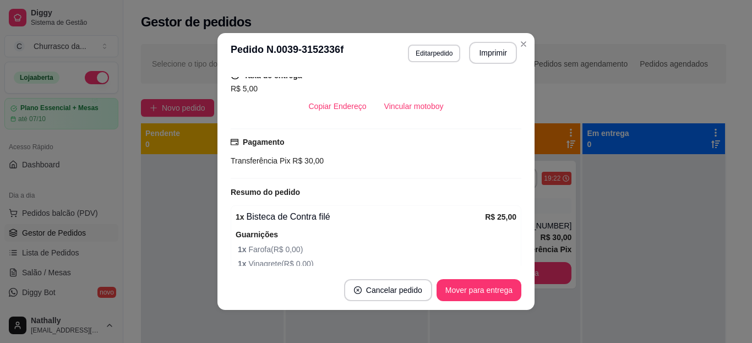
scroll to position [0, 0]
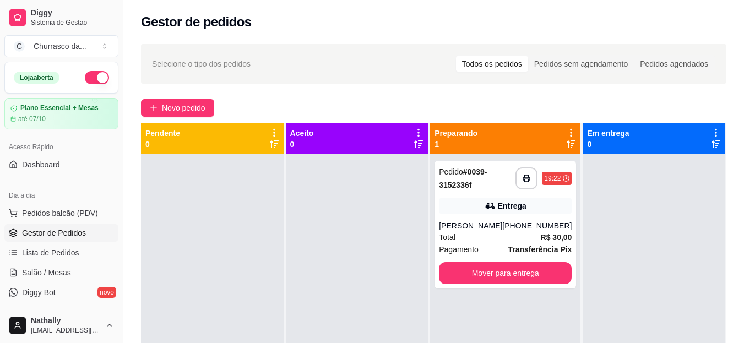
click at [49, 270] on span "Salão / Mesas" at bounding box center [46, 272] width 49 height 11
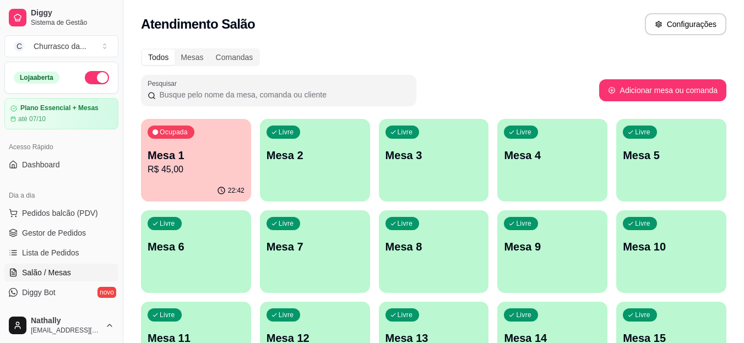
click at [308, 147] on div "Livre Mesa 2" at bounding box center [315, 153] width 110 height 69
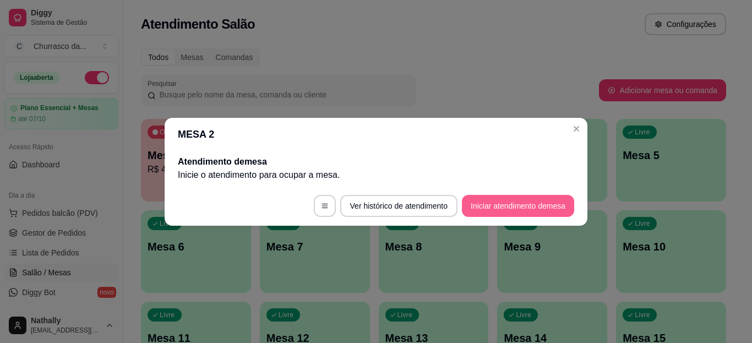
click at [493, 206] on button "Iniciar atendimento de mesa" at bounding box center [518, 206] width 112 height 22
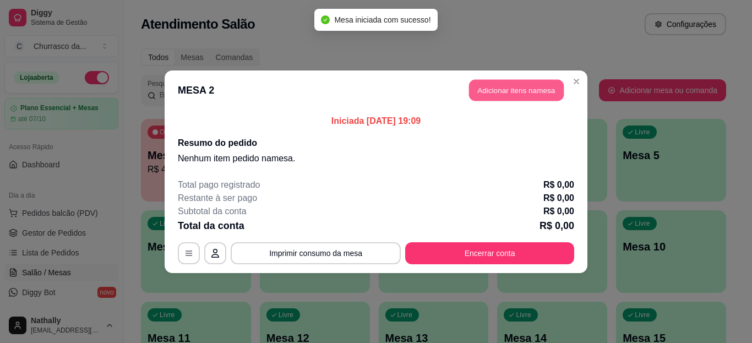
click at [526, 90] on button "Adicionar itens na mesa" at bounding box center [516, 89] width 95 height 21
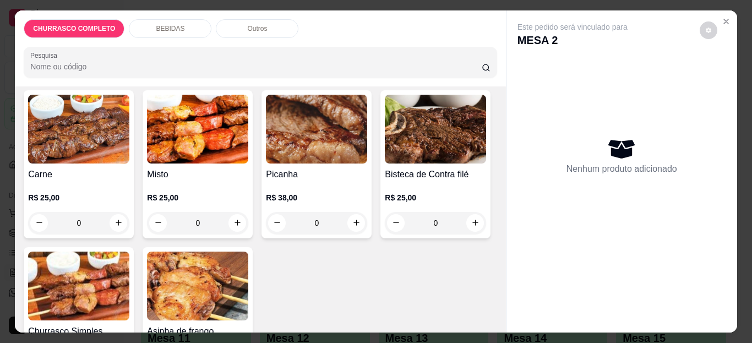
scroll to position [72, 0]
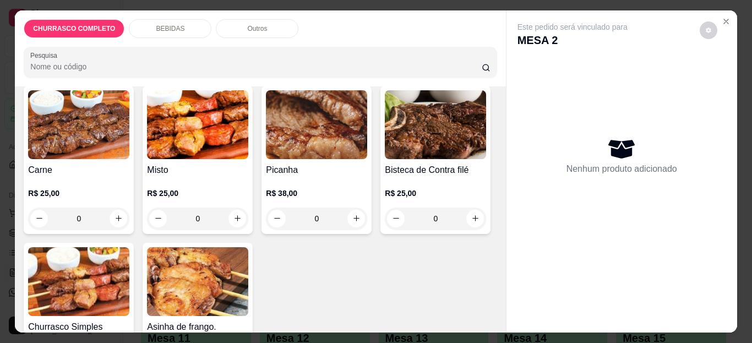
click at [116, 214] on div "0" at bounding box center [78, 219] width 101 height 22
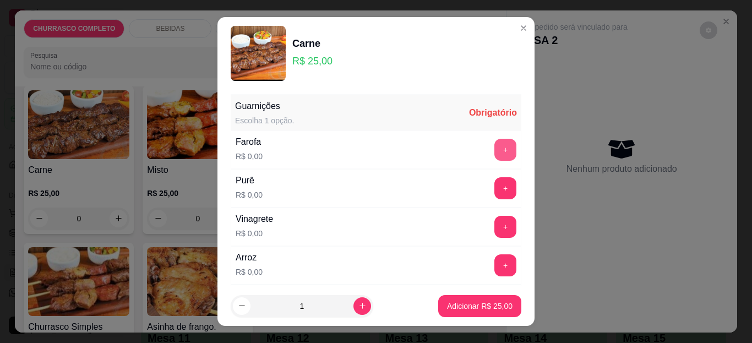
click at [494, 150] on button "+" at bounding box center [505, 150] width 22 height 22
click at [495, 190] on button "+" at bounding box center [505, 188] width 21 height 21
click at [445, 189] on button "-" at bounding box center [456, 188] width 22 height 22
click at [445, 151] on button "-" at bounding box center [456, 150] width 22 height 22
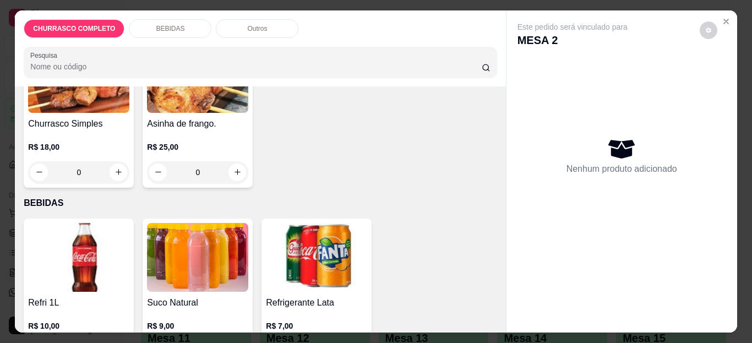
scroll to position [258, 0]
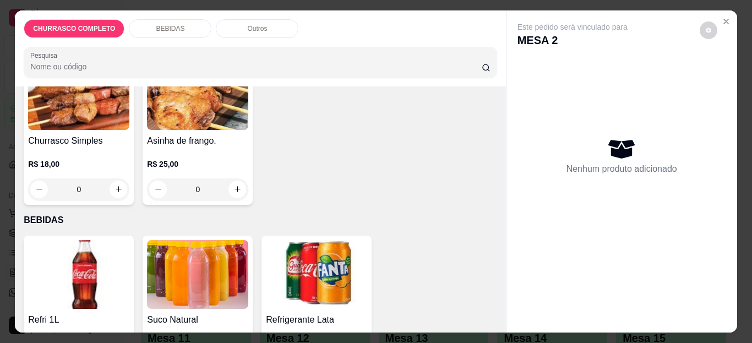
click at [129, 150] on div "R$ 18,00 0" at bounding box center [78, 174] width 101 height 53
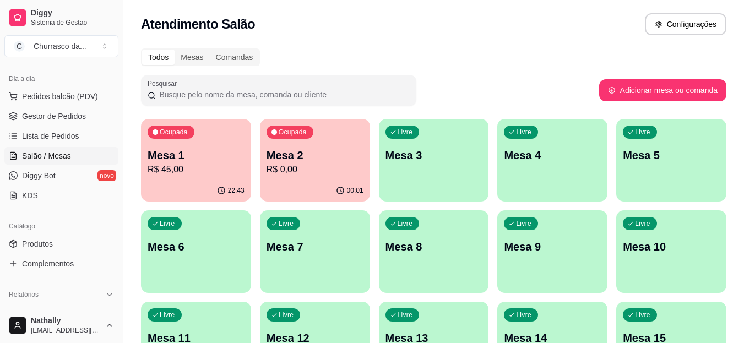
scroll to position [167, 0]
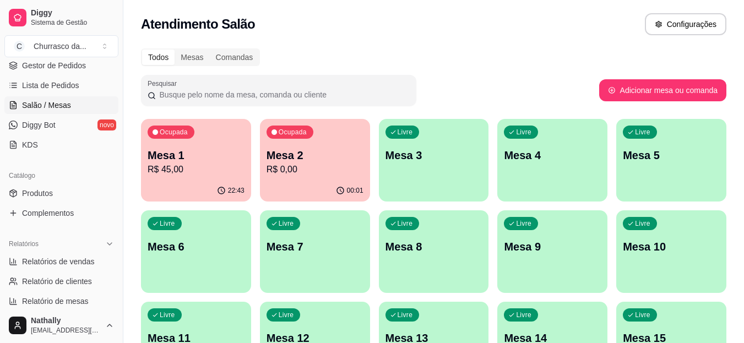
click at [75, 188] on link "Produtos" at bounding box center [61, 193] width 114 height 18
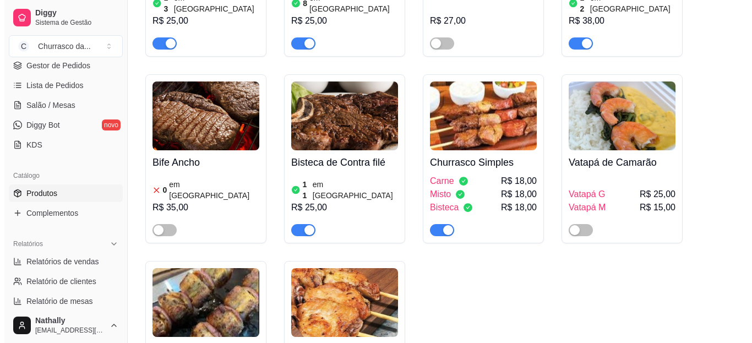
scroll to position [260, 0]
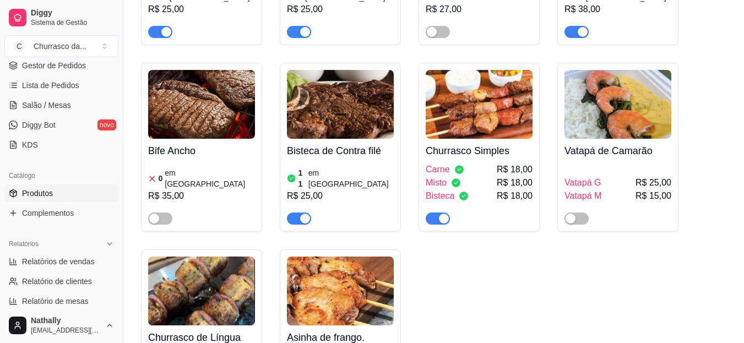
click at [464, 143] on h4 "Churrasco Simples" at bounding box center [479, 150] width 107 height 15
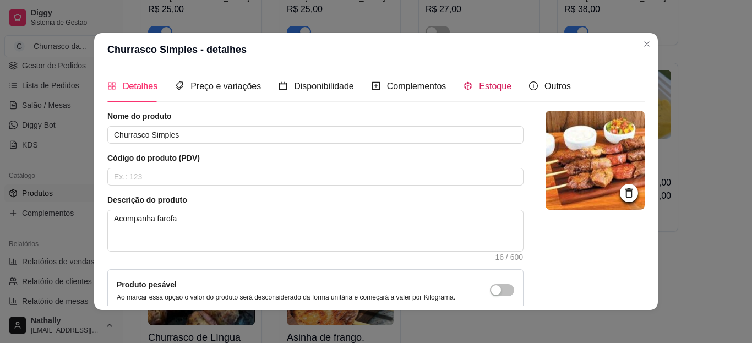
click at [493, 81] on span "Estoque" at bounding box center [495, 85] width 32 height 9
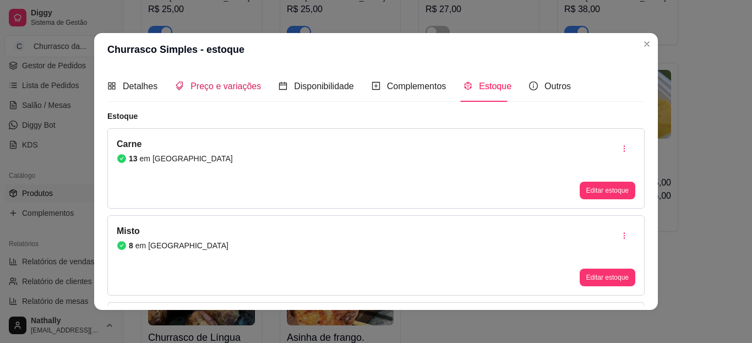
click at [222, 89] on span "Preço e variações" at bounding box center [225, 85] width 70 height 9
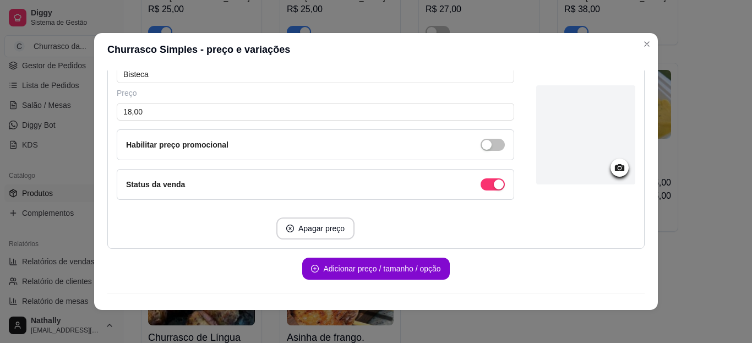
scroll to position [663, 0]
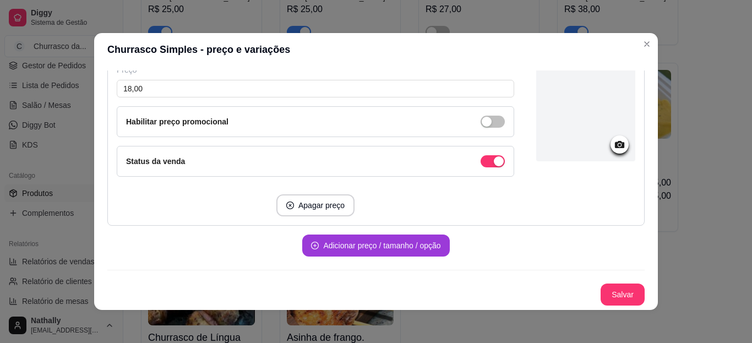
click at [415, 255] on button "Adicionar preço / tamanho / opção" at bounding box center [375, 246] width 147 height 22
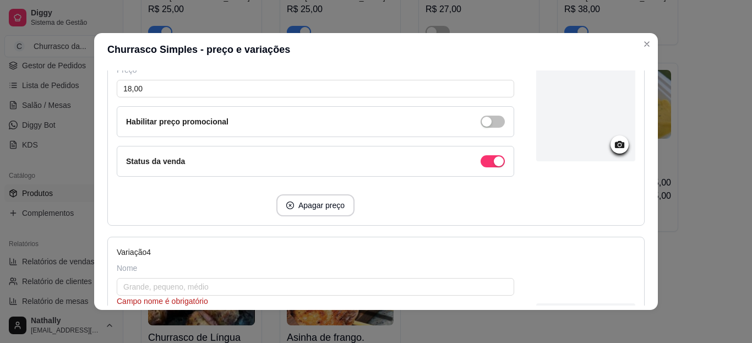
drag, startPoint x: 275, startPoint y: 276, endPoint x: 272, endPoint y: 283, distance: 8.2
click at [272, 283] on div "Nome Campo nome é obrigatório" at bounding box center [315, 285] width 397 height 44
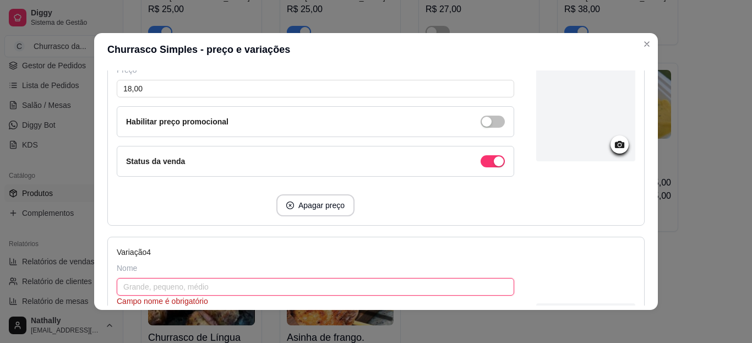
click at [272, 283] on input "text" at bounding box center [315, 287] width 397 height 18
type input "Asinha de Frango"
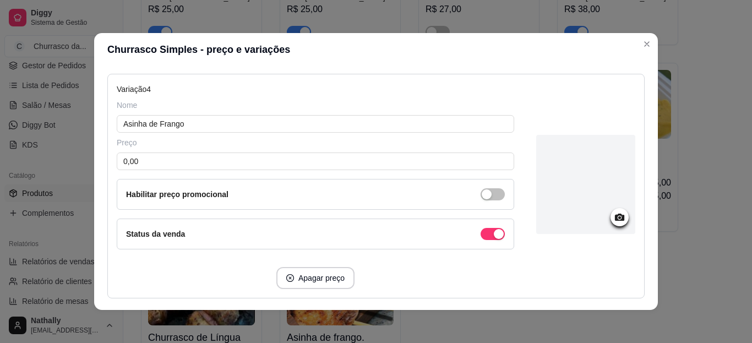
scroll to position [835, 0]
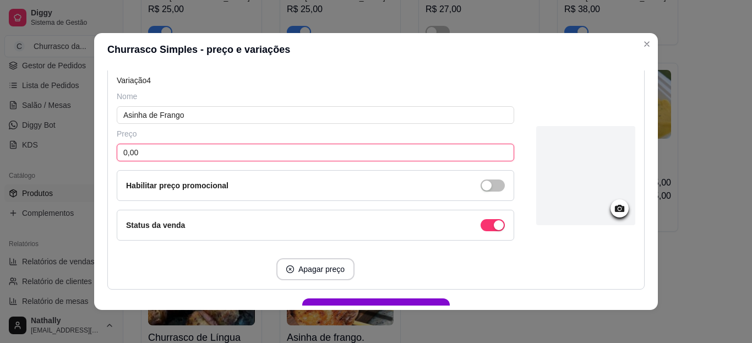
click at [492, 156] on input "0,00" at bounding box center [315, 153] width 397 height 18
type input "18,00"
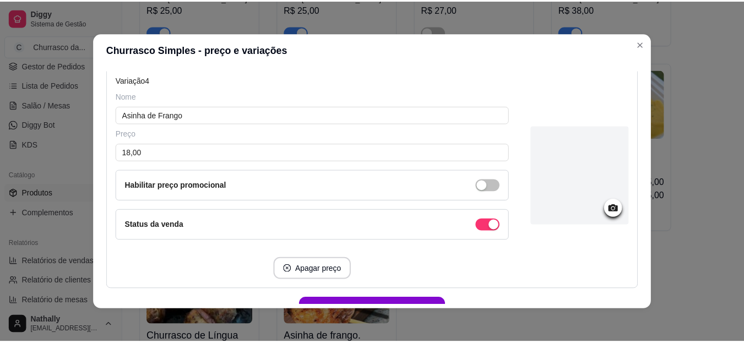
scroll to position [899, 0]
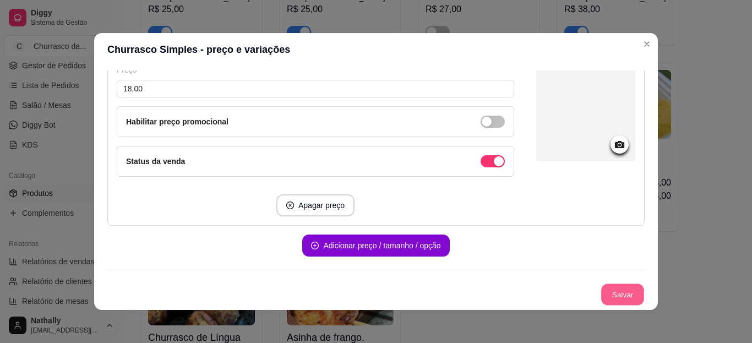
click at [615, 301] on button "Salvar" at bounding box center [622, 294] width 43 height 21
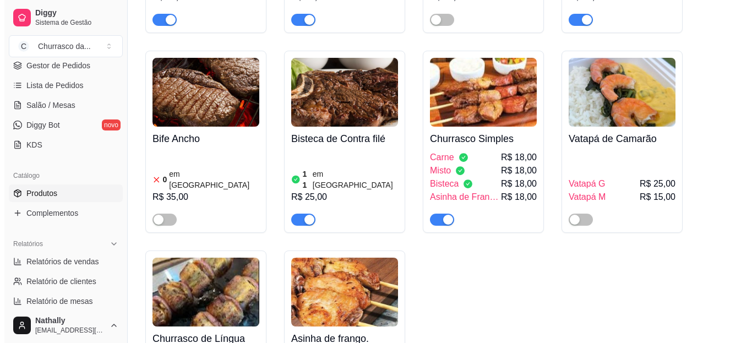
scroll to position [285, 0]
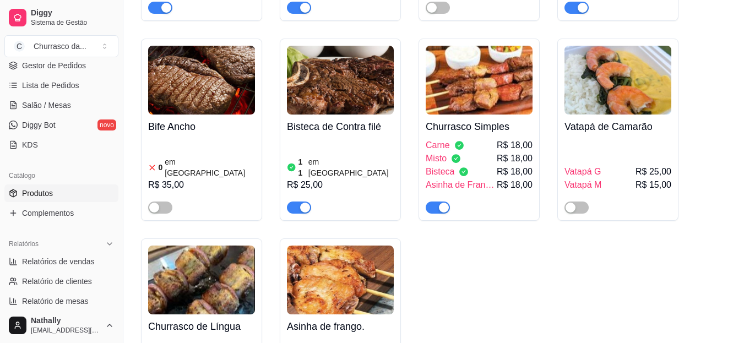
click at [522, 194] on div at bounding box center [479, 203] width 107 height 22
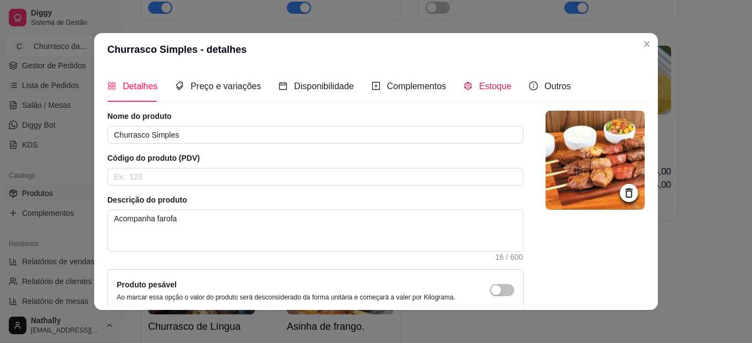
click at [479, 84] on span "Estoque" at bounding box center [495, 85] width 32 height 9
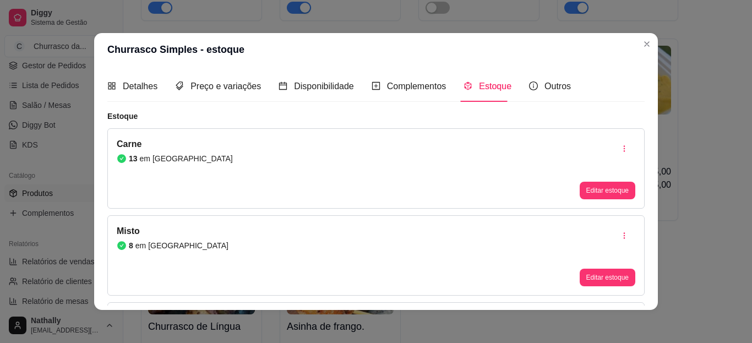
scroll to position [110, 0]
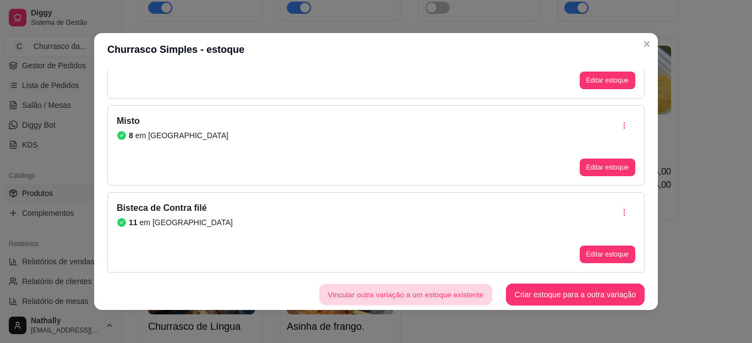
click at [462, 295] on button "Vincular outra variação a um estoque existente" at bounding box center [405, 294] width 173 height 21
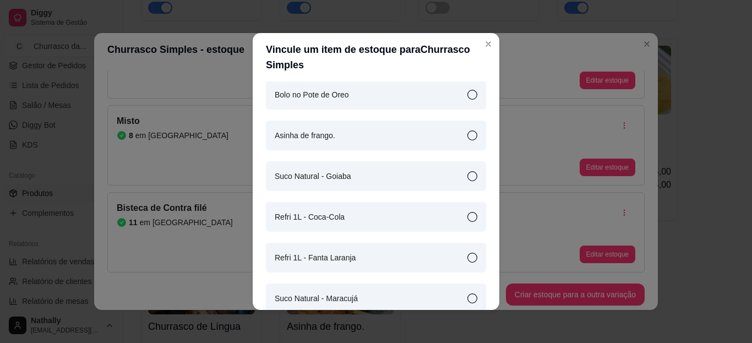
scroll to position [1274, 0]
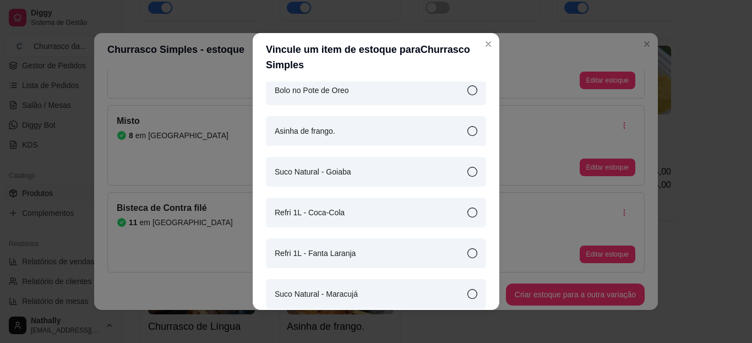
click at [434, 126] on div "Asinha de frango." at bounding box center [376, 131] width 220 height 30
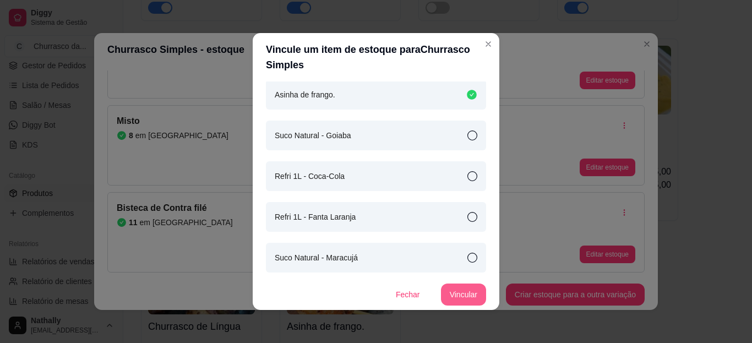
click at [456, 291] on button "Vincular" at bounding box center [463, 294] width 45 height 22
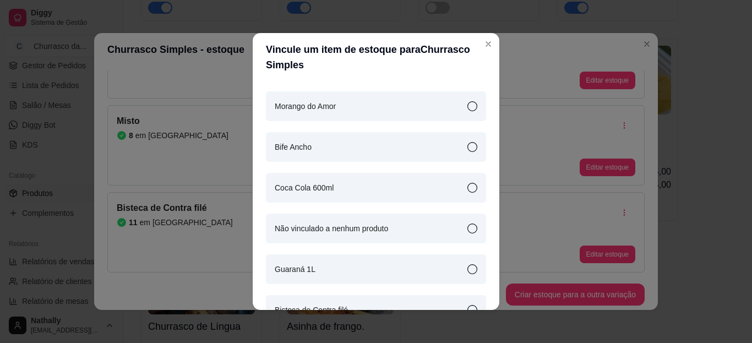
scroll to position [0, 0]
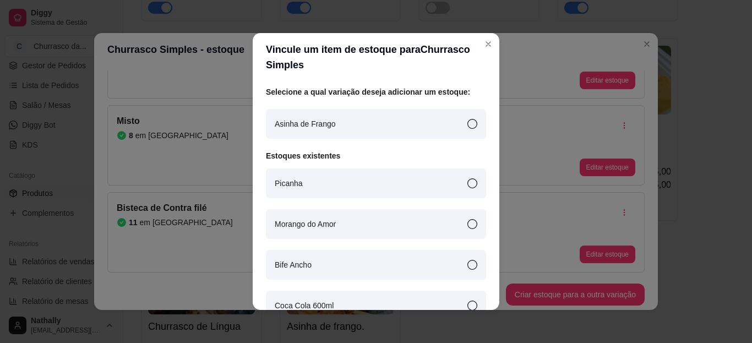
click at [452, 126] on div "Asinha de Frango" at bounding box center [376, 124] width 220 height 30
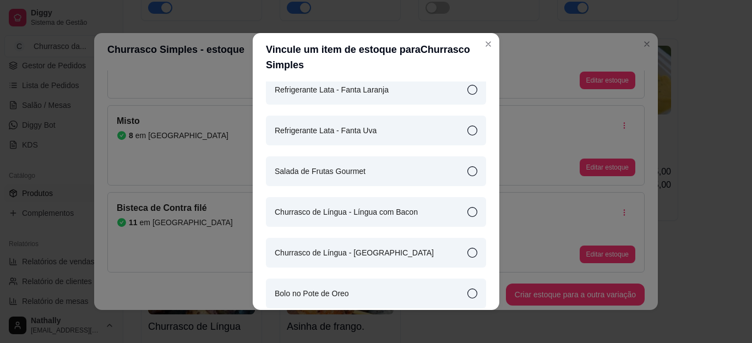
scroll to position [1311, 0]
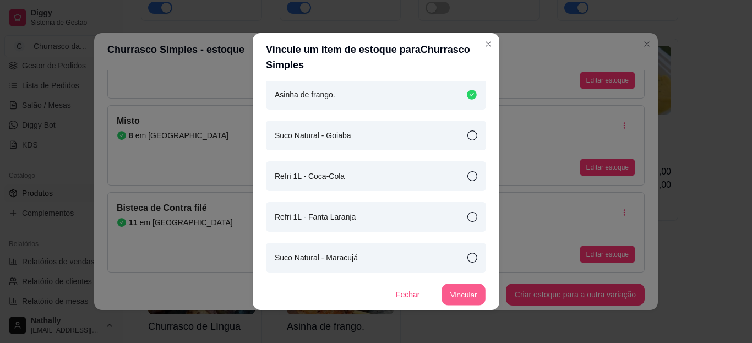
click at [451, 288] on button "Vincular" at bounding box center [463, 294] width 44 height 21
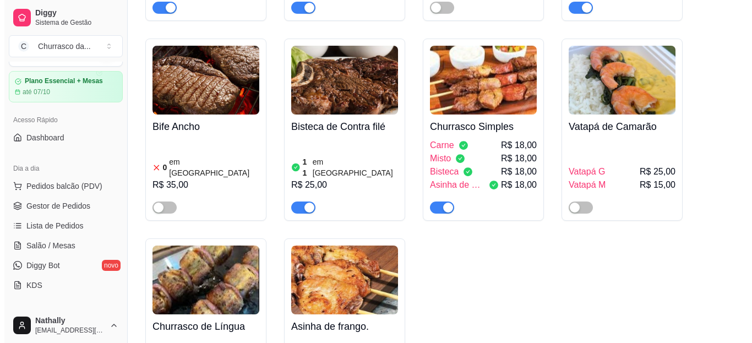
scroll to position [0, 0]
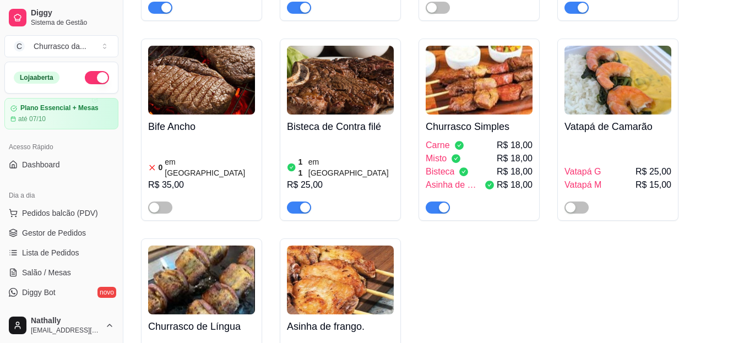
click at [58, 206] on button "Pedidos balcão (PDV)" at bounding box center [61, 213] width 114 height 18
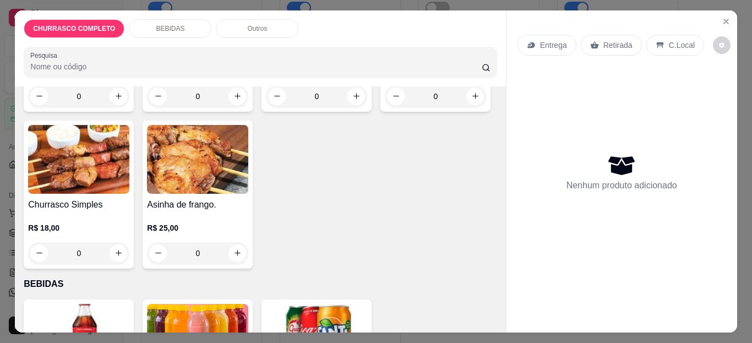
scroll to position [221, 0]
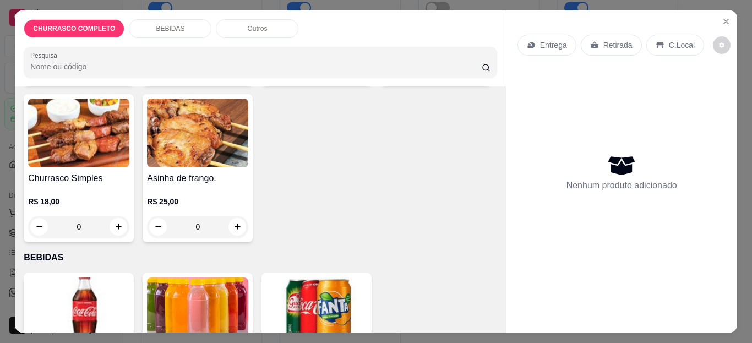
click at [129, 185] on div "R$ 18,00 0" at bounding box center [78, 211] width 101 height 53
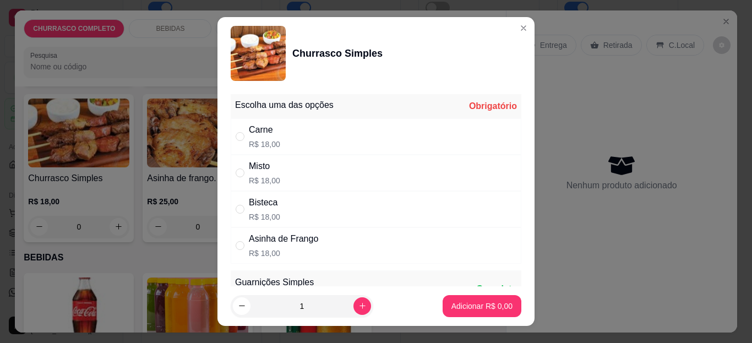
click at [312, 253] on p "R$ 18,00" at bounding box center [283, 253] width 69 height 11
radio input "true"
click at [340, 187] on div "Misto R$ 18,00" at bounding box center [376, 173] width 291 height 36
radio input "true"
radio input "false"
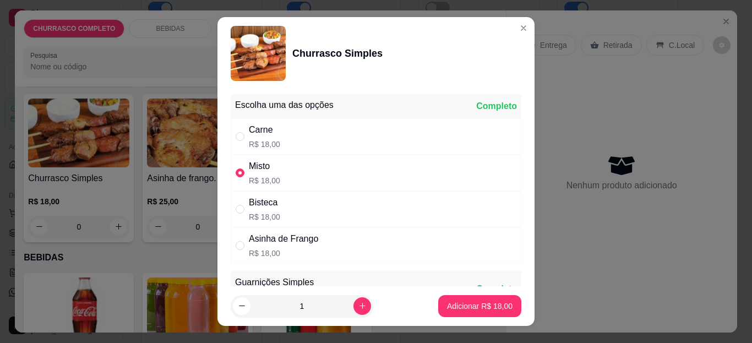
click at [271, 238] on div "Asinha de Frango" at bounding box center [283, 238] width 69 height 13
radio input "false"
radio input "true"
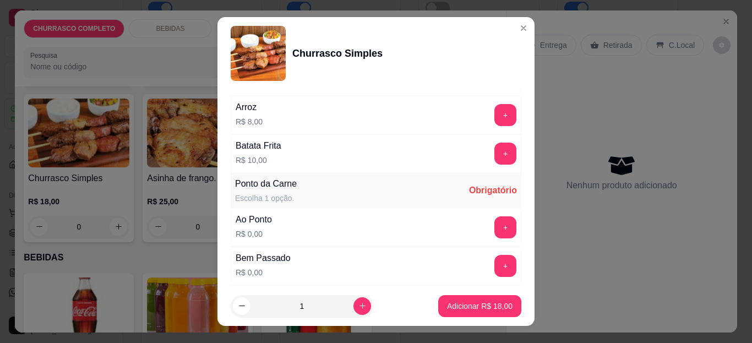
scroll to position [408, 0]
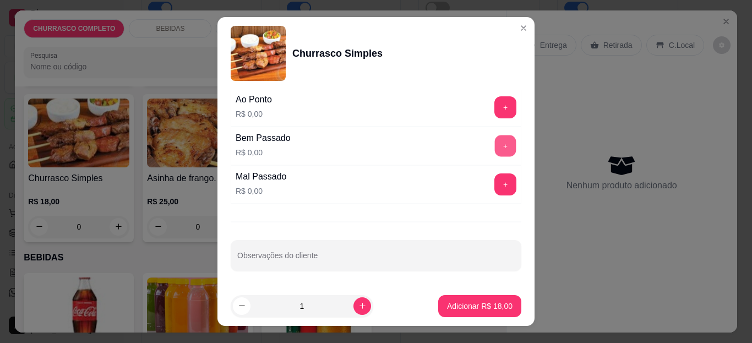
click at [495, 154] on button "+" at bounding box center [505, 145] width 21 height 21
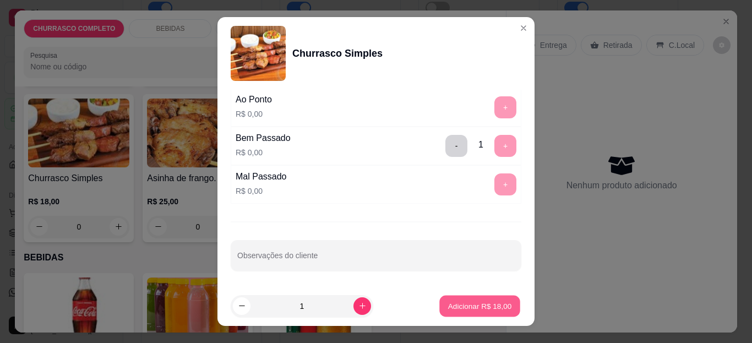
click at [476, 299] on button "Adicionar R$ 18,00" at bounding box center [479, 305] width 81 height 21
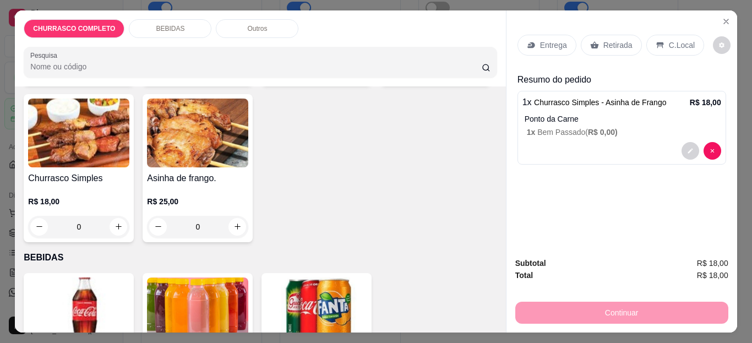
click at [129, 223] on div "0" at bounding box center [78, 227] width 101 height 22
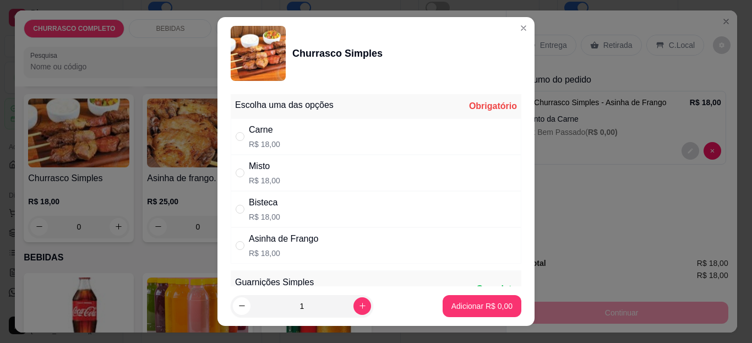
click at [359, 165] on div "Misto R$ 18,00" at bounding box center [376, 173] width 291 height 36
radio input "true"
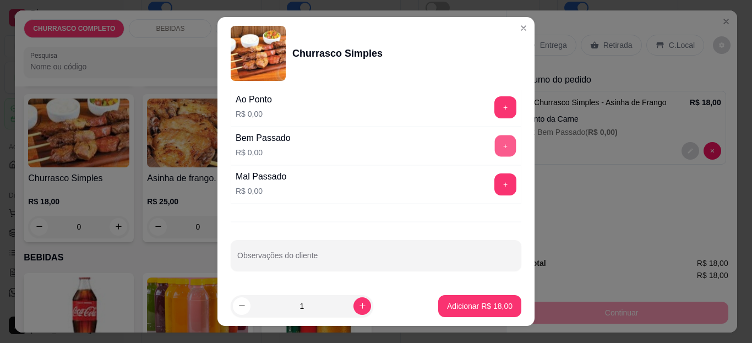
click at [495, 151] on button "+" at bounding box center [505, 145] width 21 height 21
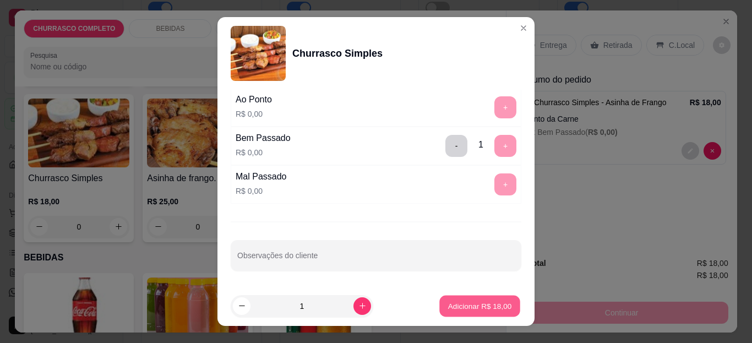
click at [456, 313] on button "Adicionar R$ 18,00" at bounding box center [479, 305] width 81 height 21
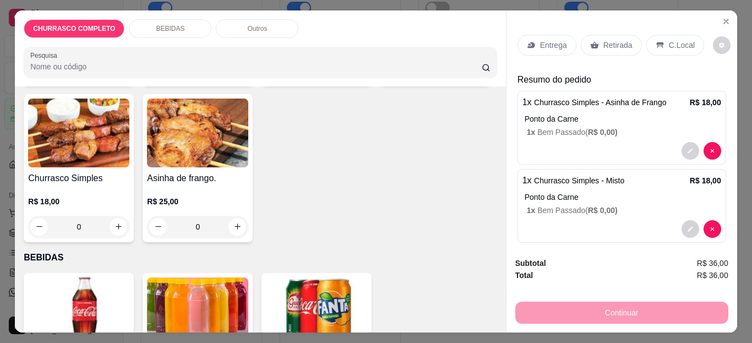
click at [669, 40] on p "C.Local" at bounding box center [682, 45] width 26 height 11
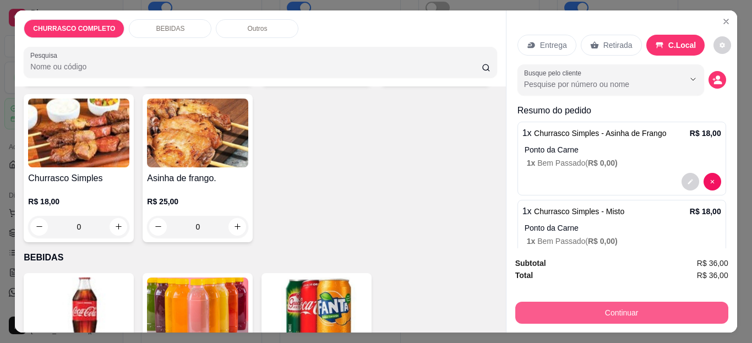
click at [609, 303] on button "Continuar" at bounding box center [621, 313] width 213 height 22
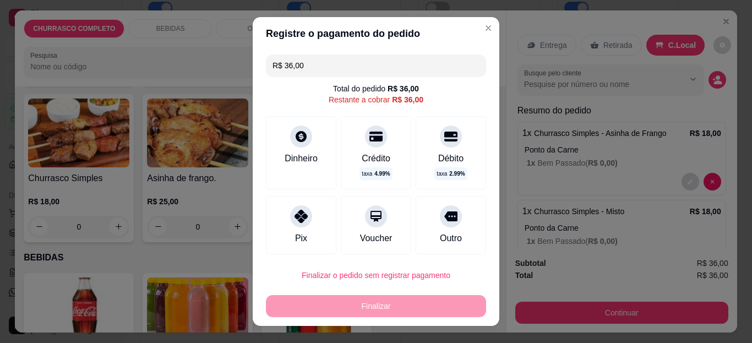
click at [297, 154] on div "Dinheiro" at bounding box center [301, 158] width 33 height 13
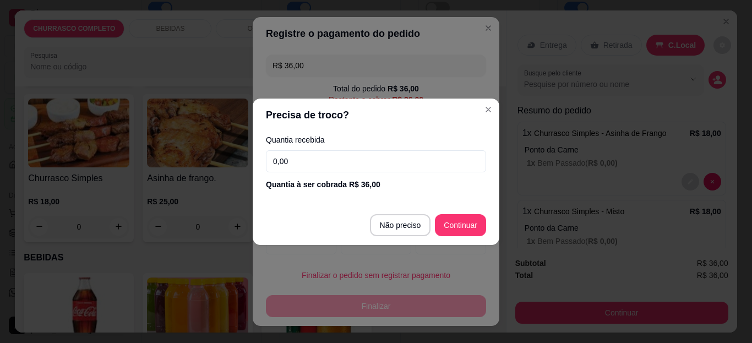
click at [345, 159] on input "0,00" at bounding box center [376, 161] width 220 height 22
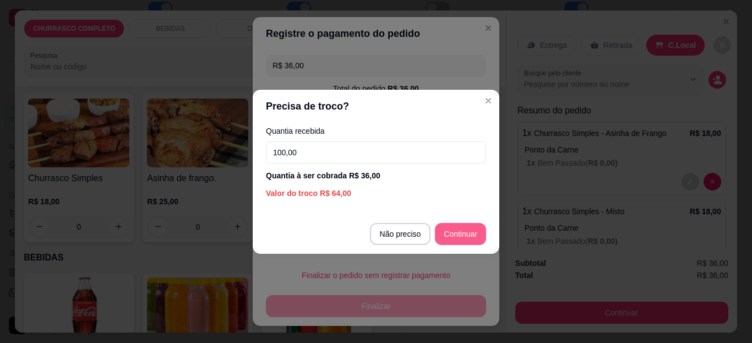
type input "100,00"
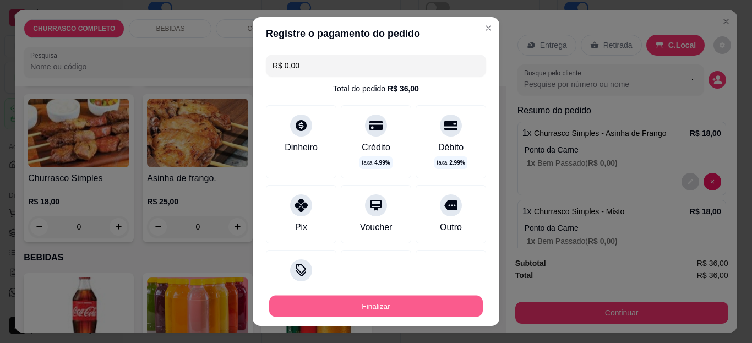
click at [381, 300] on button "Finalizar" at bounding box center [376, 305] width 214 height 21
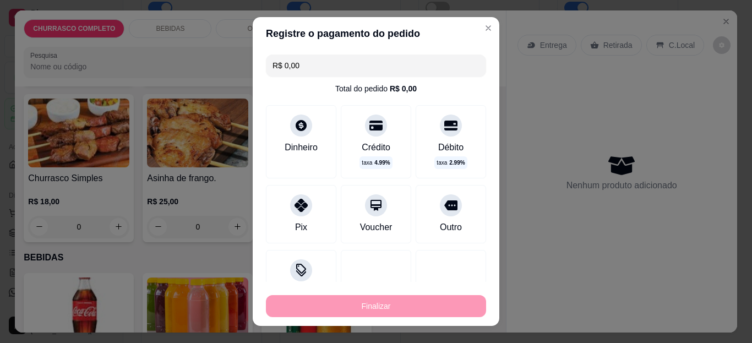
type input "-R$ 36,00"
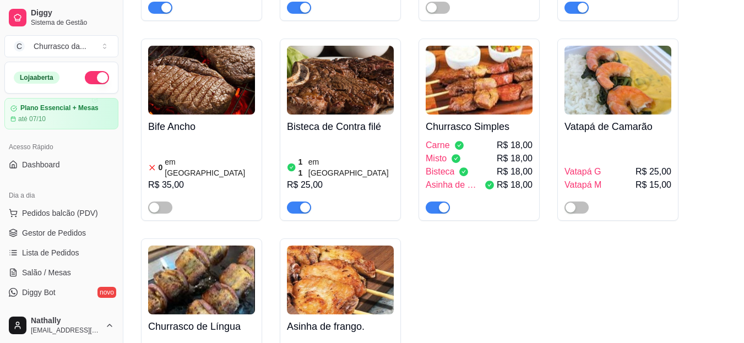
click at [51, 239] on link "Gestor de Pedidos" at bounding box center [61, 233] width 114 height 18
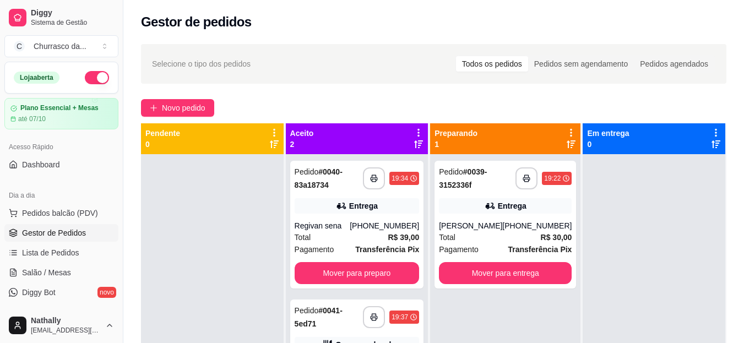
click at [349, 241] on div "Total R$ 39,00" at bounding box center [357, 237] width 125 height 12
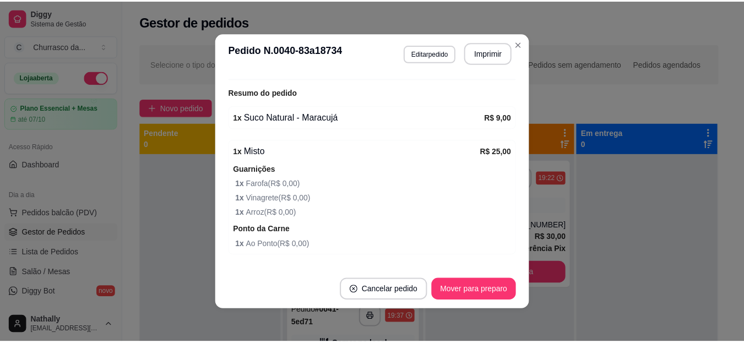
scroll to position [364, 0]
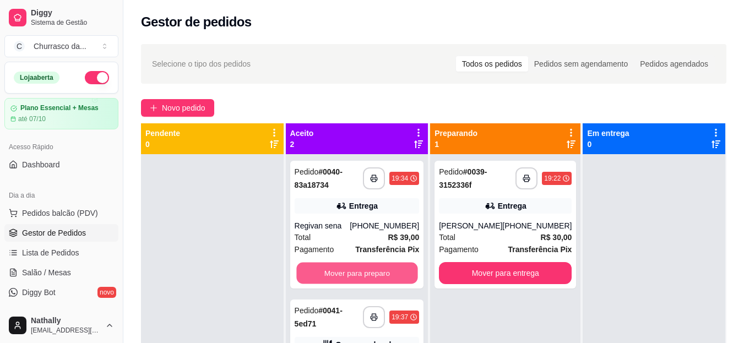
click at [399, 268] on button "Mover para preparo" at bounding box center [356, 273] width 121 height 21
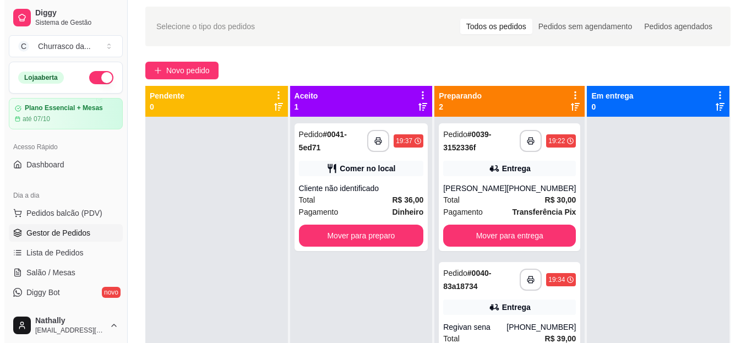
scroll to position [43, 0]
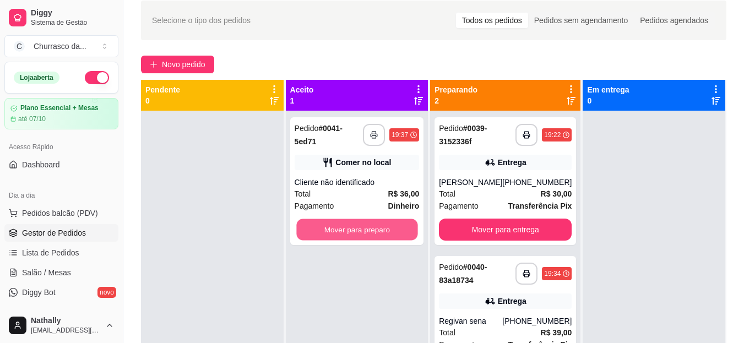
click at [366, 223] on button "Mover para preparo" at bounding box center [356, 229] width 121 height 21
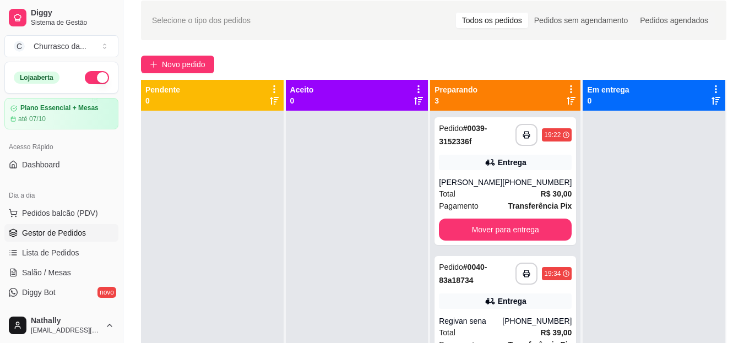
click at [482, 189] on div "Total R$ 30,00" at bounding box center [505, 194] width 133 height 12
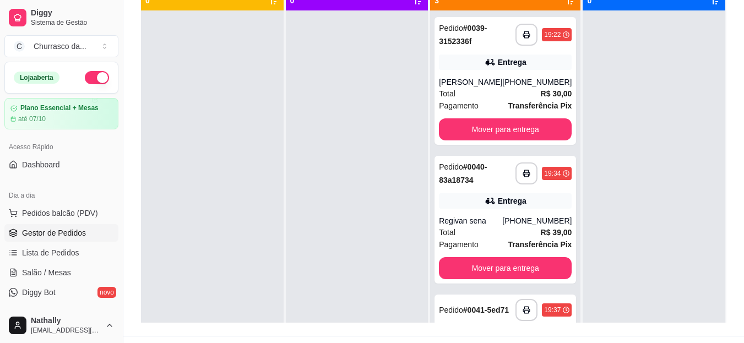
scroll to position [168, 0]
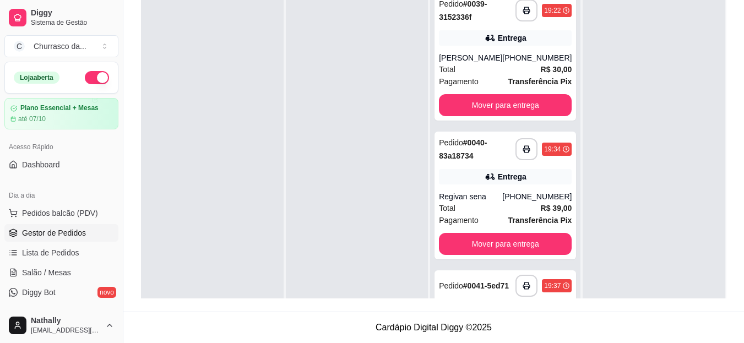
click at [547, 43] on div "Entrega" at bounding box center [505, 37] width 133 height 15
drag, startPoint x: 717, startPoint y: 195, endPoint x: 751, endPoint y: 166, distance: 45.3
click at [744, 166] on html "Diggy Sistema de Gestão C Churrasco da ... Loja aberta Plano Essencial + Mesas …" at bounding box center [372, 3] width 744 height 343
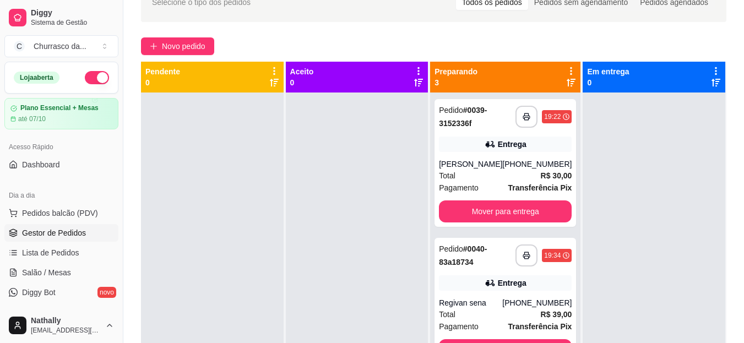
scroll to position [0, 0]
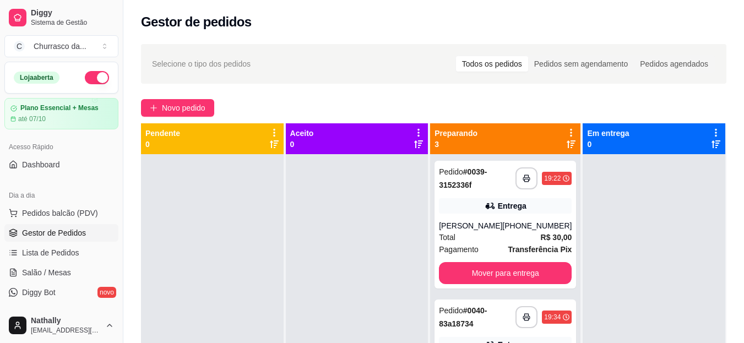
click at [522, 319] on icon "button" at bounding box center [526, 317] width 8 height 8
click at [498, 226] on div "[PERSON_NAME]" at bounding box center [470, 225] width 63 height 11
click at [536, 227] on div "[PHONE_NUMBER]" at bounding box center [536, 225] width 69 height 11
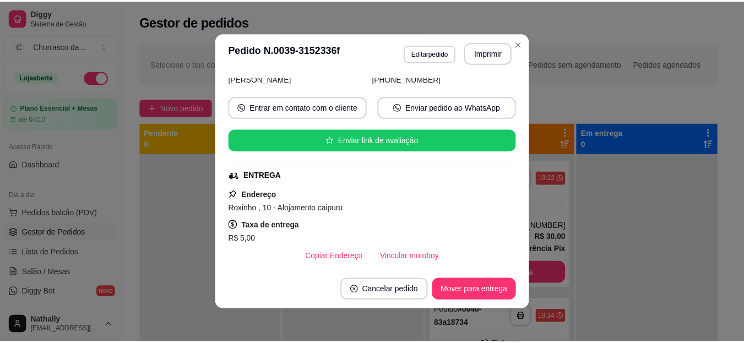
scroll to position [331, 0]
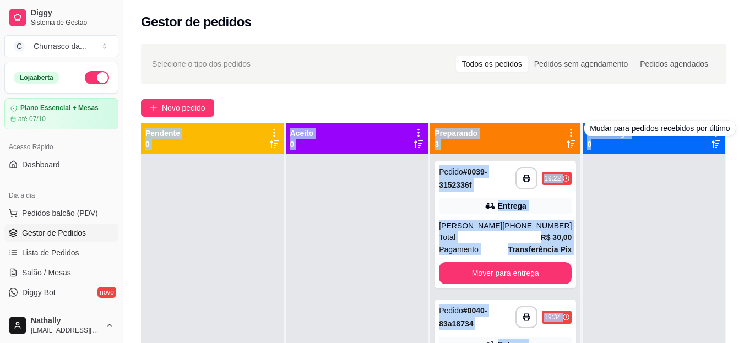
drag, startPoint x: 743, startPoint y: 83, endPoint x: 751, endPoint y: 196, distance: 113.7
click at [744, 196] on html "Diggy Sistema de Gestão C Churrasco da ... Loja aberta Plano Essencial + Mesas …" at bounding box center [372, 171] width 744 height 343
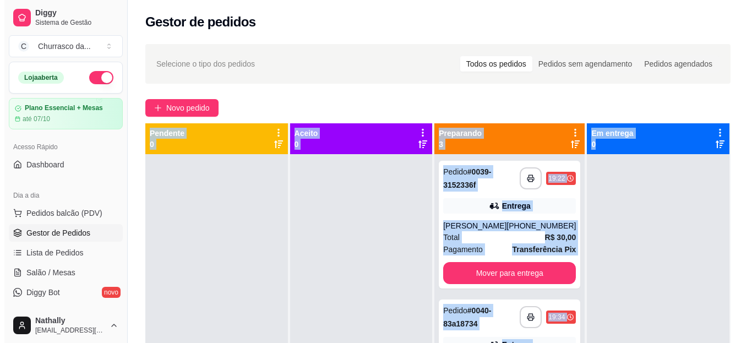
scroll to position [84, 0]
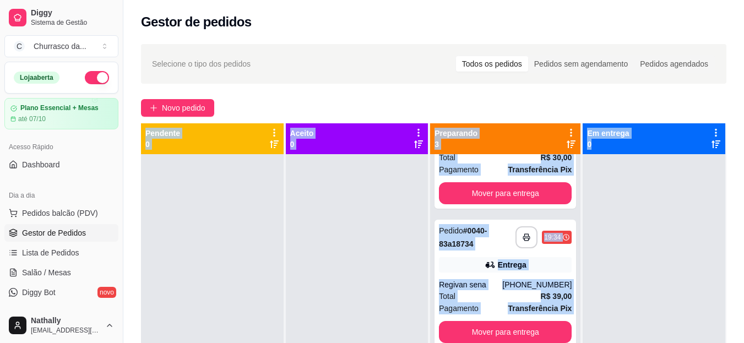
click at [488, 283] on div "Regivan sena" at bounding box center [470, 284] width 63 height 11
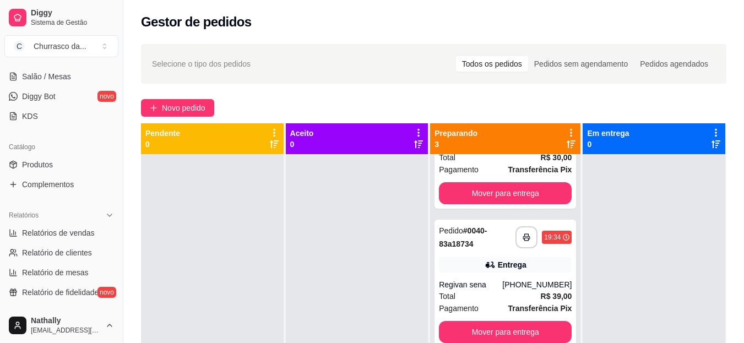
scroll to position [206, 0]
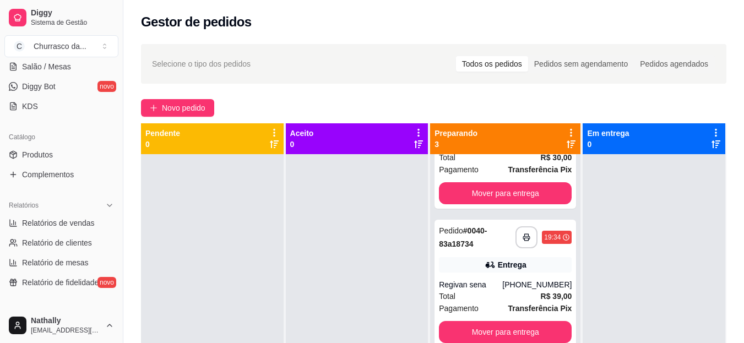
click at [48, 159] on span "Produtos" at bounding box center [37, 154] width 31 height 11
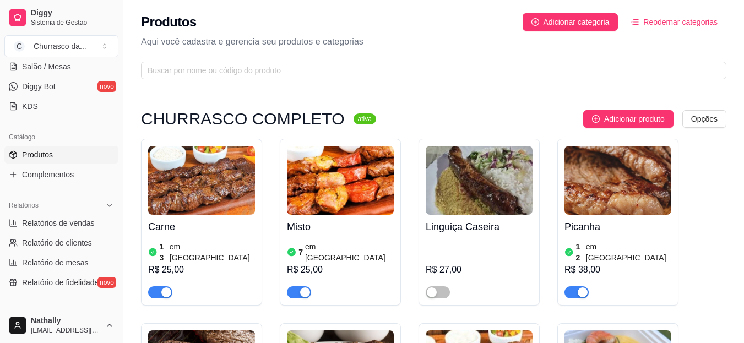
click at [86, 170] on link "Complementos" at bounding box center [61, 175] width 114 height 18
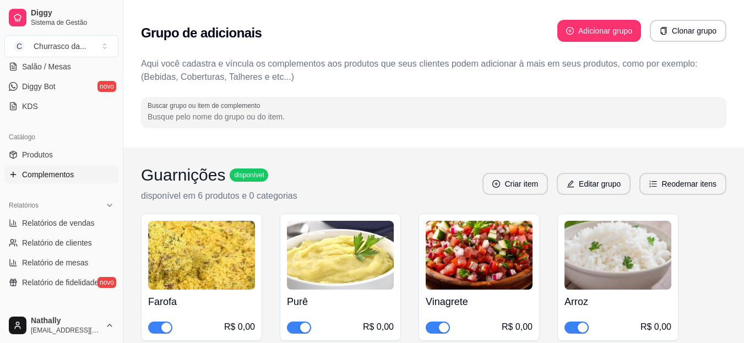
click at [89, 154] on link "Produtos" at bounding box center [61, 155] width 114 height 18
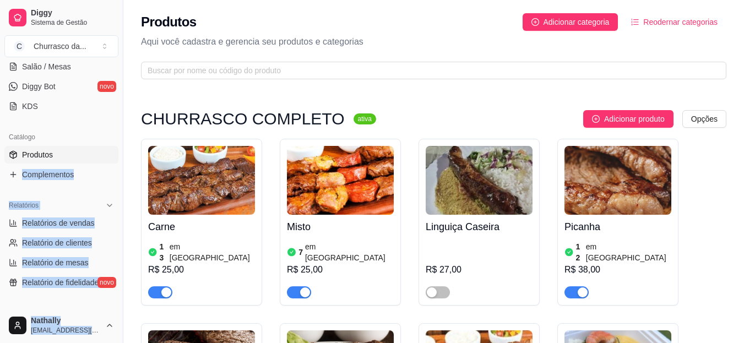
drag, startPoint x: 114, startPoint y: 163, endPoint x: 121, endPoint y: 118, distance: 45.7
click at [121, 118] on div "Diggy Sistema de Gestão C Churrasco da ... Loja aberta Plano Essencial + Mesas …" at bounding box center [61, 171] width 123 height 343
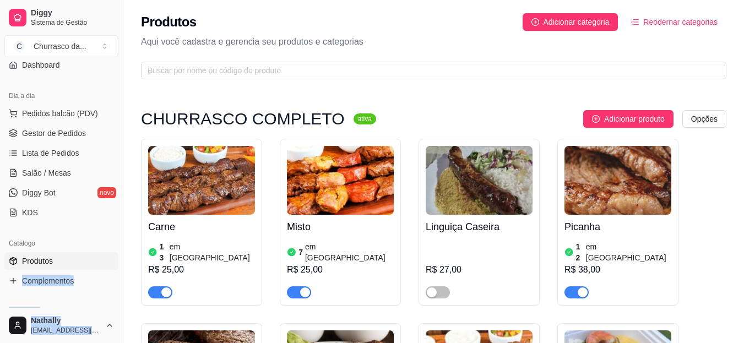
click at [51, 141] on link "Gestor de Pedidos" at bounding box center [61, 133] width 114 height 18
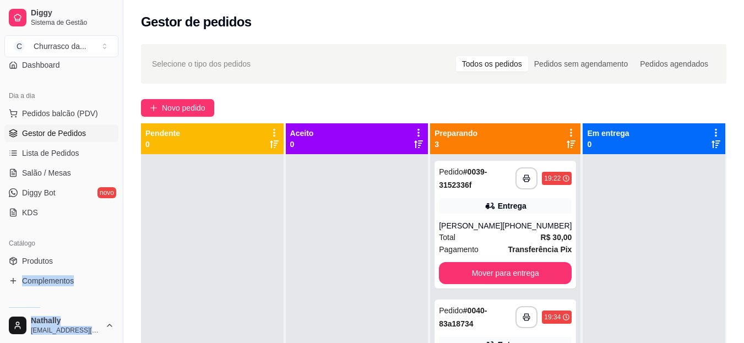
click at [51, 141] on link "Gestor de Pedidos" at bounding box center [61, 133] width 114 height 18
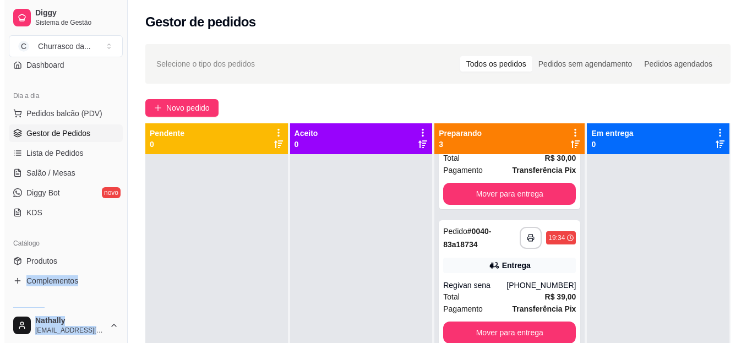
scroll to position [84, 0]
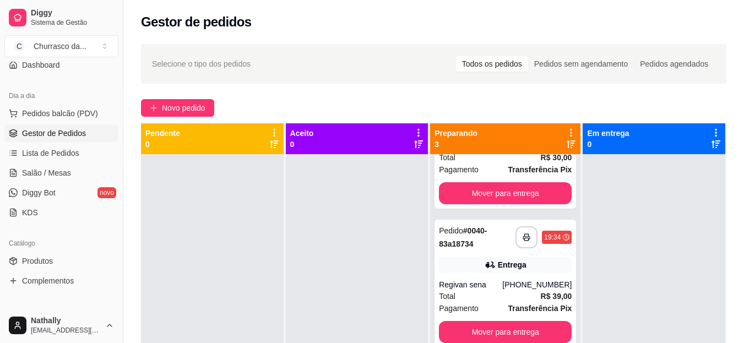
click at [541, 292] on strong "R$ 39,00" at bounding box center [556, 296] width 31 height 9
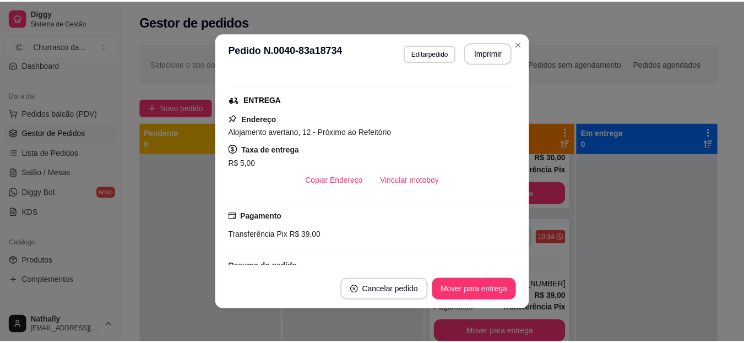
scroll to position [152, 0]
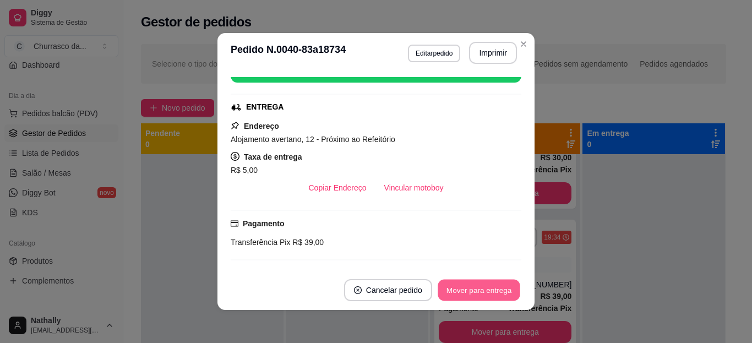
click at [470, 282] on button "Mover para entrega" at bounding box center [479, 290] width 83 height 21
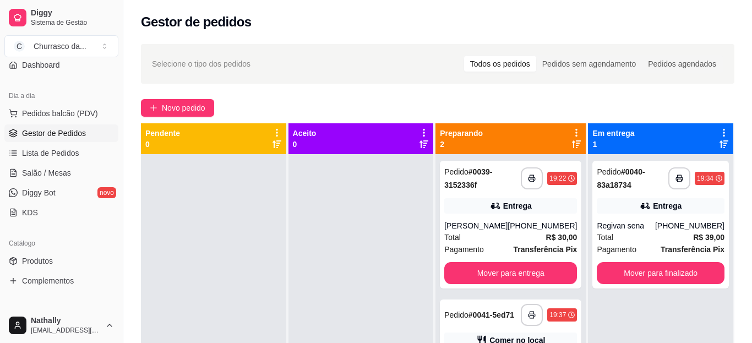
scroll to position [0, 0]
click at [486, 252] on div "Pagamento Transferência Pix" at bounding box center [505, 249] width 133 height 12
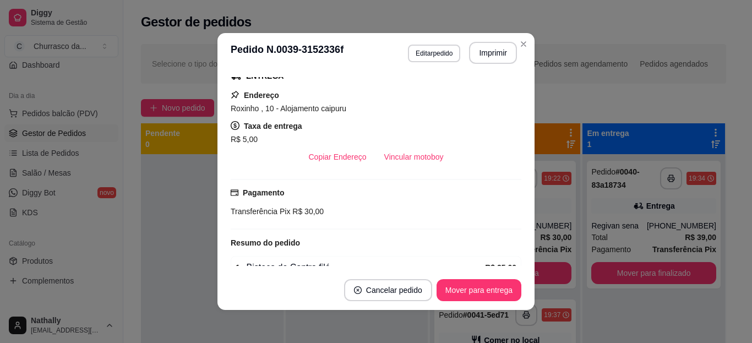
scroll to position [186, 0]
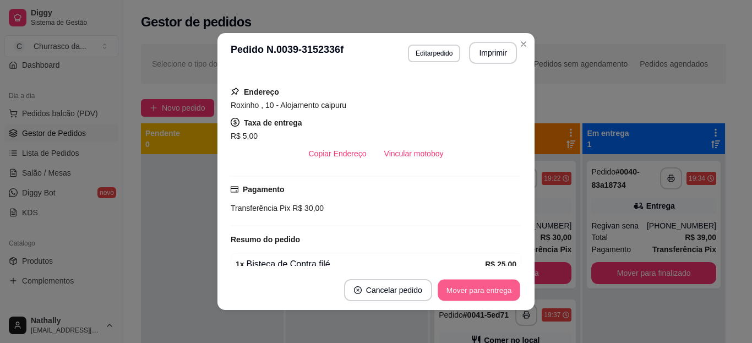
click at [478, 298] on button "Mover para entrega" at bounding box center [479, 290] width 83 height 21
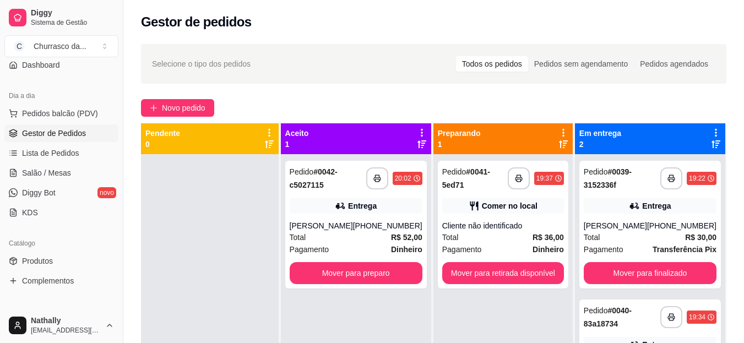
click at [345, 231] on div "[PERSON_NAME]" at bounding box center [321, 225] width 63 height 11
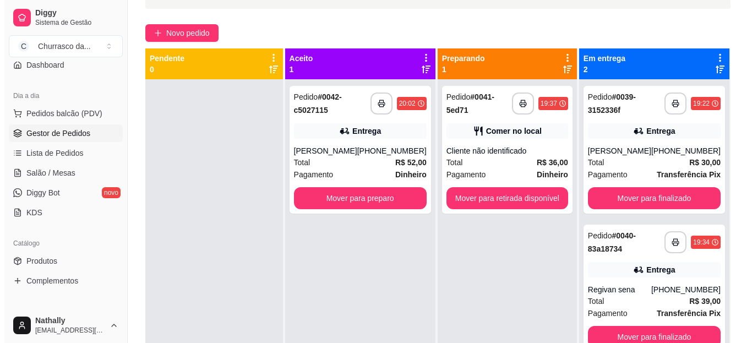
scroll to position [79, 0]
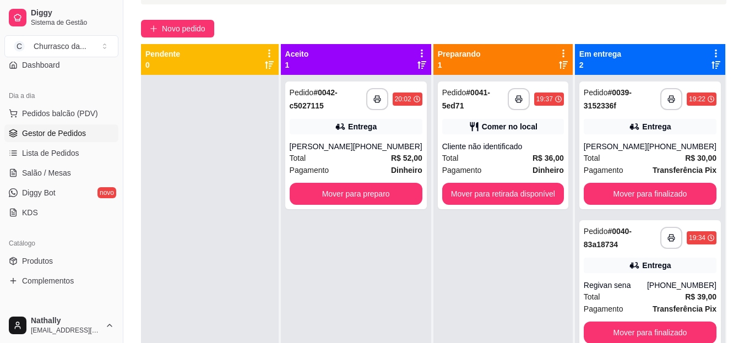
click at [605, 298] on div "Total R$ 39,00" at bounding box center [650, 297] width 133 height 12
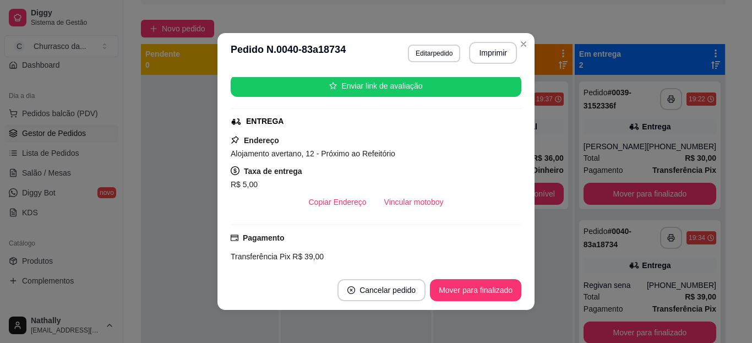
scroll to position [135, 0]
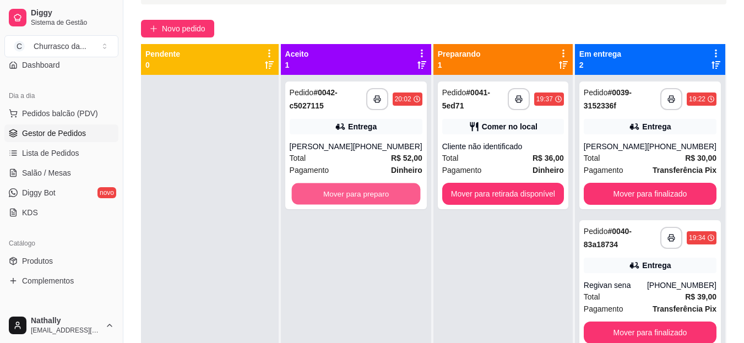
click at [354, 200] on button "Mover para preparo" at bounding box center [355, 193] width 129 height 21
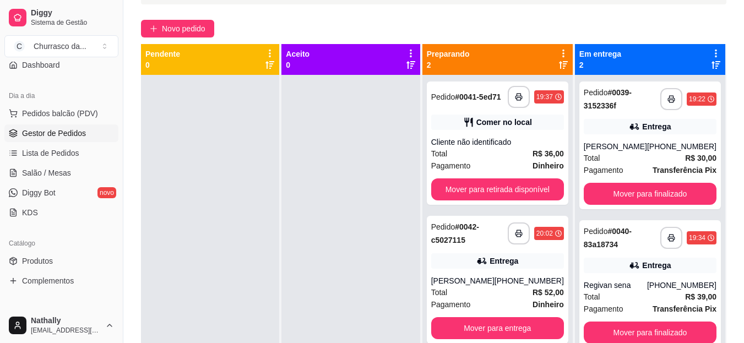
click at [487, 282] on div "[PERSON_NAME]" at bounding box center [462, 280] width 63 height 11
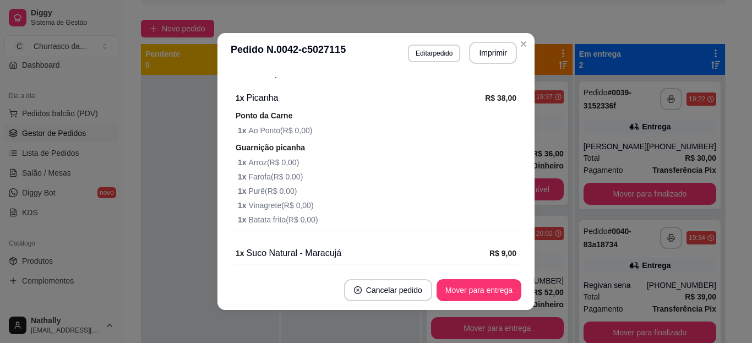
scroll to position [379, 0]
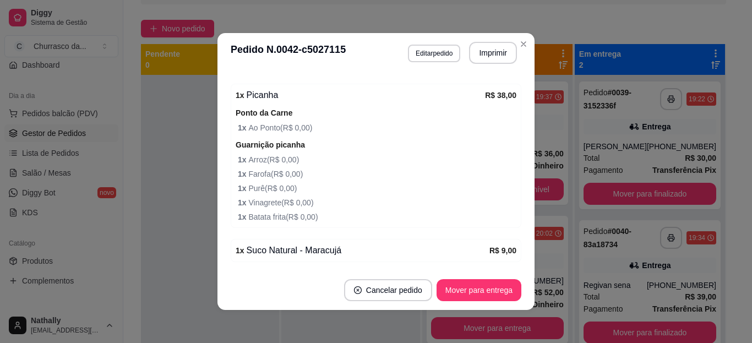
drag, startPoint x: 497, startPoint y: 209, endPoint x: 506, endPoint y: 216, distance: 11.8
click at [506, 216] on div "1 x Picanha R$ 38,00 Ponto da Carne 1 x Ao Ponto ( R$ 0,00 ) Guarnição picanha …" at bounding box center [376, 156] width 291 height 144
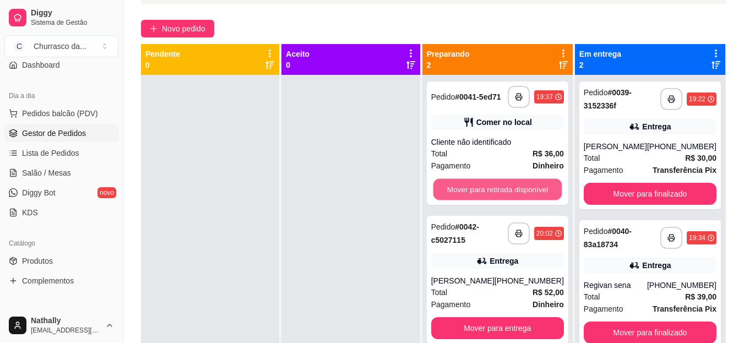
click at [553, 191] on button "Mover para retirada disponível" at bounding box center [497, 189] width 129 height 21
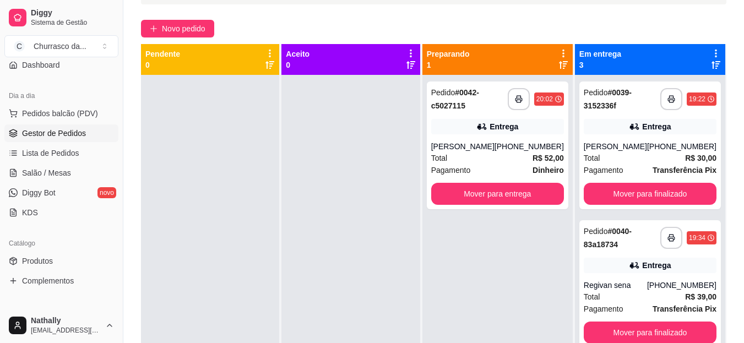
click at [477, 145] on div "[PERSON_NAME]" at bounding box center [462, 146] width 63 height 11
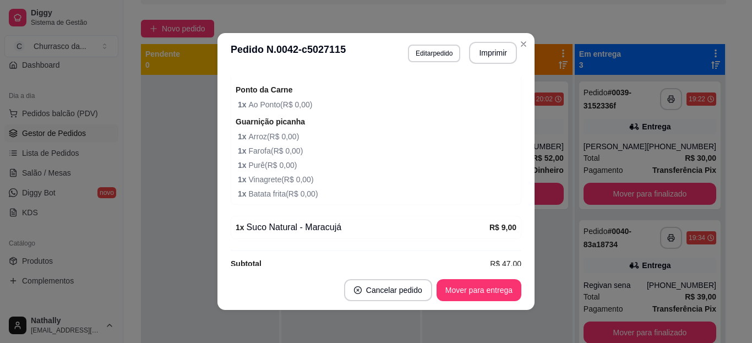
scroll to position [418, 0]
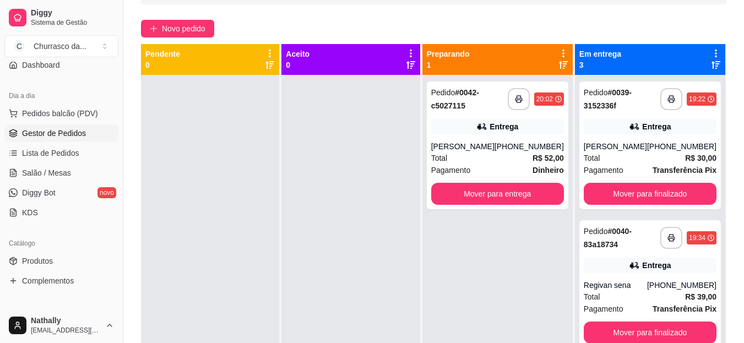
click at [463, 164] on div "Total R$ 52,00" at bounding box center [497, 158] width 133 height 12
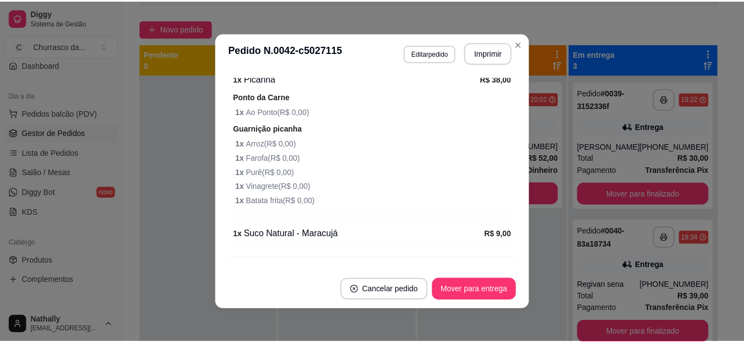
scroll to position [396, 0]
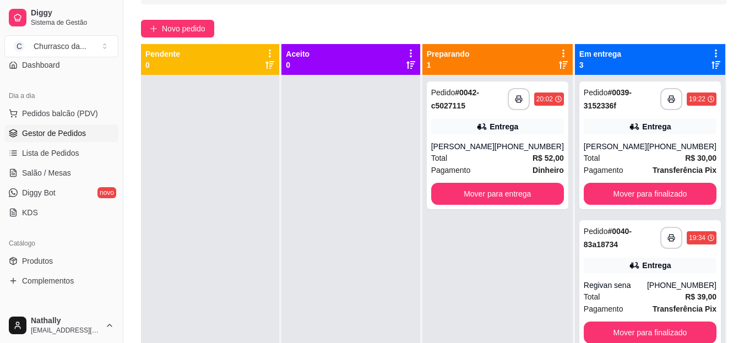
click at [68, 262] on link "Produtos" at bounding box center [61, 261] width 114 height 18
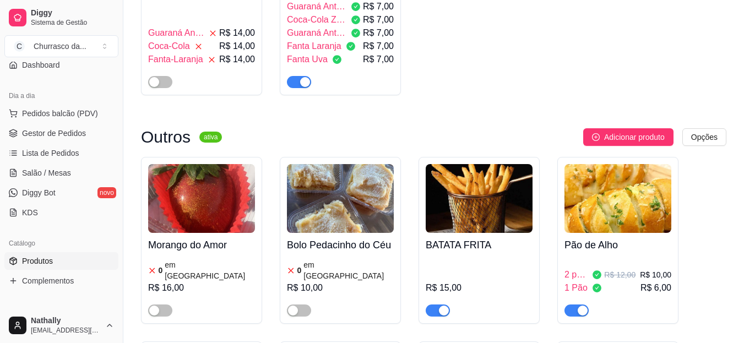
scroll to position [1137, 0]
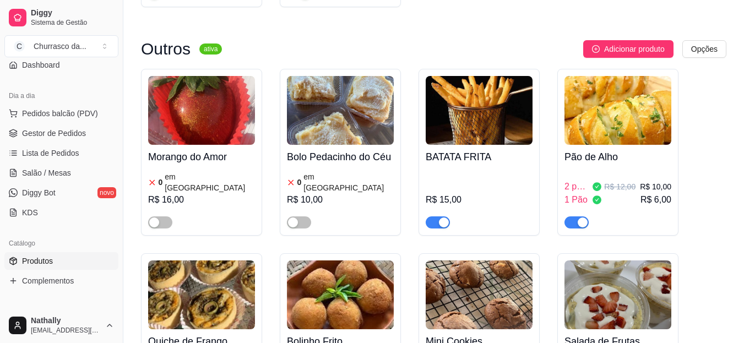
click at [25, 133] on span "Gestor de Pedidos" at bounding box center [54, 133] width 64 height 11
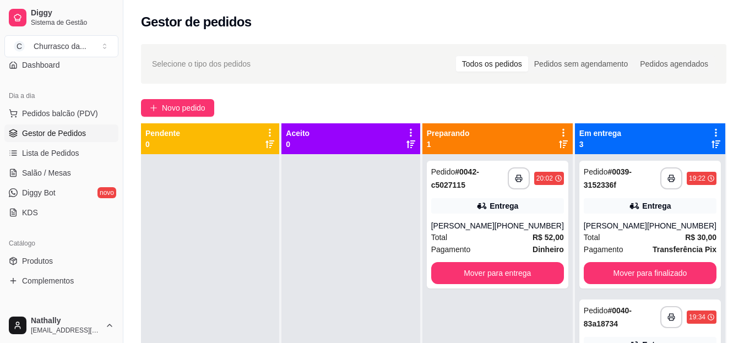
click at [544, 231] on div "[PHONE_NUMBER]" at bounding box center [528, 225] width 69 height 11
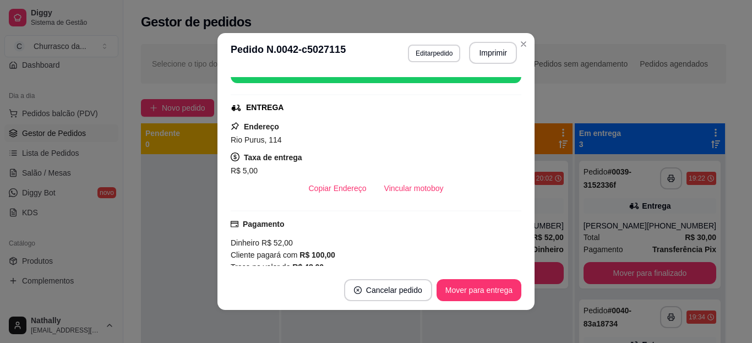
scroll to position [154, 0]
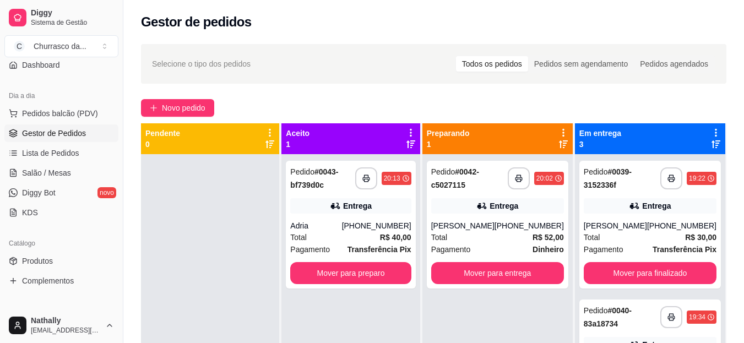
click at [306, 240] on span "Total" at bounding box center [298, 237] width 17 height 12
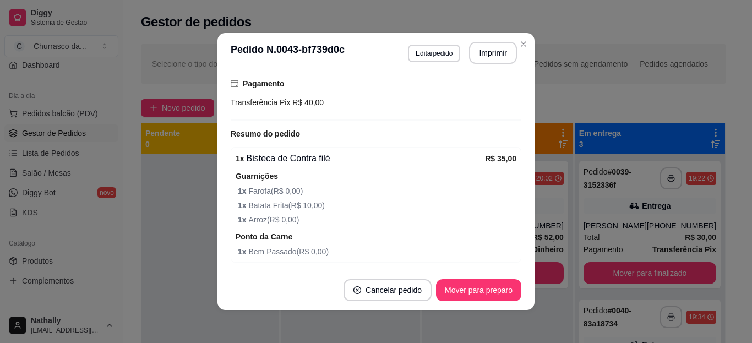
scroll to position [331, 0]
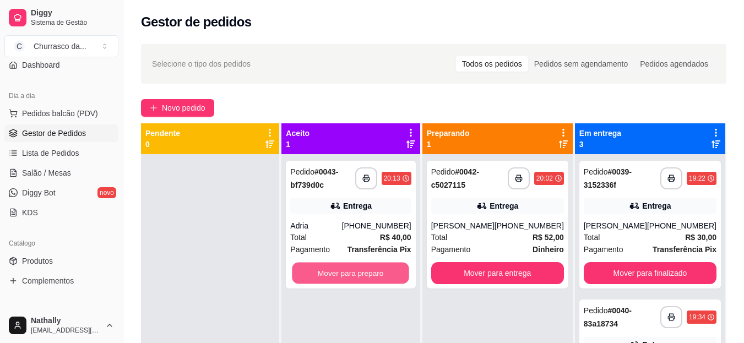
click at [388, 264] on button "Mover para preparo" at bounding box center [350, 273] width 117 height 21
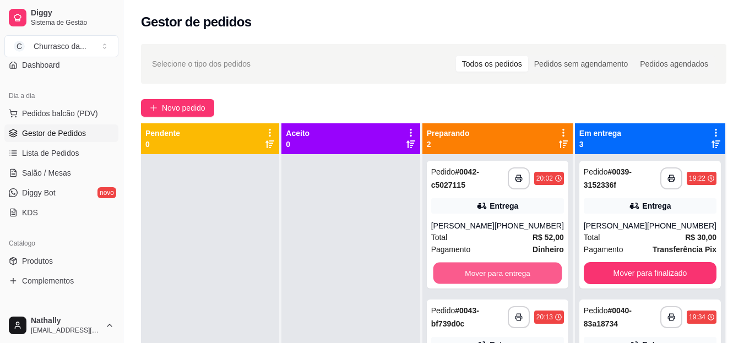
click at [553, 282] on button "Mover para entrega" at bounding box center [497, 273] width 129 height 21
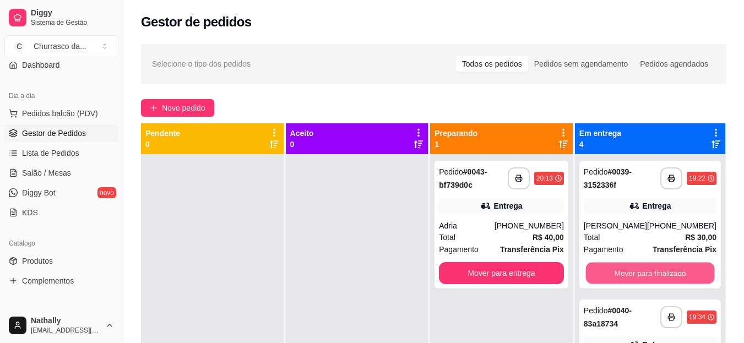
click at [637, 268] on button "Mover para finalizado" at bounding box center [649, 273] width 129 height 21
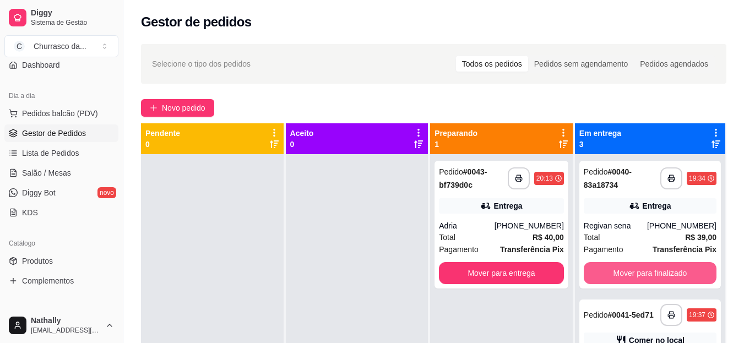
click at [637, 268] on button "Mover para finalizado" at bounding box center [650, 273] width 133 height 22
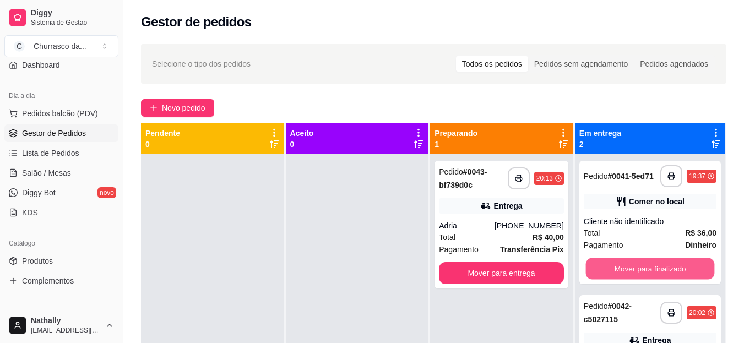
click at [637, 268] on button "Mover para finalizado" at bounding box center [649, 268] width 129 height 21
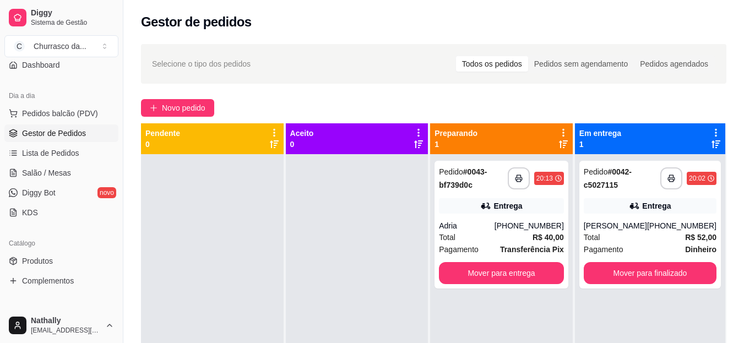
click at [55, 115] on span "Pedidos balcão (PDV)" at bounding box center [60, 113] width 76 height 11
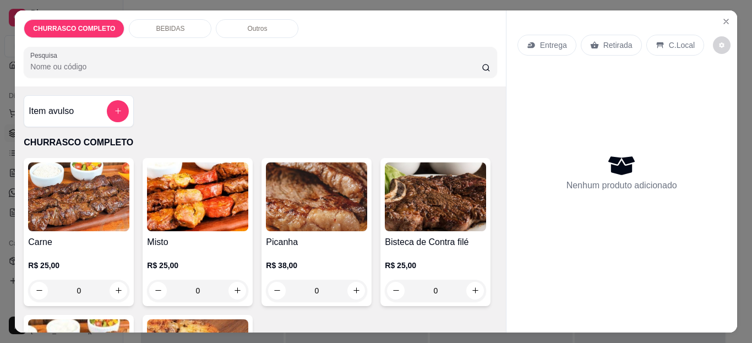
click at [223, 242] on h4 "Misto" at bounding box center [197, 242] width 101 height 13
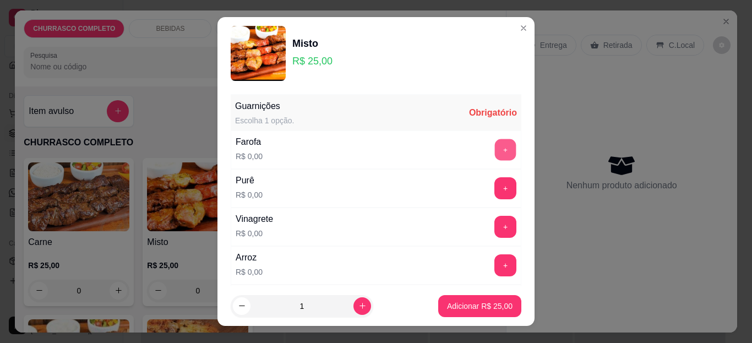
click at [495, 149] on button "+" at bounding box center [505, 149] width 21 height 21
click at [494, 181] on button "+" at bounding box center [505, 188] width 22 height 22
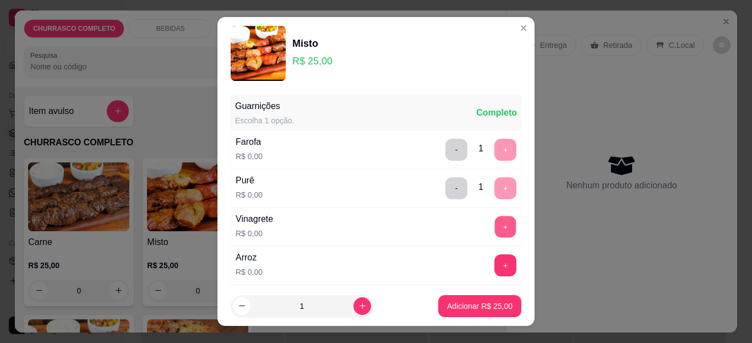
click at [495, 227] on button "+" at bounding box center [505, 226] width 21 height 21
click at [495, 263] on button "+" at bounding box center [505, 265] width 21 height 21
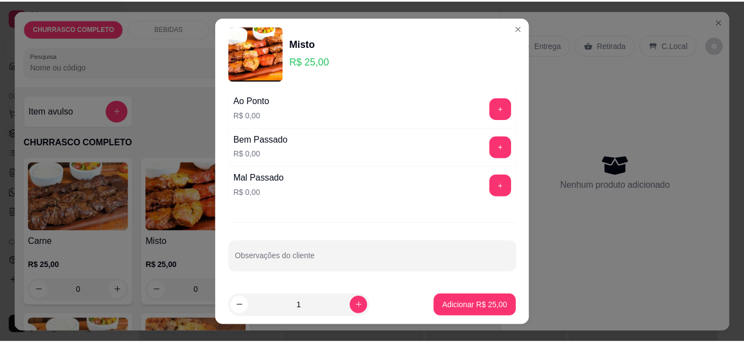
scroll to position [270, 0]
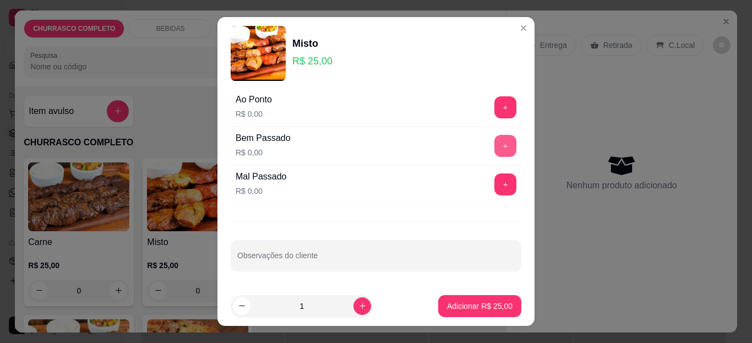
click at [494, 144] on button "+" at bounding box center [505, 146] width 22 height 22
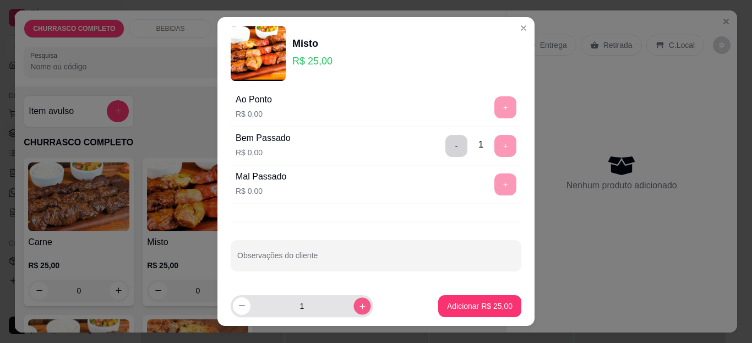
click at [358, 302] on icon "increase-product-quantity" at bounding box center [362, 306] width 8 height 8
type input "2"
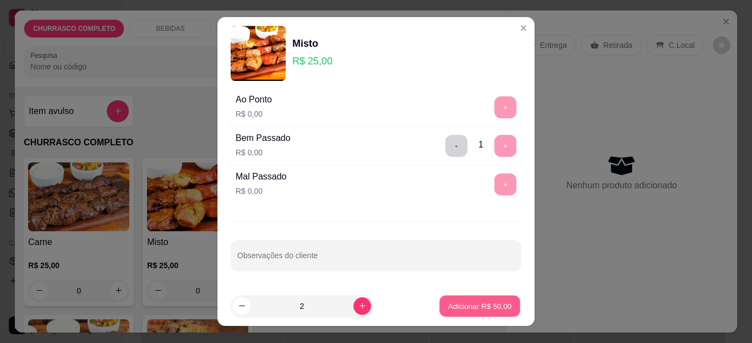
click at [448, 298] on button "Adicionar R$ 50,00" at bounding box center [479, 305] width 81 height 21
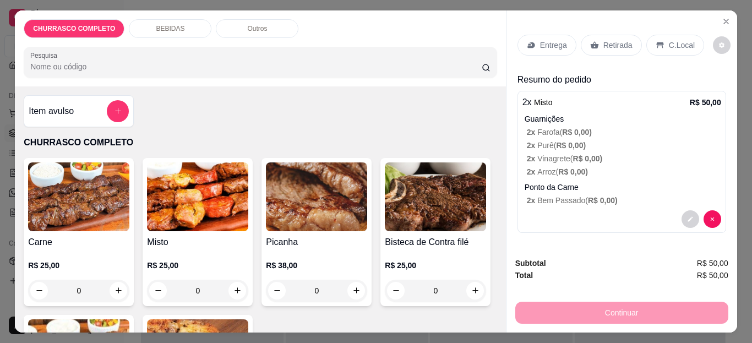
click at [603, 46] on p "Retirada" at bounding box center [617, 45] width 29 height 11
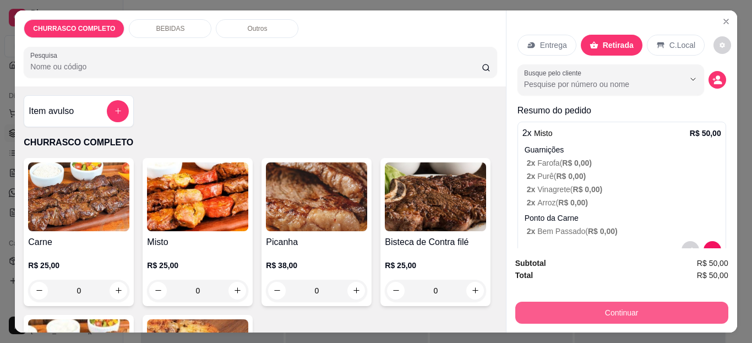
click at [572, 303] on button "Continuar" at bounding box center [621, 313] width 213 height 22
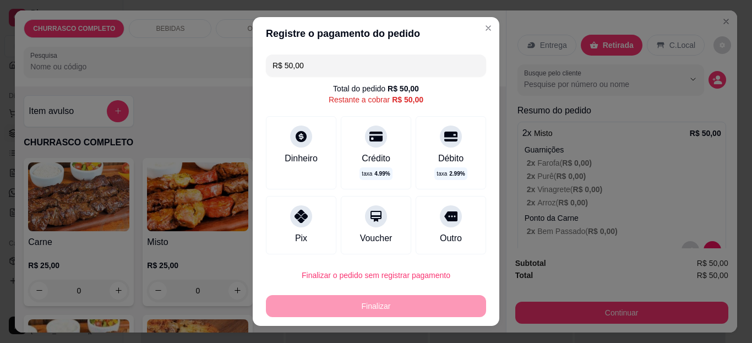
click at [308, 219] on div "Pix" at bounding box center [301, 225] width 70 height 58
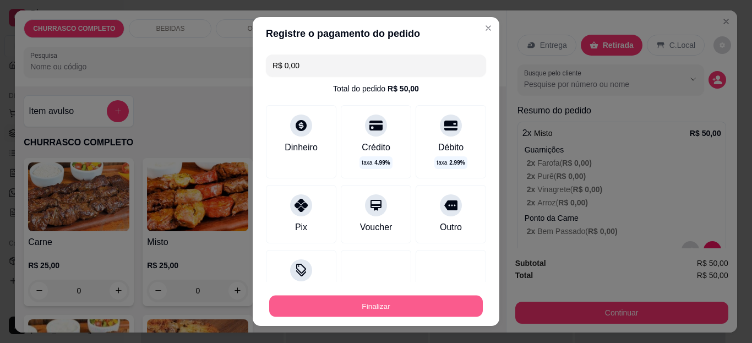
click at [415, 298] on button "Finalizar" at bounding box center [376, 305] width 214 height 21
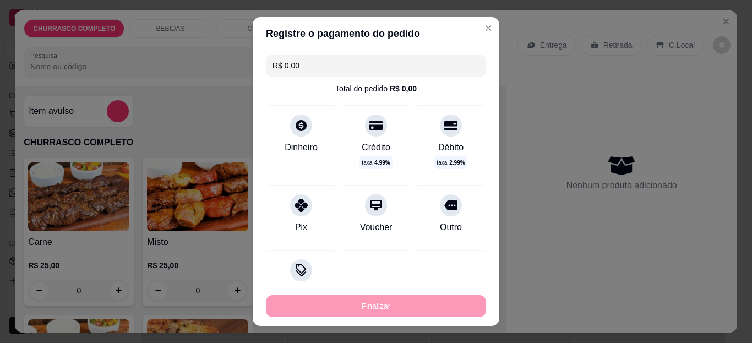
type input "-R$ 50,00"
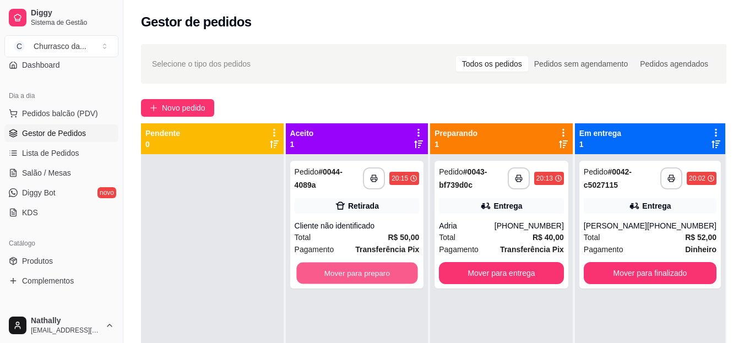
click at [409, 273] on button "Mover para preparo" at bounding box center [356, 273] width 121 height 21
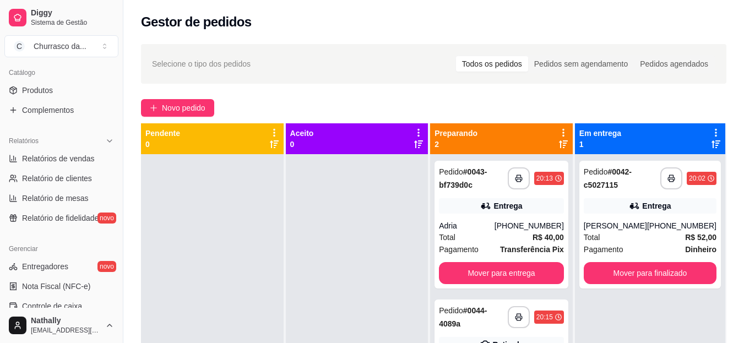
scroll to position [272, 0]
drag, startPoint x: 119, startPoint y: 181, endPoint x: 127, endPoint y: 298, distance: 117.5
click at [127, 298] on div "Diggy Sistema de Gestão C Churrasco da ... Loja aberta Plano Essencial + Mesas …" at bounding box center [372, 255] width 744 height 511
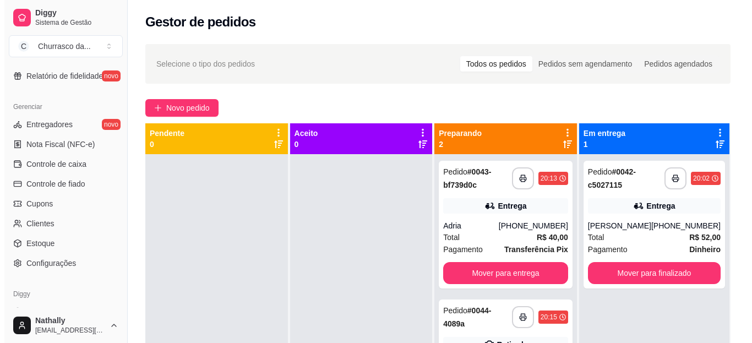
scroll to position [449, 0]
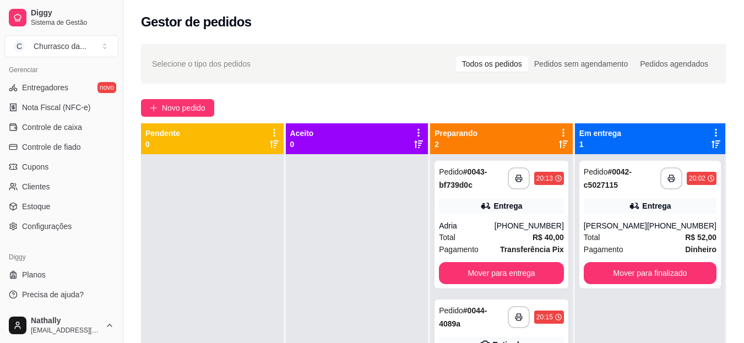
click at [41, 226] on span "Configurações" at bounding box center [47, 226] width 50 height 11
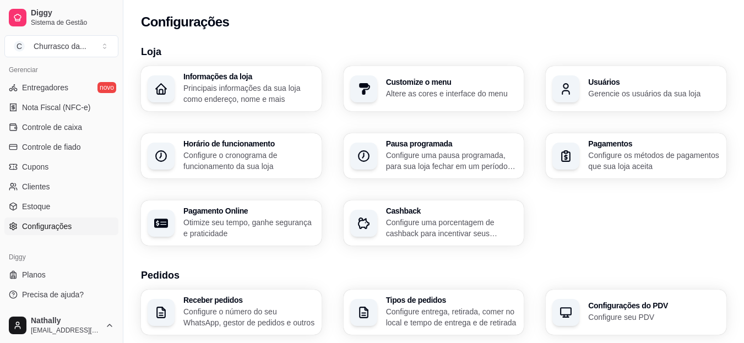
click at [418, 302] on h3 "Tipos de pedidos" at bounding box center [452, 300] width 132 height 8
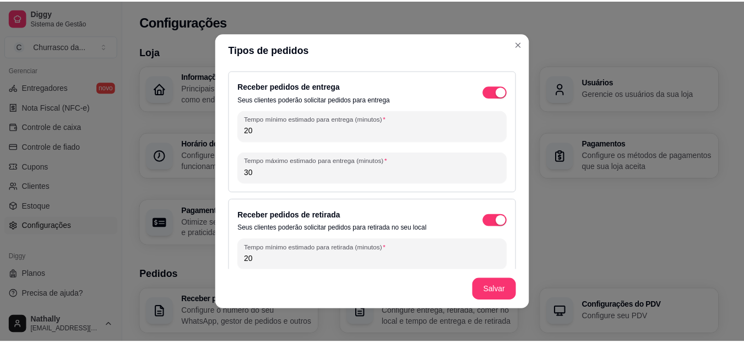
scroll to position [105, 0]
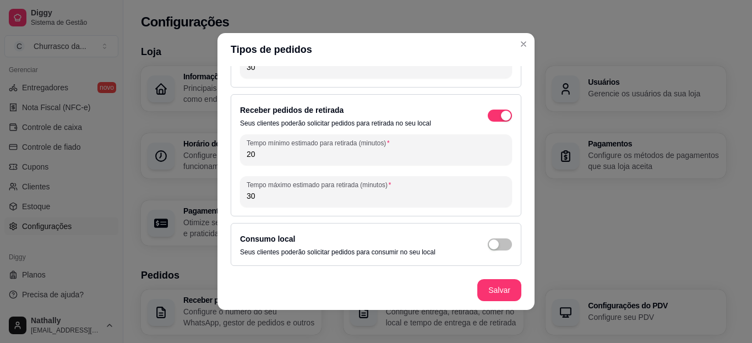
click at [489, 244] on div "button" at bounding box center [494, 244] width 10 height 10
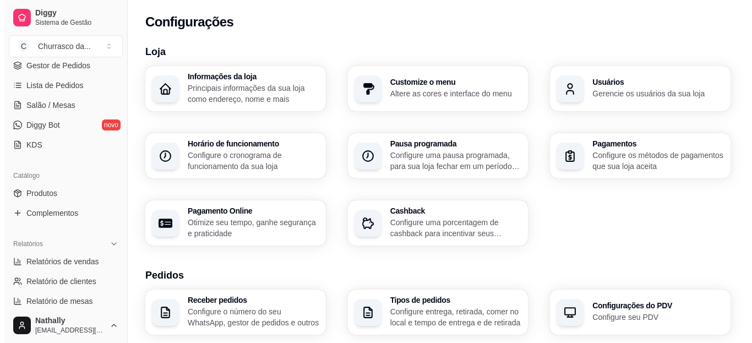
scroll to position [137, 0]
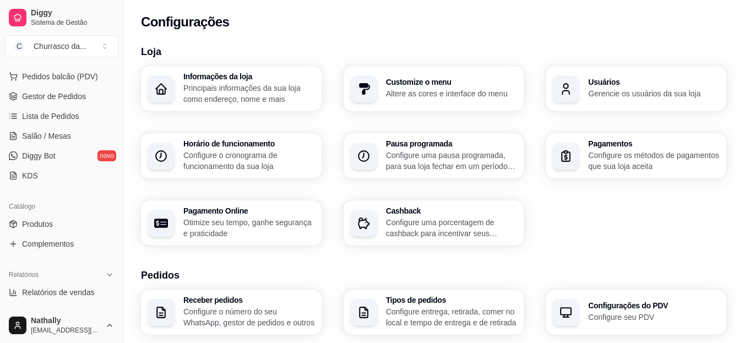
click at [62, 99] on span "Gestor de Pedidos" at bounding box center [54, 96] width 64 height 11
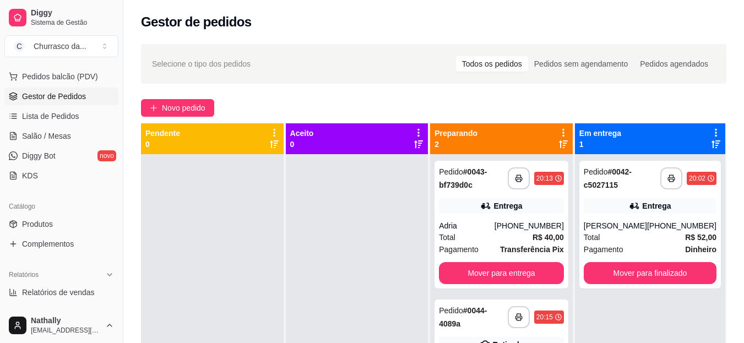
click at [519, 231] on div "Total R$ 40,00" at bounding box center [501, 237] width 125 height 12
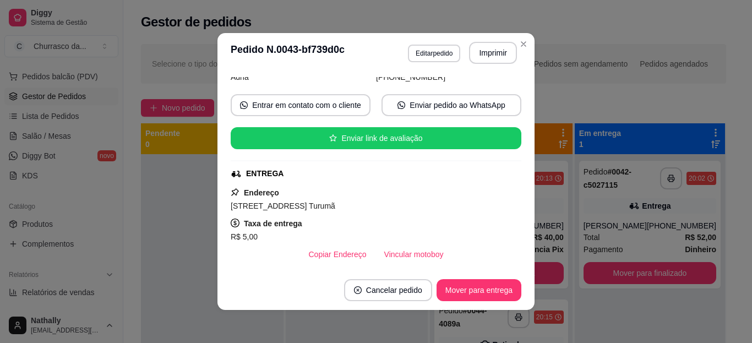
scroll to position [88, 0]
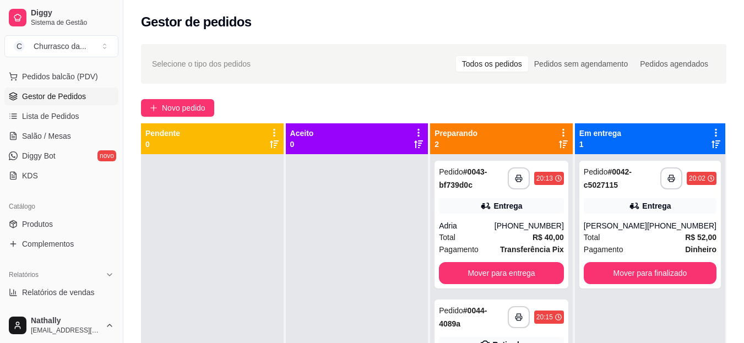
click at [655, 288] on div "**********" at bounding box center [649, 225] width 141 height 128
click at [479, 217] on div "**********" at bounding box center [501, 225] width 134 height 128
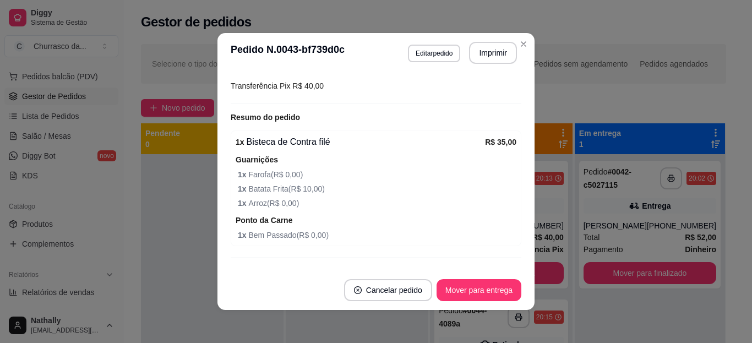
scroll to position [330, 0]
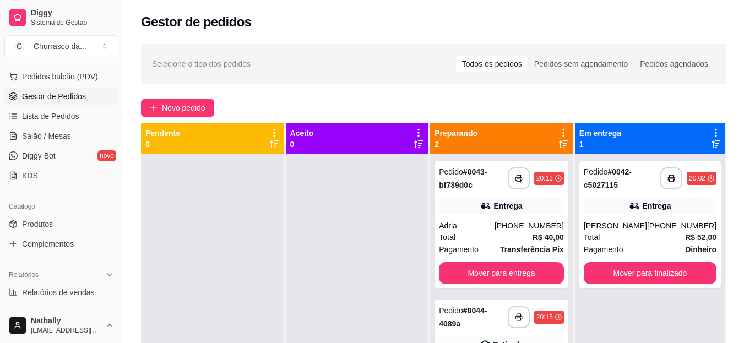
click at [78, 73] on span "Pedidos balcão (PDV)" at bounding box center [60, 76] width 76 height 11
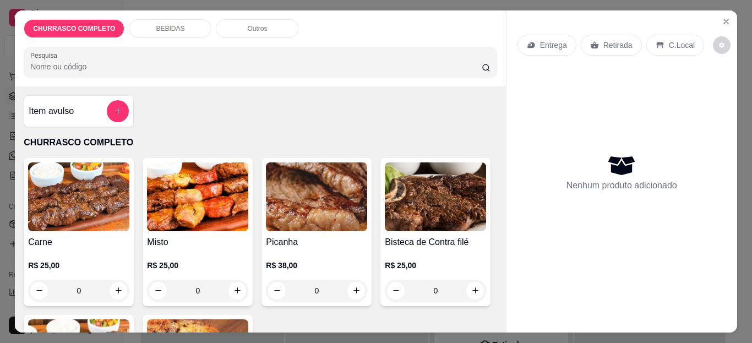
click at [235, 290] on div "0" at bounding box center [197, 291] width 101 height 22
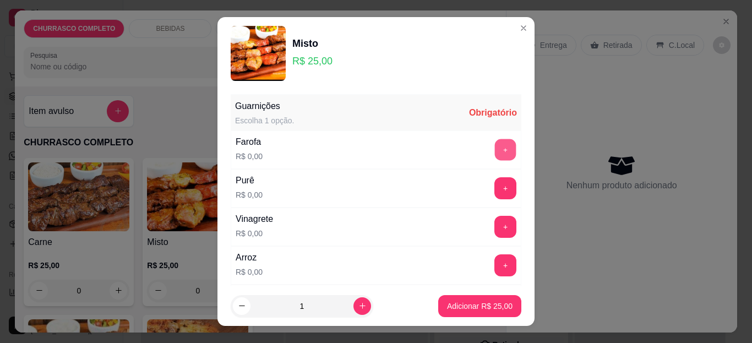
click at [495, 147] on button "+" at bounding box center [505, 149] width 21 height 21
click at [495, 189] on button "+" at bounding box center [505, 188] width 21 height 21
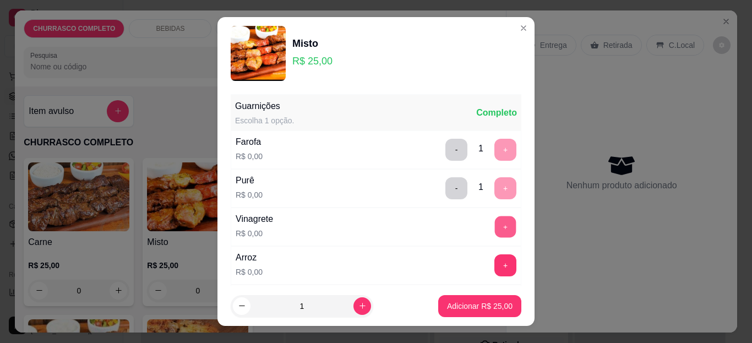
click at [495, 223] on button "+" at bounding box center [505, 226] width 21 height 21
click at [495, 261] on button "+" at bounding box center [505, 265] width 21 height 21
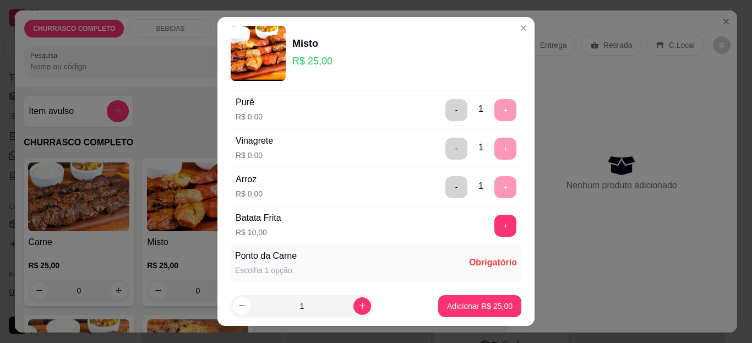
scroll to position [154, 0]
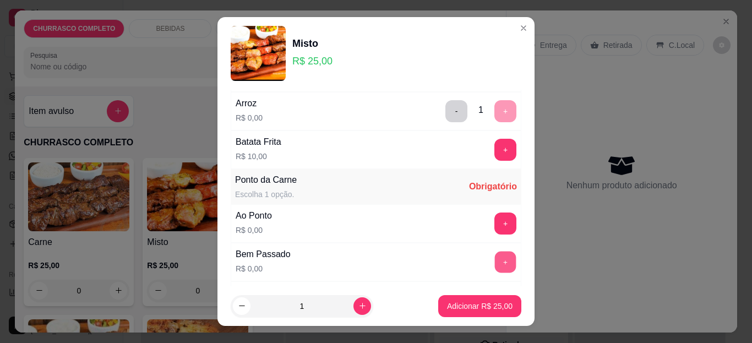
click at [495, 263] on button "+" at bounding box center [505, 262] width 21 height 21
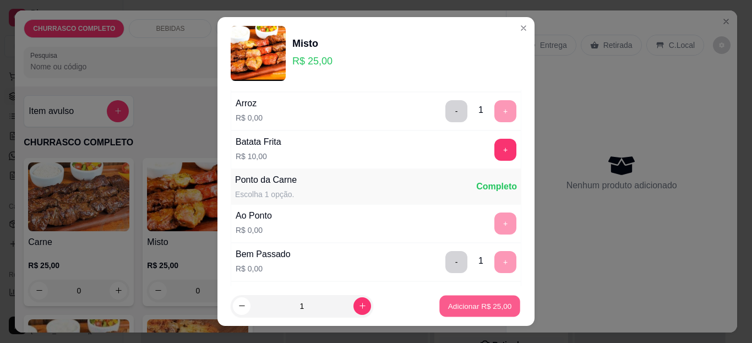
click at [457, 304] on p "Adicionar R$ 25,00" at bounding box center [480, 306] width 64 height 10
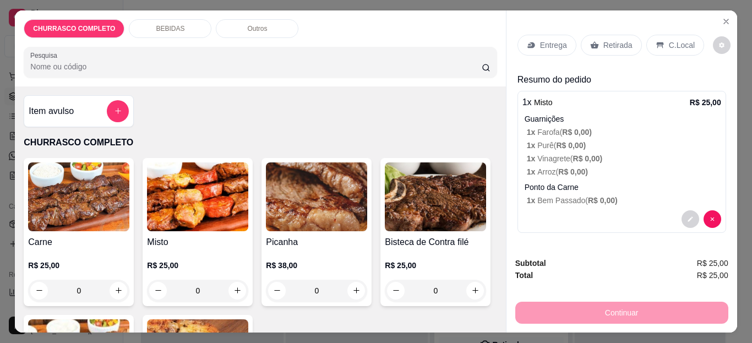
click at [540, 40] on p "Entrega" at bounding box center [553, 45] width 27 height 11
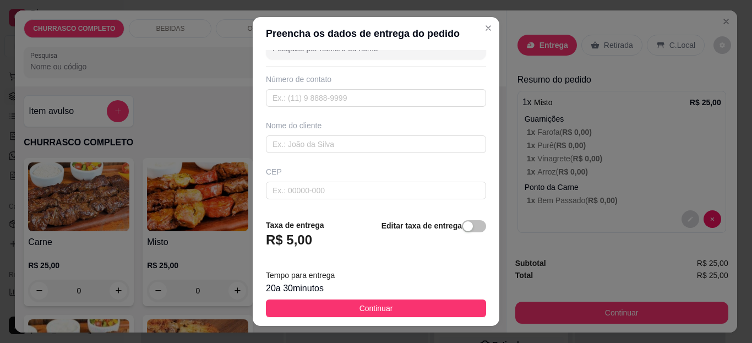
scroll to position [44, 0]
click at [383, 308] on span "Continuar" at bounding box center [376, 308] width 34 height 12
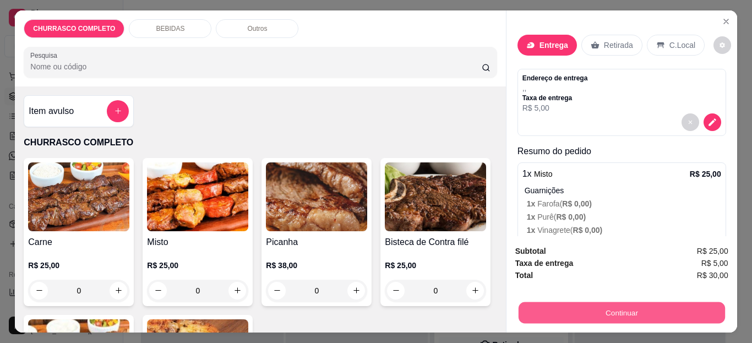
click at [531, 302] on button "Continuar" at bounding box center [621, 312] width 206 height 21
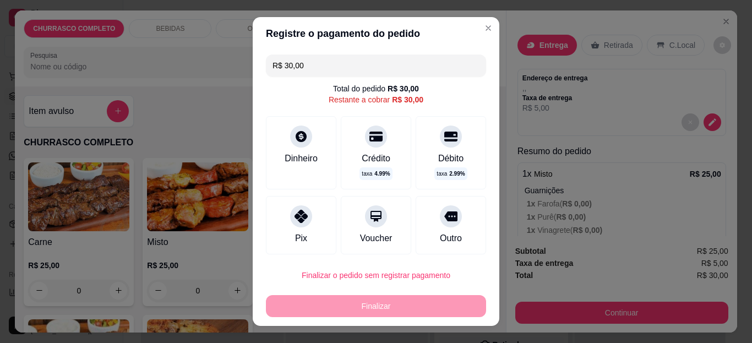
click at [297, 216] on icon at bounding box center [301, 216] width 13 height 13
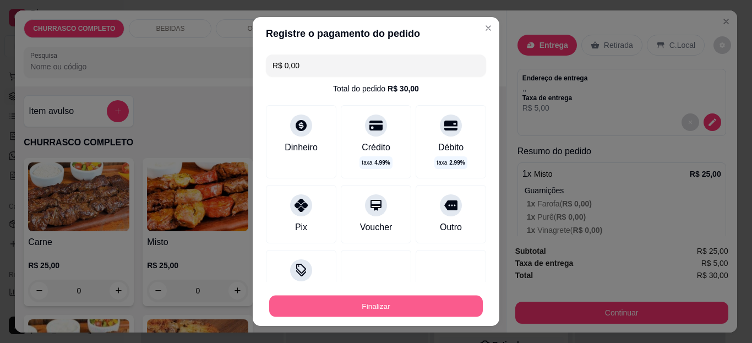
click at [321, 306] on button "Finalizar" at bounding box center [376, 305] width 214 height 21
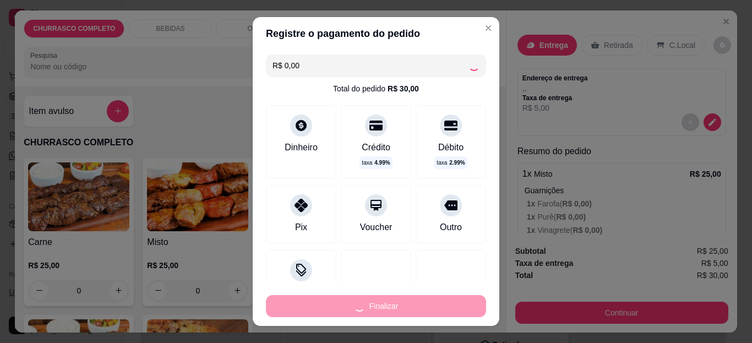
type input "-R$ 30,00"
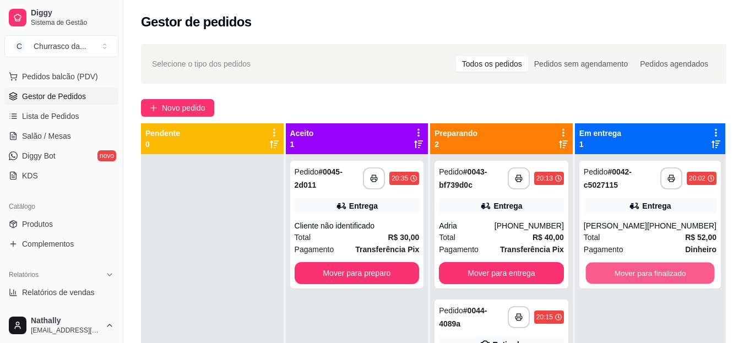
click at [606, 281] on button "Mover para finalizado" at bounding box center [649, 273] width 129 height 21
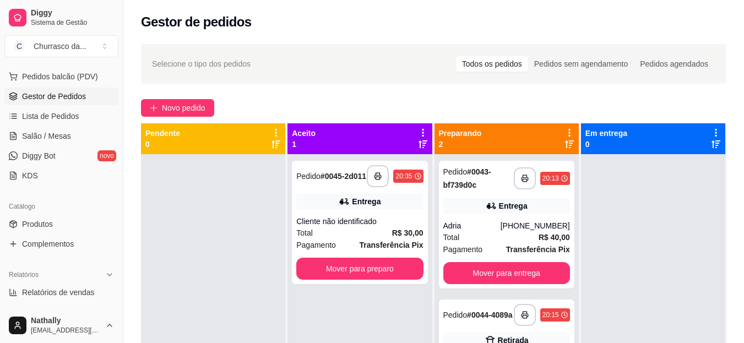
click at [552, 324] on div "**********" at bounding box center [542, 315] width 56 height 22
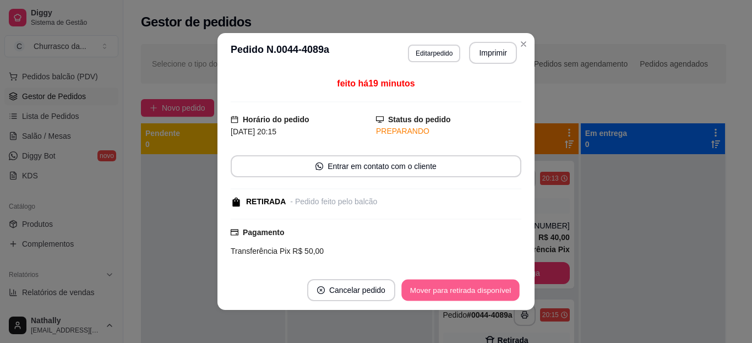
click at [503, 292] on button "Mover para retirada disponível" at bounding box center [460, 290] width 118 height 21
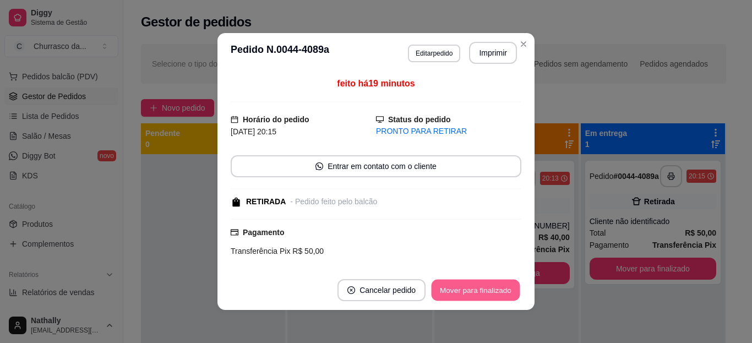
click at [503, 292] on button "Mover para finalizado" at bounding box center [476, 290] width 89 height 21
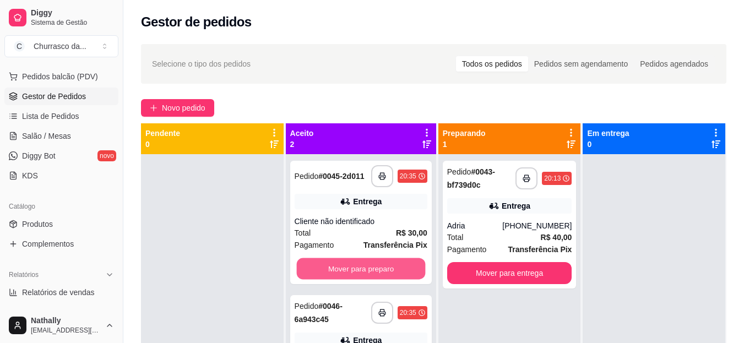
click at [384, 280] on button "Mover para preparo" at bounding box center [360, 268] width 129 height 21
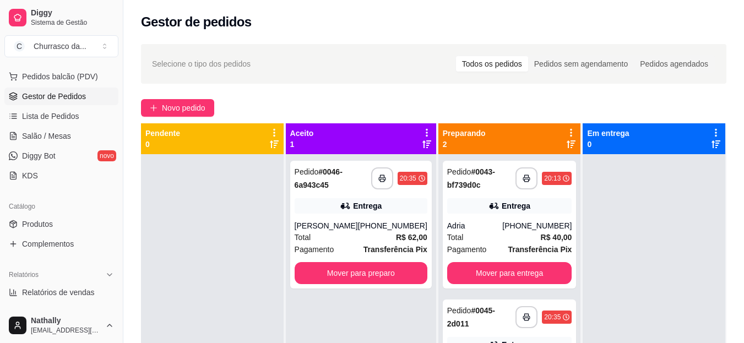
click at [374, 239] on div "Total R$ 62,00" at bounding box center [361, 237] width 133 height 12
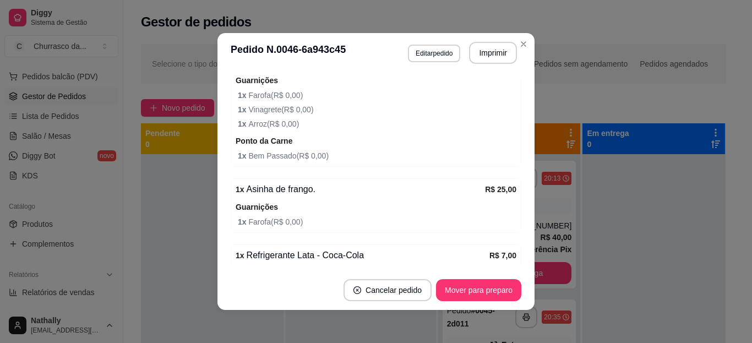
scroll to position [366, 0]
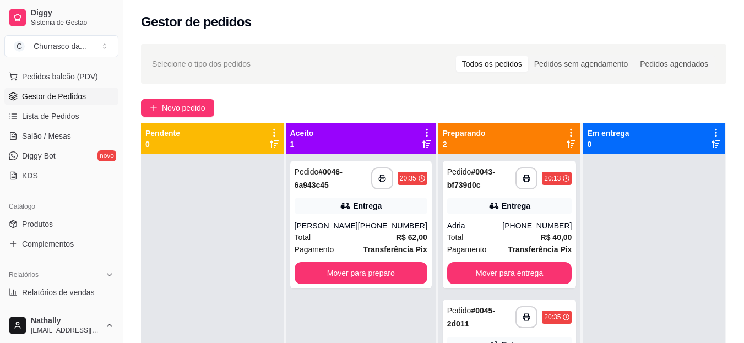
click at [498, 244] on div "Pagamento Transferência Pix" at bounding box center [509, 249] width 125 height 12
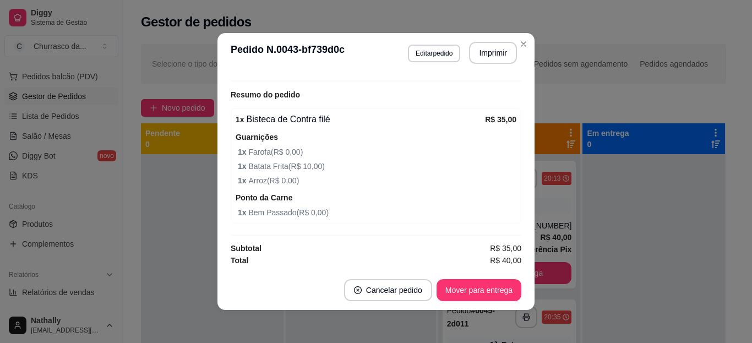
scroll to position [331, 0]
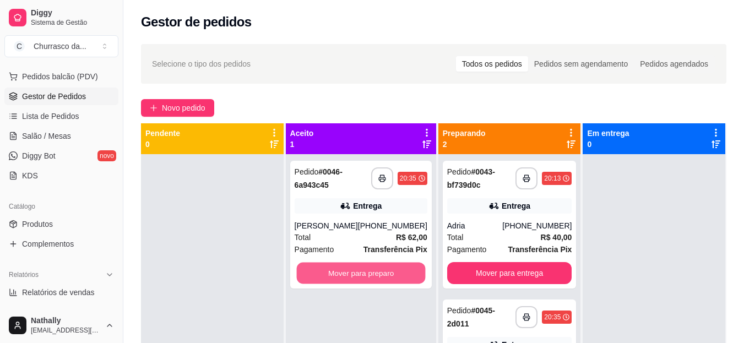
click at [395, 268] on button "Mover para preparo" at bounding box center [360, 273] width 129 height 21
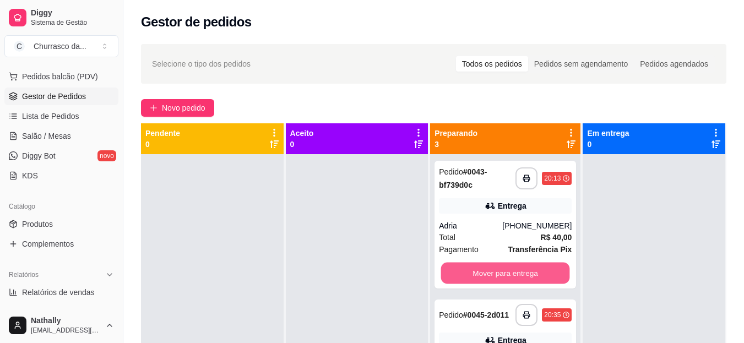
click at [503, 265] on button "Mover para entrega" at bounding box center [505, 273] width 129 height 21
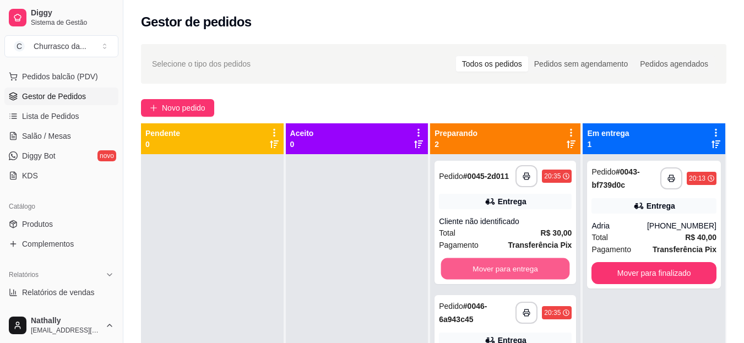
click at [503, 265] on button "Mover para entrega" at bounding box center [505, 268] width 129 height 21
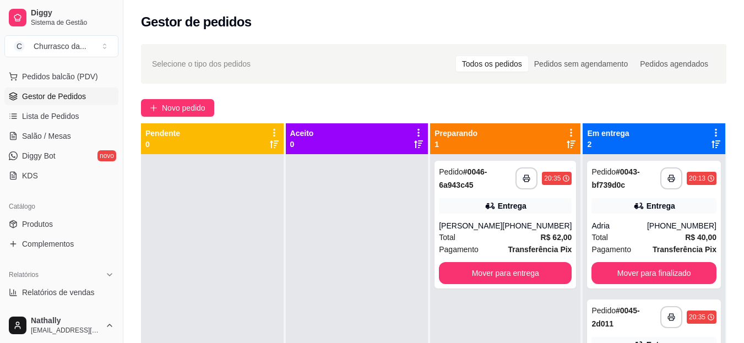
click at [533, 231] on div "[PHONE_NUMBER]" at bounding box center [536, 225] width 69 height 11
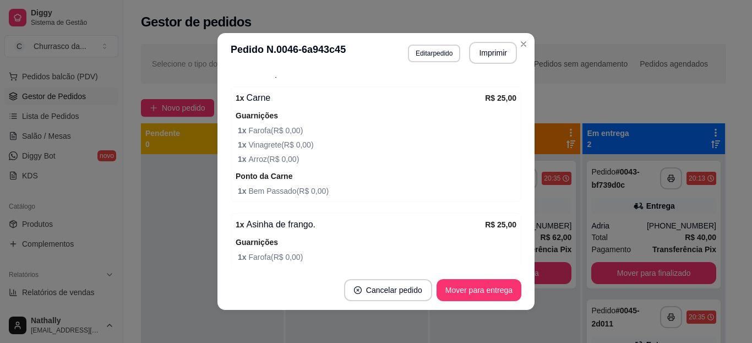
scroll to position [374, 0]
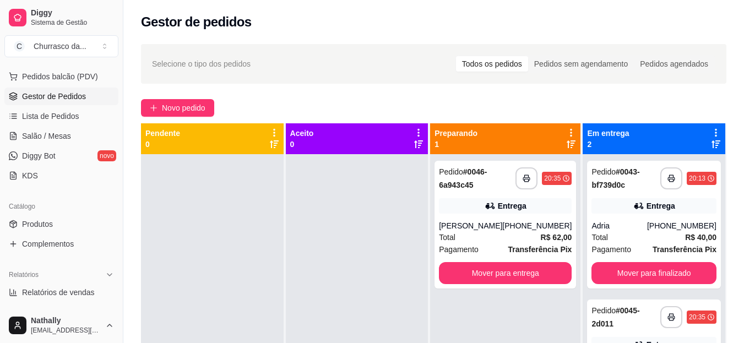
click at [541, 238] on strong "R$ 62,00" at bounding box center [556, 237] width 31 height 9
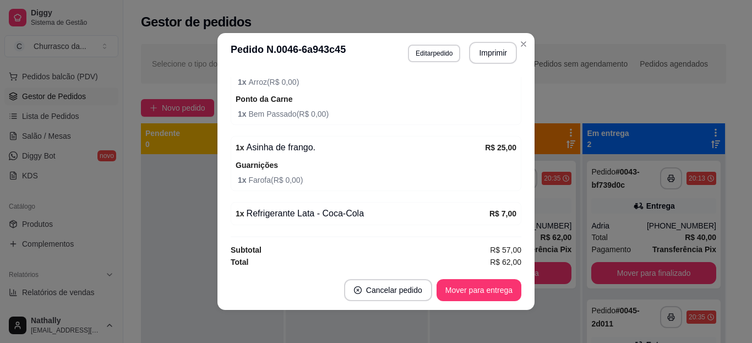
scroll to position [432, 0]
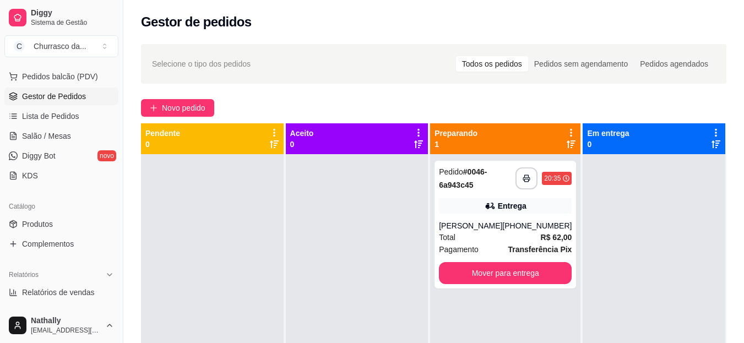
click at [467, 235] on div "Total R$ 62,00" at bounding box center [505, 237] width 133 height 12
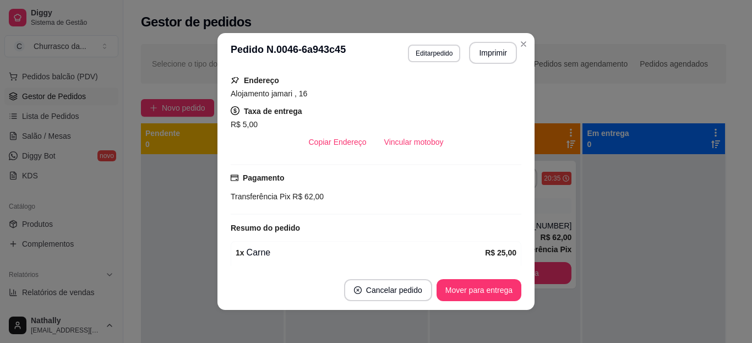
scroll to position [198, 0]
click at [413, 148] on button "Vincular motoboy" at bounding box center [414, 141] width 75 height 21
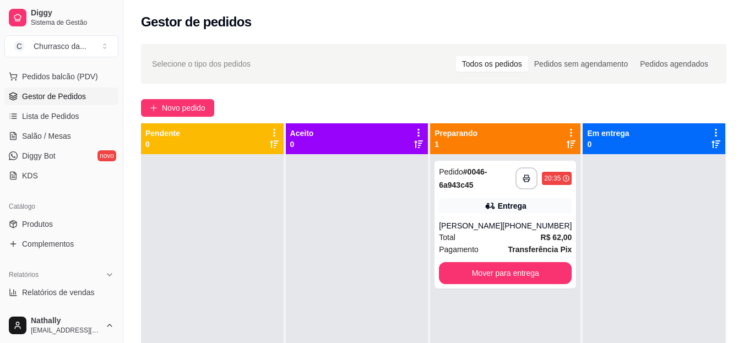
click at [541, 240] on strong "R$ 62,00" at bounding box center [556, 237] width 31 height 9
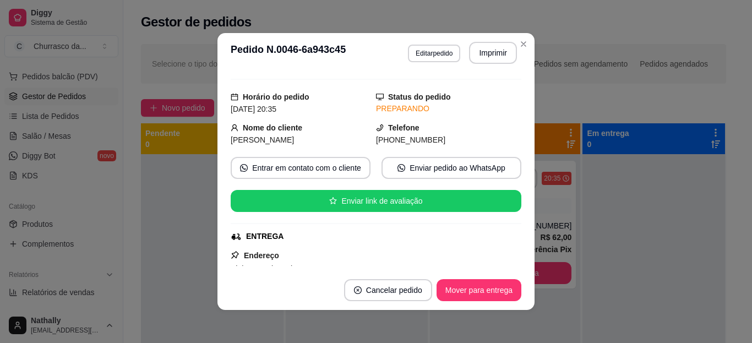
scroll to position [44, 0]
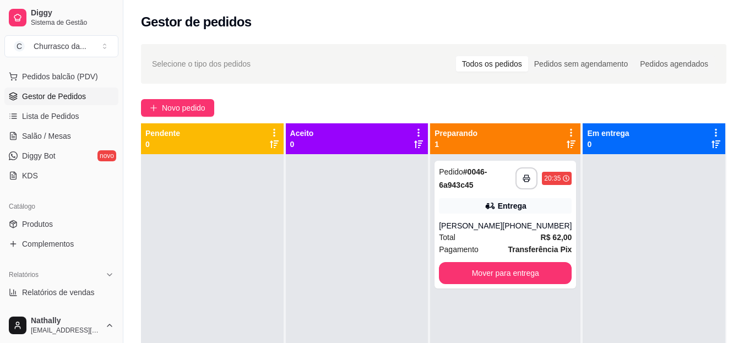
click at [515, 234] on div "Total R$ 62,00" at bounding box center [505, 237] width 133 height 12
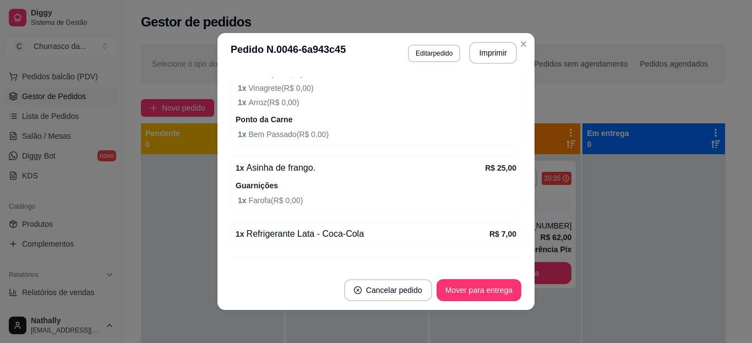
scroll to position [418, 0]
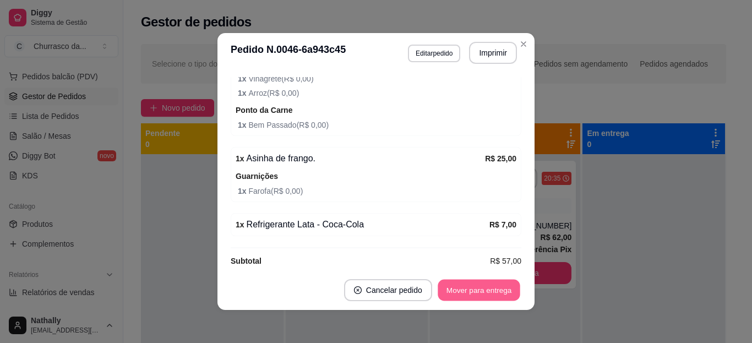
click at [478, 285] on button "Mover para entrega" at bounding box center [479, 290] width 83 height 21
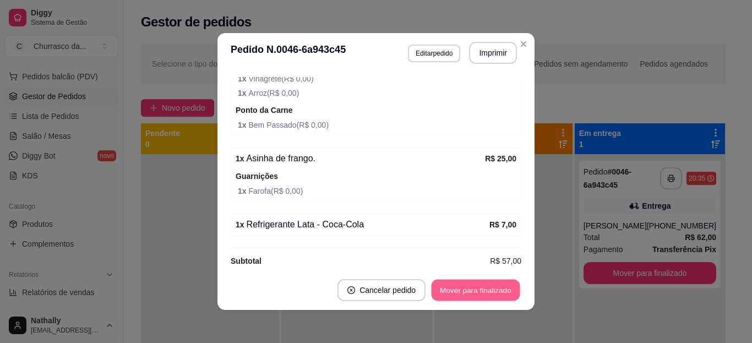
click at [478, 285] on button "Mover para finalizado" at bounding box center [476, 290] width 89 height 21
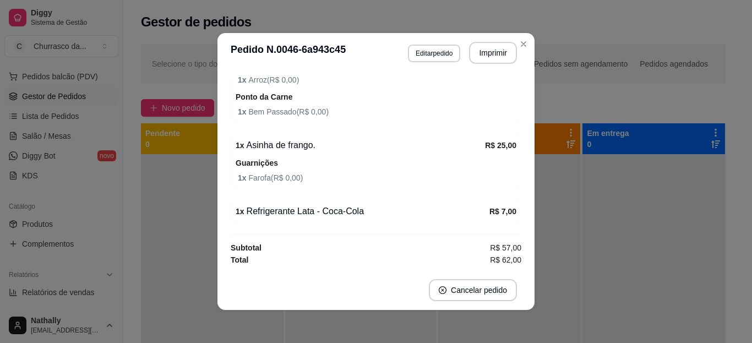
scroll to position [393, 0]
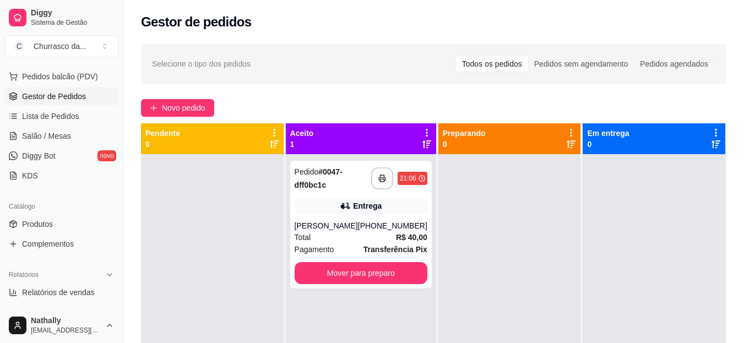
click at [346, 231] on div "[PERSON_NAME]" at bounding box center [326, 225] width 63 height 11
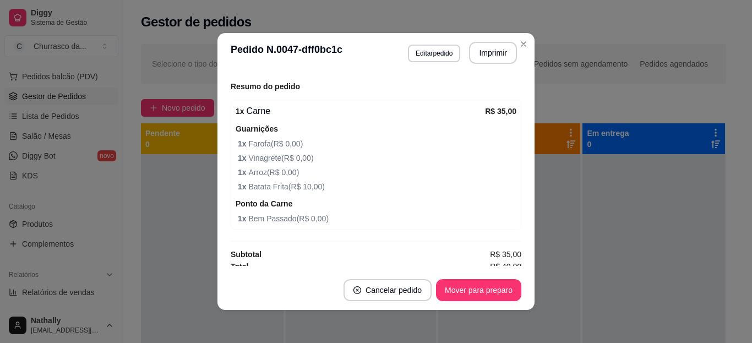
scroll to position [346, 0]
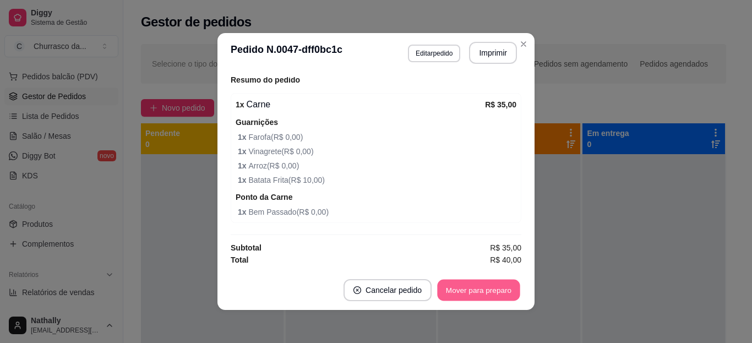
click at [455, 284] on button "Mover para preparo" at bounding box center [478, 290] width 83 height 21
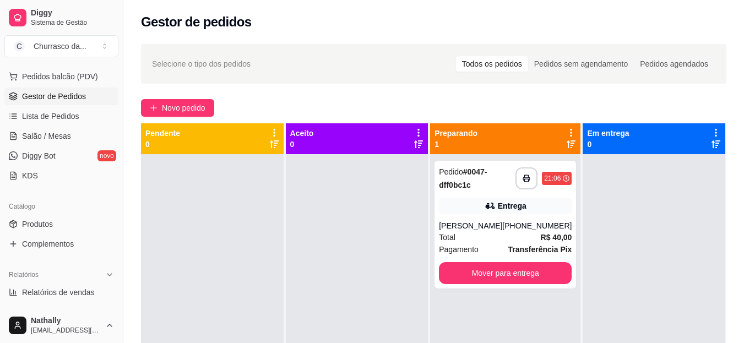
click at [59, 116] on span "Lista de Pedidos" at bounding box center [50, 116] width 57 height 11
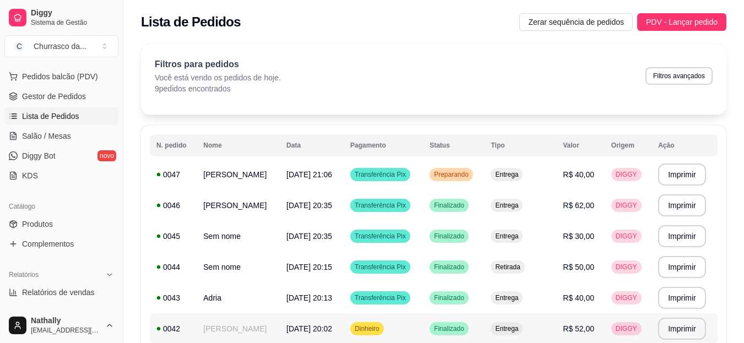
click at [509, 324] on div "Entrega" at bounding box center [506, 328] width 32 height 13
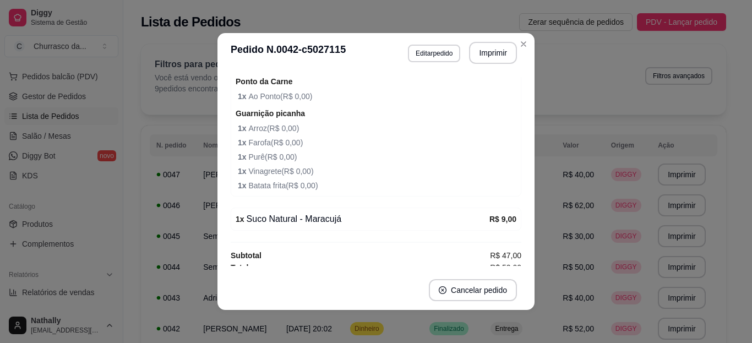
scroll to position [393, 0]
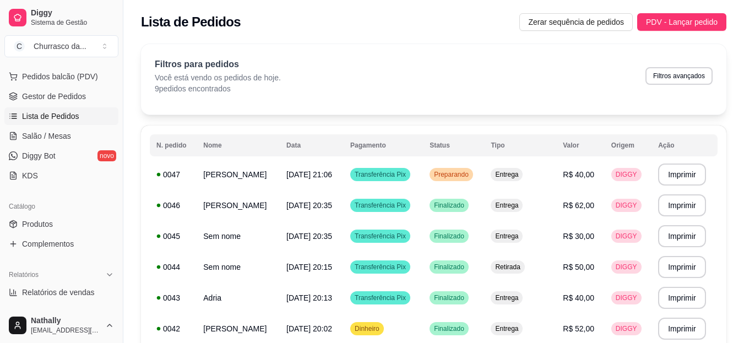
click at [36, 100] on span "Gestor de Pedidos" at bounding box center [54, 96] width 64 height 11
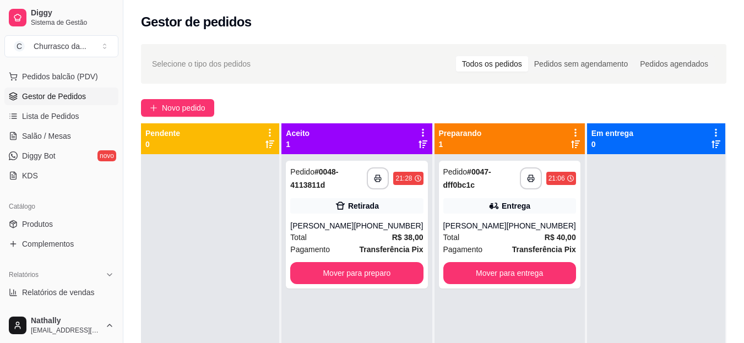
click at [377, 246] on strong "Transferência Pix" at bounding box center [391, 249] width 64 height 9
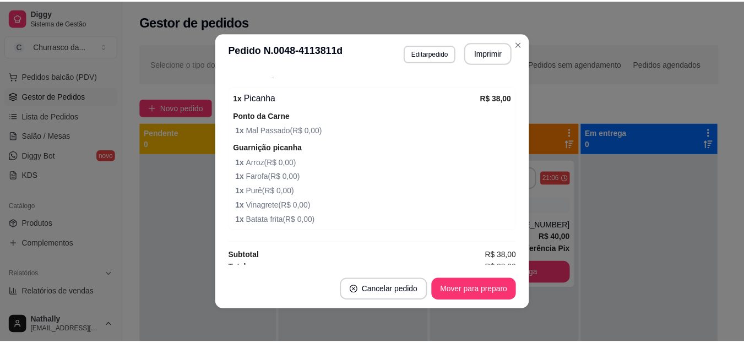
scroll to position [274, 0]
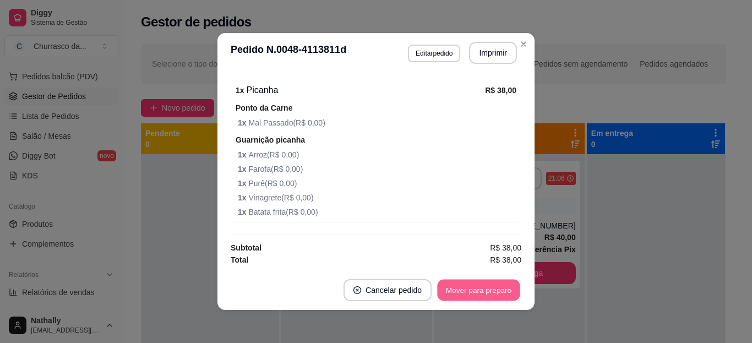
click at [493, 283] on button "Mover para preparo" at bounding box center [478, 290] width 83 height 21
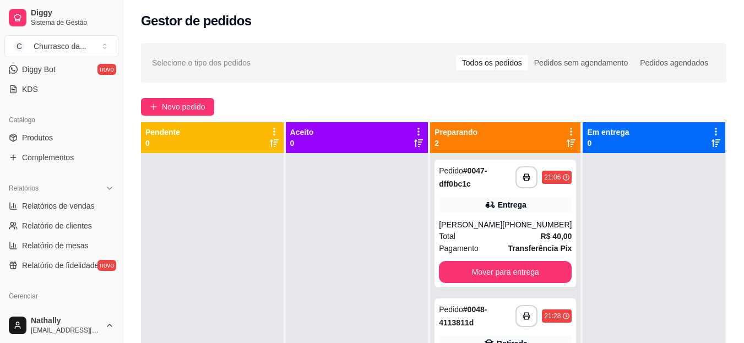
scroll to position [243, 0]
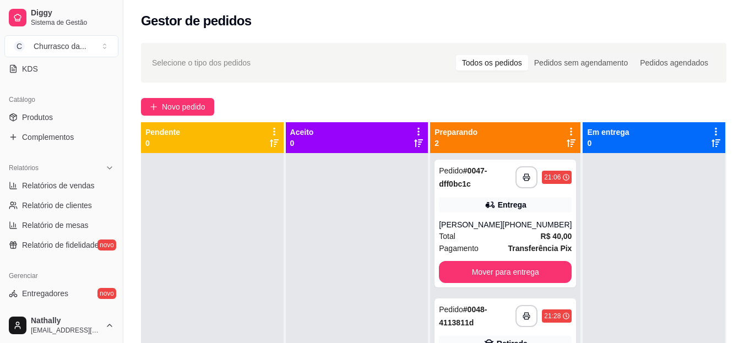
click at [92, 189] on span "Relatórios de vendas" at bounding box center [58, 185] width 73 height 11
select select "ALL"
select select "0"
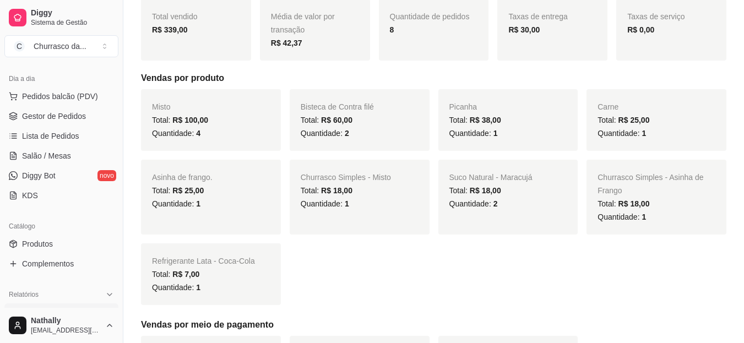
scroll to position [106, 0]
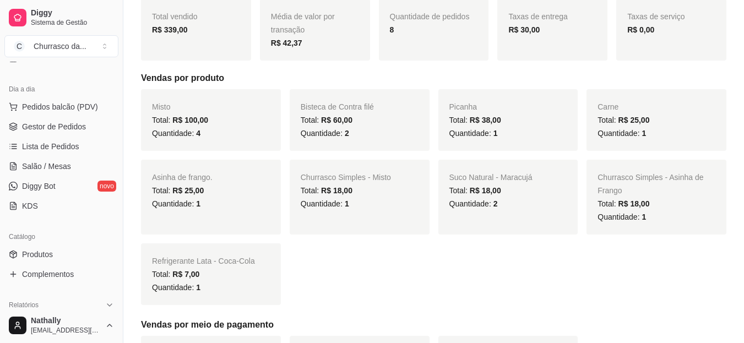
click at [76, 110] on span "Pedidos balcão (PDV)" at bounding box center [60, 106] width 76 height 11
click at [88, 131] on link "Gestor de Pedidos" at bounding box center [61, 127] width 114 height 18
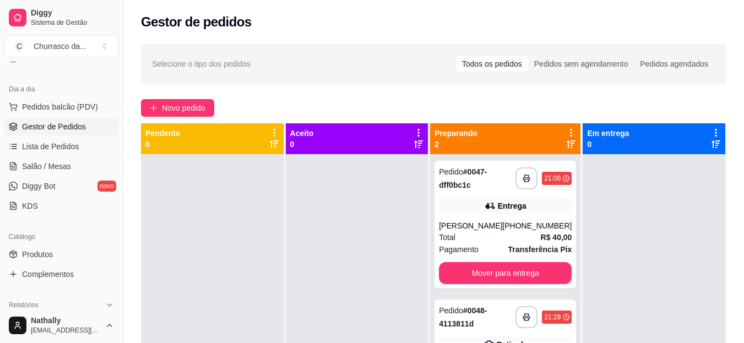
click at [488, 242] on div "Total R$ 40,00" at bounding box center [505, 237] width 133 height 12
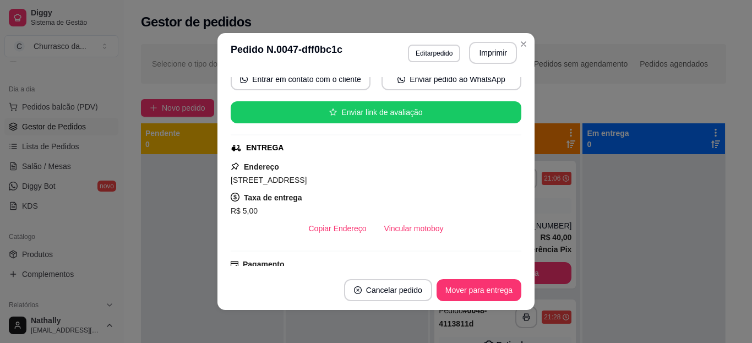
scroll to position [118, 0]
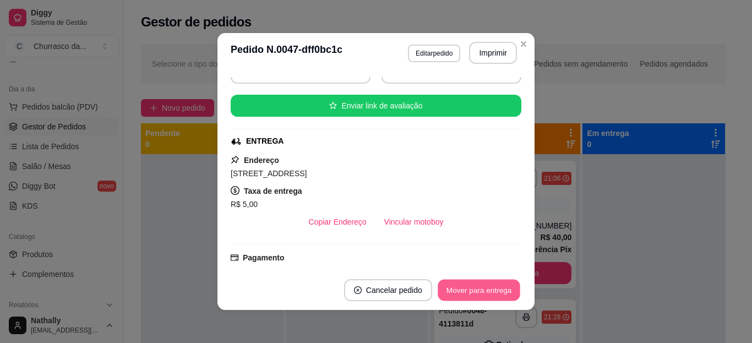
click at [484, 286] on button "Mover para entrega" at bounding box center [479, 290] width 83 height 21
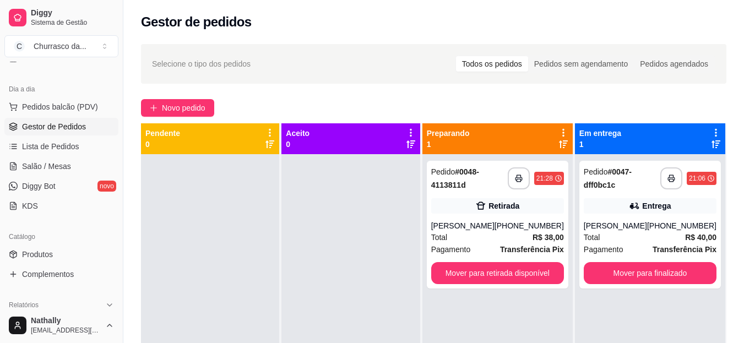
click at [540, 254] on strong "Transferência Pix" at bounding box center [532, 249] width 64 height 9
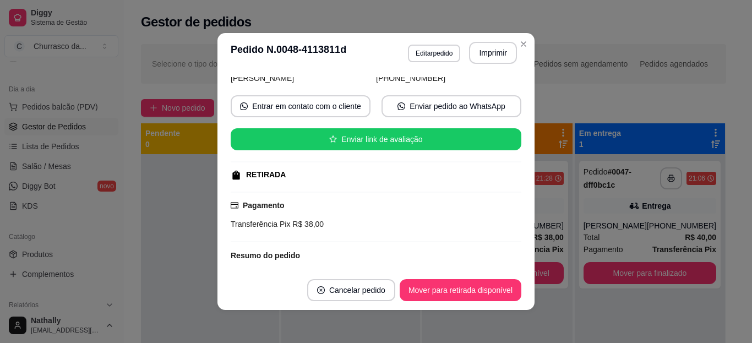
scroll to position [70, 0]
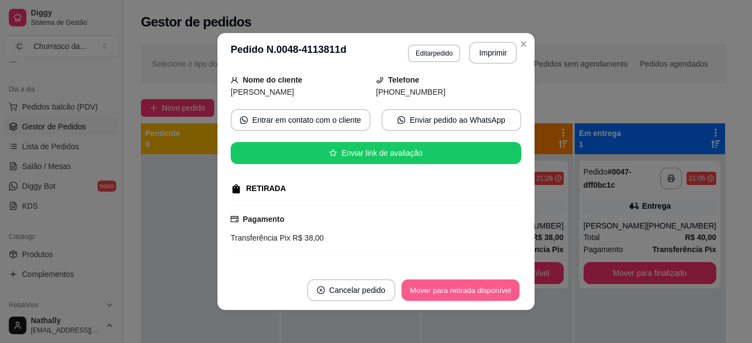
click at [461, 281] on button "Mover para retirada disponível" at bounding box center [460, 290] width 118 height 21
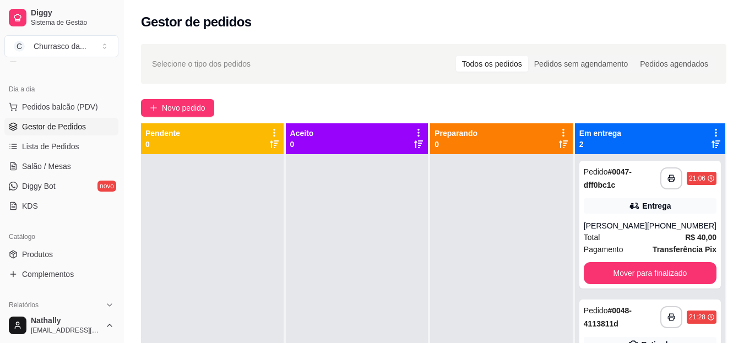
click at [659, 226] on div "[PHONE_NUMBER]" at bounding box center [681, 225] width 69 height 11
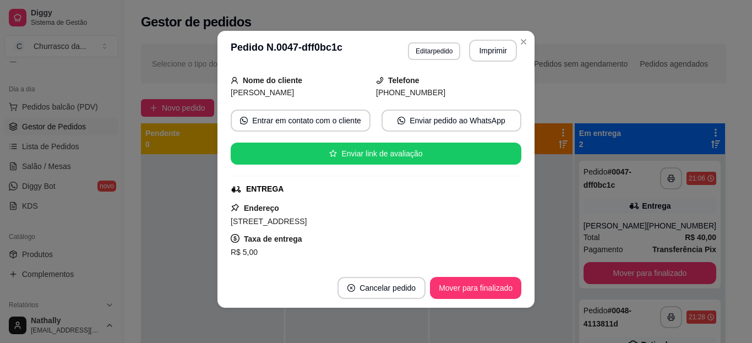
scroll to position [70, 0]
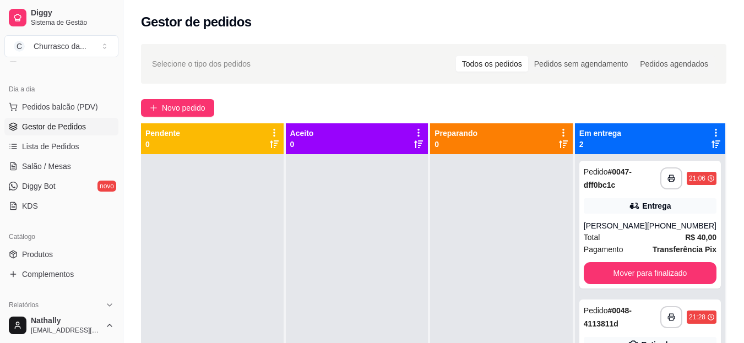
click at [646, 251] on div "Pagamento Transferência Pix" at bounding box center [650, 249] width 133 height 12
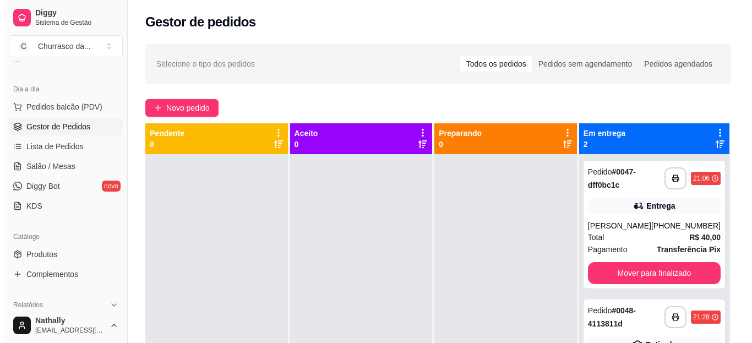
scroll to position [146, 0]
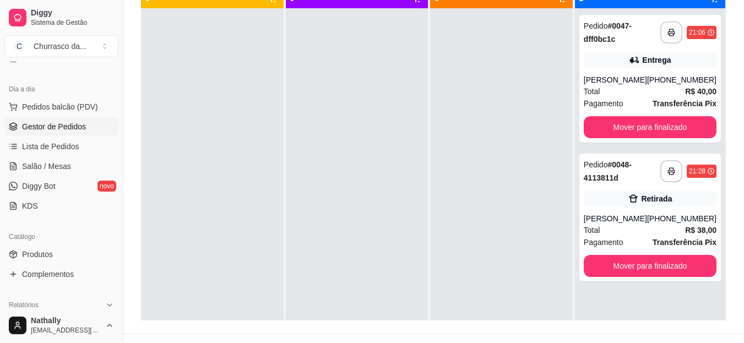
click at [650, 232] on div "Total R$ 38,00" at bounding box center [650, 230] width 133 height 12
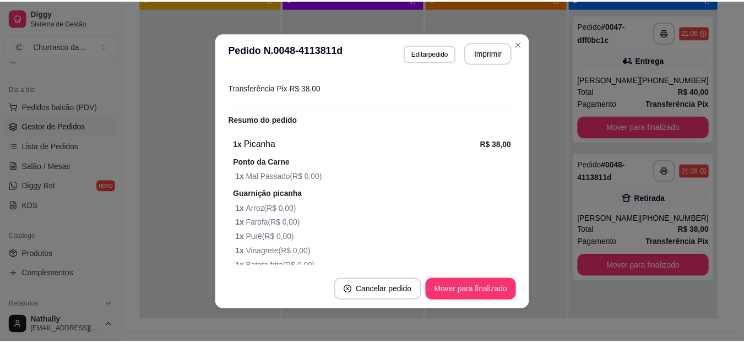
scroll to position [274, 0]
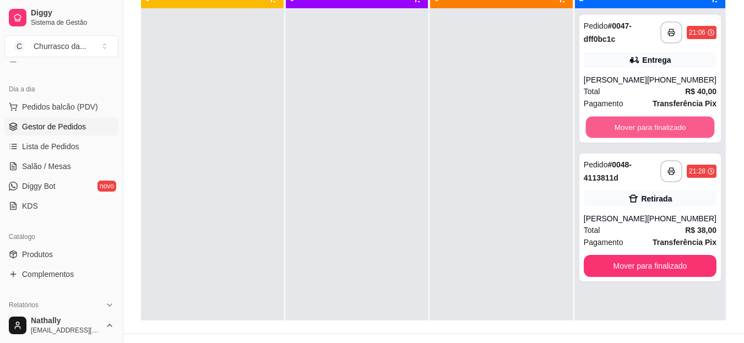
click at [606, 128] on button "Mover para finalizado" at bounding box center [649, 127] width 129 height 21
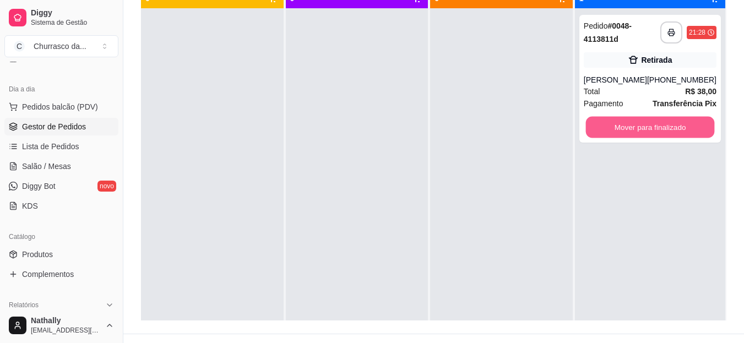
click at [606, 128] on button "Mover para finalizado" at bounding box center [649, 127] width 129 height 21
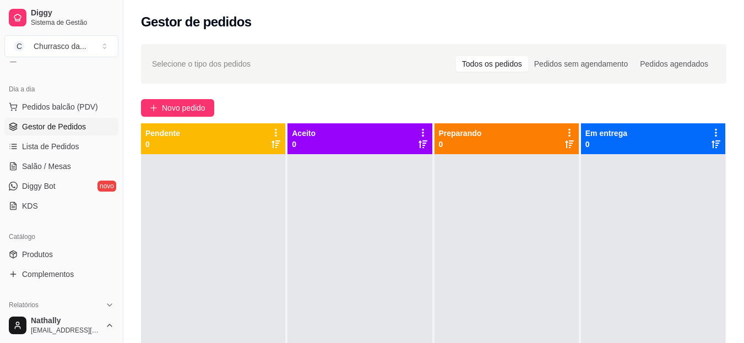
scroll to position [0, 0]
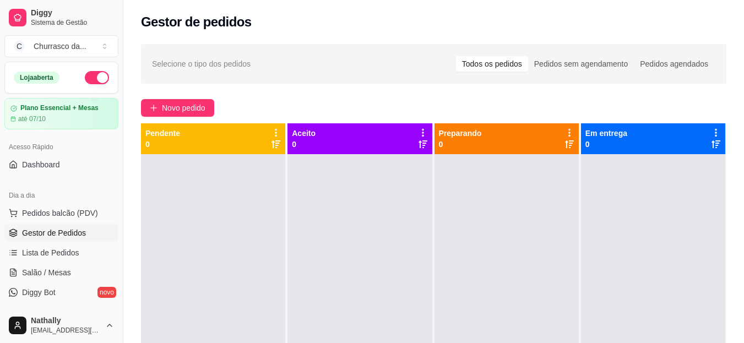
click at [95, 72] on button "button" at bounding box center [97, 77] width 24 height 13
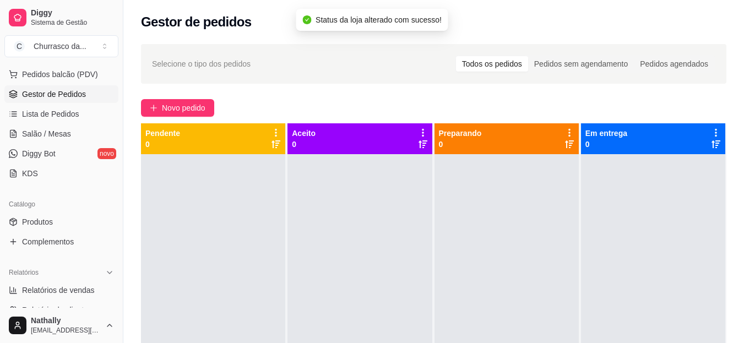
scroll to position [147, 0]
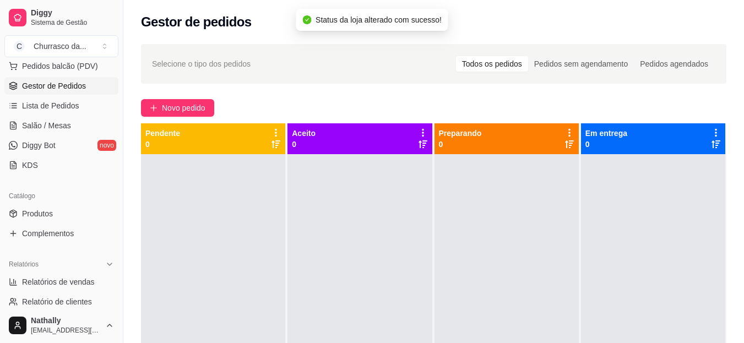
click at [52, 283] on span "Relatórios de vendas" at bounding box center [58, 281] width 73 height 11
select select "ALL"
select select "0"
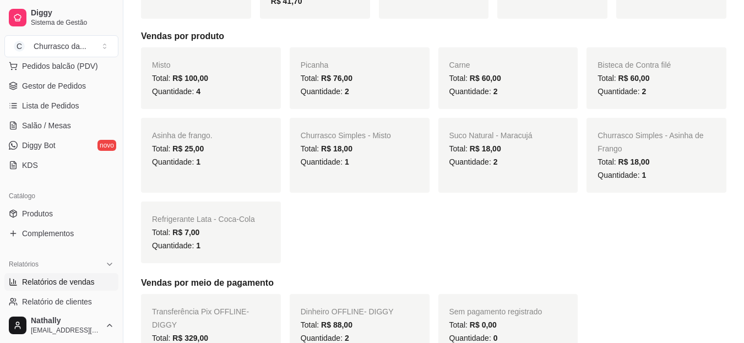
scroll to position [205, 0]
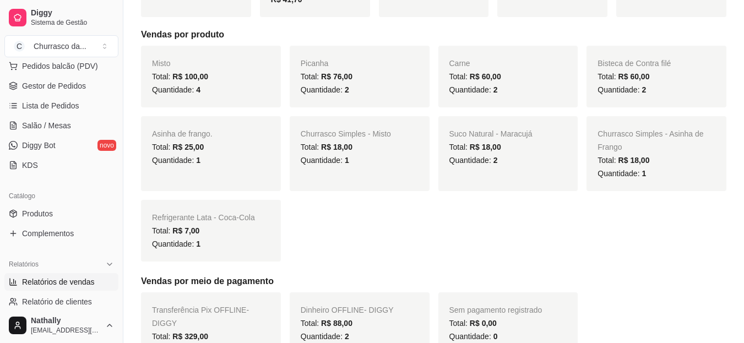
click at [740, 63] on div "Filtros ALL Tipo do pedido Todos Entrega Retirada Mesa Consumo local Tipo do pe…" at bounding box center [433, 257] width 620 height 850
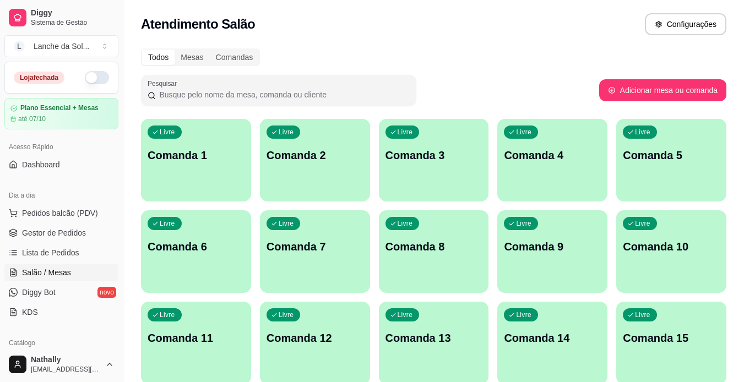
scroll to position [92, 0]
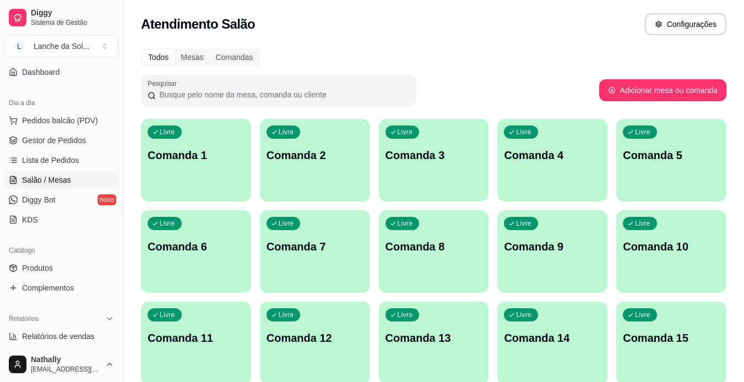
click at [61, 337] on span "Relatórios de vendas" at bounding box center [58, 336] width 73 height 11
select select "ALL"
select select "0"
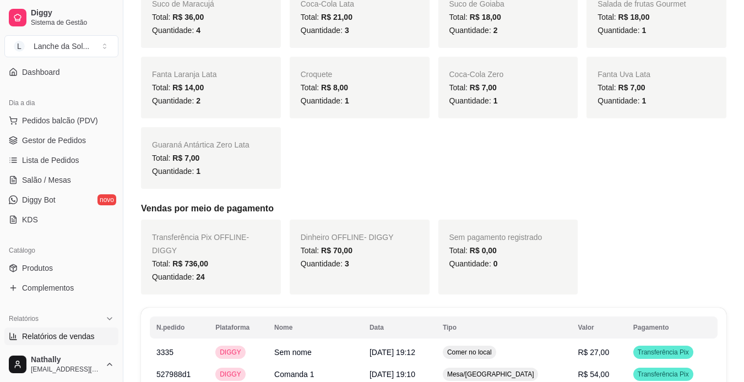
scroll to position [421, 0]
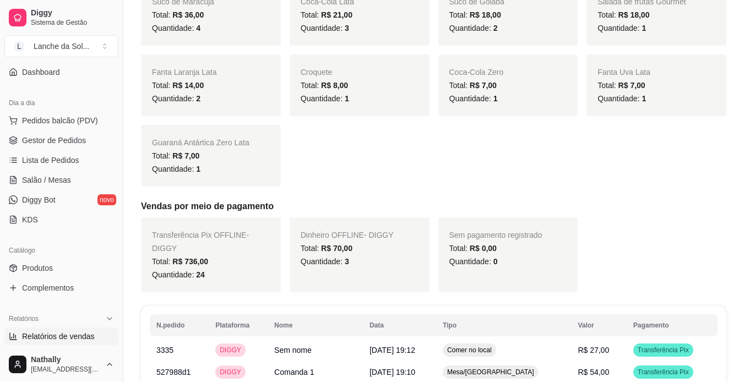
click at [351, 239] on span "Dinheiro OFFLINE - DIGGY" at bounding box center [347, 235] width 93 height 9
drag, startPoint x: 321, startPoint y: 247, endPoint x: 341, endPoint y: 251, distance: 20.7
click at [341, 251] on span "R$ 70,00" at bounding box center [336, 248] width 31 height 9
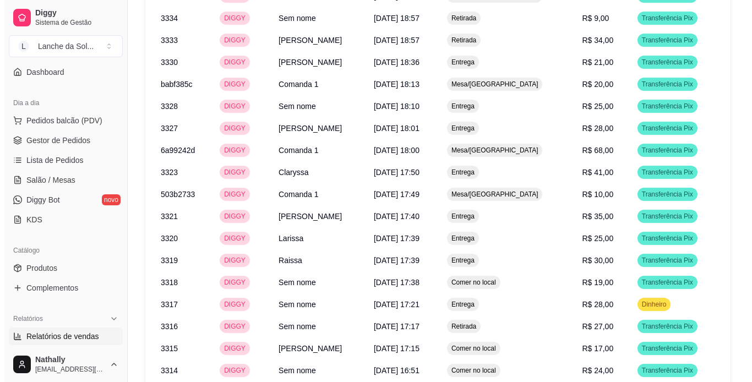
scroll to position [810, 0]
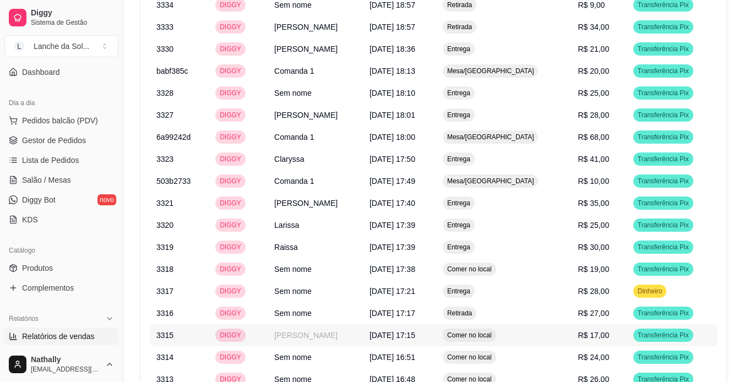
click at [415, 331] on span "13/09/2025 às 17:15" at bounding box center [392, 335] width 46 height 9
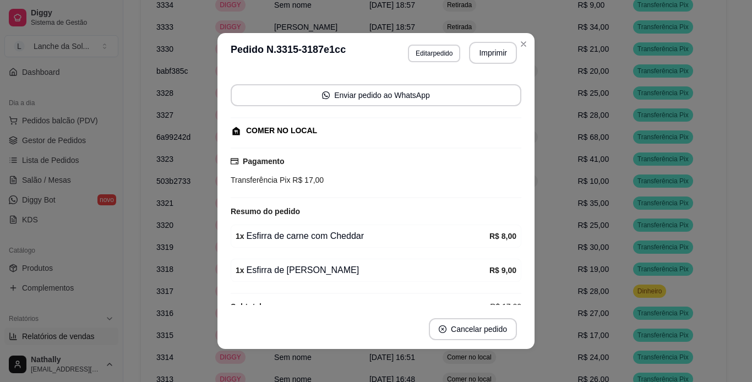
scroll to position [90, 0]
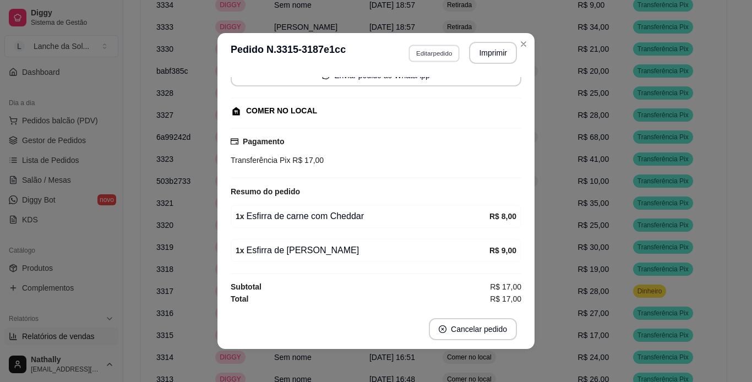
click at [433, 59] on button "Editar pedido" at bounding box center [433, 53] width 51 height 17
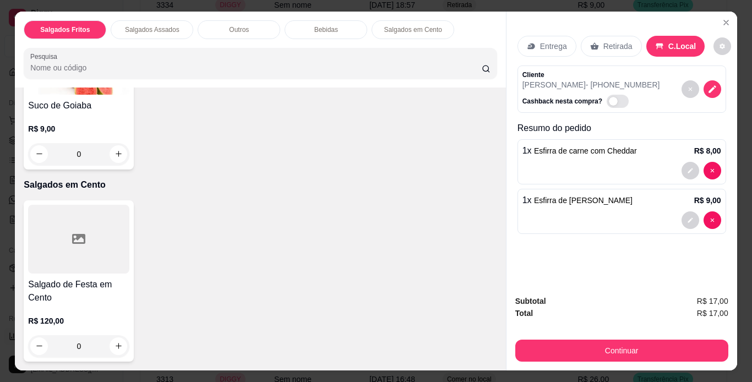
scroll to position [1076, 0]
type input "1"
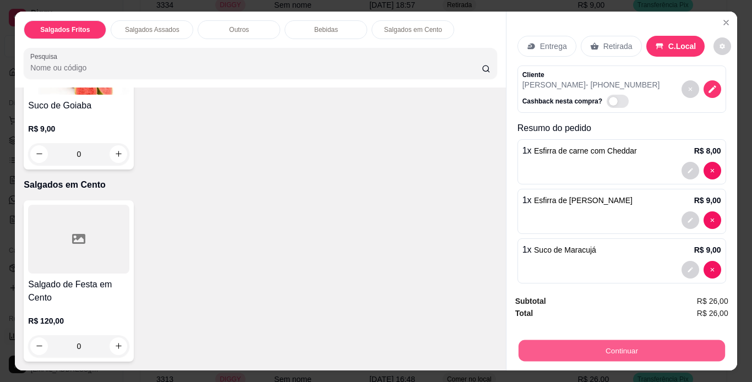
click at [646, 340] on button "Continuar" at bounding box center [621, 350] width 206 height 21
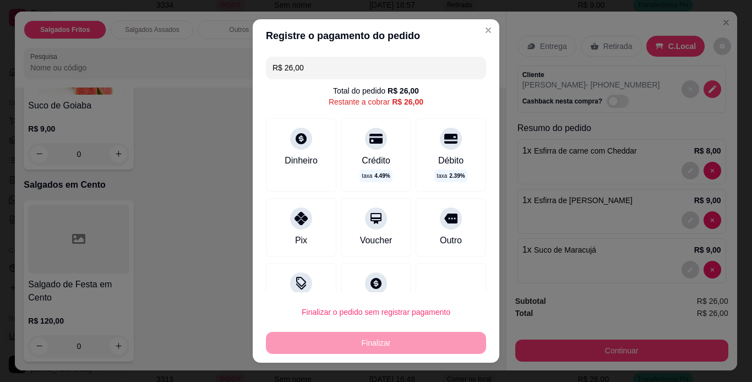
click at [293, 228] on div "Pix" at bounding box center [301, 227] width 70 height 58
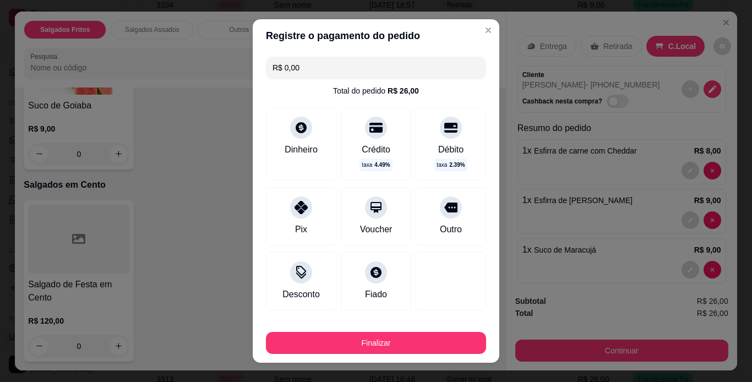
type input "R$ 0,00"
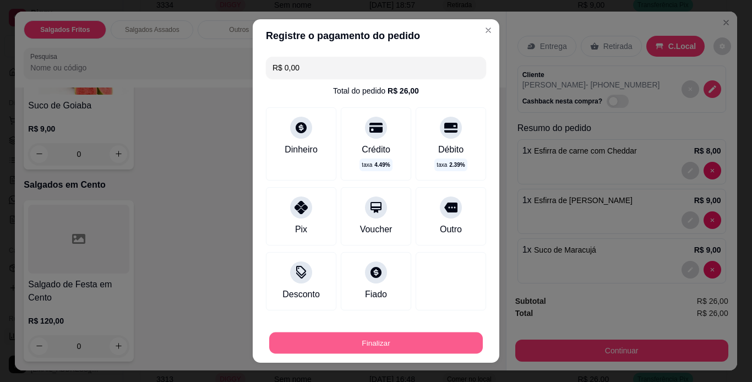
click at [394, 333] on button "Finalizar" at bounding box center [376, 342] width 214 height 21
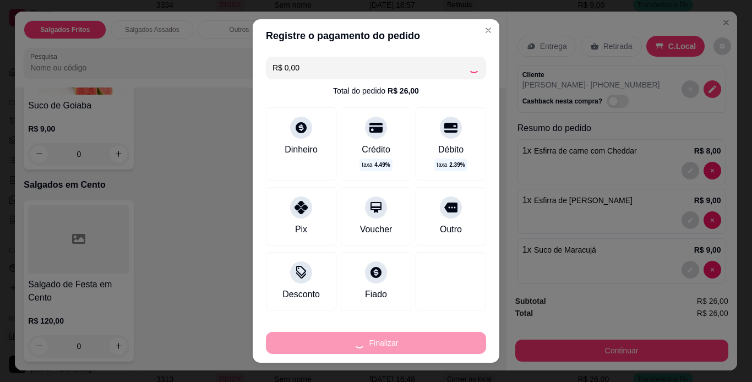
type input "0"
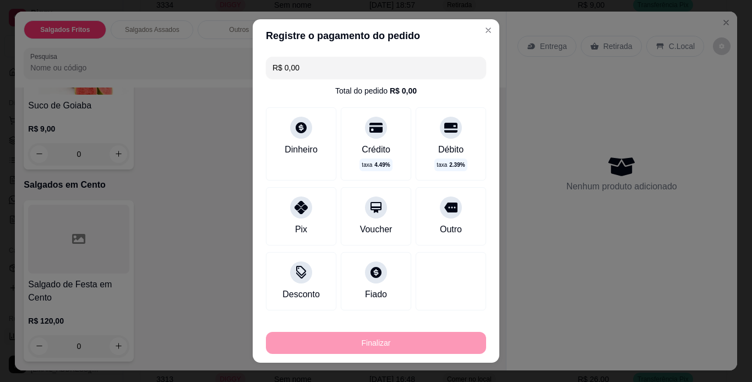
type input "-R$ 26,00"
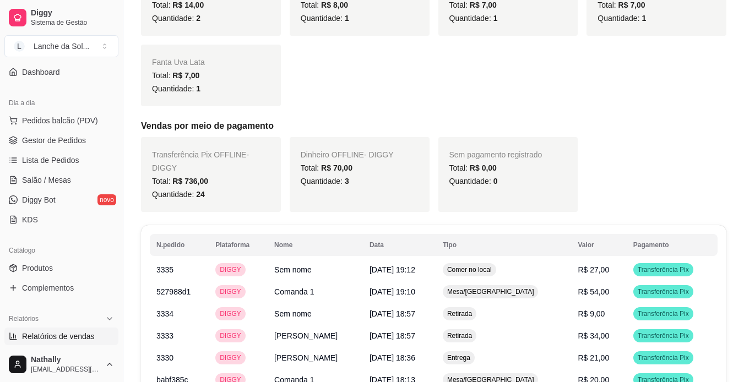
scroll to position [516, 0]
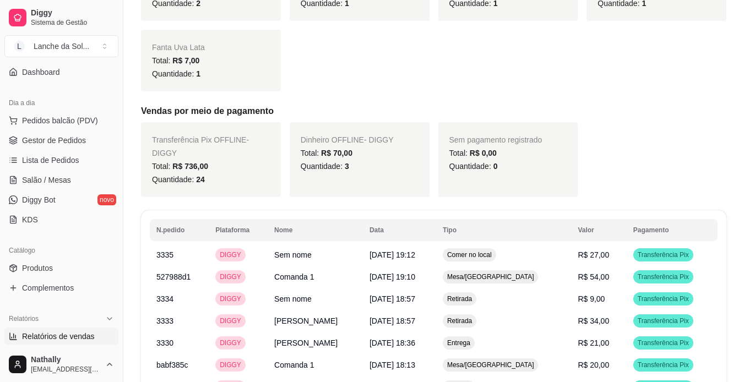
click at [84, 148] on link "Gestor de Pedidos" at bounding box center [61, 141] width 114 height 18
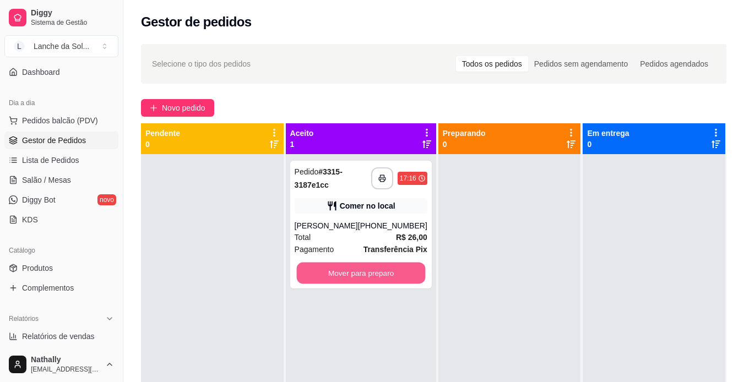
click at [386, 274] on button "Mover para preparo" at bounding box center [360, 273] width 129 height 21
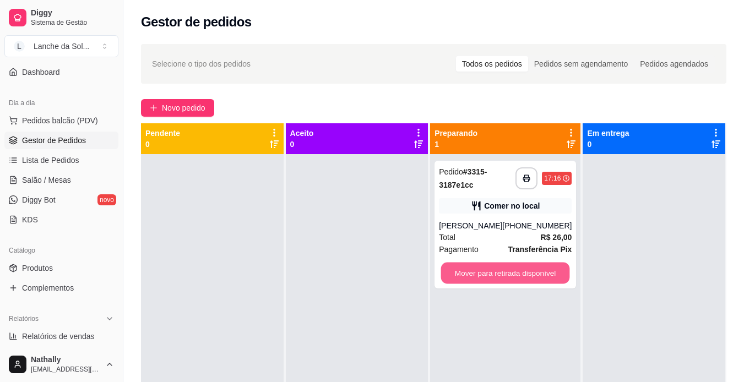
click at [477, 272] on button "Mover para retirada disponível" at bounding box center [505, 273] width 129 height 21
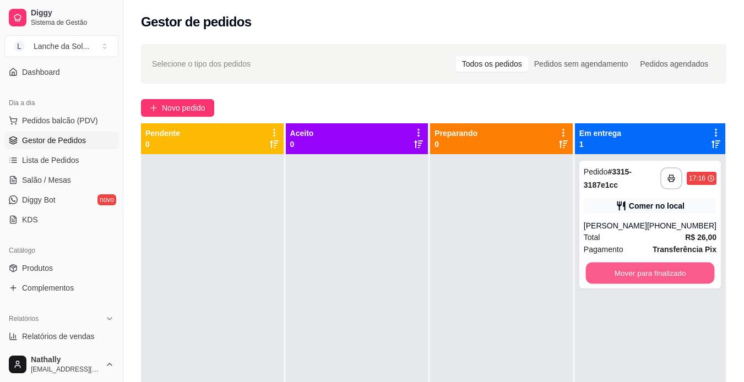
click at [626, 275] on button "Mover para finalizado" at bounding box center [649, 273] width 129 height 21
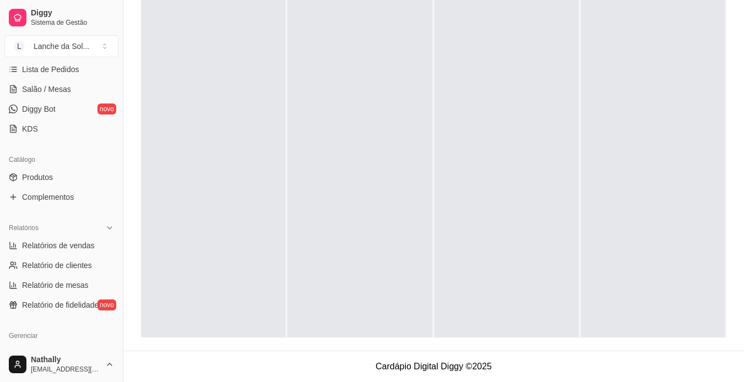
scroll to position [208, 0]
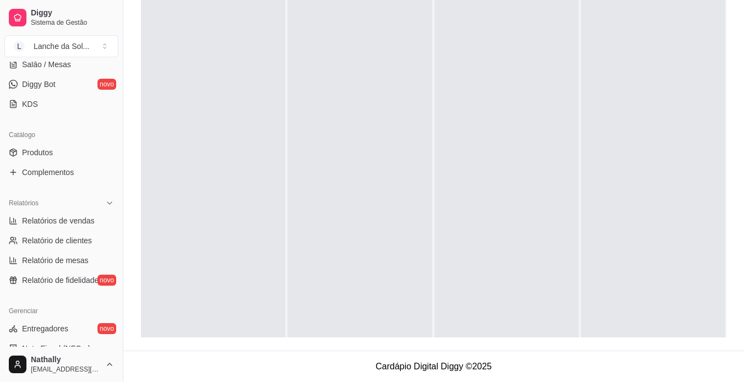
click at [88, 212] on link "Relatórios de vendas" at bounding box center [61, 221] width 114 height 18
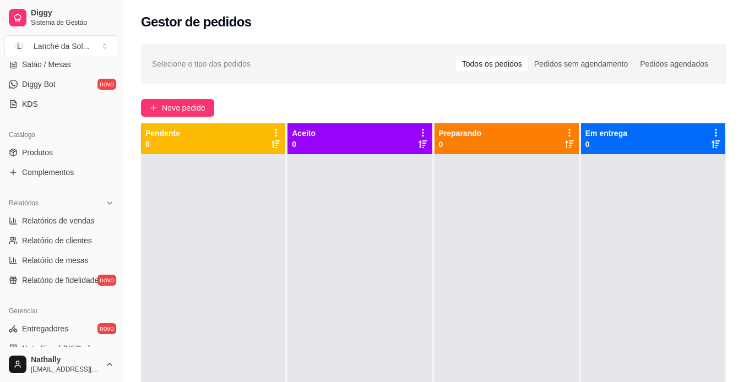
select select "ALL"
select select "0"
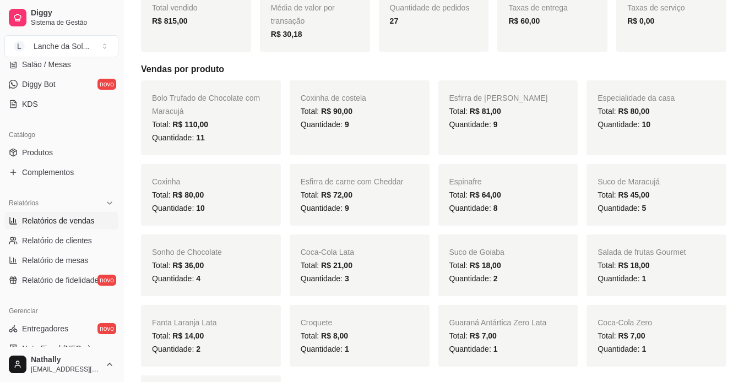
scroll to position [179, 0]
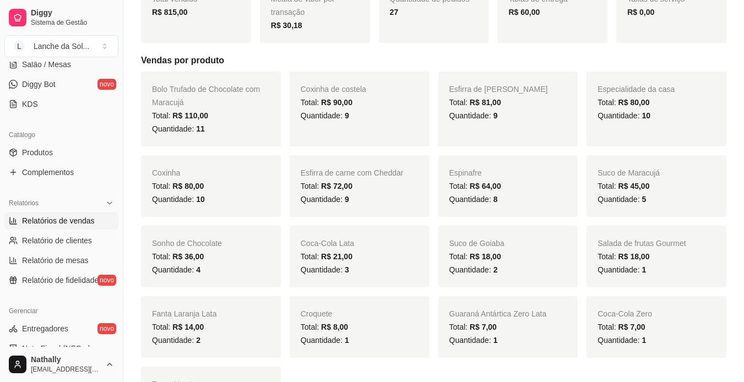
click at [489, 100] on span "R$ 81,00" at bounding box center [485, 102] width 31 height 9
click at [489, 83] on div "Esfirra de Frango Aberta Total: R$ 81,00 Quantidade: 9" at bounding box center [508, 109] width 140 height 75
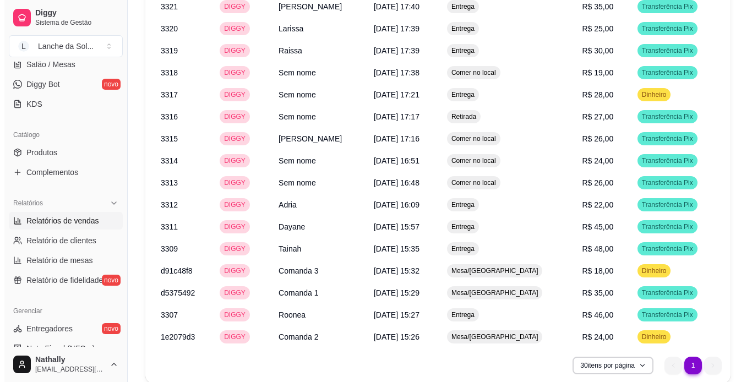
scroll to position [1009, 0]
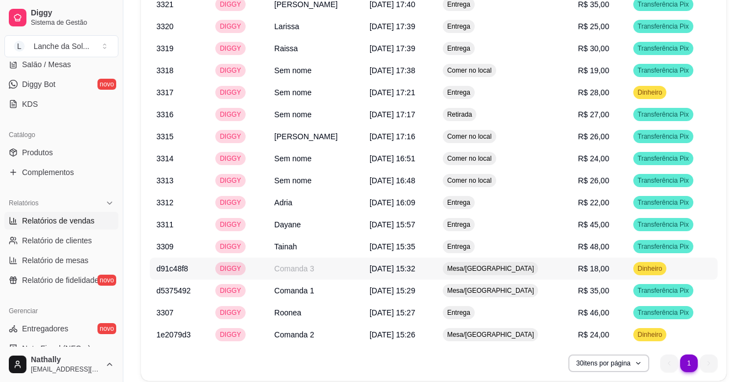
click at [571, 258] on td "R$ 18,00" at bounding box center [598, 269] width 55 height 22
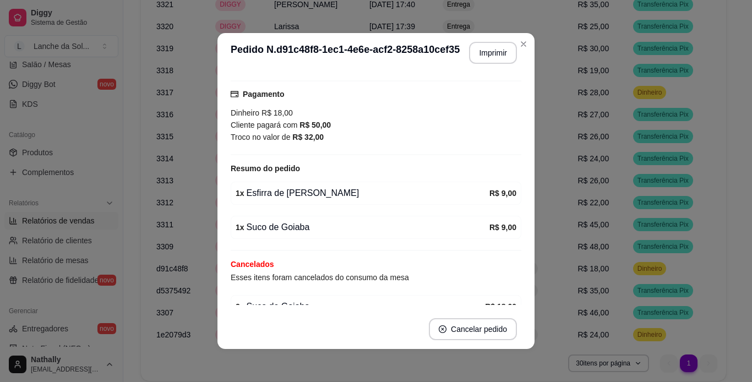
scroll to position [100, 0]
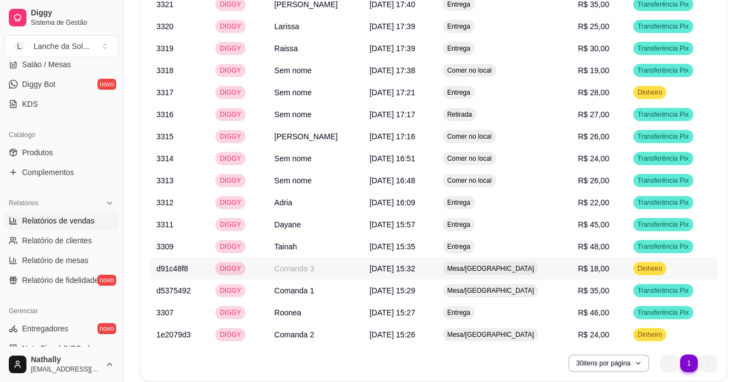
click at [597, 261] on td "R$ 18,00" at bounding box center [598, 269] width 55 height 22
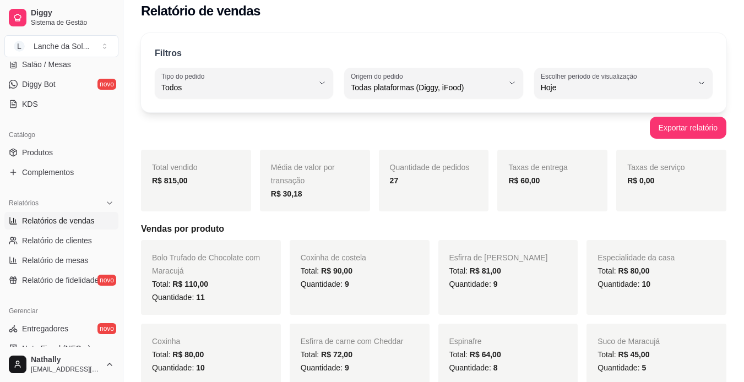
scroll to position [0, 0]
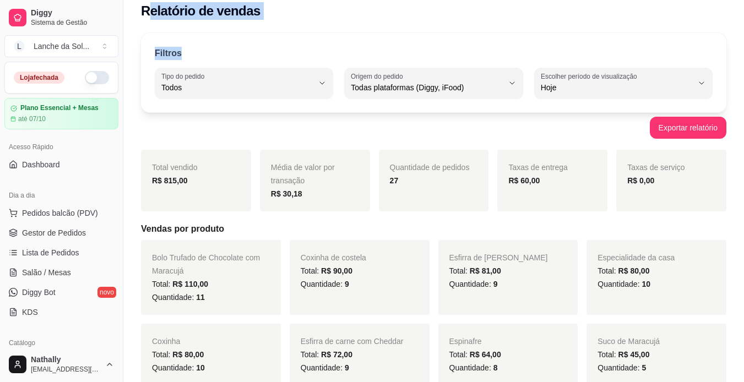
drag, startPoint x: 149, startPoint y: 4, endPoint x: 393, endPoint y: 42, distance: 246.9
click at [393, 42] on div "Filtros ALL Tipo do pedido Todos Entrega Retirada Mesa Consumo local Tipo do pe…" at bounding box center [433, 72] width 585 height 79
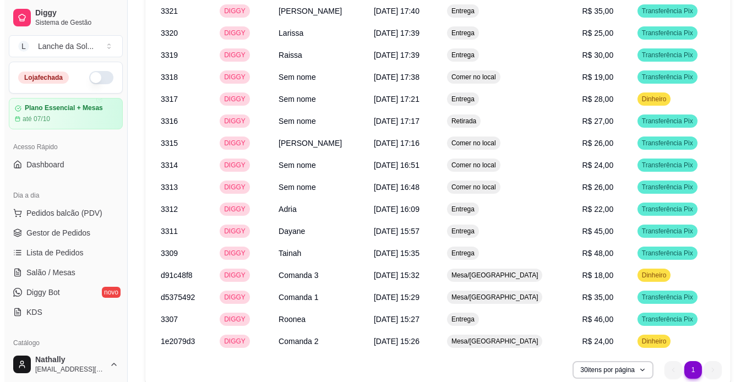
scroll to position [1039, 0]
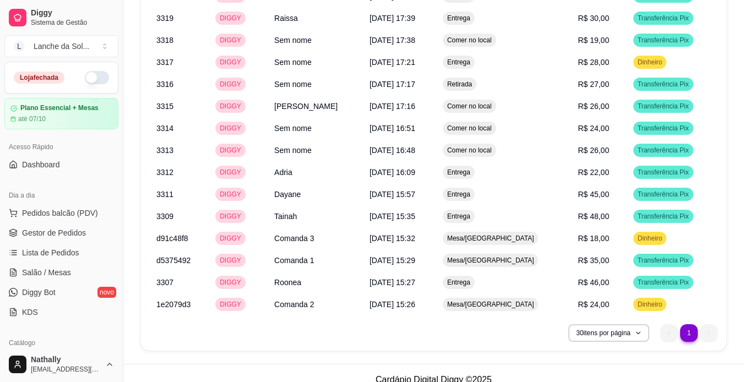
drag, startPoint x: 726, startPoint y: 320, endPoint x: 751, endPoint y: 316, distance: 25.7
click at [525, 232] on div "Mesa/Comanda" at bounding box center [491, 238] width 96 height 13
click at [503, 300] on span "Mesa/Comanda" at bounding box center [490, 304] width 91 height 9
click at [571, 227] on td "R$ 18,00" at bounding box center [598, 238] width 55 height 22
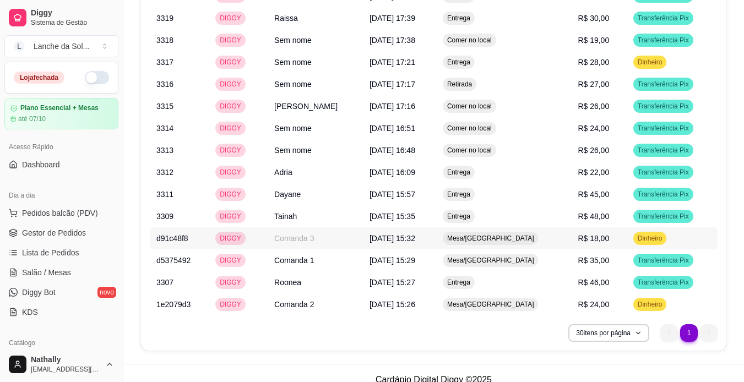
click at [180, 227] on td "d91c48f8" at bounding box center [179, 238] width 59 height 22
click at [617, 227] on td "R$ 18,00" at bounding box center [598, 238] width 55 height 22
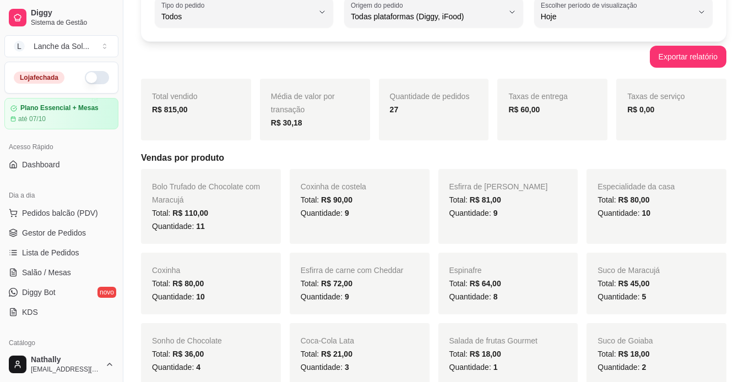
scroll to position [0, 0]
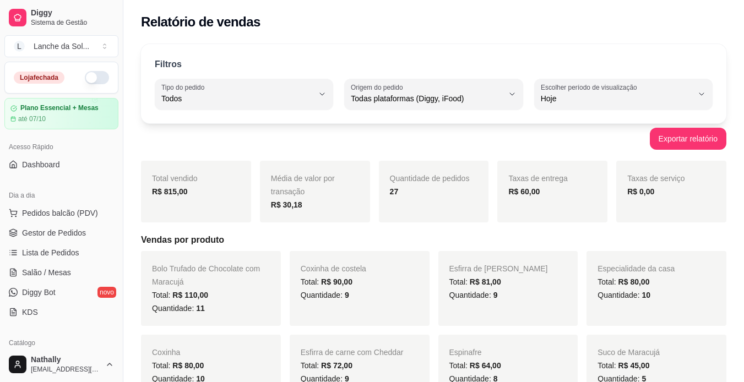
click at [41, 249] on span "Lista de Pedidos" at bounding box center [50, 252] width 57 height 11
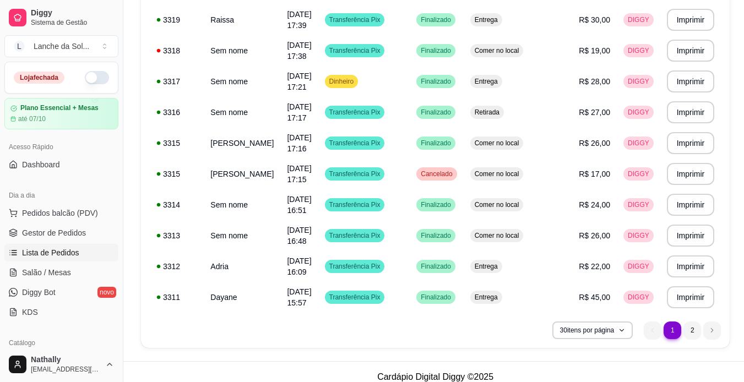
scroll to position [782, 0]
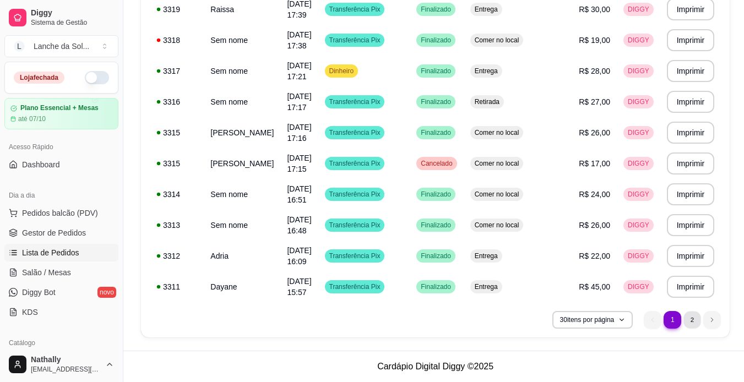
click at [686, 319] on li "2" at bounding box center [692, 319] width 17 height 17
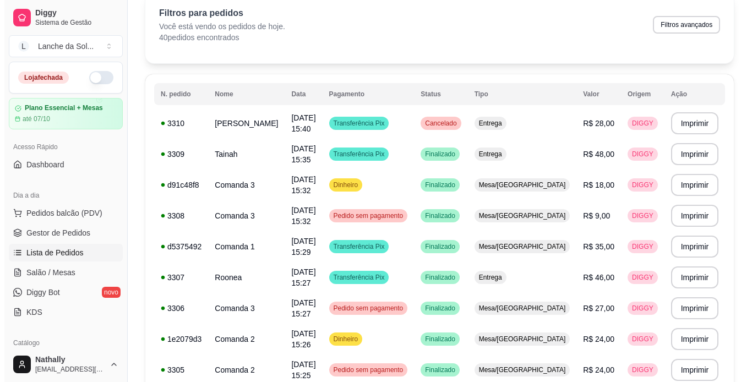
scroll to position [0, 0]
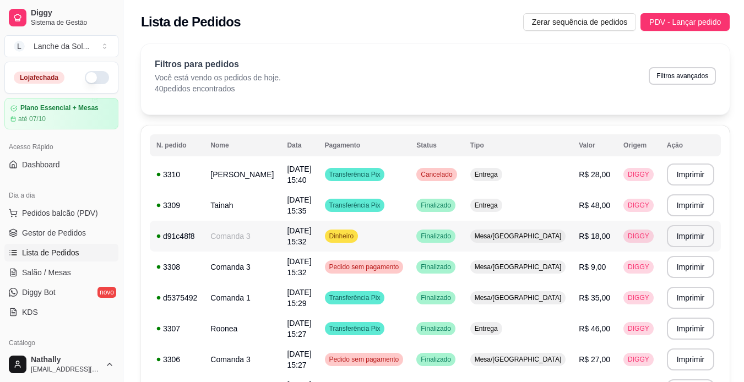
click at [340, 231] on td "Dinheiro" at bounding box center [364, 236] width 92 height 31
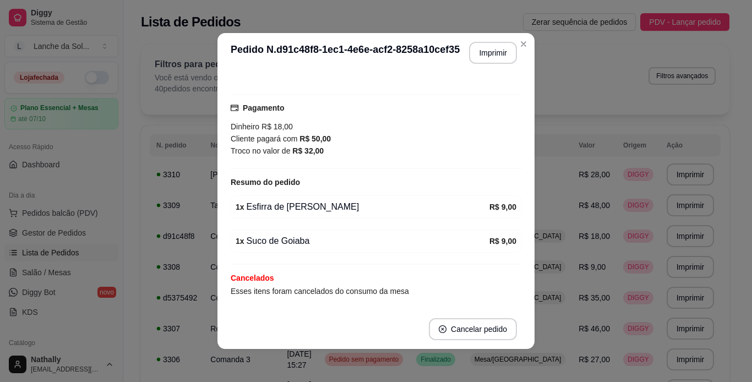
scroll to position [160, 0]
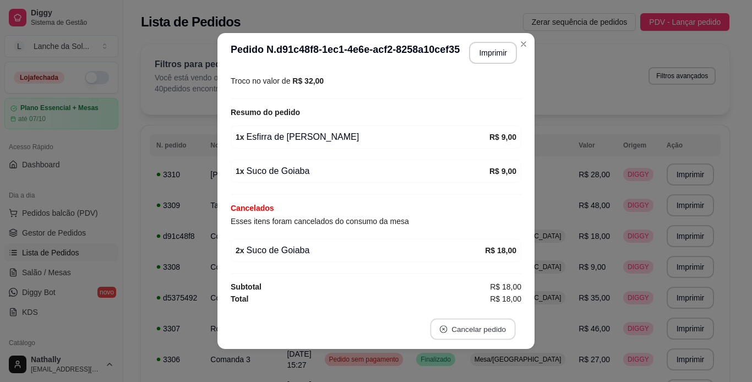
click at [486, 329] on button "Cancelar pedido" at bounding box center [472, 329] width 85 height 21
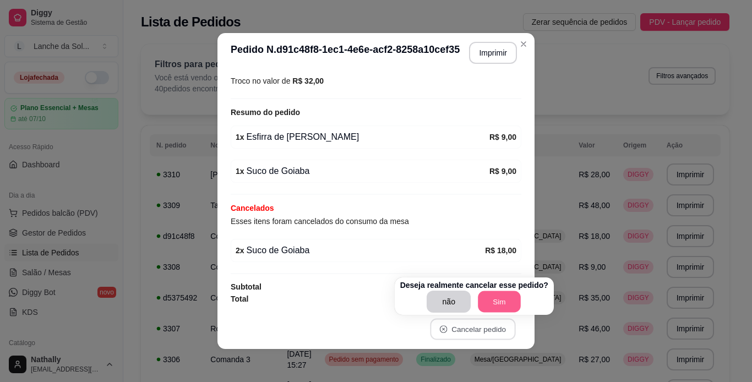
click at [494, 292] on button "Sim" at bounding box center [499, 301] width 43 height 21
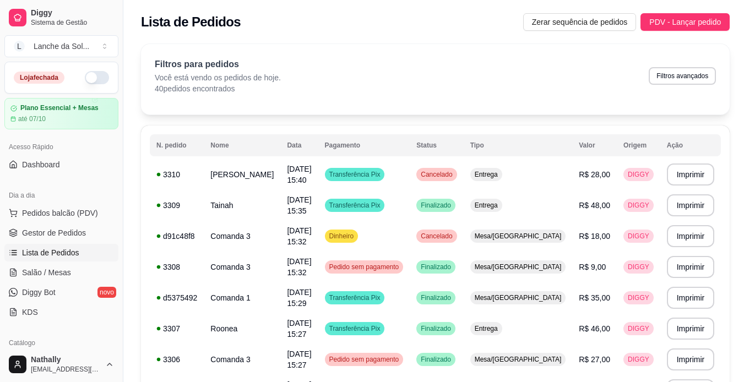
click at [76, 213] on span "Pedidos balcão (PDV)" at bounding box center [60, 213] width 76 height 11
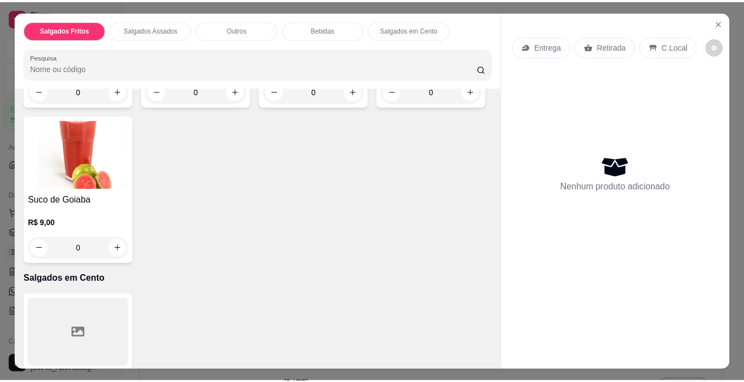
scroll to position [983, 0]
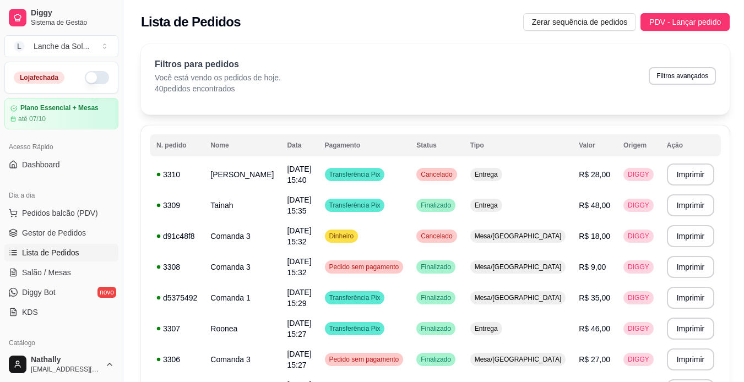
click at [49, 230] on span "Gestor de Pedidos" at bounding box center [54, 232] width 64 height 11
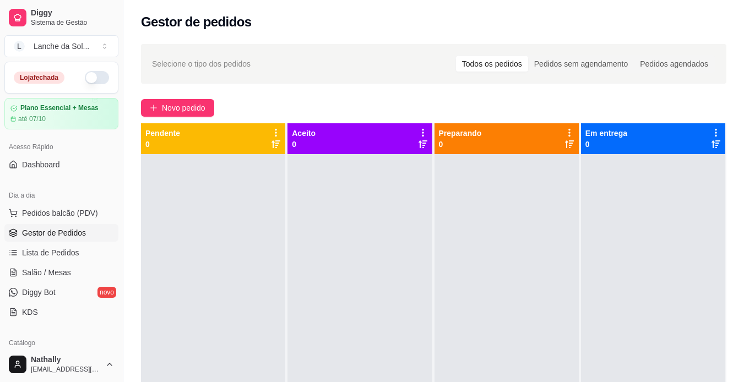
scroll to position [79, 0]
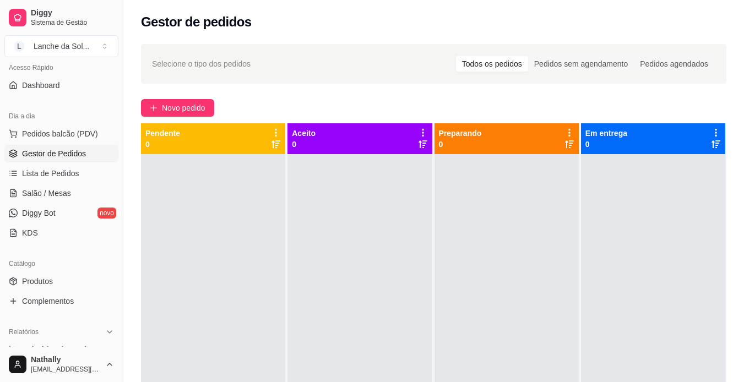
click at [57, 281] on link "Produtos" at bounding box center [61, 281] width 114 height 18
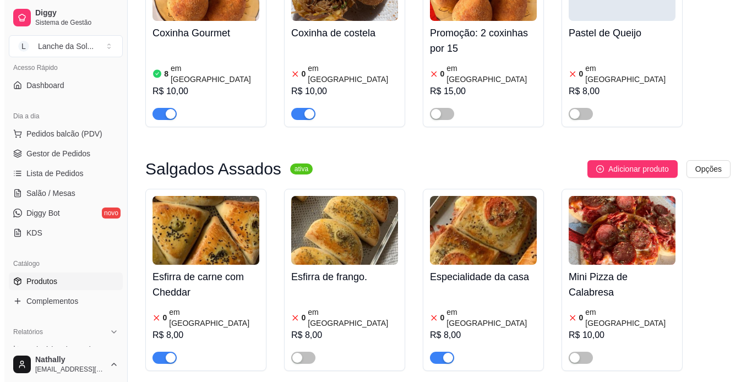
scroll to position [681, 0]
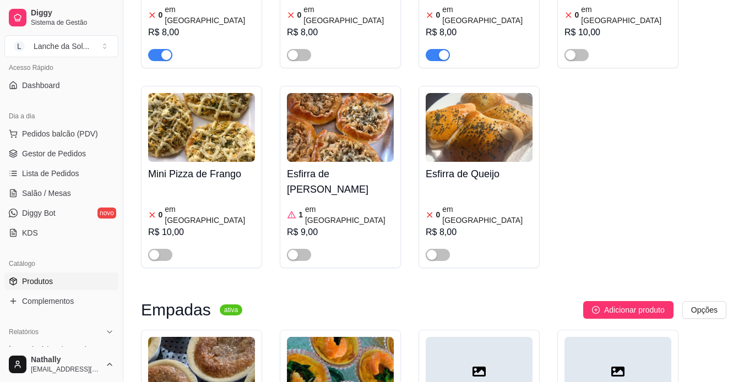
click at [299, 249] on span "button" at bounding box center [299, 255] width 24 height 12
click at [55, 137] on span "Pedidos balcão (PDV)" at bounding box center [60, 133] width 76 height 11
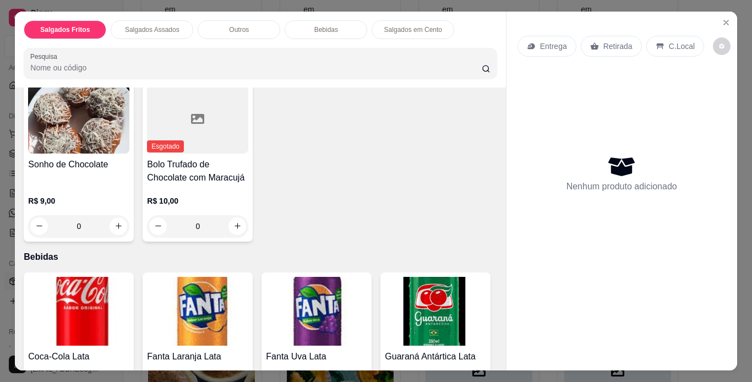
scroll to position [450, 0]
click at [355, 37] on icon "increase-product-quantity" at bounding box center [356, 33] width 8 height 8
type input "1"
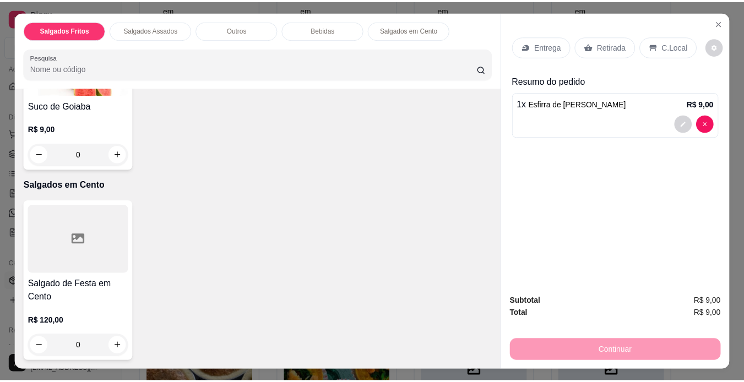
scroll to position [1081, 0]
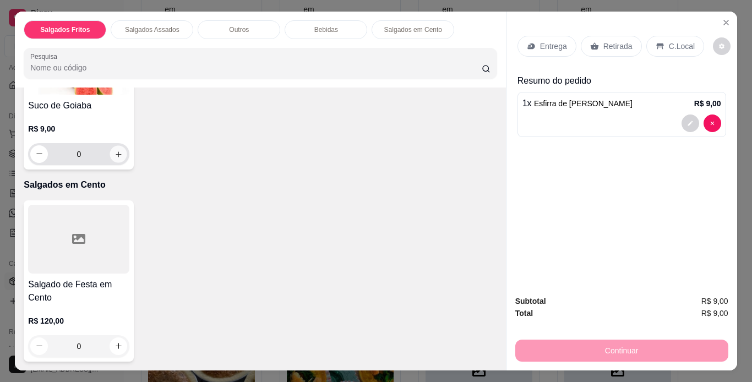
click at [127, 162] on button "increase-product-quantity" at bounding box center [118, 153] width 17 height 17
type input "1"
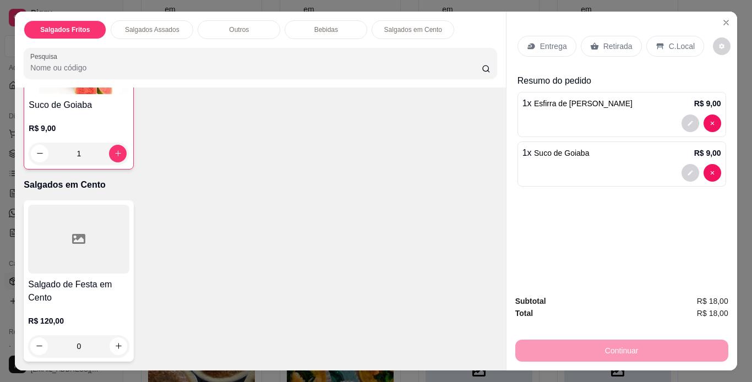
click at [658, 42] on icon at bounding box center [660, 46] width 9 height 9
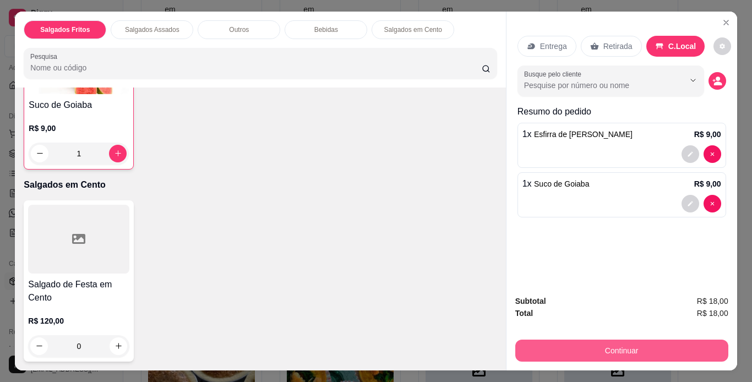
click at [631, 342] on button "Continuar" at bounding box center [621, 351] width 213 height 22
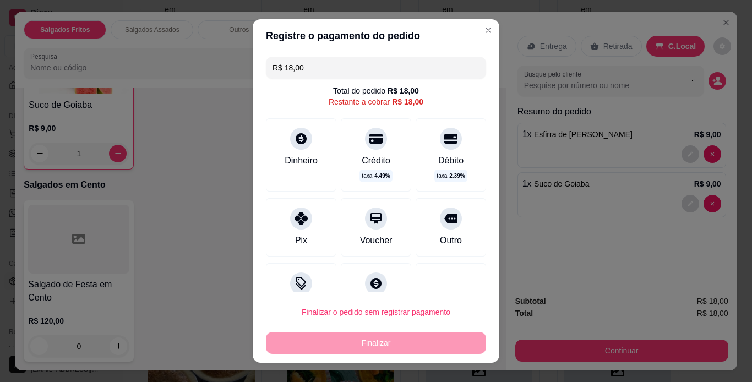
click at [290, 210] on div at bounding box center [301, 219] width 22 height 22
type input "R$ 0,00"
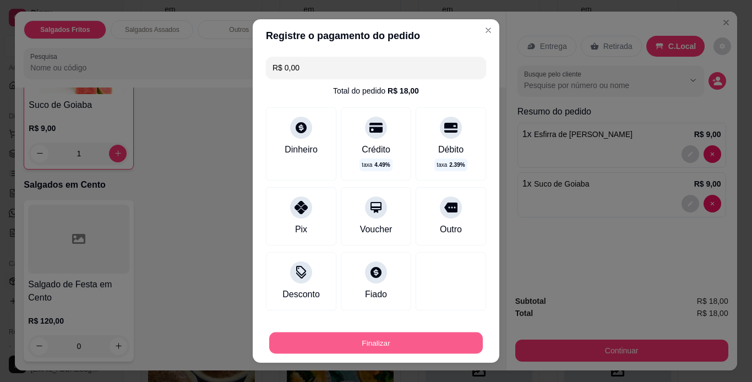
click at [396, 338] on button "Finalizar" at bounding box center [376, 342] width 214 height 21
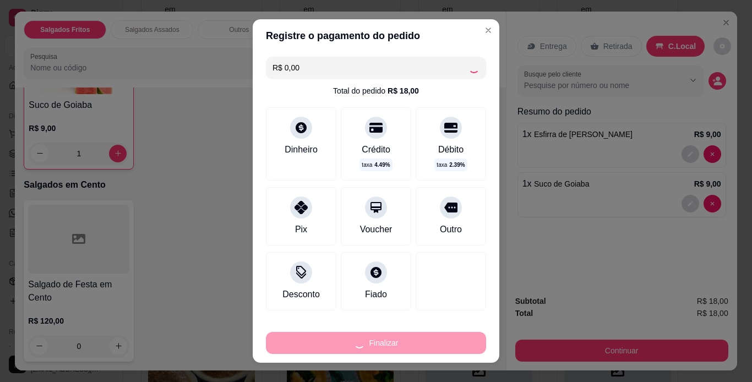
type input "0"
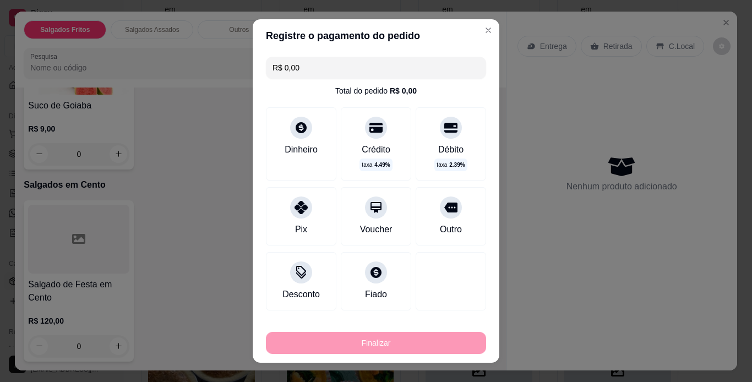
type input "-R$ 18,00"
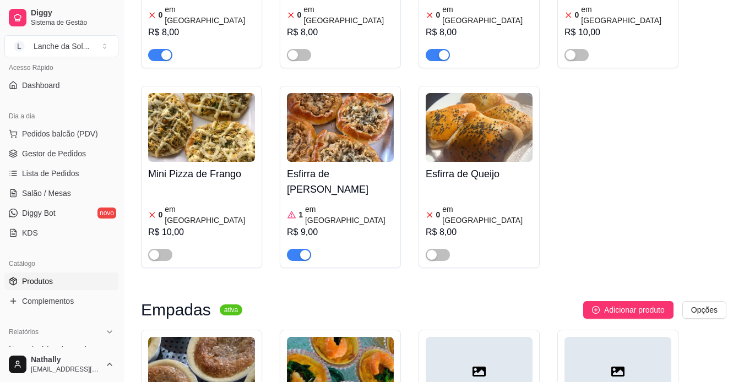
click at [58, 151] on span "Gestor de Pedidos" at bounding box center [54, 153] width 64 height 11
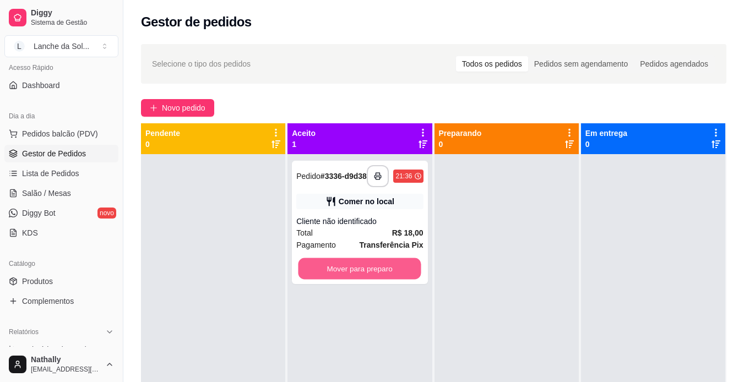
click at [399, 267] on button "Mover para preparo" at bounding box center [359, 268] width 123 height 21
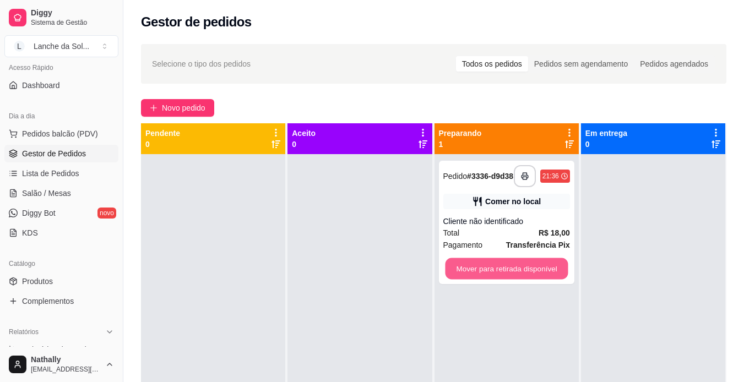
click at [493, 273] on button "Mover para retirada disponível" at bounding box center [506, 268] width 123 height 21
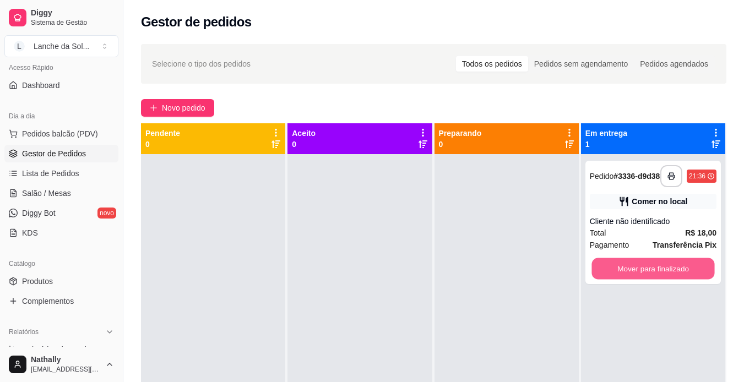
click at [612, 276] on button "Mover para finalizado" at bounding box center [652, 268] width 123 height 21
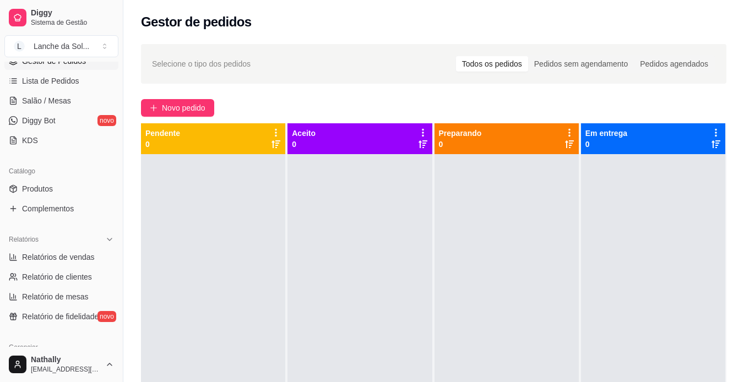
scroll to position [197, 0]
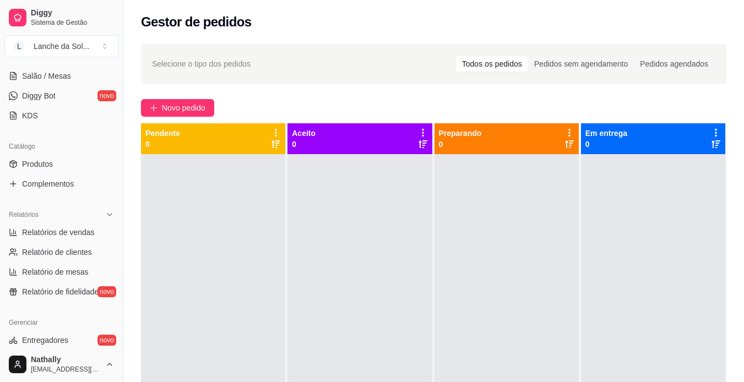
click at [84, 227] on span "Relatórios de vendas" at bounding box center [58, 232] width 73 height 11
select select "ALL"
select select "0"
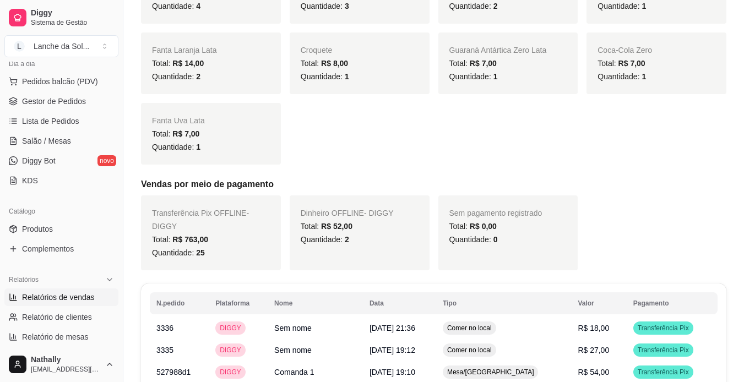
scroll to position [130, 0]
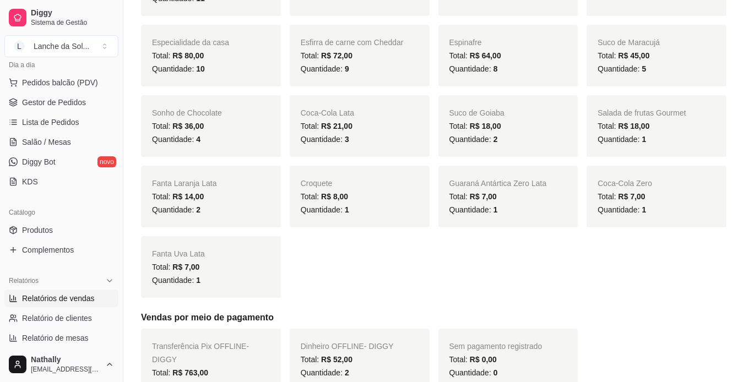
scroll to position [311, 0]
